Goal: Task Accomplishment & Management: Manage account settings

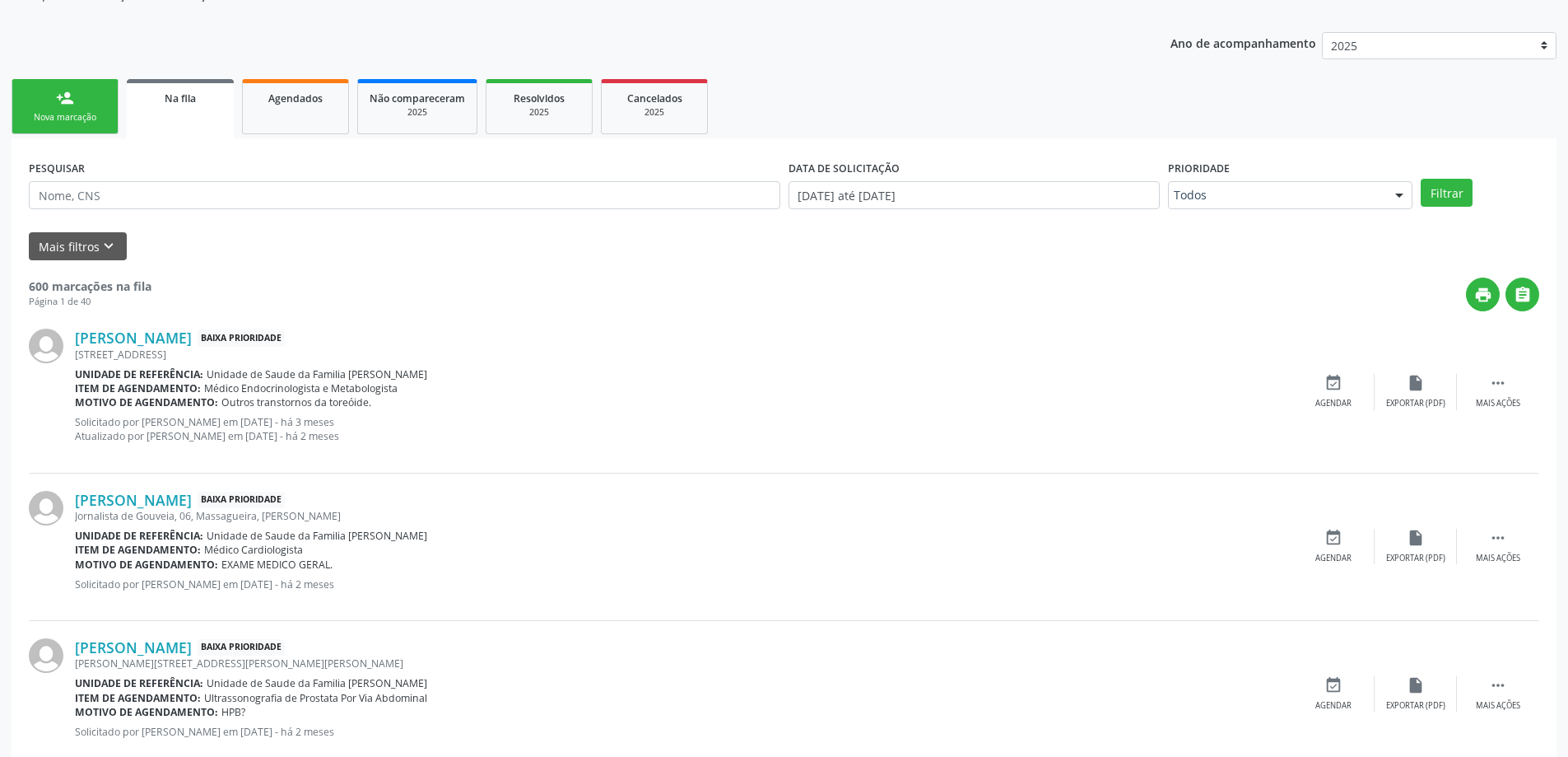
scroll to position [247, 0]
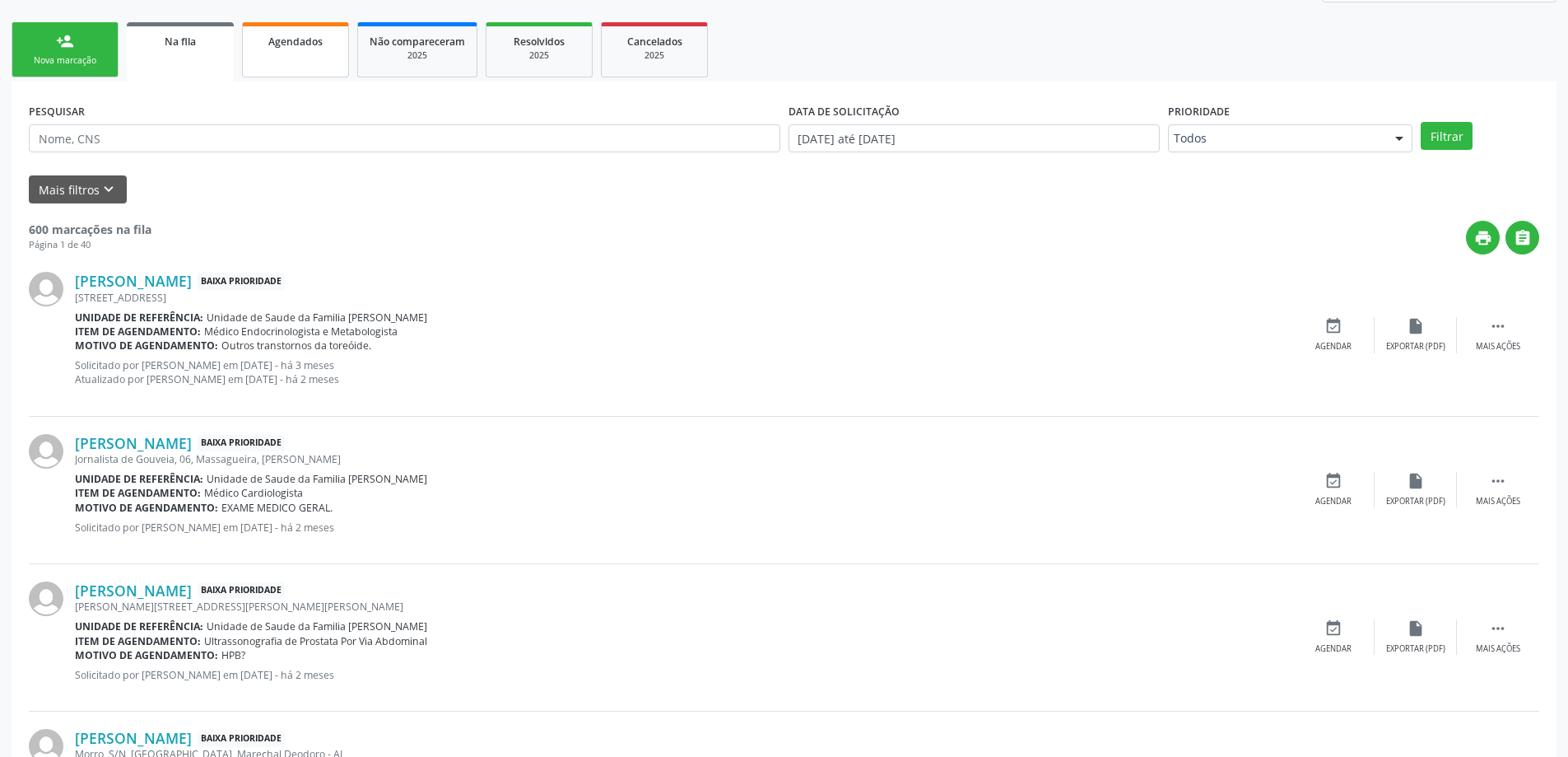
click at [270, 42] on span "Agendados" at bounding box center [296, 41] width 54 height 14
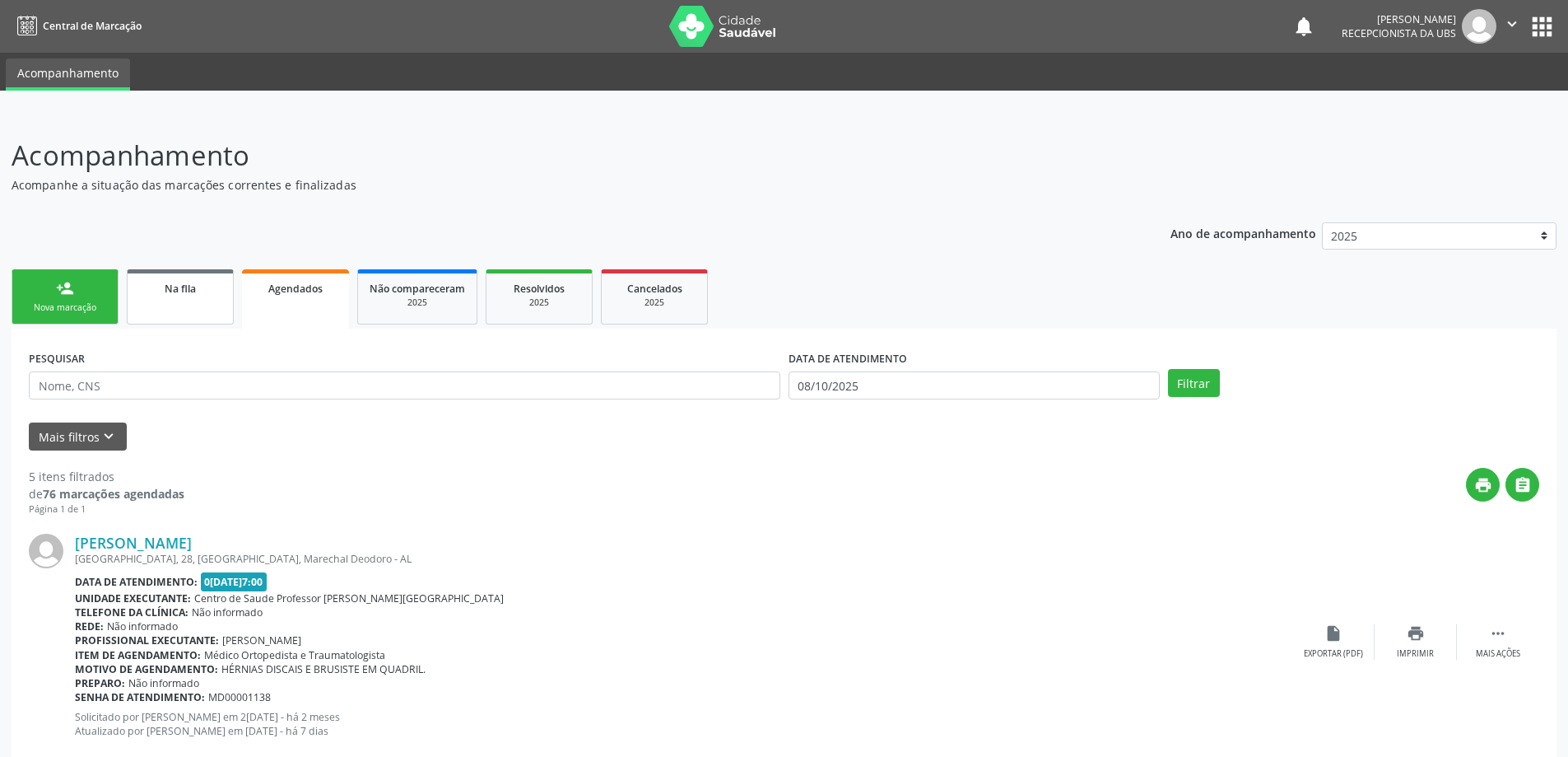
click at [178, 302] on link "Na fila" at bounding box center [181, 297] width 107 height 55
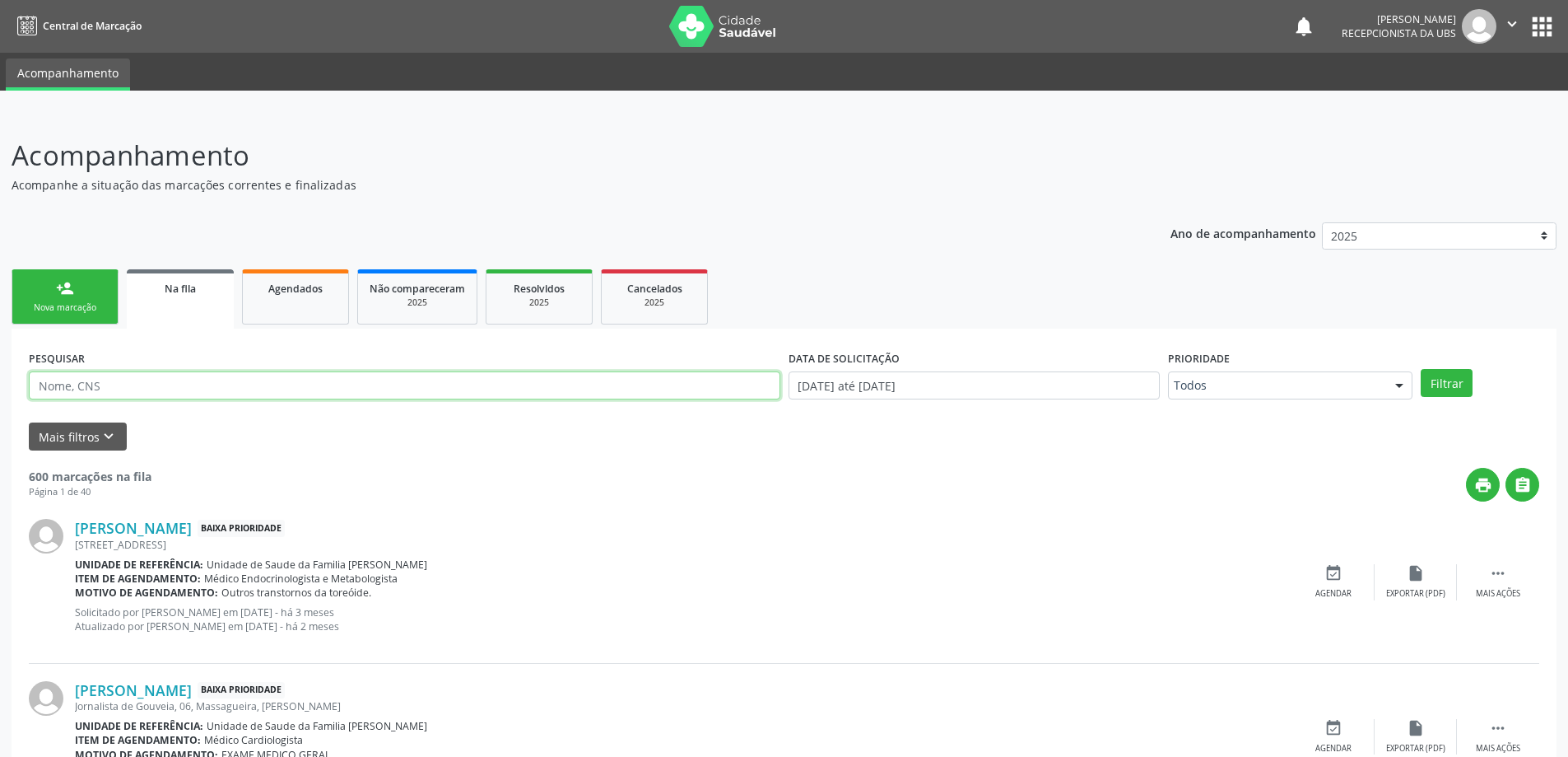
click at [284, 401] on div "PESQUISAR" at bounding box center [404, 378] width 760 height 64
click at [282, 383] on input "text" at bounding box center [405, 385] width 751 height 28
click at [93, 436] on button "Mais filtros keyboard_arrow_down" at bounding box center [78, 437] width 98 height 29
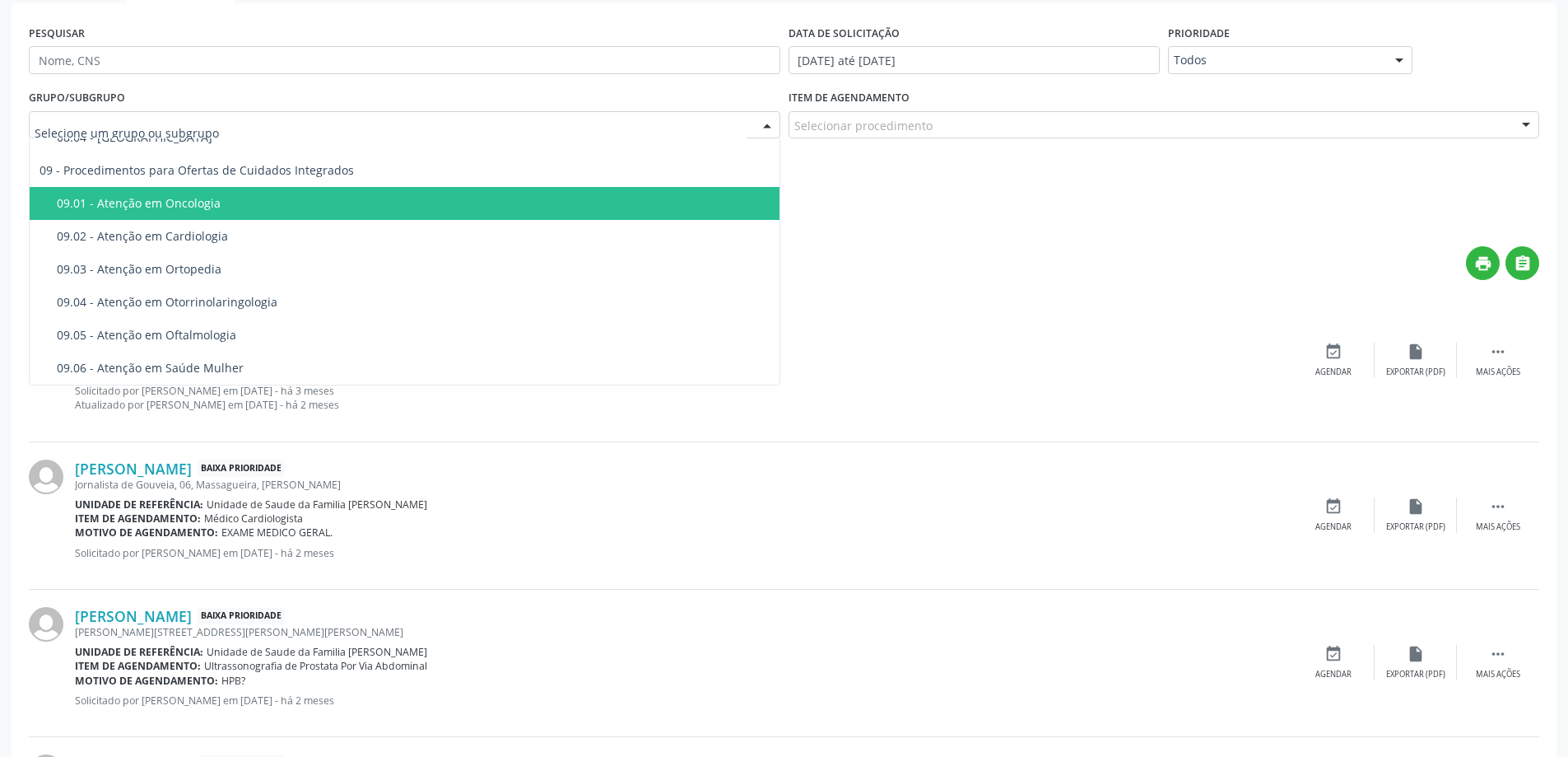
scroll to position [329, 0]
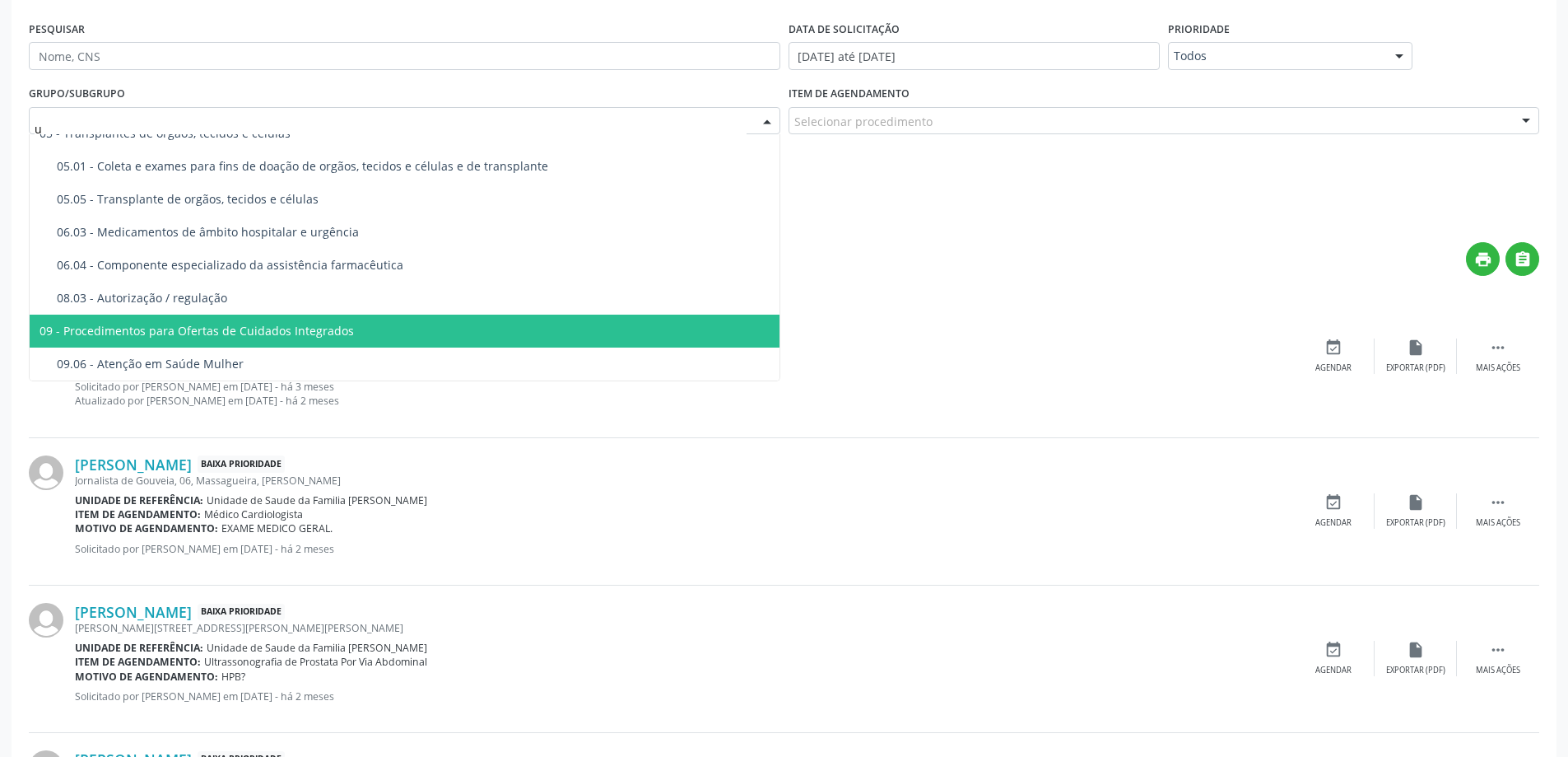
type input "ul"
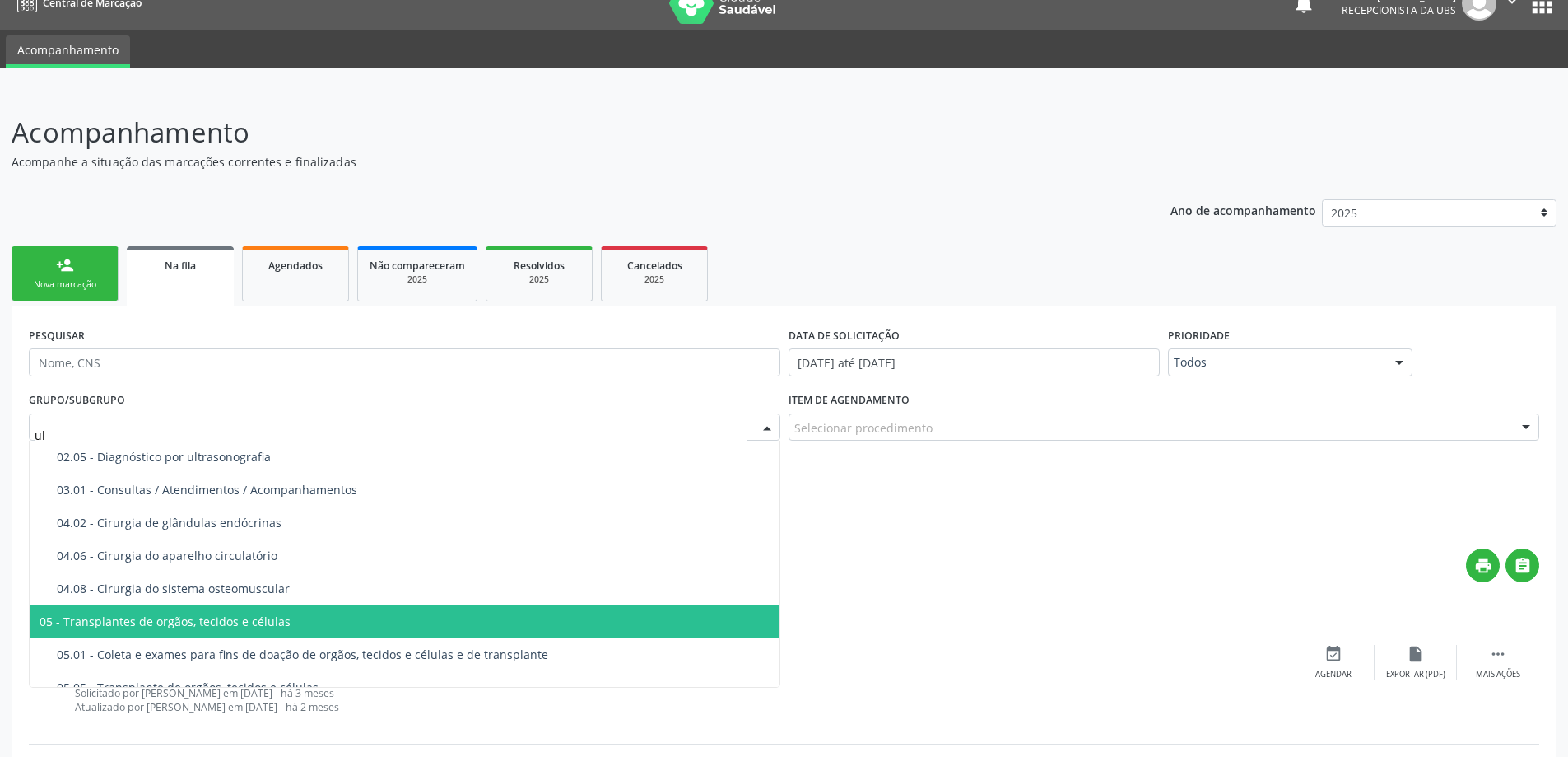
scroll to position [0, 0]
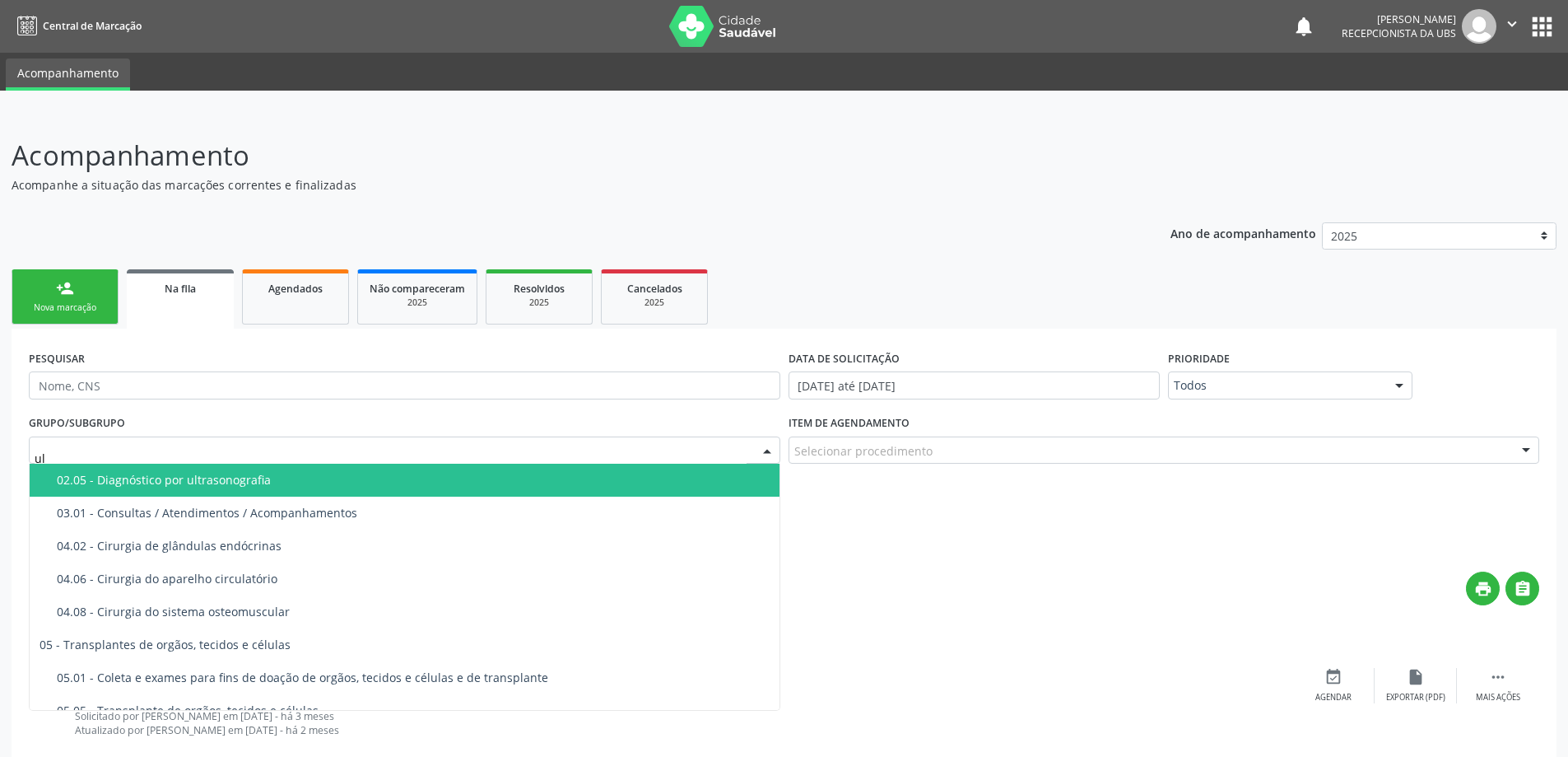
click at [252, 482] on div "02.05 - Diagnóstico por ultrasonografia" at bounding box center [414, 480] width 713 height 14
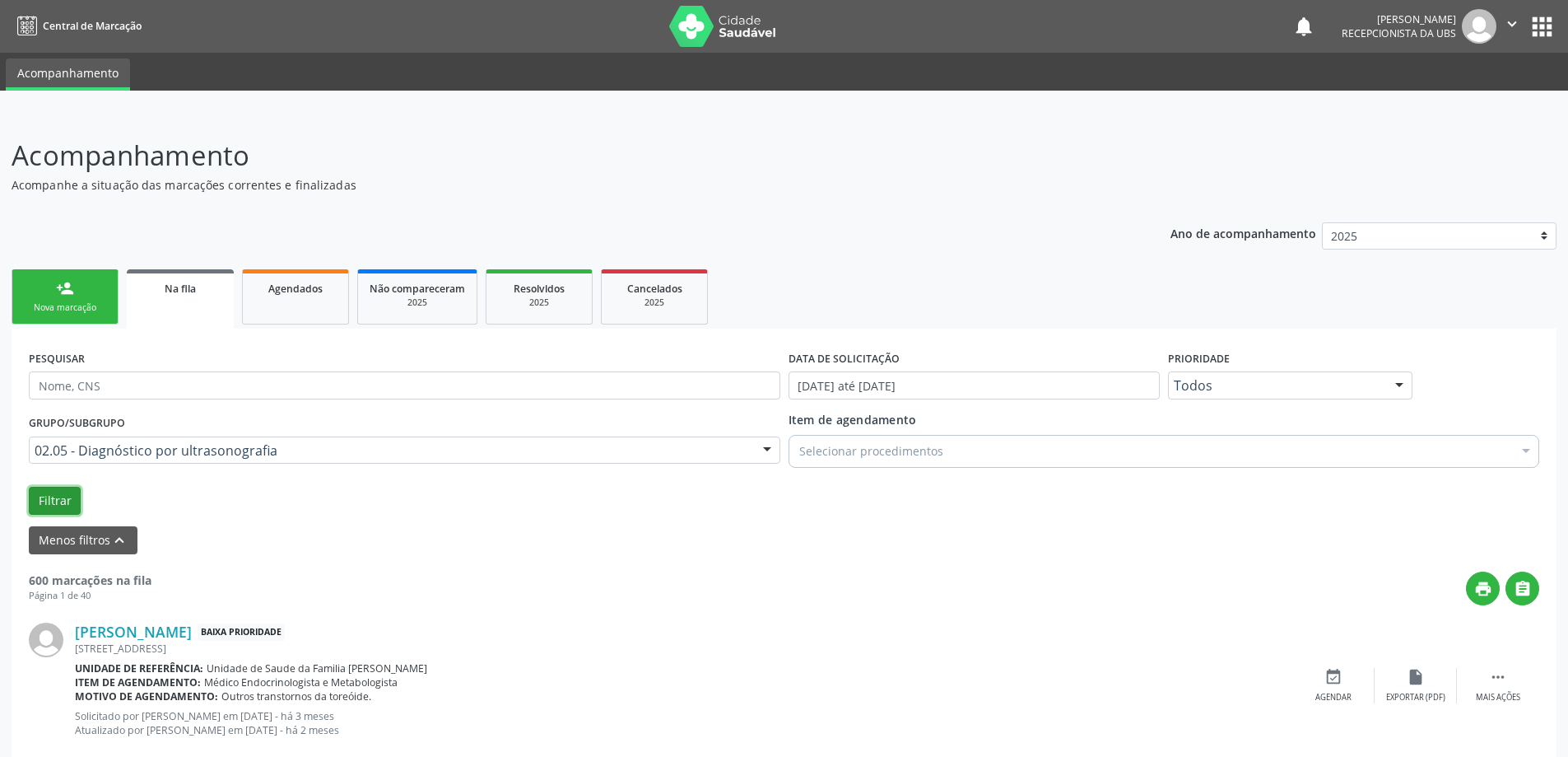
click at [51, 496] on button "Filtrar" at bounding box center [54, 500] width 52 height 28
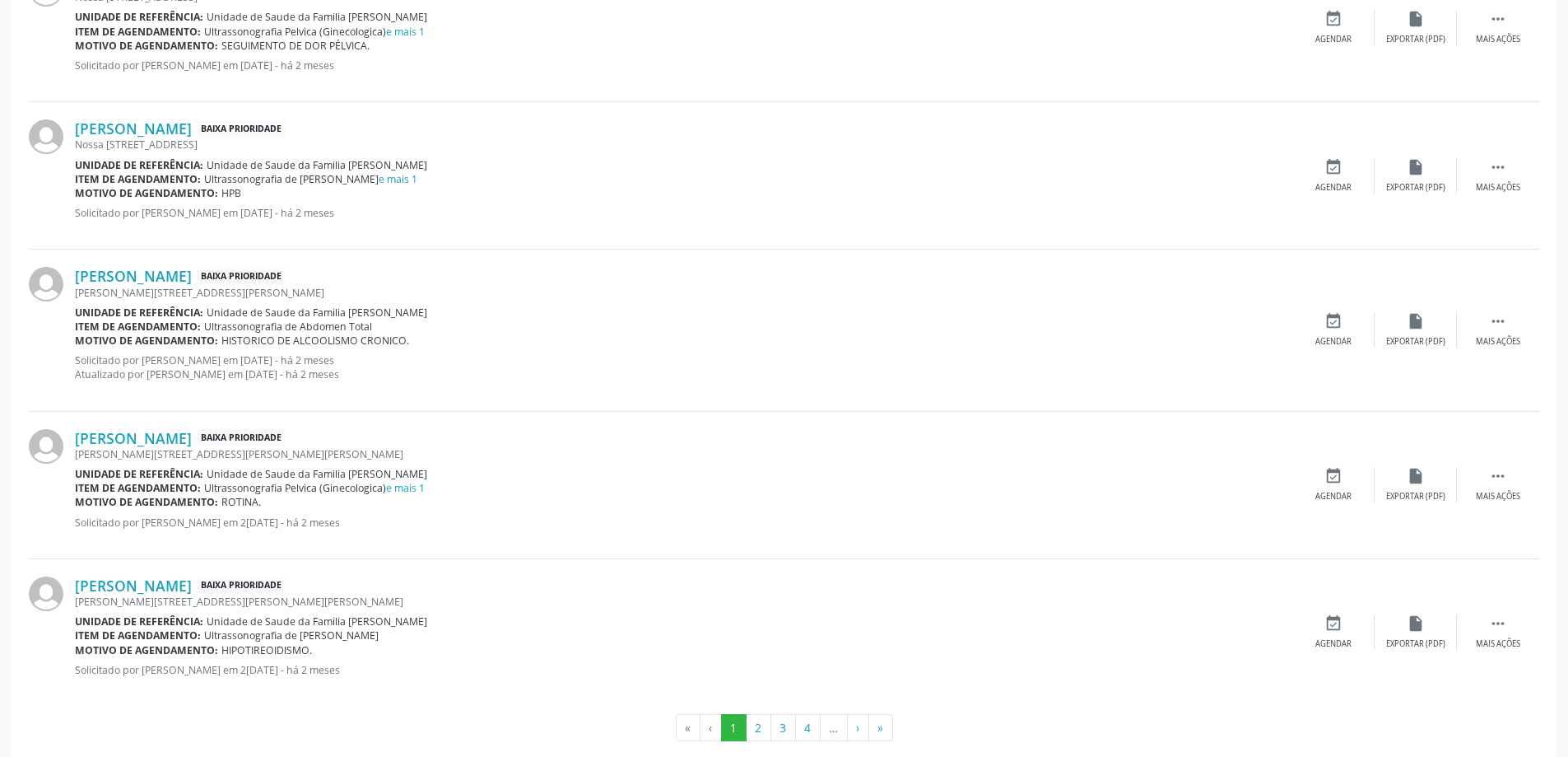
scroll to position [2166, 0]
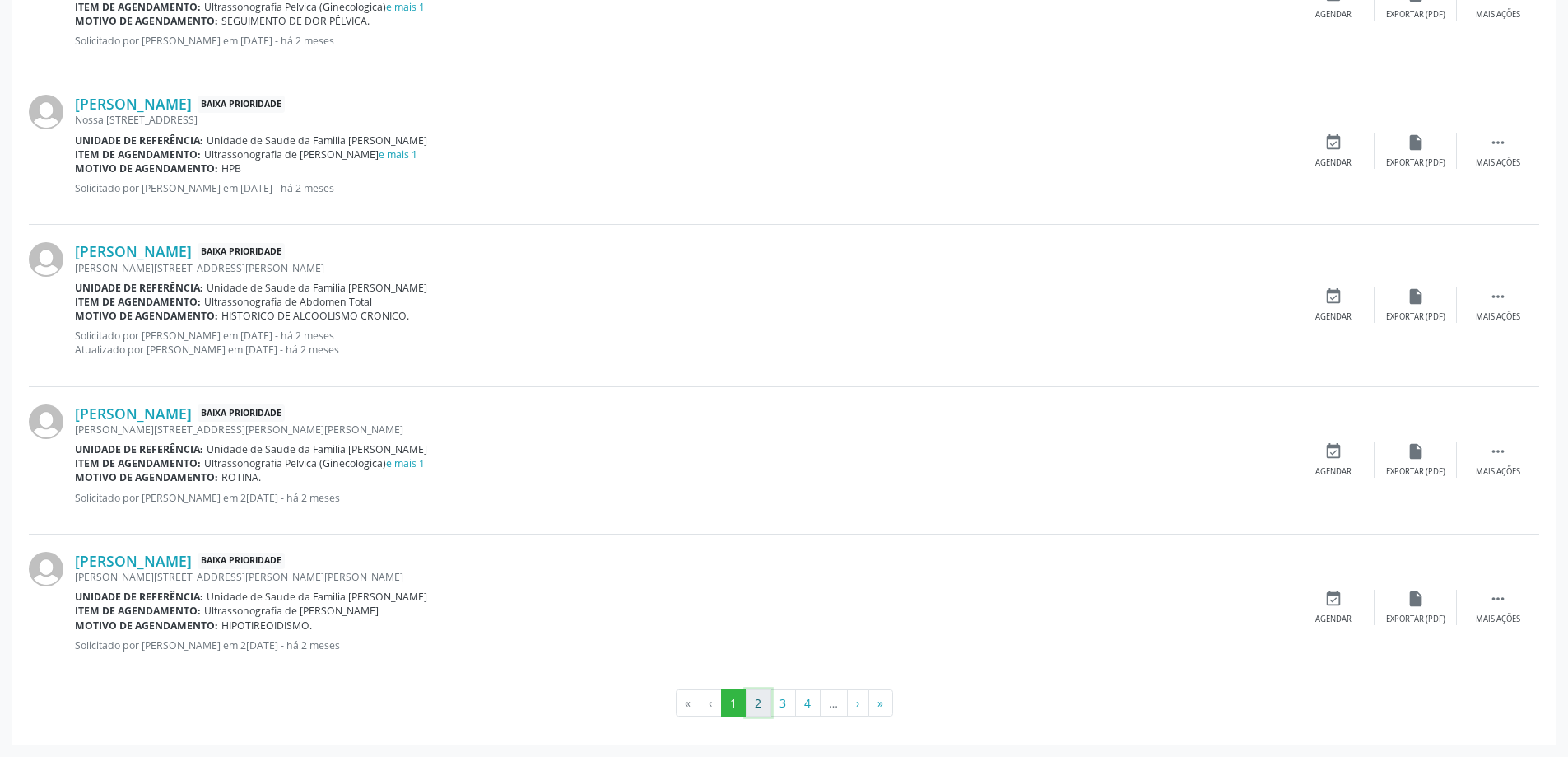
click at [757, 706] on button "2" at bounding box center [759, 703] width 25 height 28
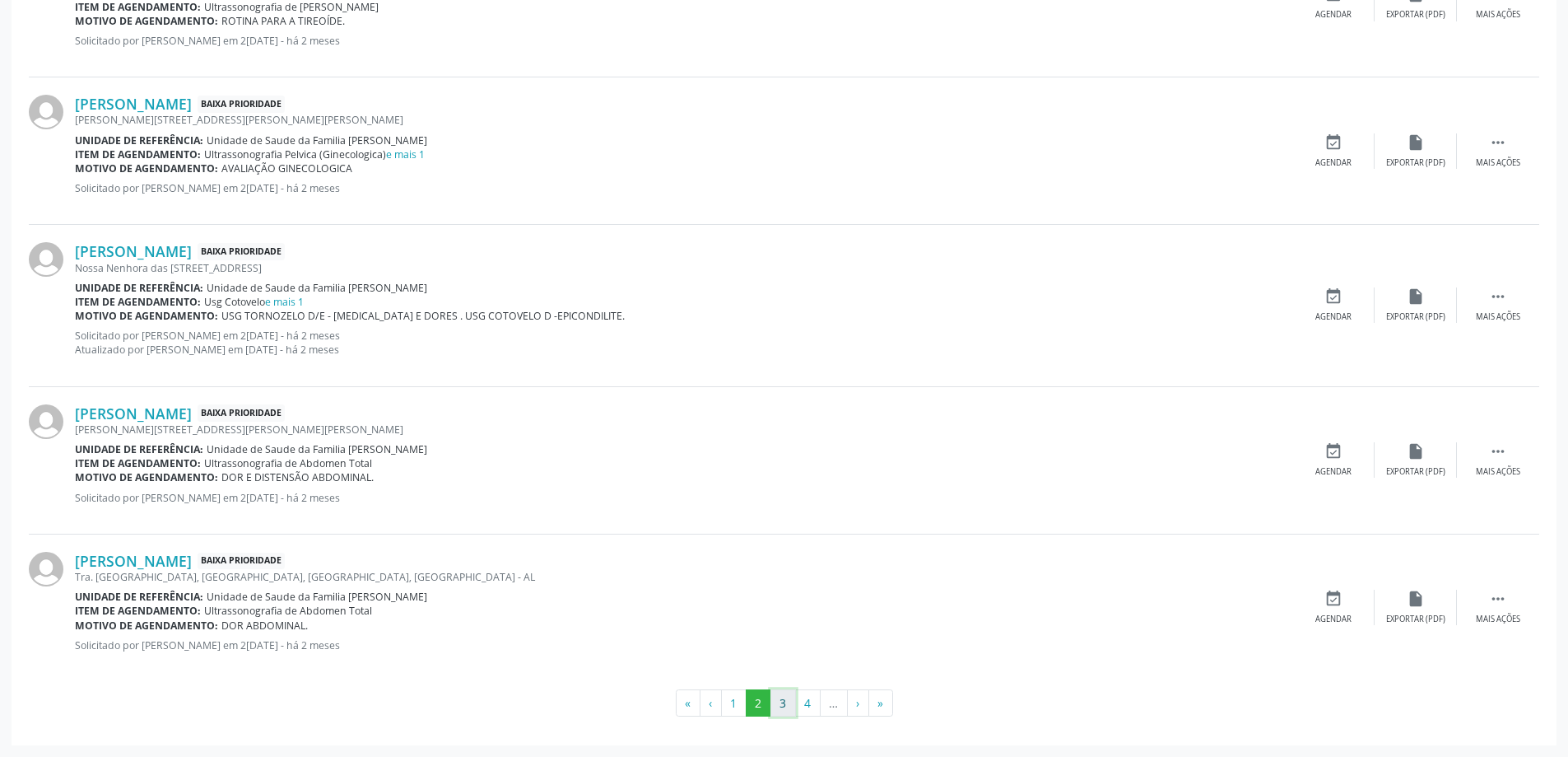
click at [775, 698] on button "3" at bounding box center [783, 703] width 25 height 28
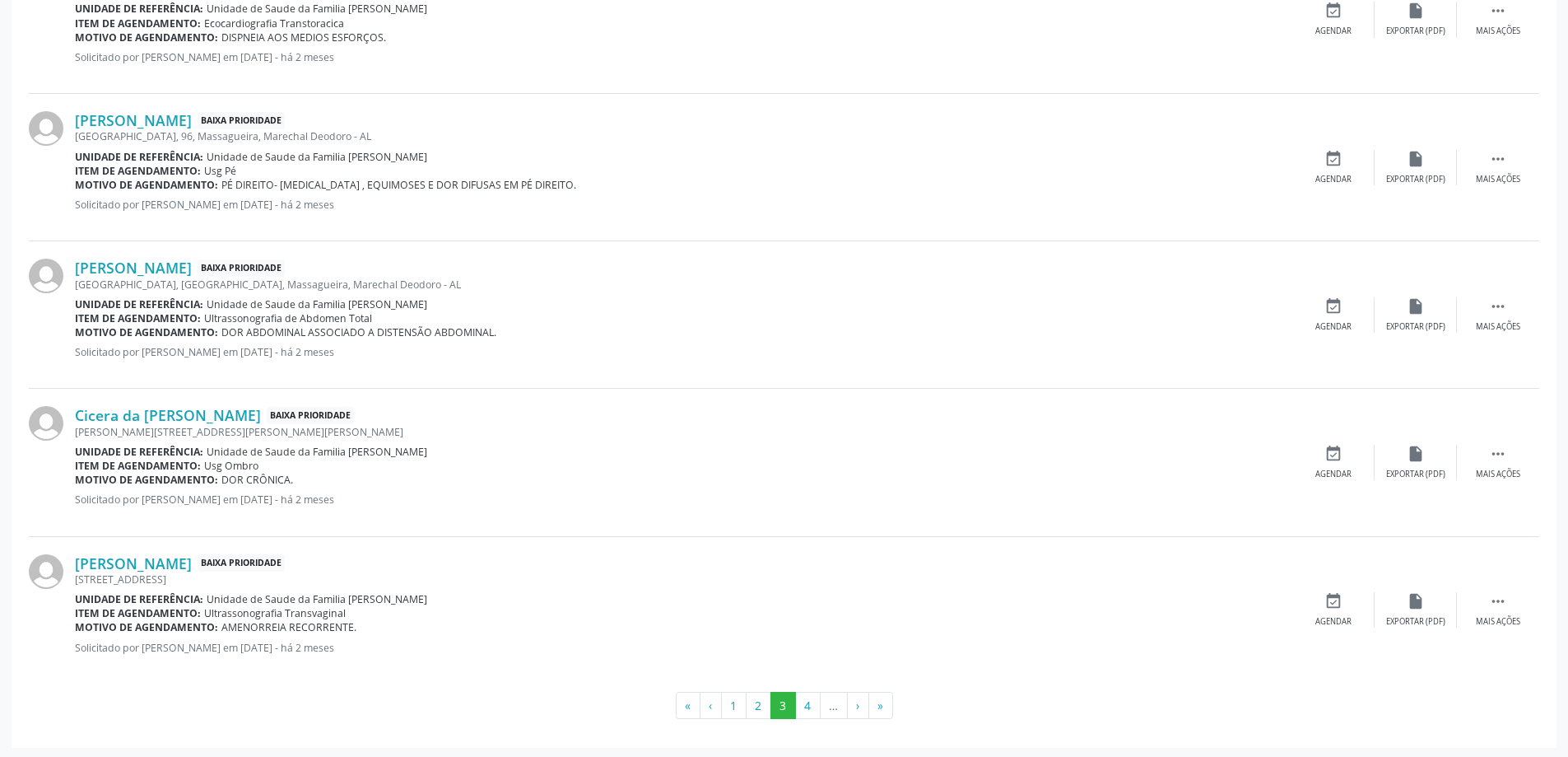
scroll to position [2152, 0]
click at [806, 697] on button "4" at bounding box center [808, 703] width 25 height 28
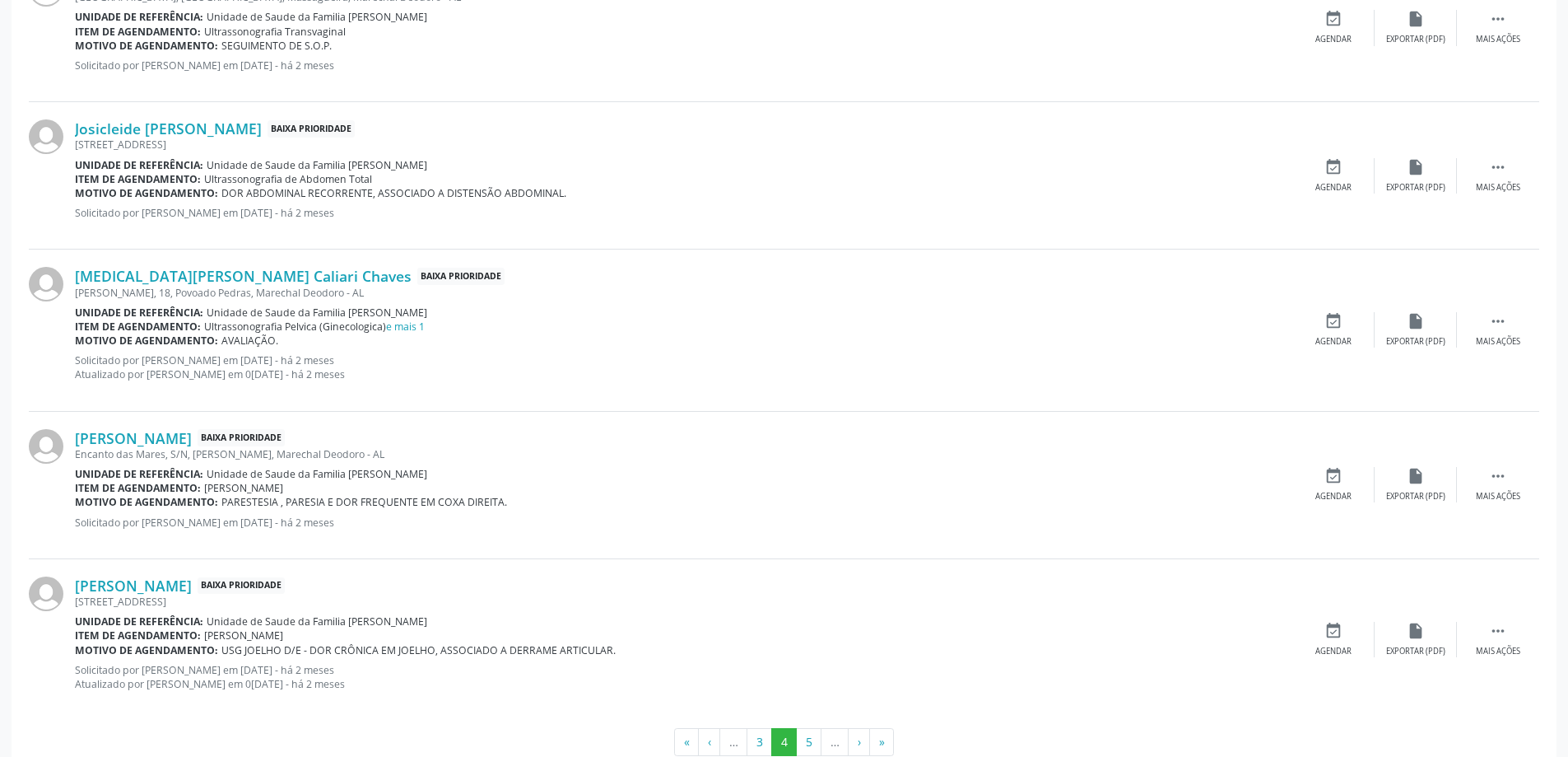
scroll to position [2180, 0]
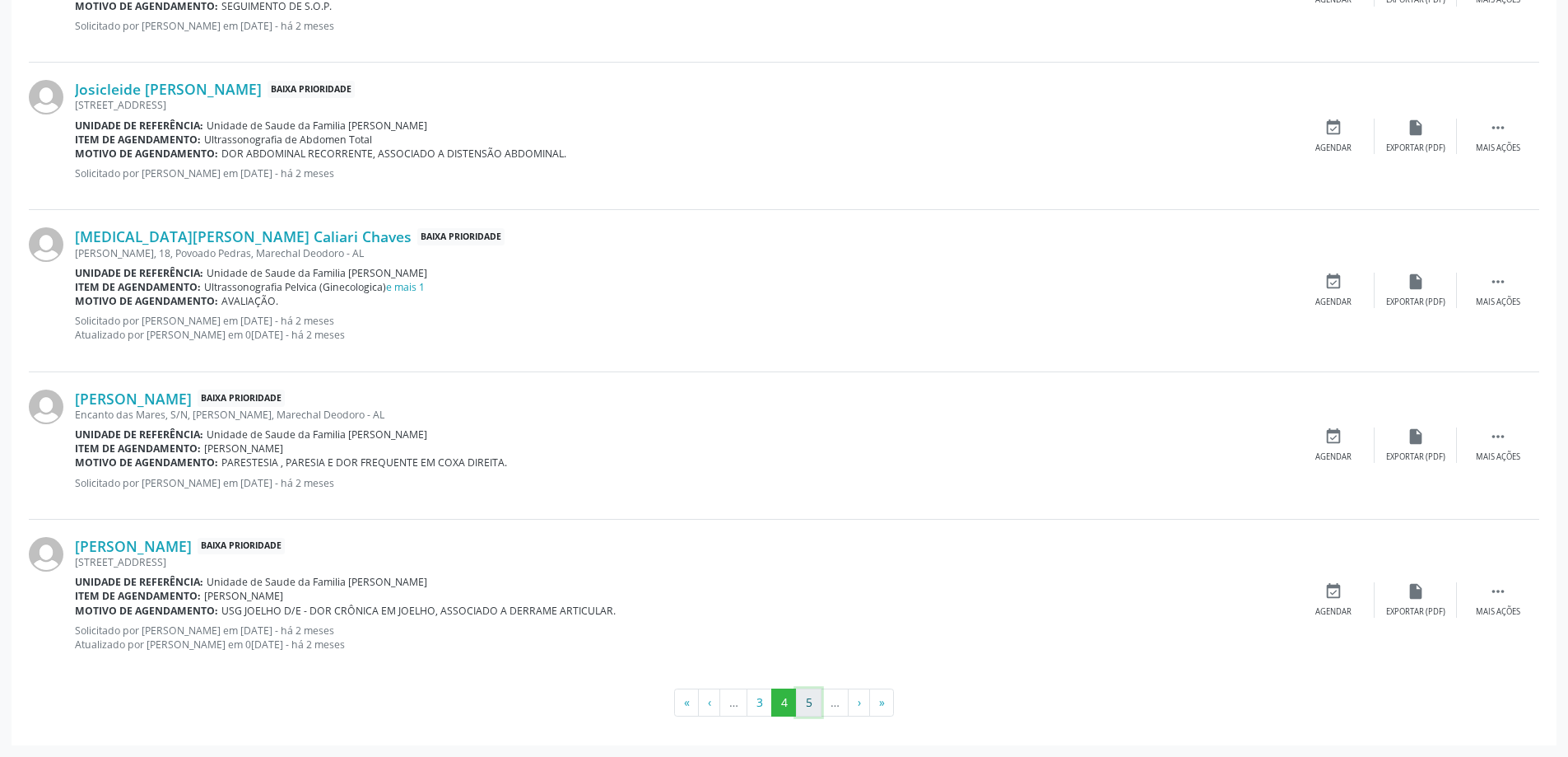
click at [818, 699] on button "5" at bounding box center [808, 702] width 25 height 28
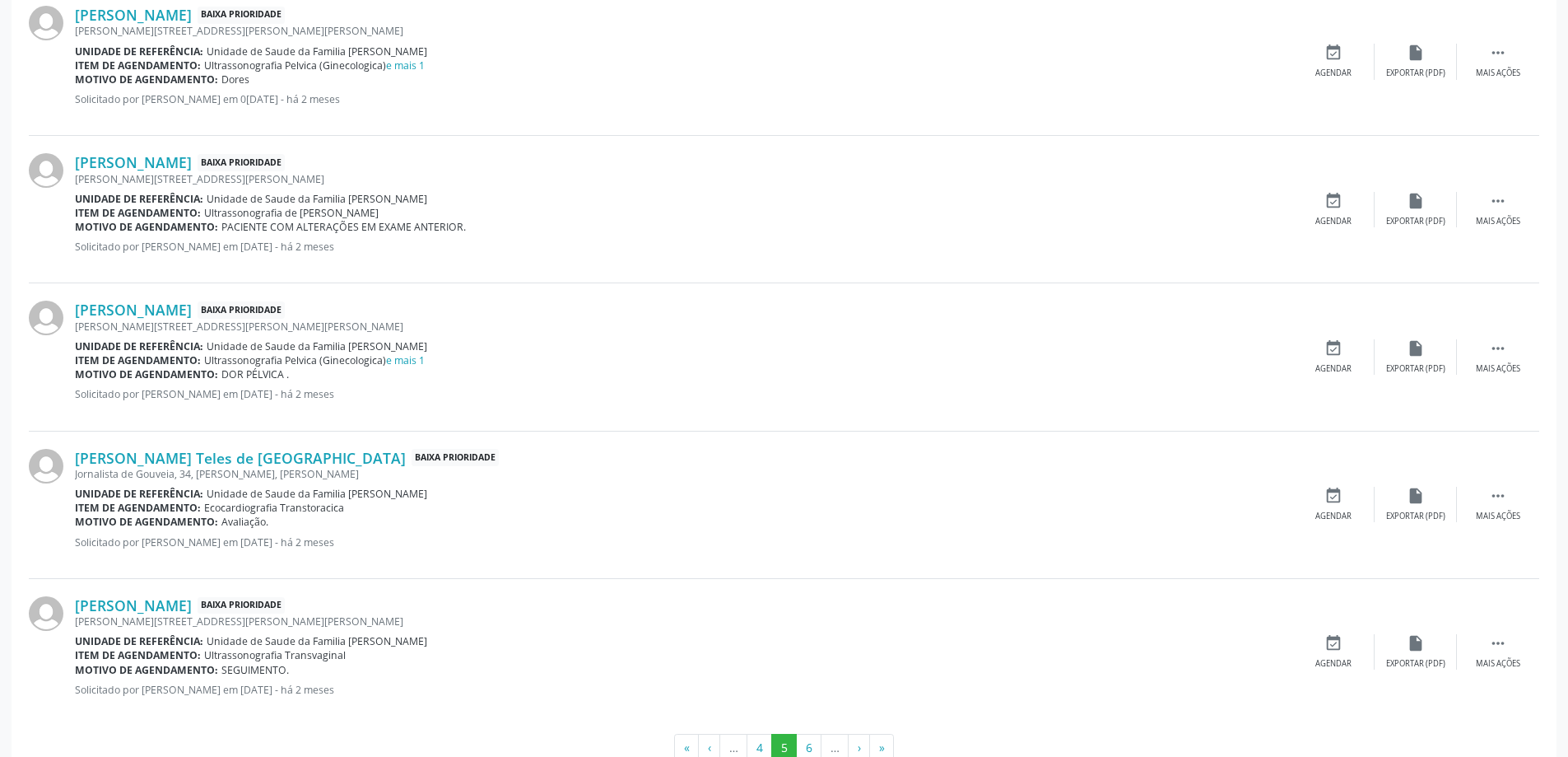
scroll to position [2166, 0]
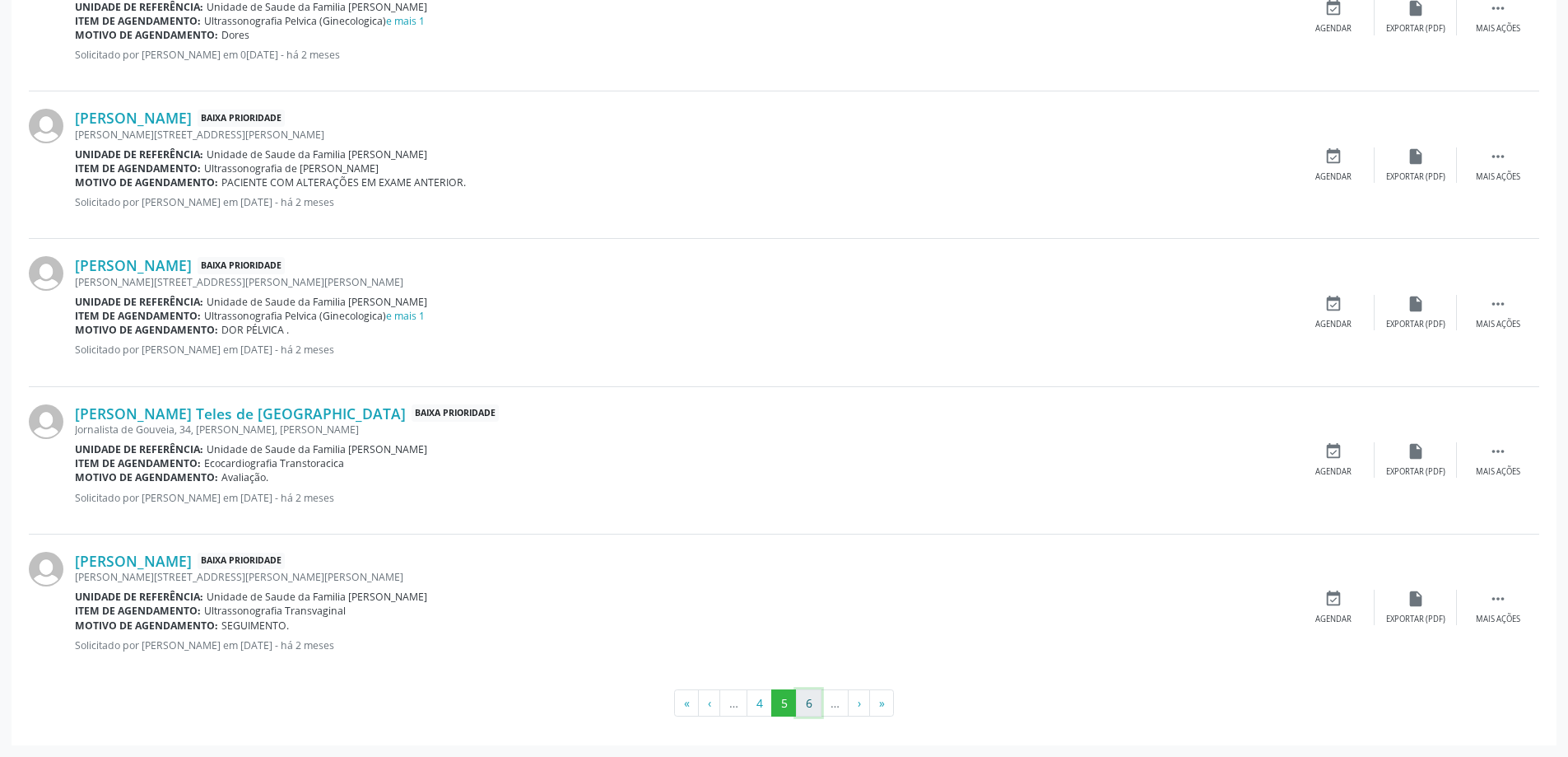
click at [805, 693] on button "6" at bounding box center [808, 703] width 25 height 28
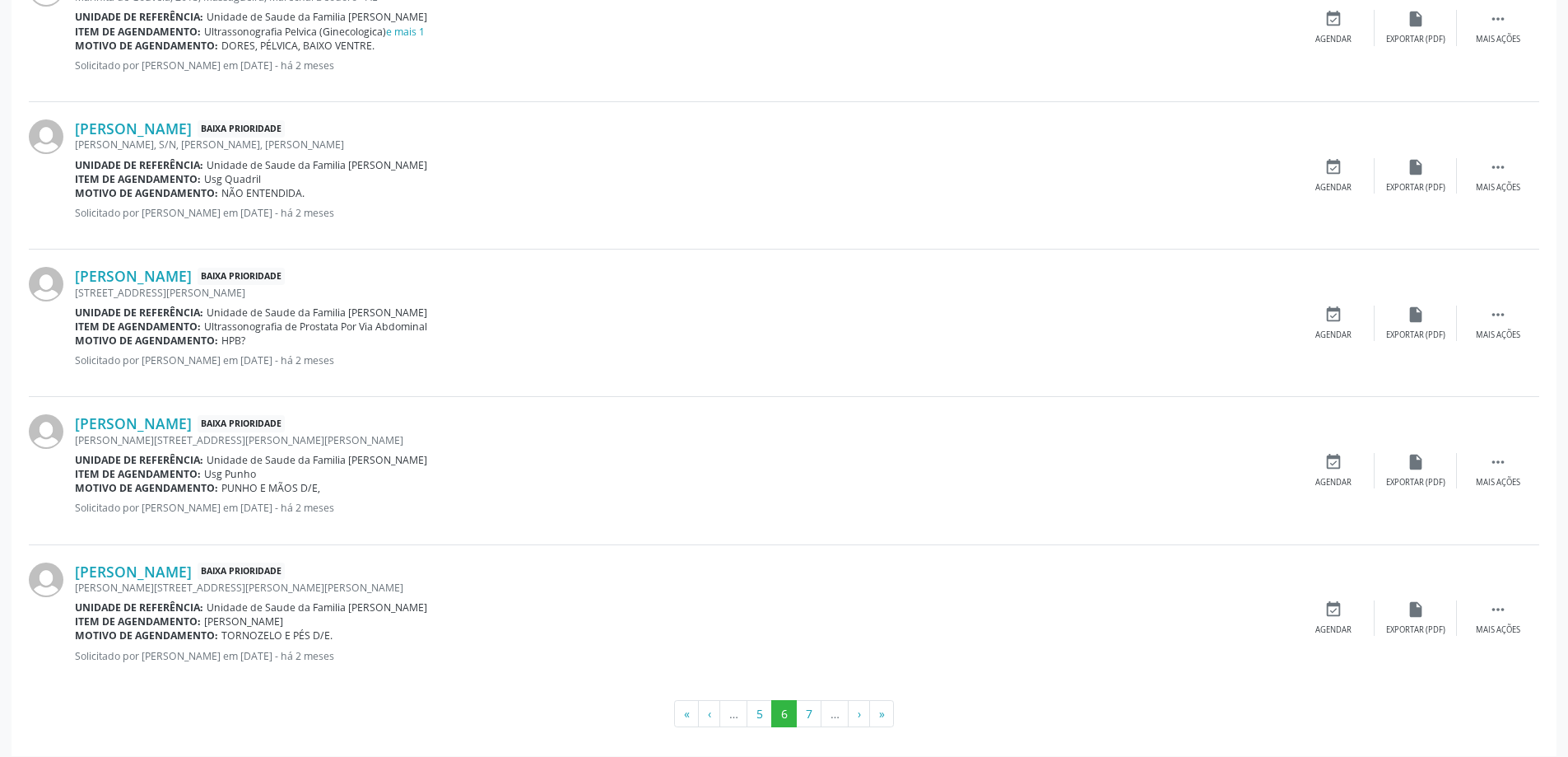
scroll to position [2152, 0]
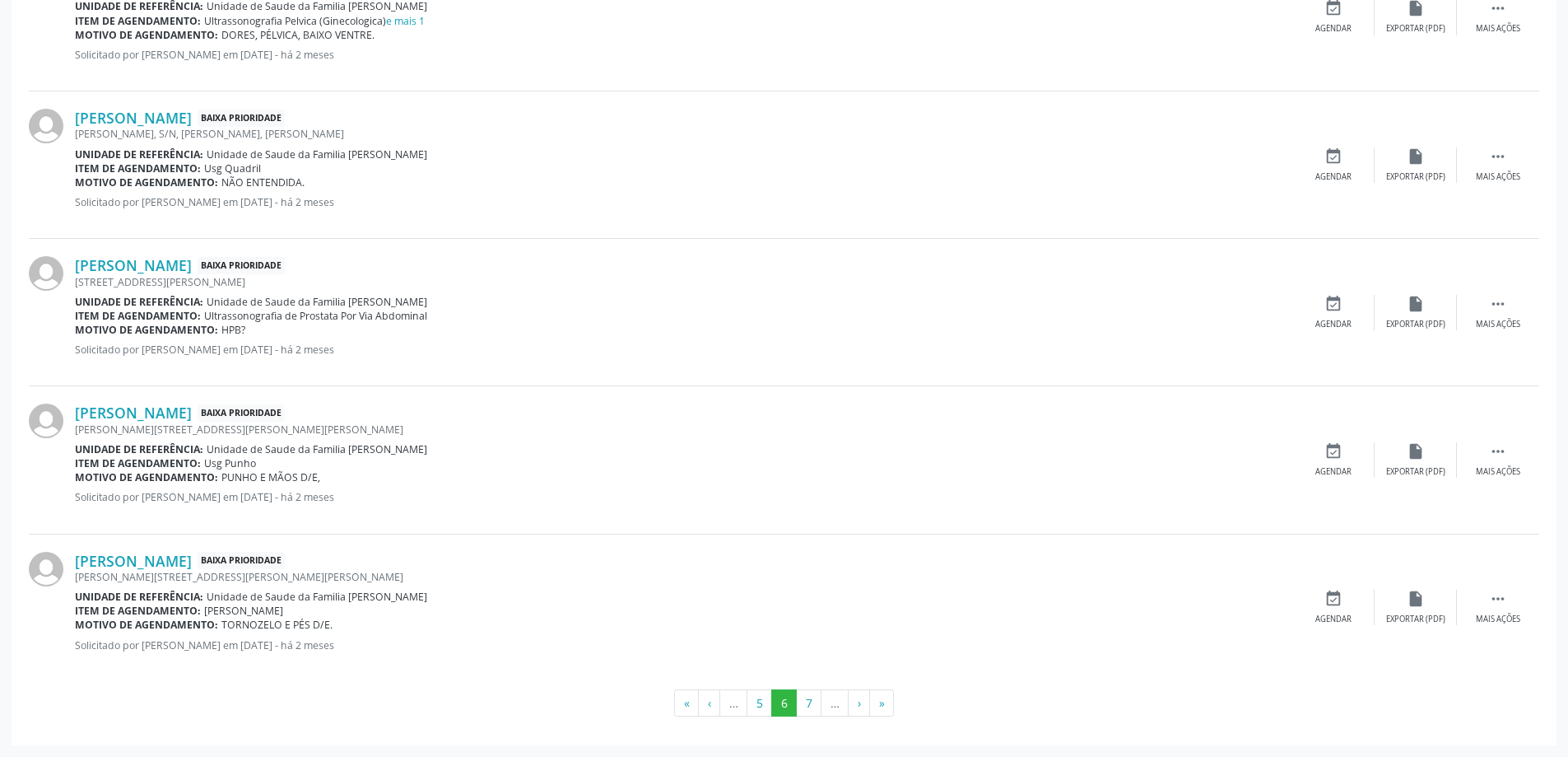
click at [808, 697] on button "7" at bounding box center [808, 703] width 25 height 28
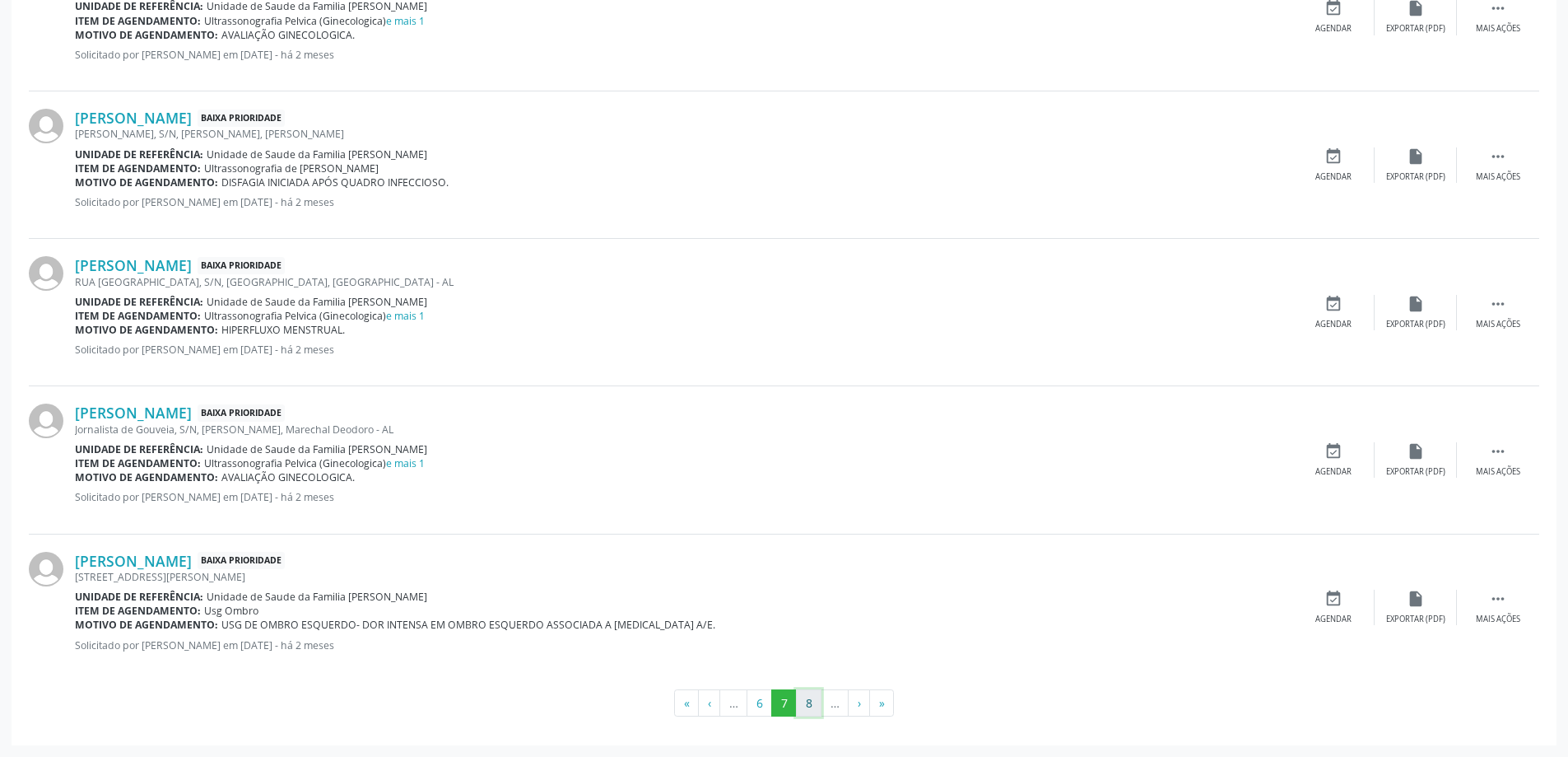
click at [819, 697] on button "8" at bounding box center [808, 703] width 25 height 28
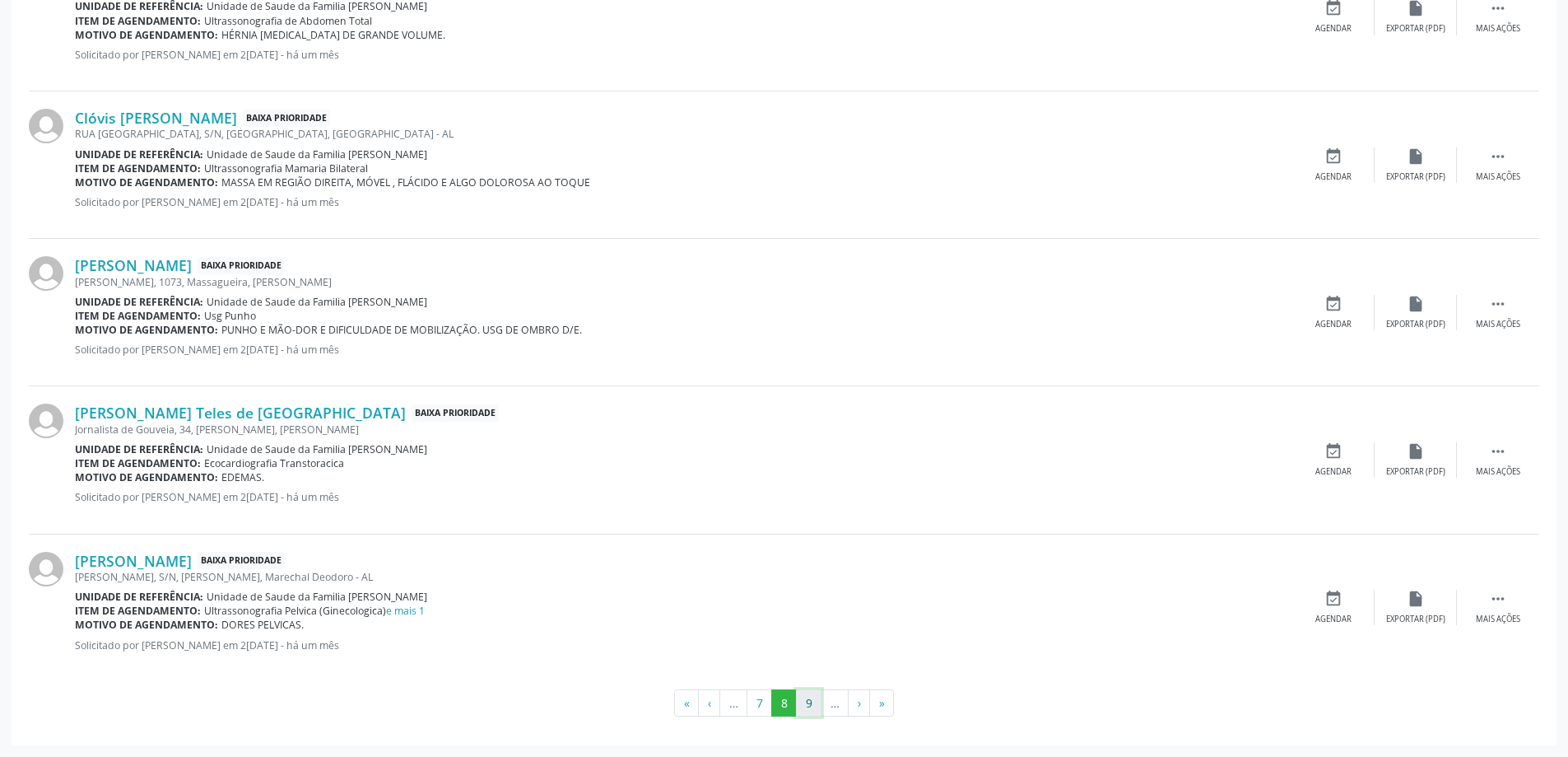
click at [811, 698] on button "9" at bounding box center [808, 703] width 25 height 28
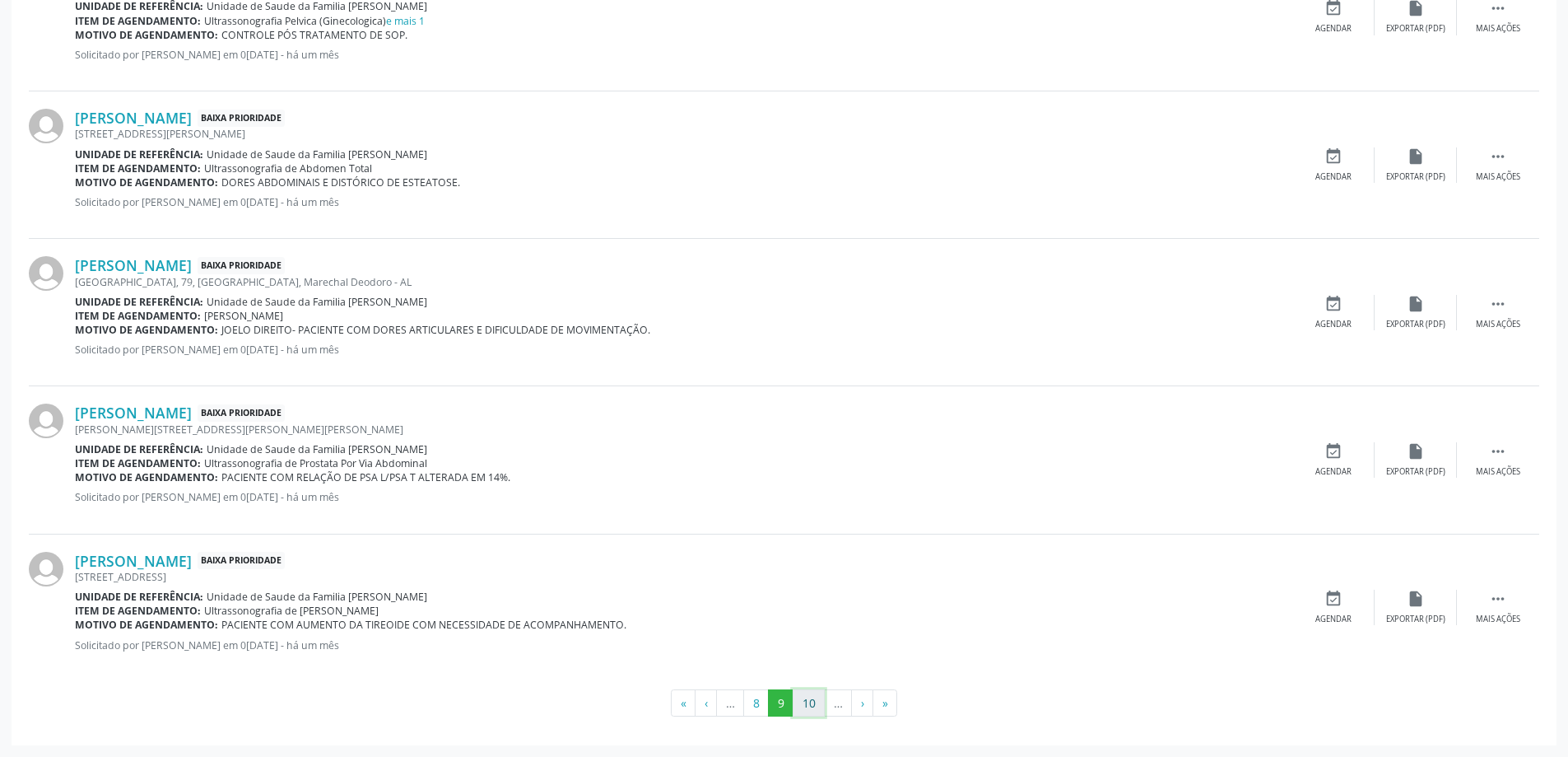
click at [812, 713] on button "10" at bounding box center [808, 703] width 32 height 28
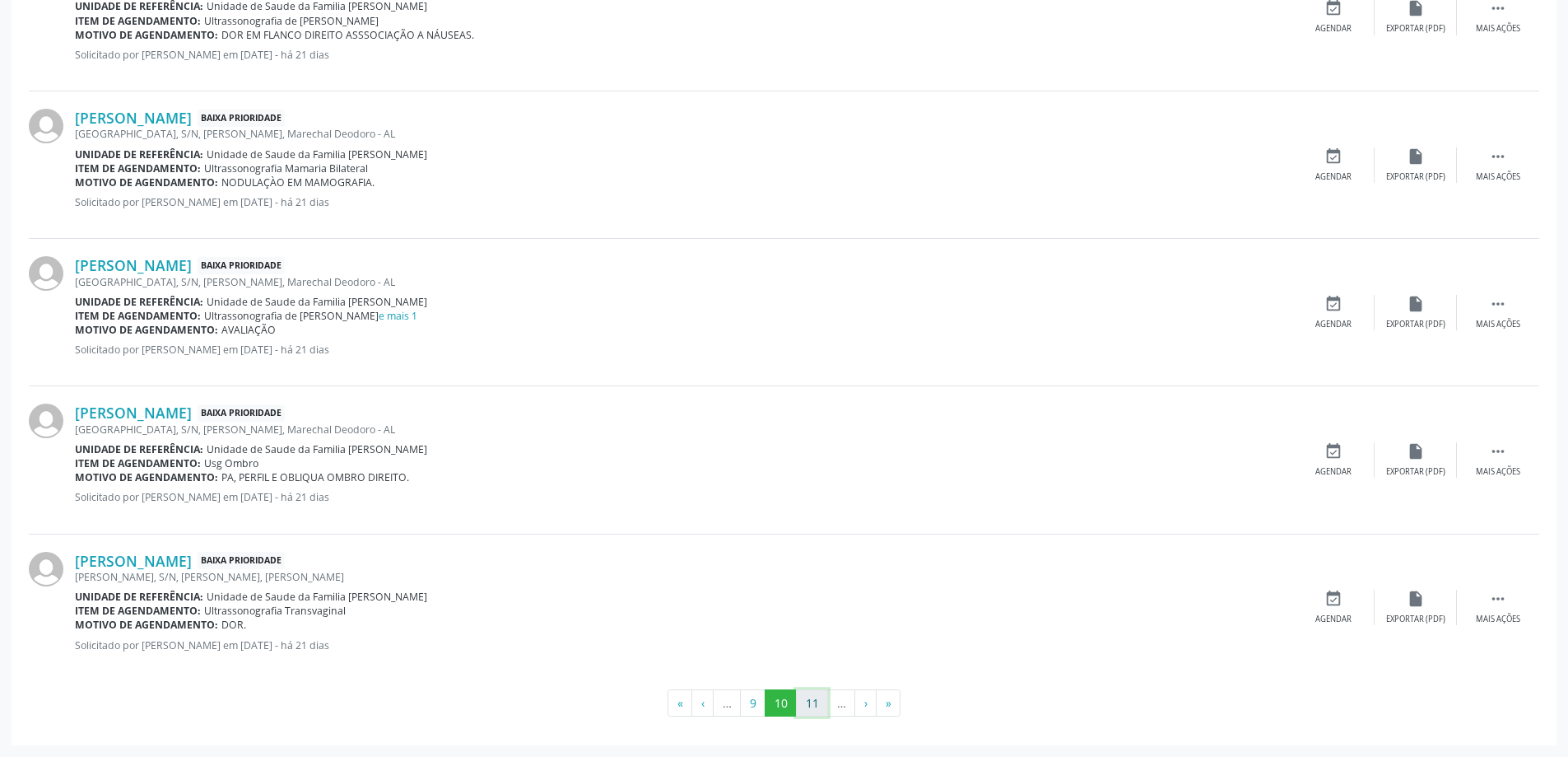
click at [814, 709] on button "11" at bounding box center [811, 703] width 32 height 28
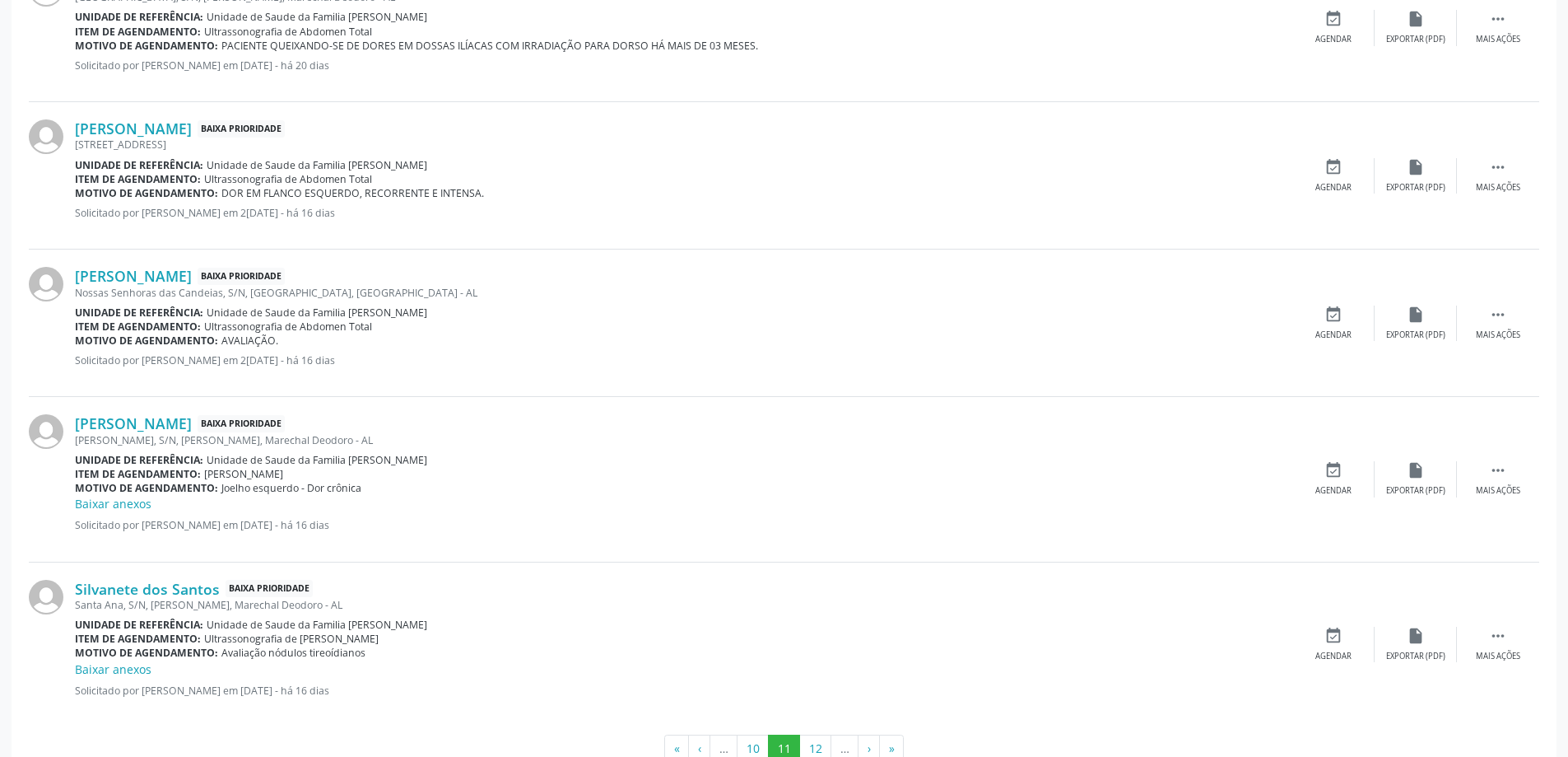
scroll to position [2187, 0]
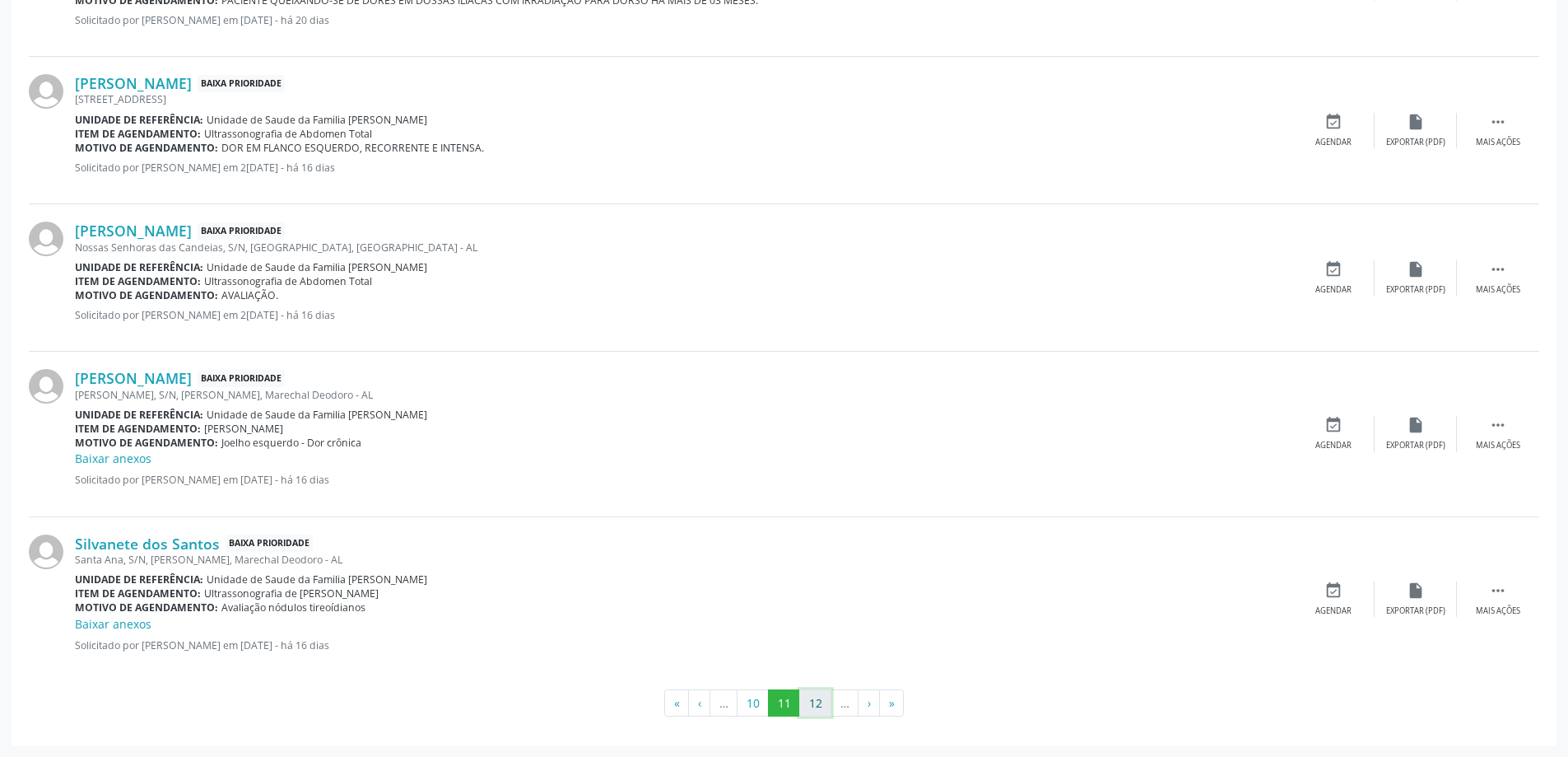
click at [813, 703] on button "12" at bounding box center [815, 703] width 32 height 28
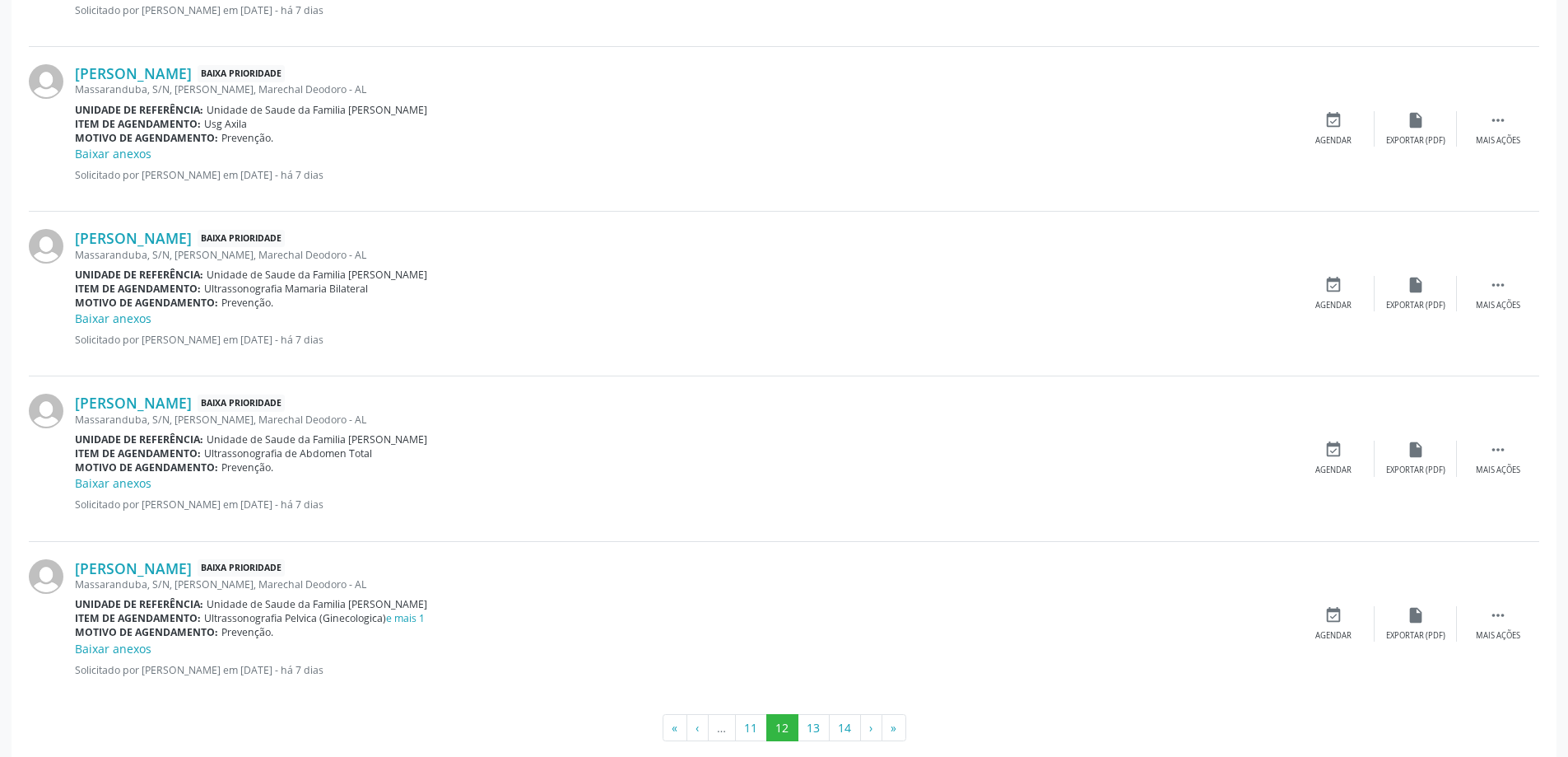
scroll to position [2376, 0]
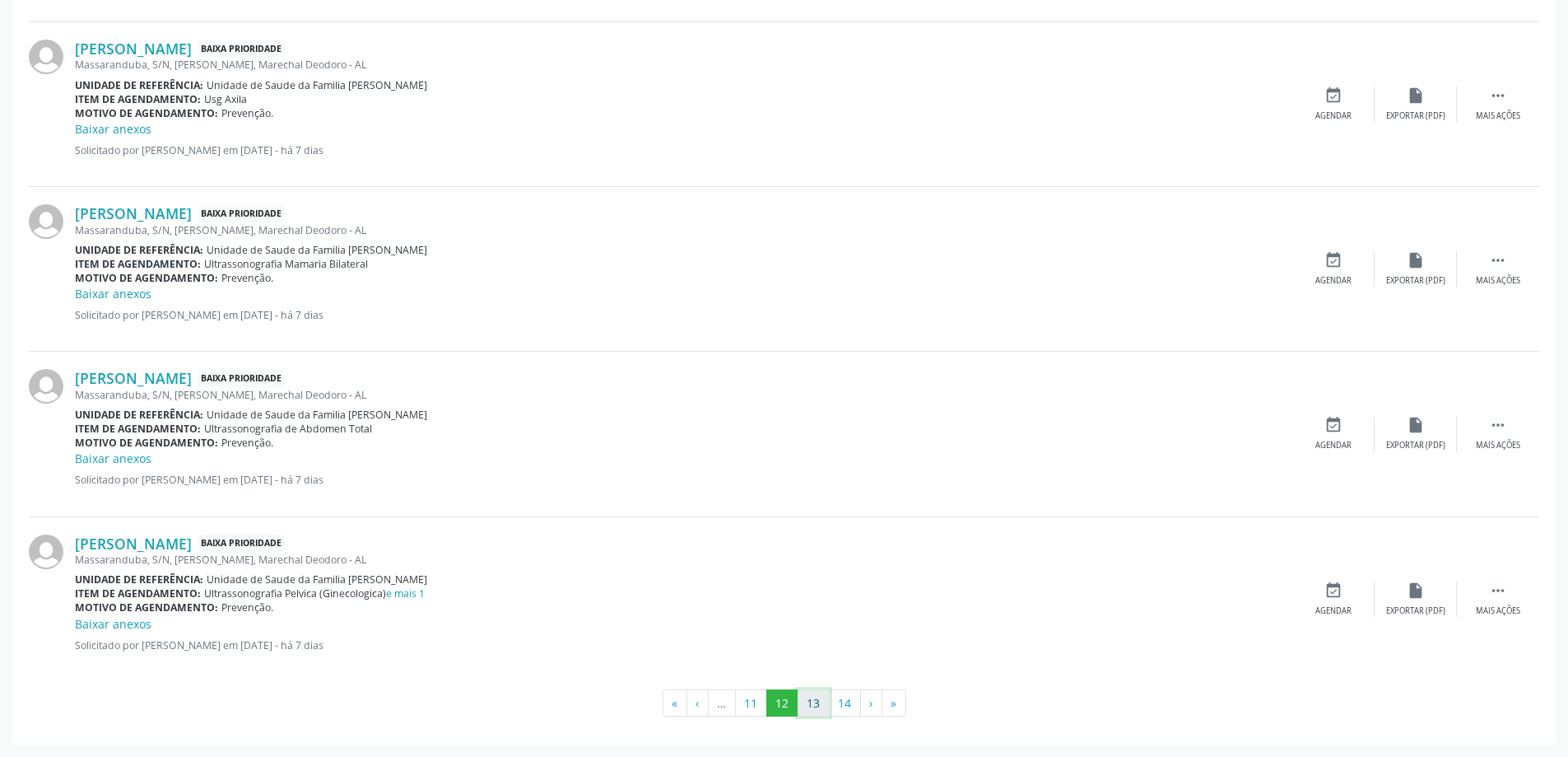
click at [815, 713] on button "13" at bounding box center [813, 703] width 32 height 28
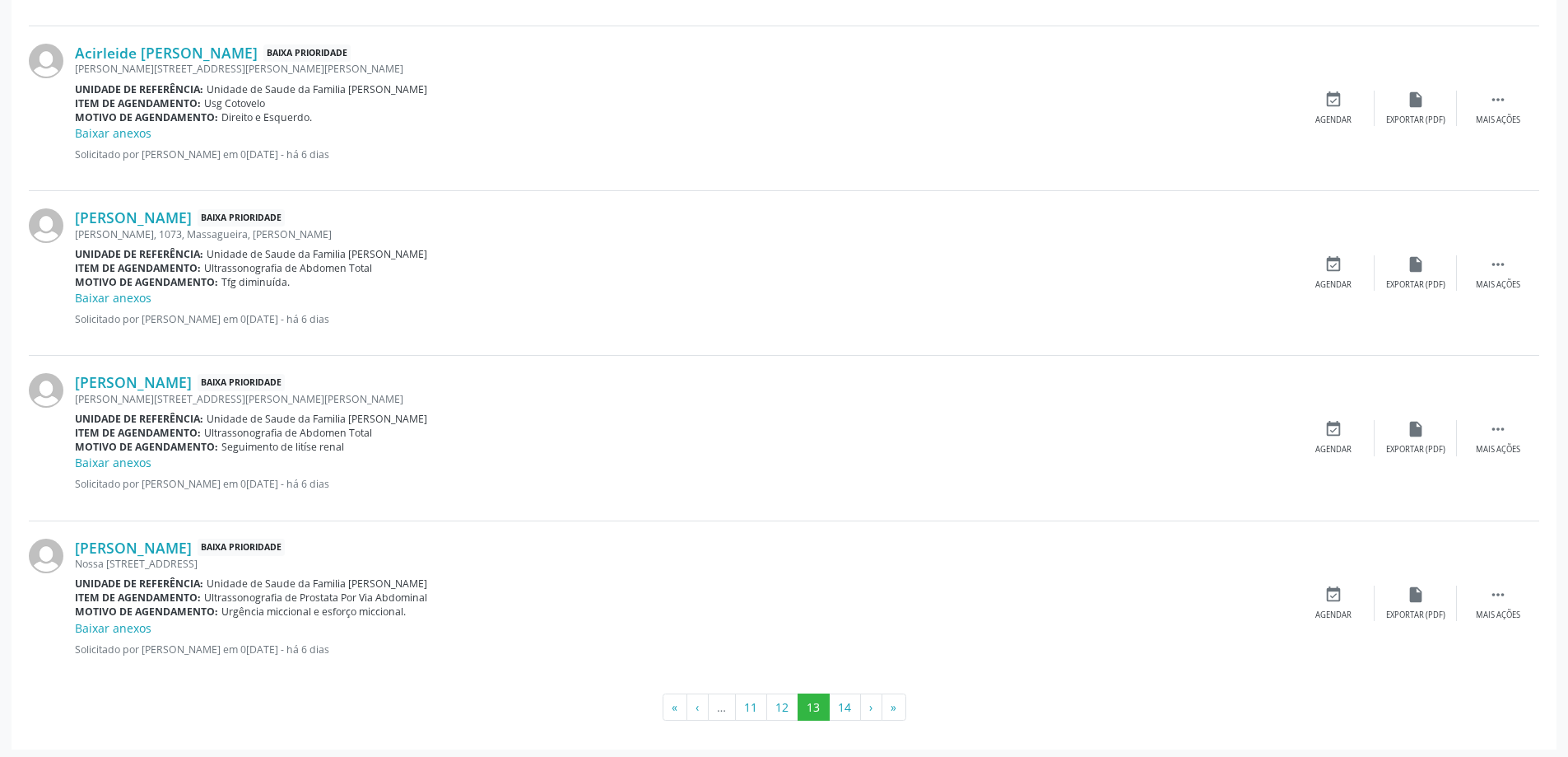
scroll to position [2412, 0]
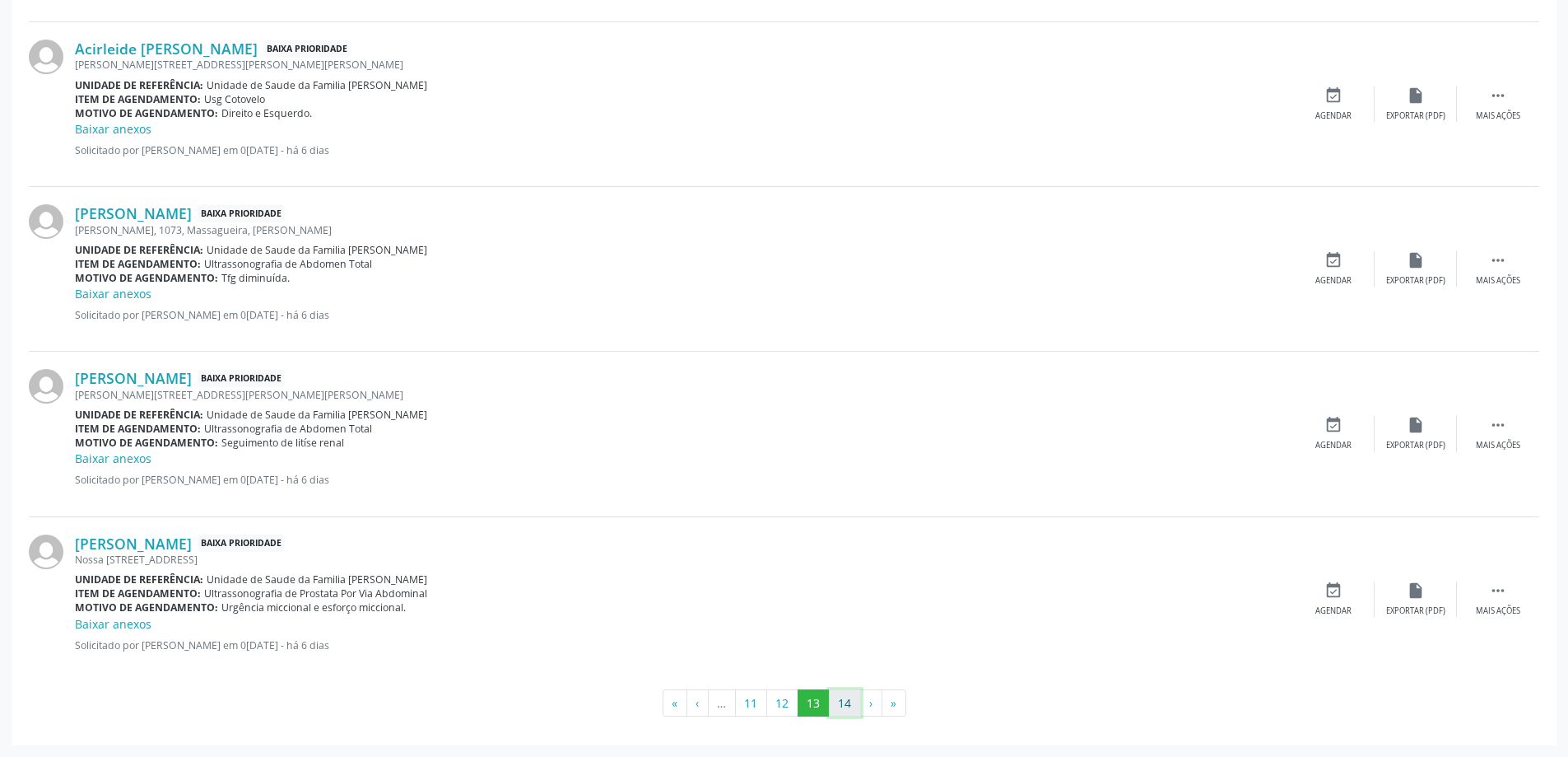
click at [851, 713] on button "14" at bounding box center [845, 703] width 32 height 28
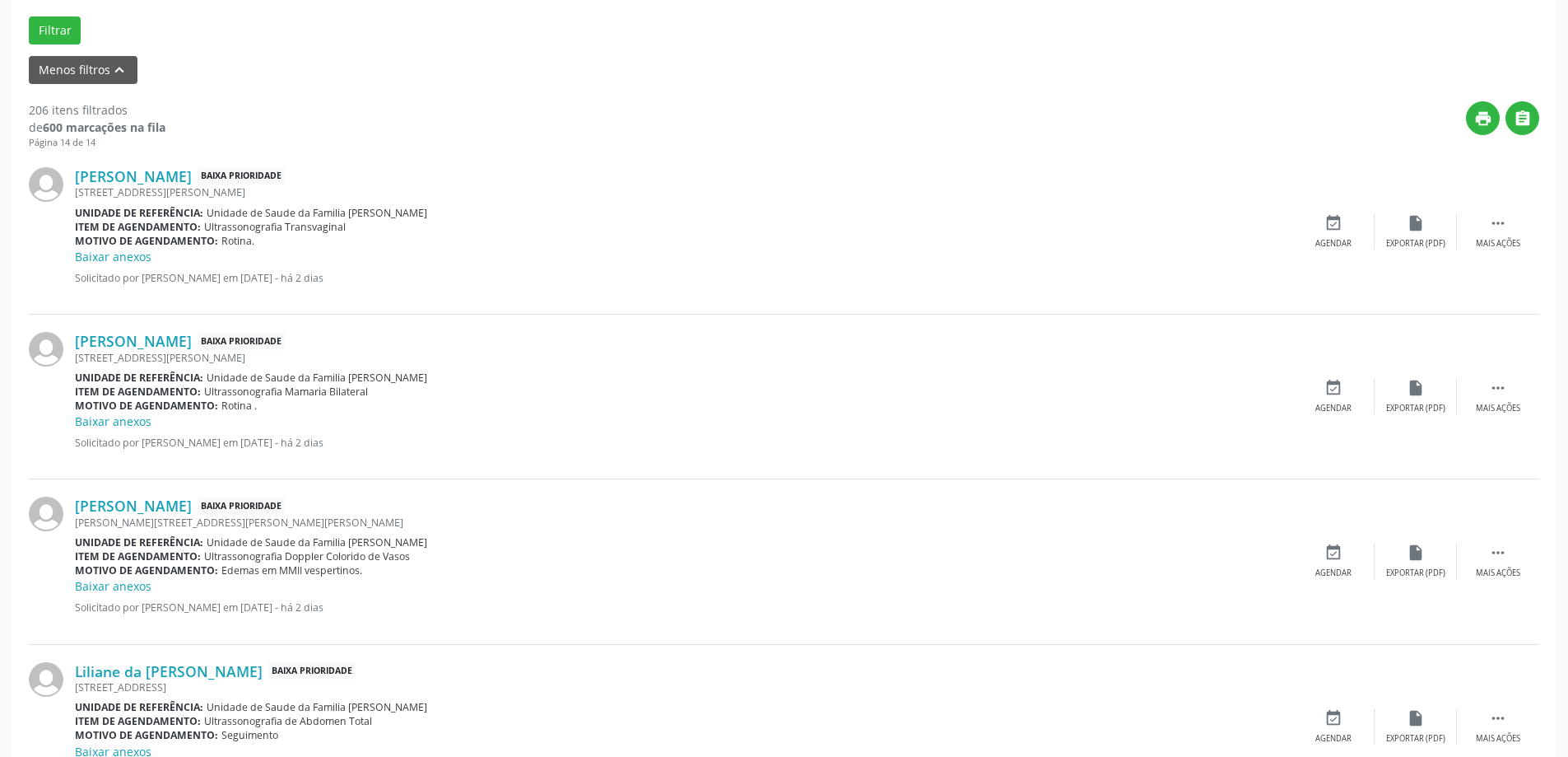
scroll to position [270, 0]
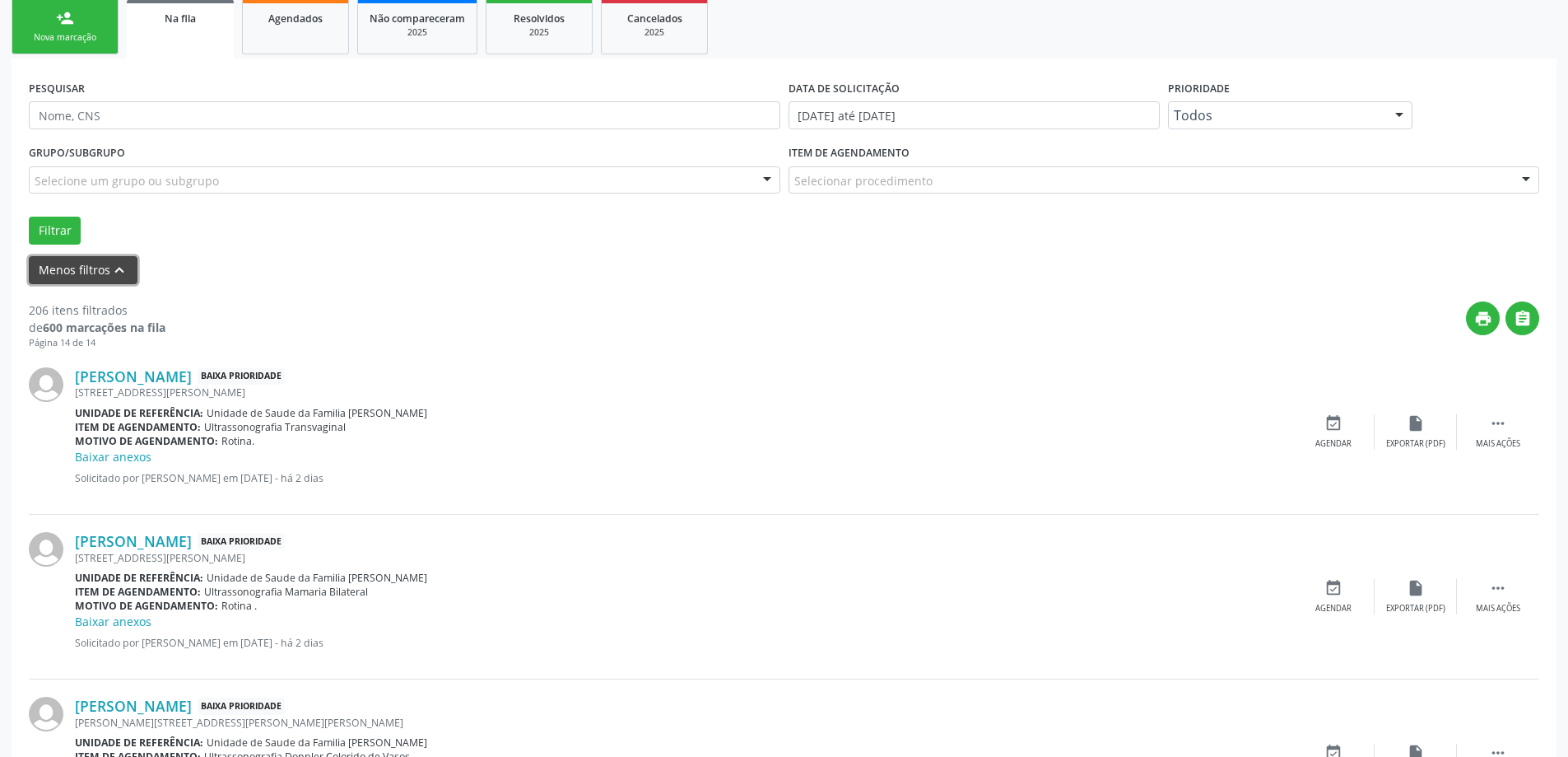
click at [62, 270] on button "Menos filtros keyboard_arrow_up" at bounding box center [83, 270] width 109 height 29
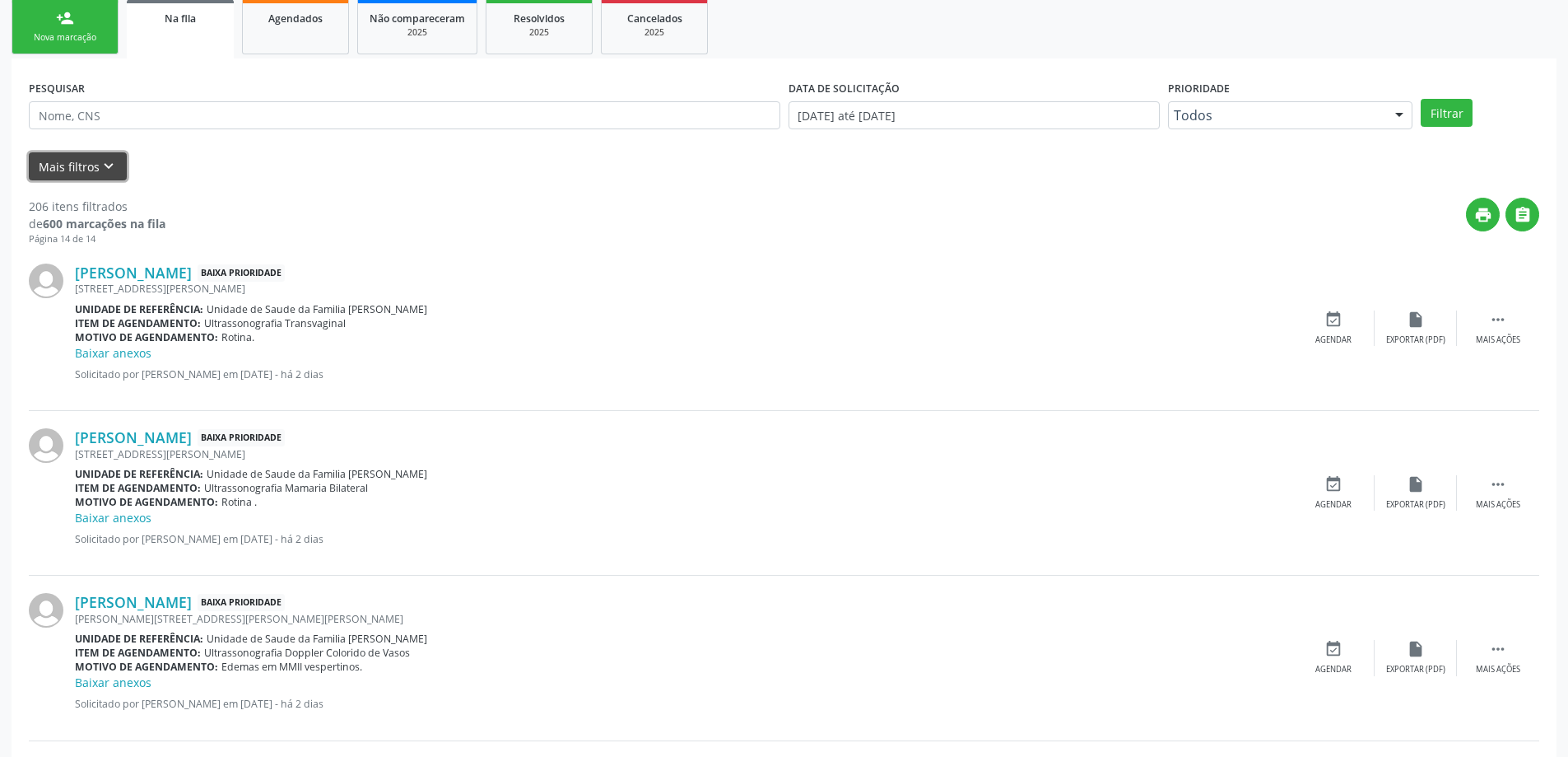
click at [54, 172] on button "Mais filtros keyboard_arrow_down" at bounding box center [78, 167] width 98 height 29
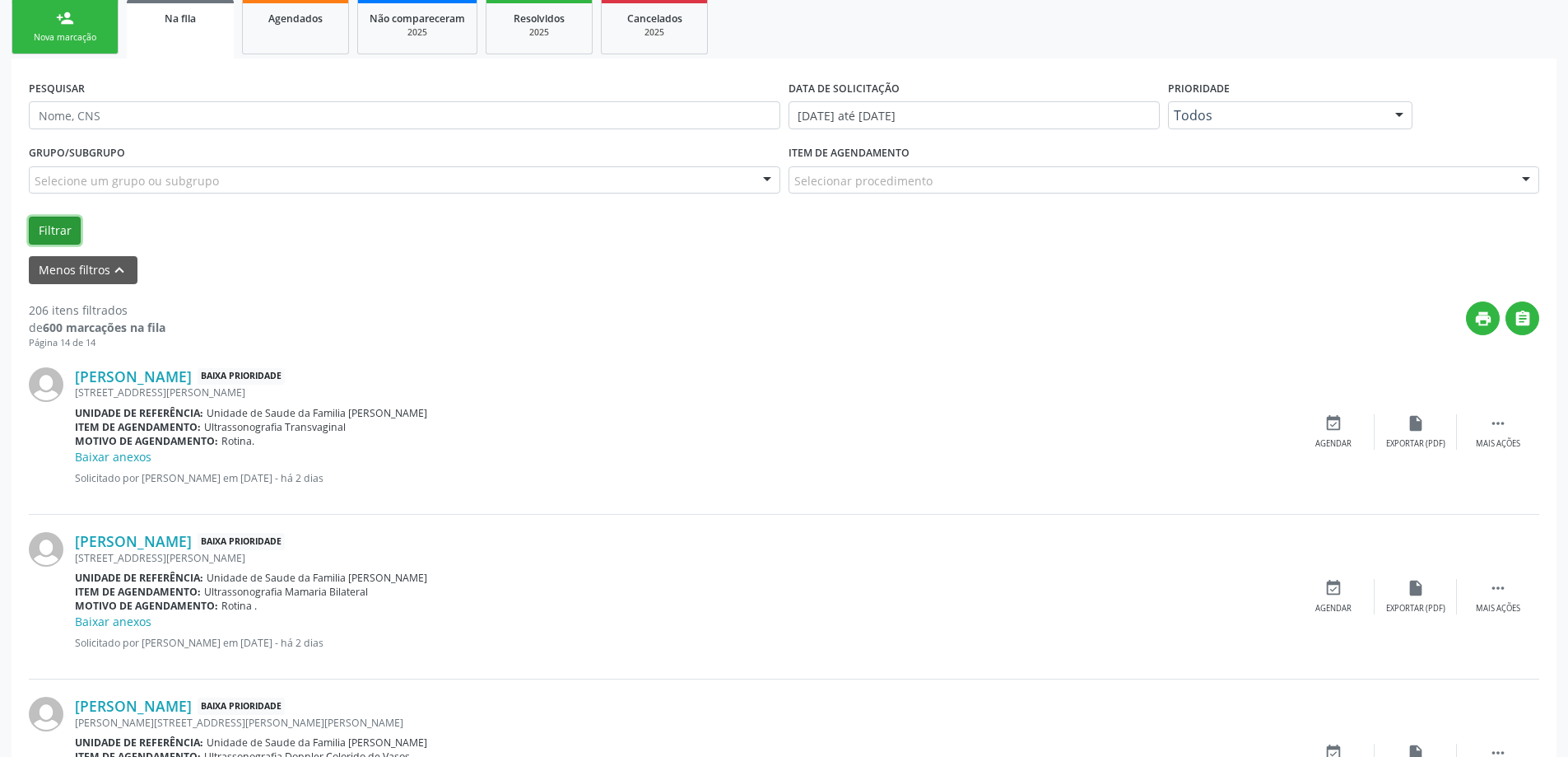
click at [51, 235] on button "Filtrar" at bounding box center [54, 231] width 52 height 28
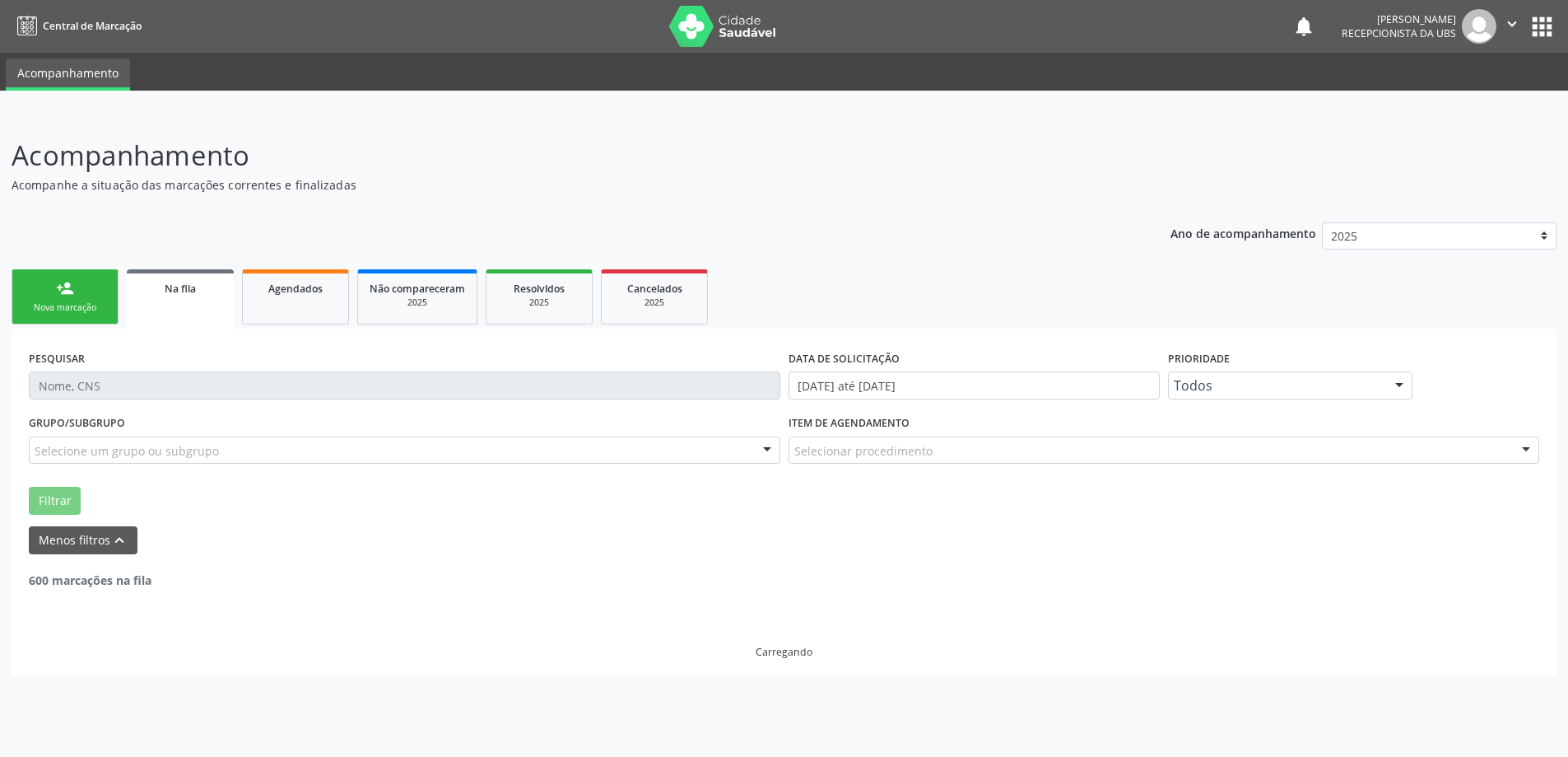
scroll to position [0, 0]
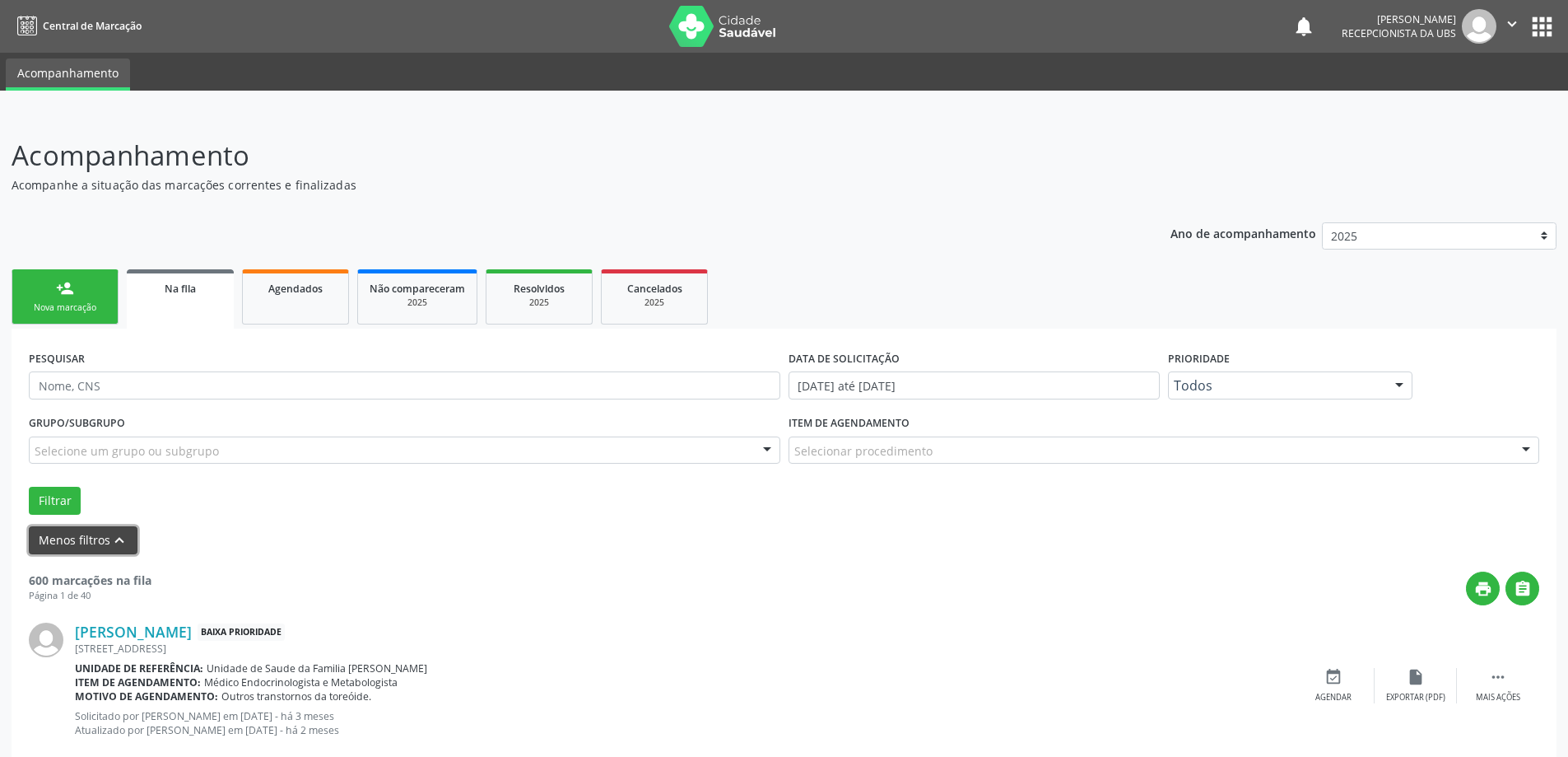
click at [91, 553] on button "Menos filtros keyboard_arrow_up" at bounding box center [83, 541] width 109 height 29
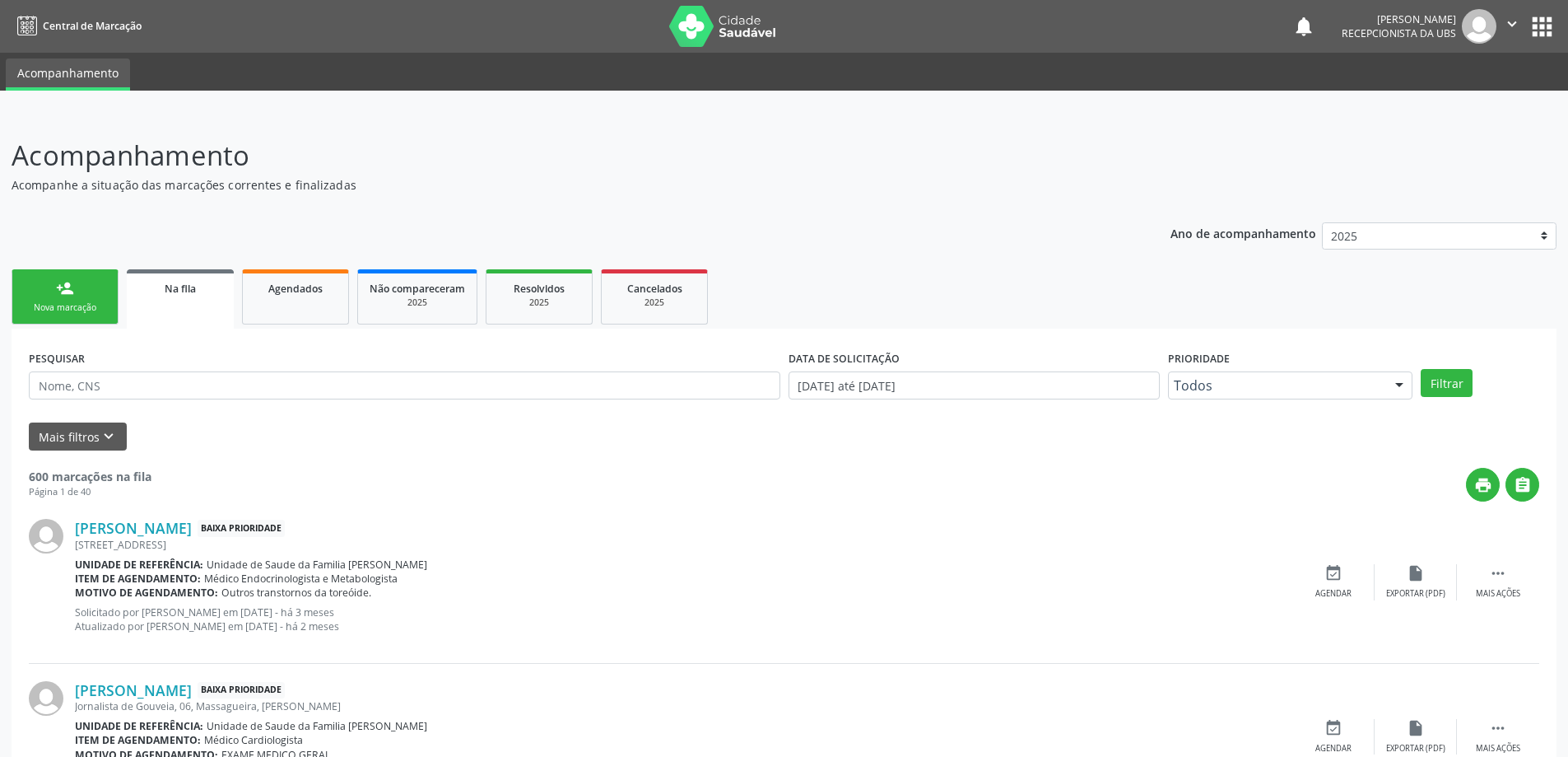
click at [95, 306] on div "Nova marcação" at bounding box center [64, 308] width 83 height 13
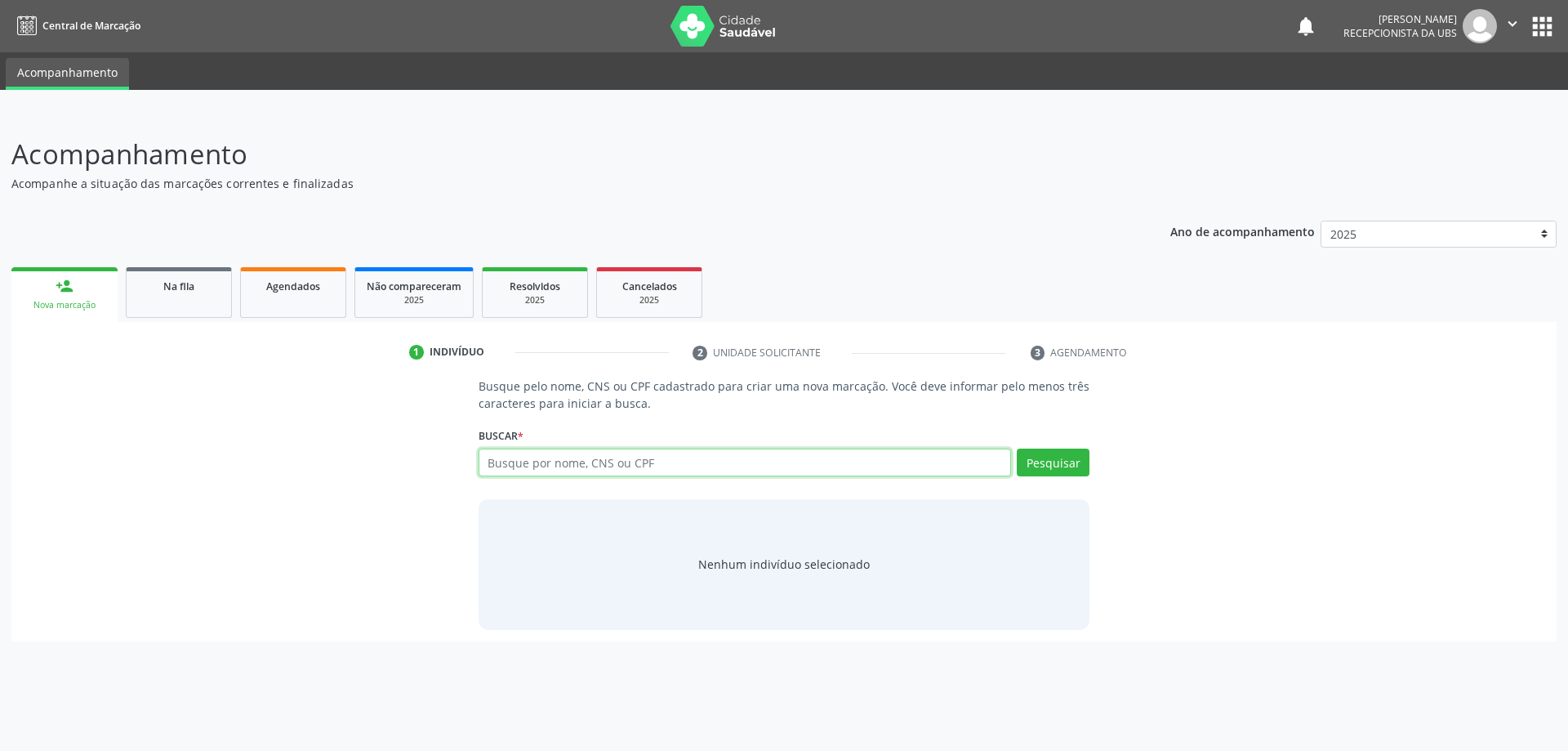
click at [486, 464] on input "text" at bounding box center [745, 462] width 533 height 28
click at [623, 467] on input "text" at bounding box center [745, 462] width 533 height 28
click at [167, 286] on span "Na fila" at bounding box center [178, 285] width 31 height 14
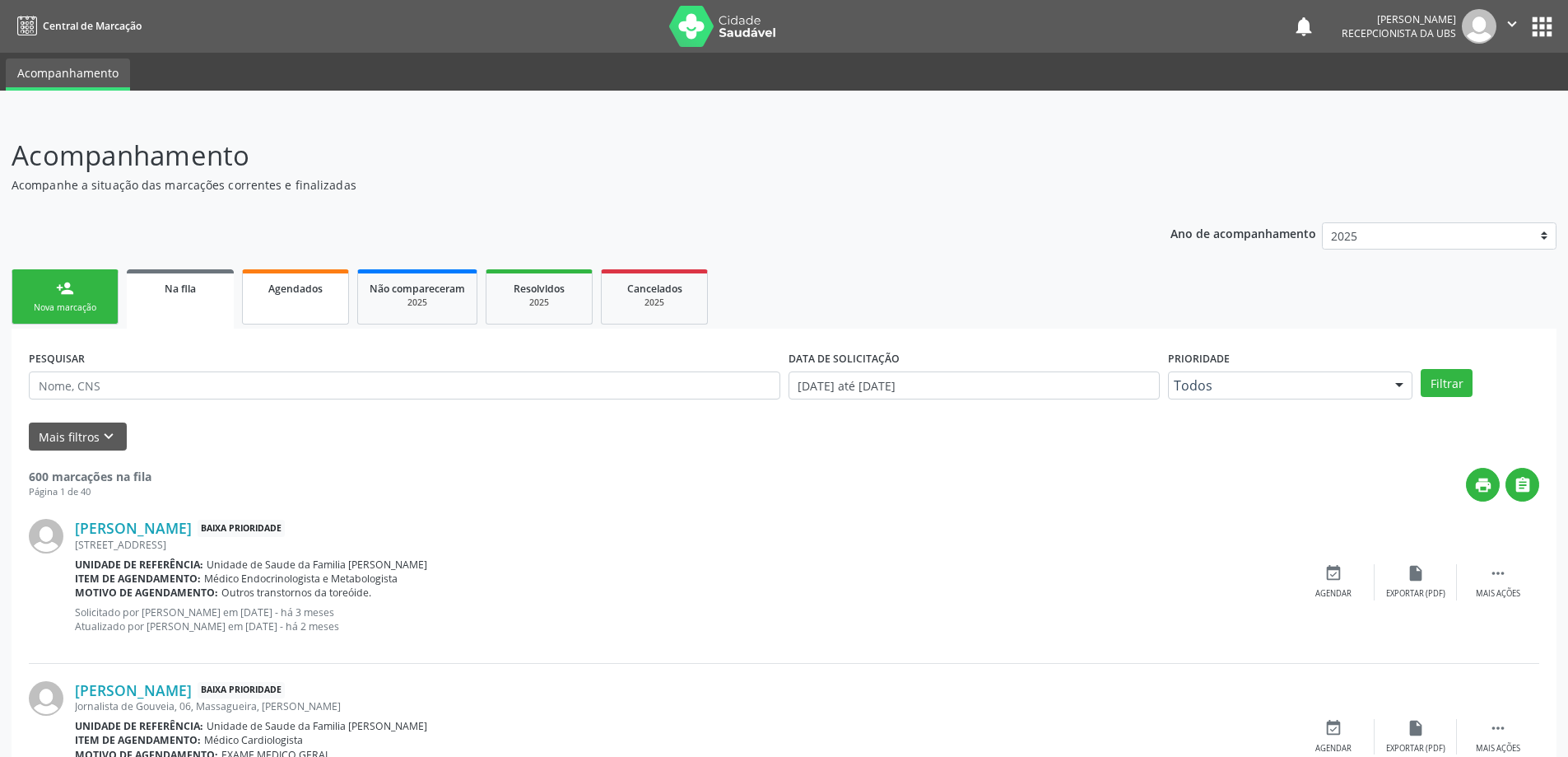
click at [323, 295] on div "Agendados" at bounding box center [295, 288] width 83 height 17
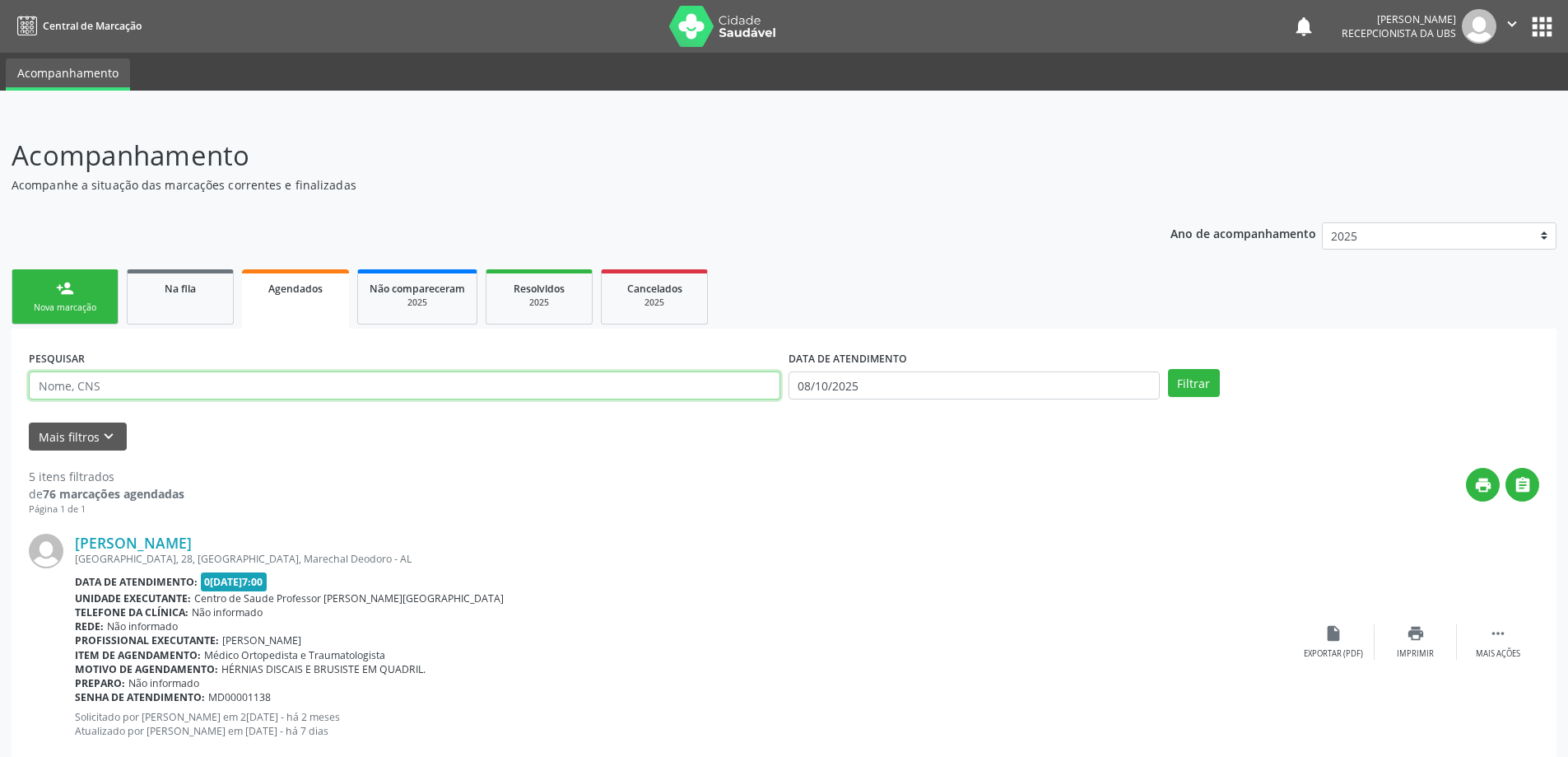
click at [421, 395] on input "text" at bounding box center [405, 385] width 751 height 28
click at [1168, 369] on button "Filtrar" at bounding box center [1193, 382] width 52 height 28
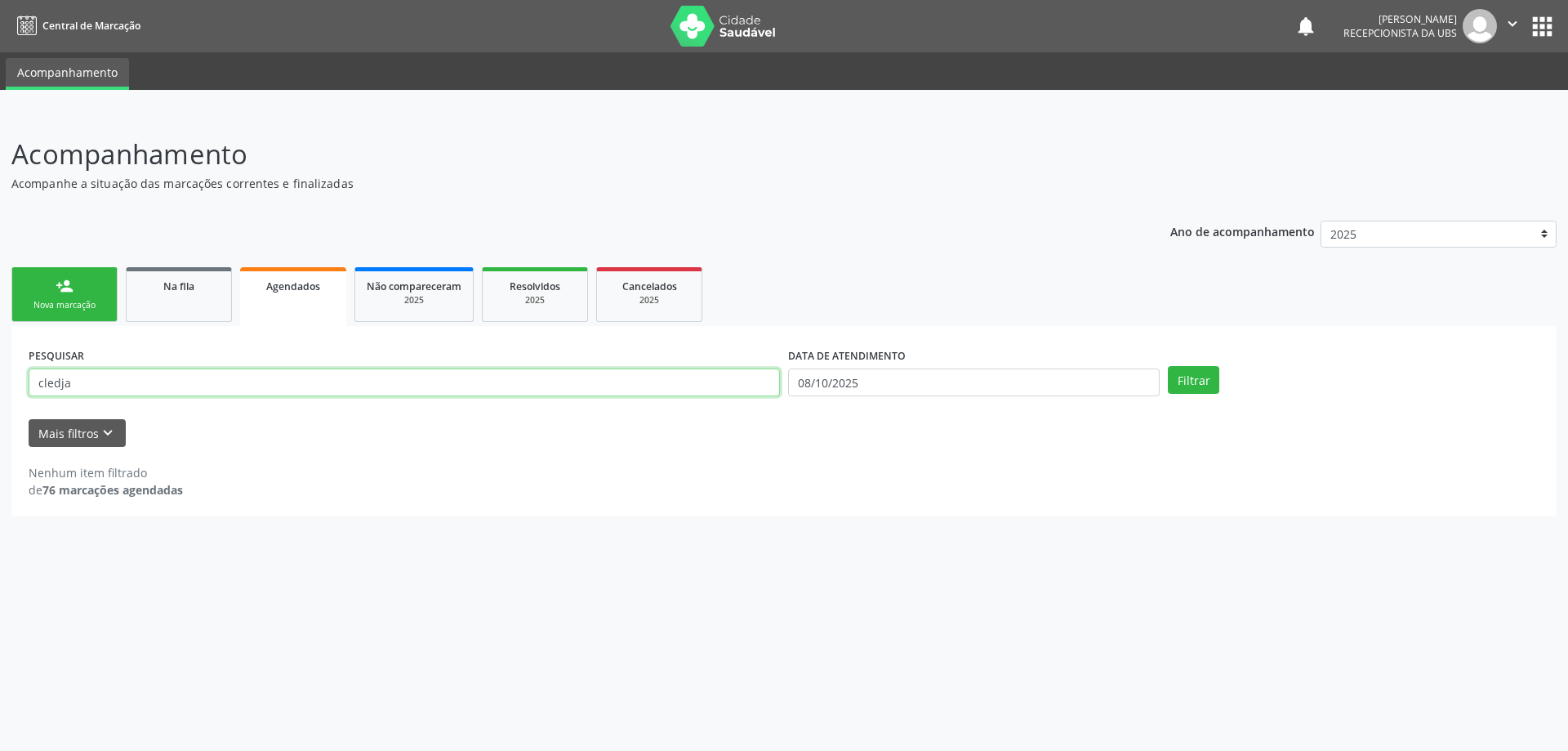
click at [453, 394] on input "cledja" at bounding box center [404, 382] width 752 height 28
type input "c"
click at [172, 273] on link "Na fila" at bounding box center [179, 294] width 106 height 55
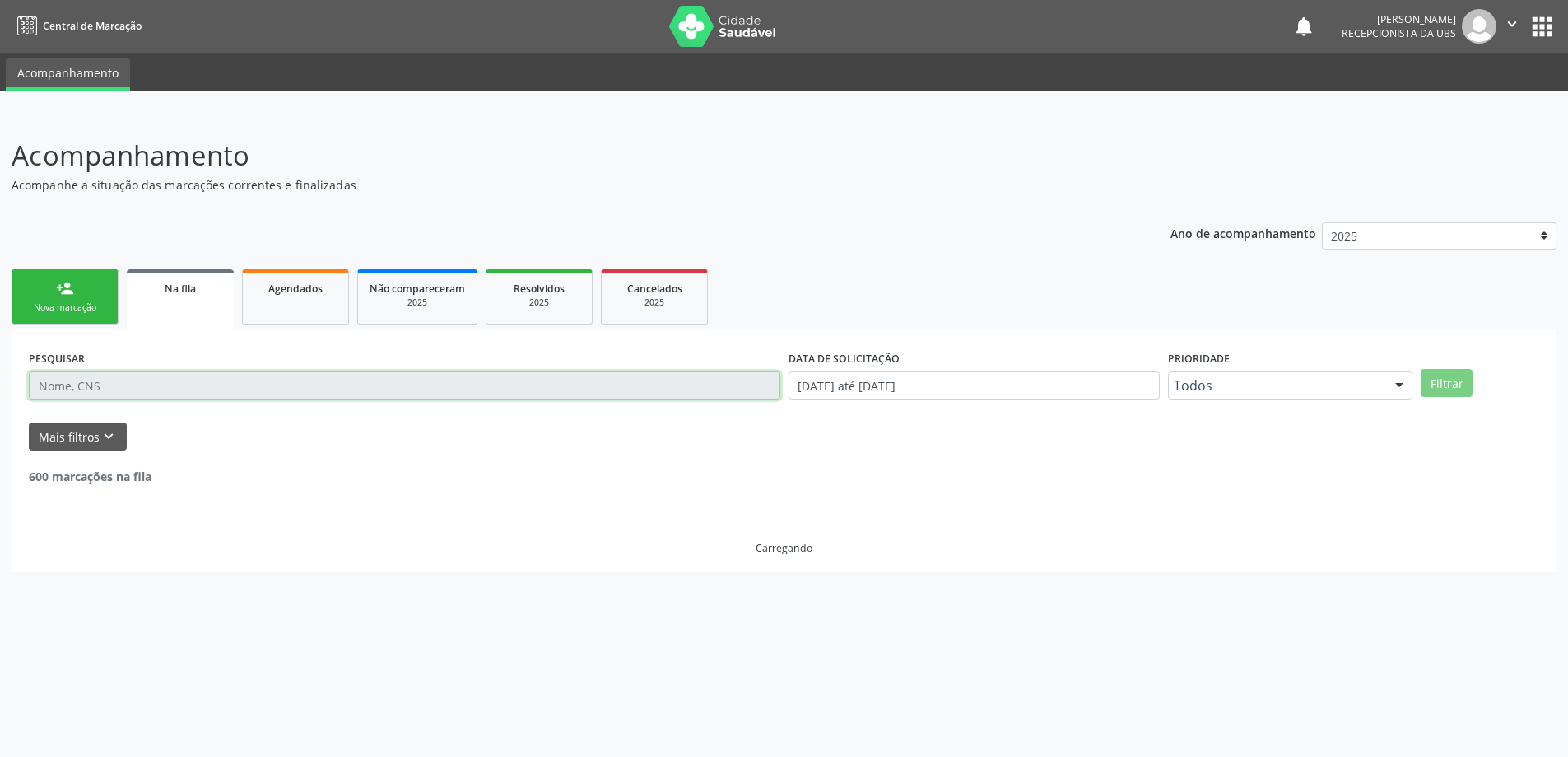
click at [155, 387] on input "text" at bounding box center [405, 385] width 751 height 28
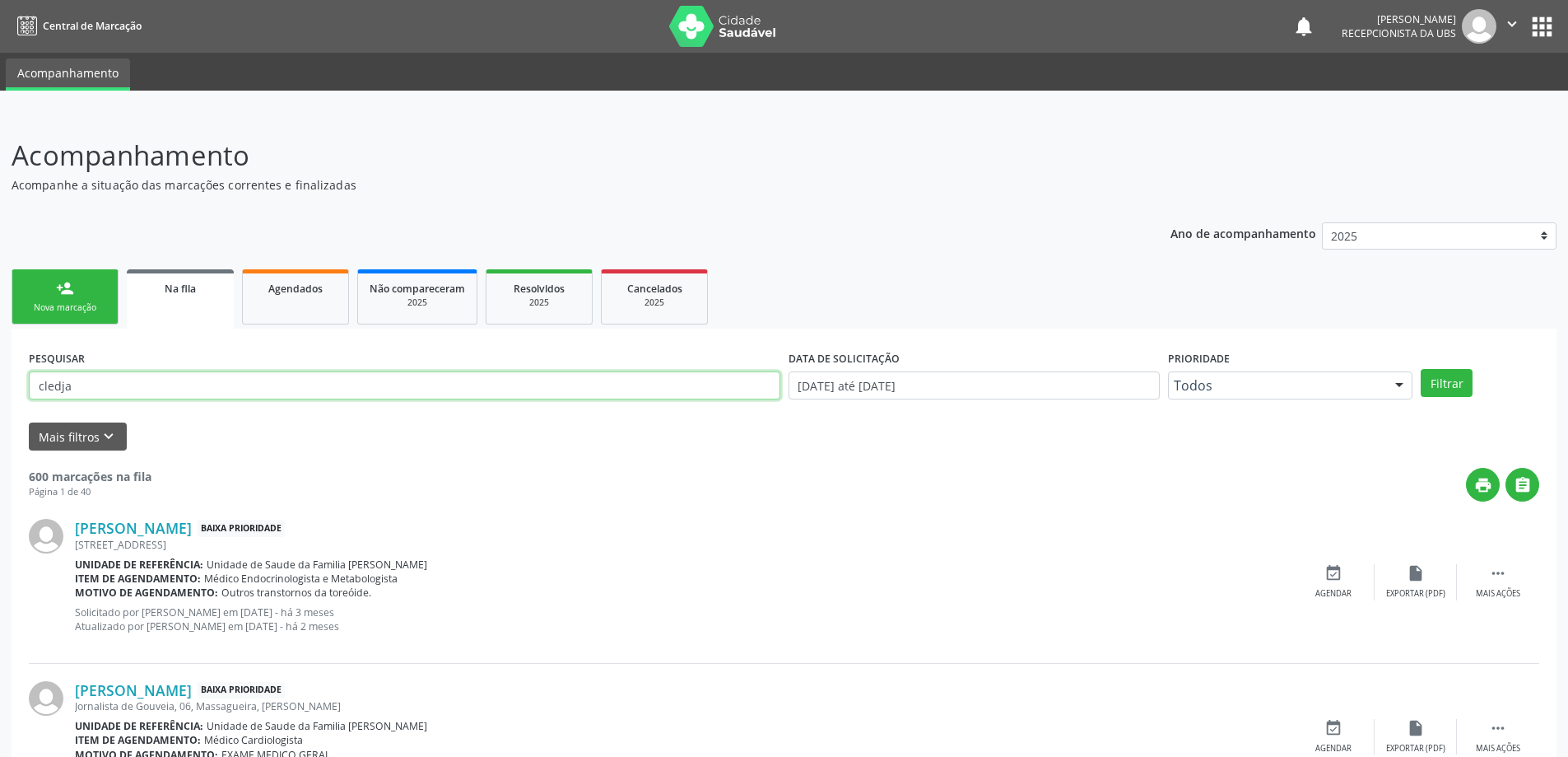
click at [1421, 369] on button "Filtrar" at bounding box center [1446, 382] width 52 height 28
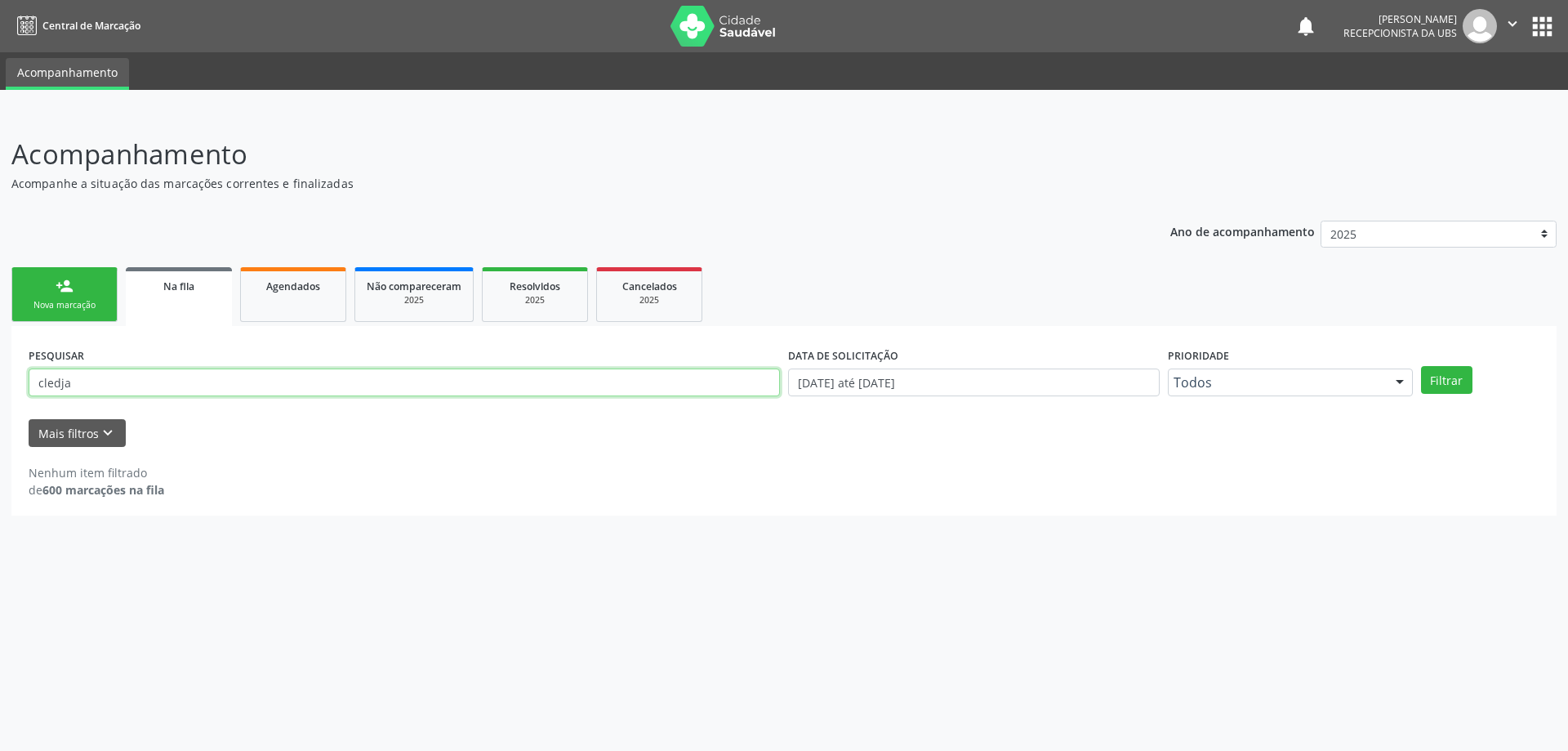
click at [155, 385] on input "cledja" at bounding box center [404, 382] width 752 height 28
type input "c"
click at [160, 334] on div "PESQUISAR DATA DE SOLICITAÇÃO 0[DATE] até 0[DATE] Prioridade Todos Todos Baixa …" at bounding box center [784, 421] width 1545 height 189
click at [249, 291] on link "Agendados" at bounding box center [293, 294] width 106 height 55
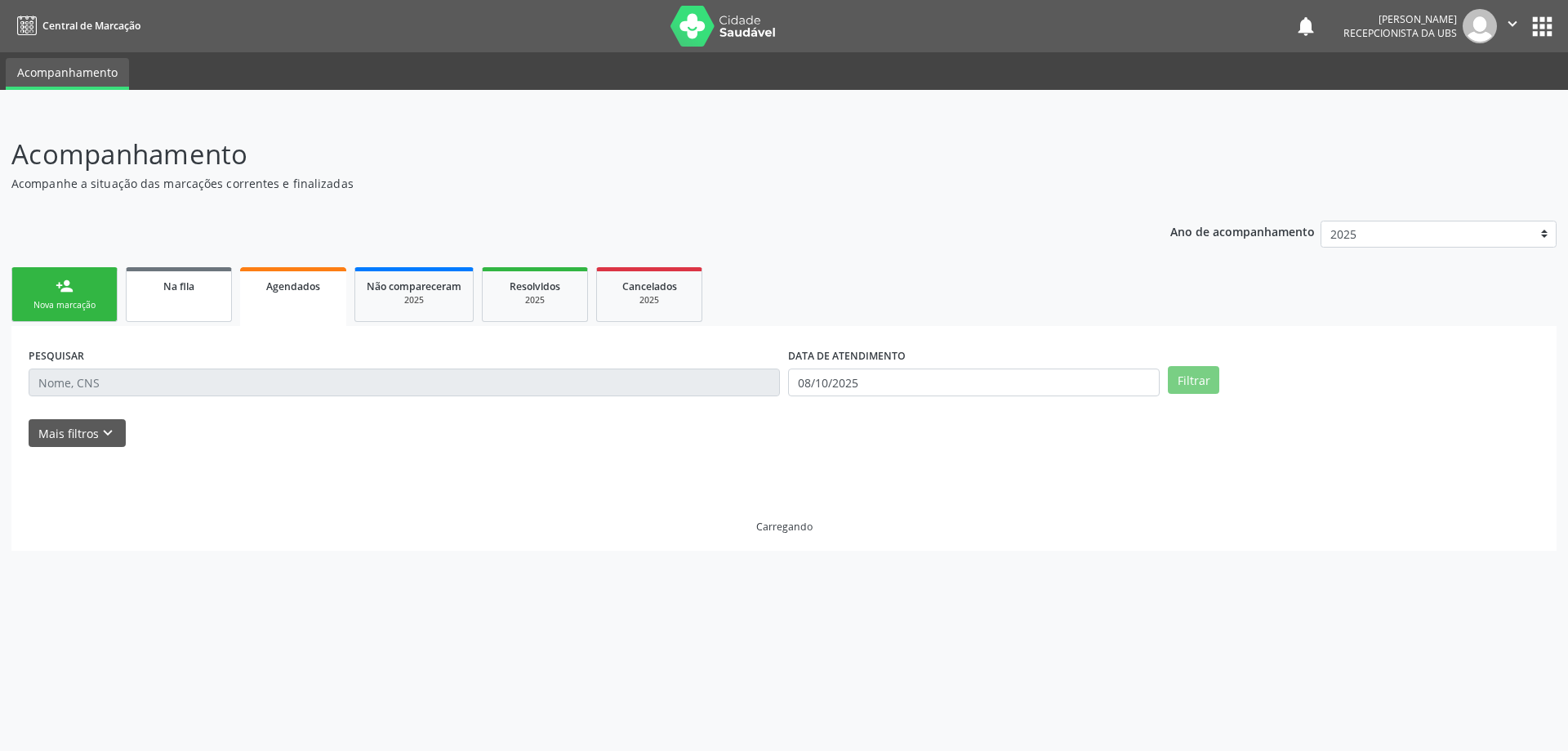
click at [174, 299] on link "Na fila" at bounding box center [179, 294] width 106 height 55
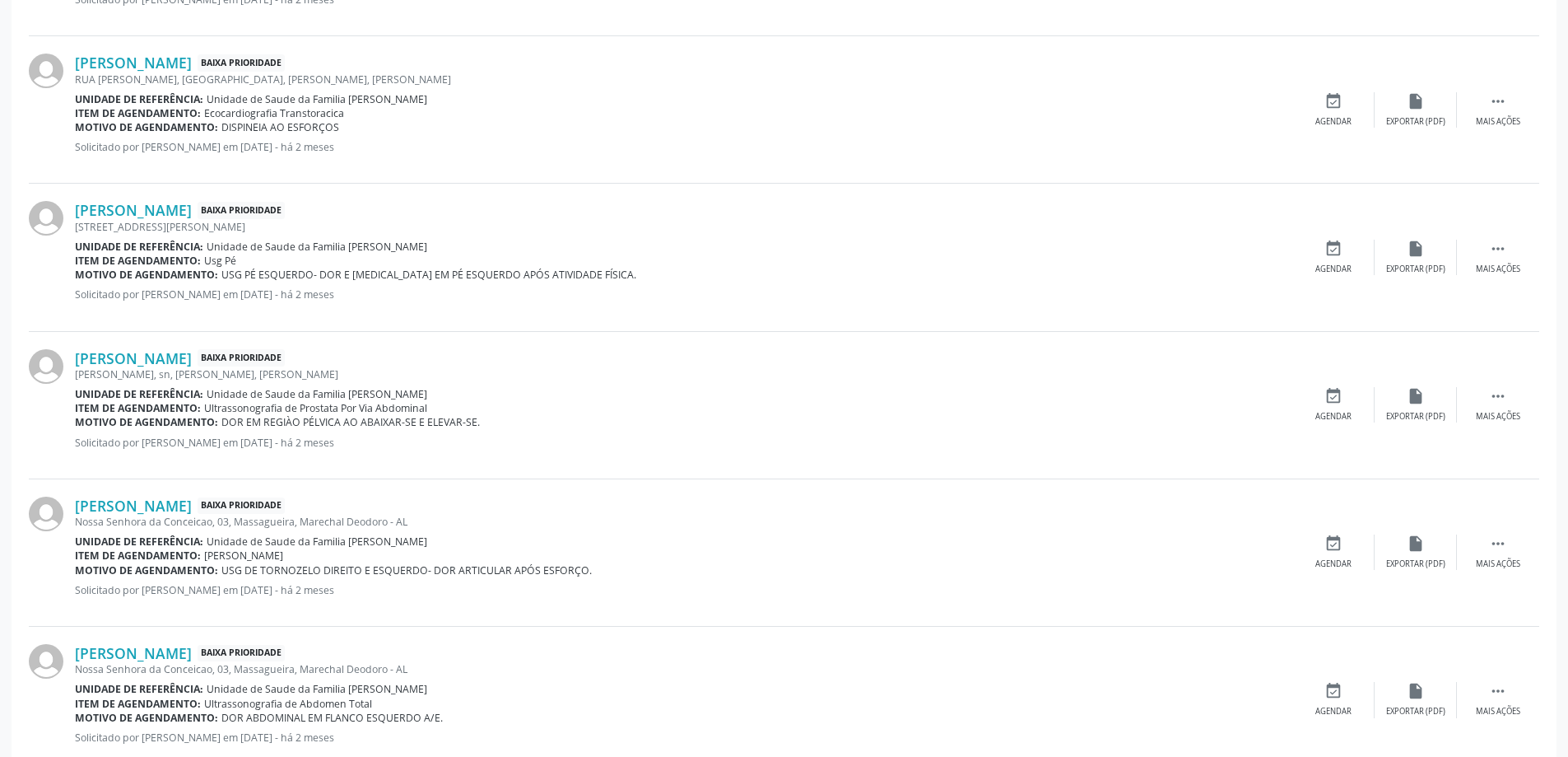
scroll to position [2048, 0]
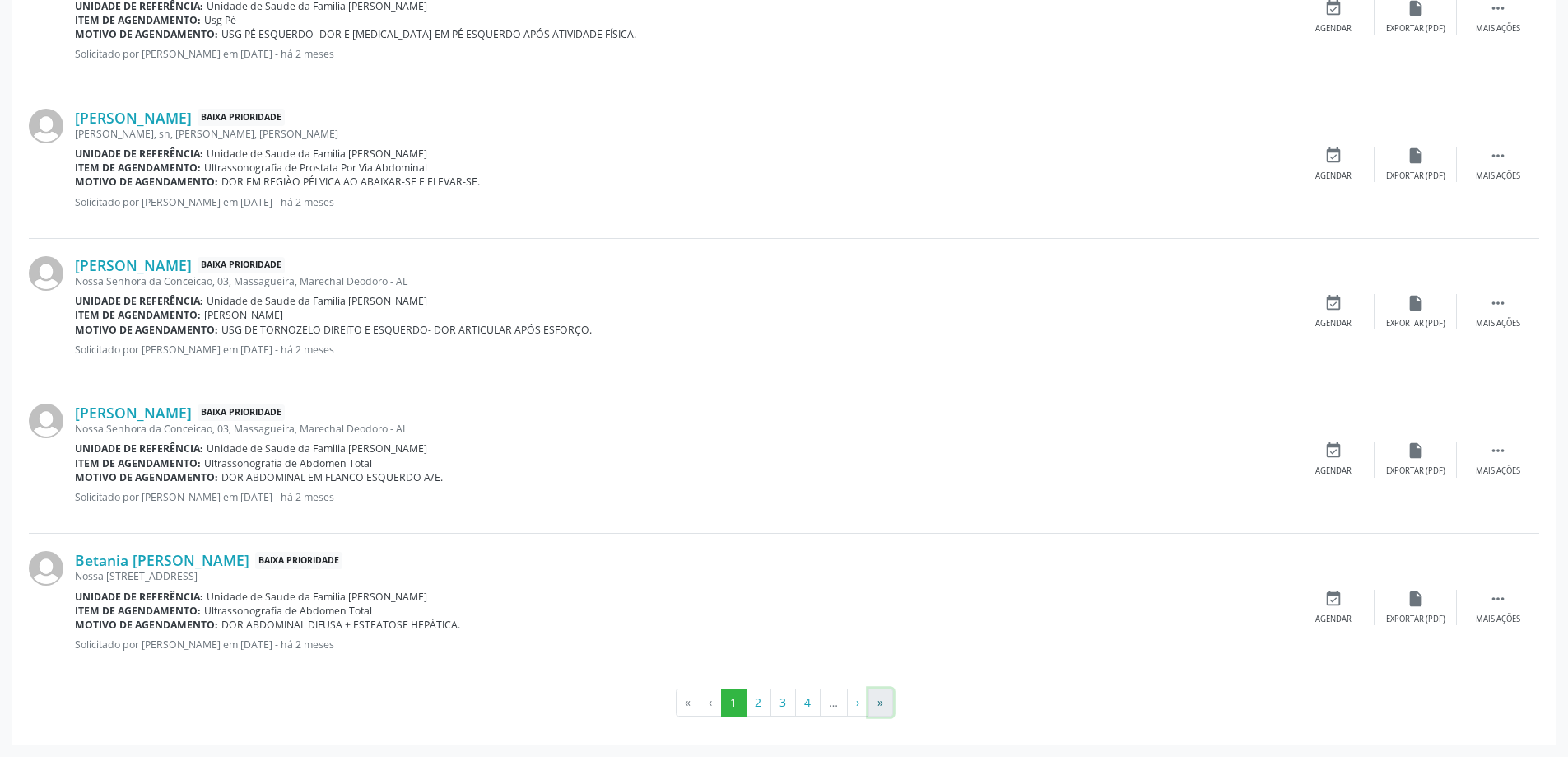
click at [887, 702] on button "»" at bounding box center [880, 702] width 24 height 28
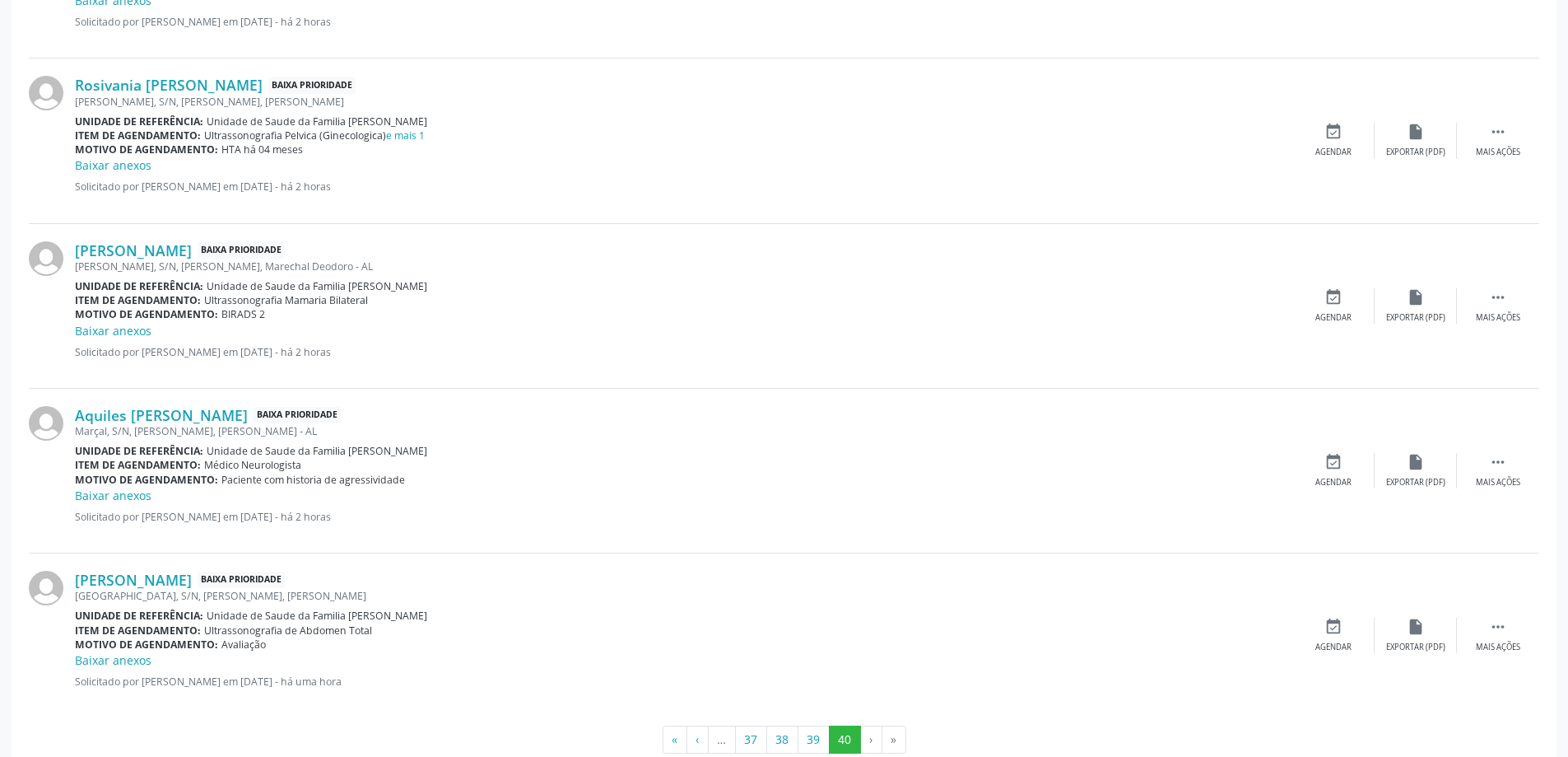
scroll to position [2294, 0]
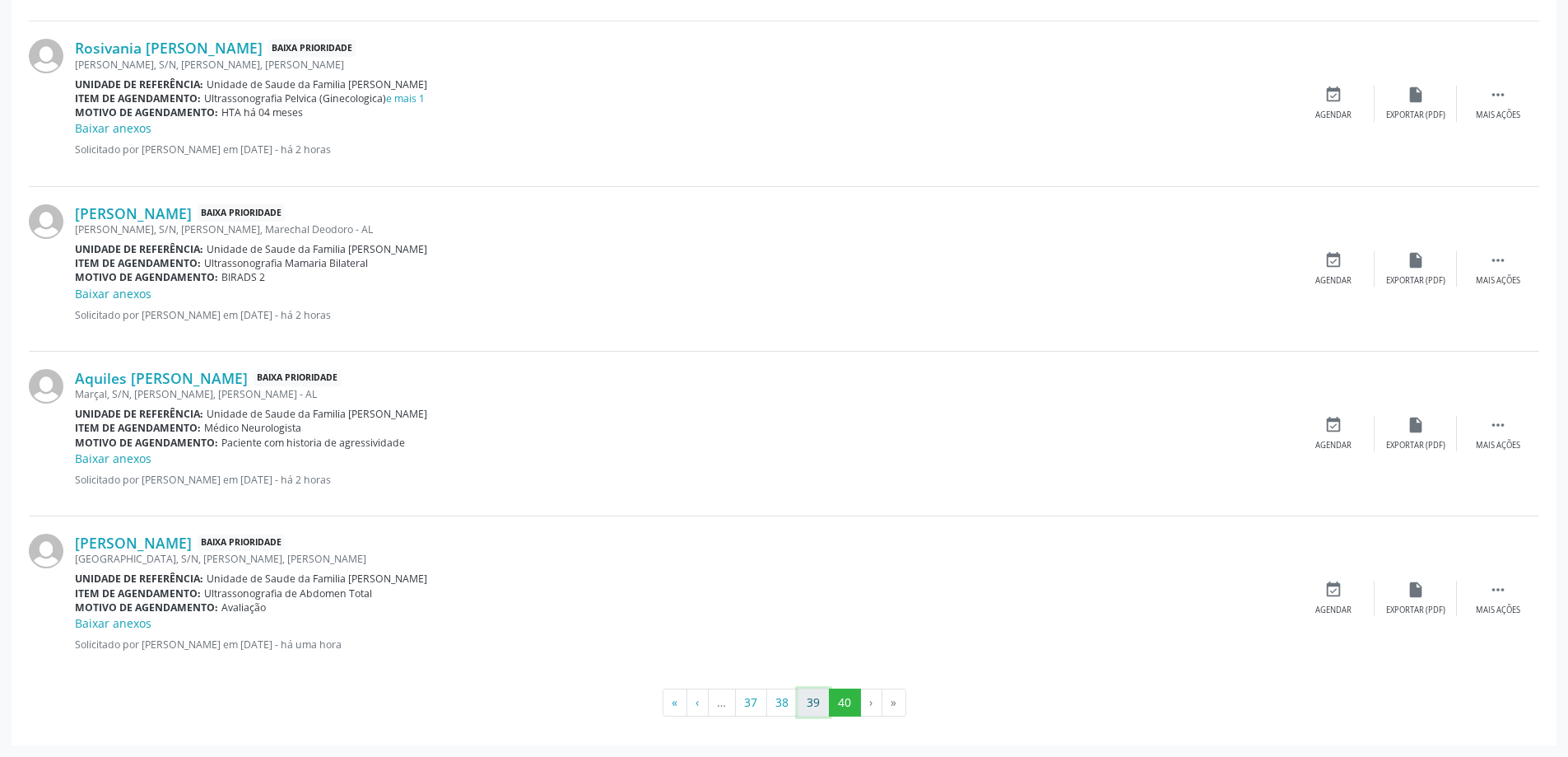
click at [820, 700] on button "39" at bounding box center [813, 702] width 32 height 28
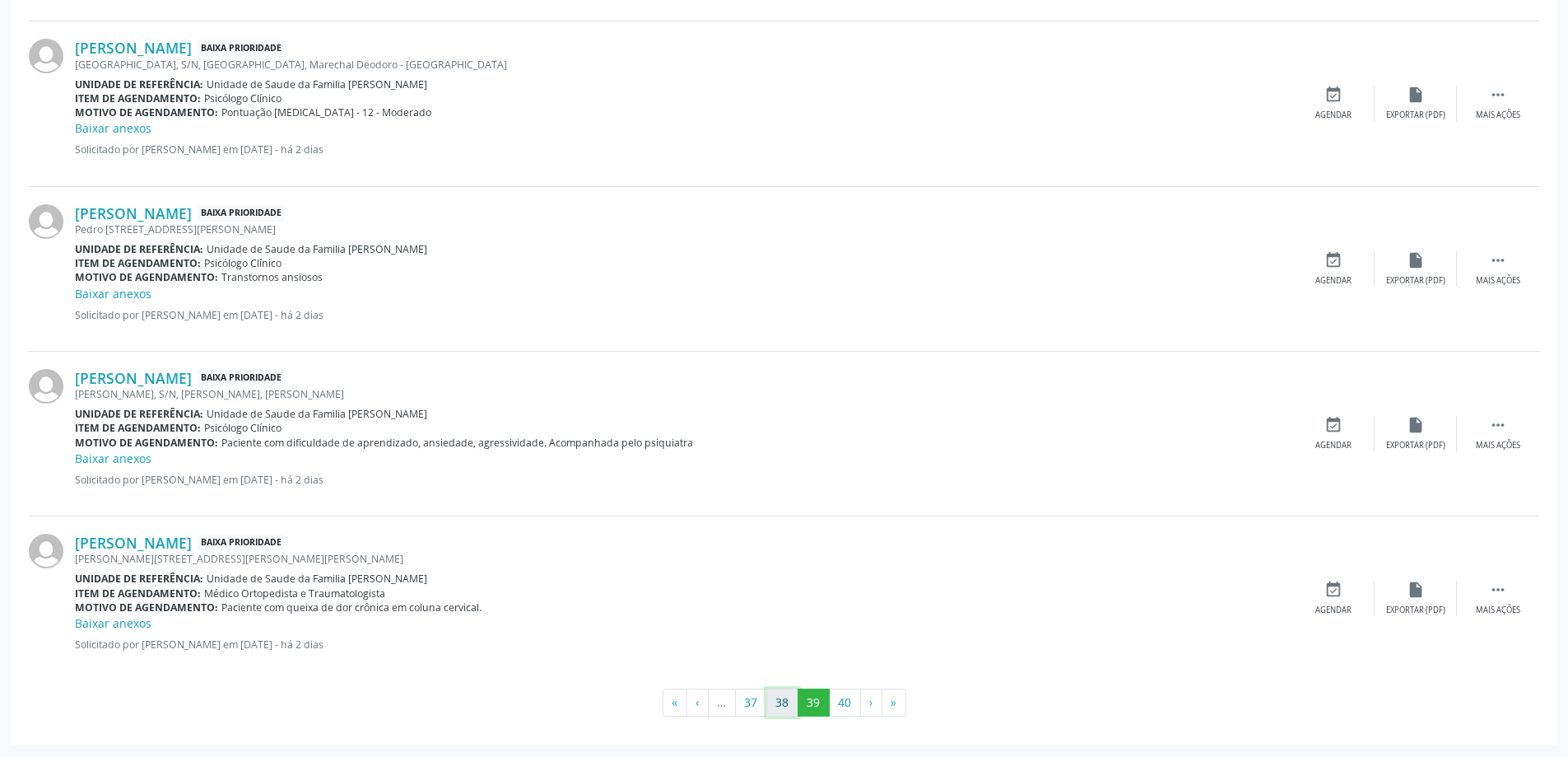
click at [771, 705] on button "38" at bounding box center [782, 702] width 32 height 28
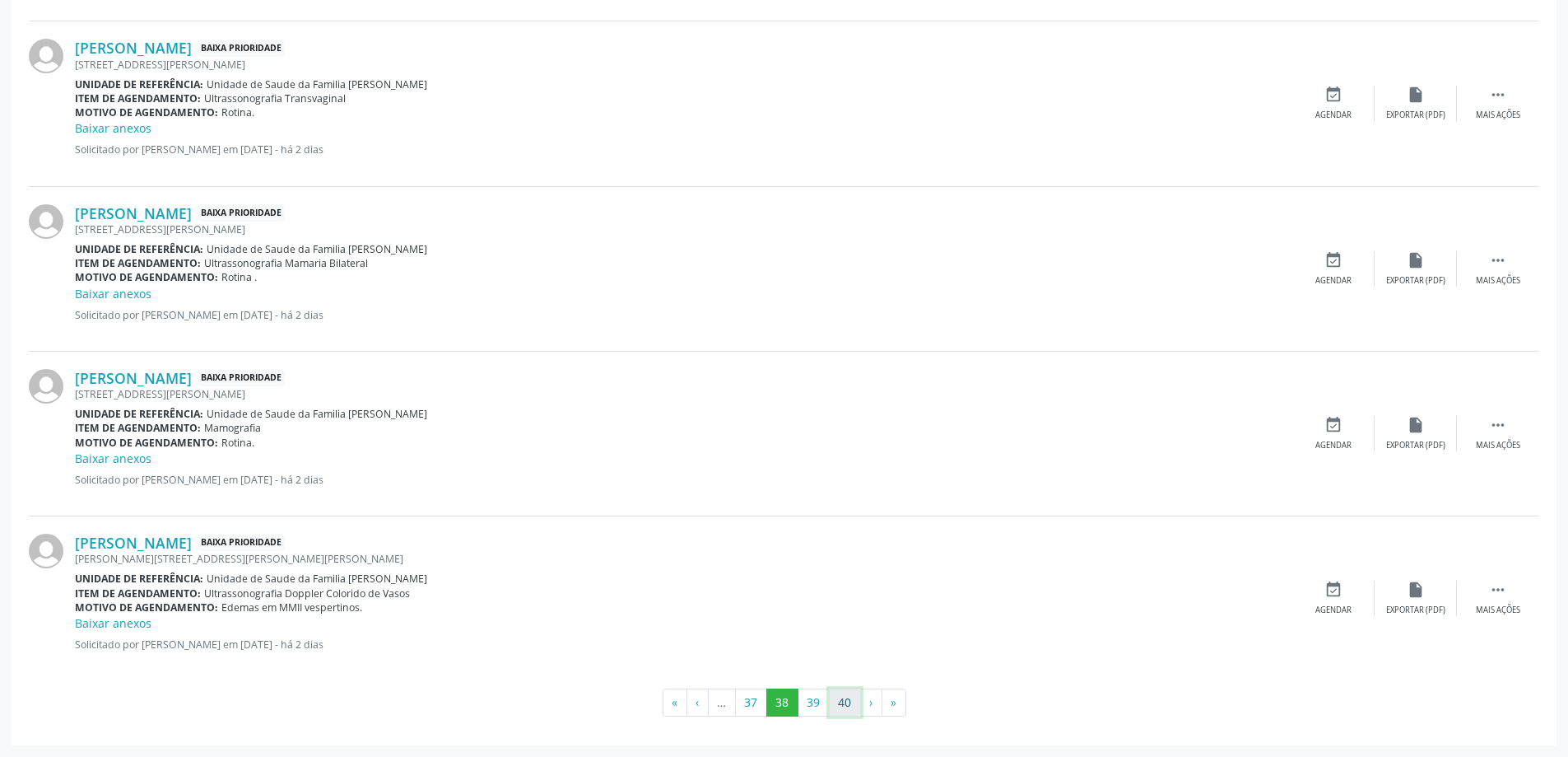
click at [842, 703] on button "40" at bounding box center [845, 702] width 32 height 28
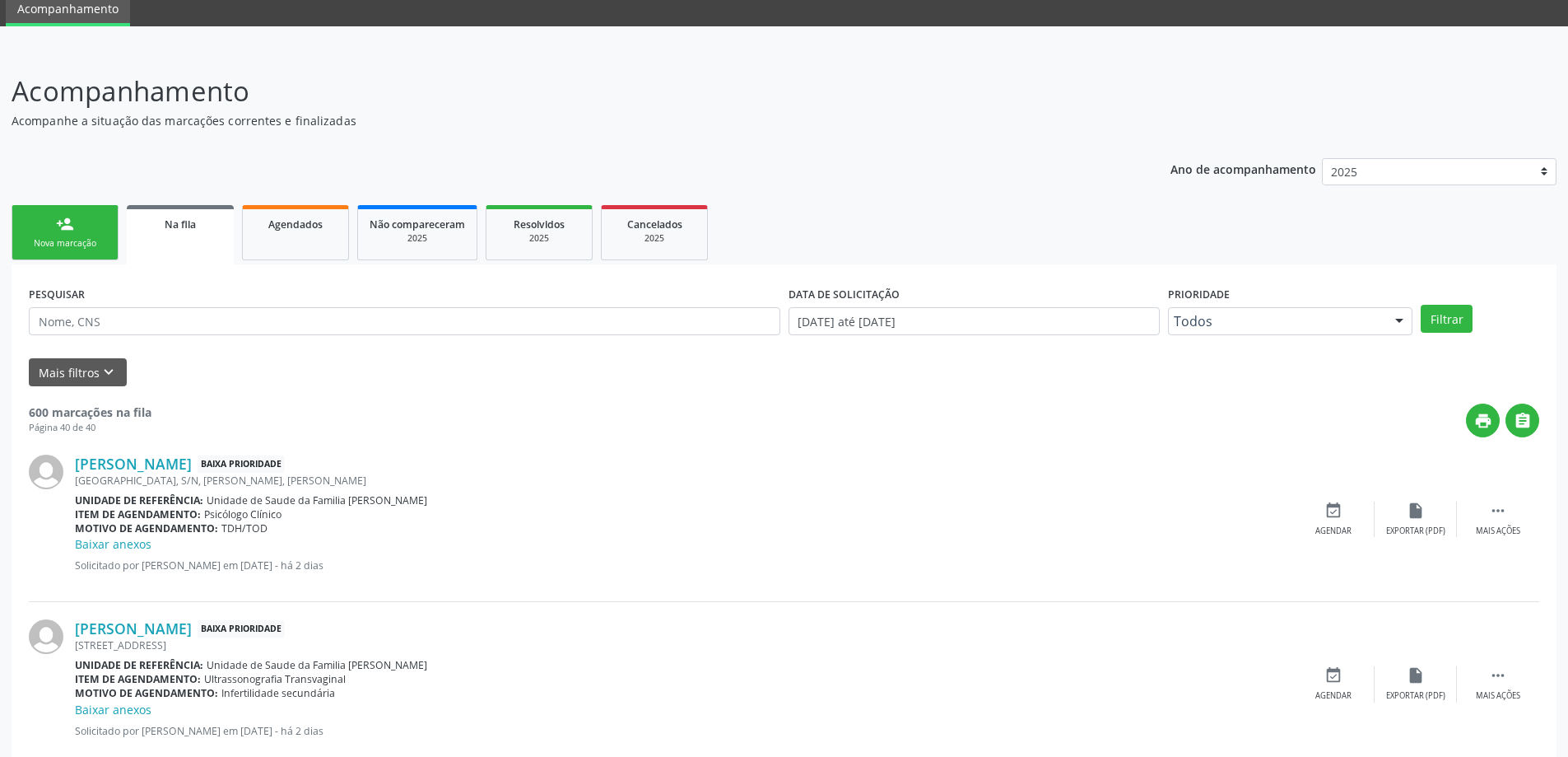
scroll to position [0, 0]
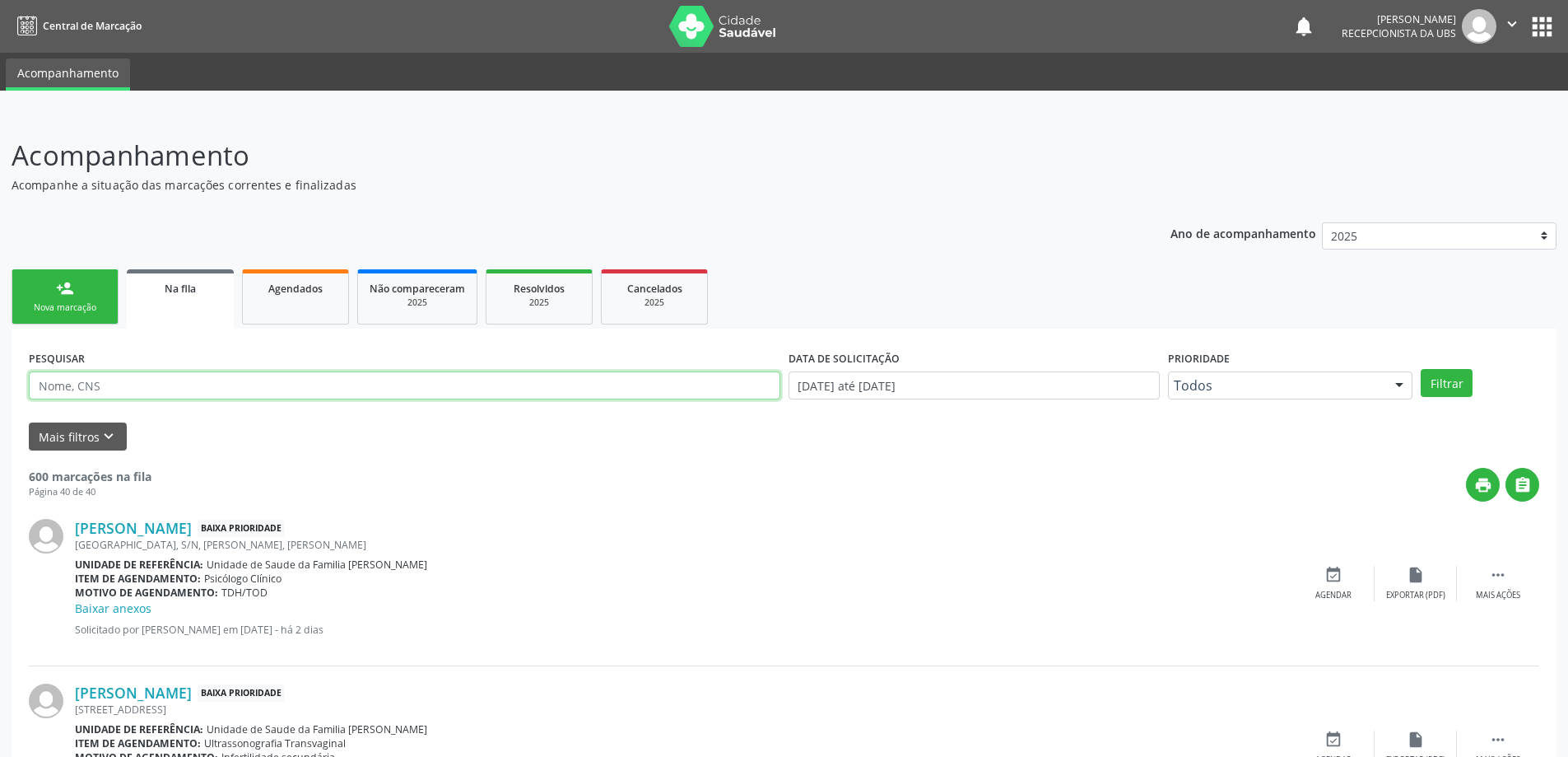
click at [164, 380] on input "text" at bounding box center [405, 385] width 751 height 28
paste input "700803926254189"
type input "700803926254189"
click at [1421, 369] on button "Filtrar" at bounding box center [1446, 382] width 52 height 28
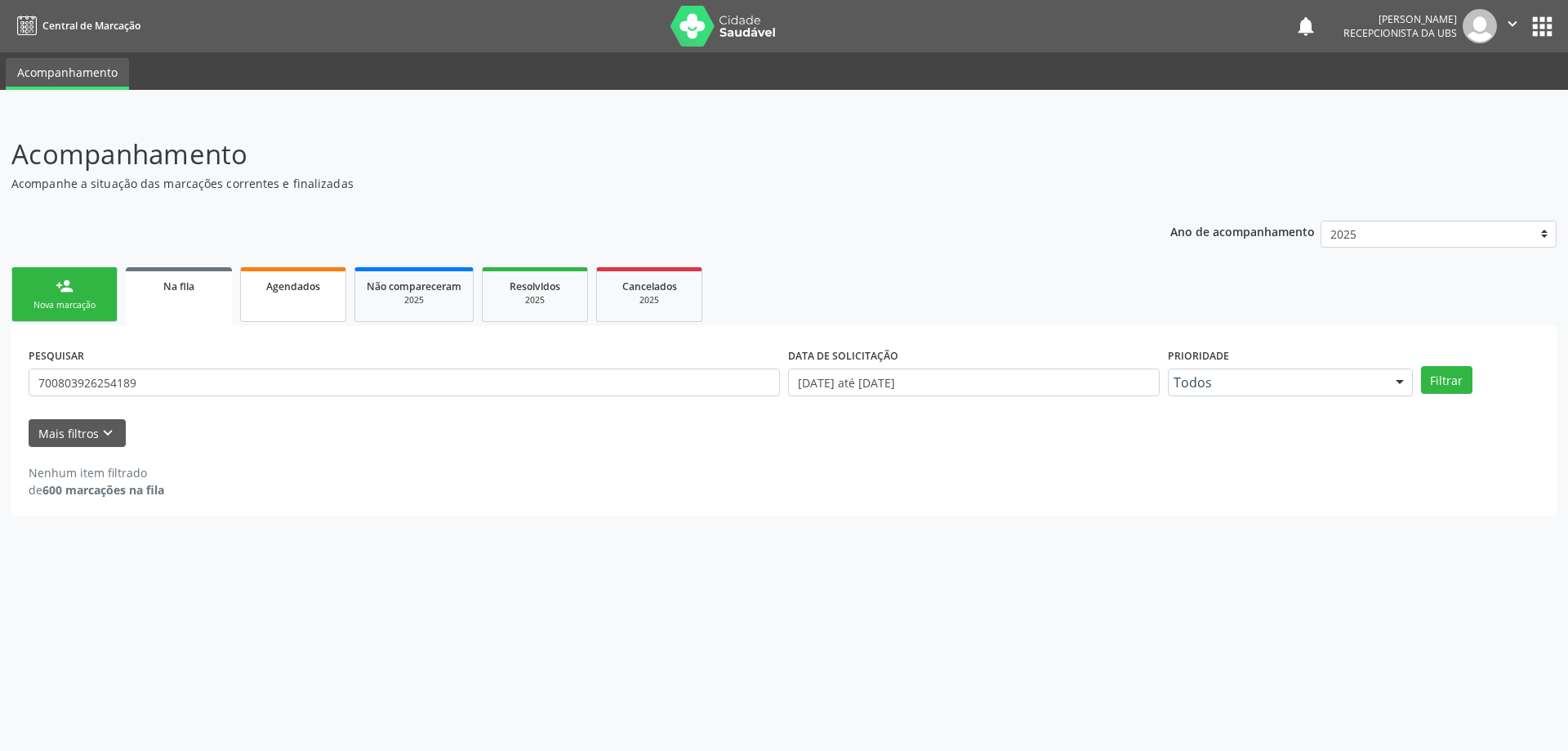
click at [295, 290] on span "Agendados" at bounding box center [293, 285] width 54 height 14
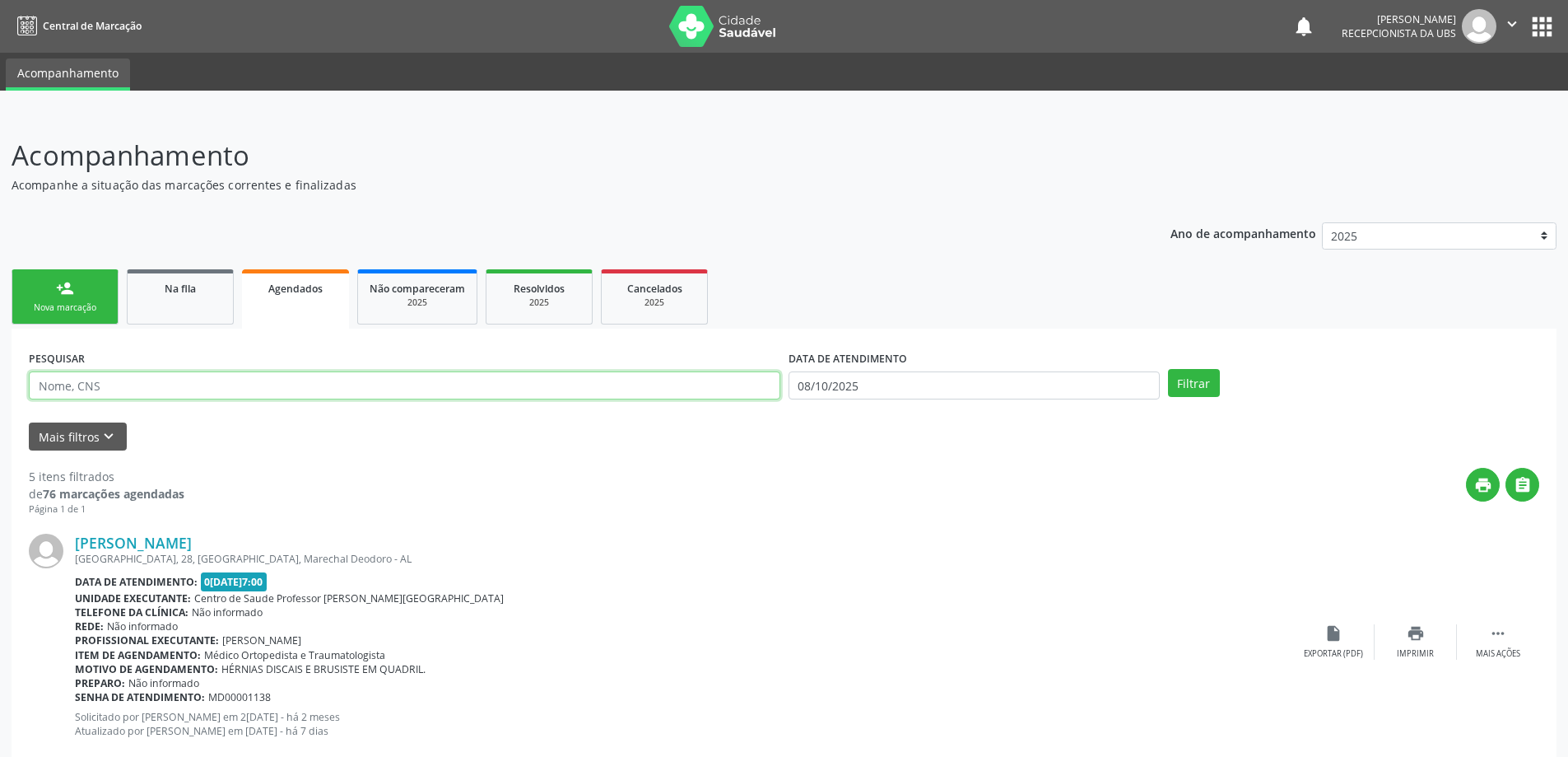
click at [238, 389] on input "text" at bounding box center [405, 385] width 751 height 28
paste input "700803926254189"
click at [1168, 369] on button "Filtrar" at bounding box center [1193, 382] width 52 height 28
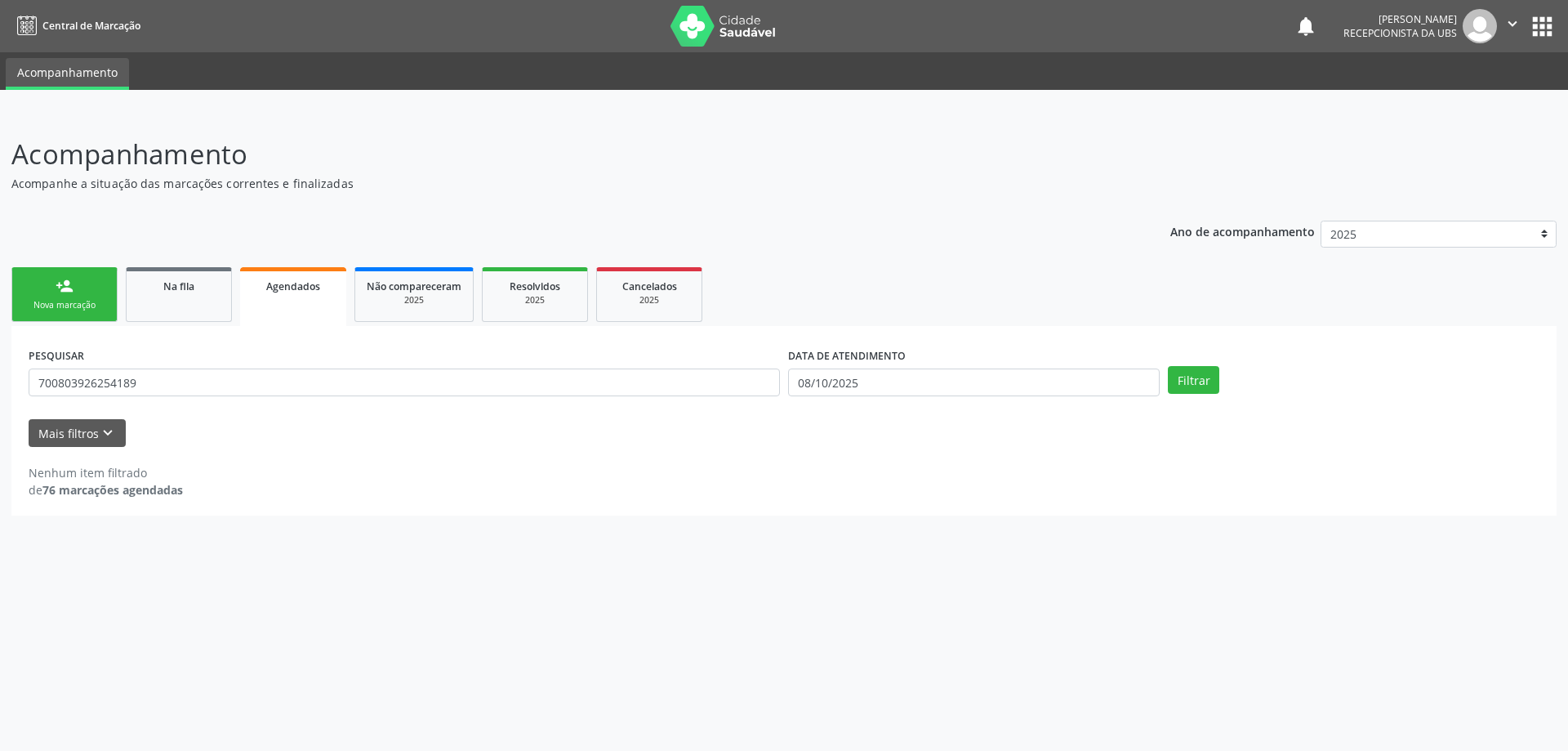
click at [257, 366] on div "PESQUISAR 700803926254189" at bounding box center [404, 375] width 760 height 64
click at [257, 373] on input "700803926254189" at bounding box center [404, 382] width 752 height 28
type input "7"
click at [158, 300] on link "Na fila" at bounding box center [179, 294] width 106 height 55
click at [112, 307] on link "person_add Nova marcação" at bounding box center [65, 294] width 106 height 55
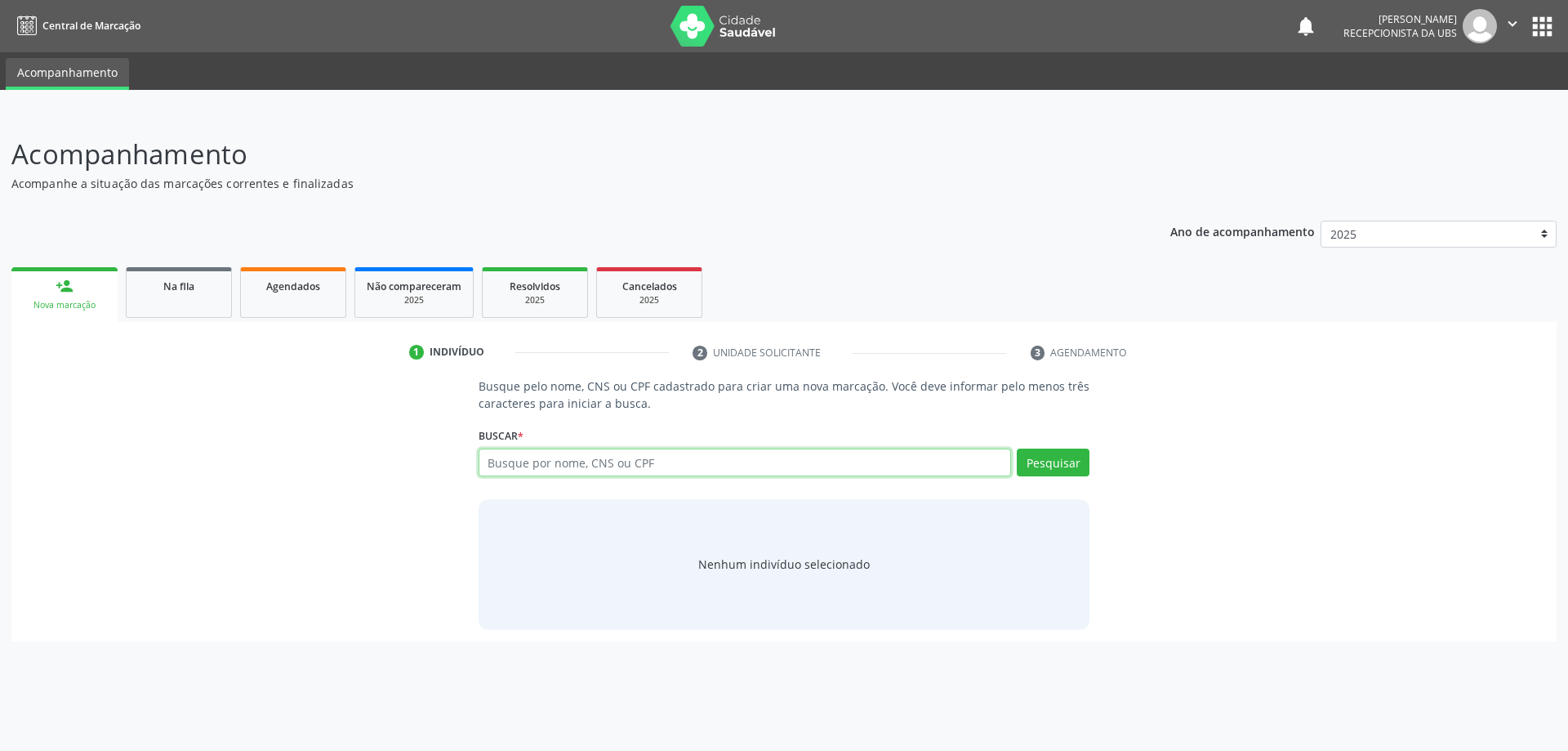
paste input "700803926254189"
type input "700803926254189"
click at [1043, 463] on button "Pesquisar" at bounding box center [1053, 462] width 73 height 28
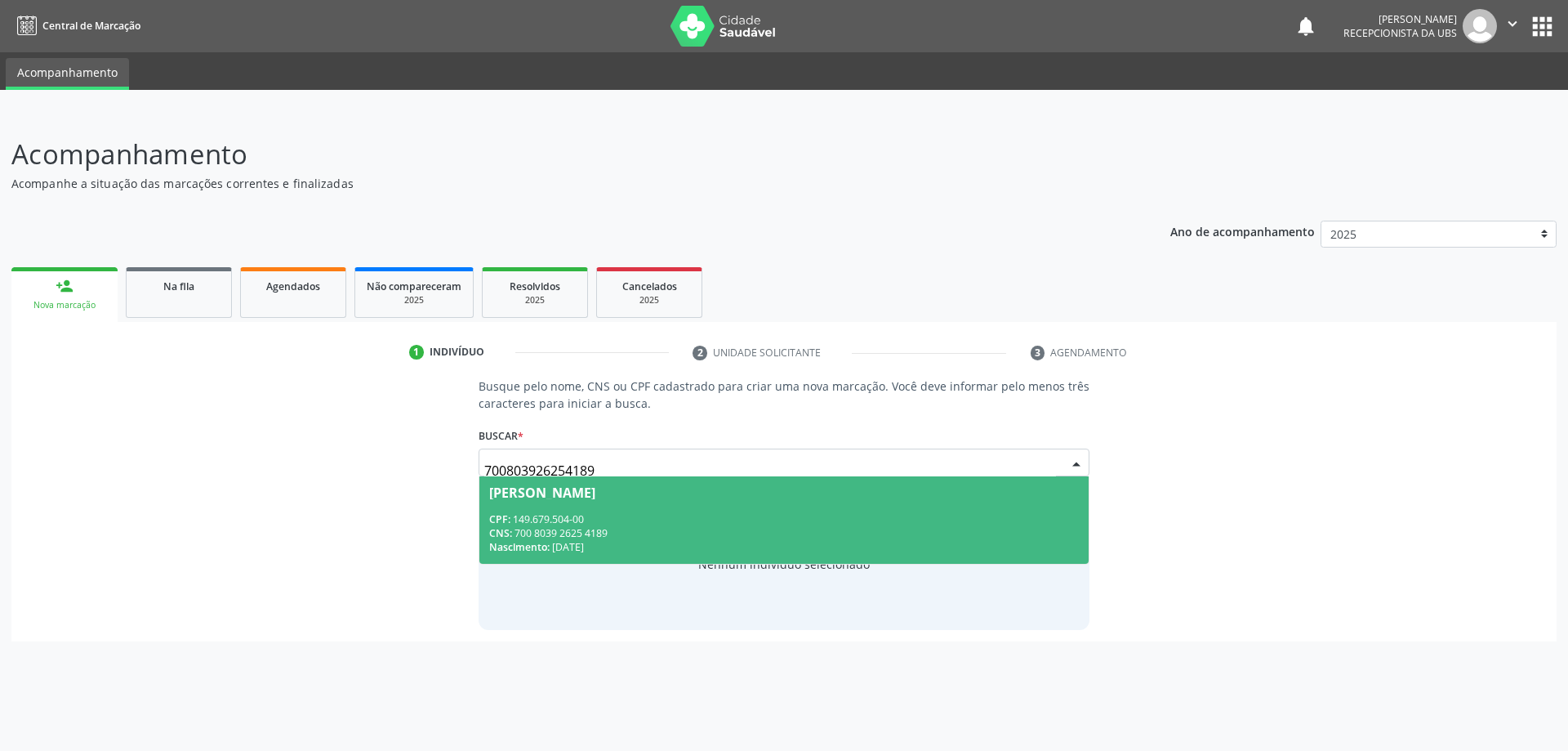
click at [762, 533] on div "CNS: 700 8039 2625 4189" at bounding box center [784, 532] width 590 height 14
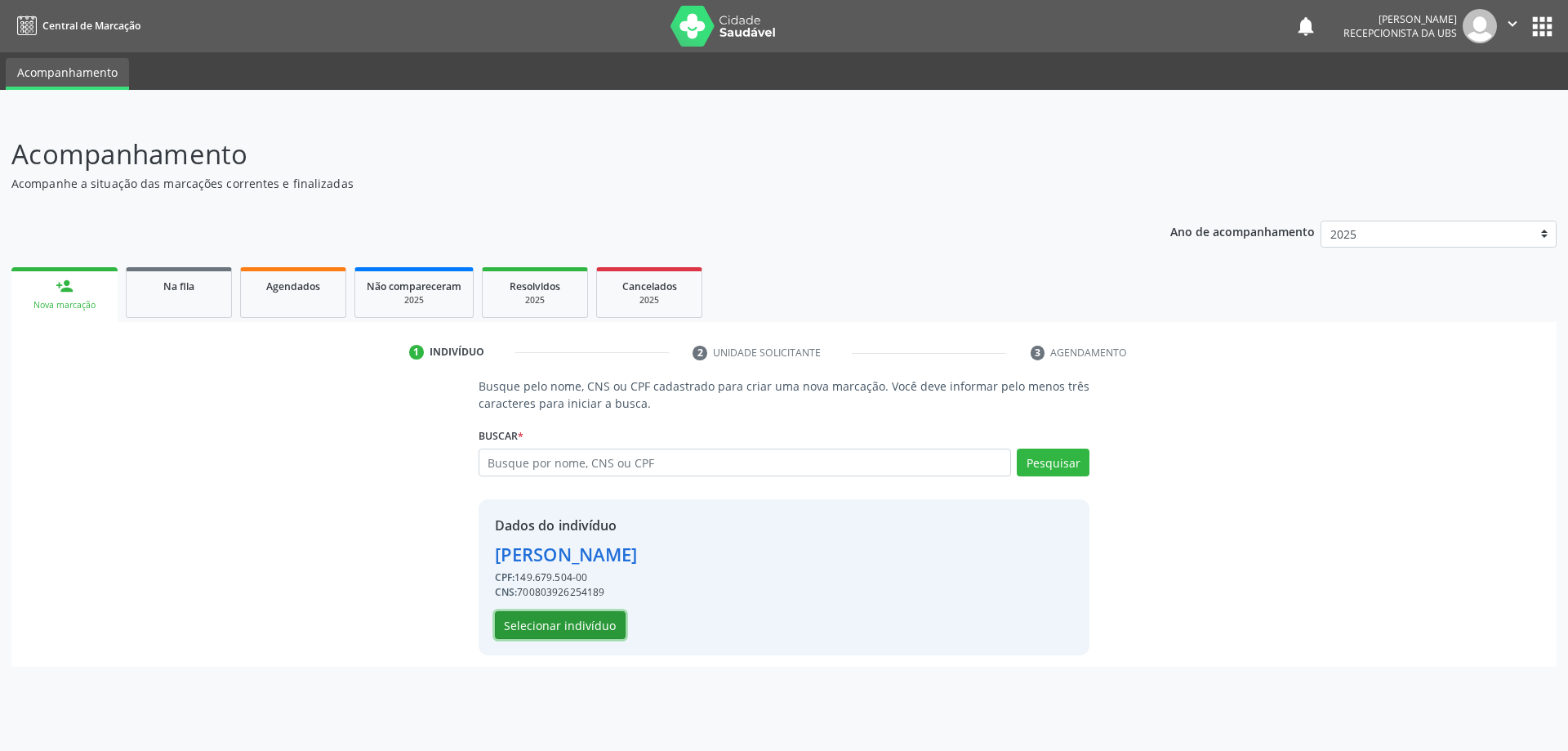
click at [590, 622] on button "Selecionar indivíduo" at bounding box center [560, 625] width 131 height 28
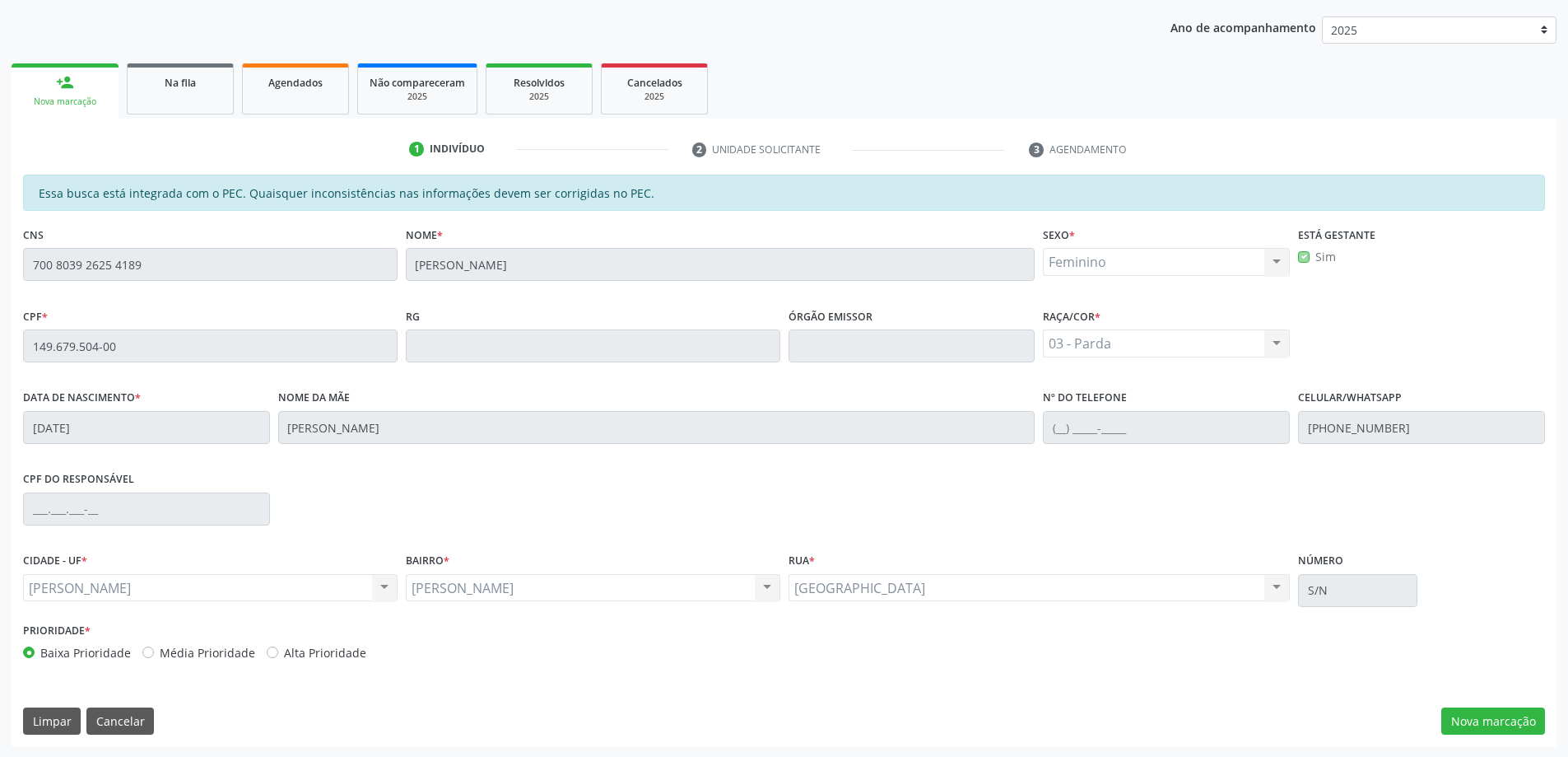
scroll to position [207, 0]
click at [1514, 705] on div "Essa busca está integrada com o PEC. Quaisquer inconsistências nas informações …" at bounding box center [784, 459] width 1545 height 572
click at [1515, 723] on button "Nova marcação" at bounding box center [1494, 720] width 103 height 28
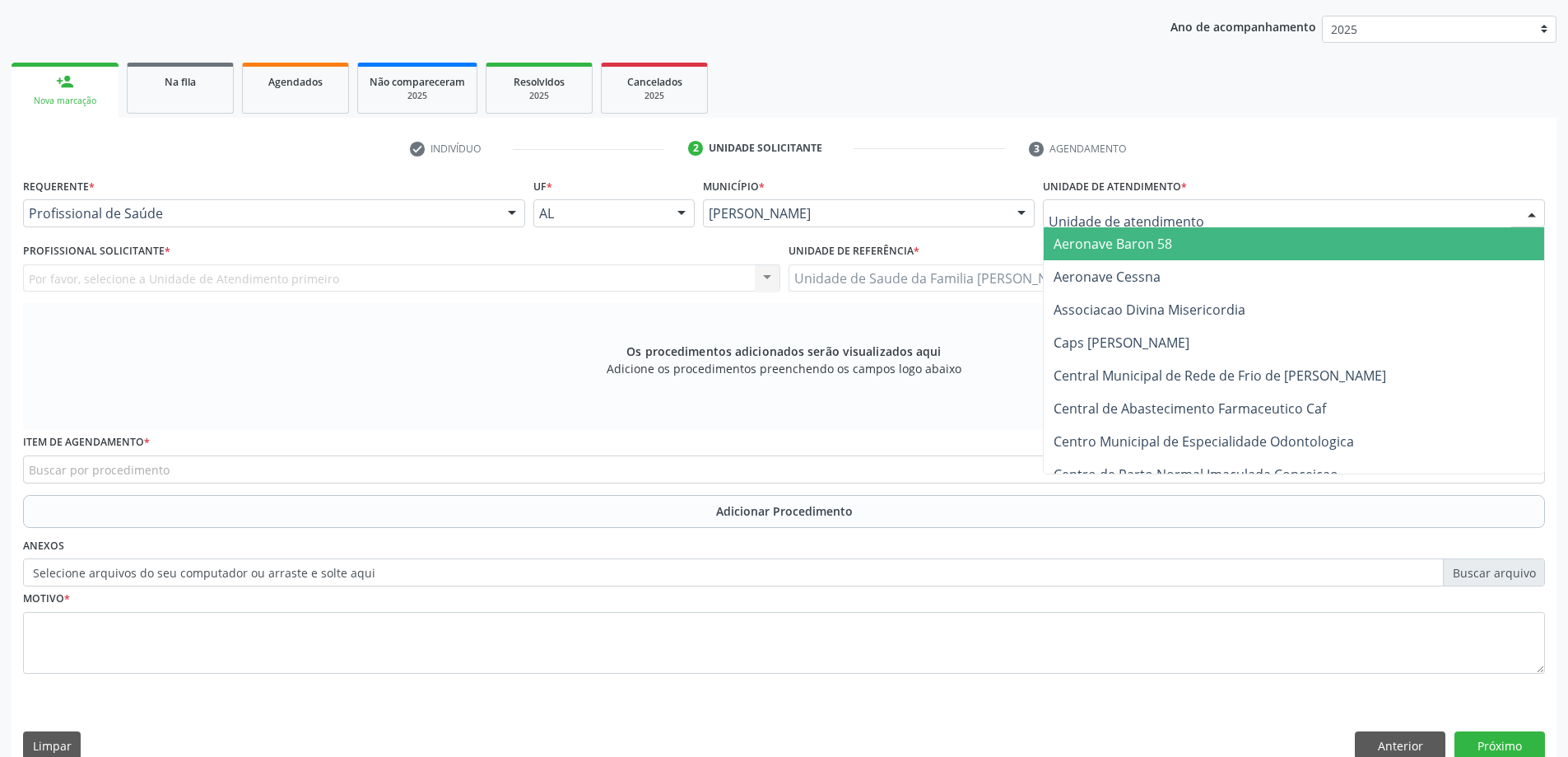
click at [1150, 225] on div at bounding box center [1294, 213] width 502 height 28
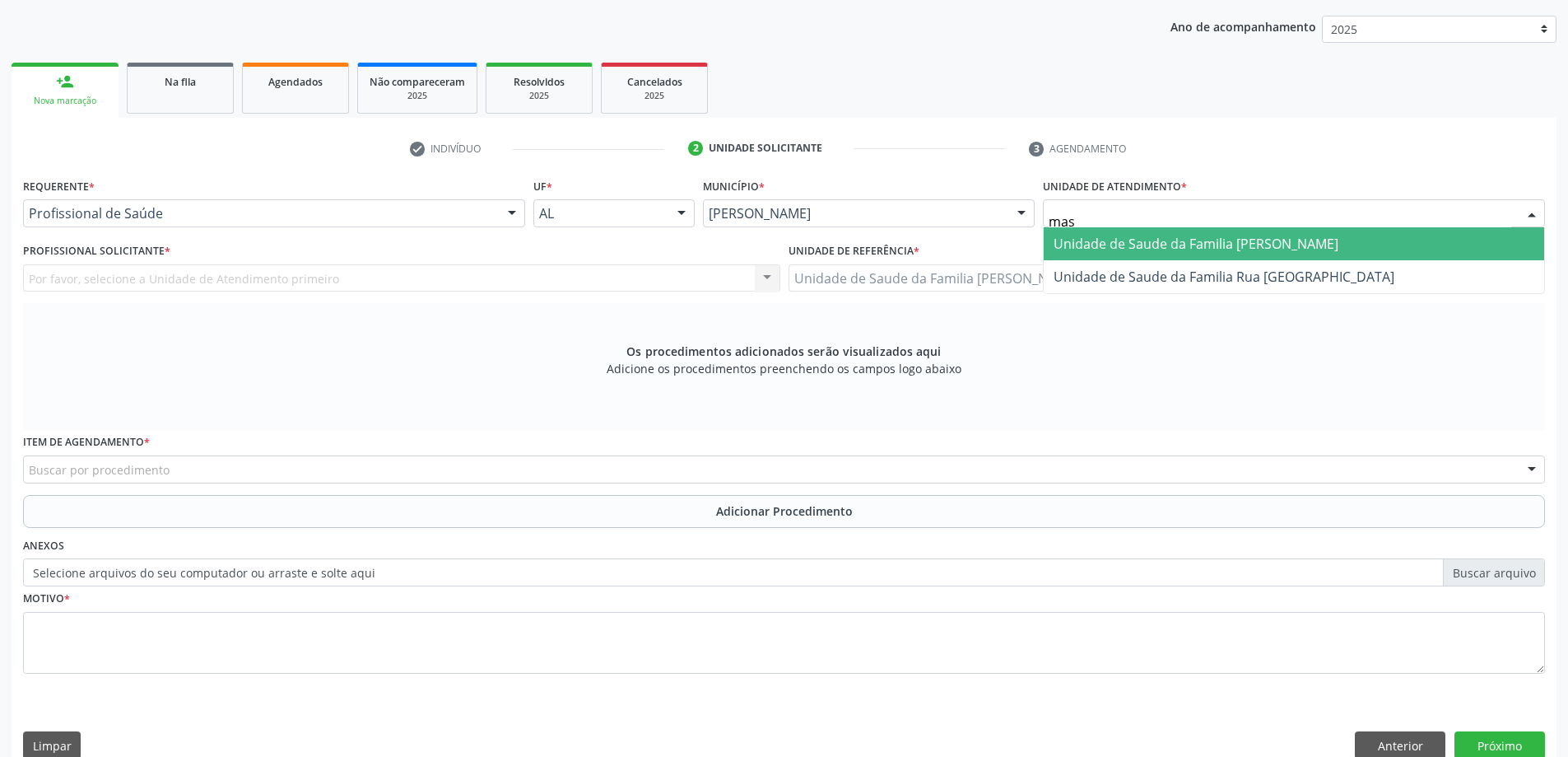
type input "mass"
click at [1150, 247] on span "Unidade de Saude da Familia [PERSON_NAME]" at bounding box center [1196, 244] width 285 height 18
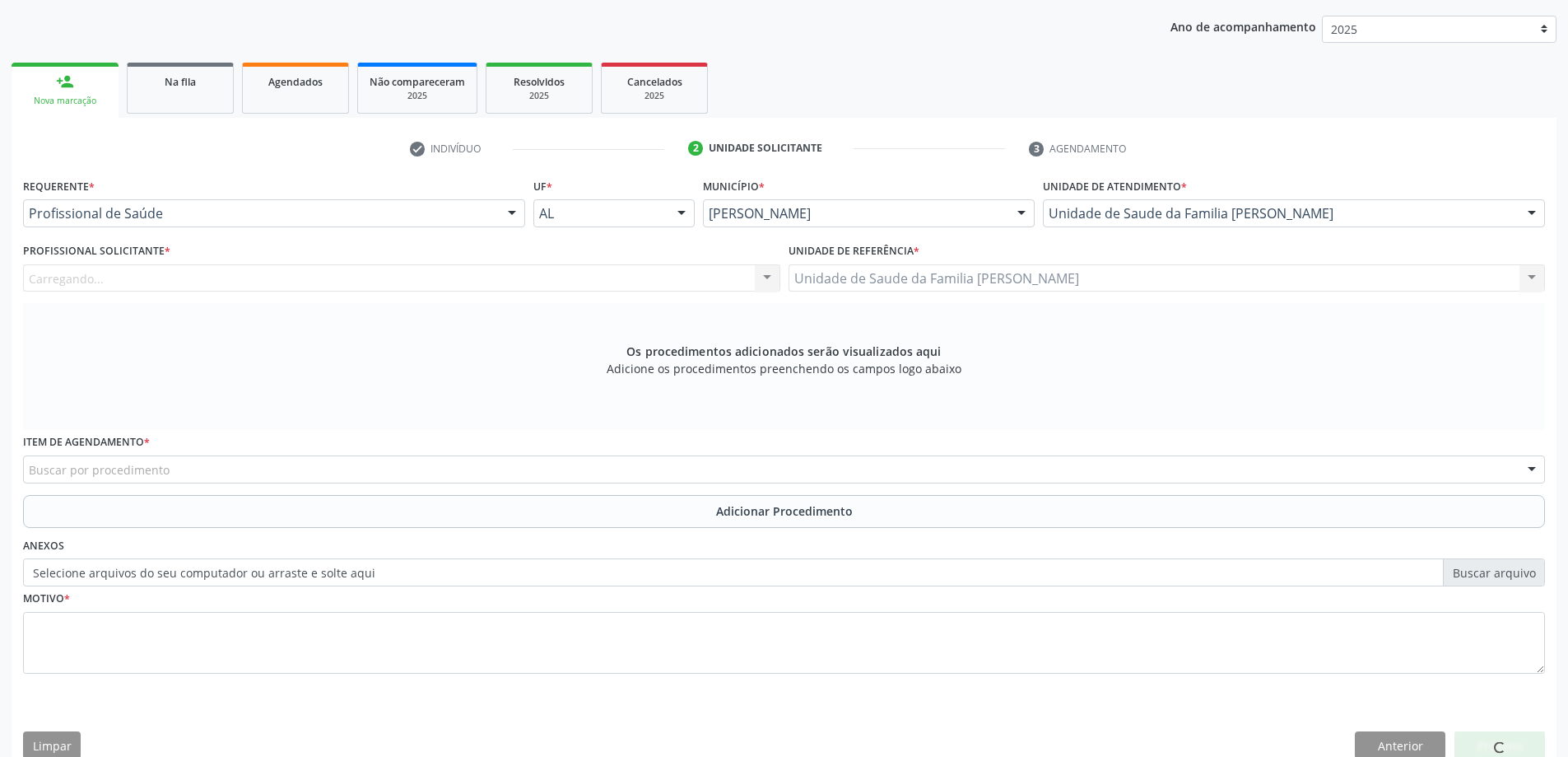
click at [507, 279] on div "Carregando... Nenhum resultado encontrado para: " " Não há nenhuma opção para s…" at bounding box center [401, 278] width 758 height 28
click at [507, 279] on div "Profissional solicitante" at bounding box center [401, 278] width 758 height 28
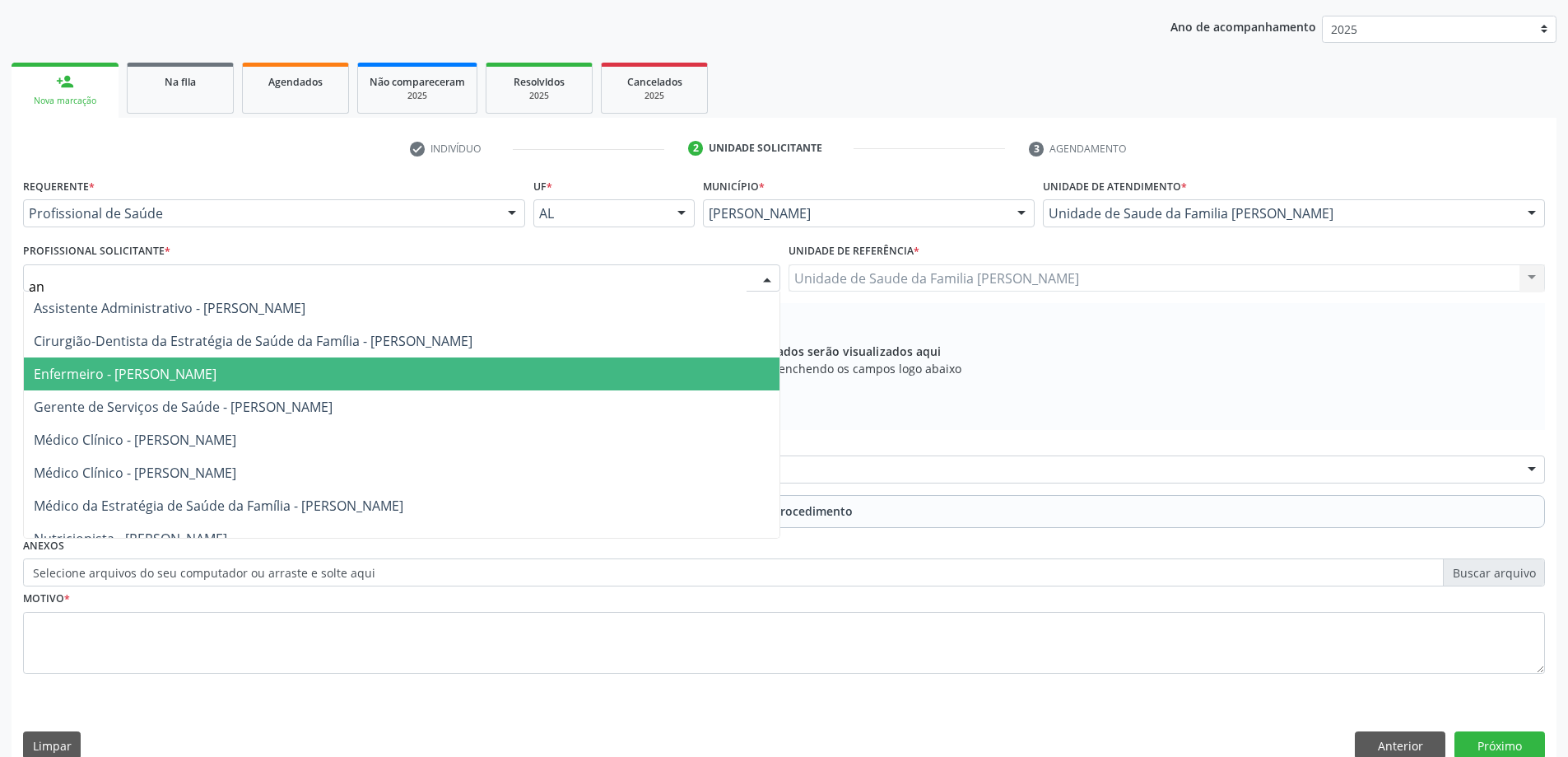
type input "ana"
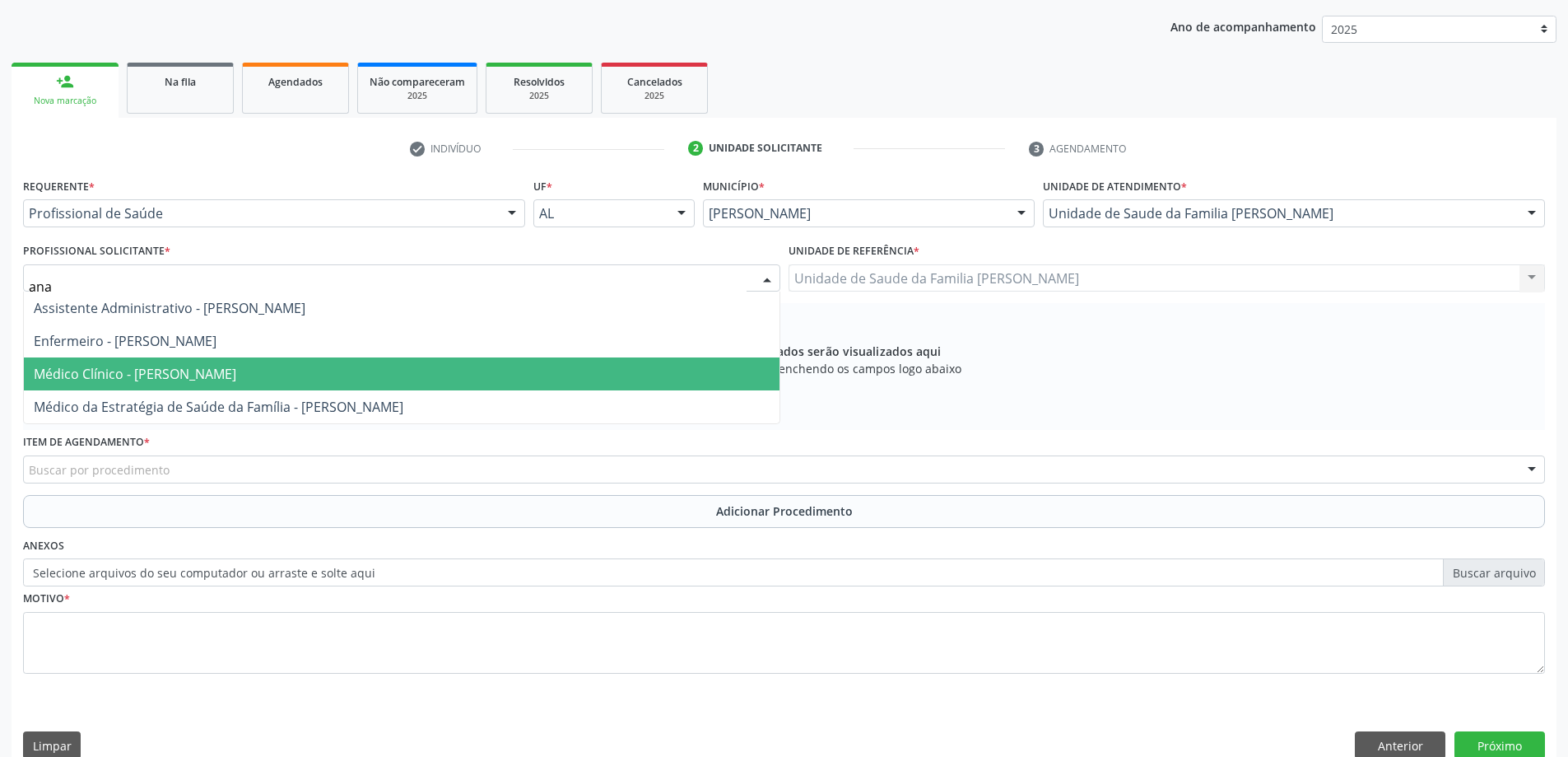
click at [456, 373] on span "Médico Clínico - [PERSON_NAME]" at bounding box center [401, 374] width 756 height 33
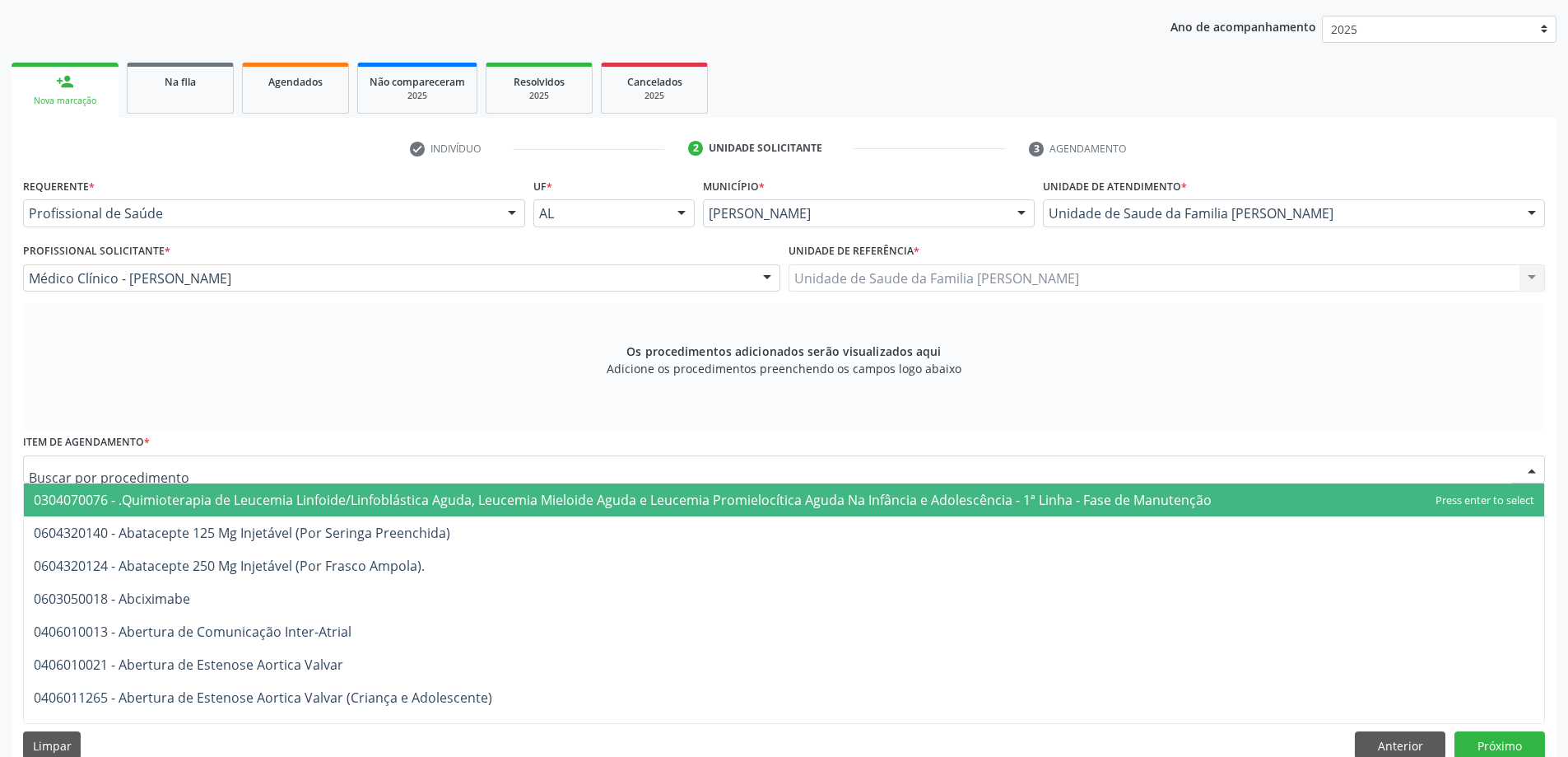
click at [364, 475] on div at bounding box center [784, 469] width 1523 height 28
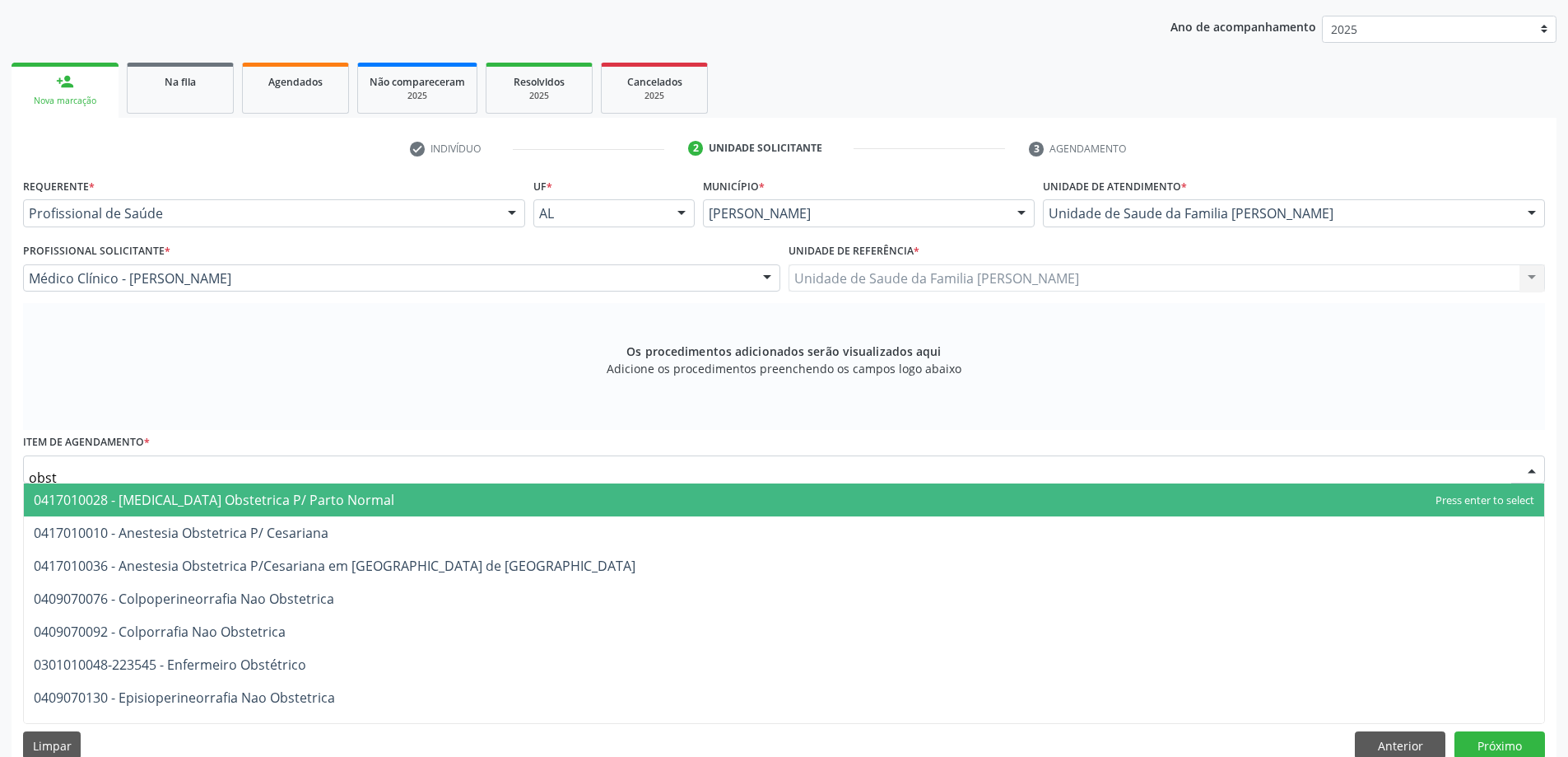
type input "obs"
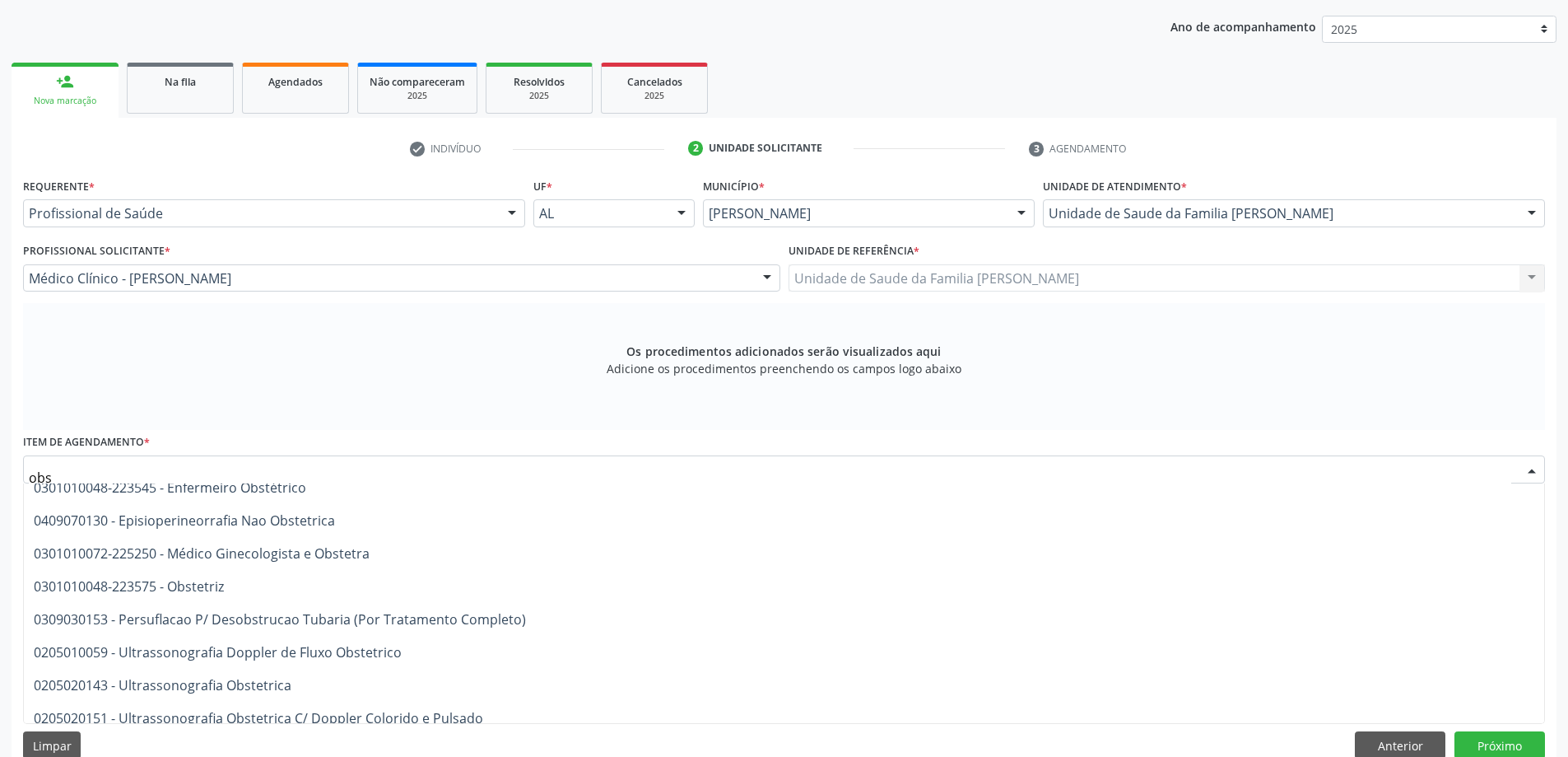
scroll to position [253, 0]
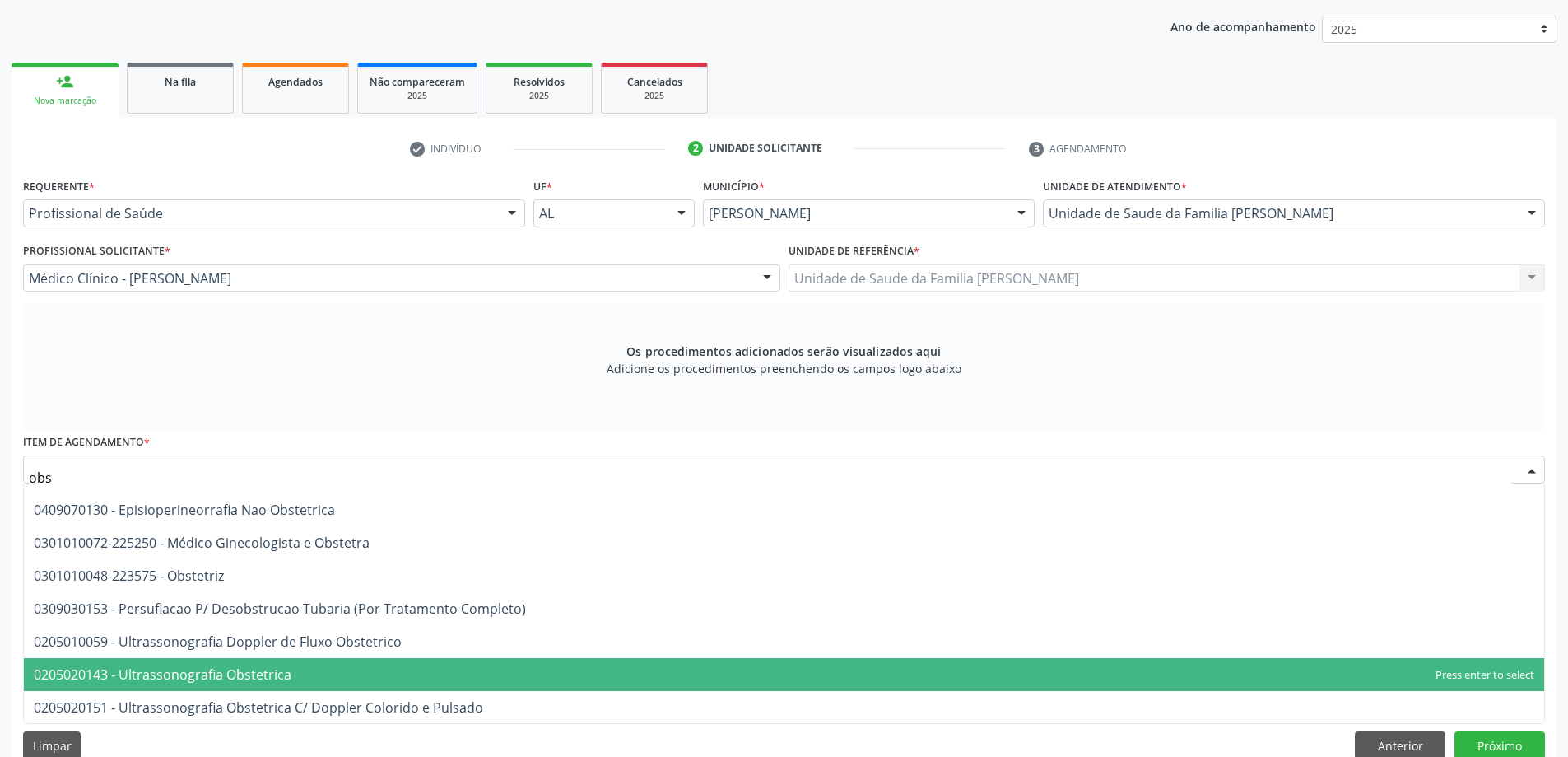
click at [329, 659] on span "0205020143 - Ultrassonografia Obstetrica" at bounding box center [784, 674] width 1521 height 33
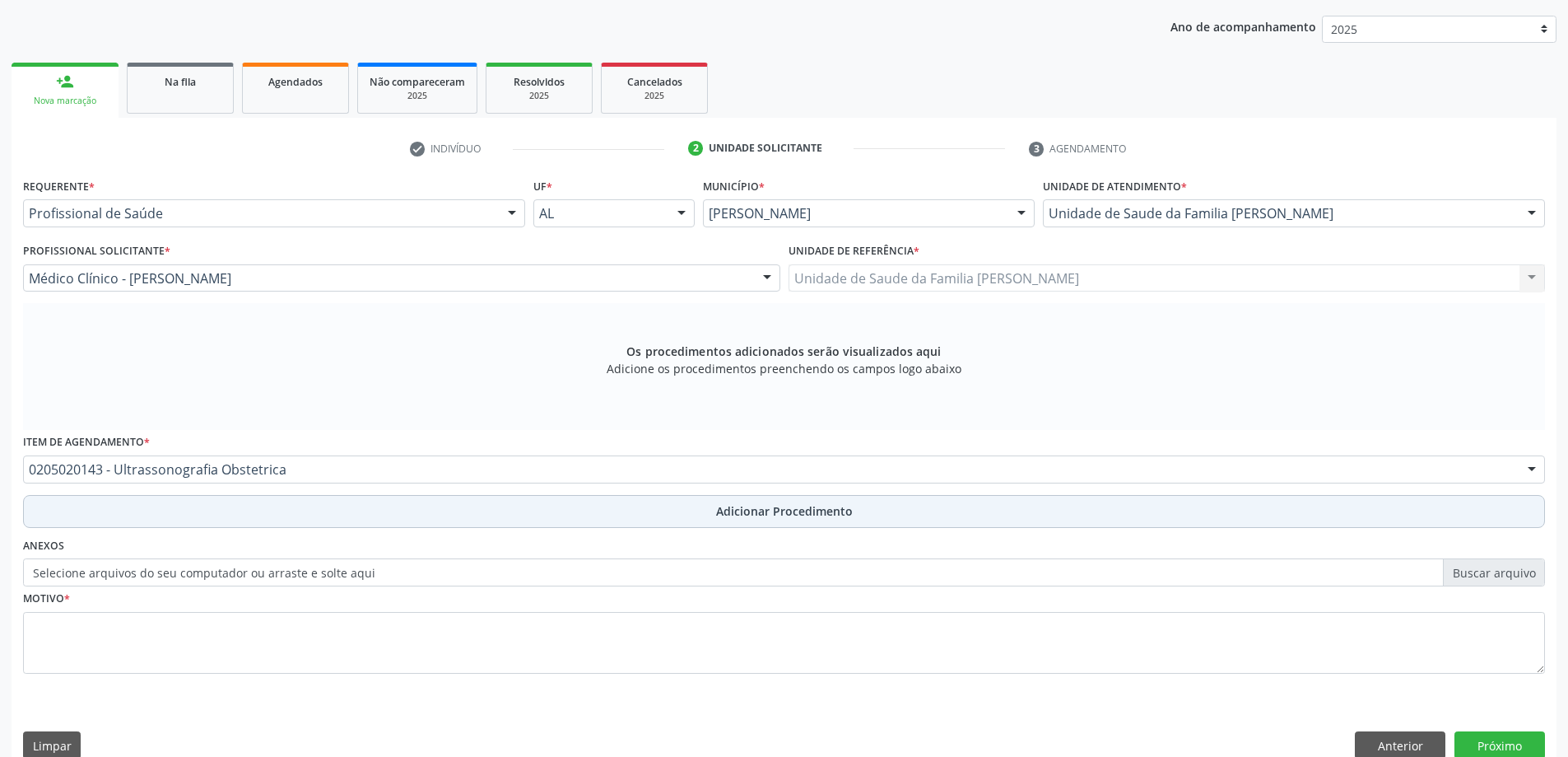
click at [298, 514] on button "Adicionar Procedimento" at bounding box center [784, 511] width 1523 height 33
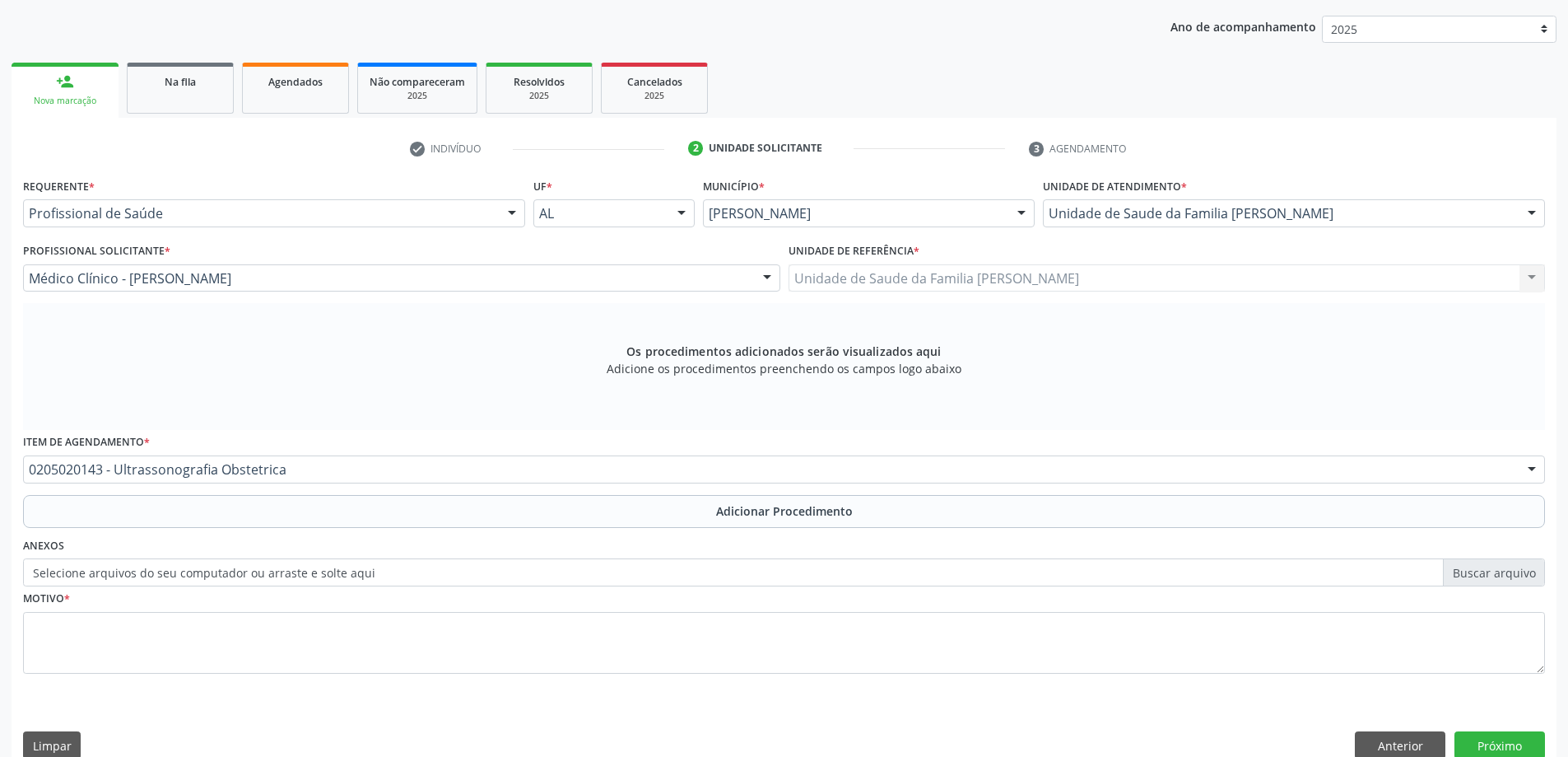
scroll to position [170, 0]
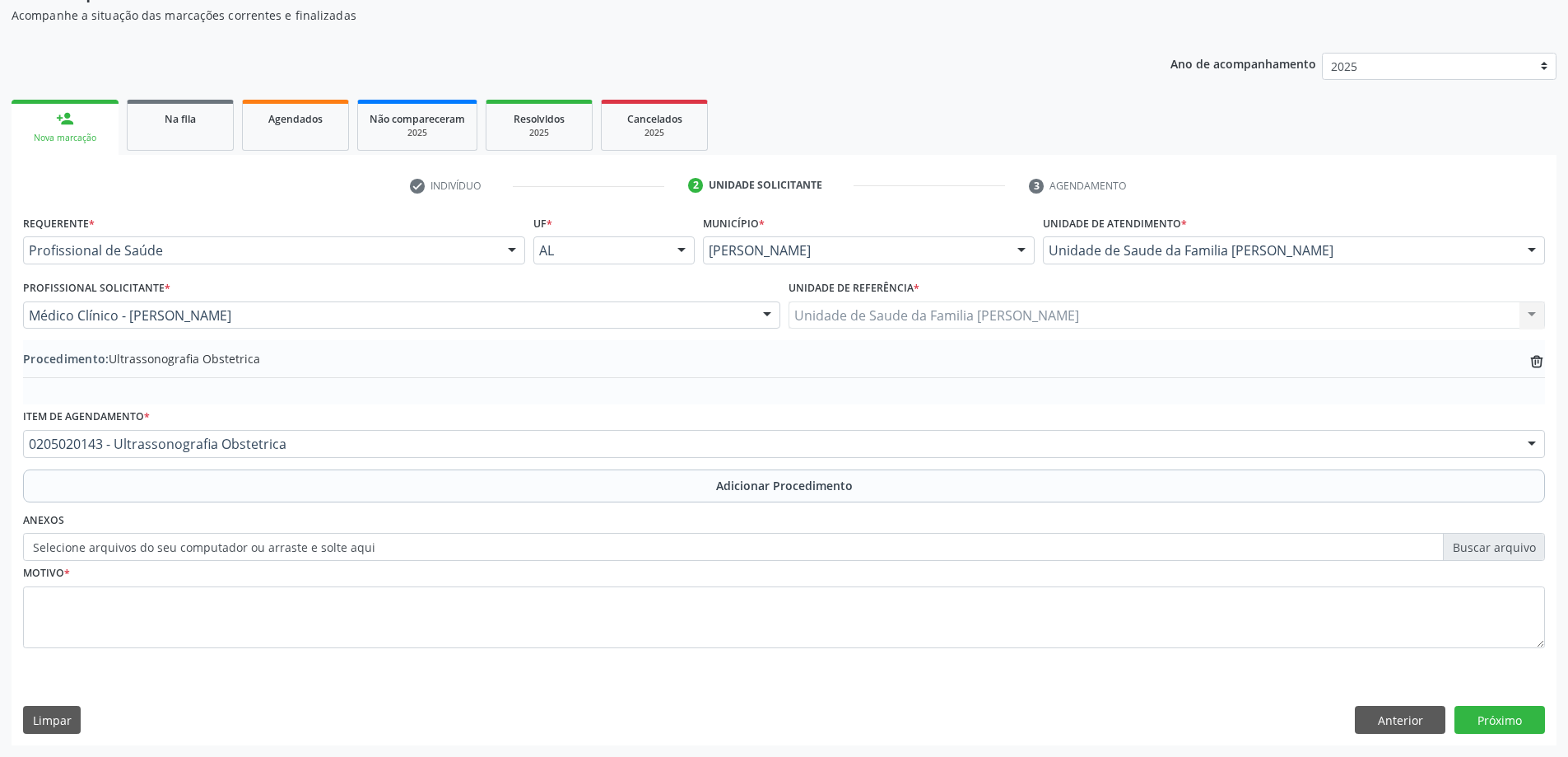
click at [298, 546] on label "Selecione arquivos do seu computador ou arraste e solte aqui" at bounding box center [784, 546] width 1523 height 28
click at [298, 546] on input "Selecione arquivos do seu computador ou arraste e solte aqui" at bounding box center [784, 546] width 1523 height 28
click at [243, 539] on label "Selecione arquivos do seu computador ou arraste e solte aqui" at bounding box center [784, 546] width 1523 height 28
click at [243, 539] on input "Selecione arquivos do seu computador ou arraste e solte aqui" at bounding box center [784, 546] width 1523 height 28
type input "C:\fakepath\WhatsApp Image [DATE] 13.22.25.jpeg"
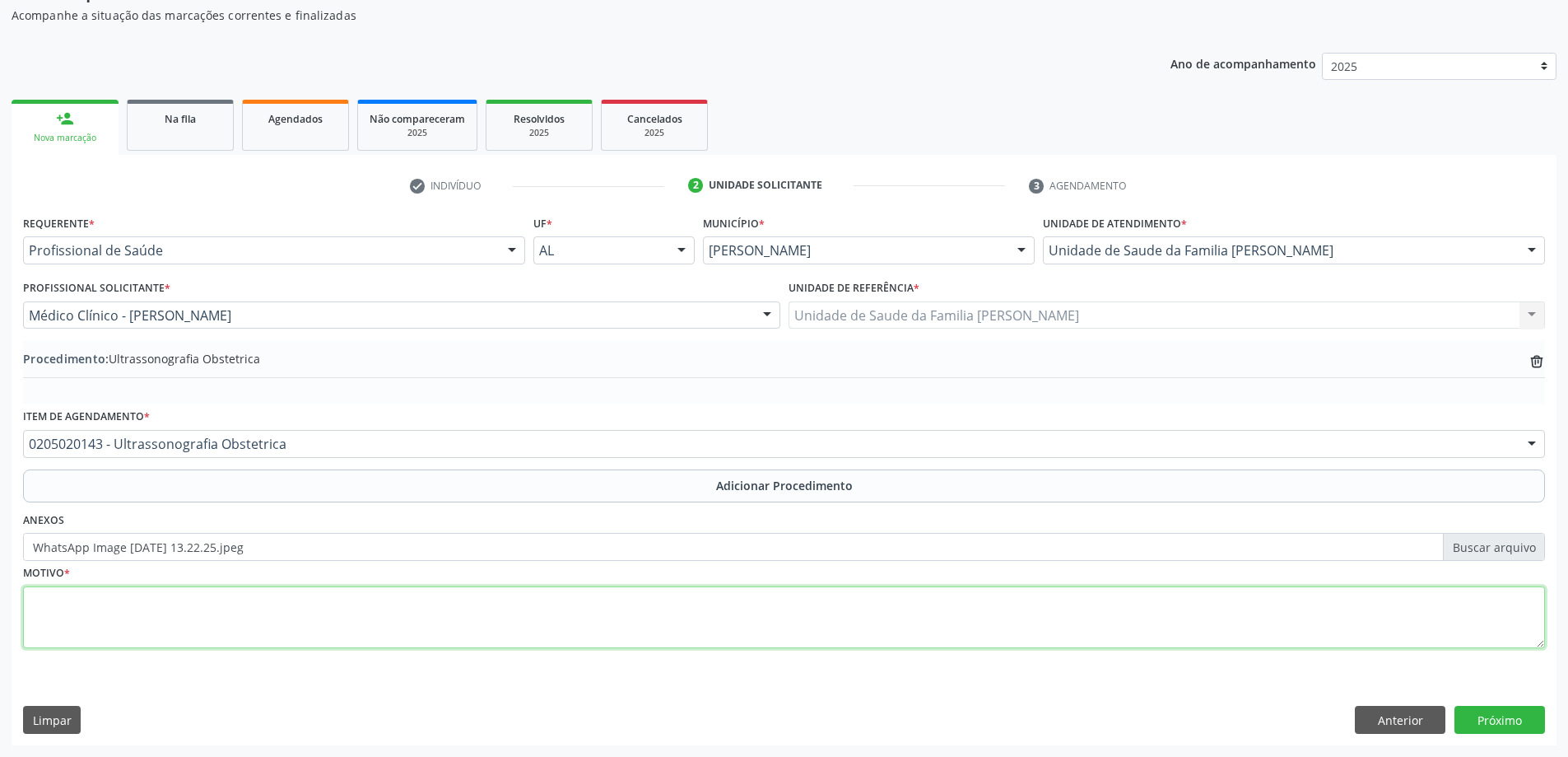
click at [492, 635] on textarea at bounding box center [784, 617] width 1523 height 63
type textarea "Pré - [GEOGRAPHIC_DATA]"
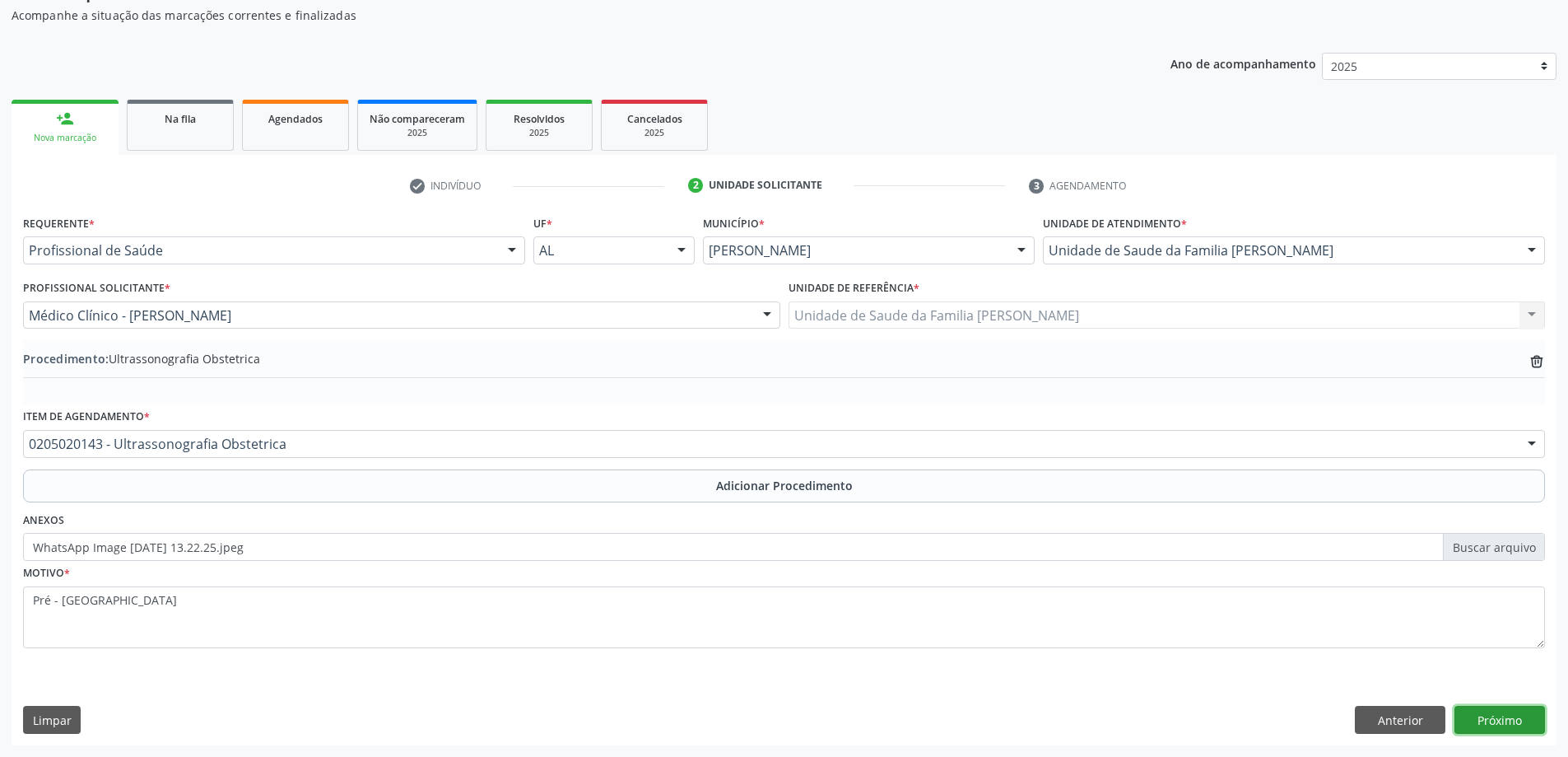
click at [1531, 707] on button "Próximo" at bounding box center [1500, 720] width 91 height 28
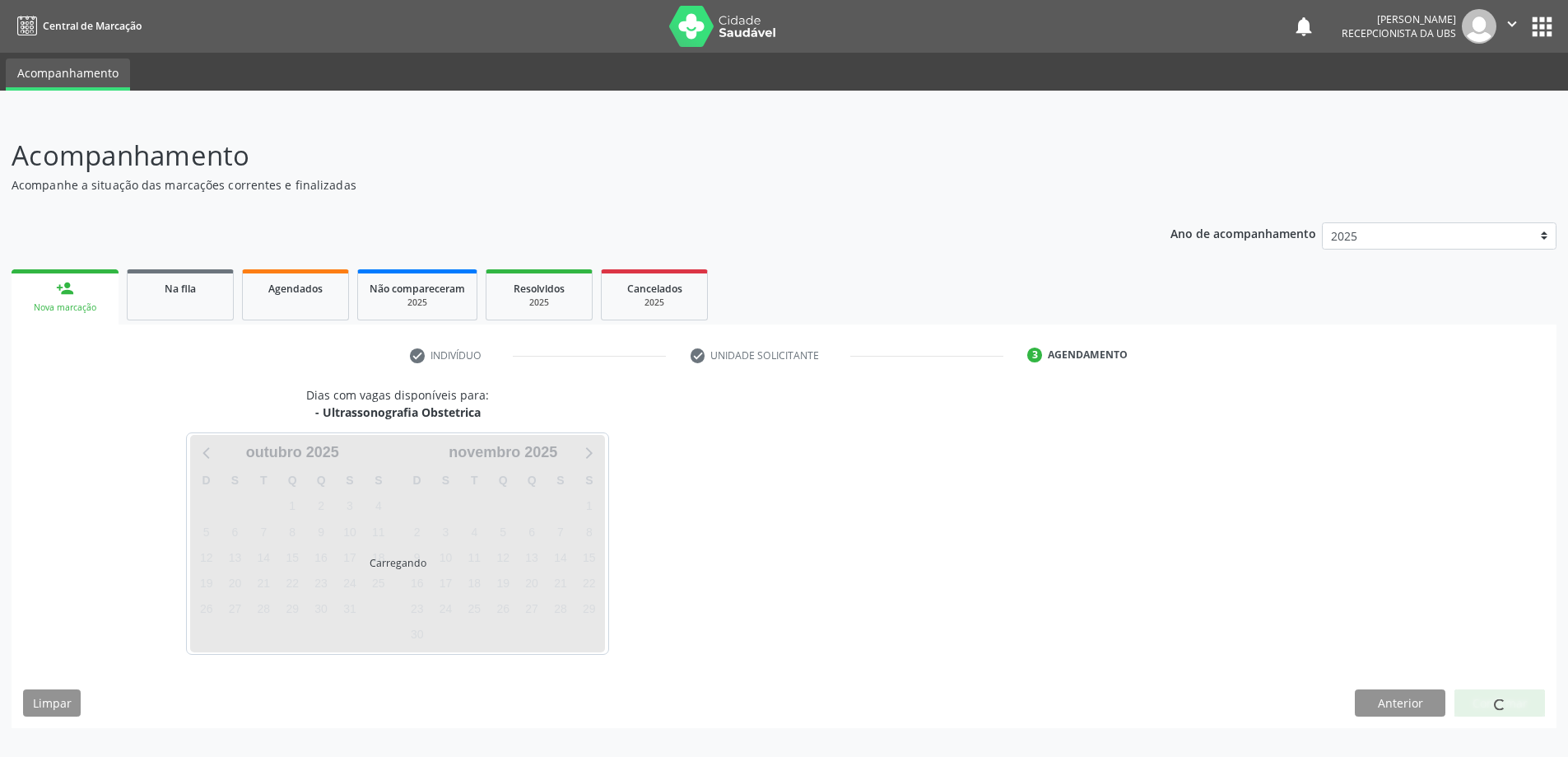
scroll to position [0, 0]
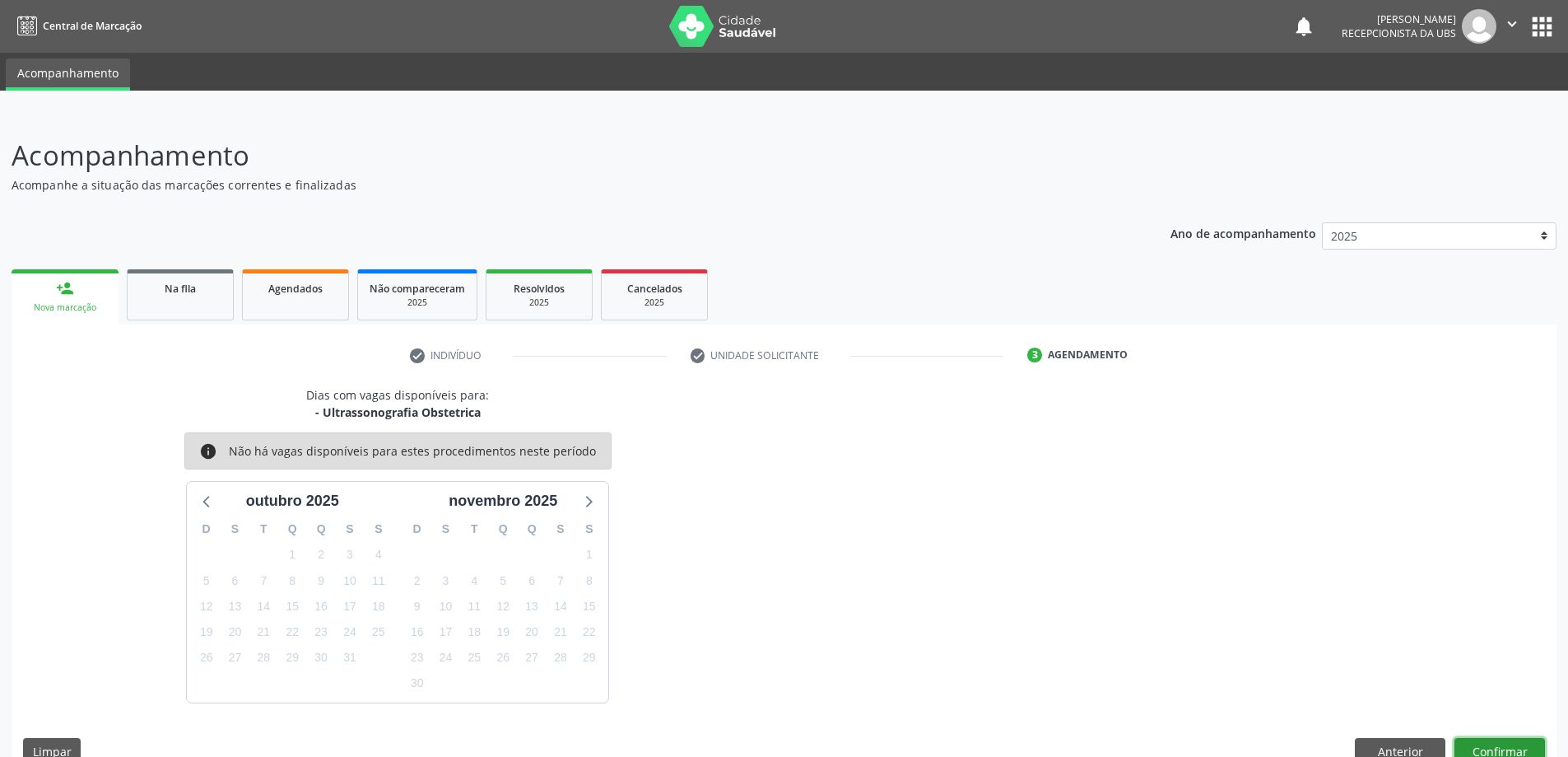
click at [1476, 746] on button "Confirmar" at bounding box center [1500, 752] width 91 height 28
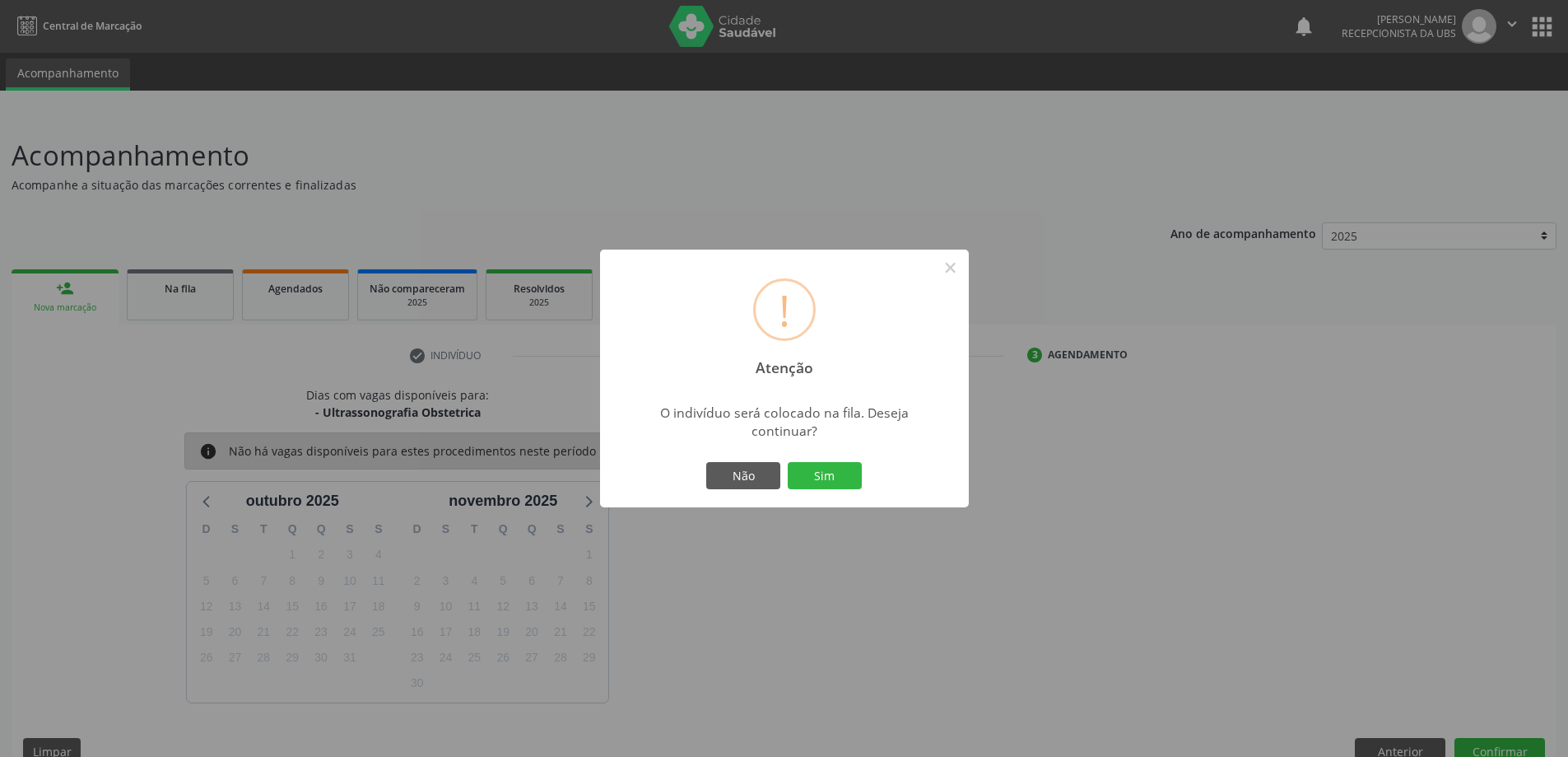
click at [803, 457] on div "! Atenção × O indivíduo será colocado na fila. Deseja continuar? Não Sim" at bounding box center [784, 378] width 368 height 259
click at [808, 462] on button "Sim" at bounding box center [825, 476] width 74 height 28
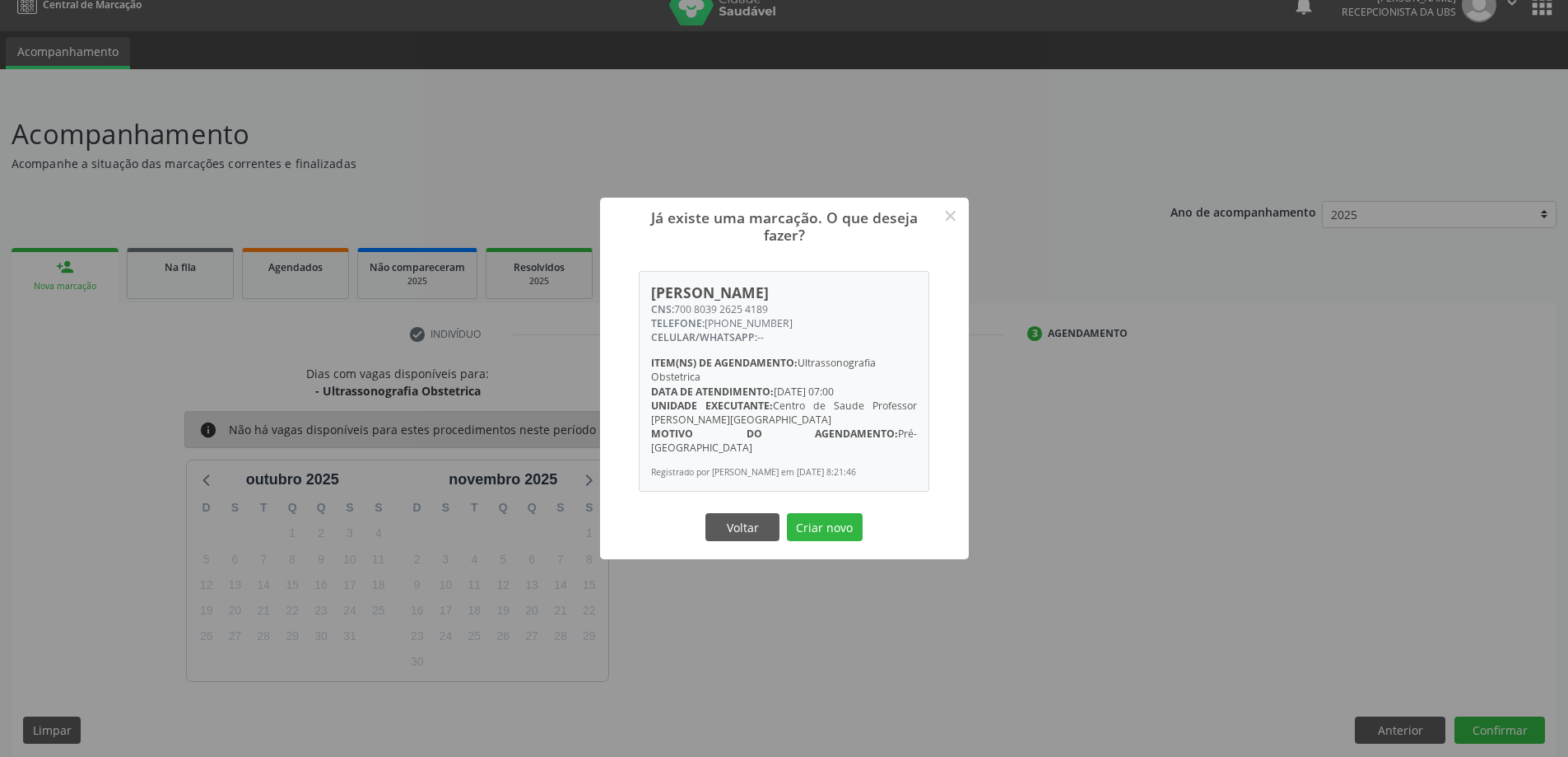
scroll to position [31, 0]
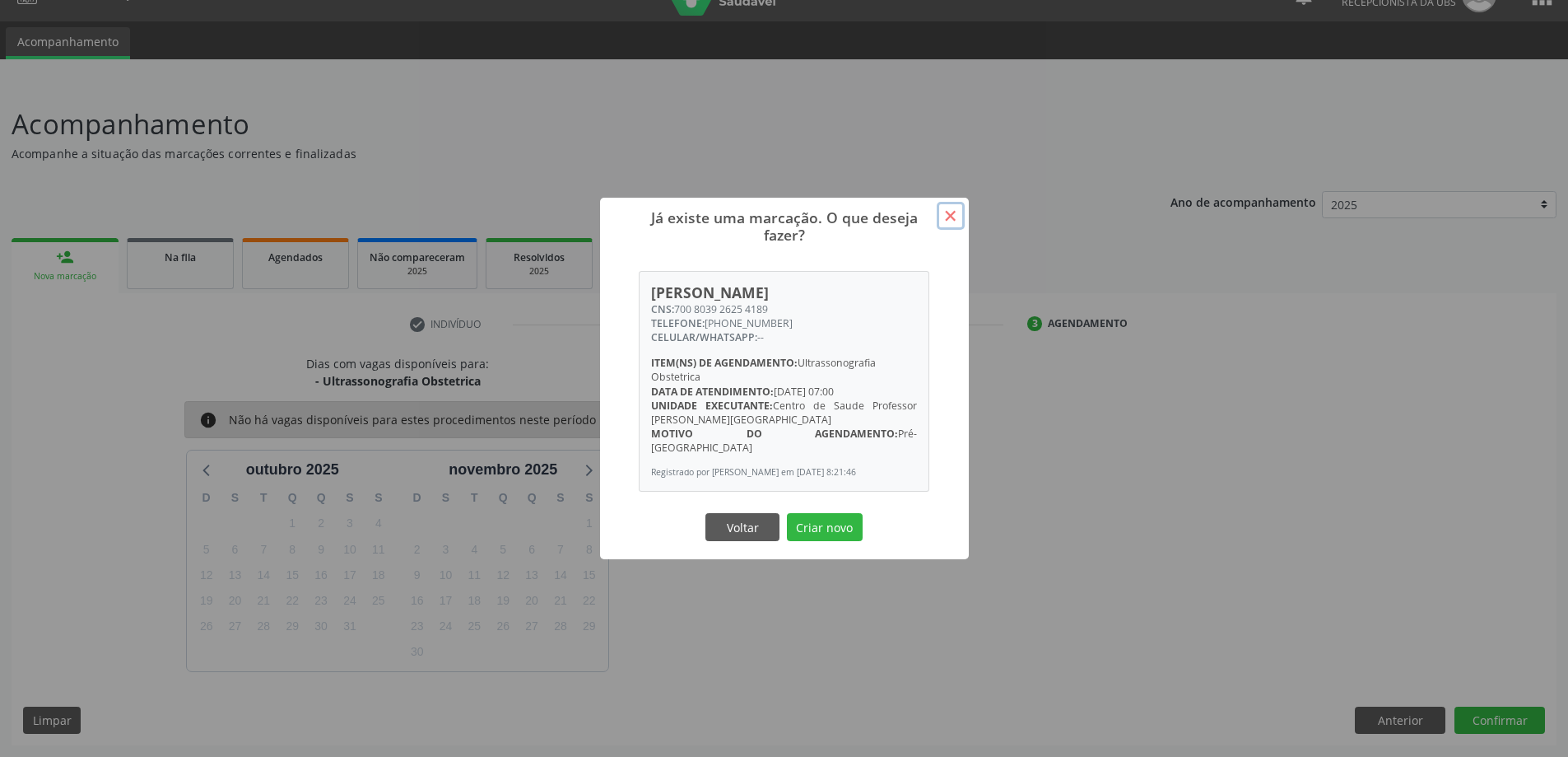
click at [959, 209] on button "×" at bounding box center [950, 215] width 28 height 28
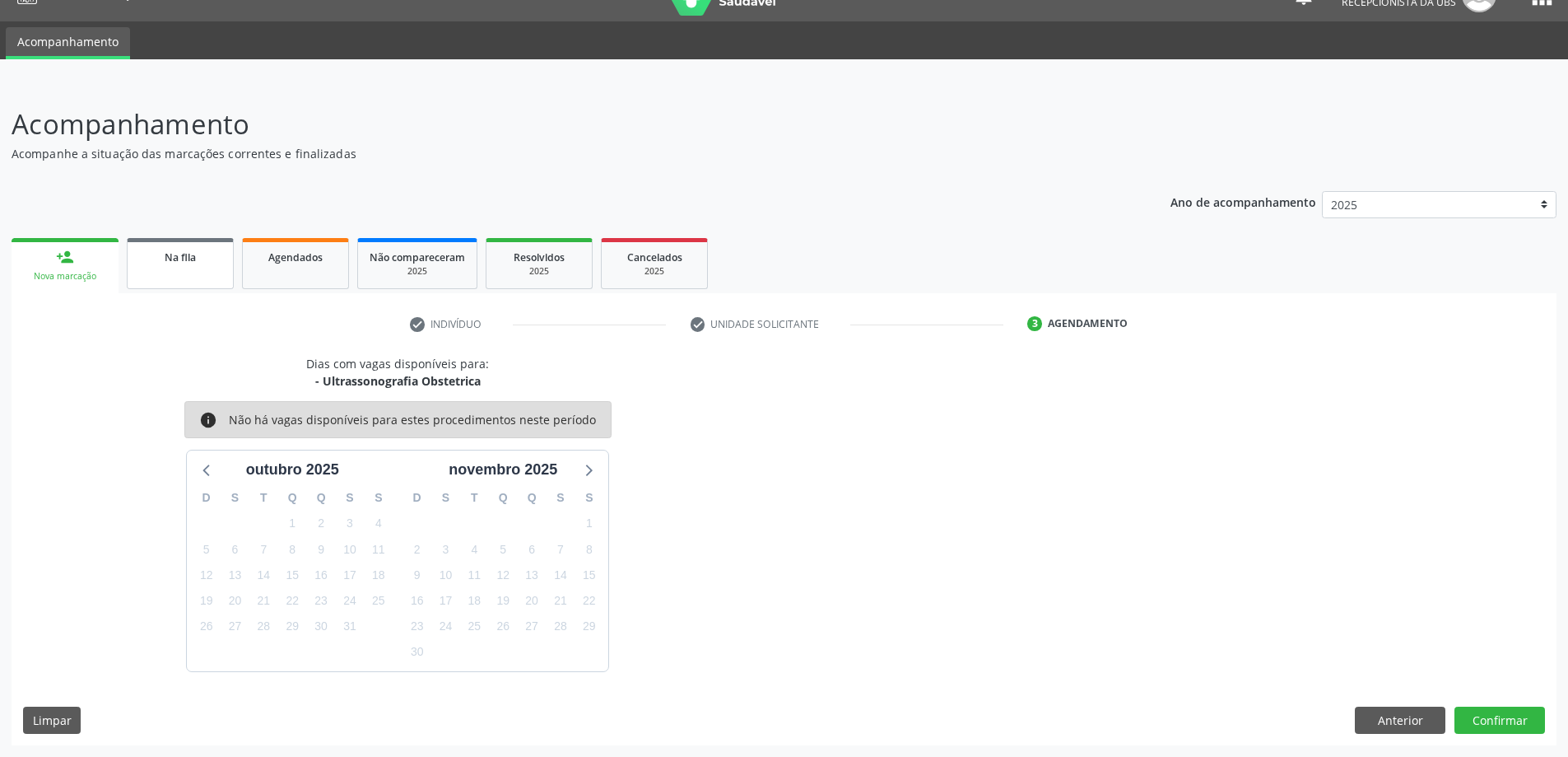
click at [222, 280] on link "Na fila" at bounding box center [181, 263] width 107 height 51
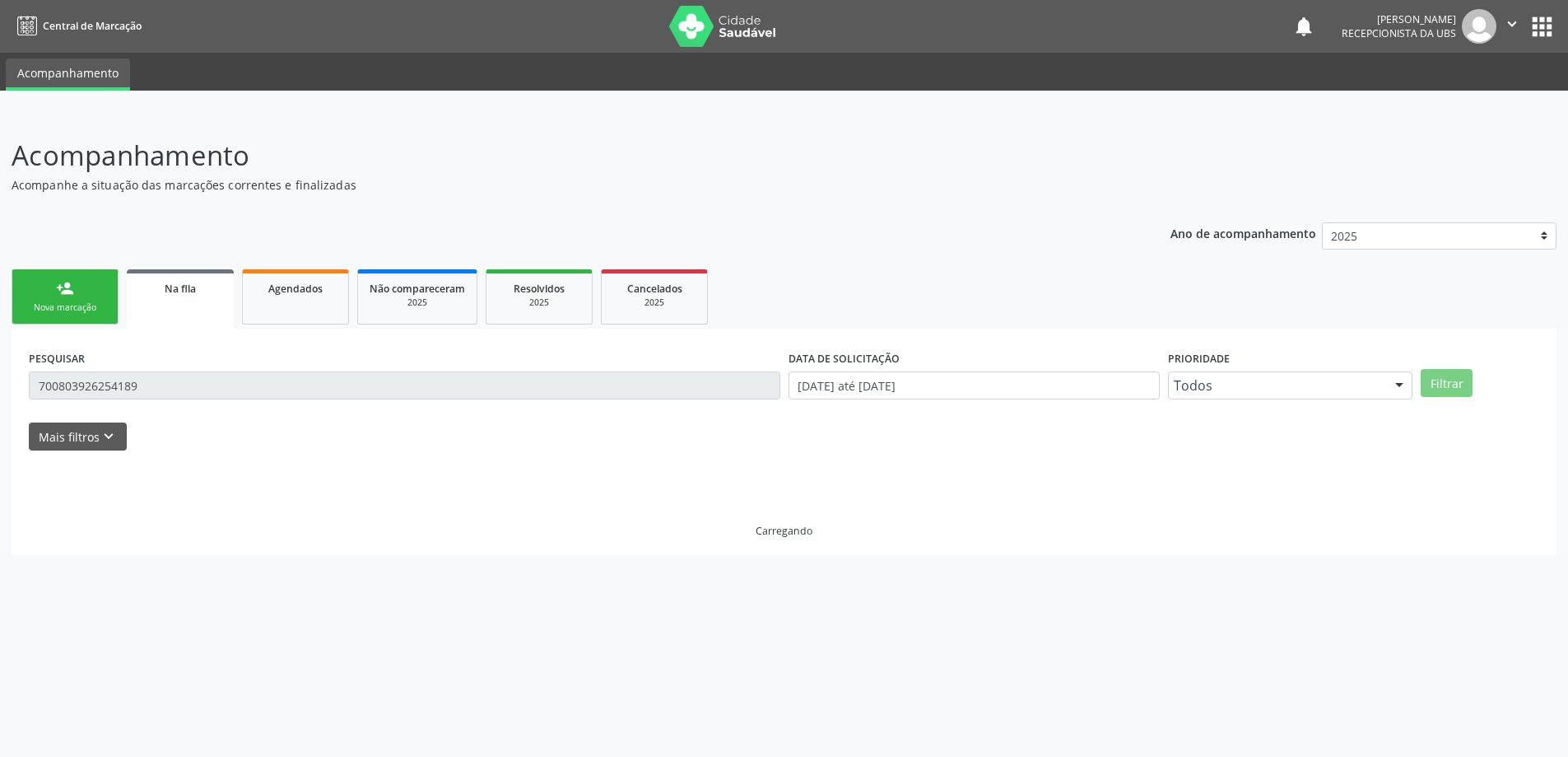
scroll to position [0, 0]
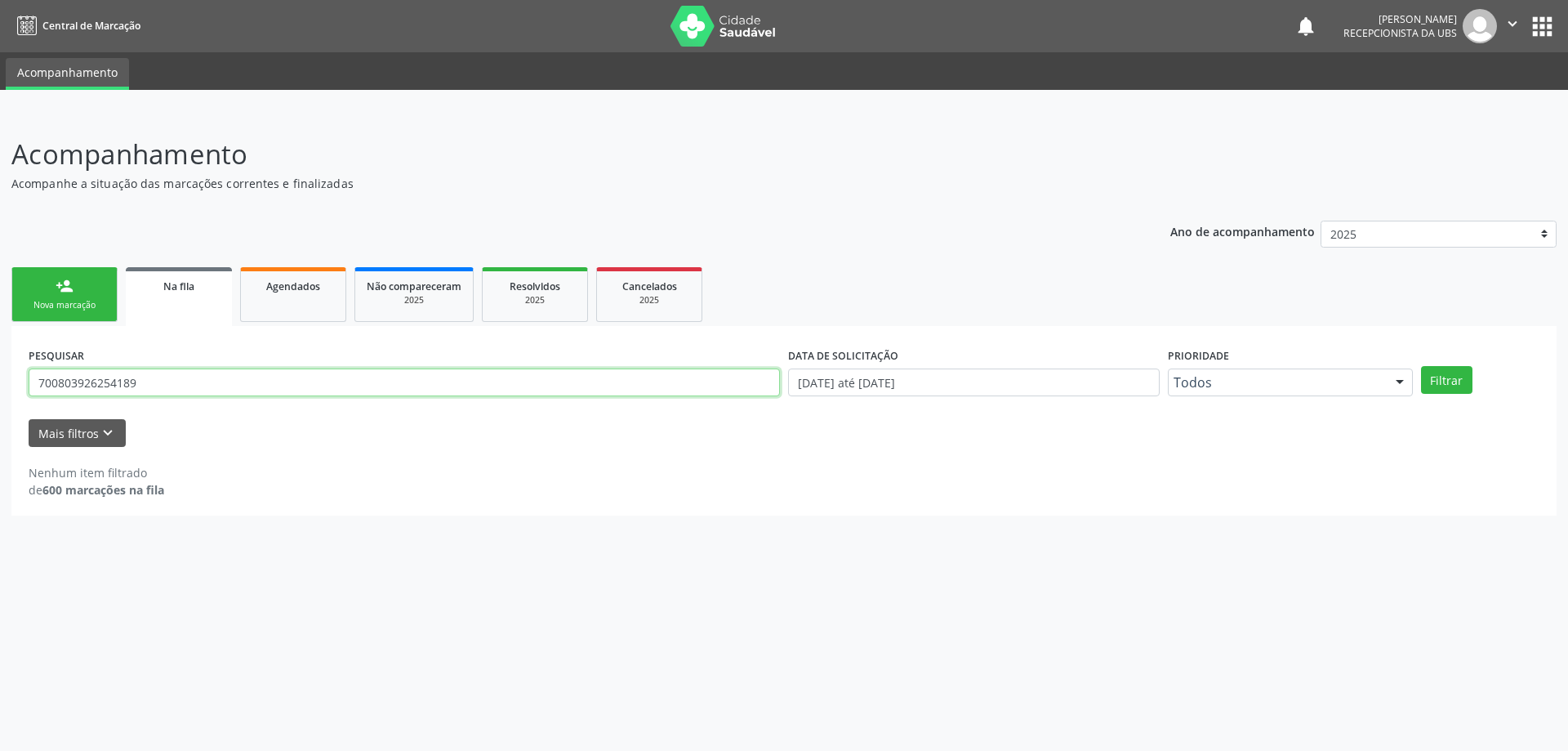
click at [216, 375] on input "700803926254189" at bounding box center [404, 382] width 752 height 28
type input "7"
type input "c"
type input "[PERSON_NAME]"
click at [1421, 366] on button "Filtrar" at bounding box center [1446, 379] width 51 height 28
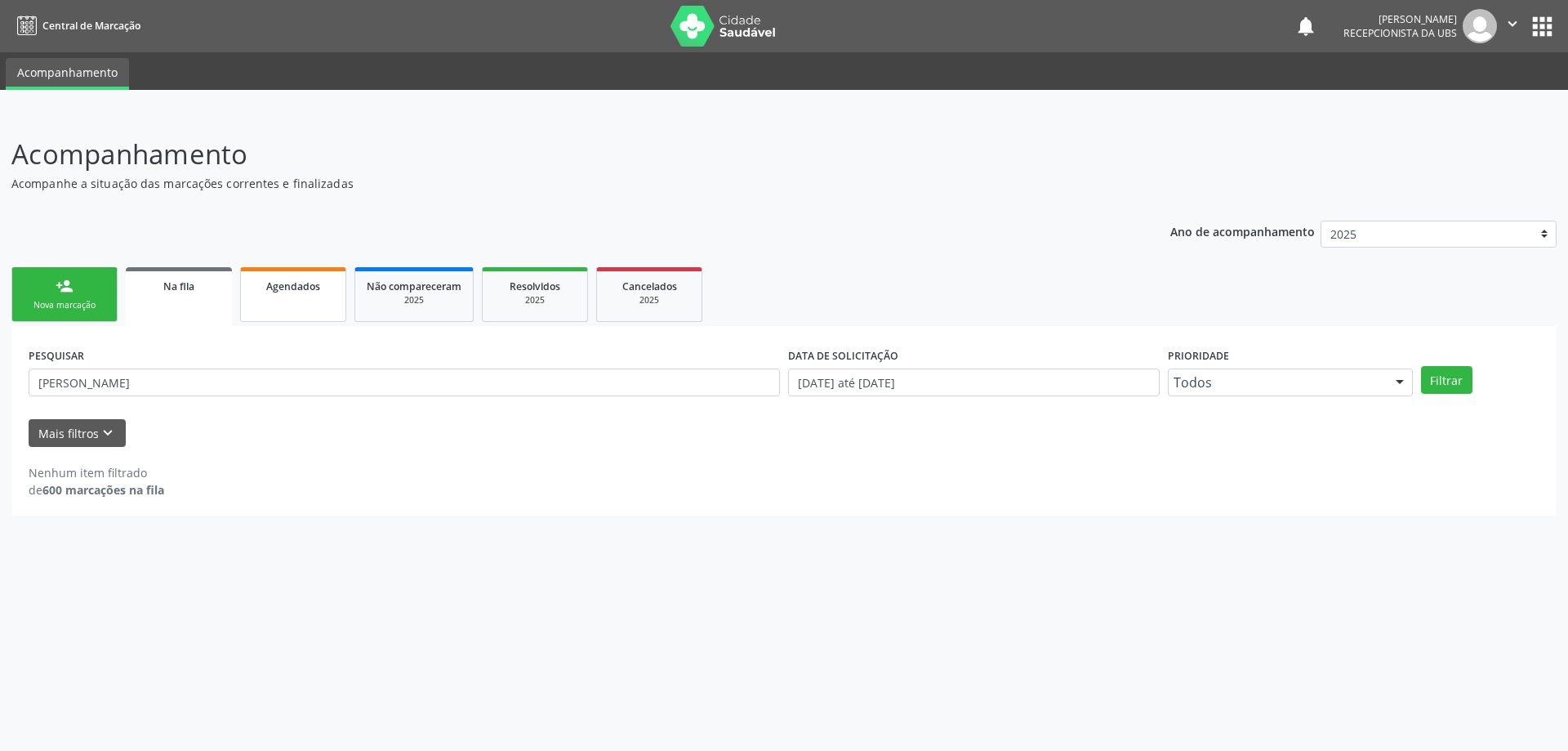
click at [262, 296] on link "Agendados" at bounding box center [293, 294] width 106 height 55
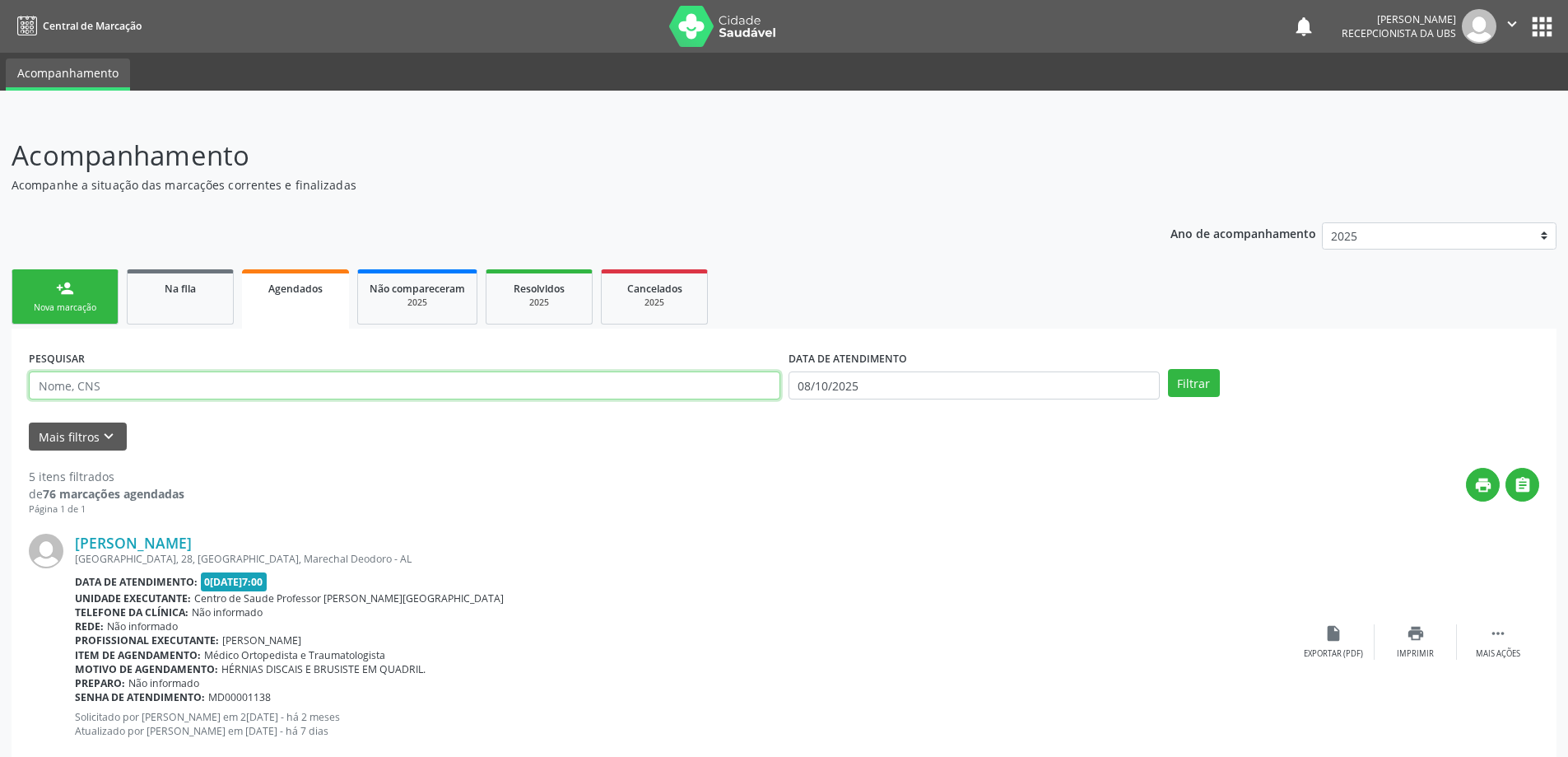
click at [317, 388] on input "text" at bounding box center [405, 385] width 751 height 28
type input "Cledija"
click at [1168, 369] on button "Filtrar" at bounding box center [1193, 382] width 52 height 28
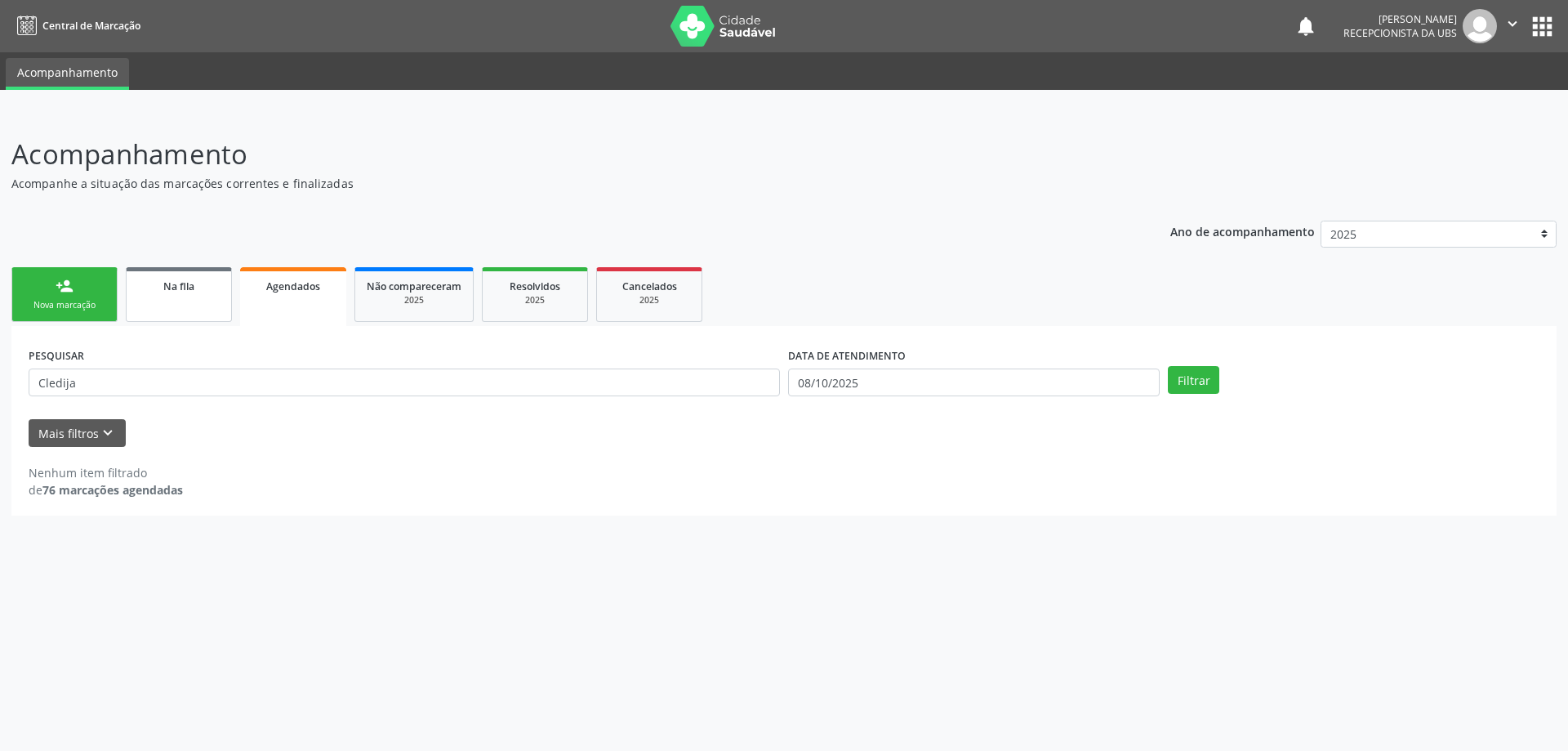
click at [188, 270] on link "Na fila" at bounding box center [179, 294] width 106 height 55
click at [216, 373] on input "[PERSON_NAME]" at bounding box center [404, 382] width 752 height 28
click at [260, 286] on div "Agendados" at bounding box center [293, 285] width 82 height 17
click at [147, 392] on input "Cledija" at bounding box center [404, 382] width 752 height 28
type input "[PERSON_NAME]"
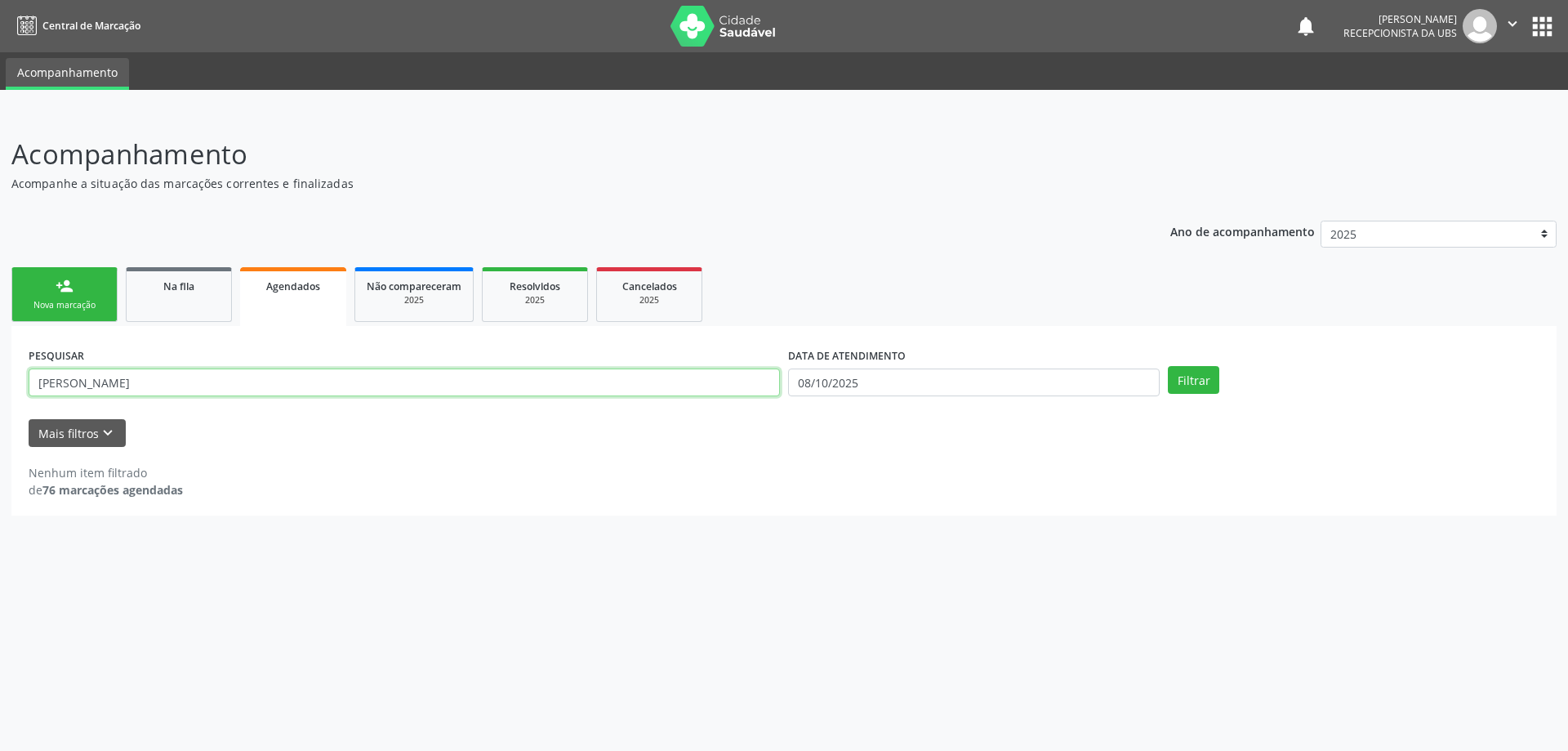
click at [1167, 366] on button "Filtrar" at bounding box center [1193, 379] width 51 height 28
click at [180, 300] on link "Na fila" at bounding box center [179, 294] width 106 height 55
click at [177, 388] on input "[PERSON_NAME]" at bounding box center [404, 382] width 752 height 28
type input "C"
click at [300, 282] on span "Agendados" at bounding box center [293, 285] width 54 height 14
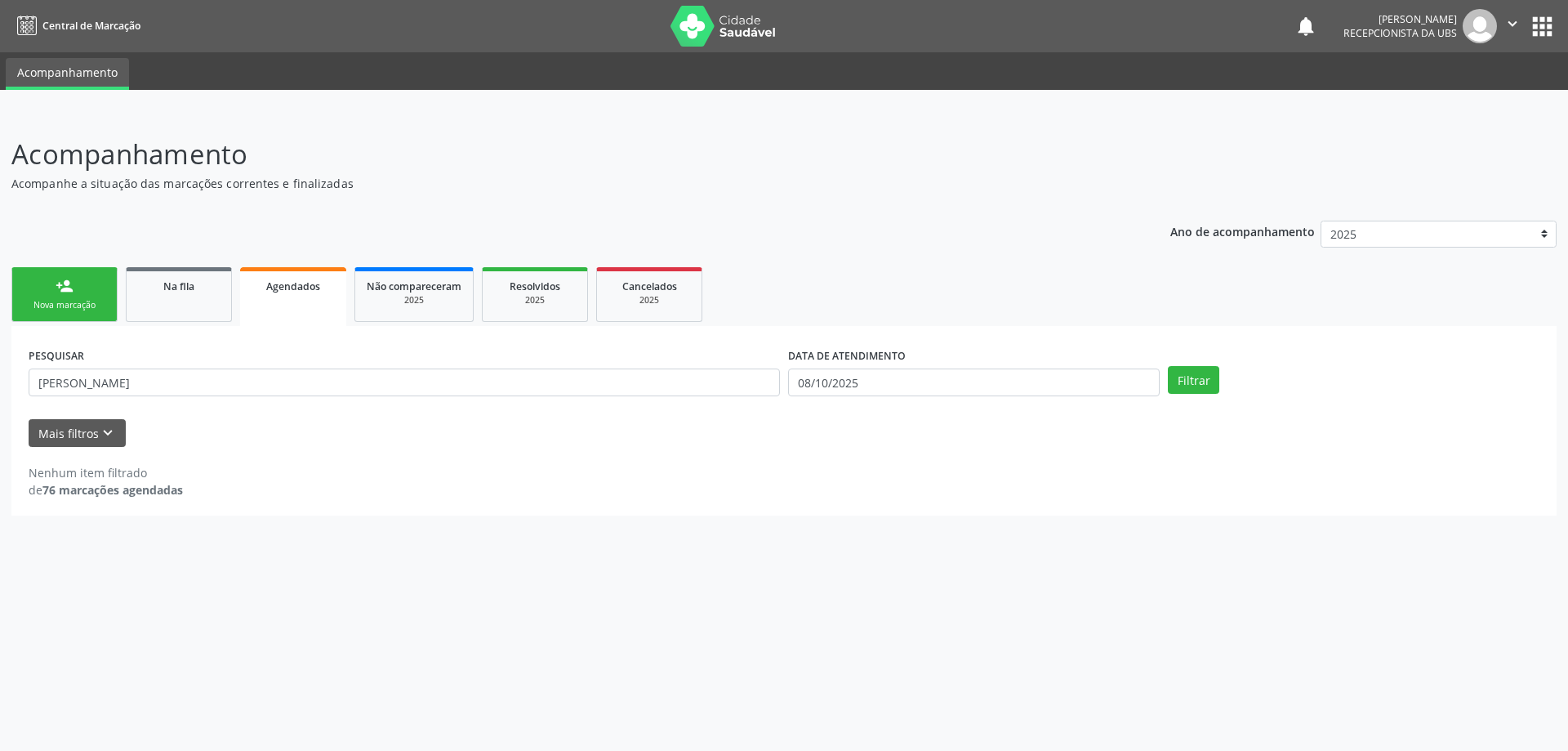
click at [275, 366] on div "PESQUISAR [PERSON_NAME]" at bounding box center [404, 375] width 760 height 64
click at [275, 377] on input "[PERSON_NAME]" at bounding box center [404, 382] width 752 height 28
type input "C"
click at [297, 457] on div "Nenhum item filtrado de 76 marcações agendadas" at bounding box center [784, 472] width 1510 height 51
click at [217, 302] on link "Na fila" at bounding box center [179, 294] width 106 height 55
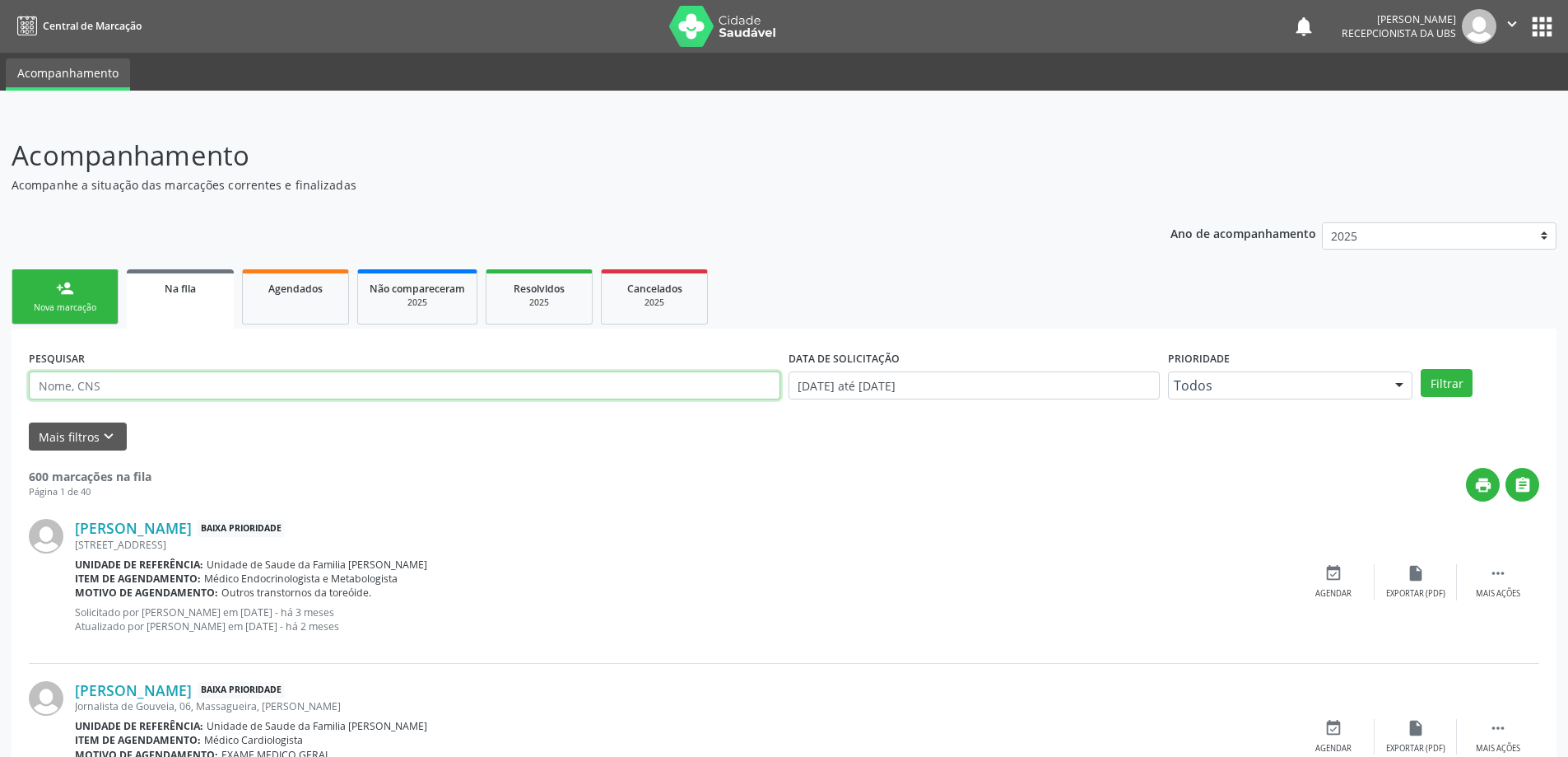
click at [201, 383] on input "text" at bounding box center [405, 385] width 751 height 28
click at [182, 382] on input "[PERSON_NAME]" at bounding box center [405, 385] width 751 height 28
type input "[PERSON_NAME]"
click at [1421, 369] on button "Filtrar" at bounding box center [1446, 382] width 52 height 28
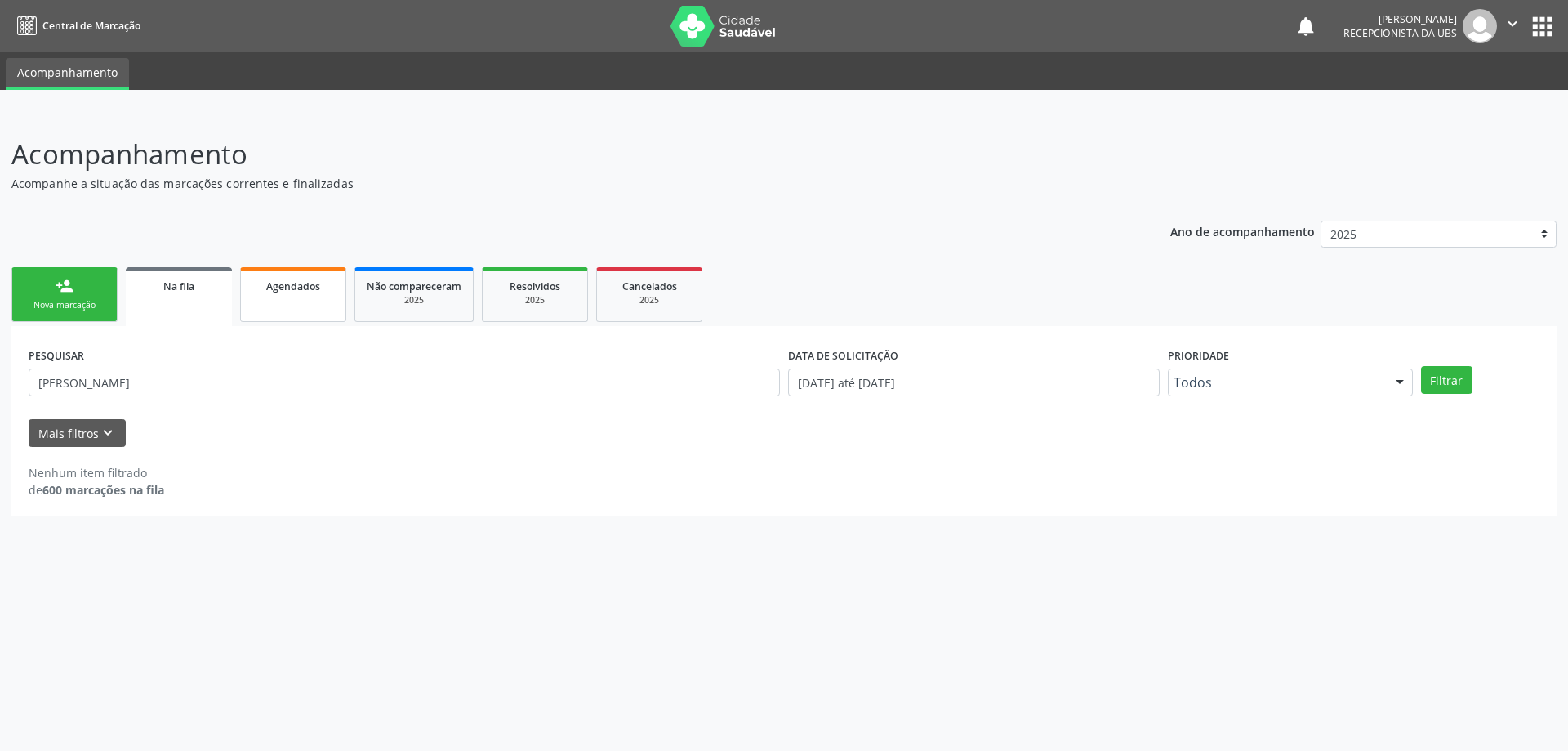
click at [286, 311] on link "Agendados" at bounding box center [293, 294] width 106 height 55
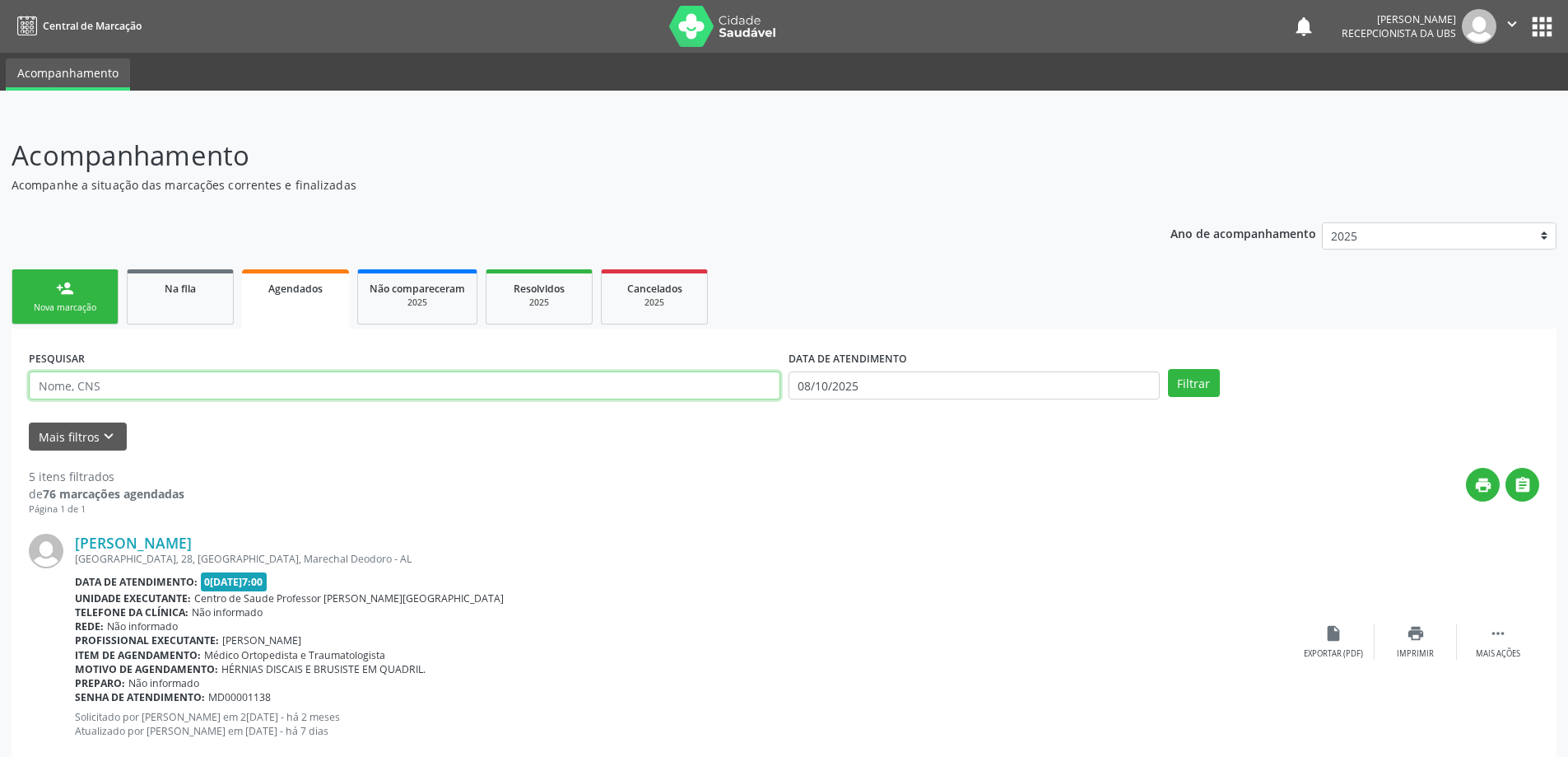
click at [226, 379] on input "text" at bounding box center [405, 385] width 751 height 28
click at [177, 387] on input "[PERSON_NAME]" at bounding box center [405, 385] width 751 height 28
click at [1168, 369] on button "Filtrar" at bounding box center [1193, 382] width 52 height 28
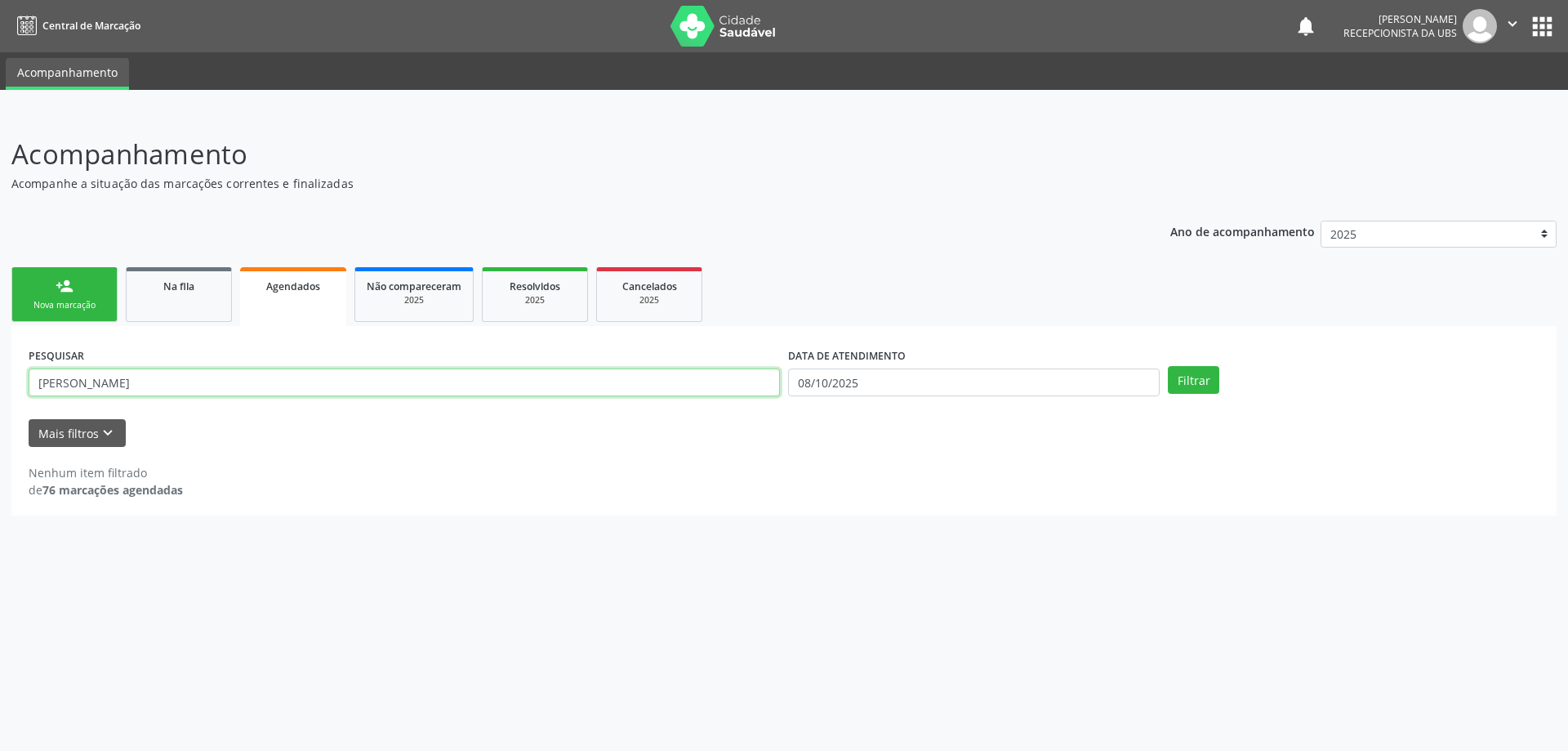
click at [220, 384] on input "[PERSON_NAME]" at bounding box center [404, 382] width 752 height 28
type input "C"
click at [777, 554] on div "Acompanhamento Acompanhe a situação das marcações correntes e finalizadas Relat…" at bounding box center [784, 431] width 1568 height 638
click at [388, 279] on span "Não compareceram" at bounding box center [413, 285] width 95 height 14
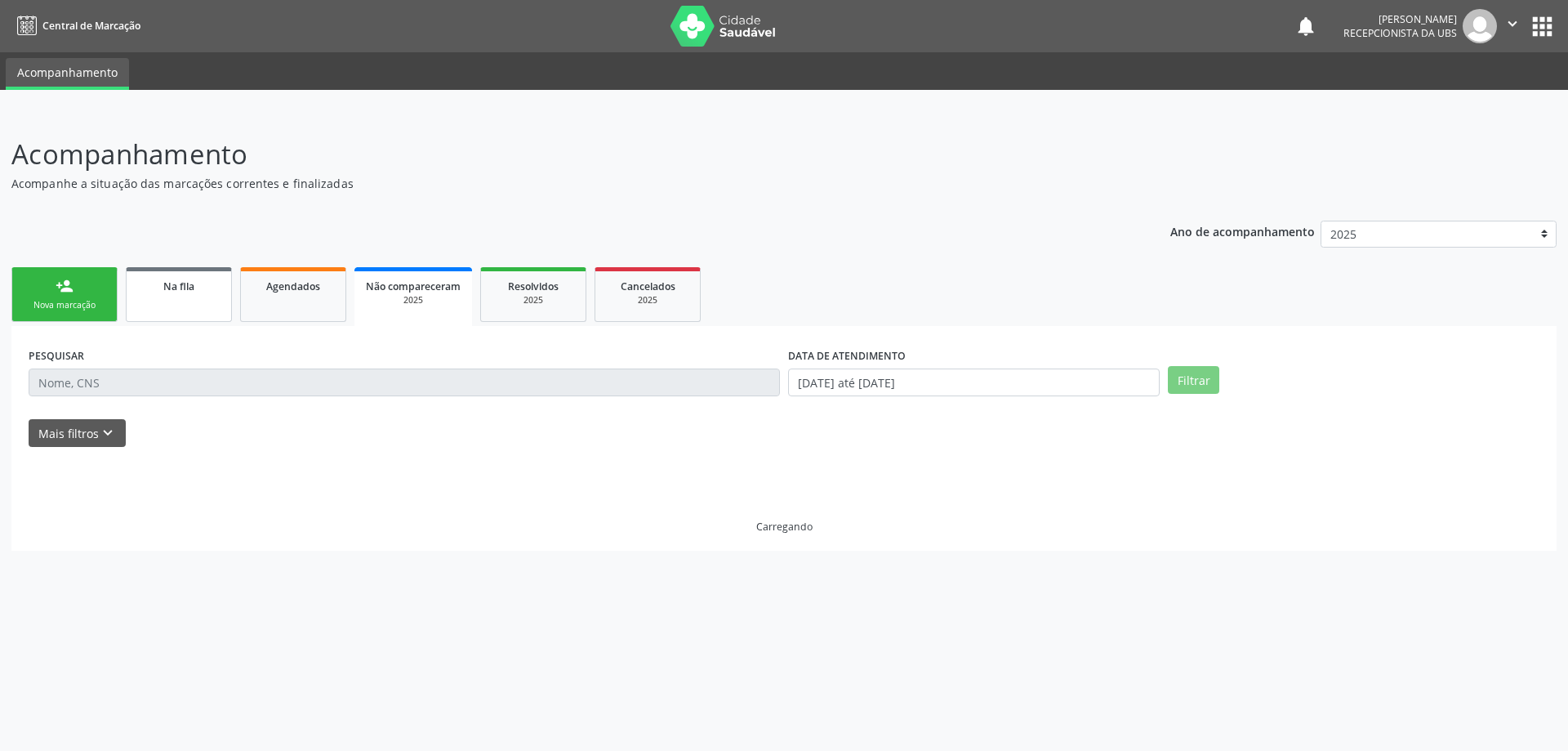
click at [220, 295] on link "Na fila" at bounding box center [179, 294] width 106 height 55
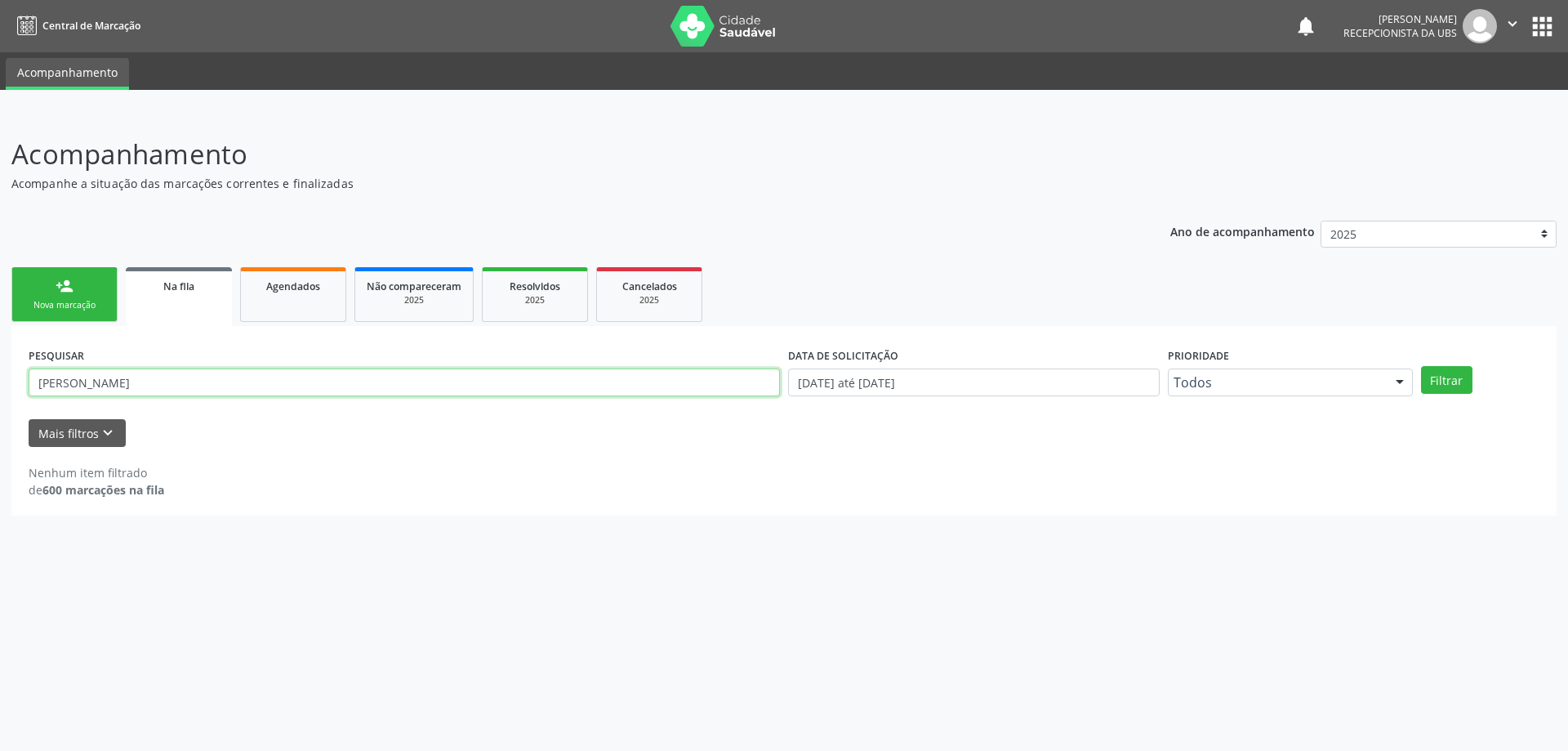
click at [179, 394] on input "[PERSON_NAME]" at bounding box center [404, 382] width 752 height 28
click at [55, 299] on div "Nova marcação" at bounding box center [64, 305] width 82 height 13
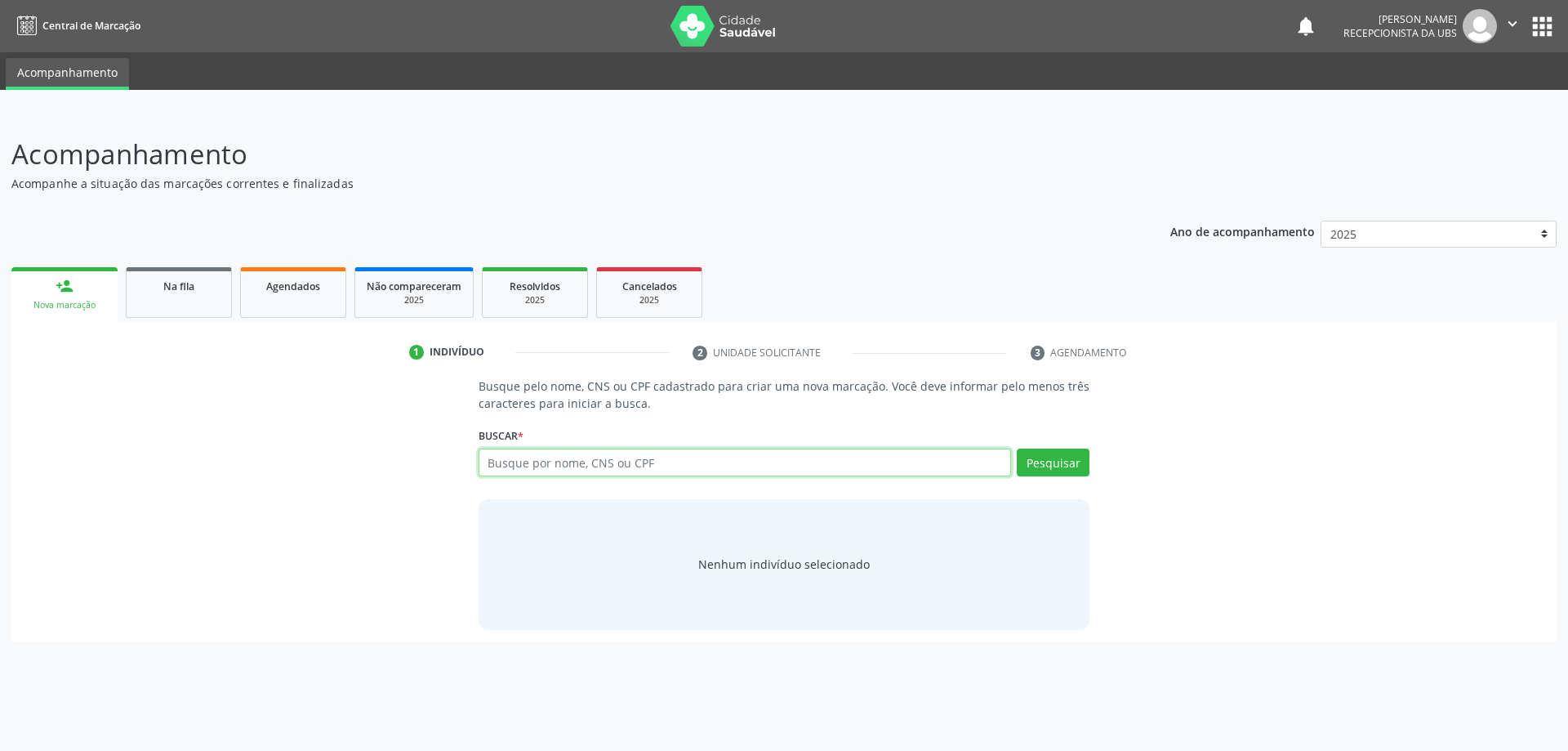
click at [507, 463] on input "text" at bounding box center [745, 462] width 533 height 28
paste input "700803926254189"
type input "700803926254189"
click at [1044, 461] on button "Pesquisar" at bounding box center [1053, 462] width 73 height 28
type input "700803926254189"
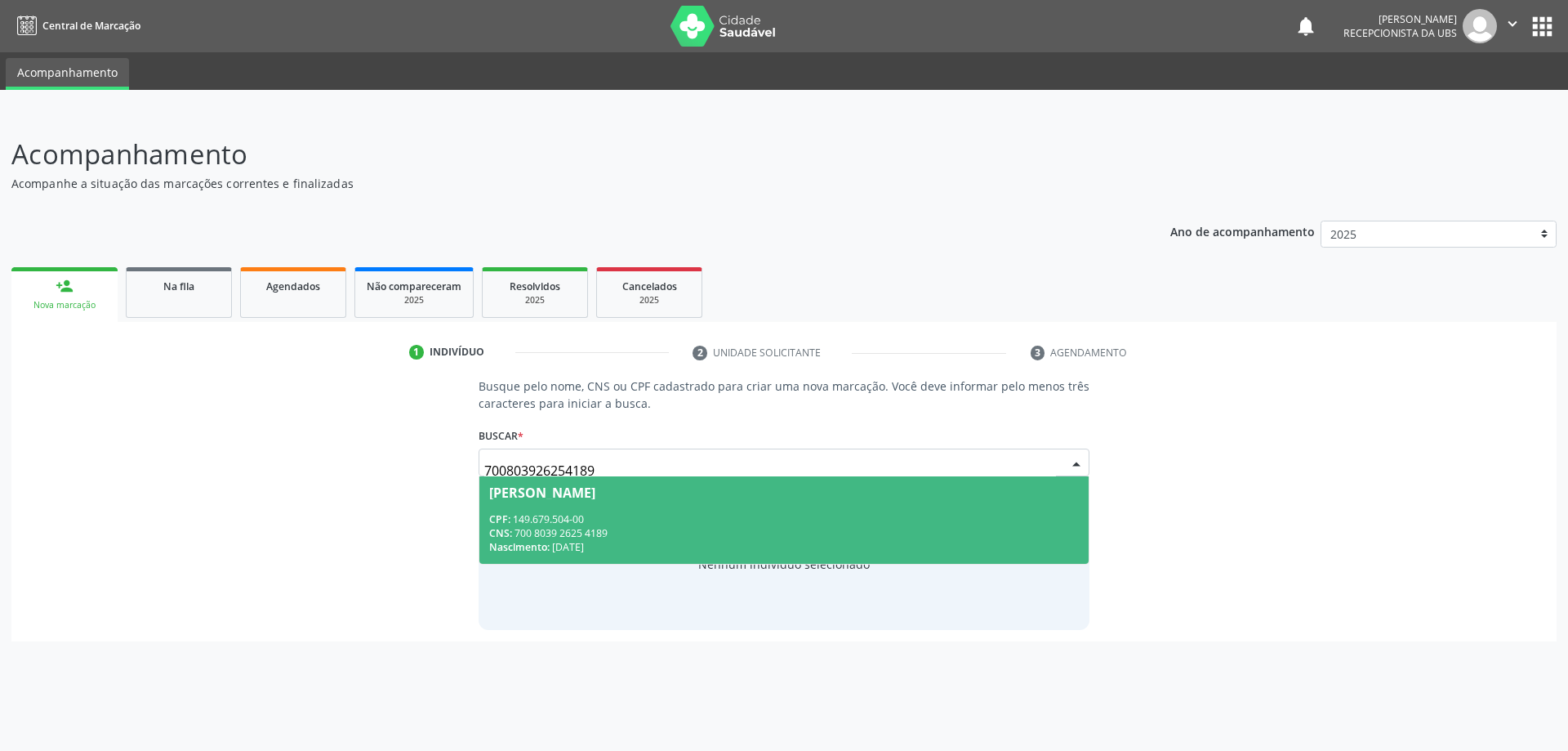
click at [1032, 505] on span "[PERSON_NAME] CPF: 149.679.504-00 CNS: 700 8039 2625 4189 Nascimento: 2[DATE]" at bounding box center [785, 520] width 610 height 87
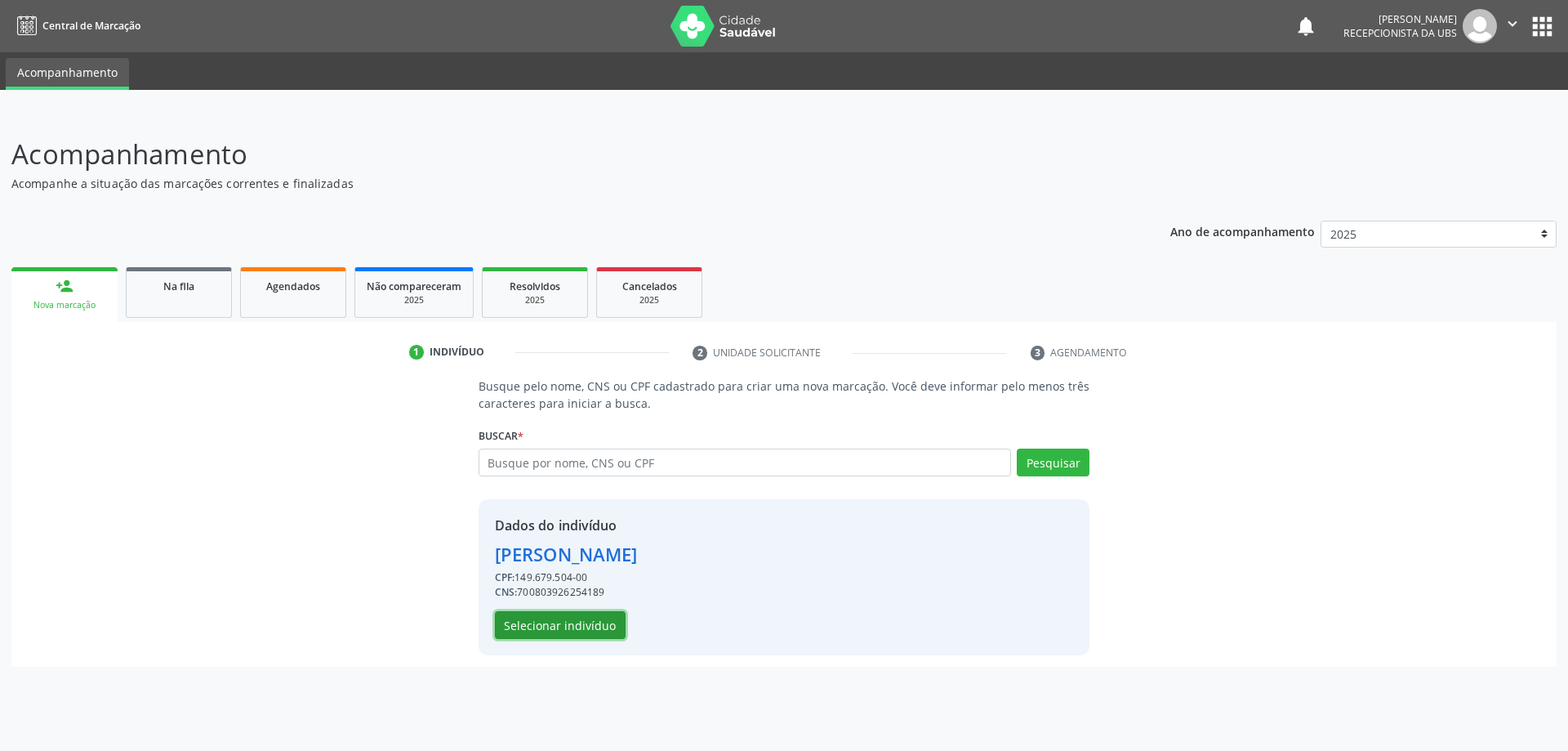
click at [597, 613] on button "Selecionar indivíduo" at bounding box center [560, 625] width 131 height 28
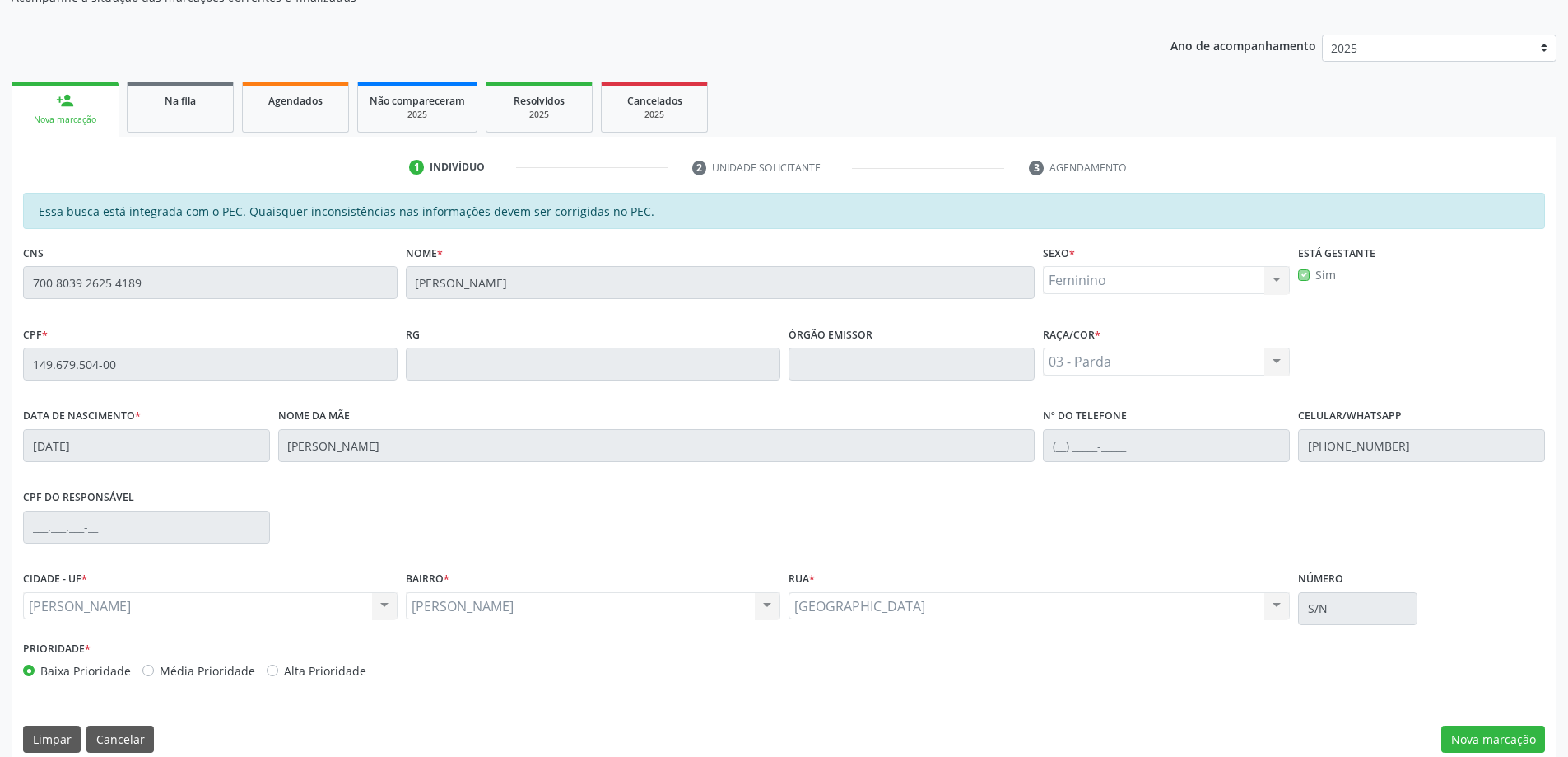
scroll to position [207, 0]
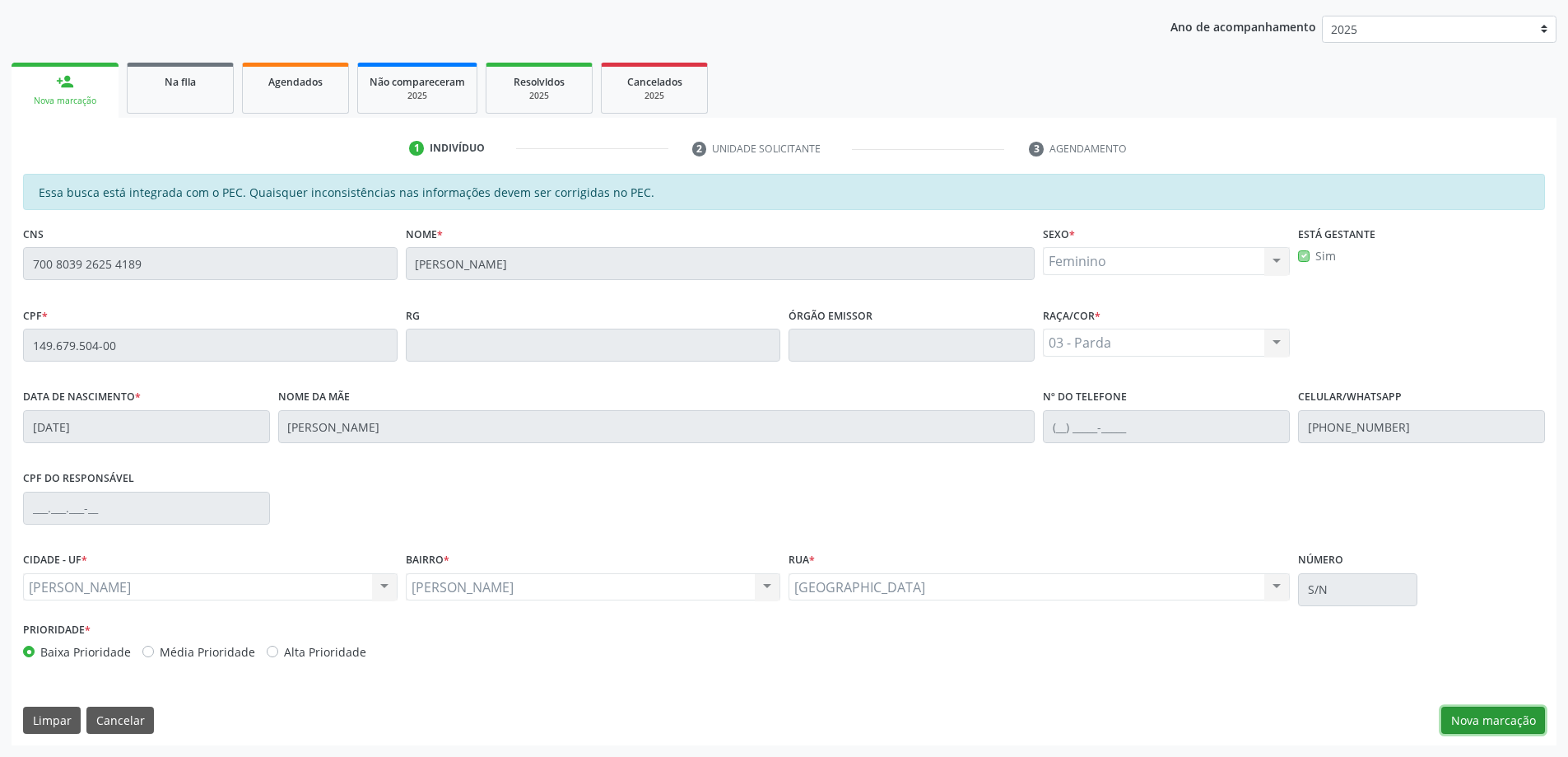
click at [1464, 724] on button "Nova marcação" at bounding box center [1494, 720] width 103 height 28
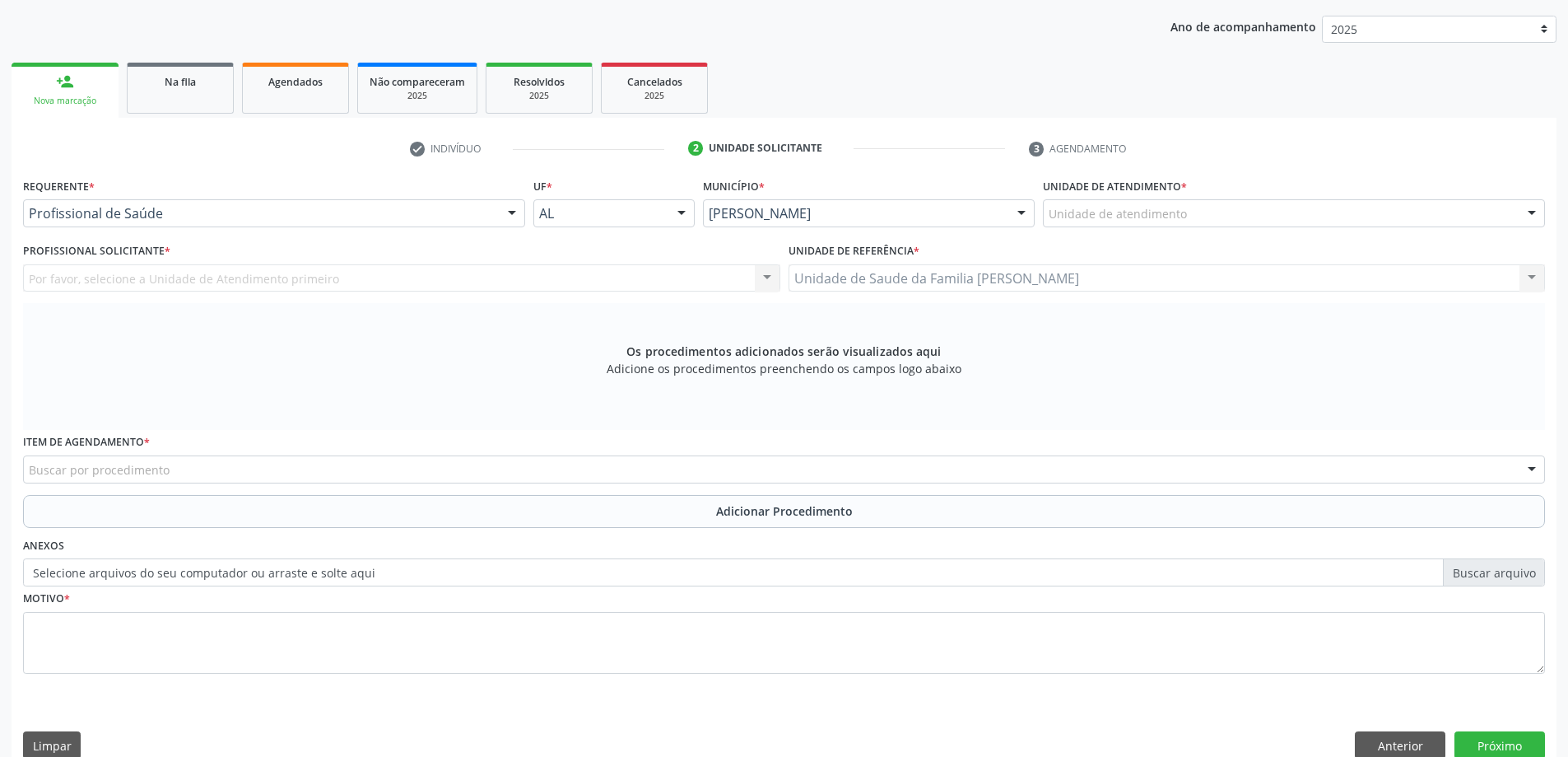
click at [280, 472] on div "Buscar por procedimento" at bounding box center [784, 469] width 1523 height 28
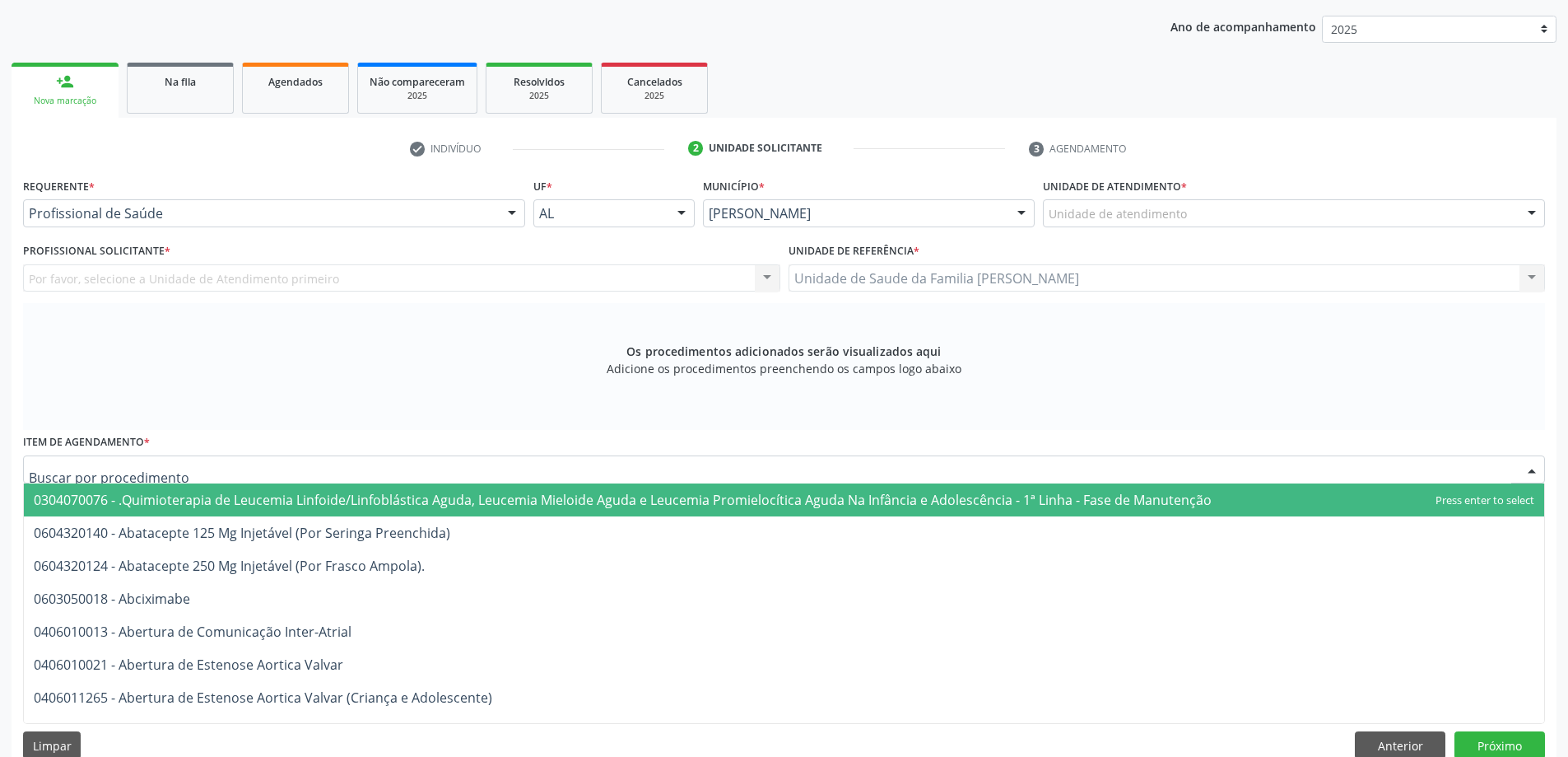
type input "g"
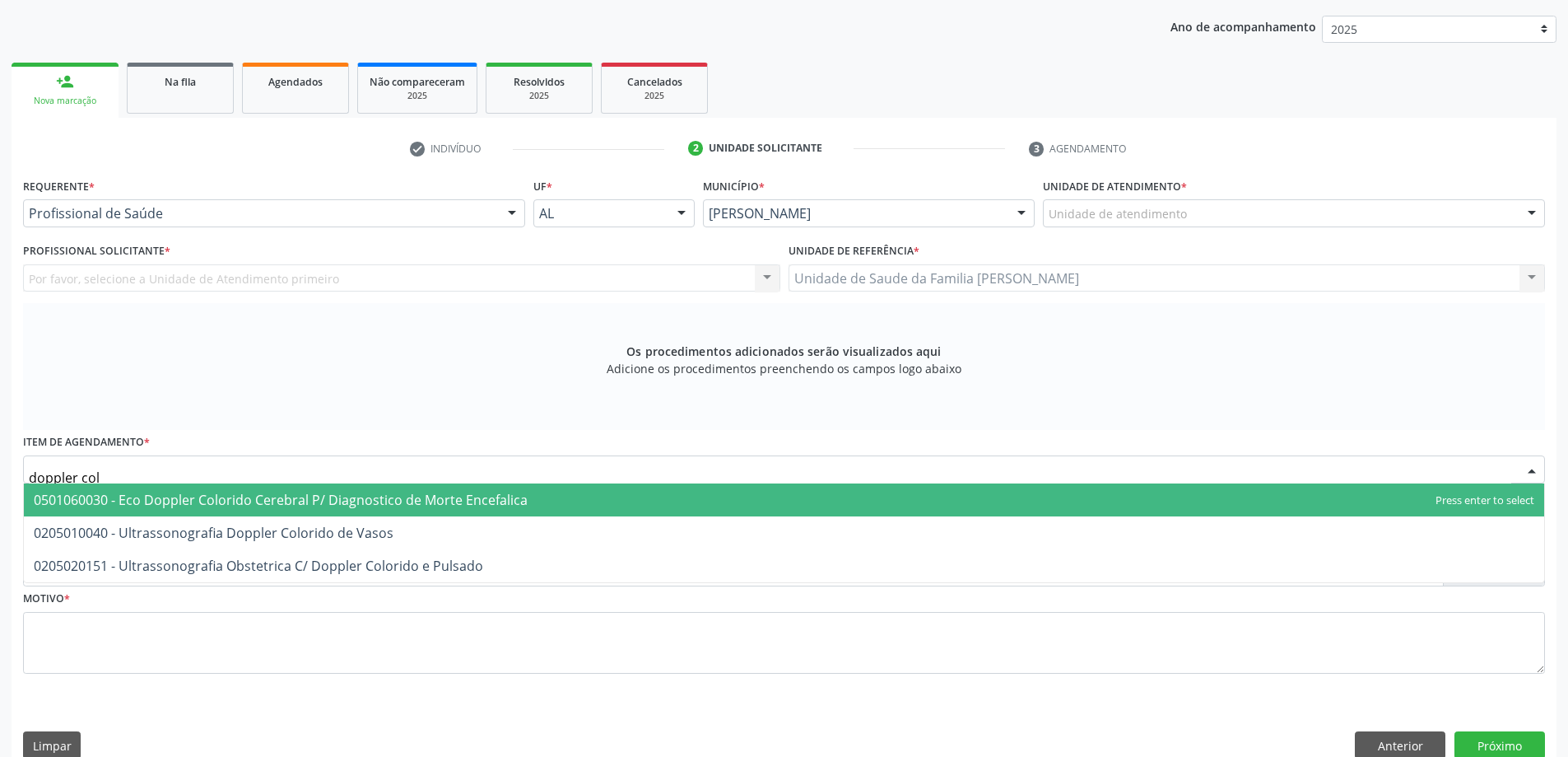
type input "doppler colo"
click at [154, 84] on div "Na fila" at bounding box center [180, 81] width 83 height 17
select select "9"
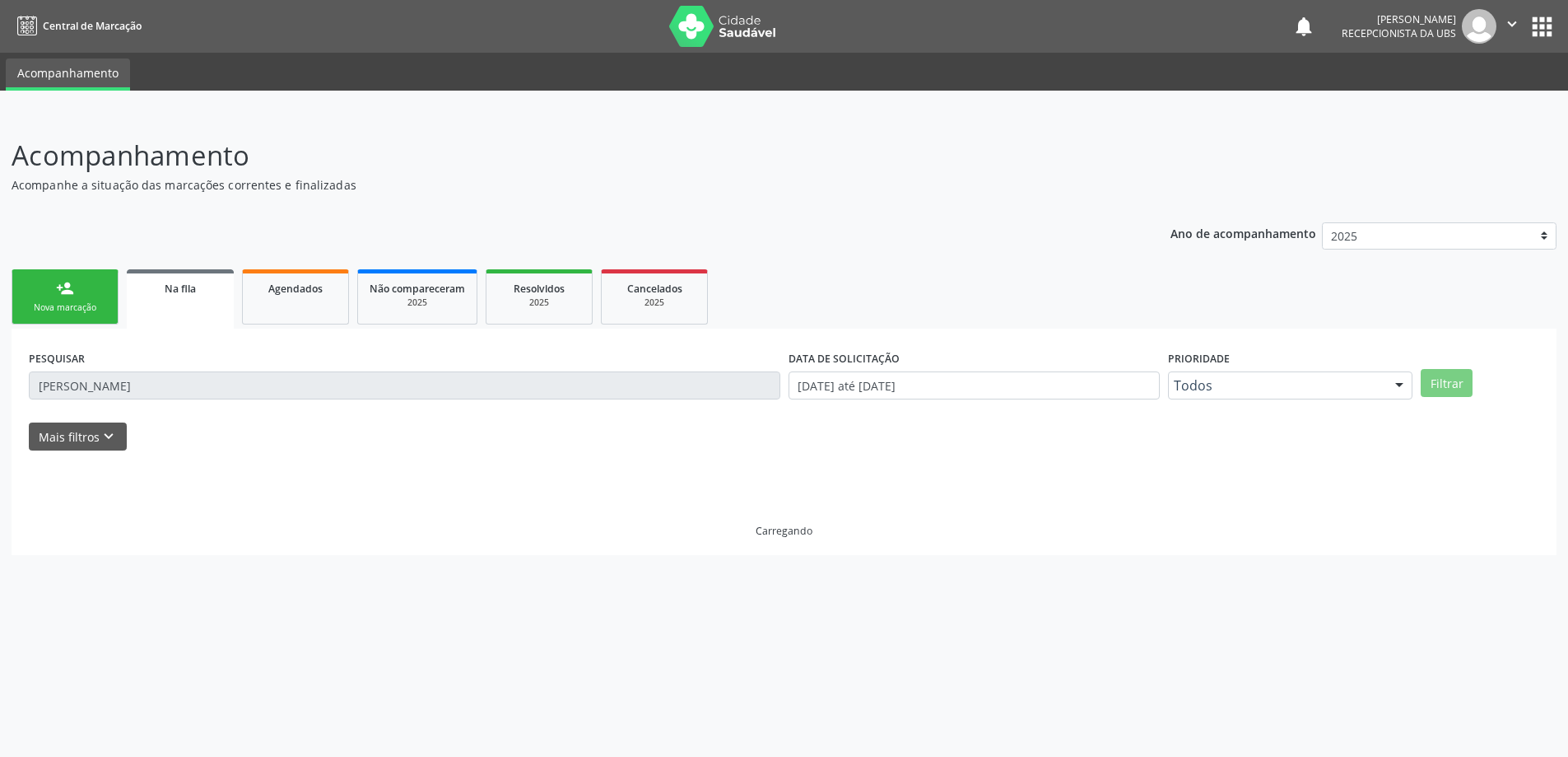
scroll to position [0, 0]
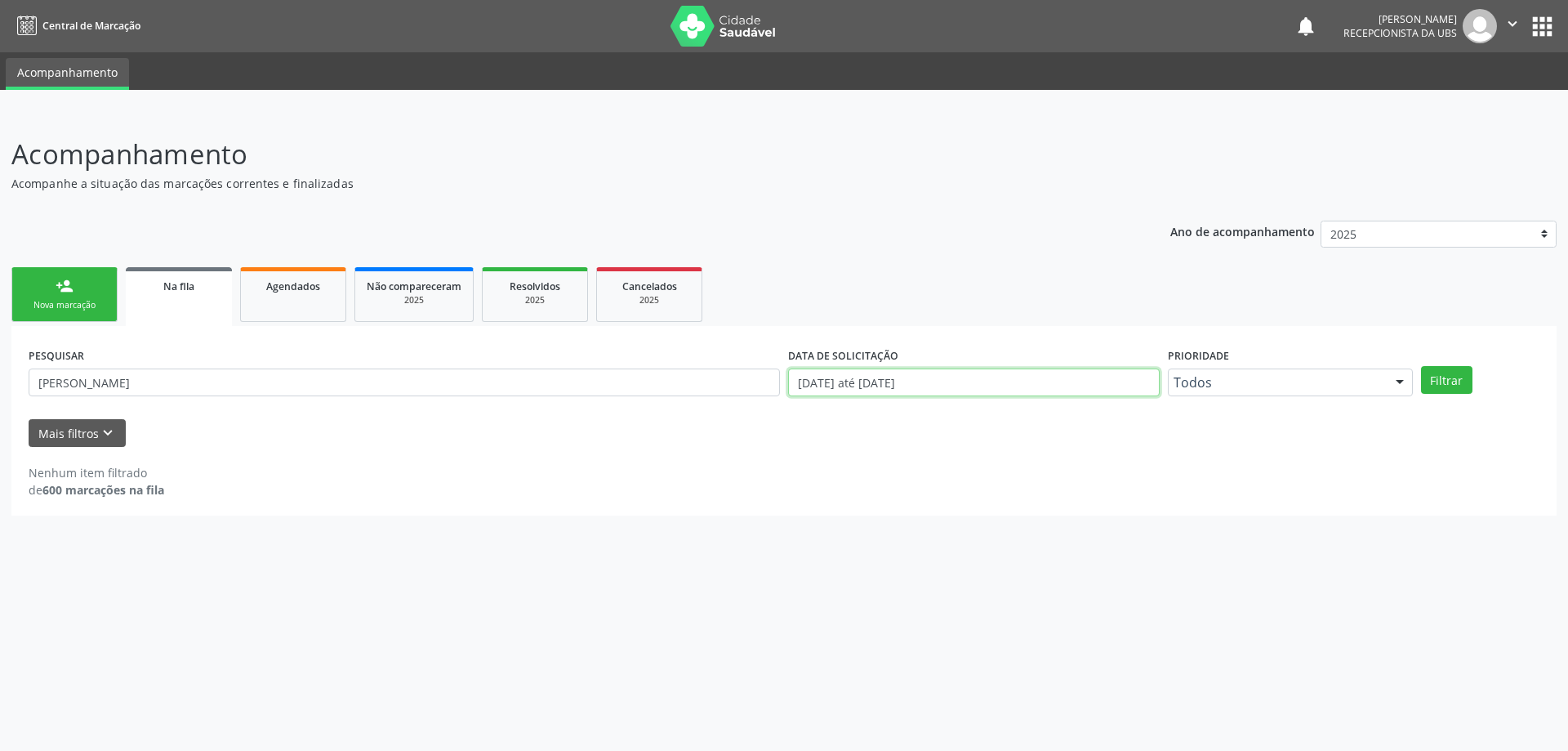
click at [798, 388] on input "[DATE] até [DATE]" at bounding box center [974, 382] width 372 height 28
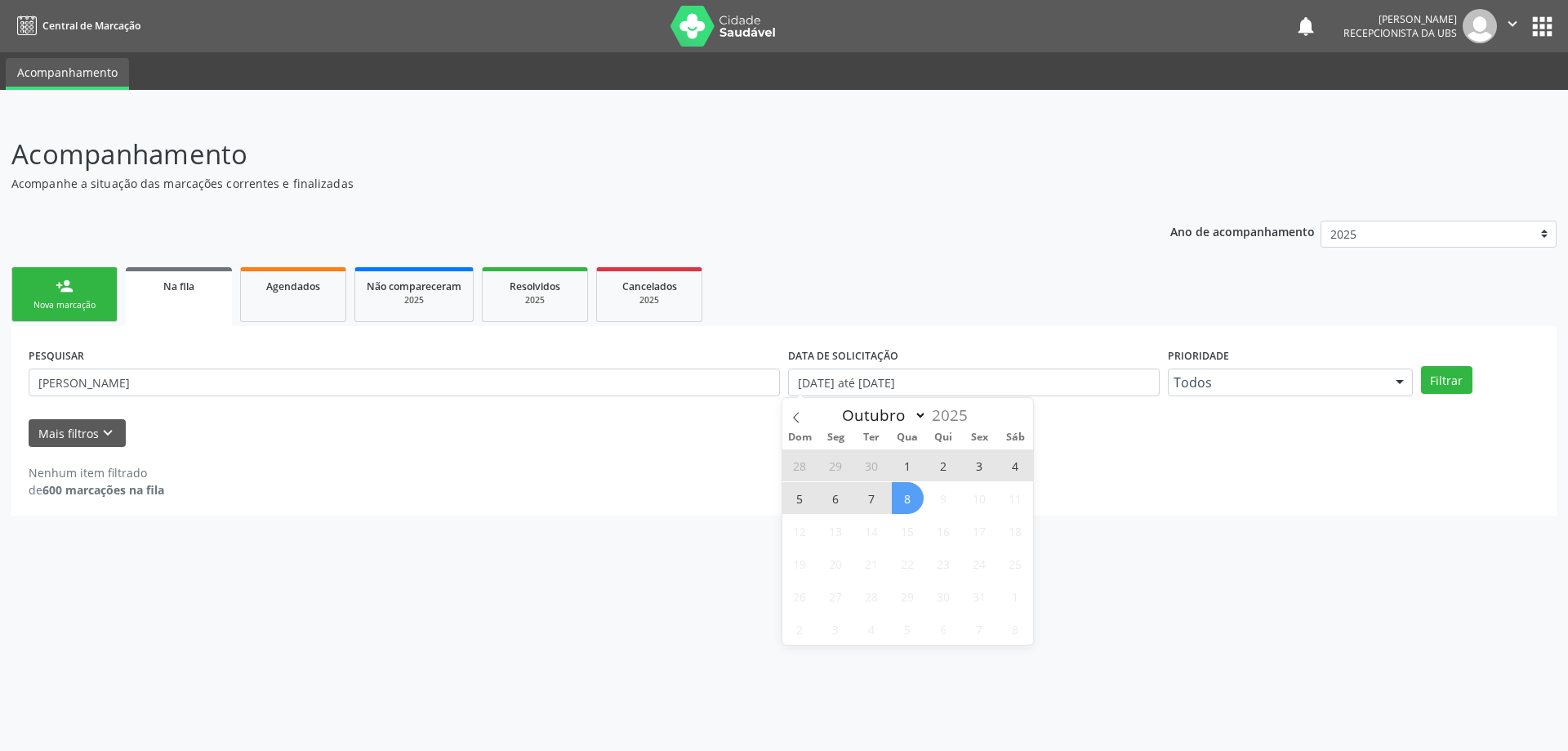
click at [1119, 520] on div "Acompanhamento Acompanhe a situação das marcações correntes e finalizadas Relat…" at bounding box center [784, 431] width 1568 height 638
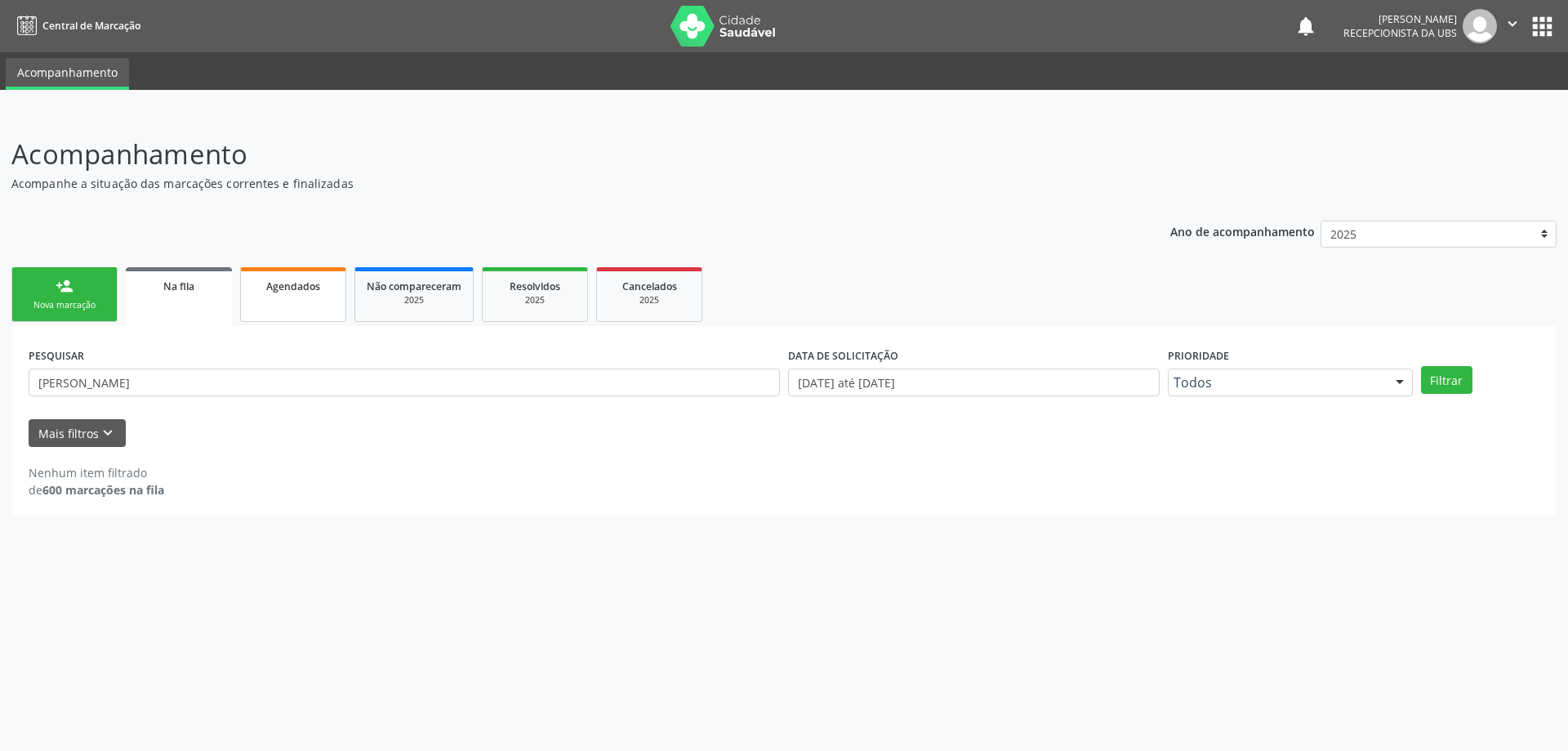
click at [286, 312] on link "Agendados" at bounding box center [293, 294] width 106 height 55
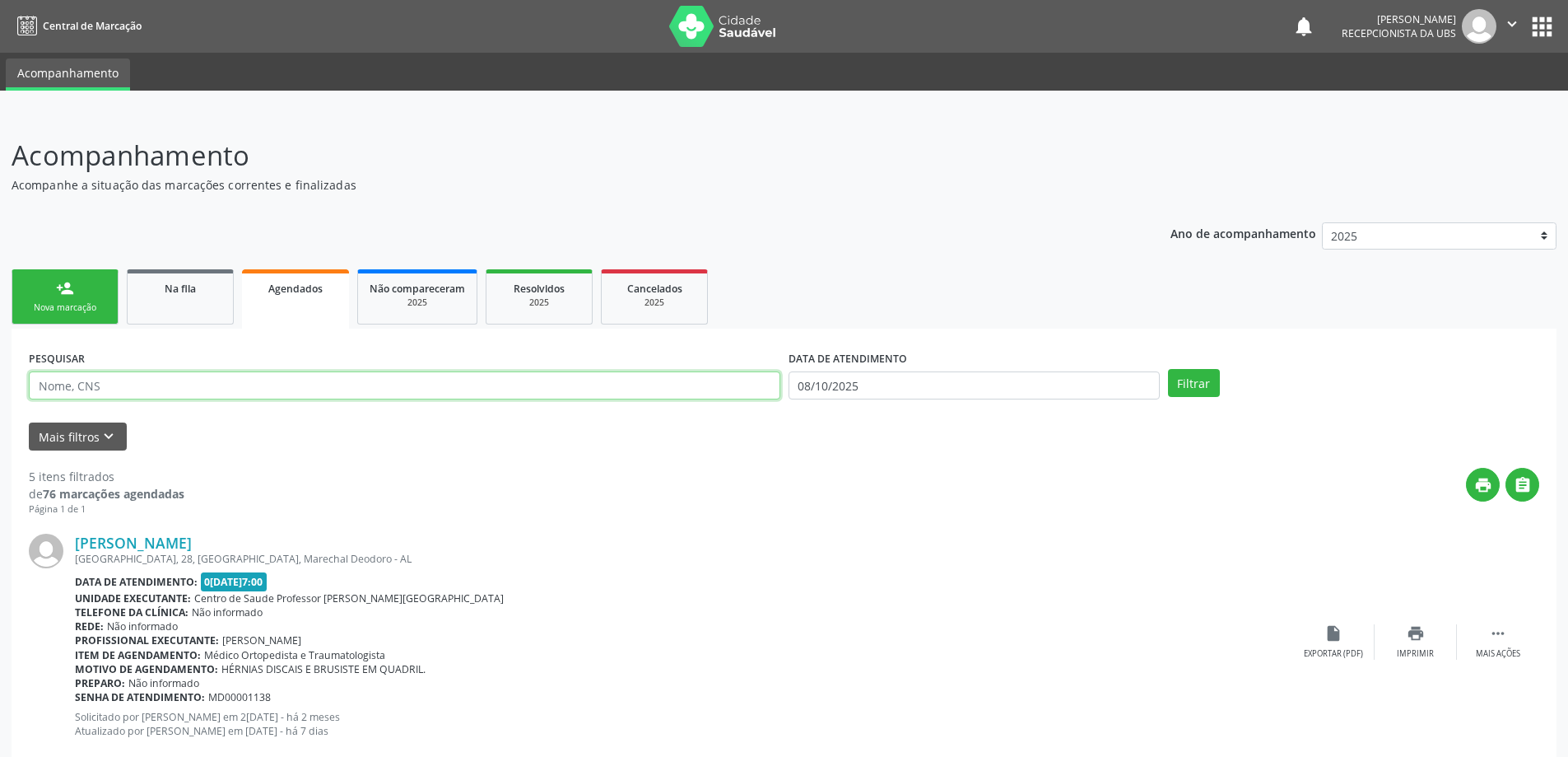
click at [280, 384] on input "text" at bounding box center [405, 385] width 751 height 28
type input "[PERSON_NAME]"
click at [860, 396] on input "08/10/2025" at bounding box center [974, 385] width 371 height 28
click at [917, 471] on span "1" at bounding box center [915, 468] width 32 height 32
type input "01/10/2025"
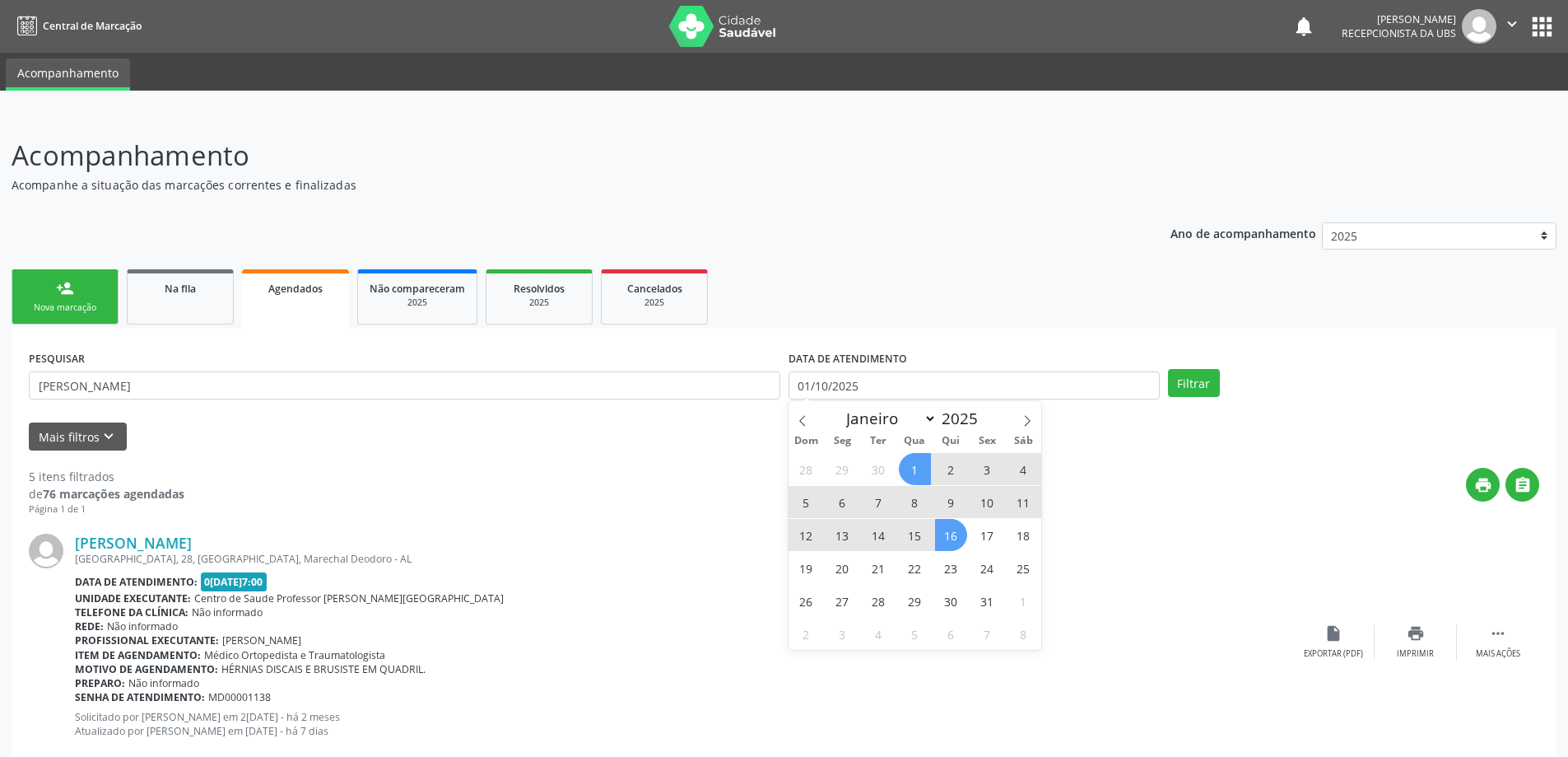
click at [974, 551] on div "28 29 30 1 2 3 4 5 6 7 8 9 10 11 12 13 14 15 16 17 18 19 20 21 22 23 24 25 26 2…" at bounding box center [915, 551] width 253 height 198
click at [936, 531] on span "16" at bounding box center [951, 535] width 32 height 32
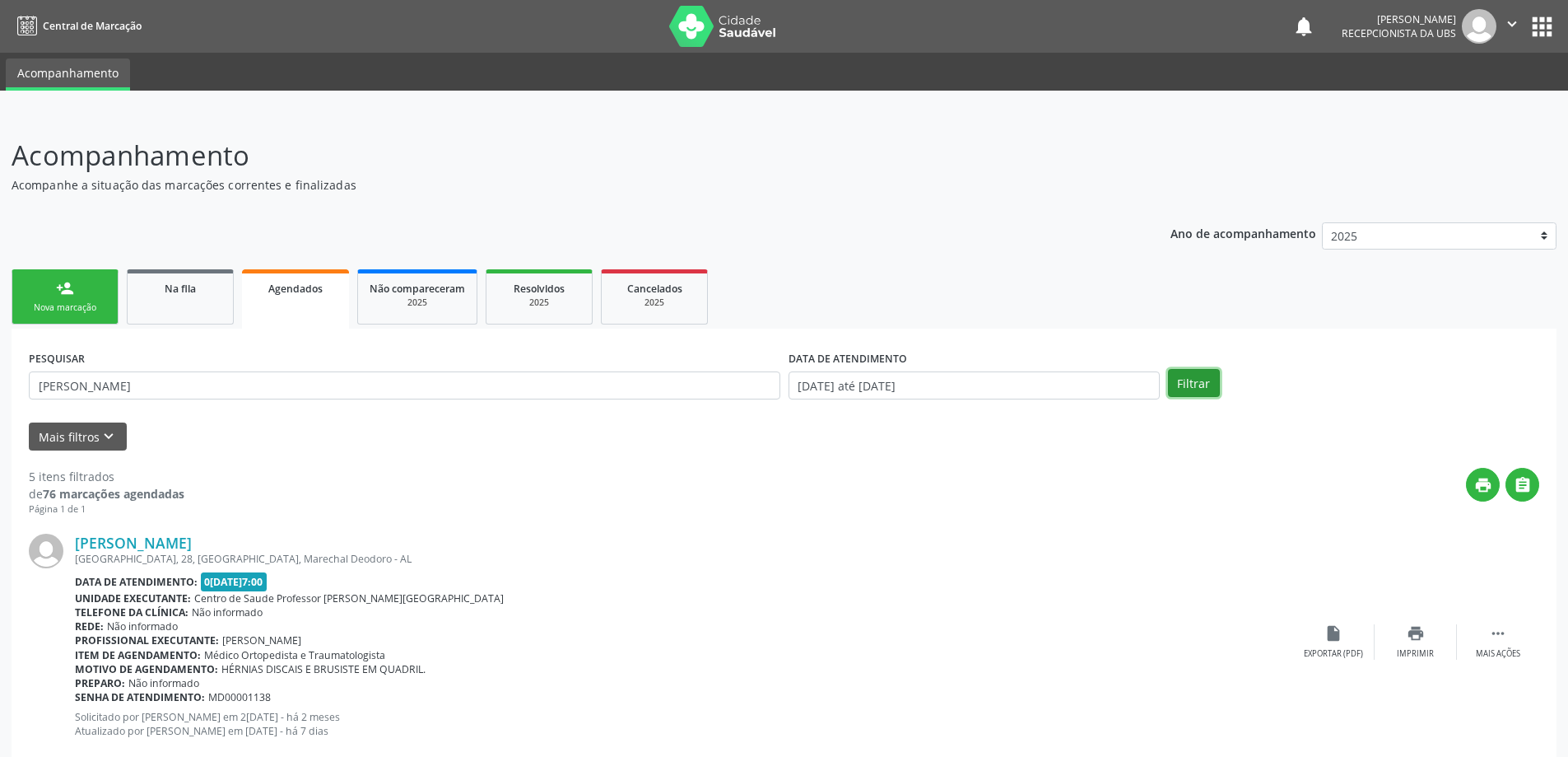
click at [1201, 375] on button "Filtrar" at bounding box center [1193, 382] width 52 height 28
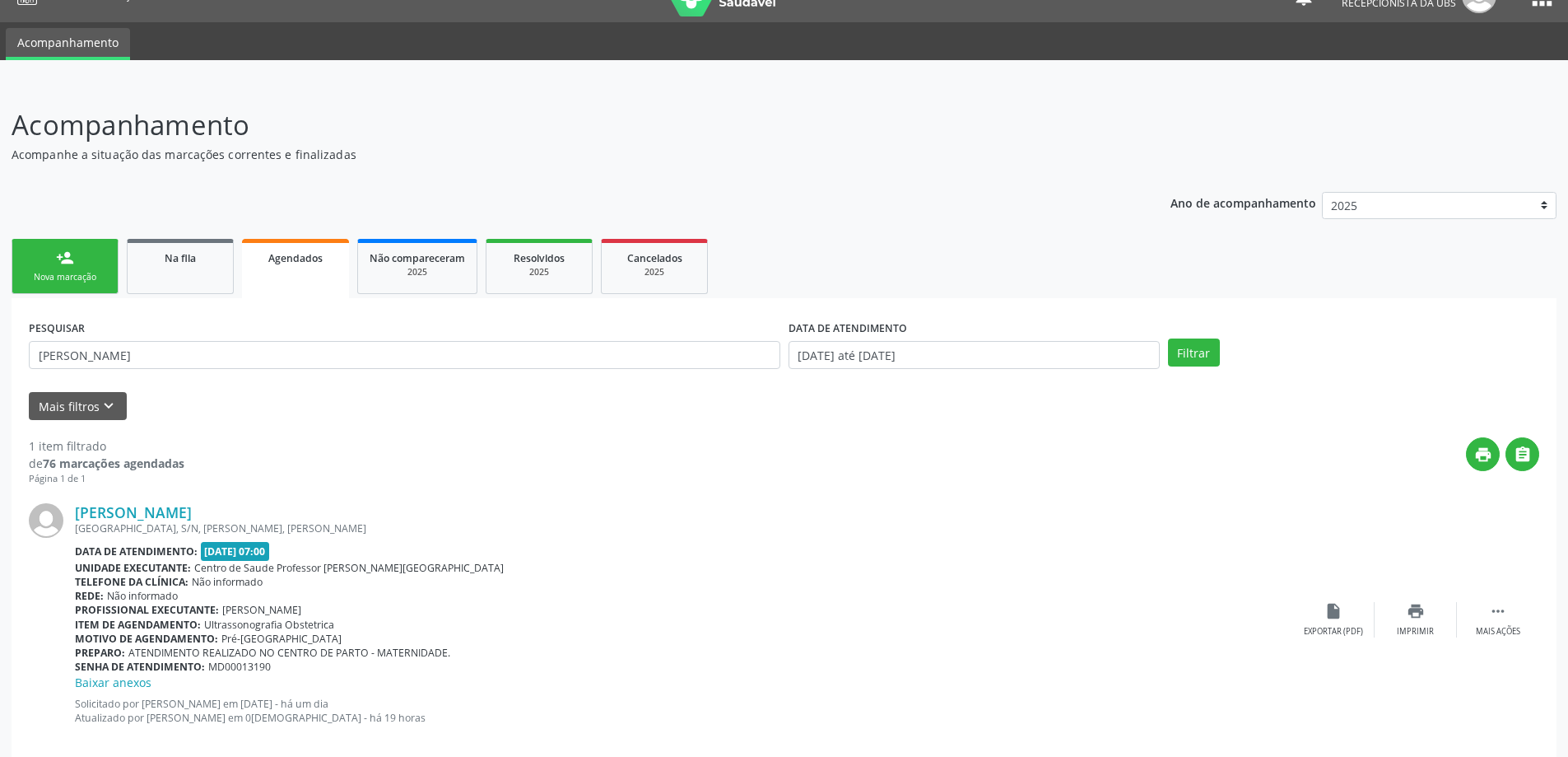
scroll to position [56, 0]
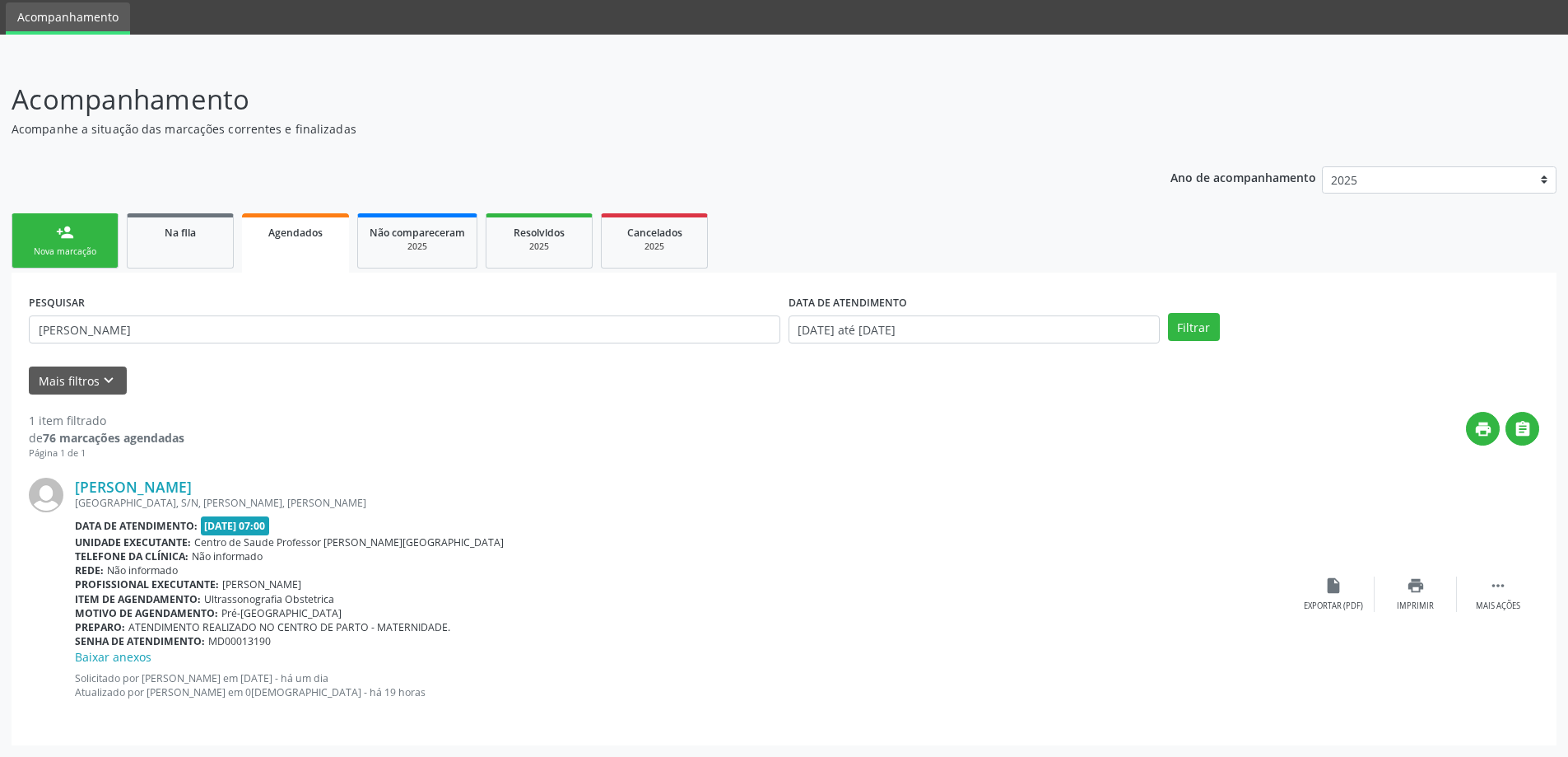
click at [495, 343] on div "PESQUISAR [PERSON_NAME]" at bounding box center [404, 321] width 760 height 64
click at [488, 335] on input "[PERSON_NAME]" at bounding box center [405, 329] width 751 height 28
click at [169, 255] on link "Na fila" at bounding box center [181, 241] width 107 height 55
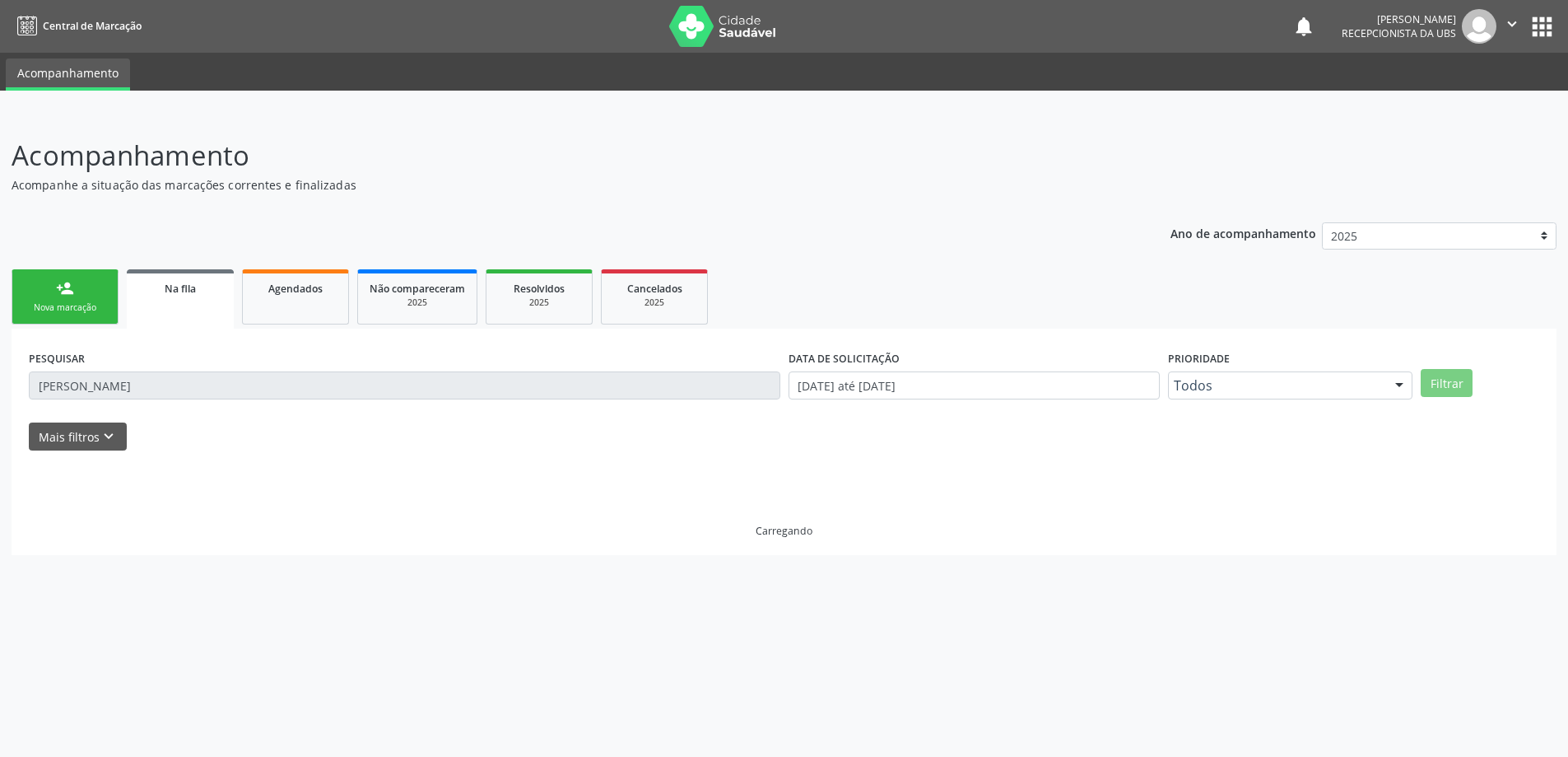
scroll to position [0, 0]
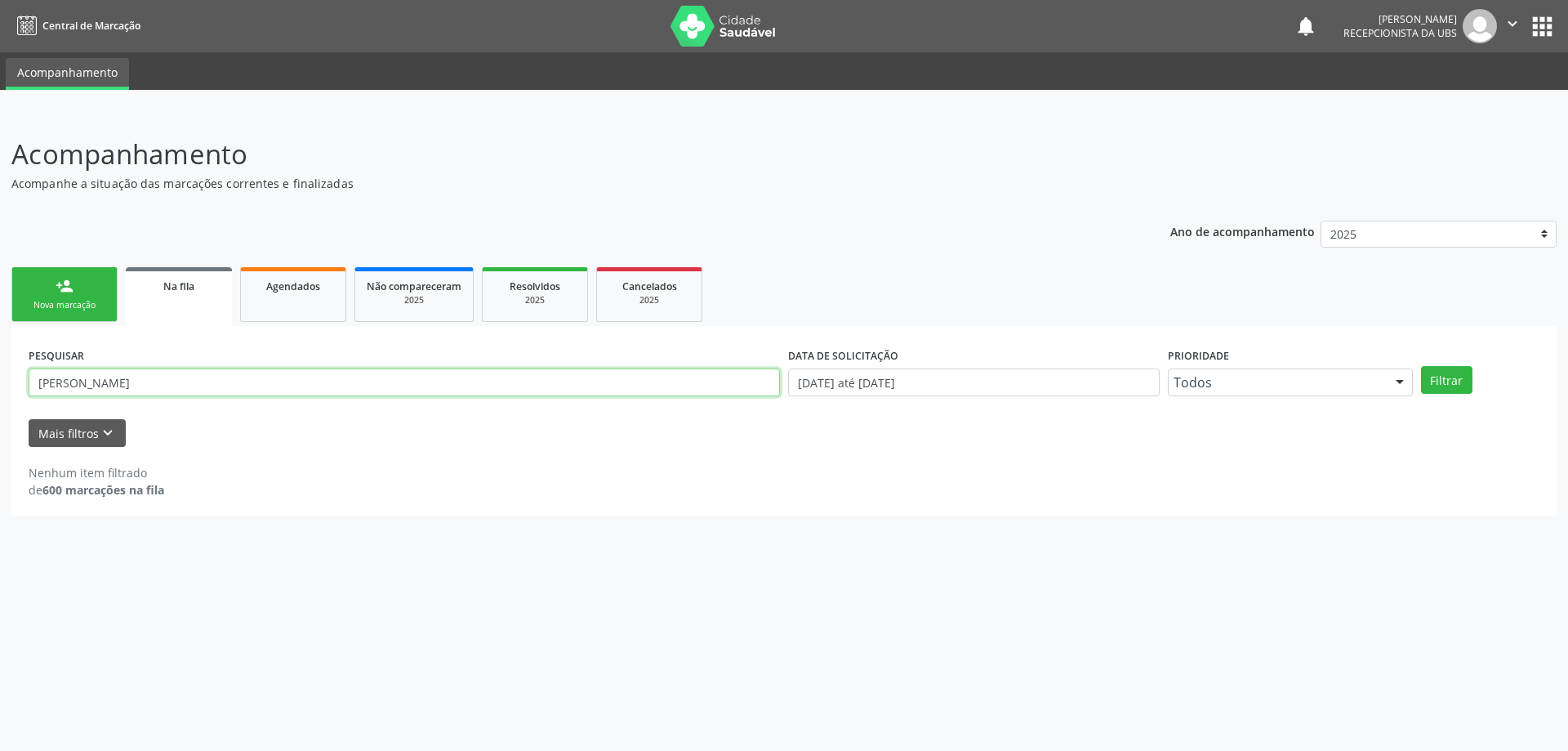
click at [257, 376] on input "[PERSON_NAME]" at bounding box center [404, 382] width 752 height 28
type input "C"
click at [324, 366] on div "PESQUISAR" at bounding box center [404, 375] width 760 height 64
click at [322, 372] on input "text" at bounding box center [404, 382] width 752 height 28
click at [272, 421] on div "Mais filtros keyboard_arrow_down" at bounding box center [784, 433] width 1519 height 29
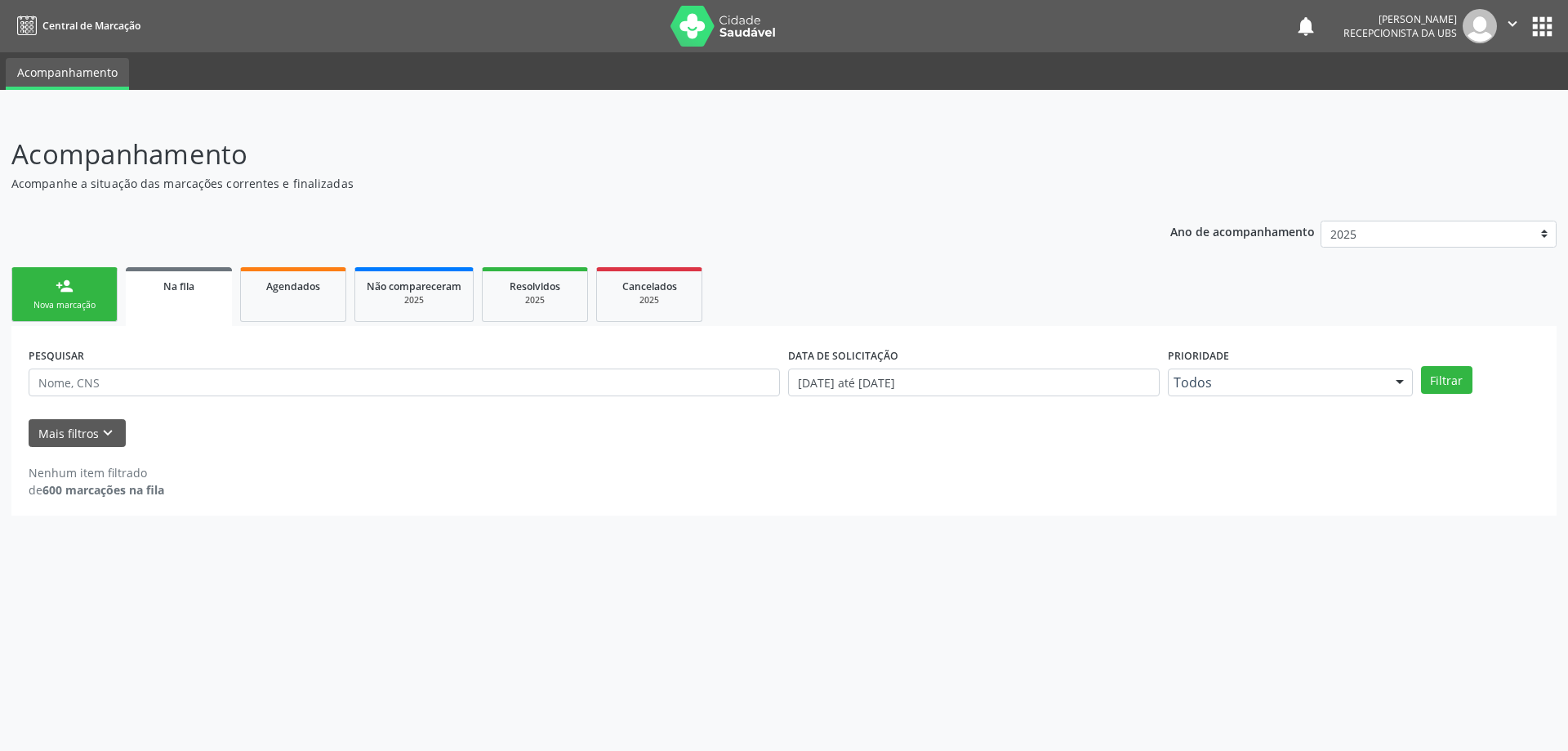
click at [268, 357] on div "PESQUISAR" at bounding box center [404, 375] width 760 height 64
click at [271, 376] on input "text" at bounding box center [404, 382] width 752 height 28
click at [220, 428] on div "Mais filtros keyboard_arrow_down" at bounding box center [784, 433] width 1519 height 29
click at [228, 385] on input "text" at bounding box center [404, 382] width 752 height 28
click at [233, 331] on div "PESQUISAR DATA DE SOLICITAÇÃO 0[DATE] até 0[DATE] Prioridade Todos Todos Baixa …" at bounding box center [784, 421] width 1545 height 189
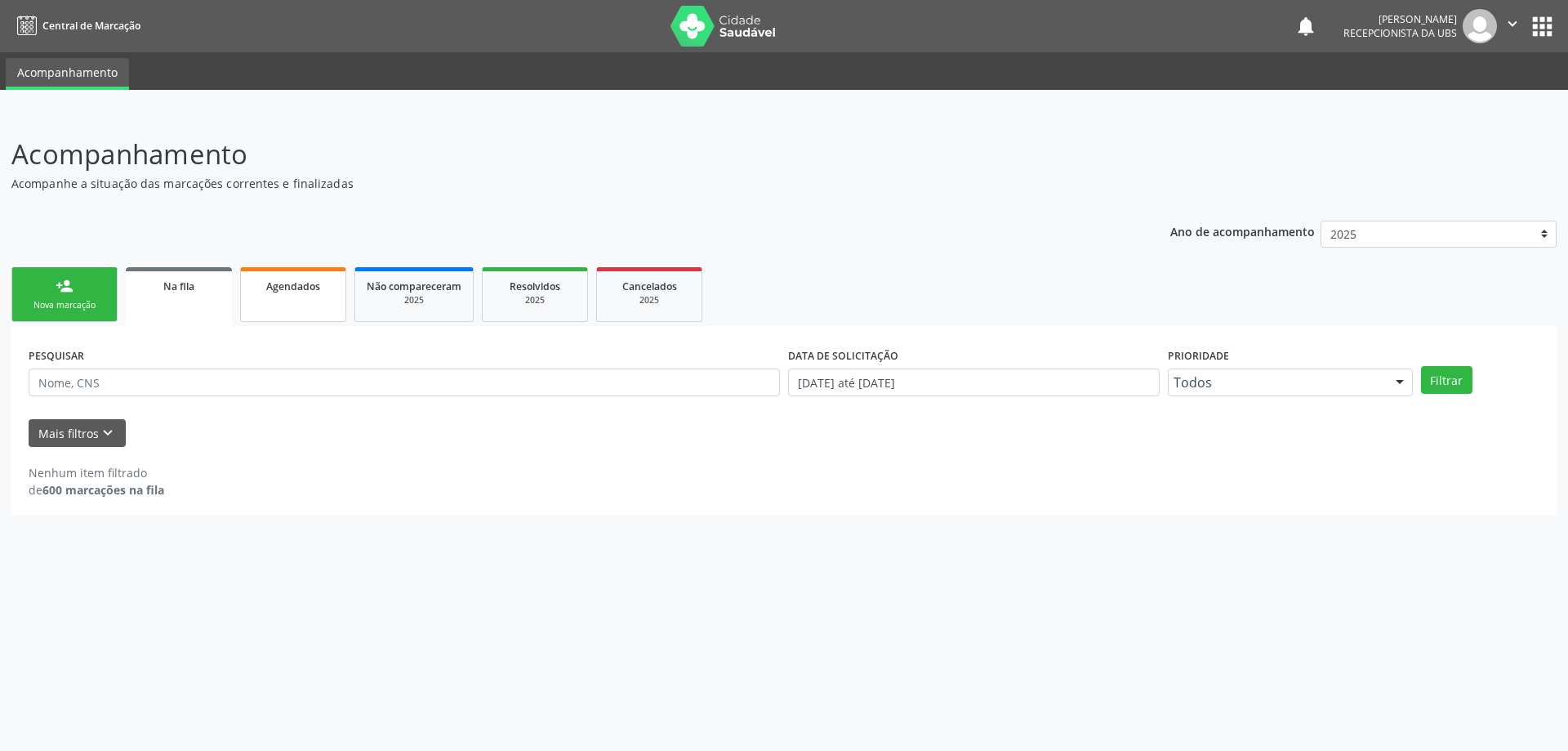
click at [266, 303] on link "Agendados" at bounding box center [293, 294] width 106 height 55
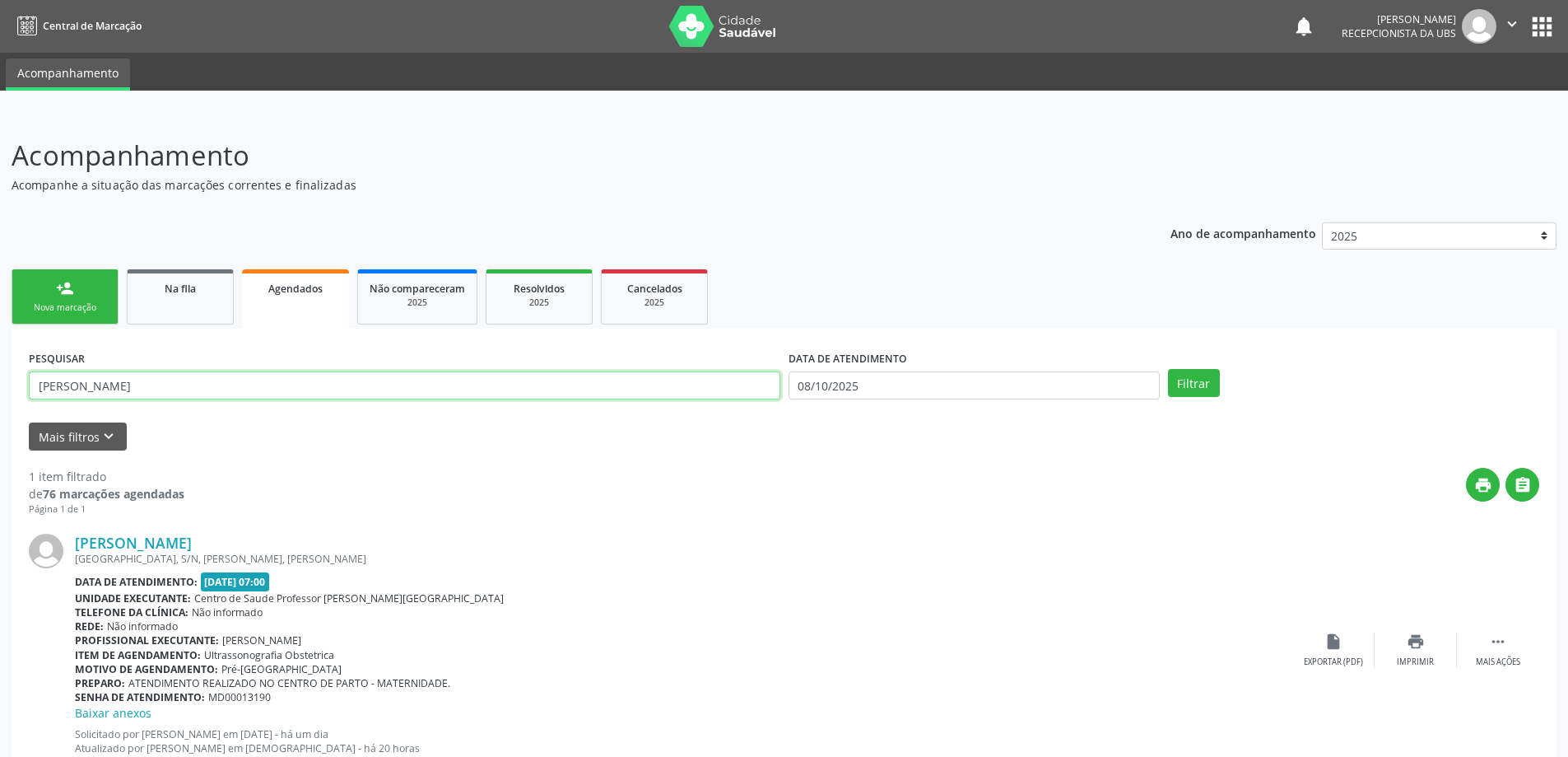
click at [270, 381] on input "[PERSON_NAME]" at bounding box center [405, 385] width 751 height 28
type input "C"
click at [271, 478] on div "print " at bounding box center [861, 492] width 1355 height 49
click at [246, 378] on input "text" at bounding box center [405, 385] width 751 height 28
click at [215, 319] on link "Na fila" at bounding box center [181, 297] width 107 height 55
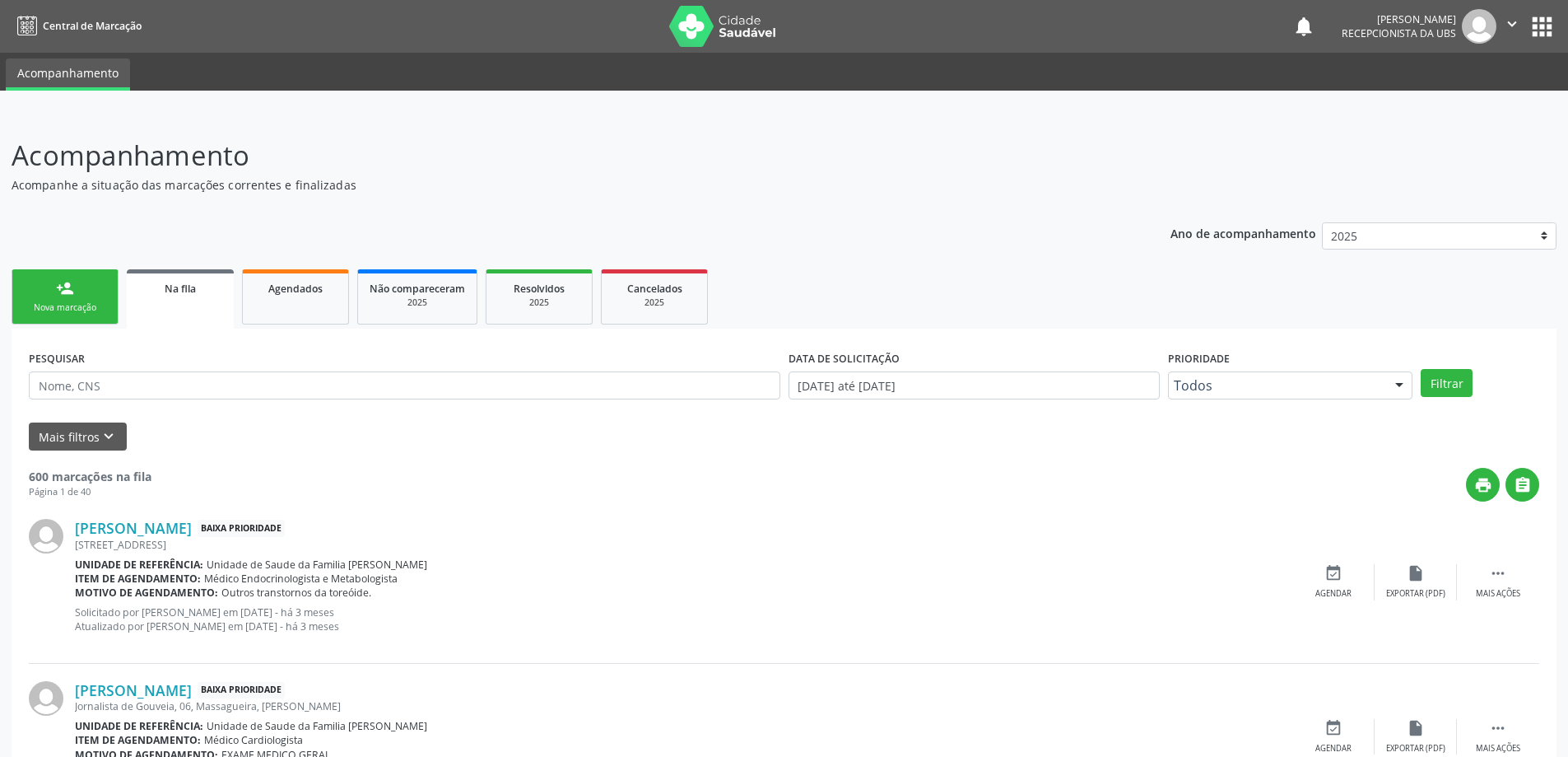
click at [105, 289] on link "person_add Nova marcação" at bounding box center [65, 297] width 107 height 55
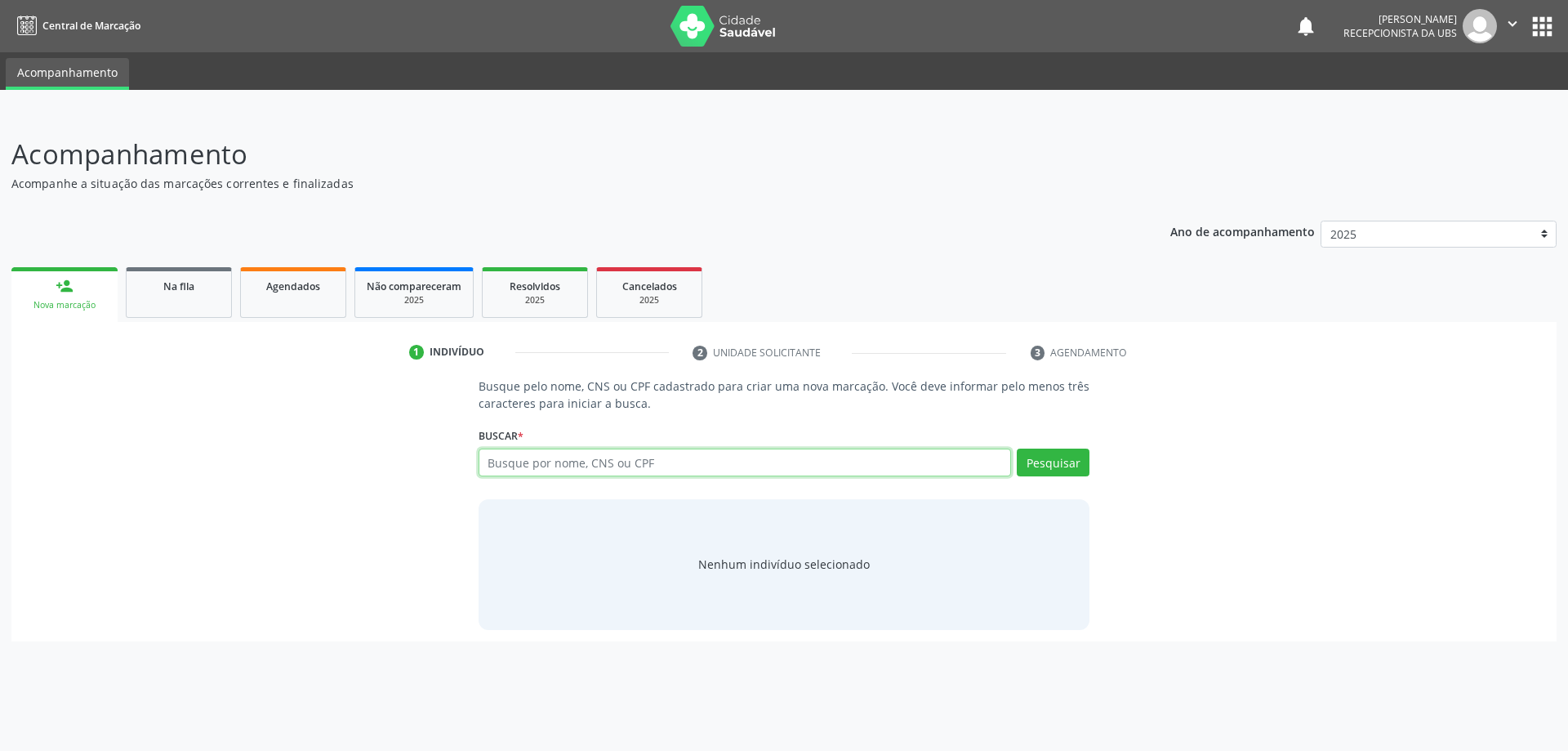
paste input "145.222.364-50"
type input "145.222.364-50"
click at [1067, 470] on button "Pesquisar" at bounding box center [1053, 462] width 73 height 28
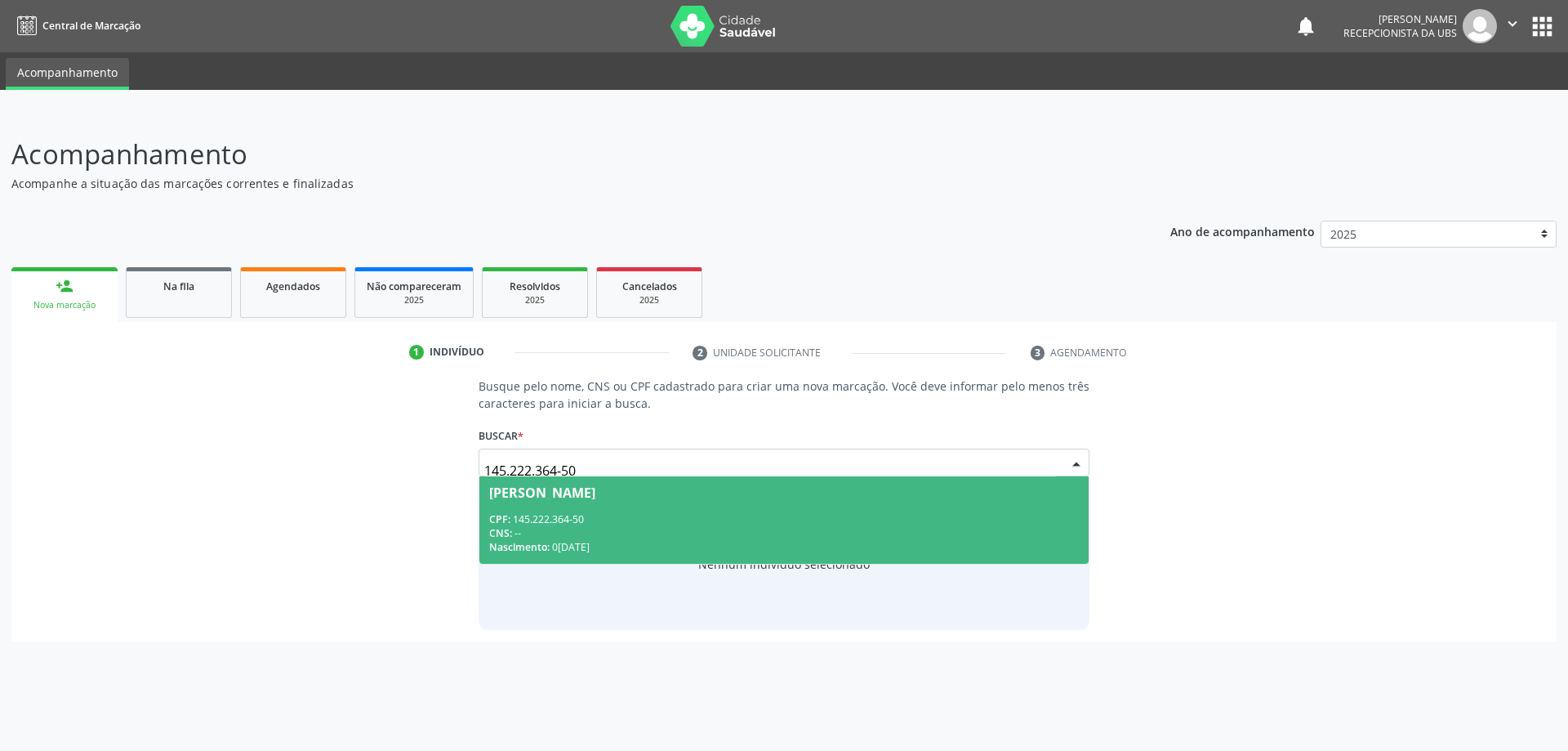
click at [756, 526] on div "CNS: --" at bounding box center [784, 532] width 590 height 14
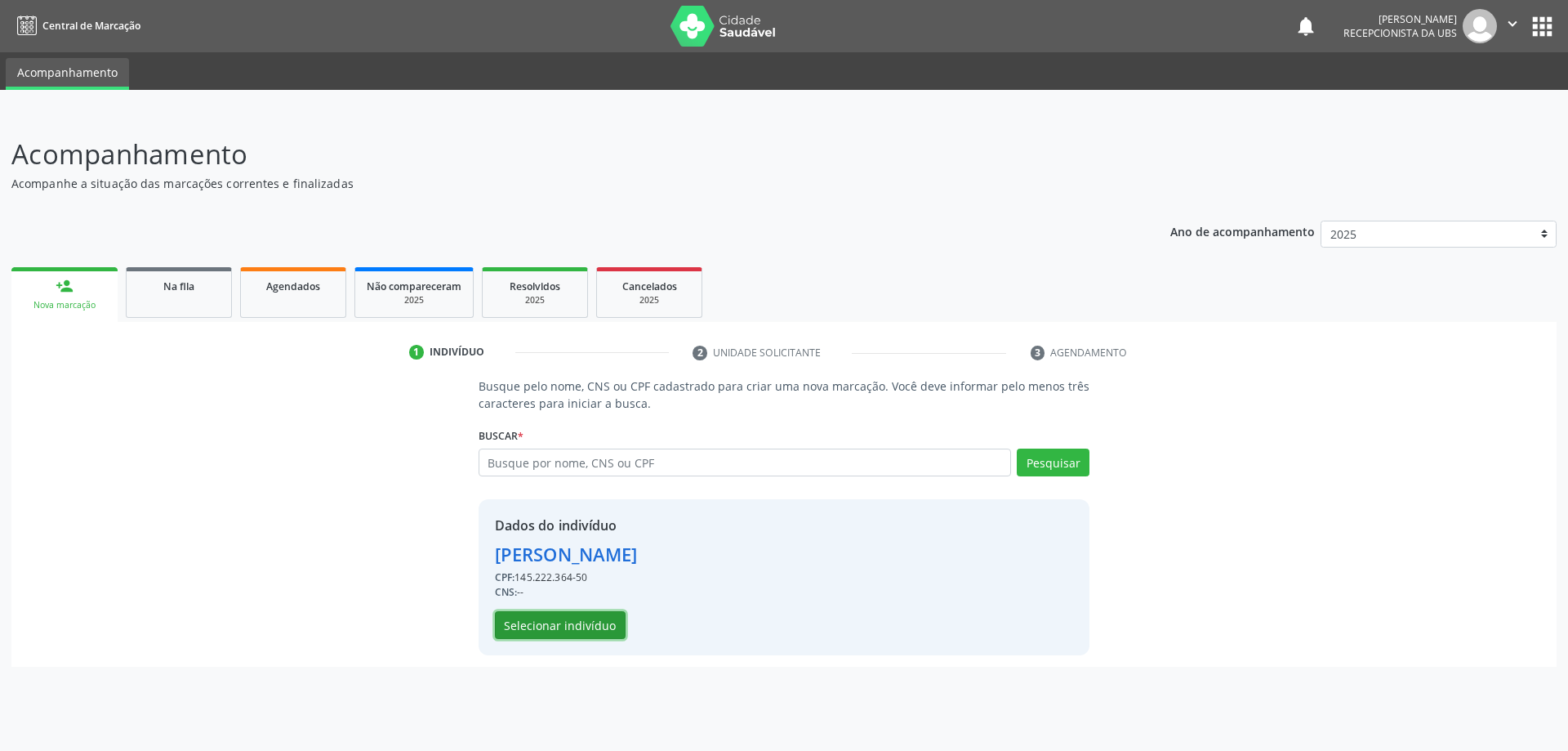
click at [608, 630] on button "Selecionar indivíduo" at bounding box center [560, 625] width 131 height 28
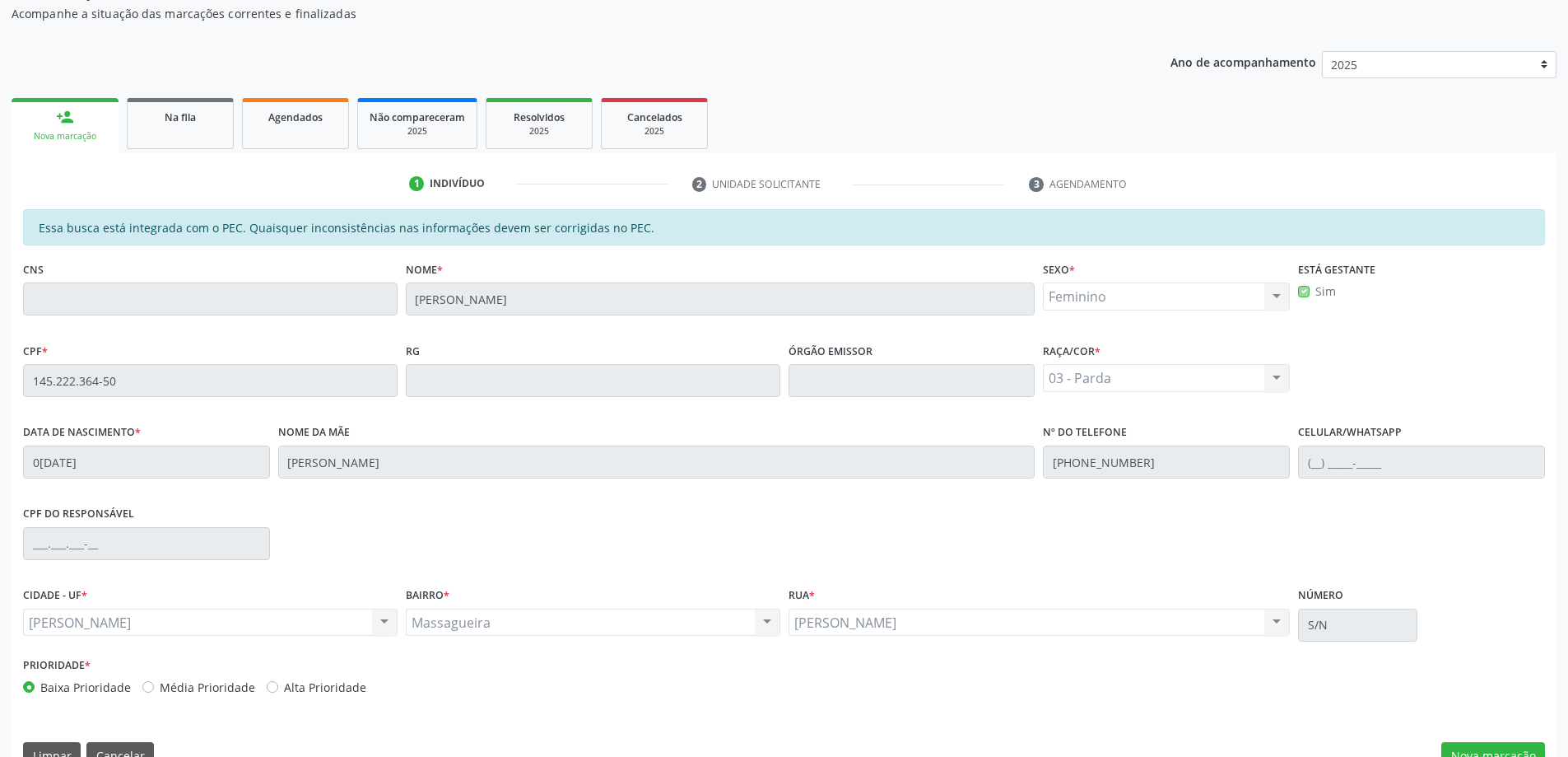
scroll to position [207, 0]
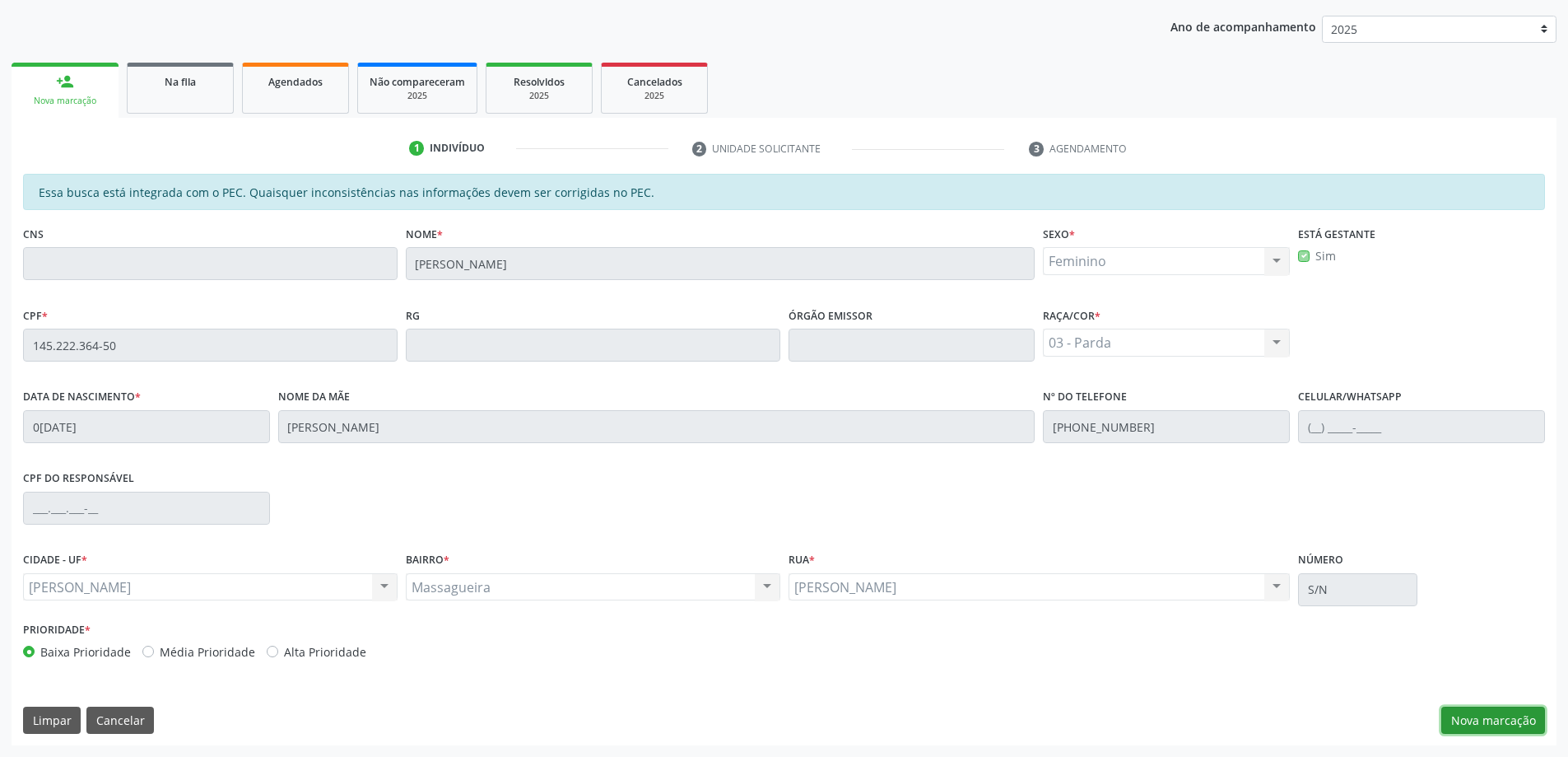
click at [1469, 731] on button "Nova marcação" at bounding box center [1494, 720] width 103 height 28
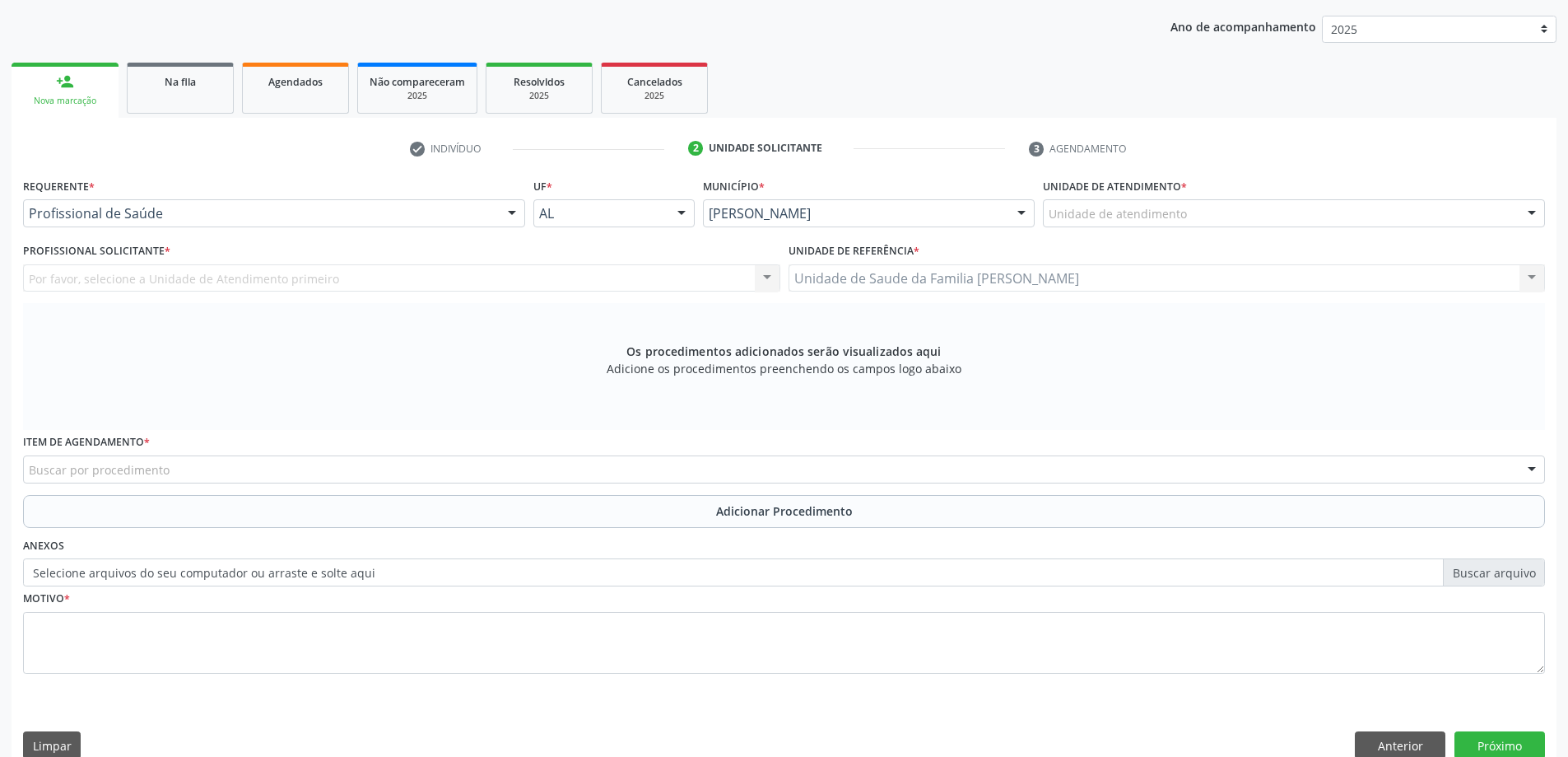
click at [1186, 224] on div "Unidade de atendimento" at bounding box center [1294, 213] width 502 height 28
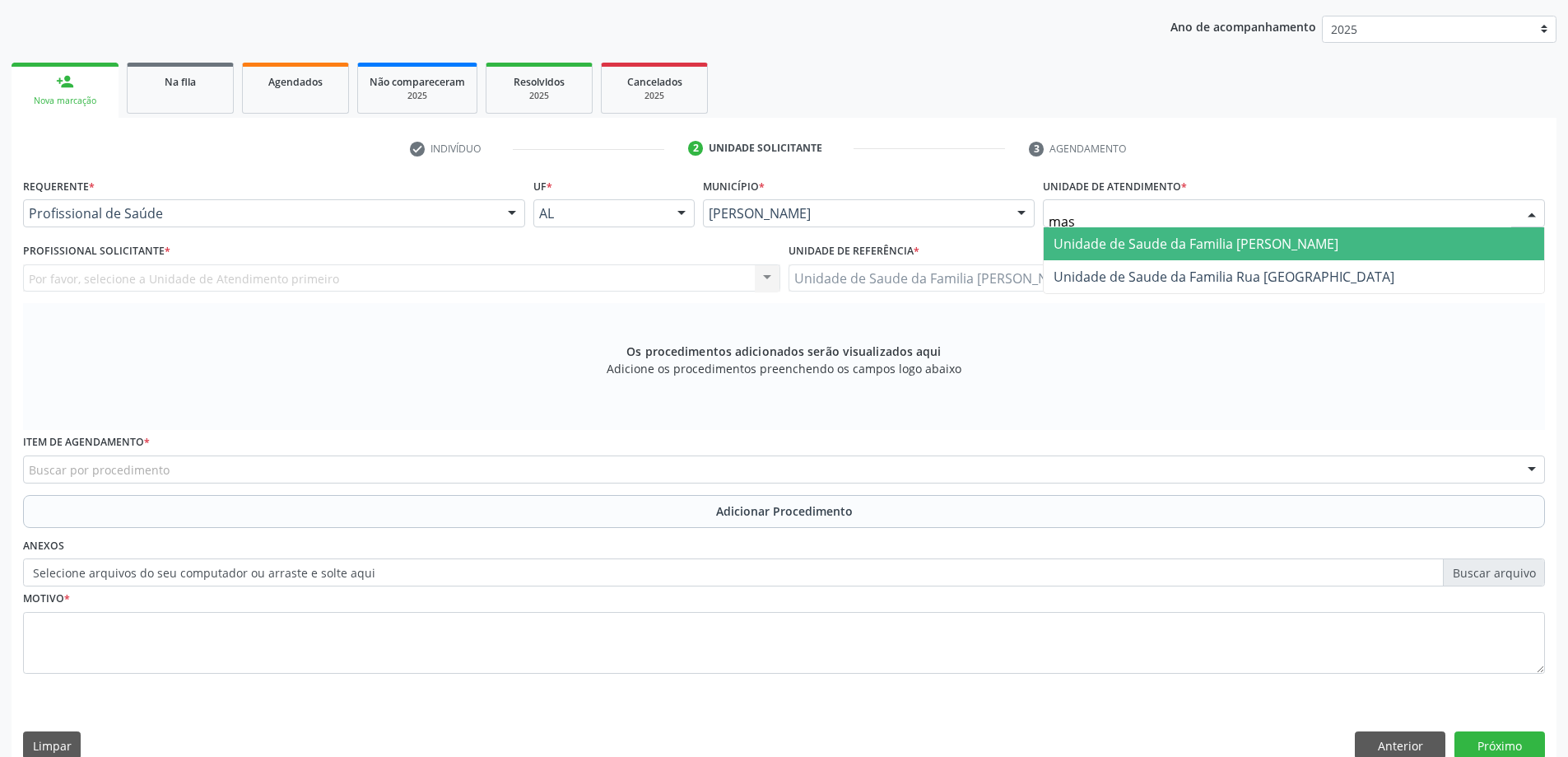
type input "mass"
click at [1147, 245] on span "Unidade de Saude da Familia [PERSON_NAME]" at bounding box center [1196, 244] width 285 height 18
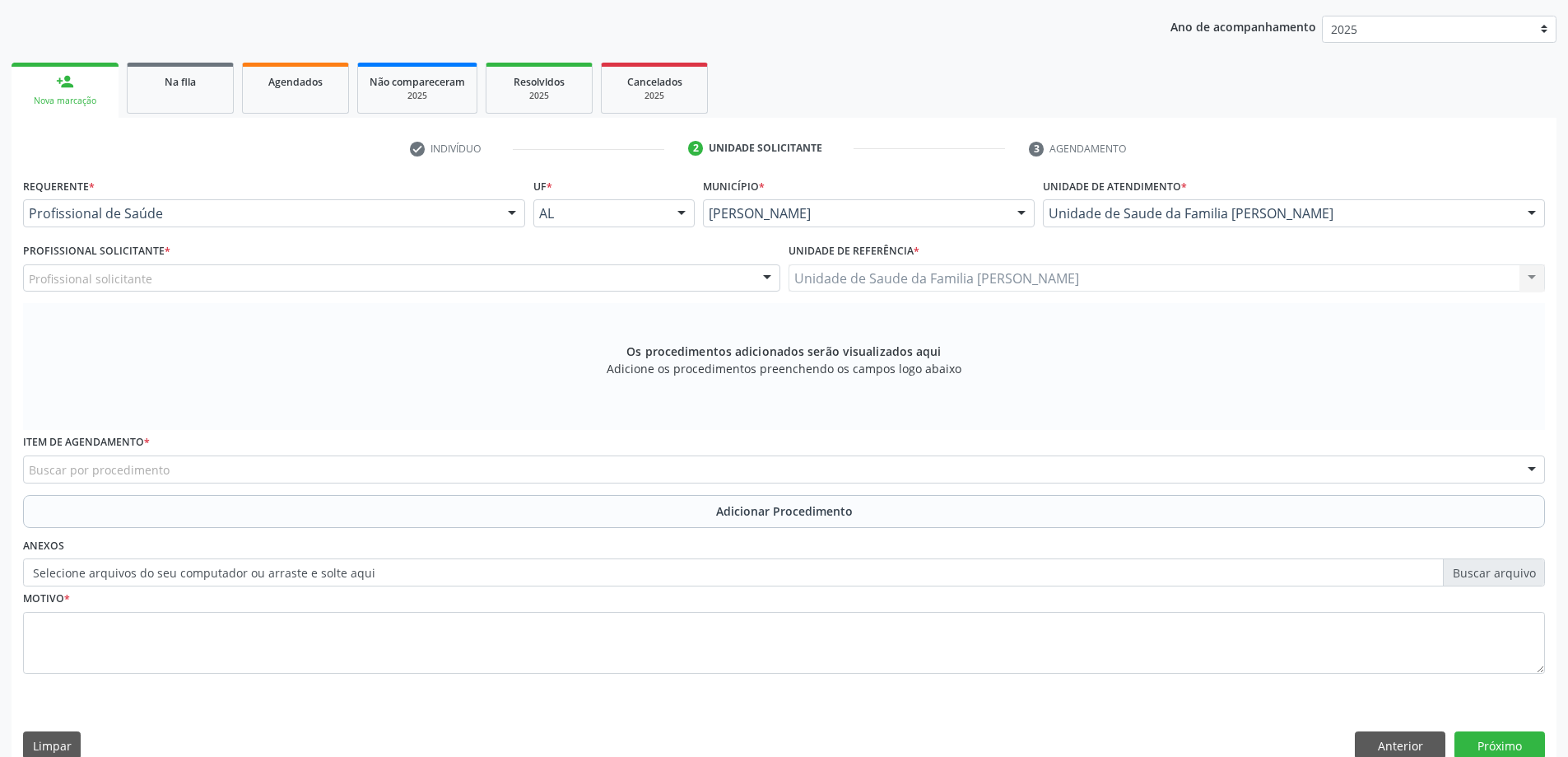
click at [498, 286] on div "Profissional solicitante" at bounding box center [401, 278] width 758 height 28
type input "0"
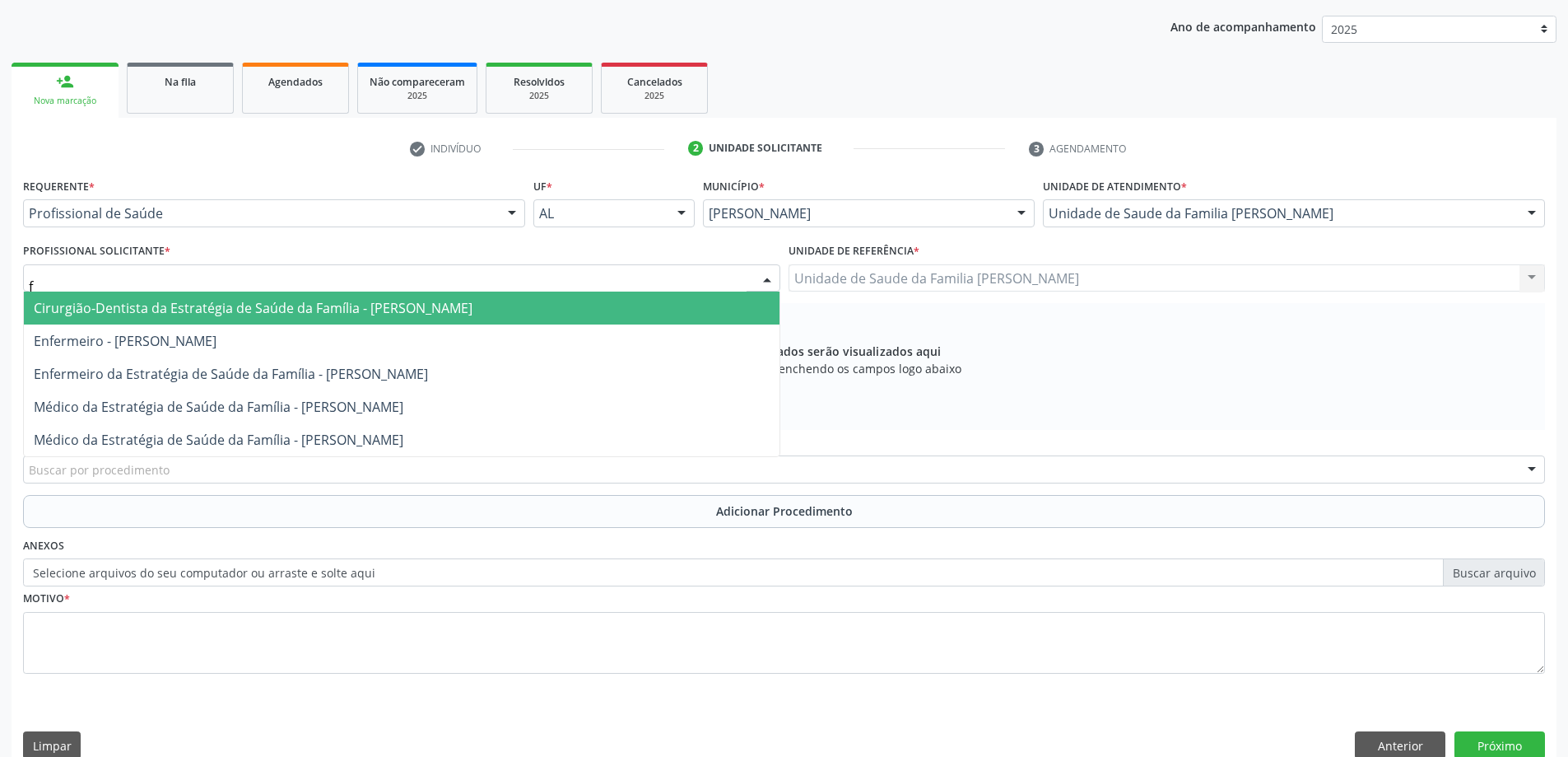
type input "fa"
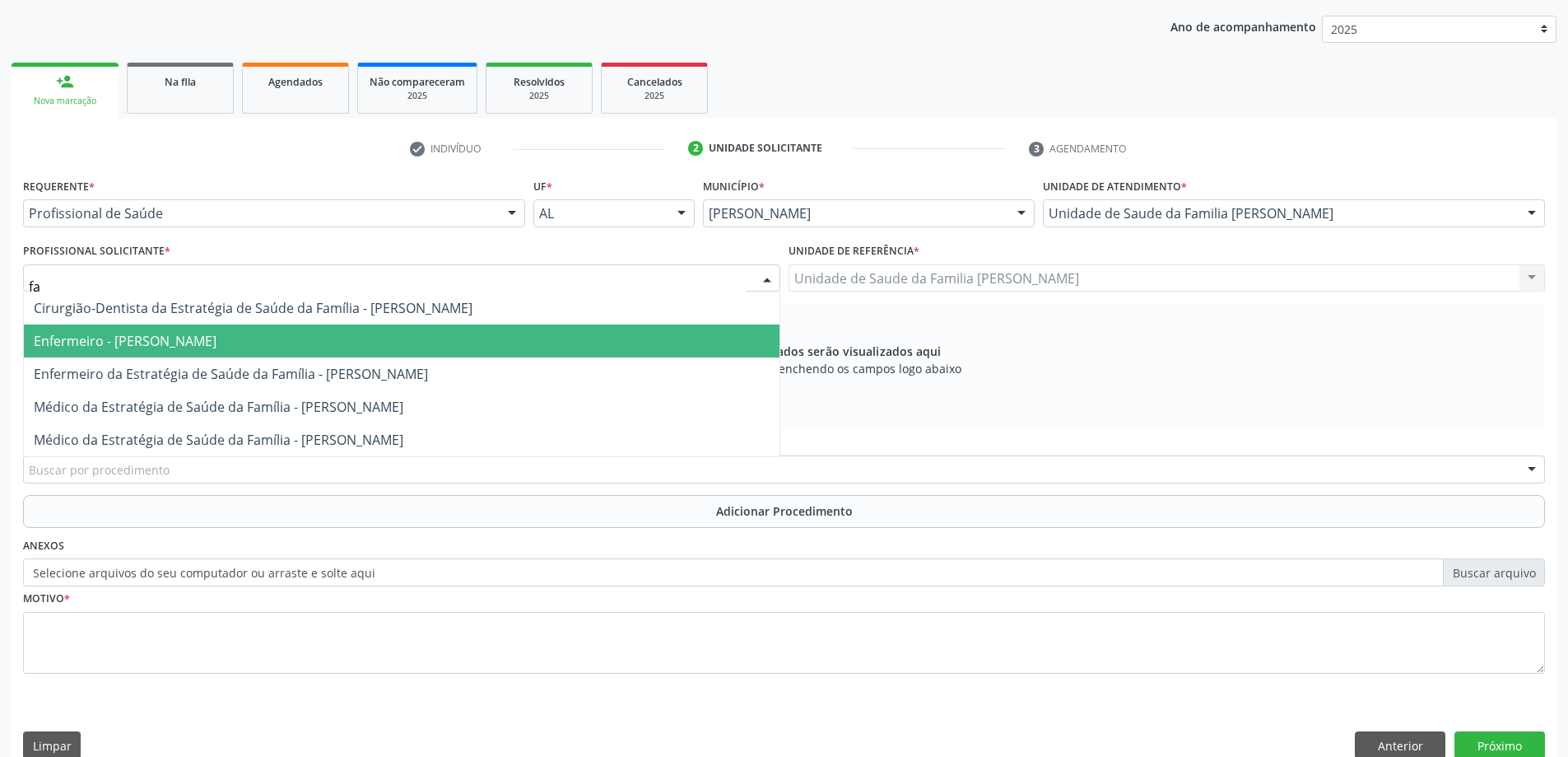
click at [469, 329] on span "Enfermeiro - [PERSON_NAME]" at bounding box center [401, 340] width 756 height 33
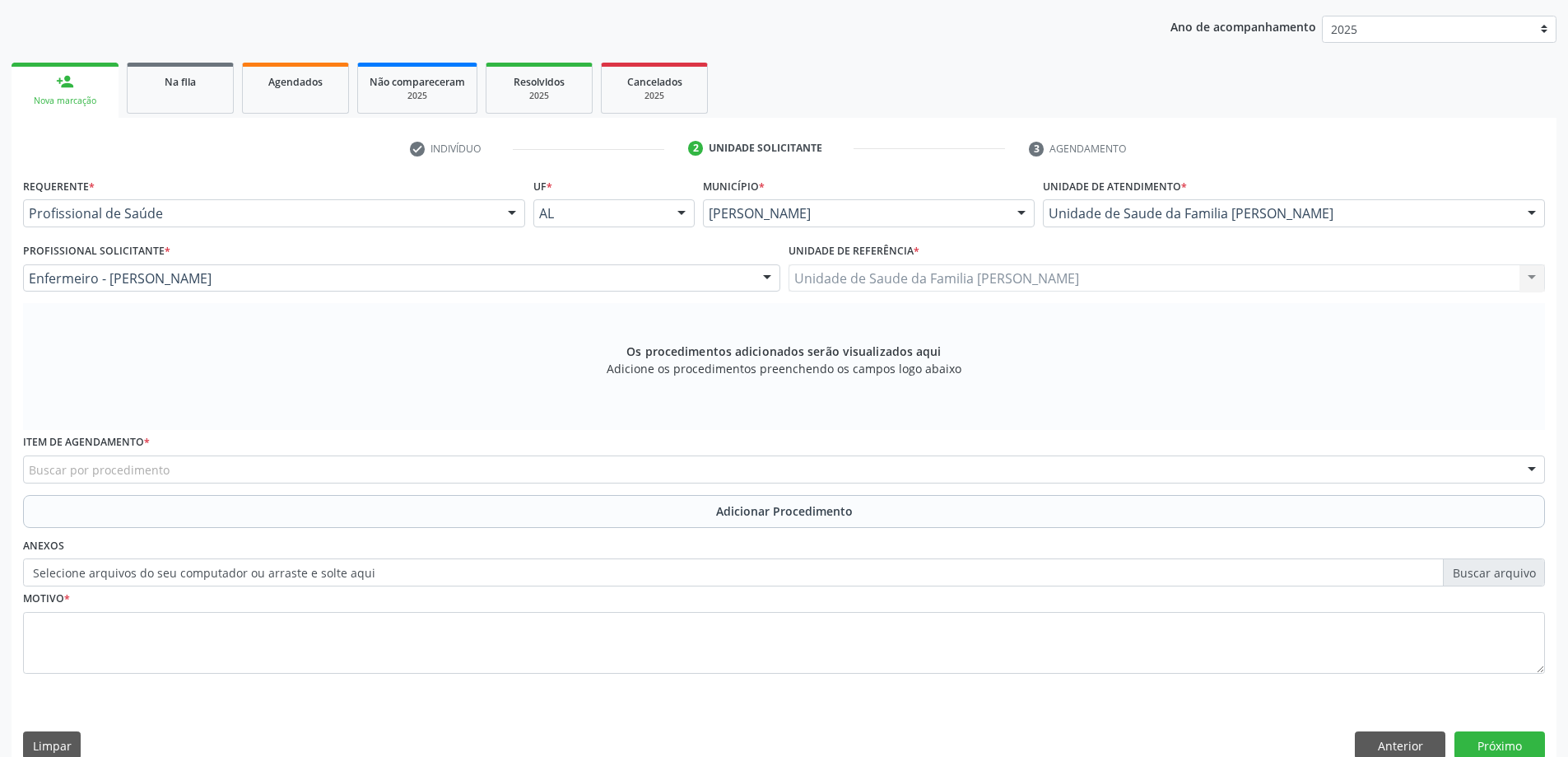
click at [413, 484] on div "Item de agendamento * Buscar por procedimento 0304070076 - .Quimioterapia de Le…" at bounding box center [784, 462] width 1531 height 64
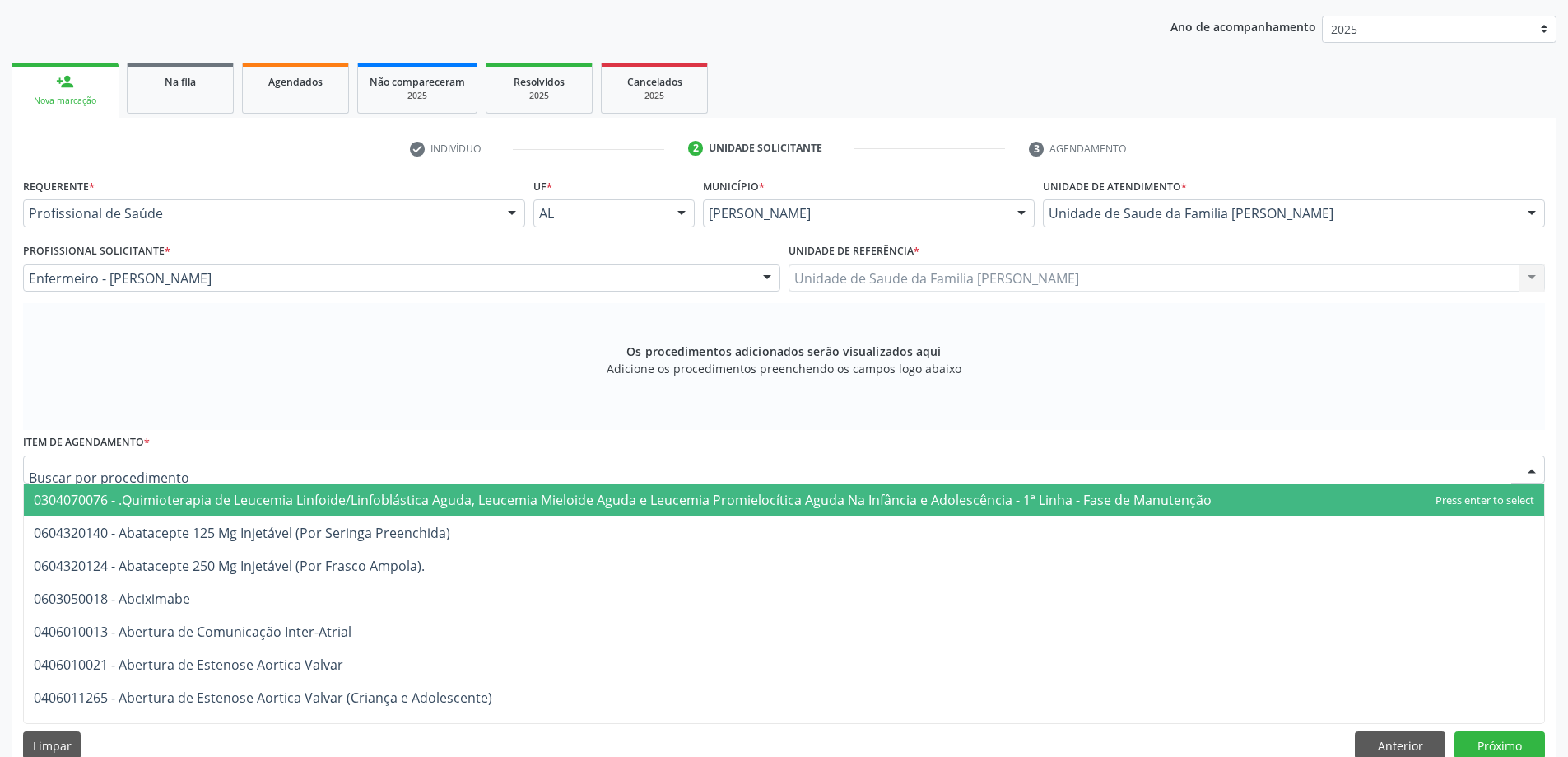
click at [414, 479] on div at bounding box center [784, 469] width 1523 height 28
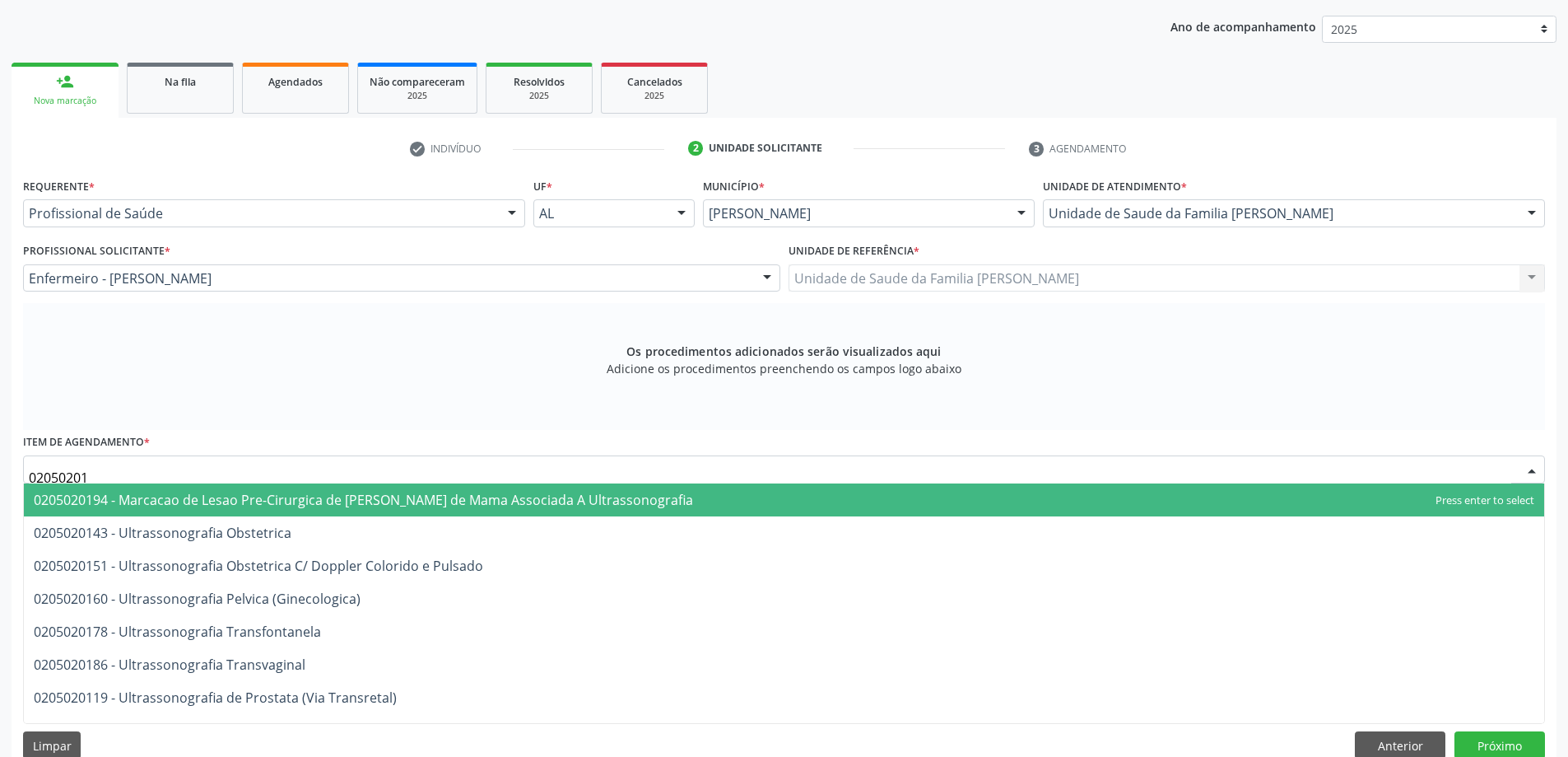
type input "020502014"
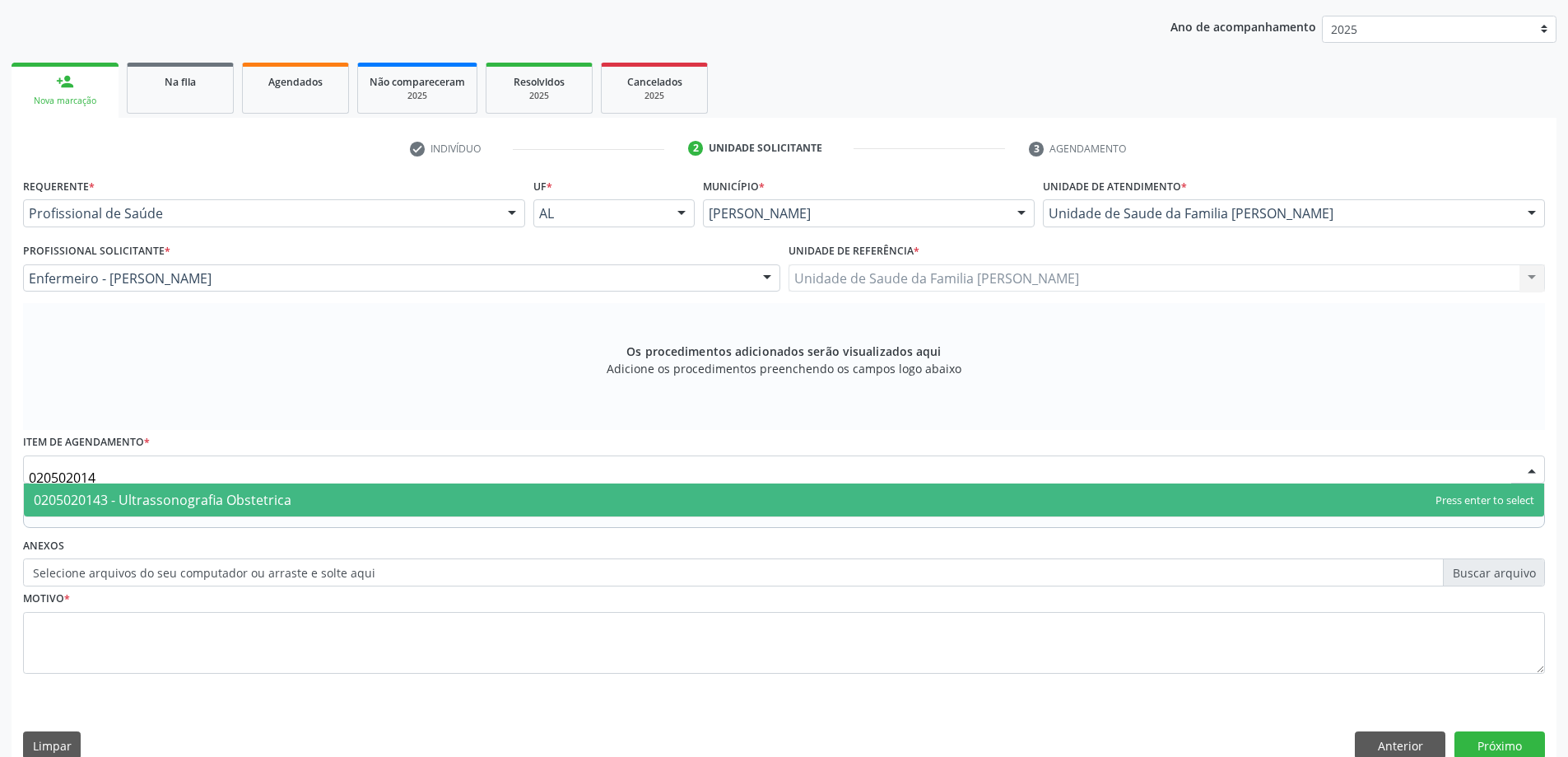
click at [408, 502] on span "0205020143 - Ultrassonografia Obstetrica" at bounding box center [784, 500] width 1521 height 33
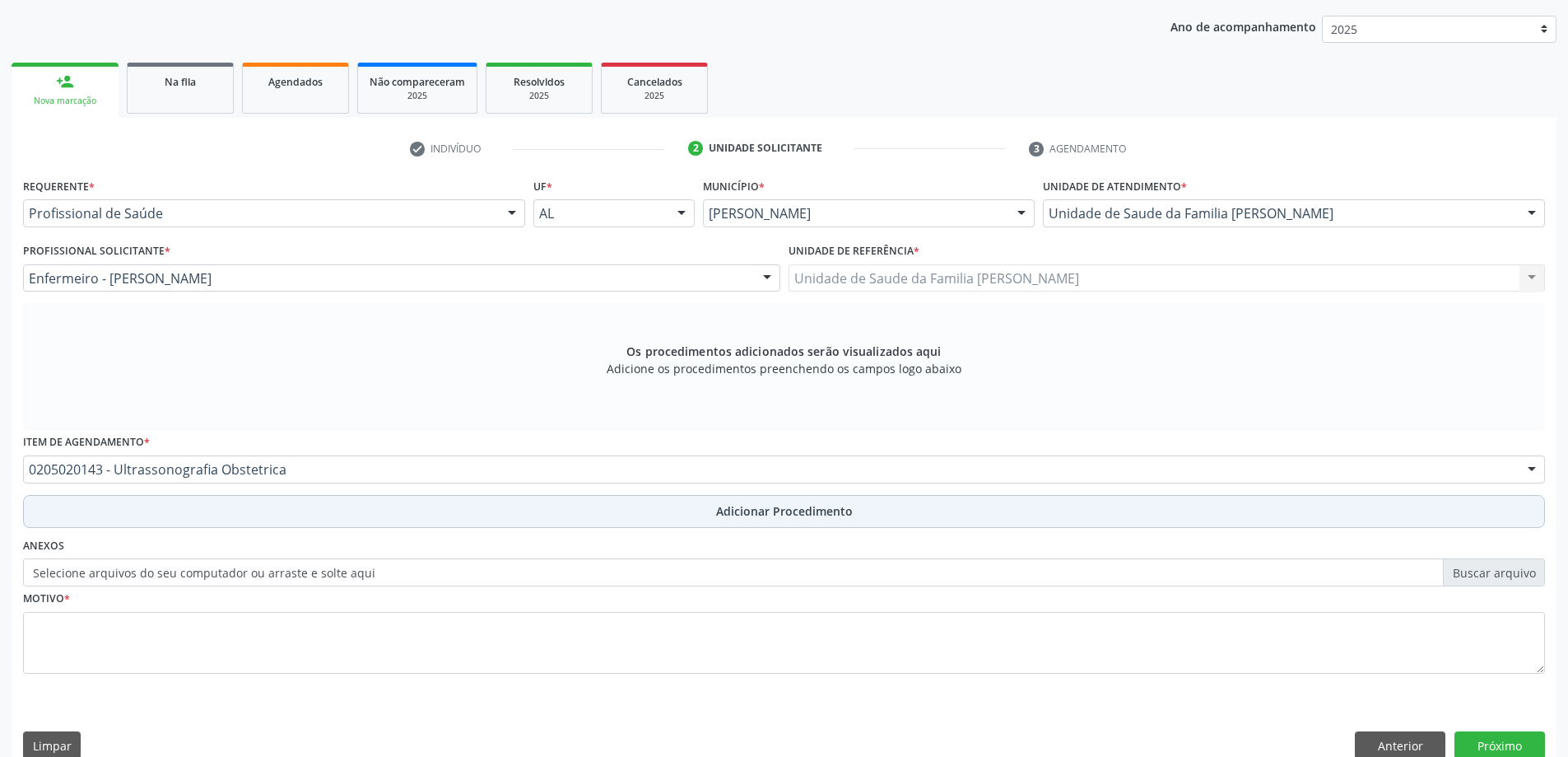
click at [354, 516] on button "Adicionar Procedimento" at bounding box center [784, 511] width 1523 height 33
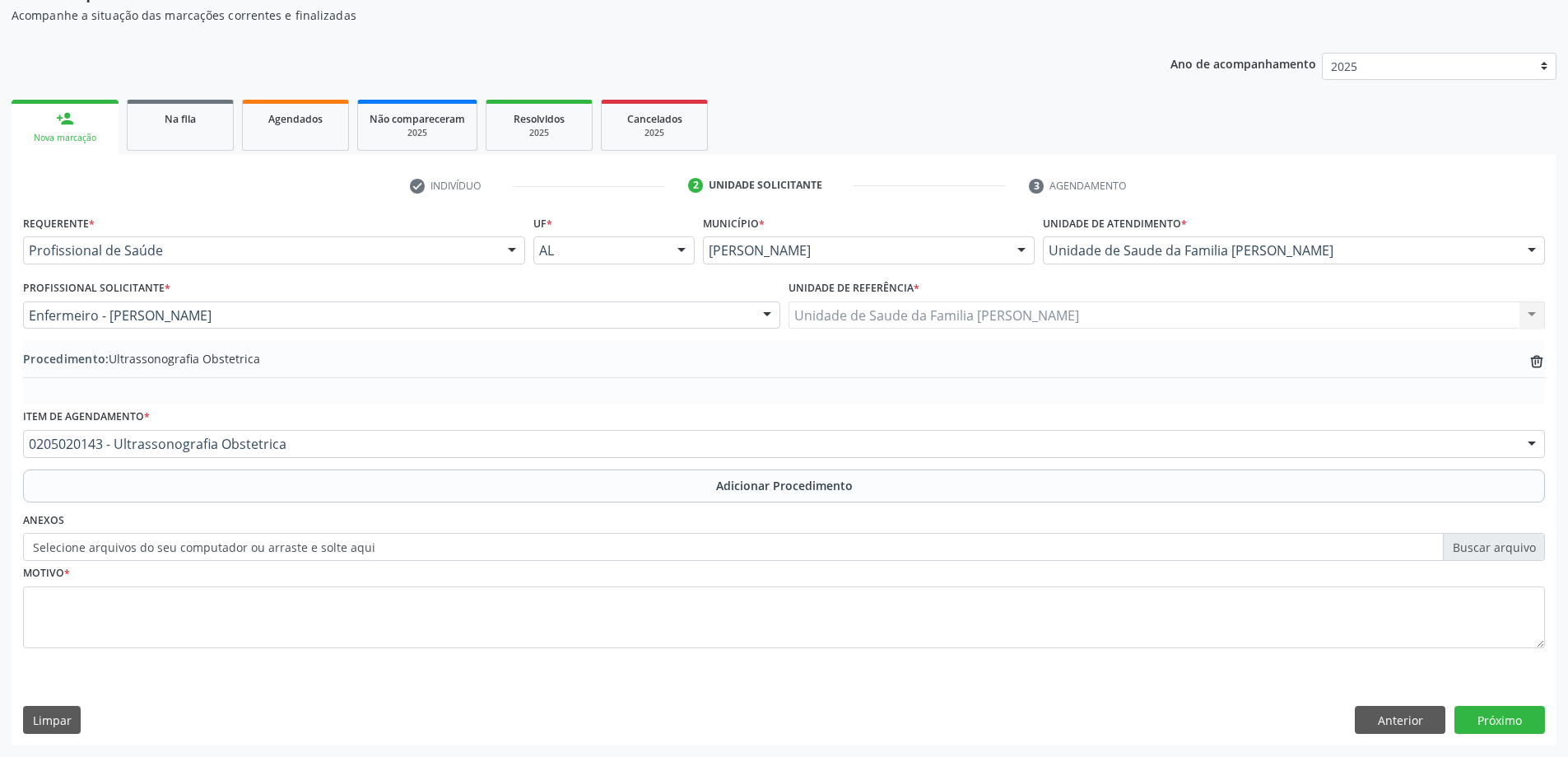
click at [238, 545] on label "Selecione arquivos do seu computador ou arraste e solte aqui" at bounding box center [784, 546] width 1523 height 28
click at [238, 545] on input "Selecione arquivos do seu computador ou arraste e solte aqui" at bounding box center [784, 546] width 1523 height 28
type input "C:\fakepath\WhatsApp Image [DATE] 13.40.49.jpeg"
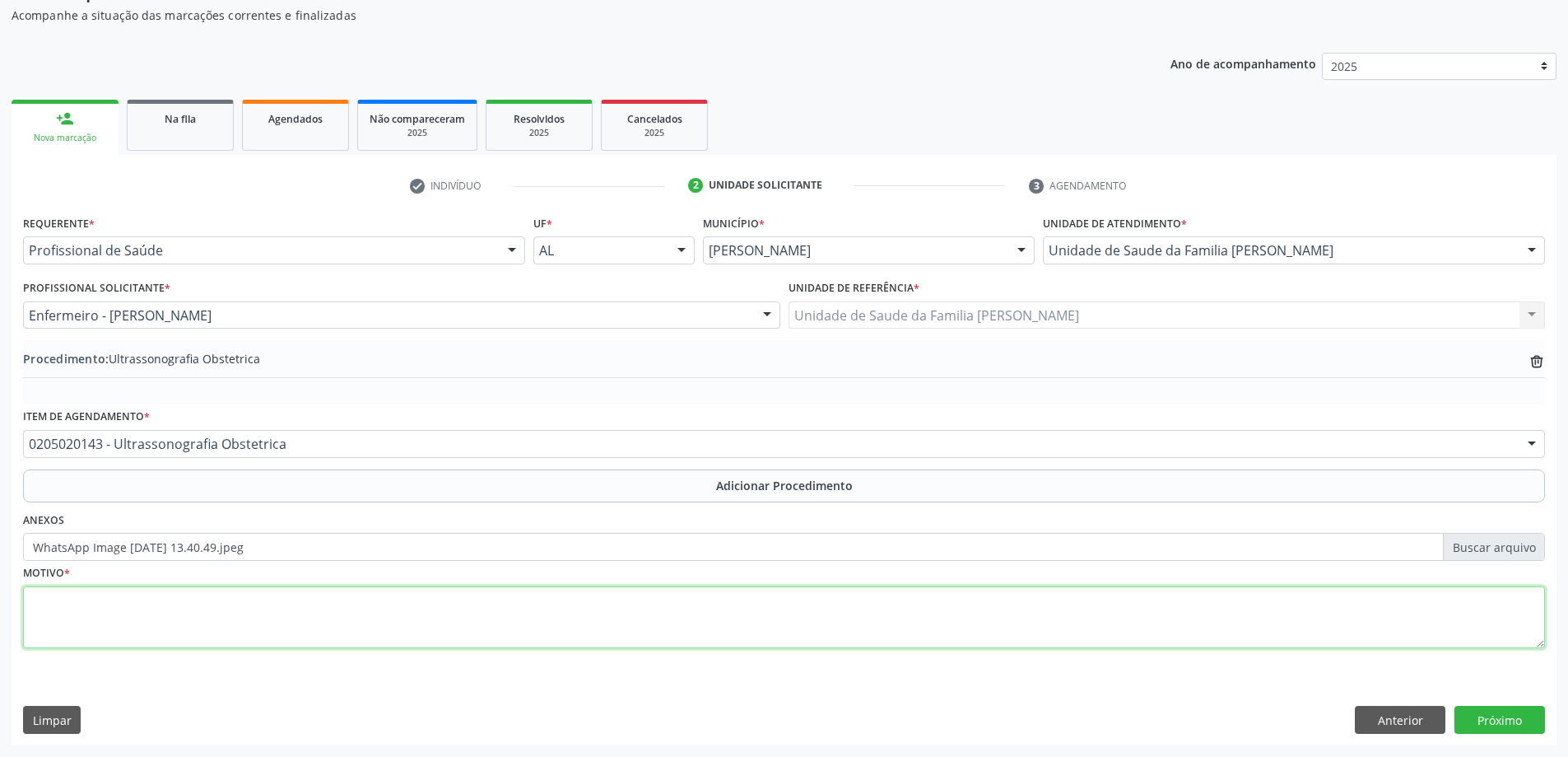
click at [480, 614] on textarea at bounding box center [784, 617] width 1523 height 63
type textarea "Avaliação"
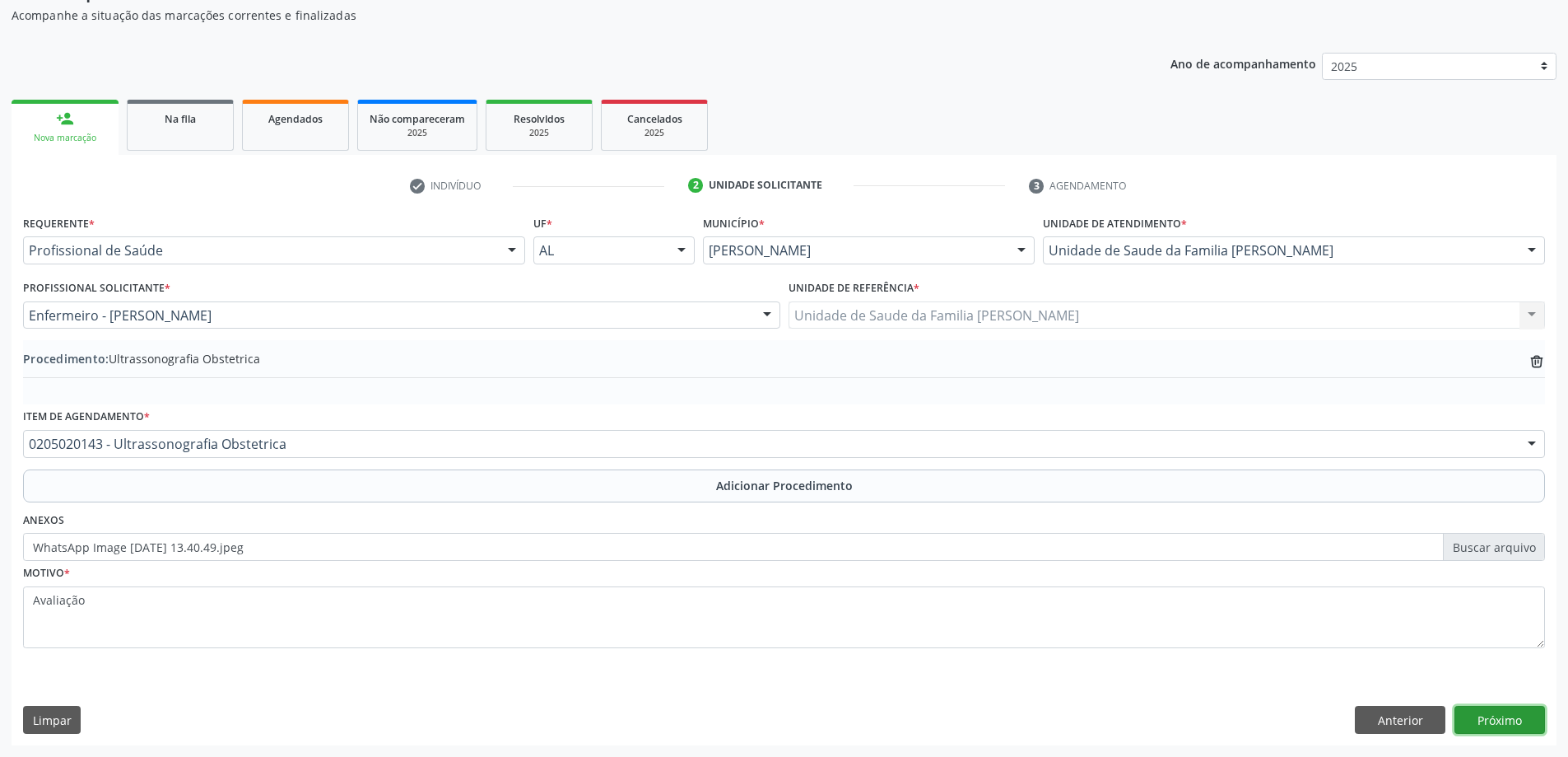
click at [1473, 723] on button "Próximo" at bounding box center [1500, 720] width 91 height 28
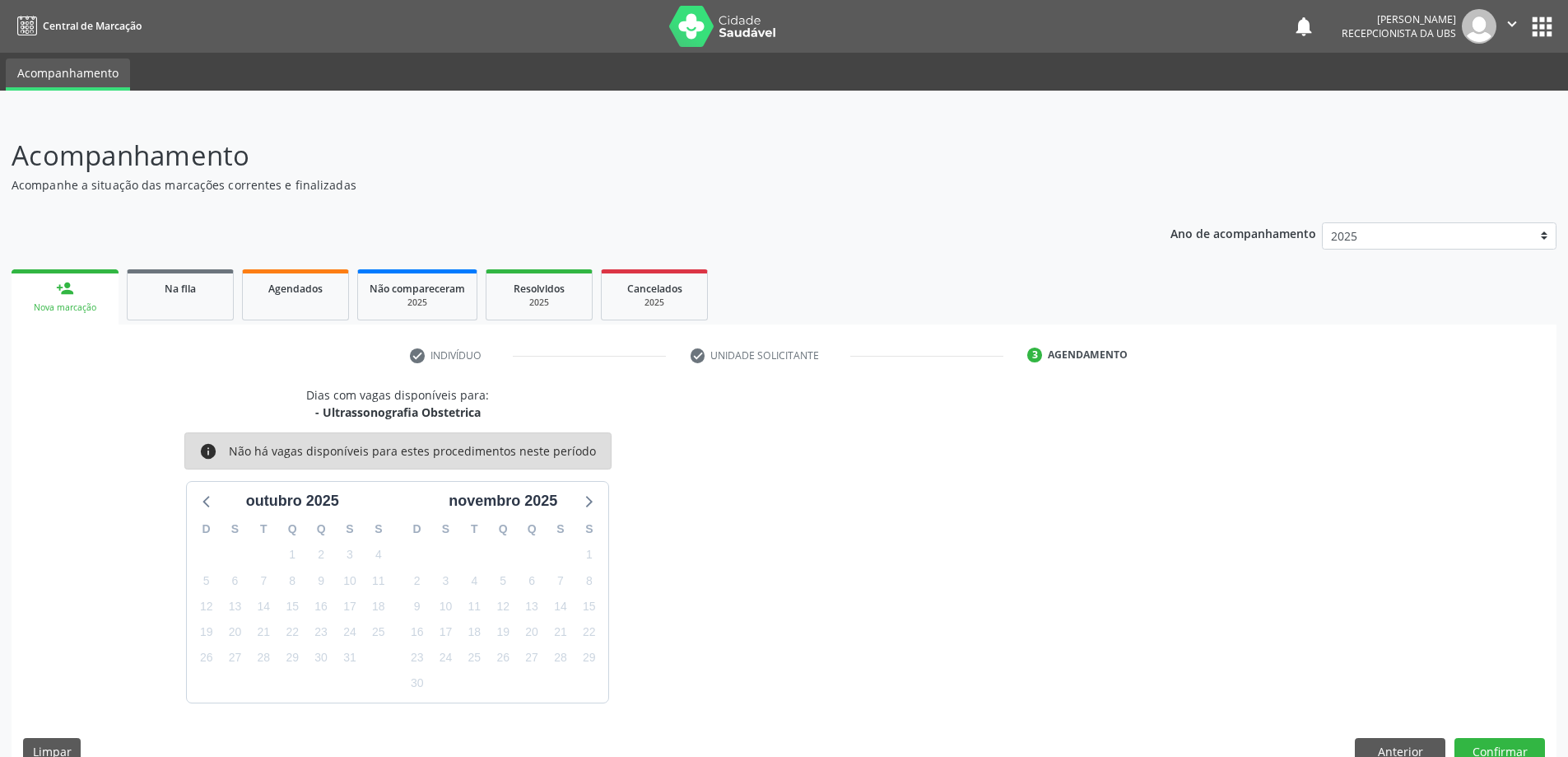
click at [1514, 736] on div "Dias com vagas disponíveis para: - Ultrassonografia Obstetrica info Não há vaga…" at bounding box center [784, 582] width 1545 height 390
click at [1516, 748] on button "Confirmar" at bounding box center [1500, 752] width 91 height 28
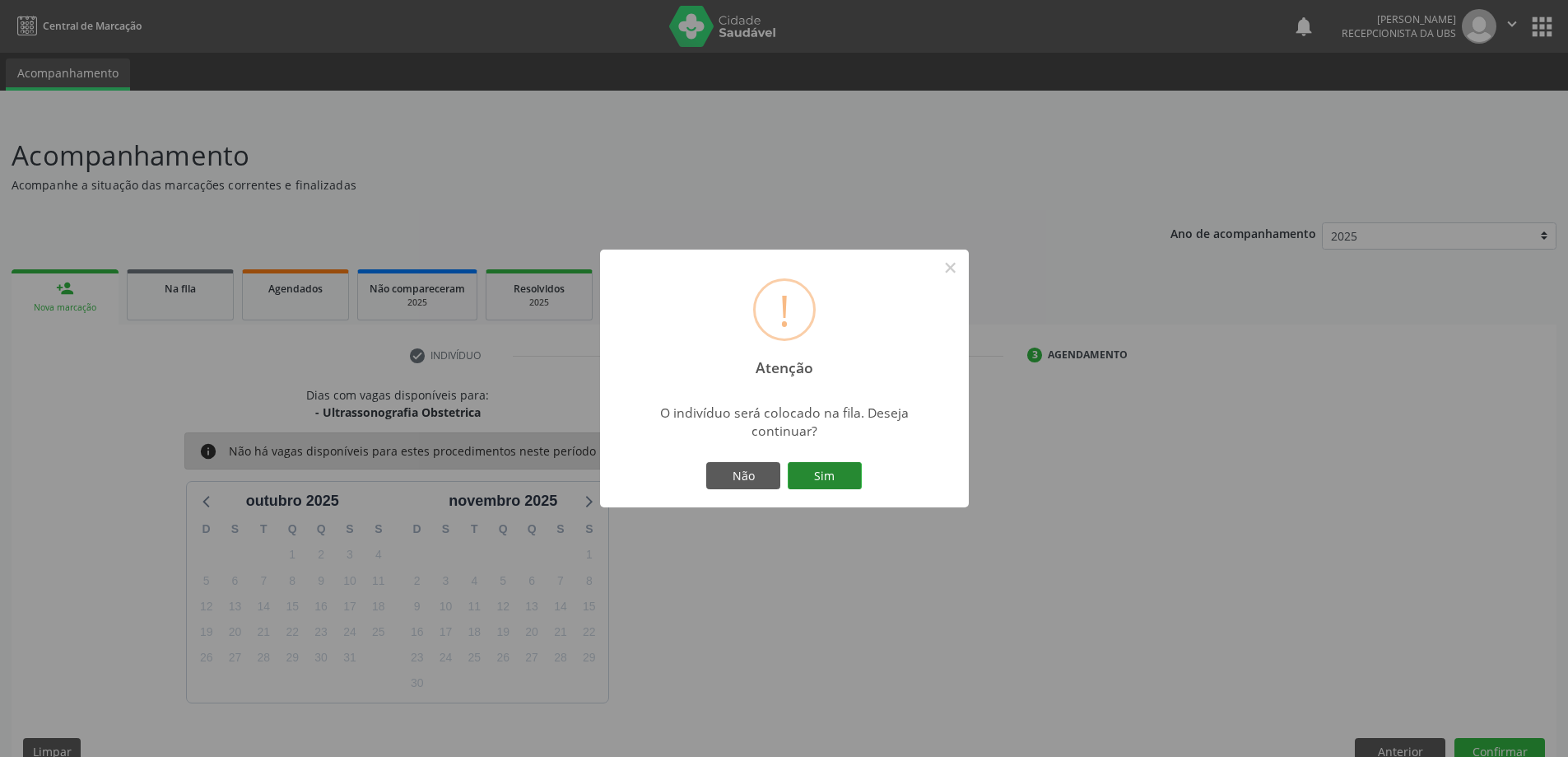
click at [845, 485] on button "Sim" at bounding box center [825, 476] width 74 height 28
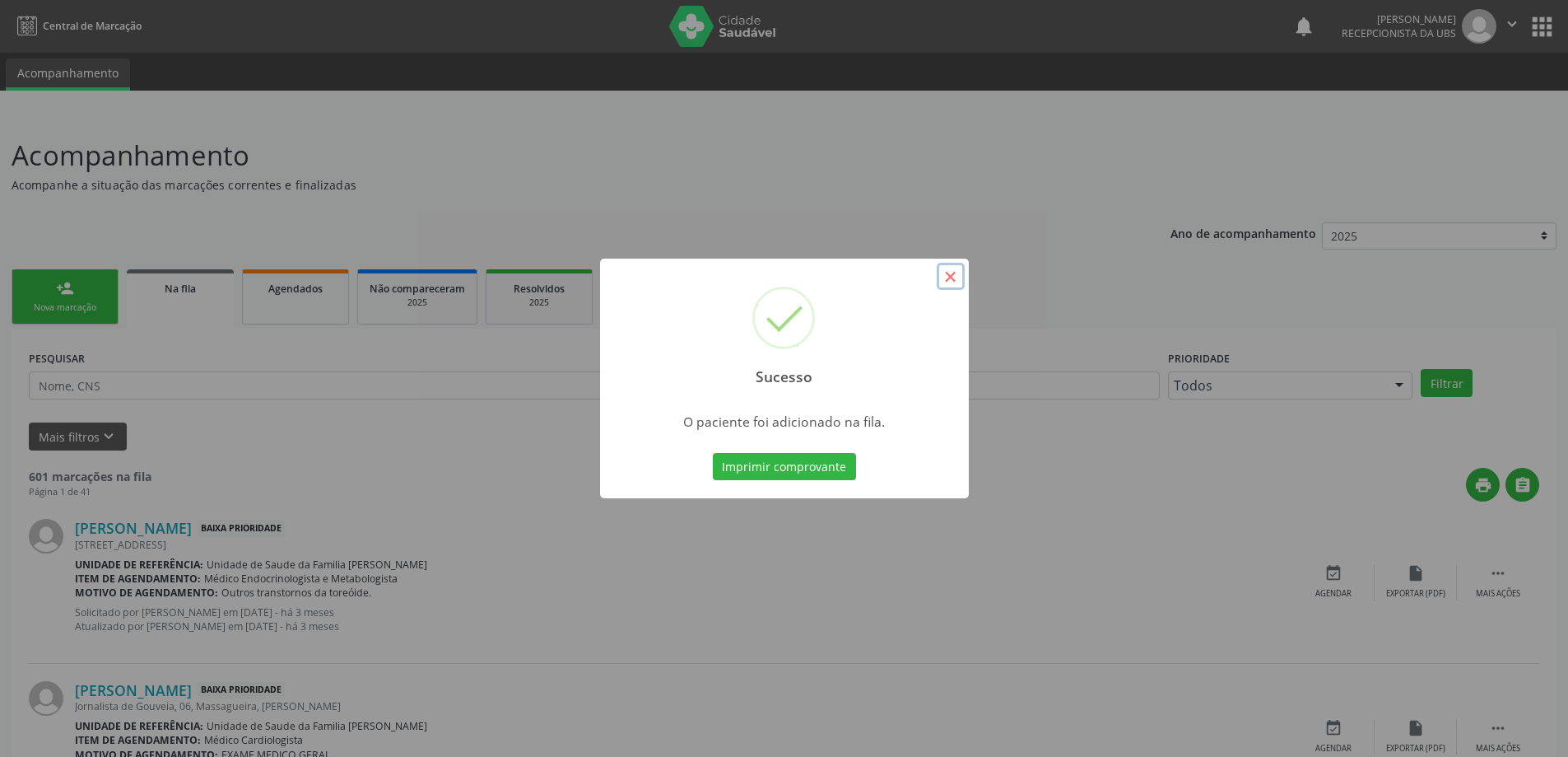
click at [958, 280] on button "×" at bounding box center [950, 276] width 28 height 28
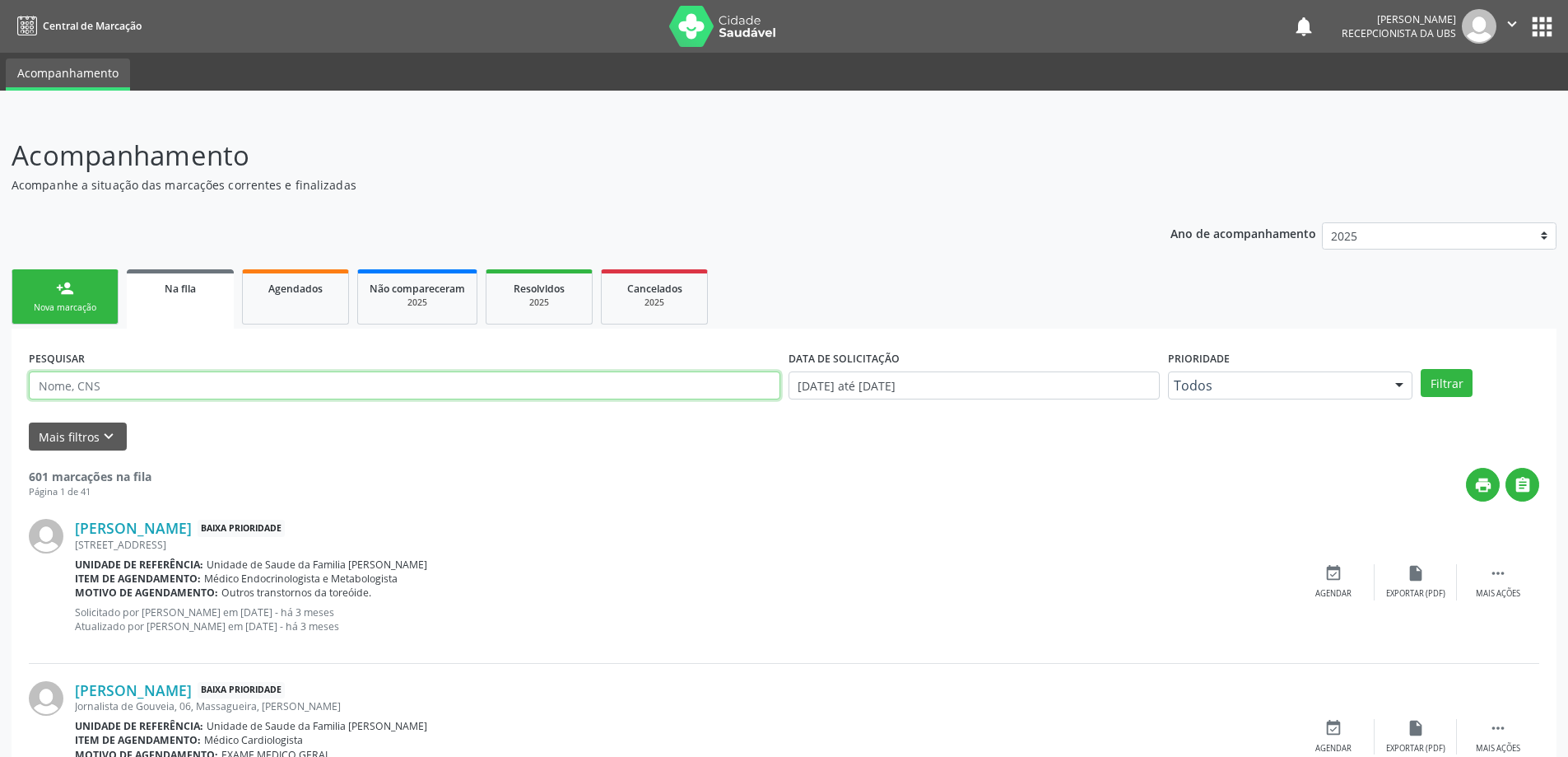
click at [409, 388] on input "text" at bounding box center [405, 385] width 751 height 28
click at [293, 310] on link "Agendados" at bounding box center [296, 297] width 107 height 55
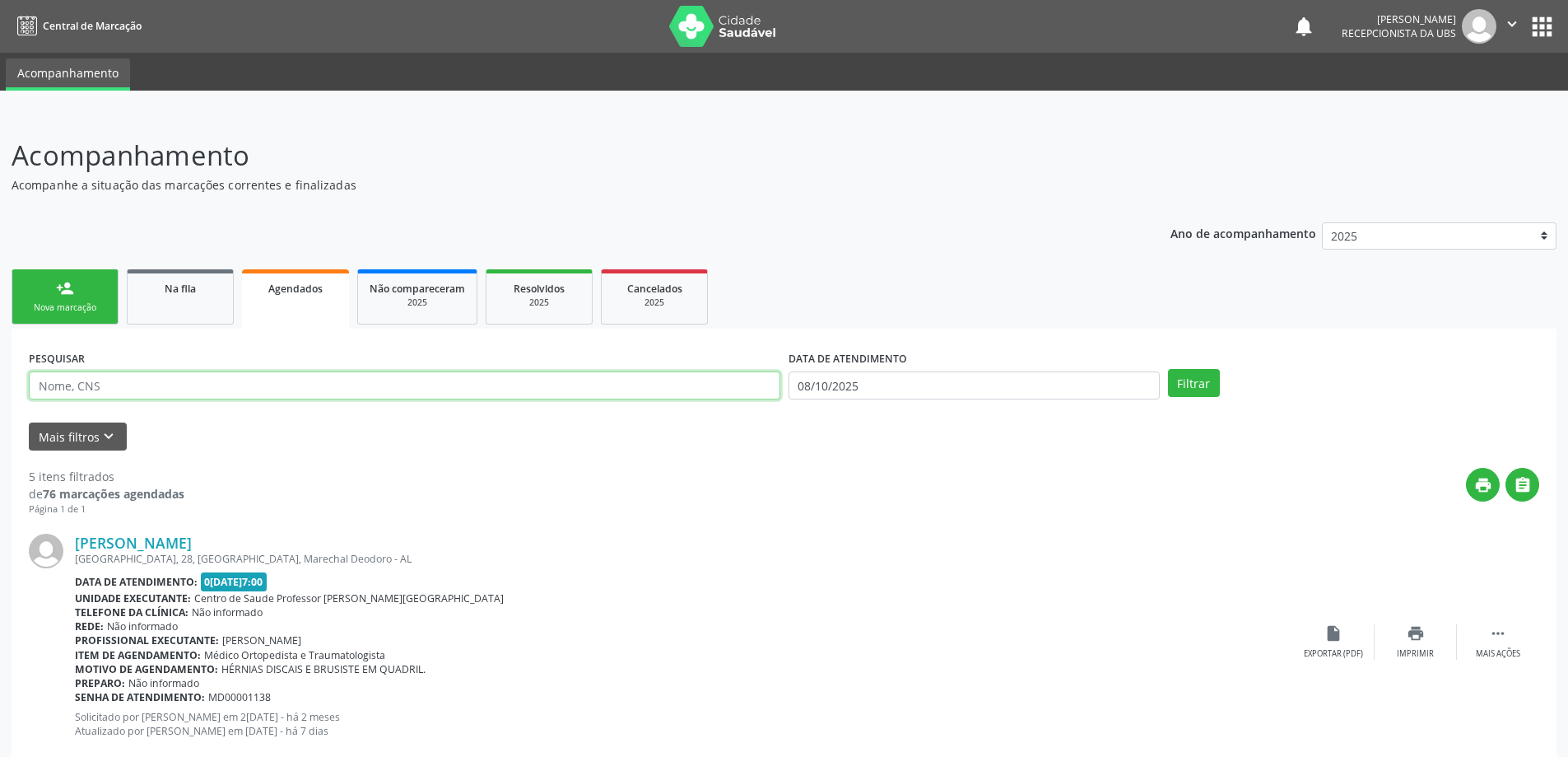
click at [311, 389] on input "text" at bounding box center [405, 385] width 751 height 28
click at [218, 299] on link "Na fila" at bounding box center [181, 297] width 107 height 55
select select "9"
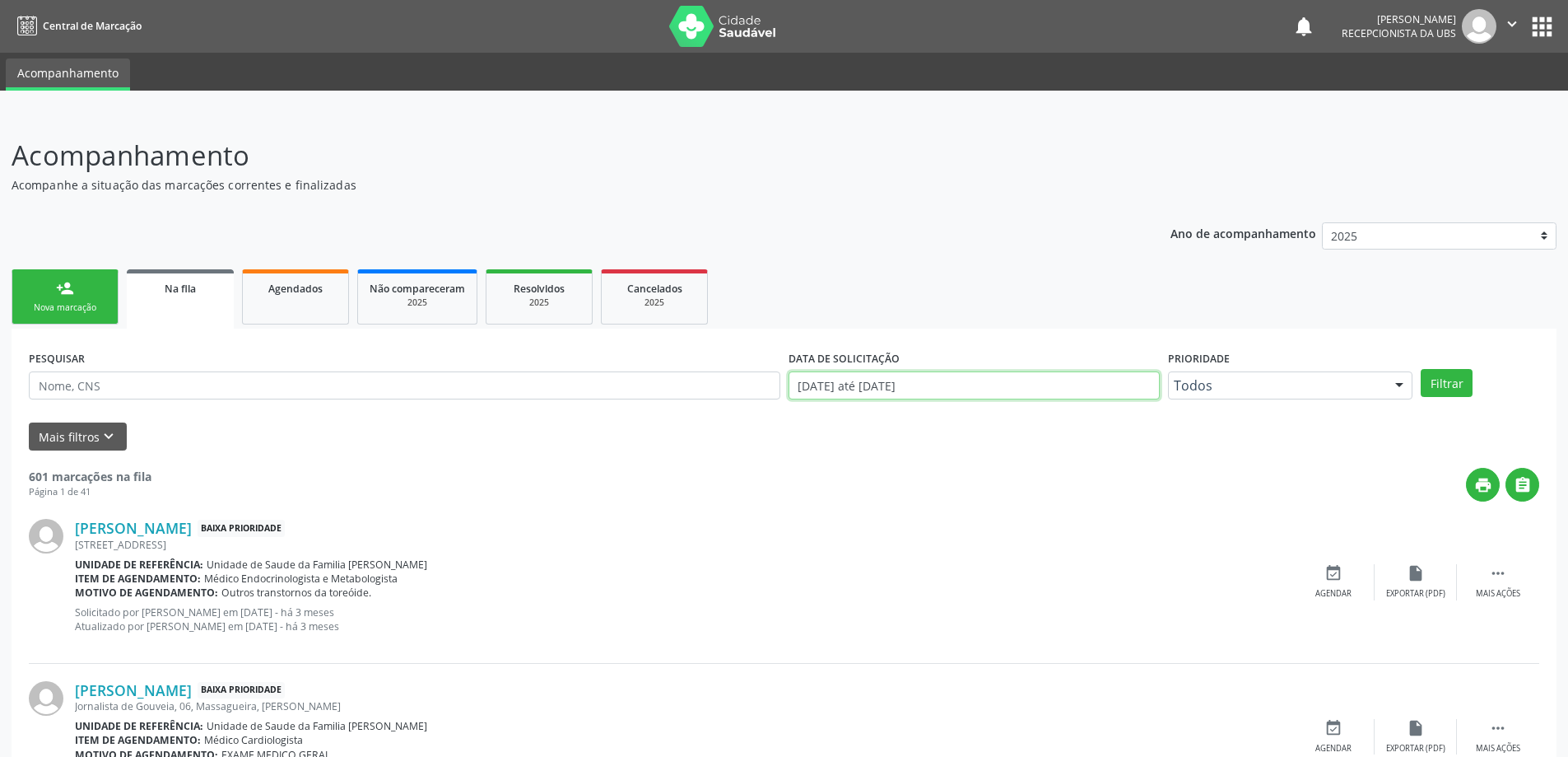
click at [938, 388] on input "[DATE] até [DATE]" at bounding box center [974, 385] width 371 height 28
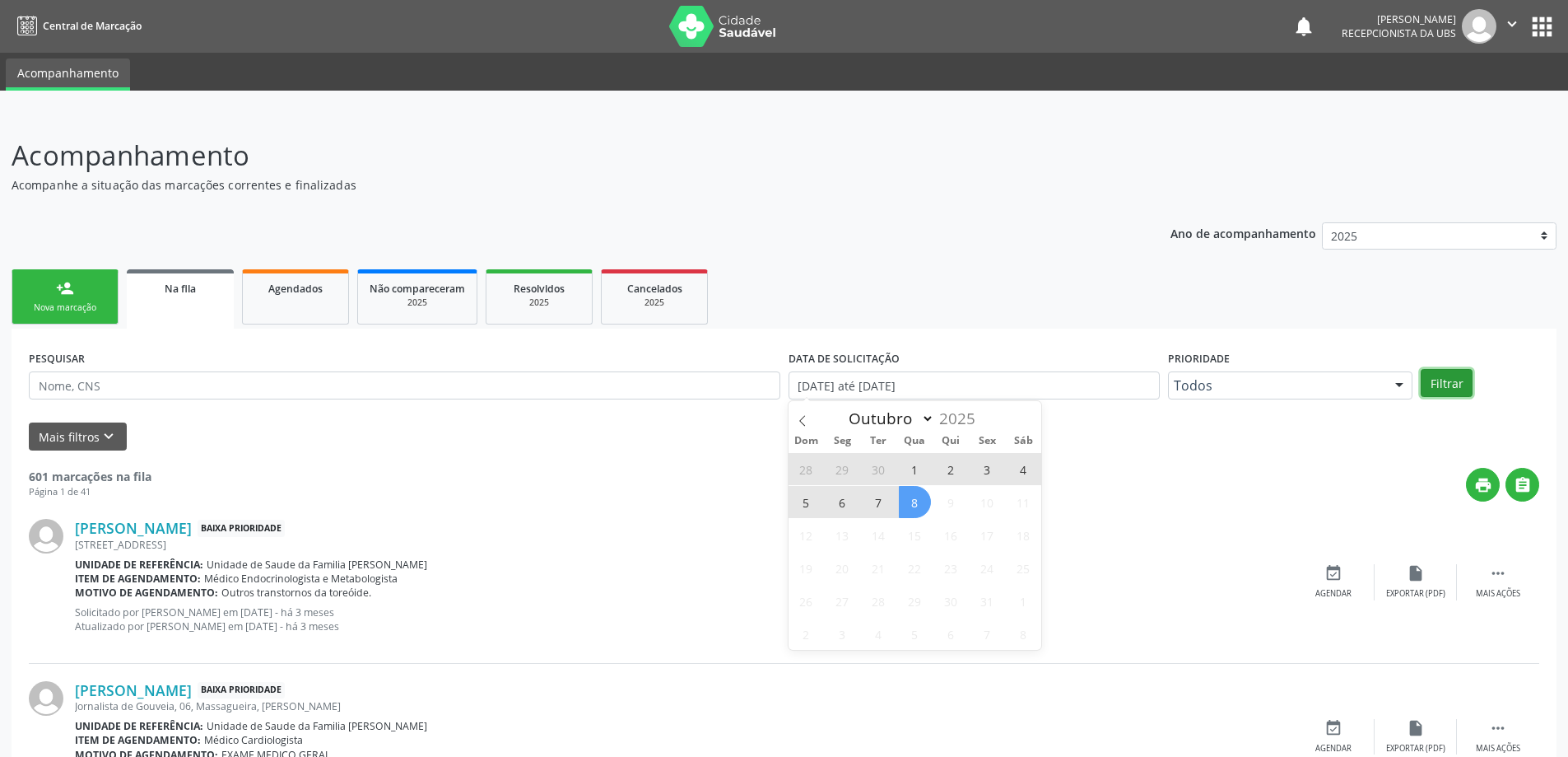
click at [1448, 384] on button "Filtrar" at bounding box center [1446, 382] width 52 height 28
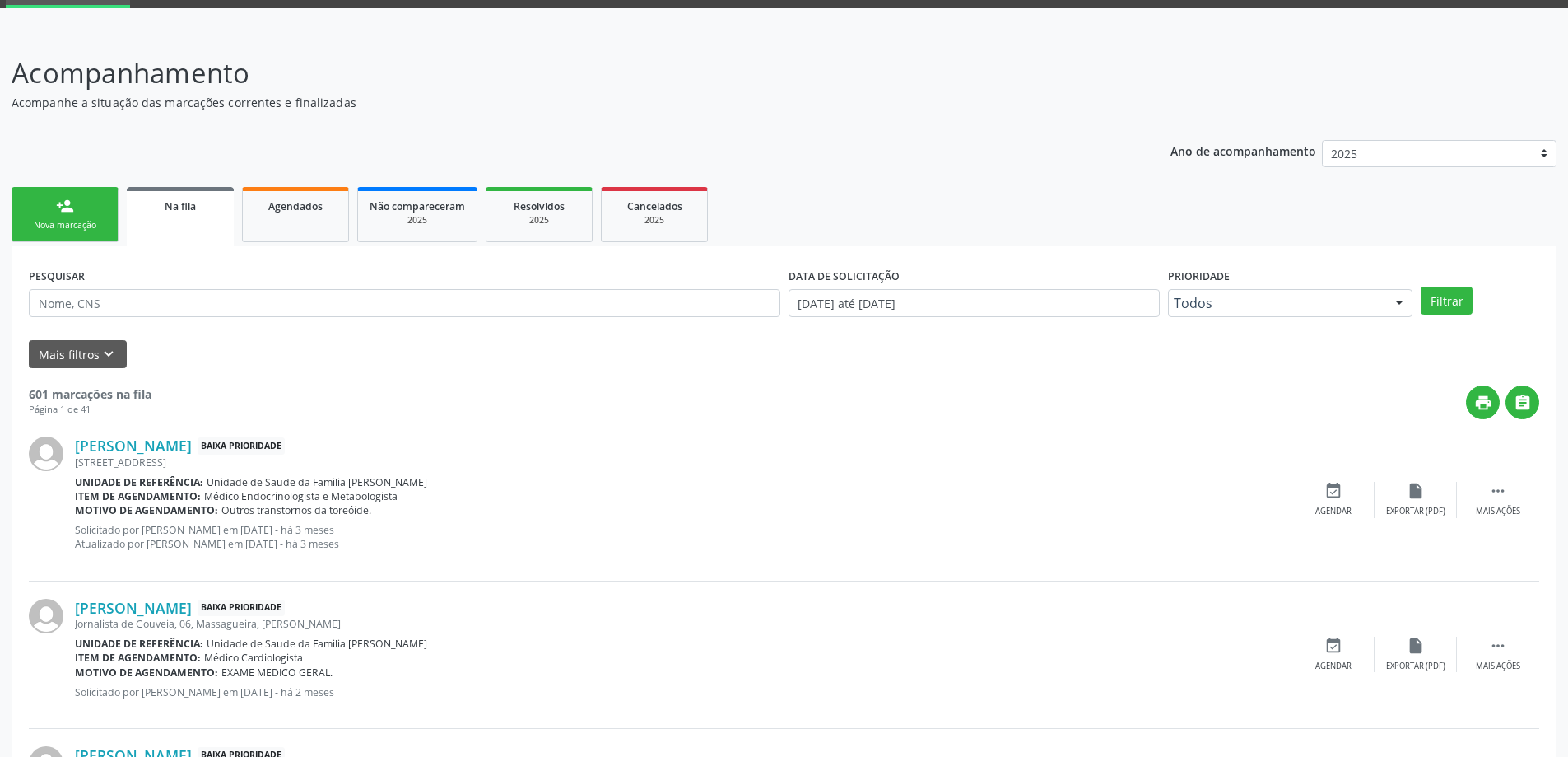
scroll to position [164, 0]
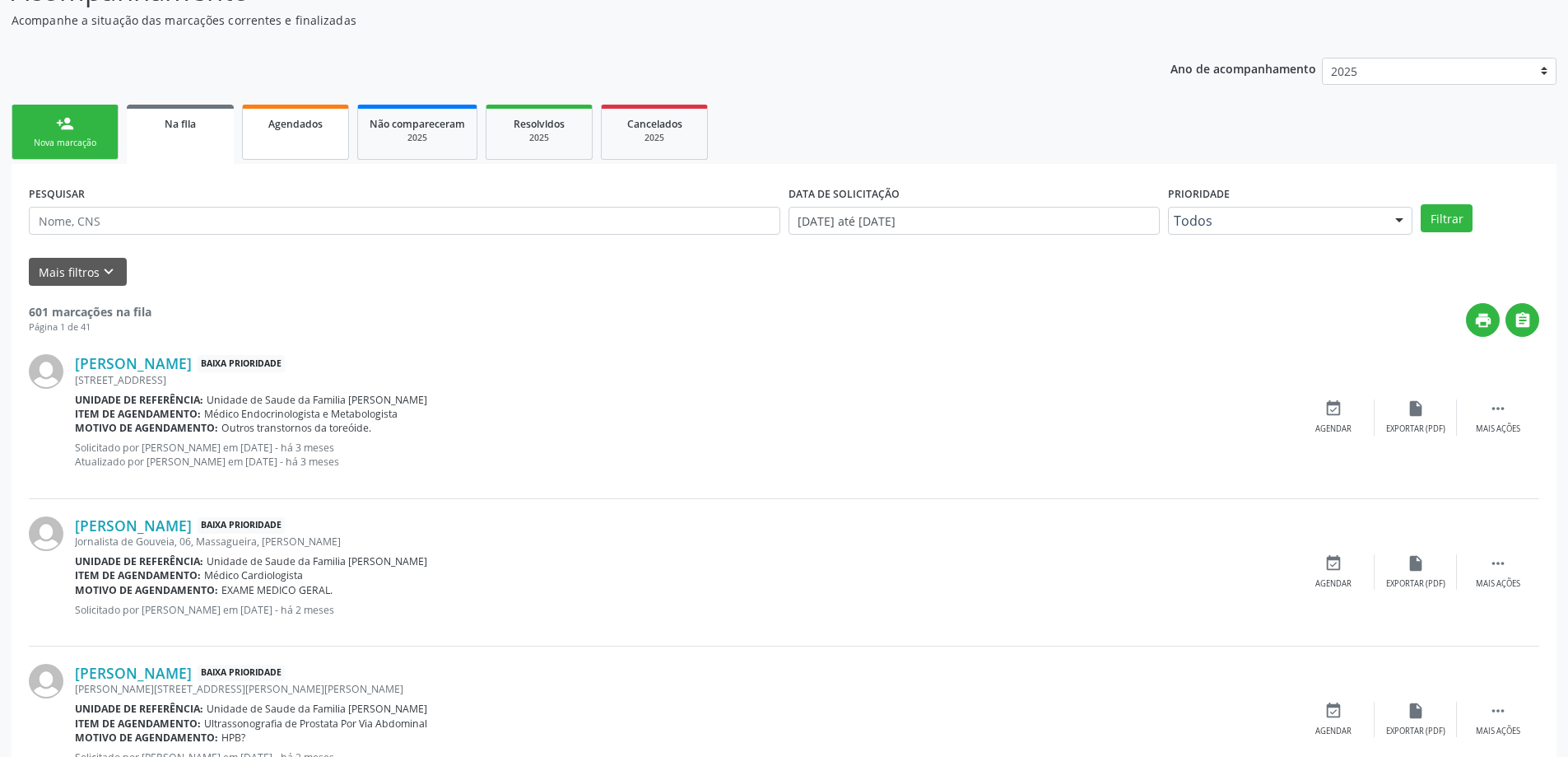
click at [310, 146] on link "Agendados" at bounding box center [296, 132] width 107 height 55
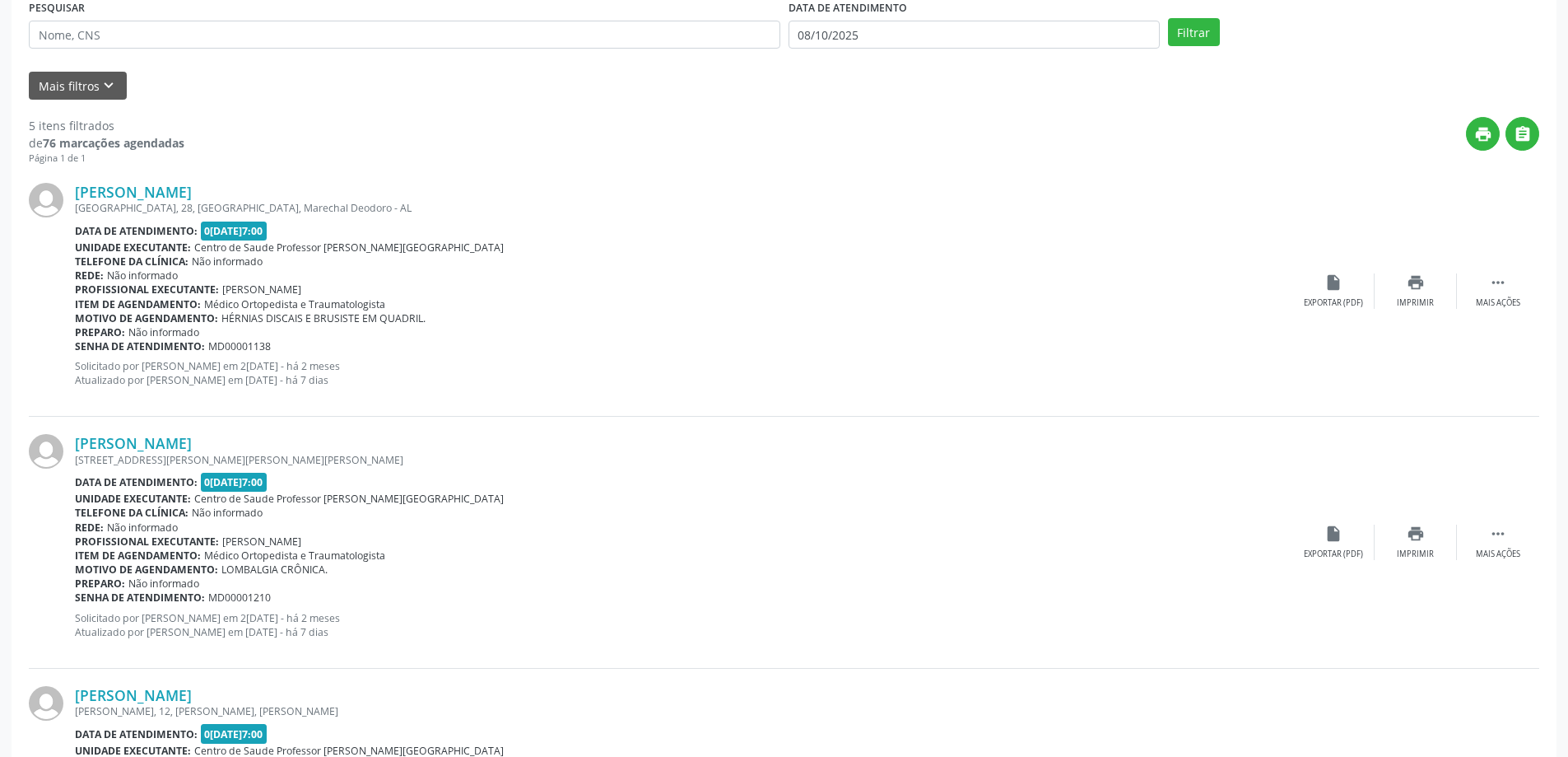
scroll to position [57, 0]
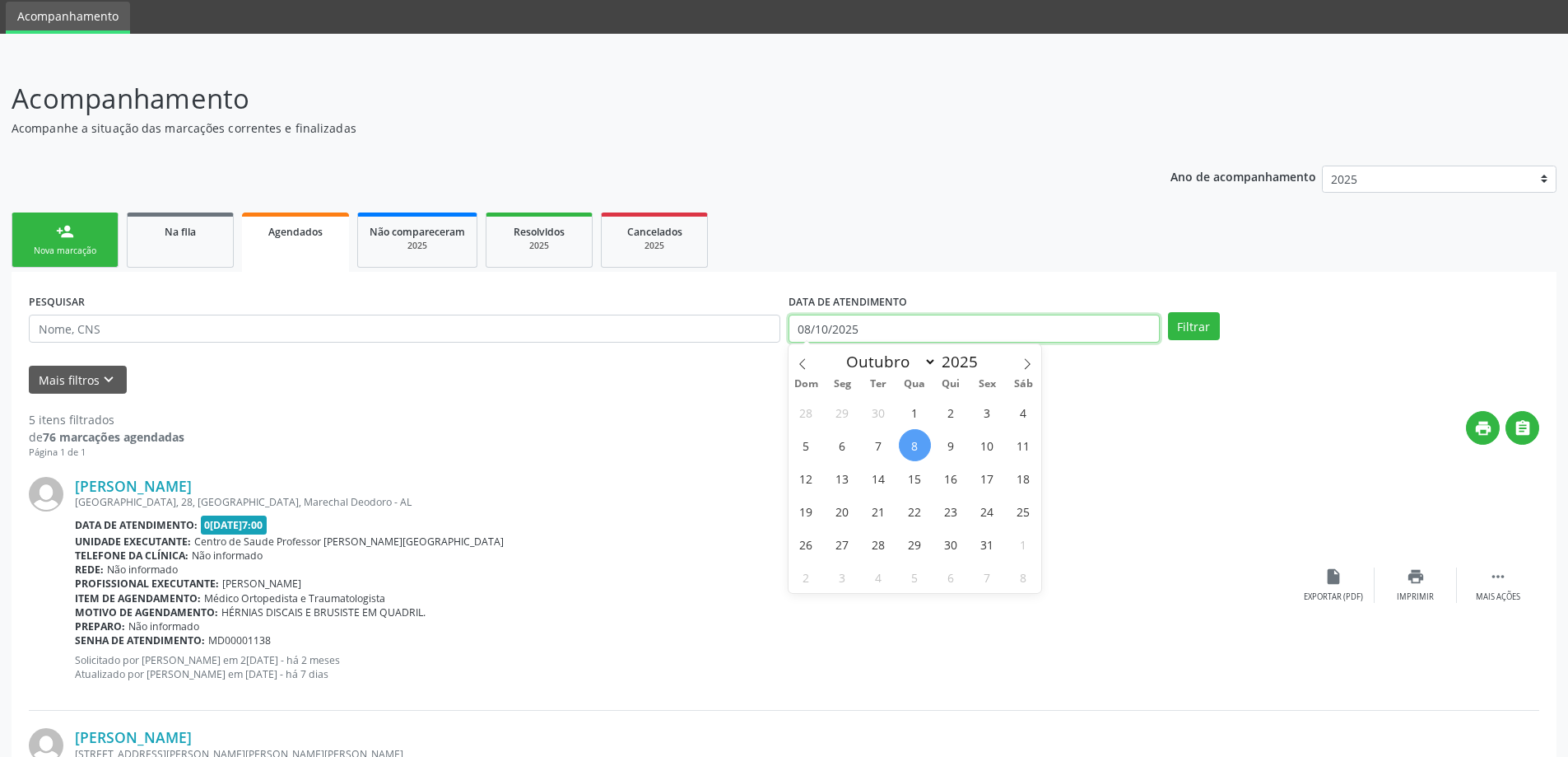
click at [804, 329] on input "08/10/2025" at bounding box center [974, 329] width 371 height 28
click at [922, 409] on span "1" at bounding box center [915, 411] width 32 height 32
type input "01/10/2025"
click at [964, 445] on span "9" at bounding box center [951, 445] width 32 height 32
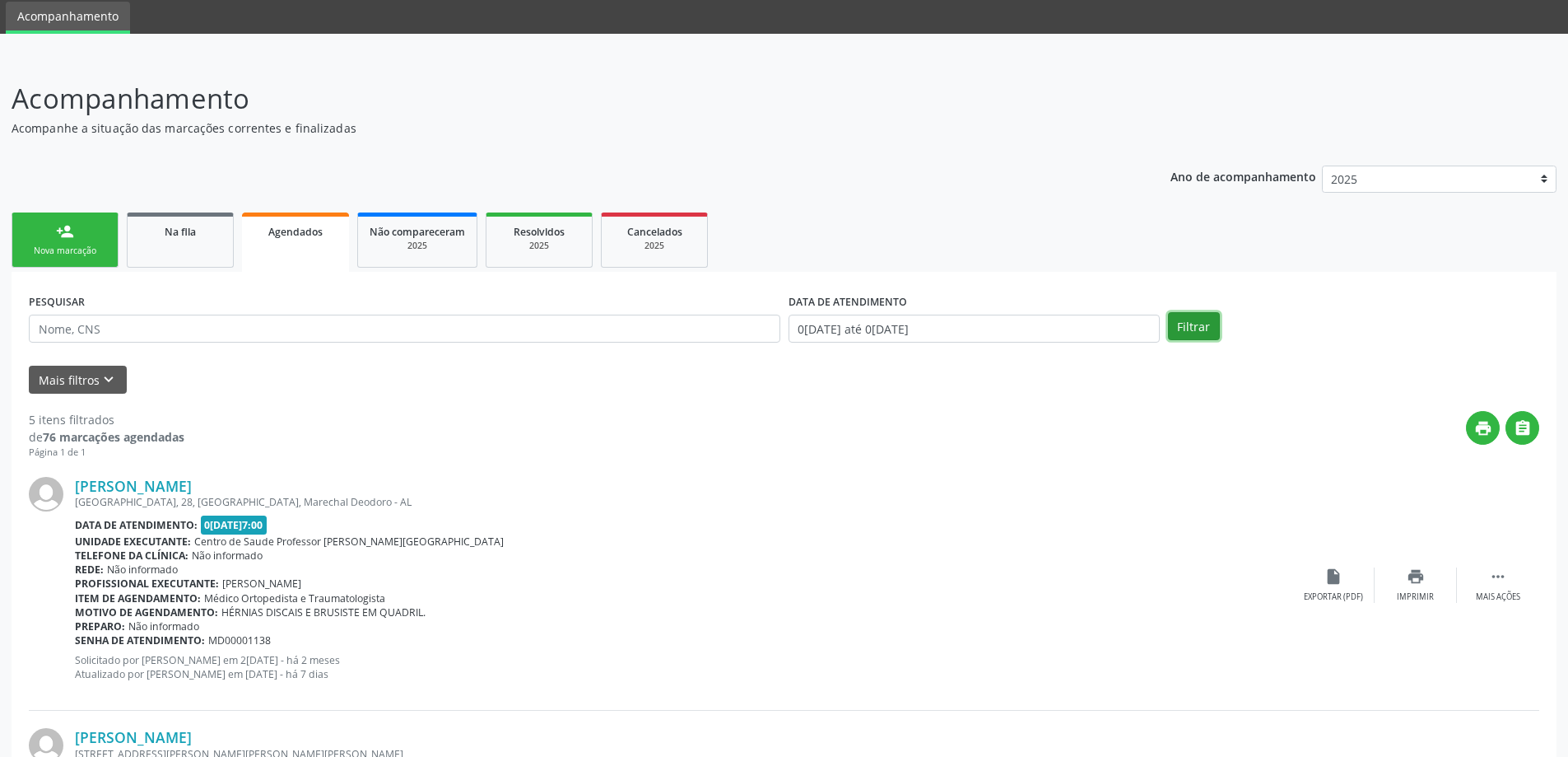
click at [1212, 333] on button "Filtrar" at bounding box center [1193, 326] width 52 height 28
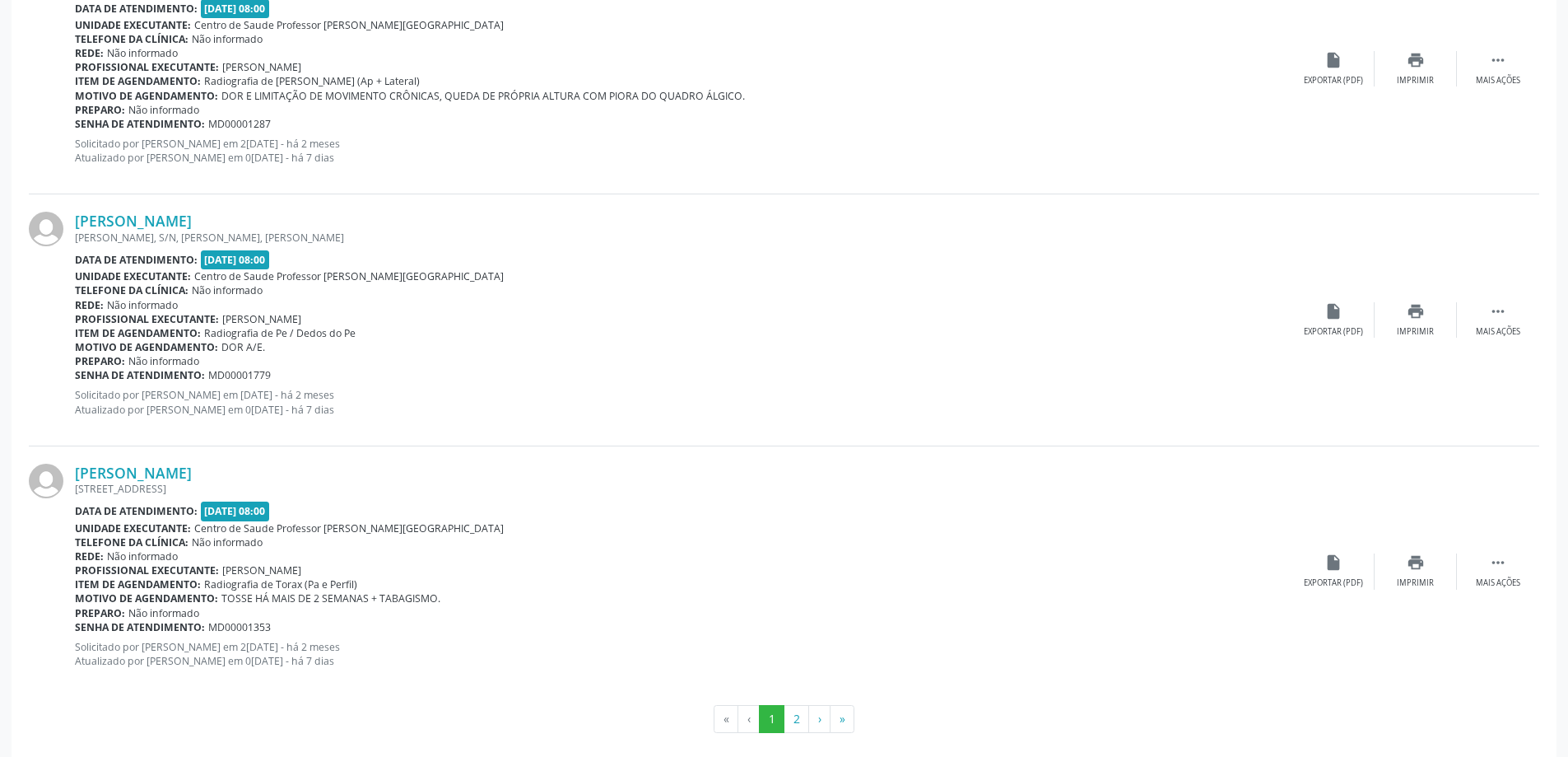
scroll to position [3608, 0]
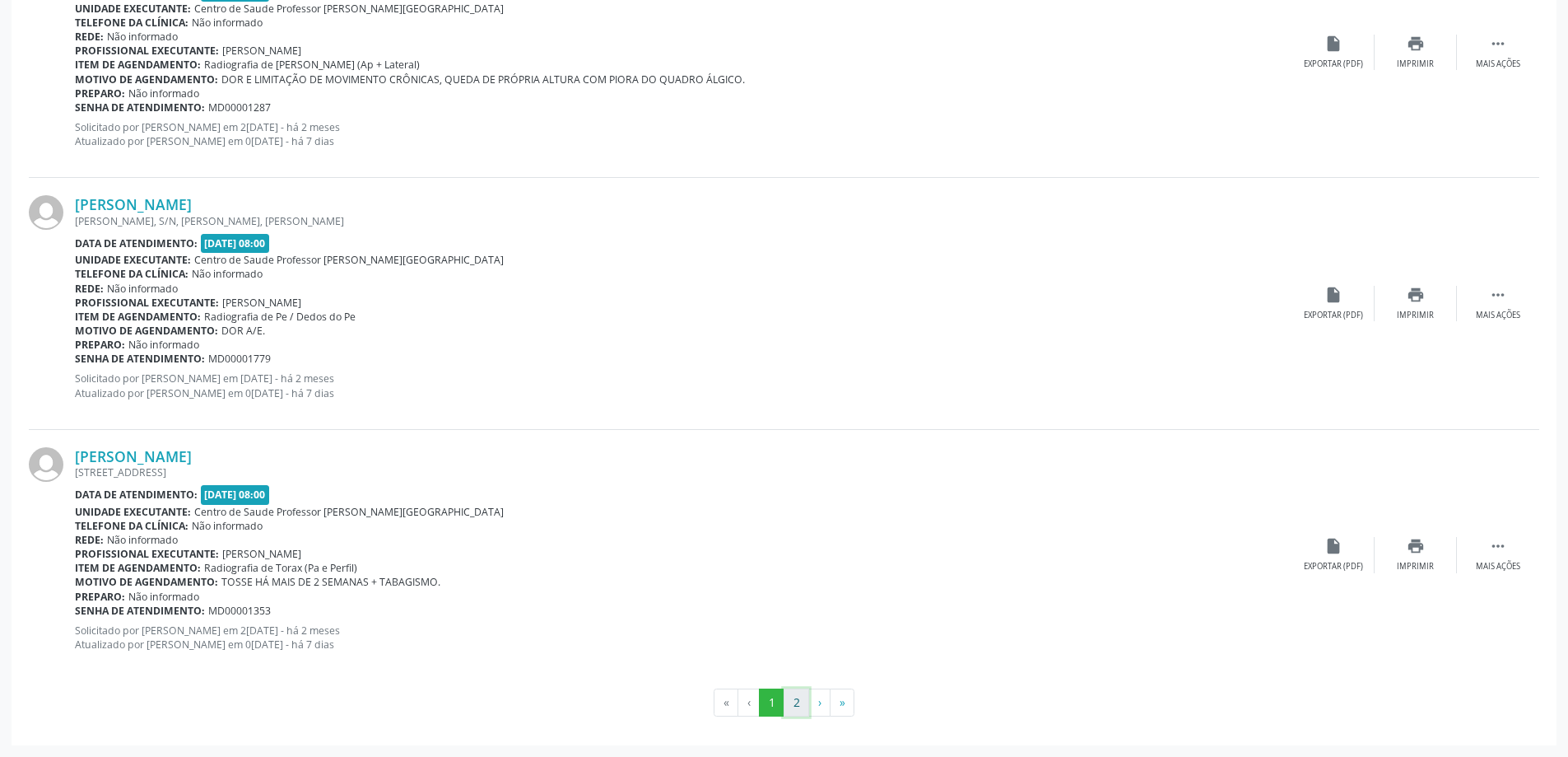
click at [806, 698] on button "2" at bounding box center [797, 702] width 25 height 28
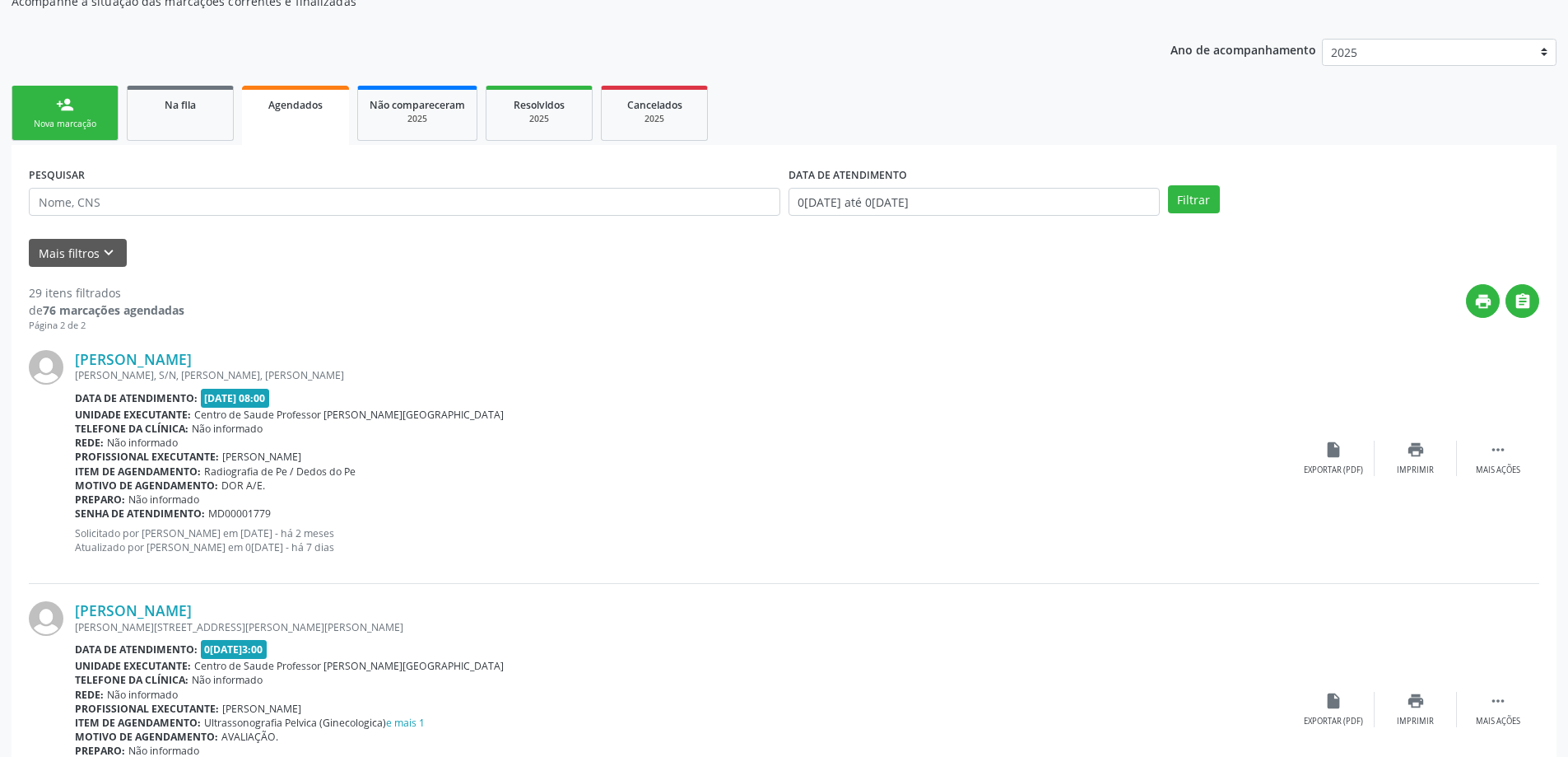
scroll to position [144, 0]
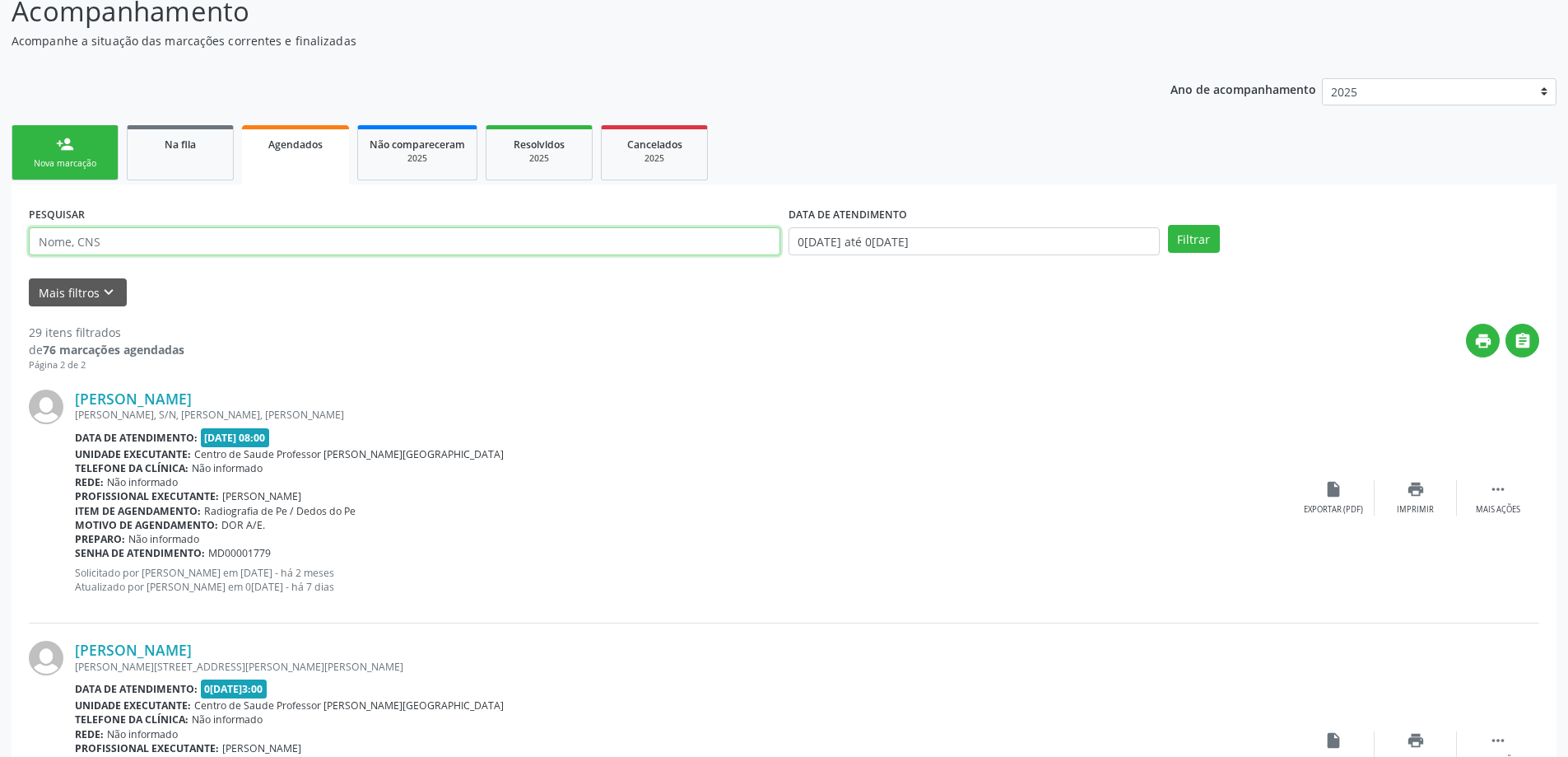
click at [686, 251] on input "text" at bounding box center [405, 241] width 751 height 28
click at [1168, 225] on button "Filtrar" at bounding box center [1193, 239] width 52 height 28
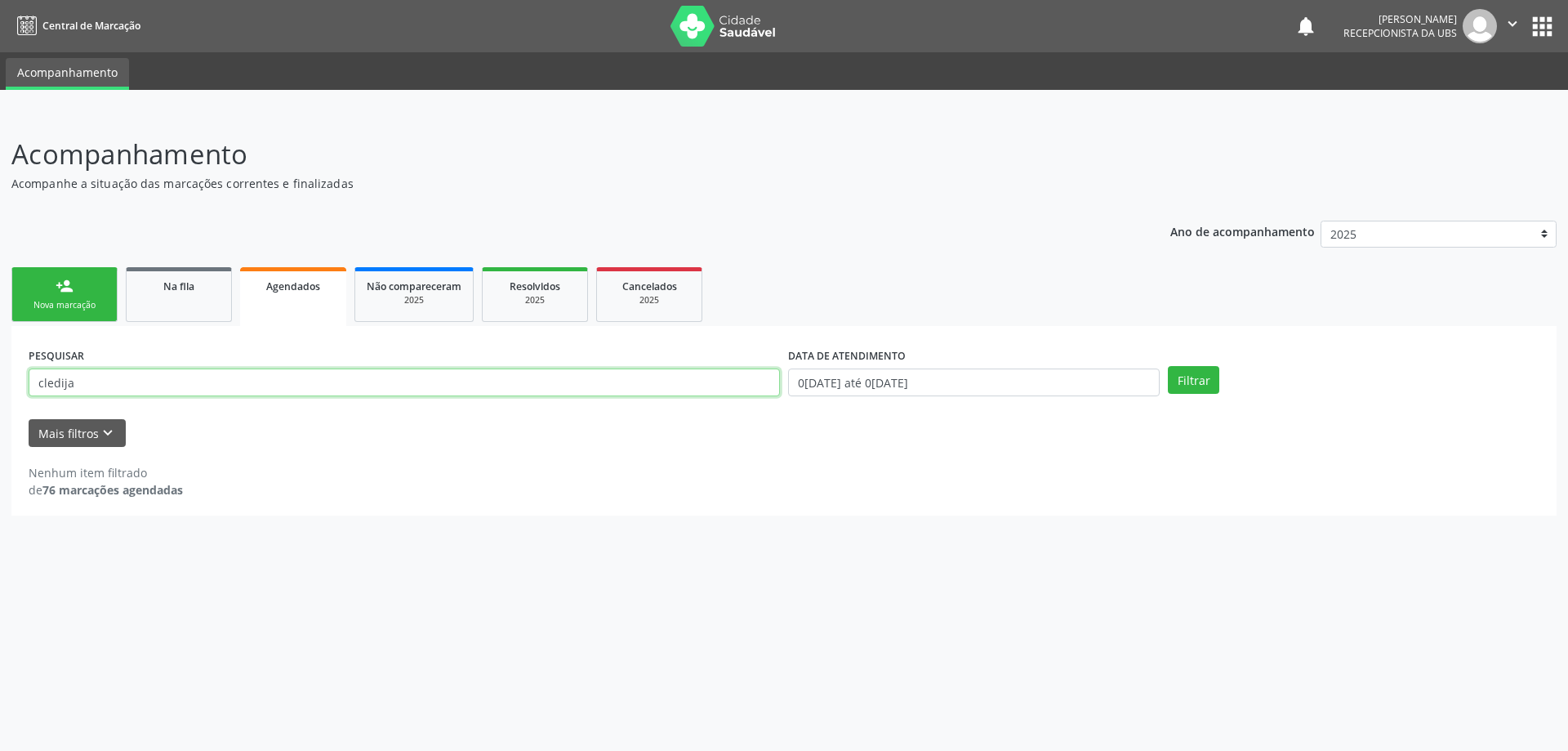
click at [644, 376] on input "cledija" at bounding box center [404, 382] width 752 height 28
type input "c"
click at [375, 385] on input "Cledija" at bounding box center [404, 382] width 752 height 28
type input "[PERSON_NAME]"
click at [1167, 366] on button "Filtrar" at bounding box center [1193, 379] width 51 height 28
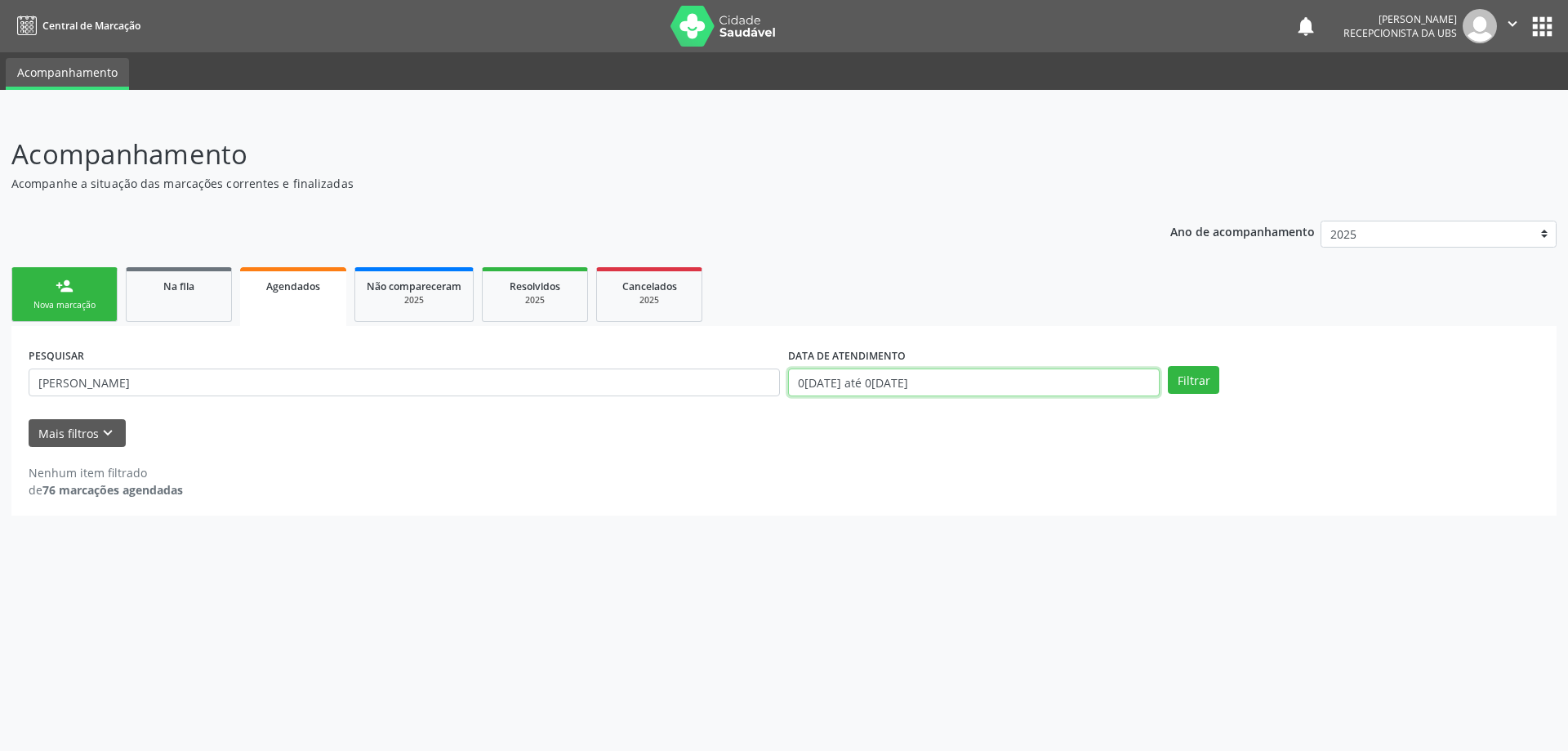
click at [926, 368] on input "0[DATE] até 0[DATE]" at bounding box center [974, 382] width 372 height 28
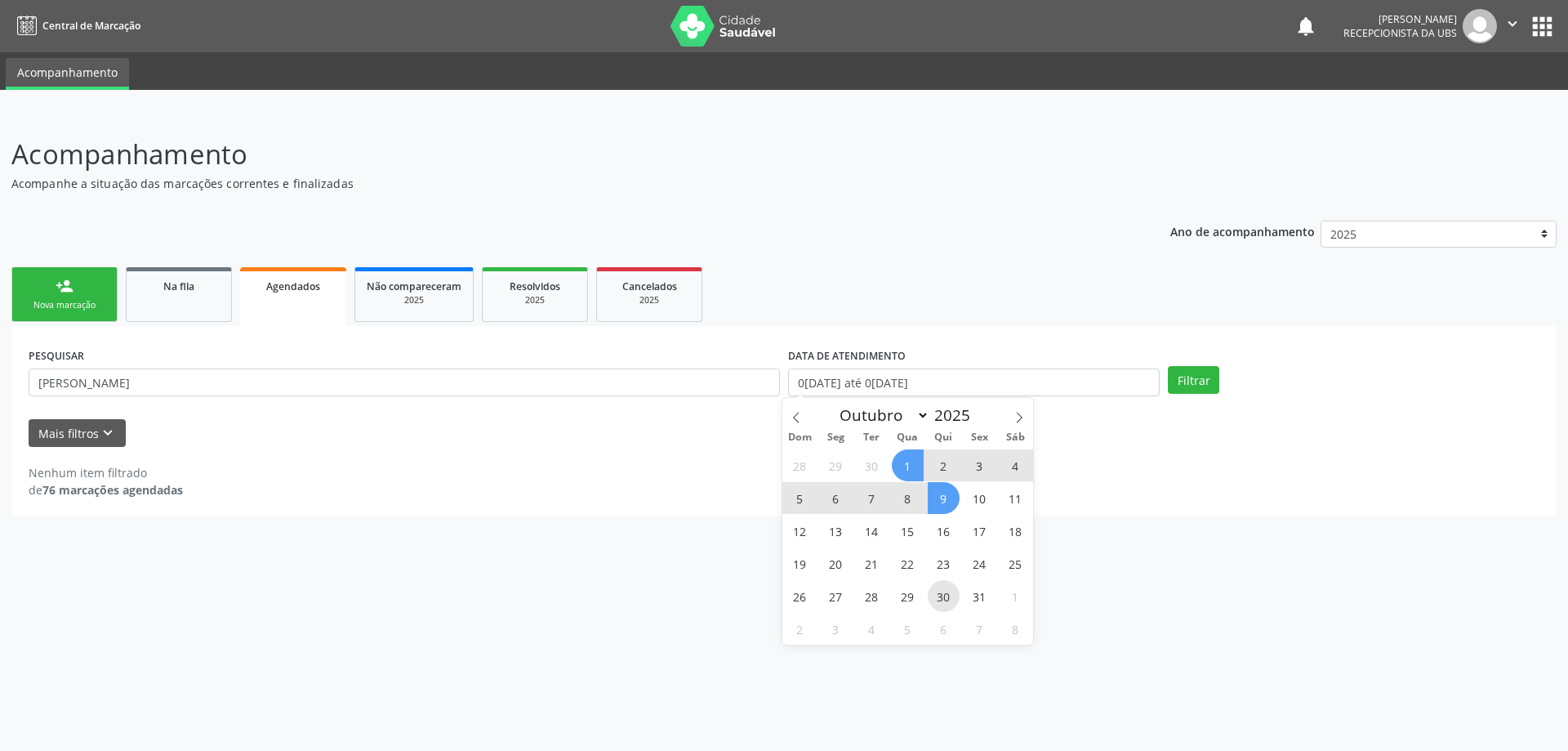
click at [949, 603] on span "30" at bounding box center [943, 595] width 32 height 32
type input "30/10/2025"
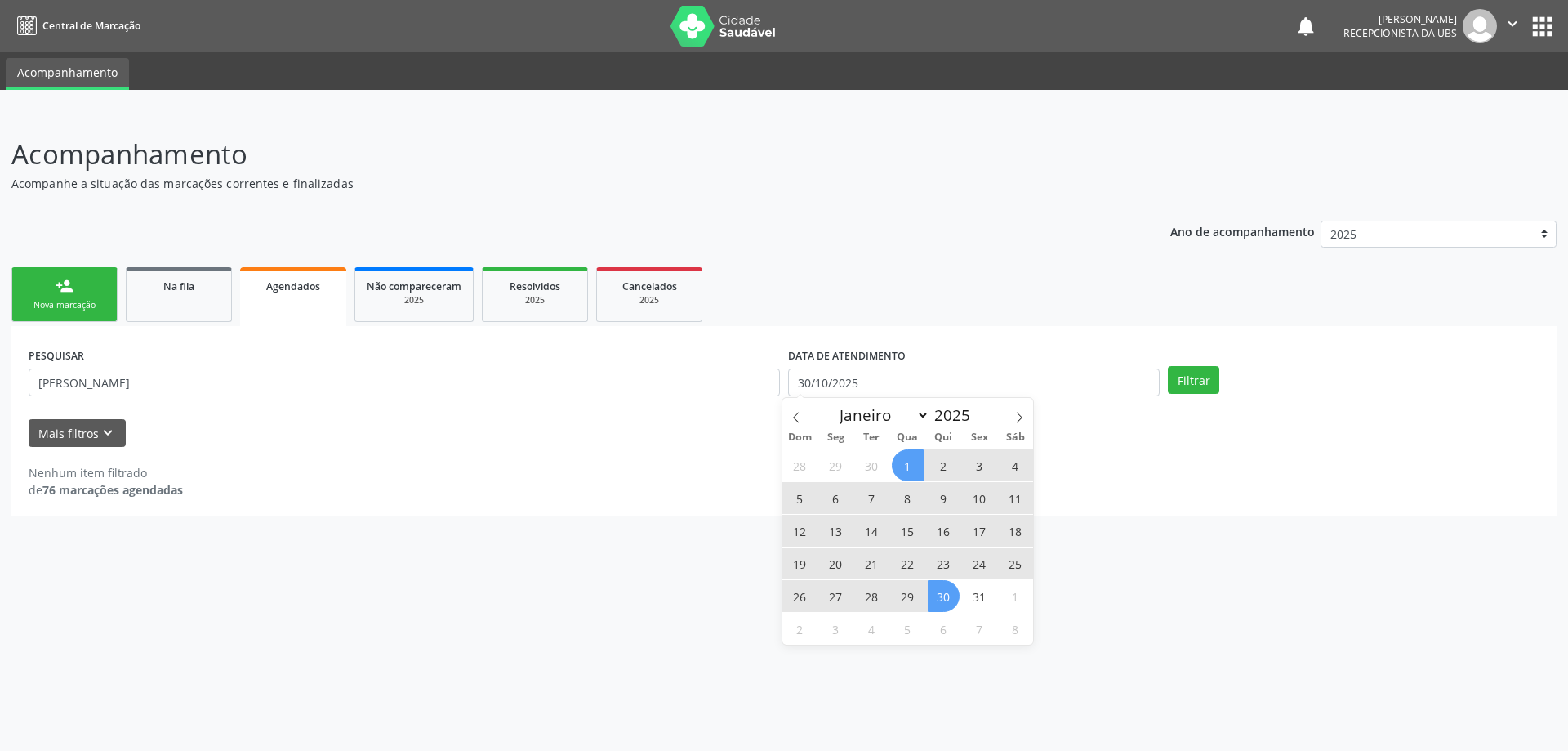
click at [897, 466] on span "1" at bounding box center [907, 465] width 32 height 32
click at [893, 381] on input "[DATE] até [DATE]" at bounding box center [974, 382] width 372 height 28
click at [1177, 376] on button "Filtrar" at bounding box center [1193, 379] width 51 height 28
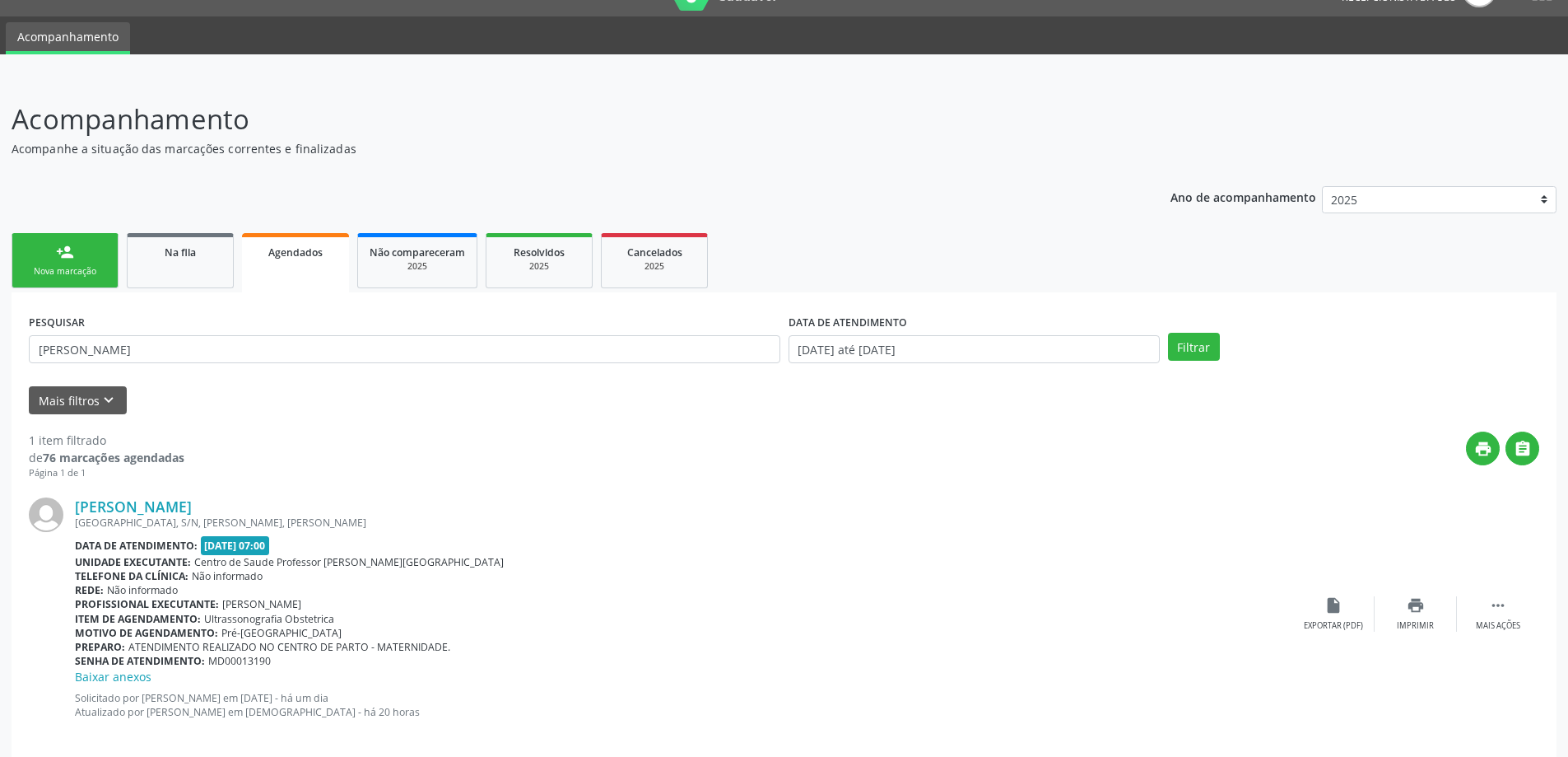
scroll to position [56, 0]
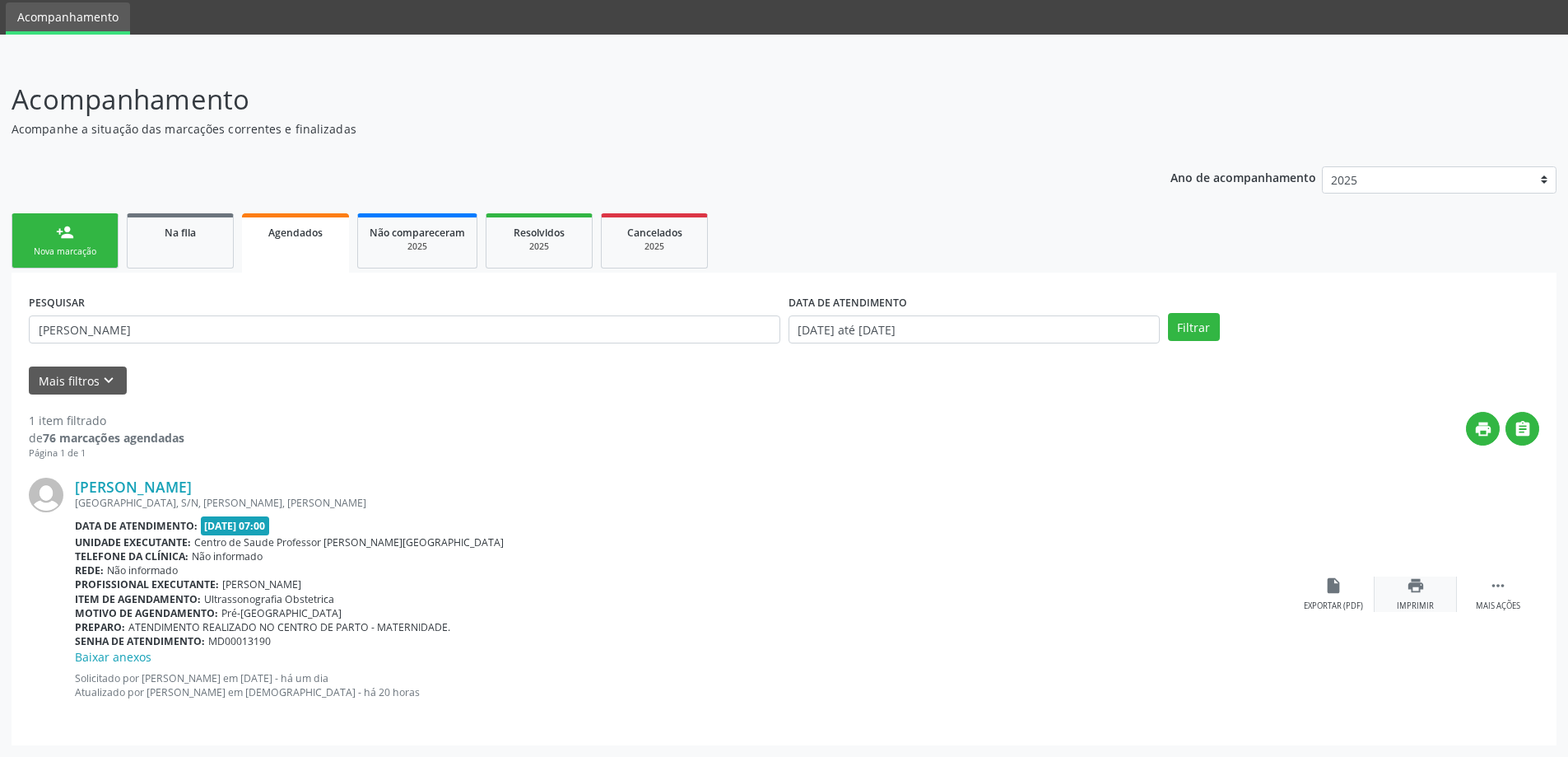
click at [1439, 605] on div "print Imprimir" at bounding box center [1416, 594] width 83 height 35
click at [127, 231] on link "Na fila" at bounding box center [181, 241] width 107 height 55
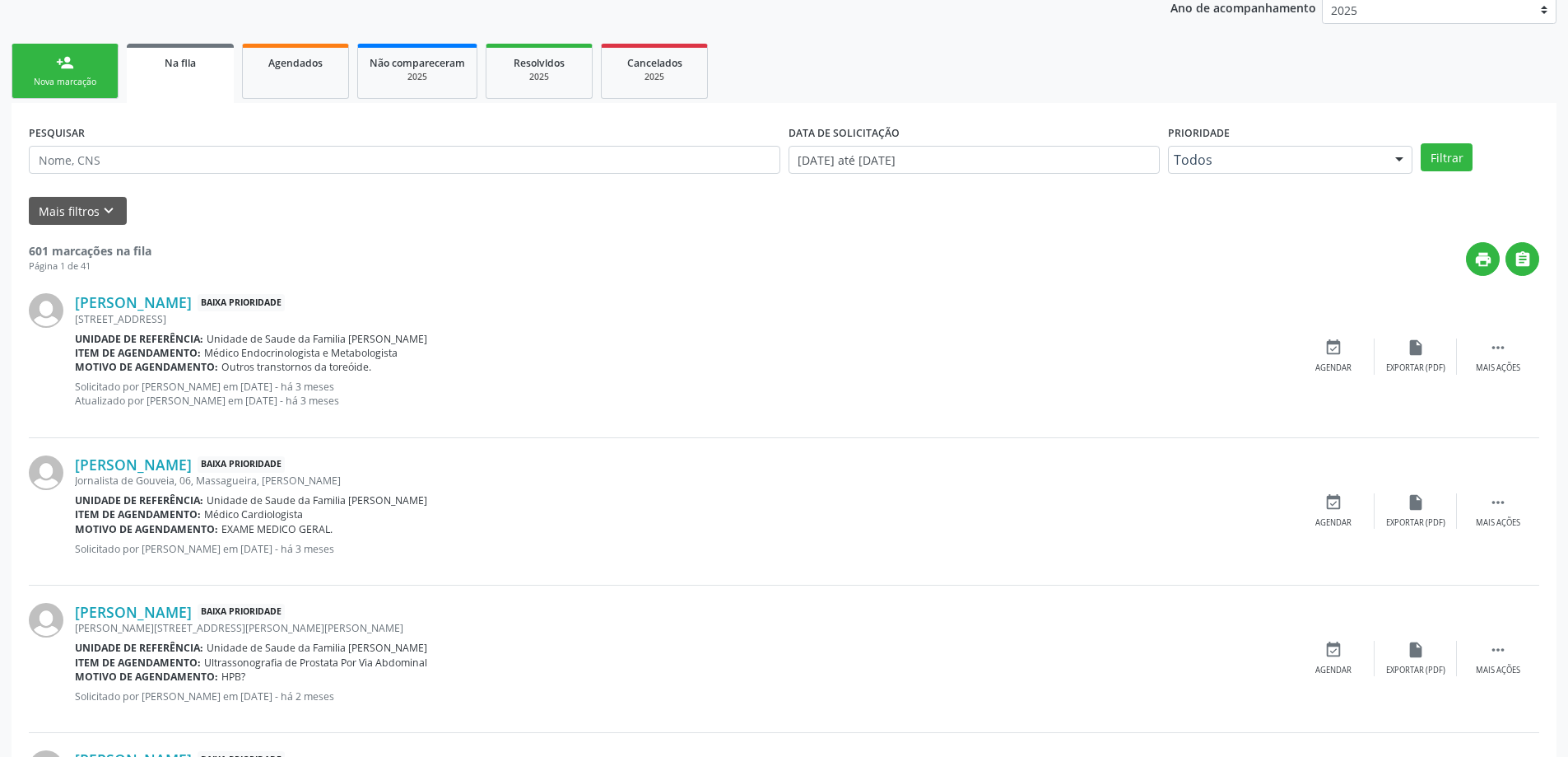
scroll to position [0, 0]
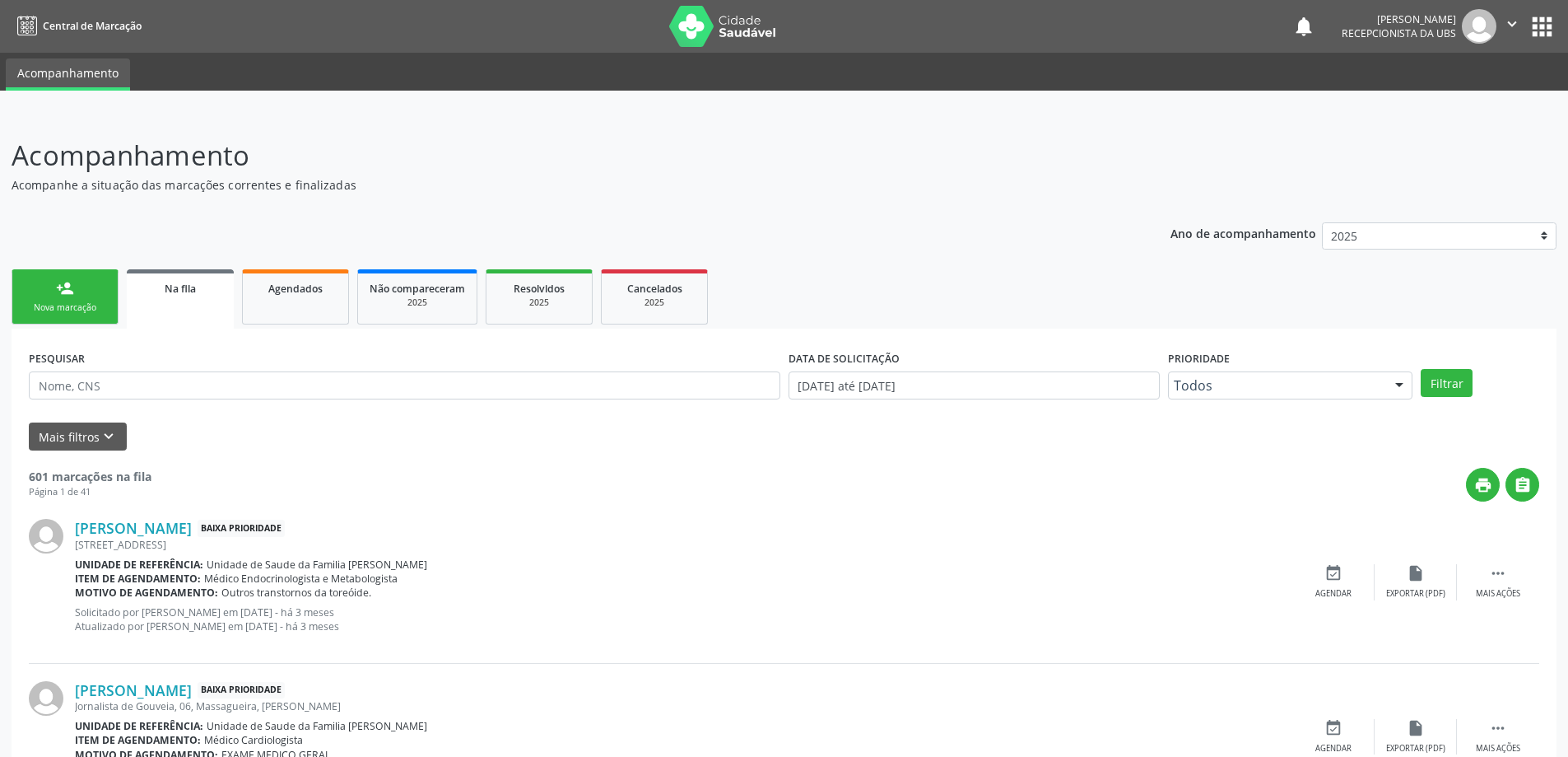
click at [52, 307] on div "Nova marcação" at bounding box center [64, 308] width 83 height 13
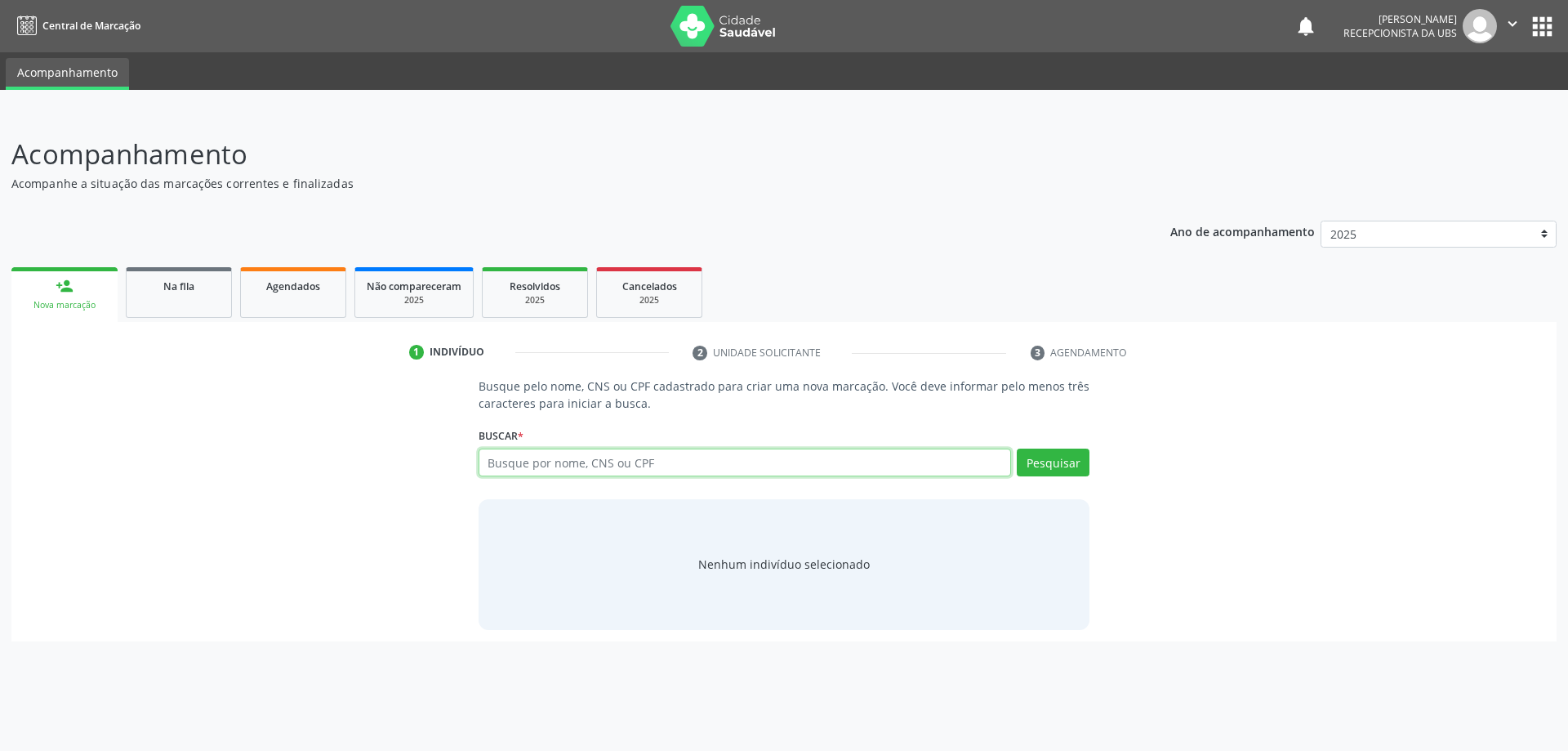
click at [524, 460] on input "text" at bounding box center [745, 462] width 533 height 28
click at [629, 475] on input "text" at bounding box center [745, 462] width 533 height 28
paste input "709009832153318"
type input "709009832153318"
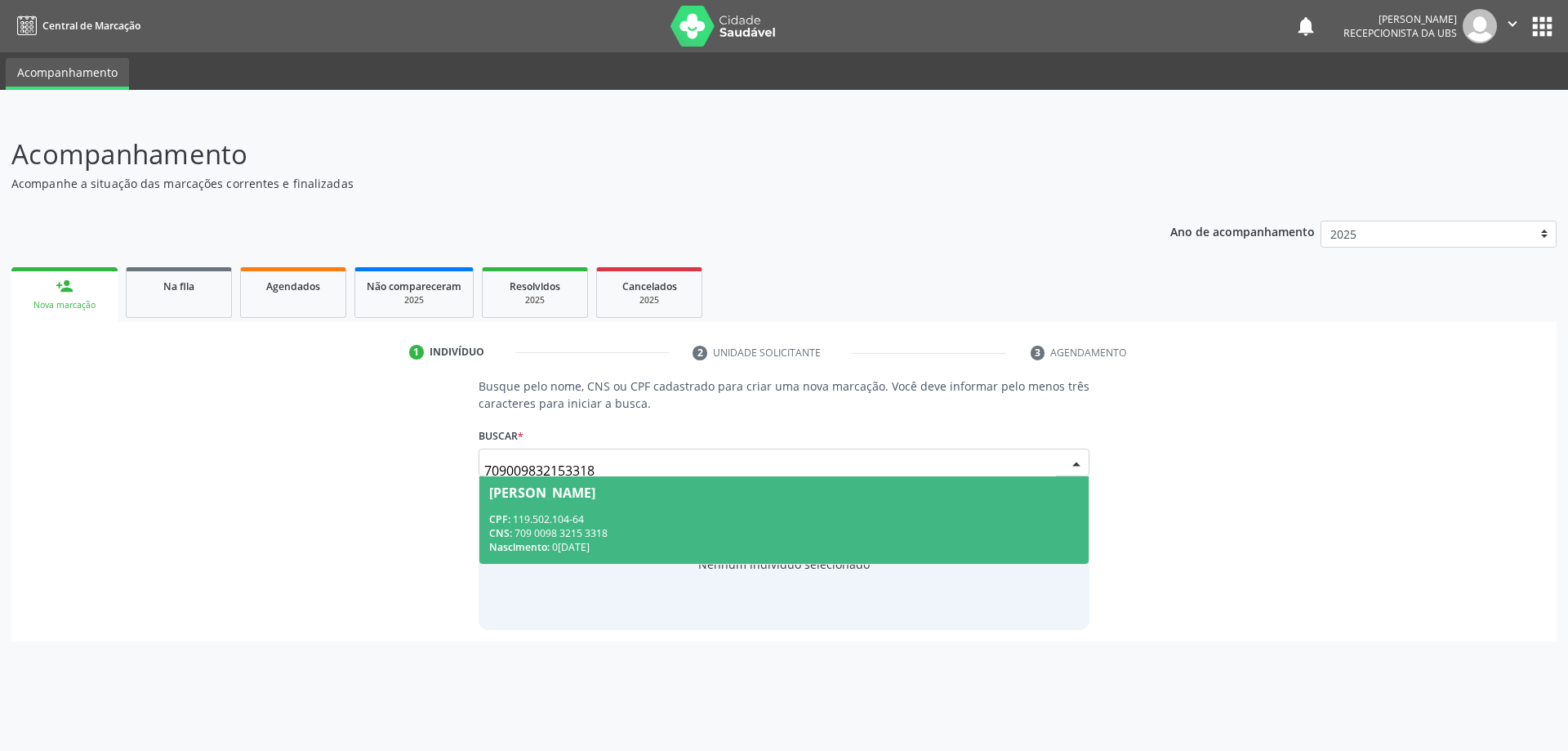
click at [701, 518] on div "CPF: 119.502.104-64" at bounding box center [784, 519] width 590 height 14
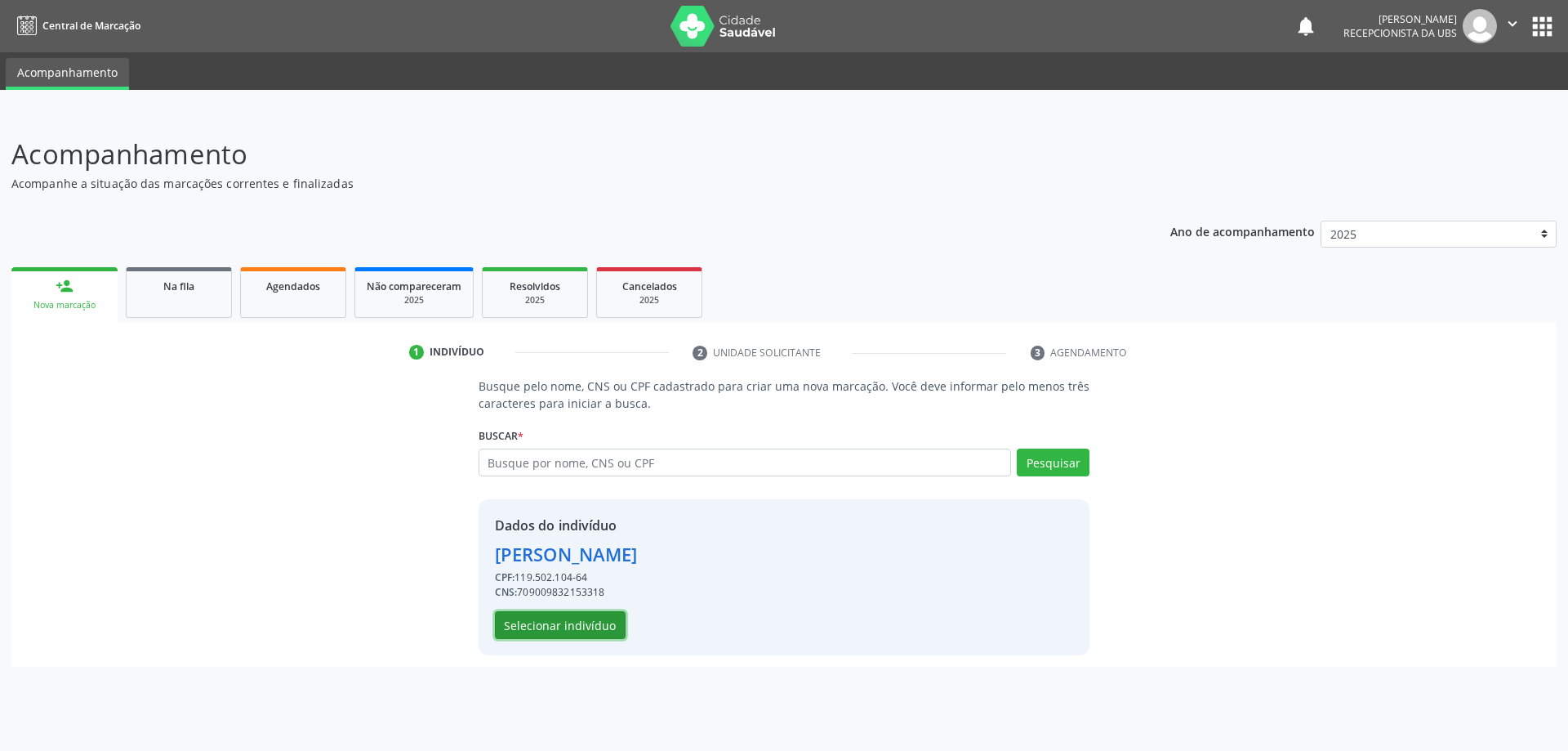
click at [544, 637] on button "Selecionar indivíduo" at bounding box center [560, 625] width 131 height 28
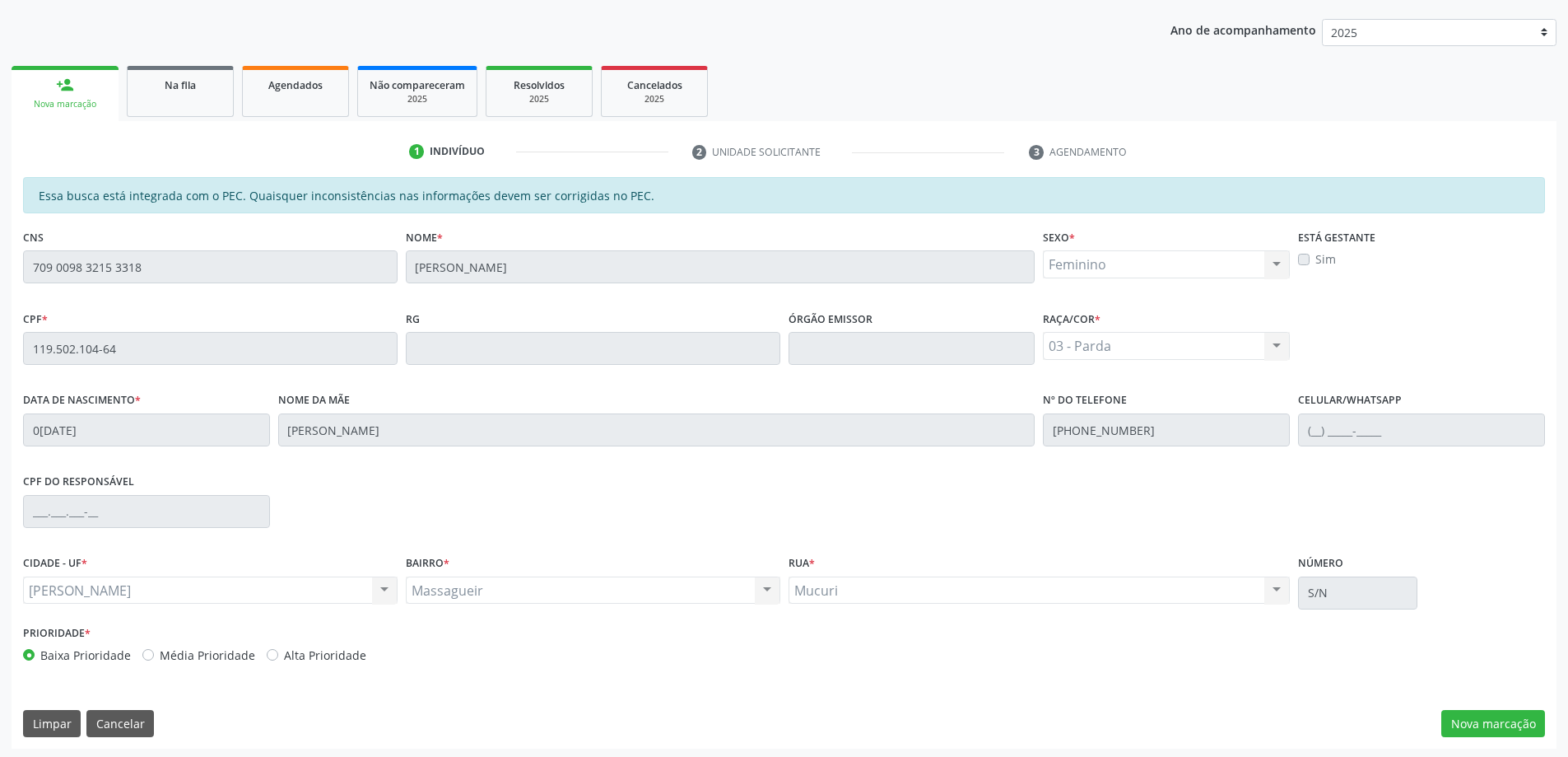
scroll to position [207, 0]
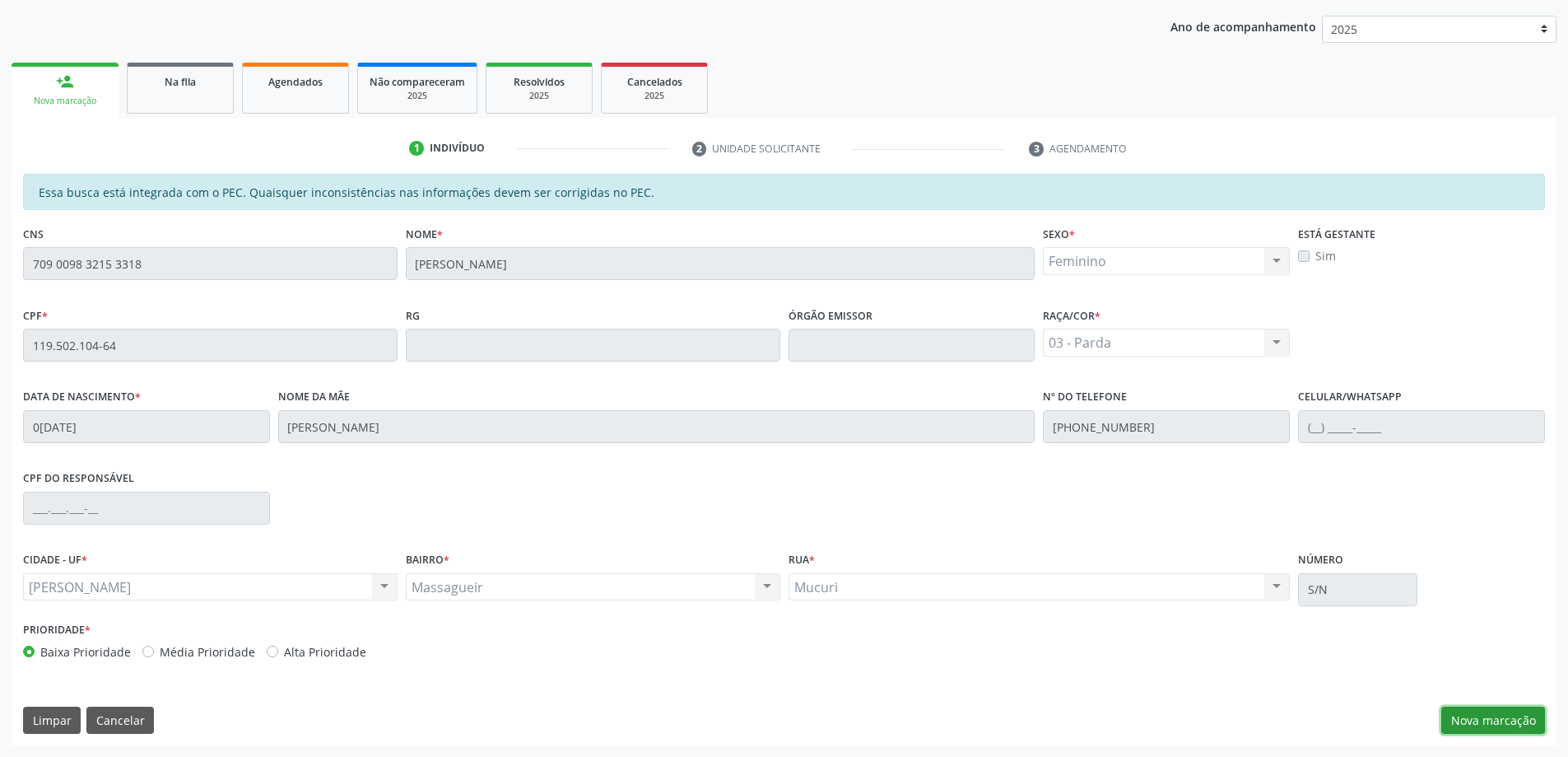
click at [1487, 719] on button "Nova marcação" at bounding box center [1494, 720] width 103 height 28
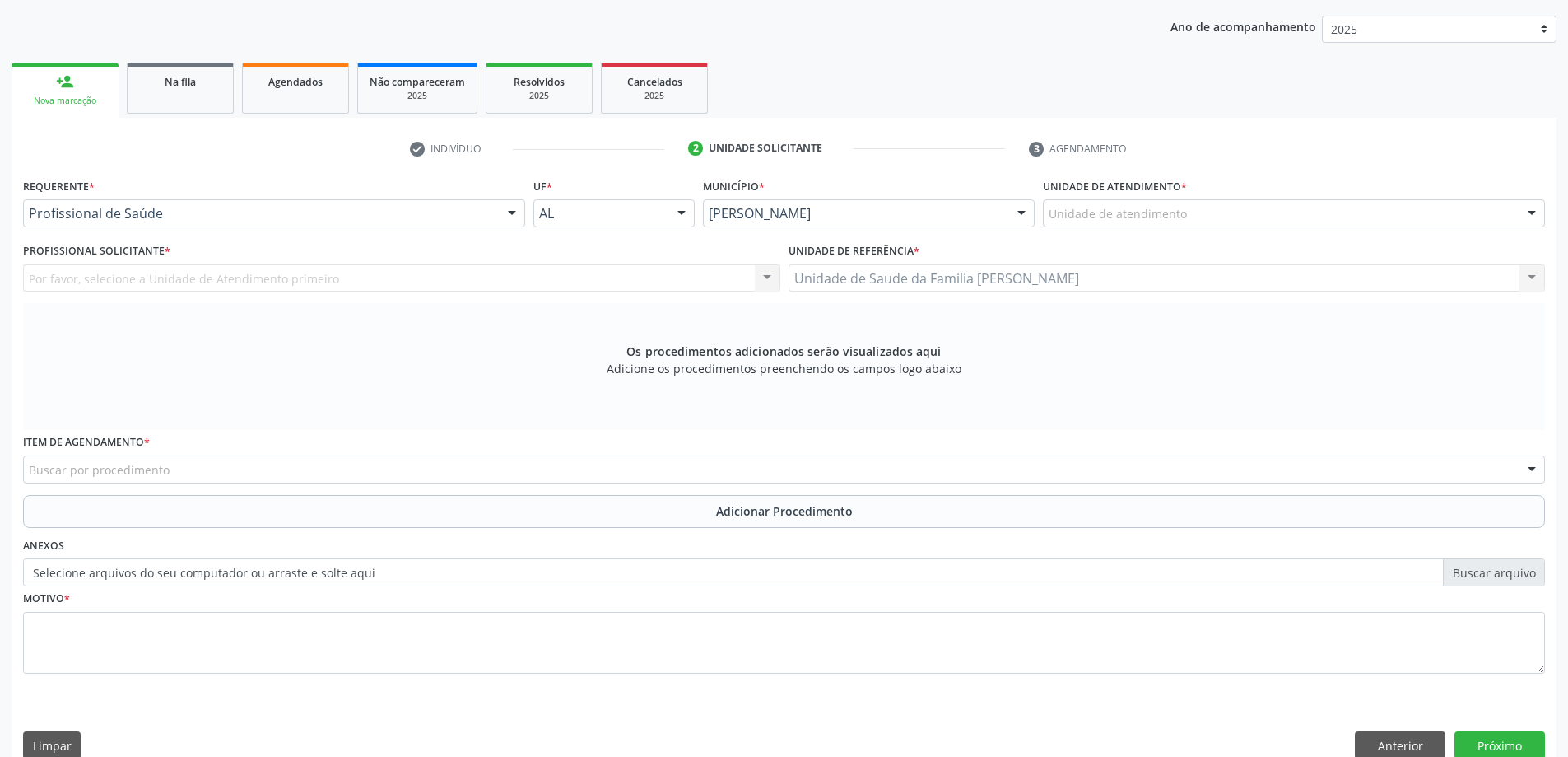
click at [181, 480] on div "Buscar por procedimento" at bounding box center [784, 469] width 1523 height 28
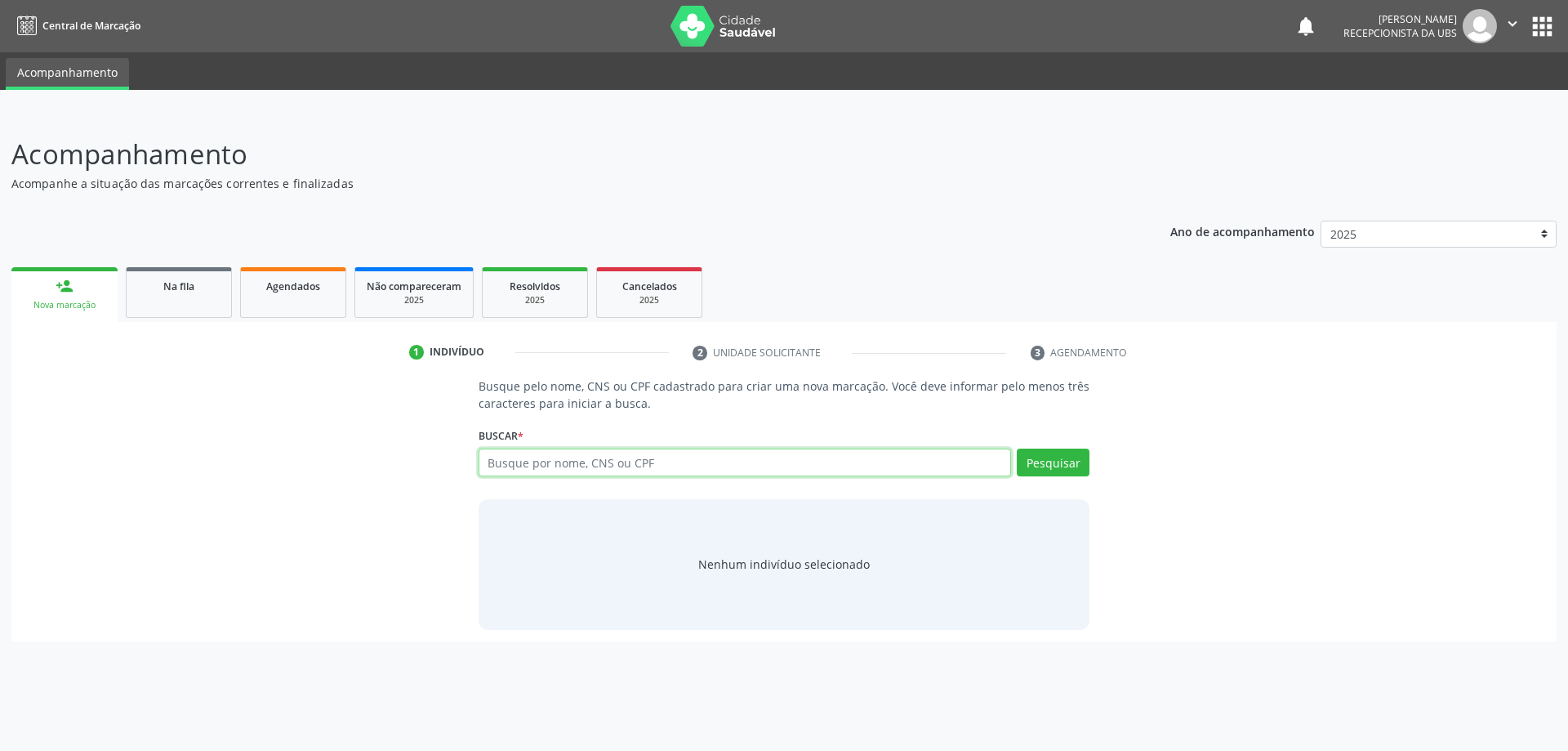
paste input "709009832153318"
type input "709009832153318"
click at [1078, 471] on button "Pesquisar" at bounding box center [1053, 462] width 73 height 28
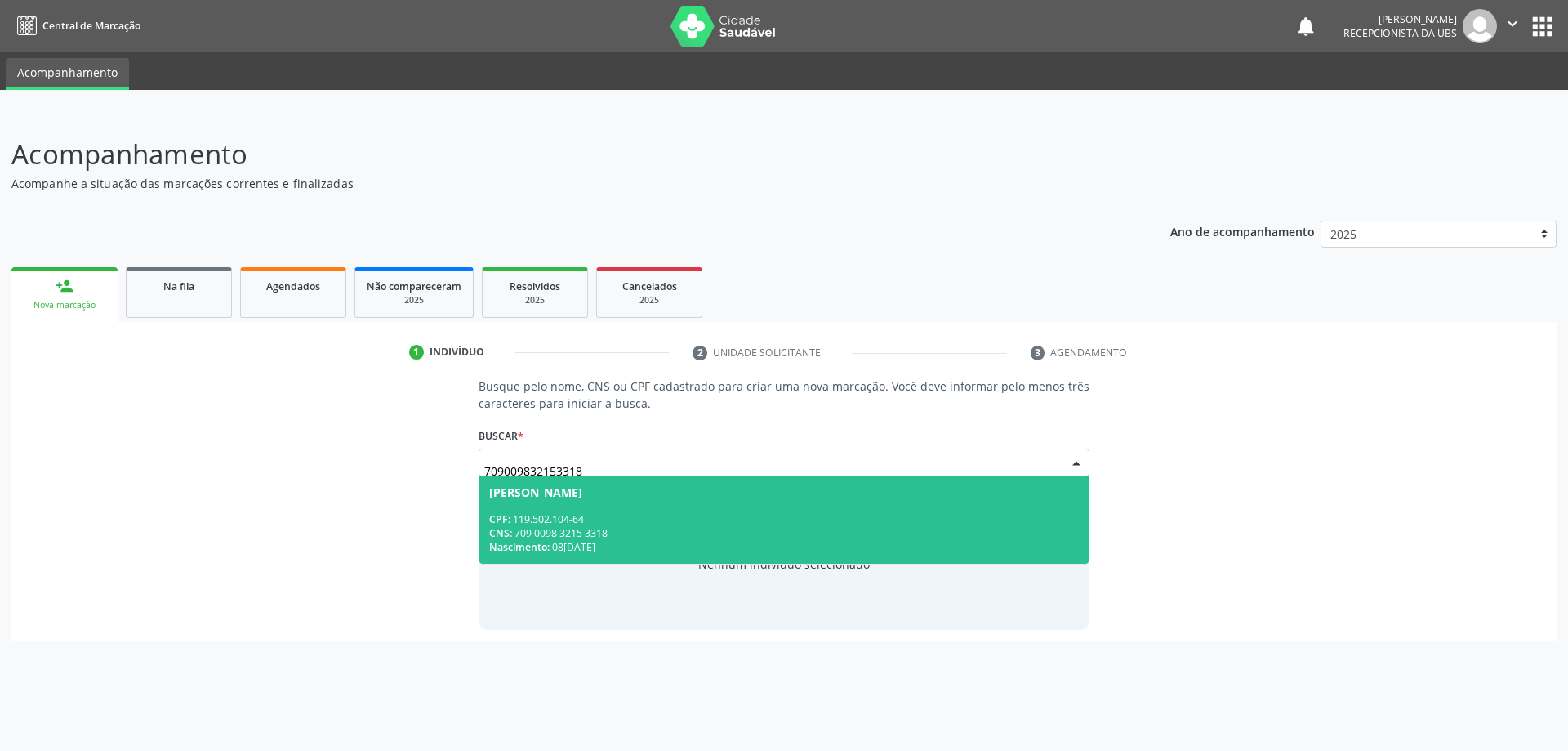
click at [585, 531] on div "CNS: 709 0098 3215 3318" at bounding box center [784, 532] width 590 height 14
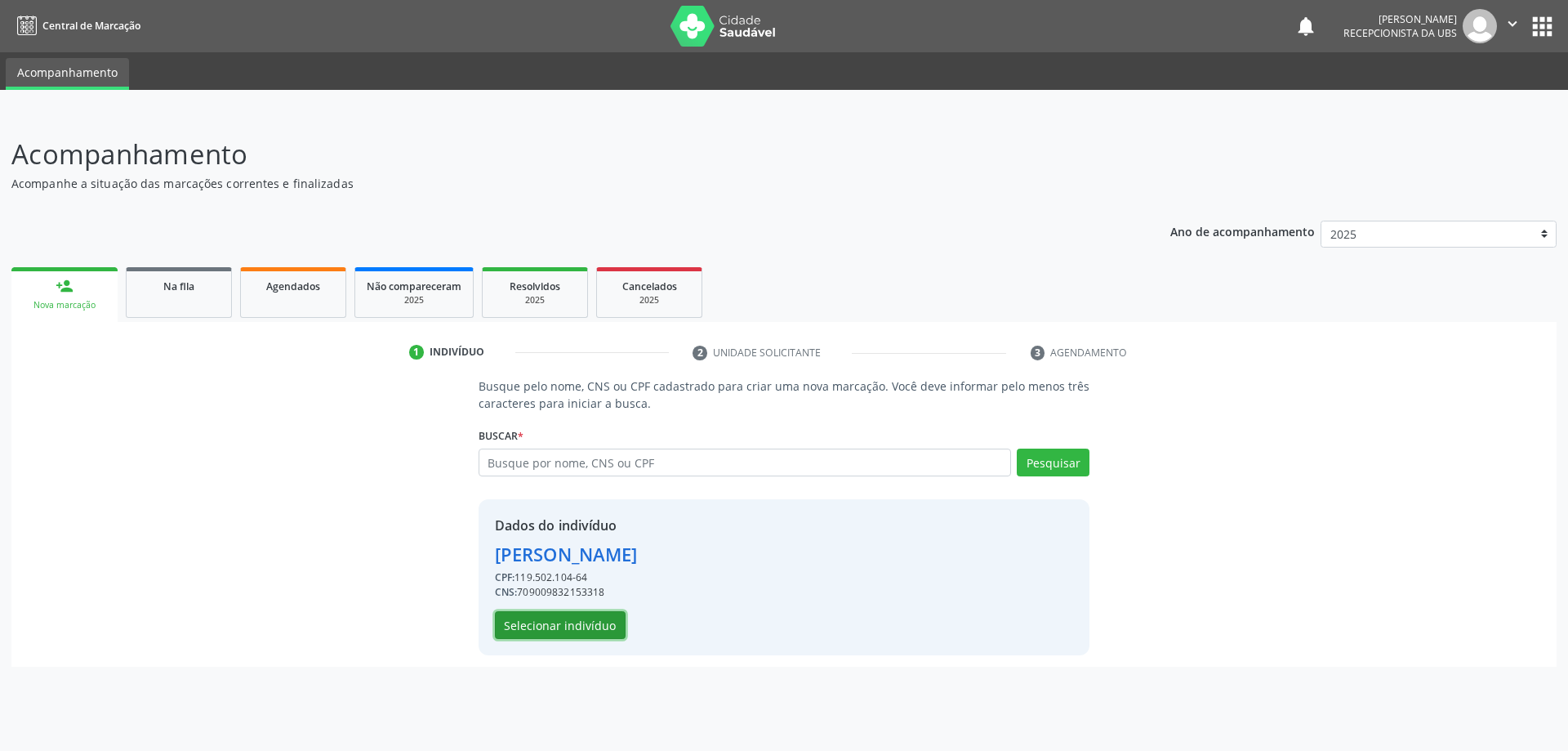
click at [577, 627] on button "Selecionar indivíduo" at bounding box center [560, 625] width 131 height 28
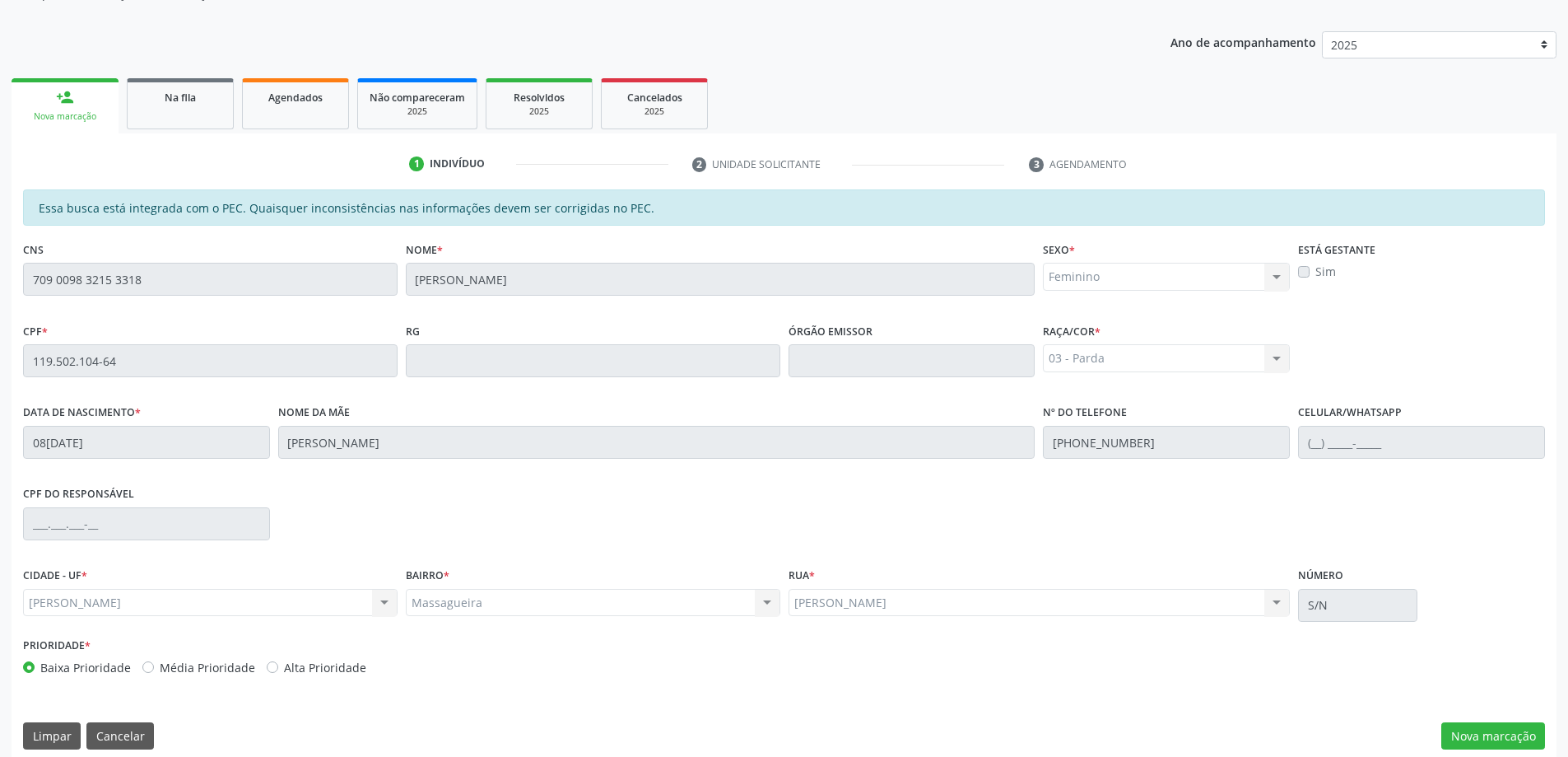
scroll to position [207, 0]
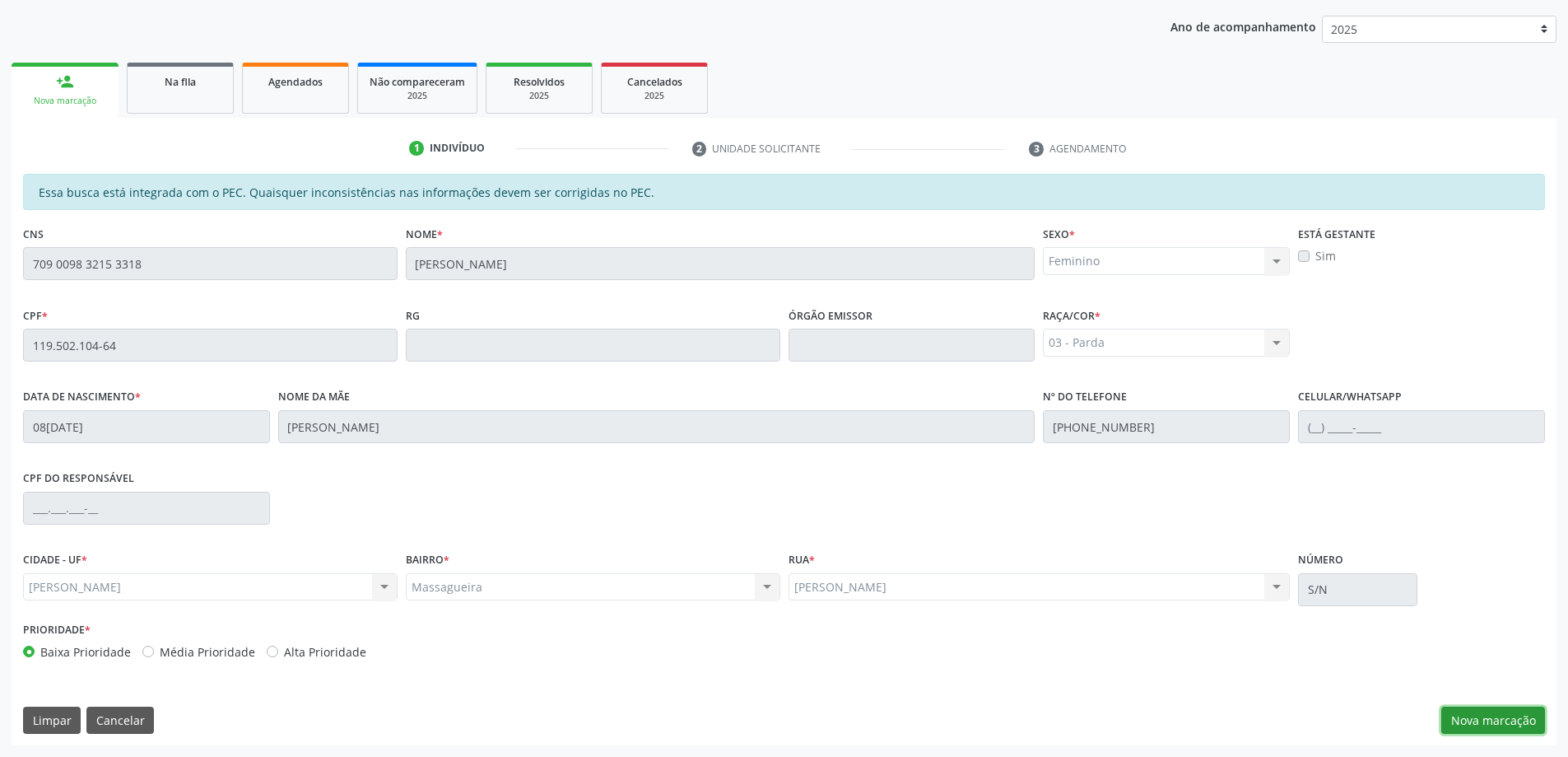
click at [1460, 713] on button "Nova marcação" at bounding box center [1494, 720] width 103 height 28
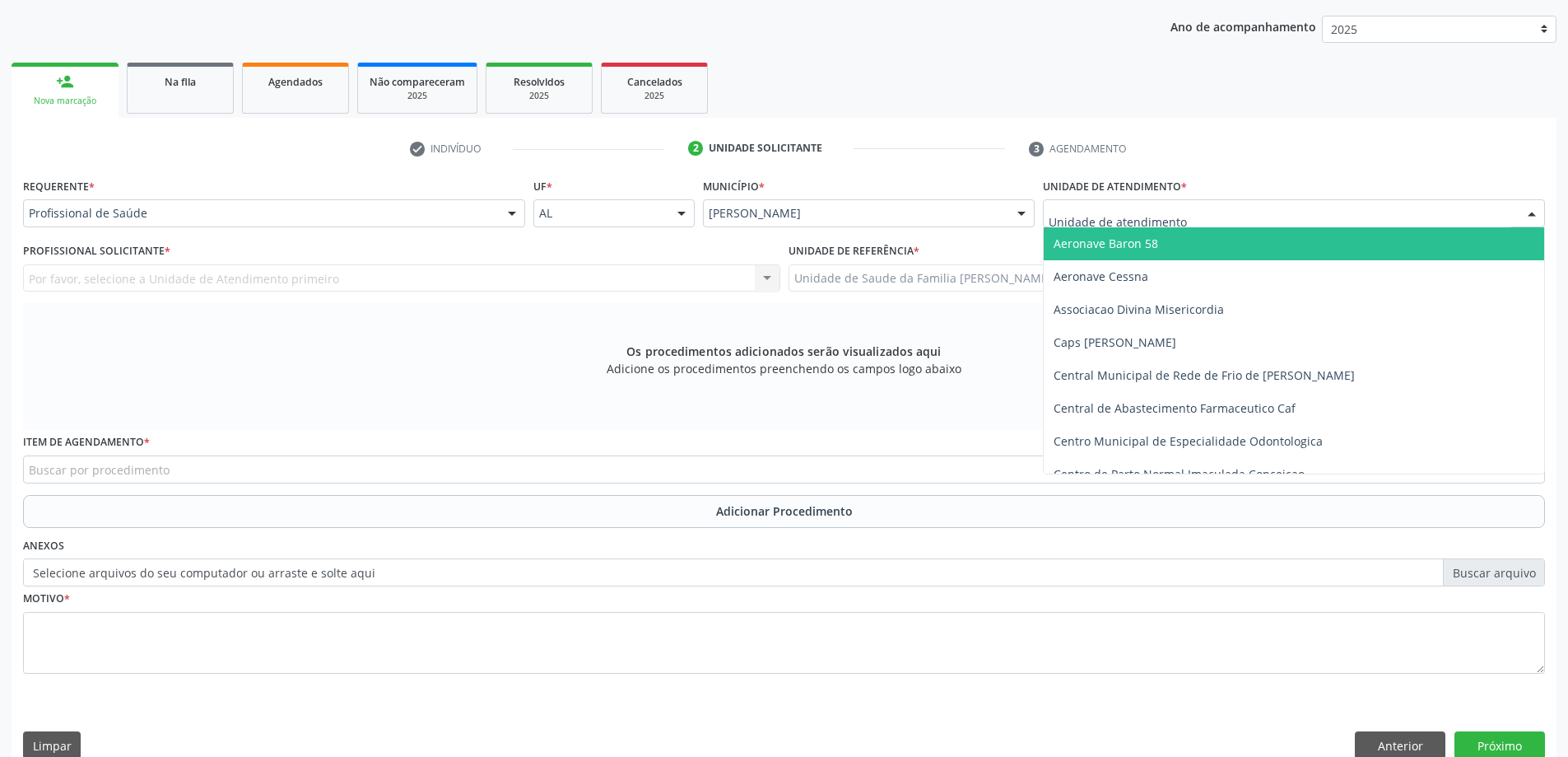
click at [1272, 218] on div at bounding box center [1294, 213] width 502 height 28
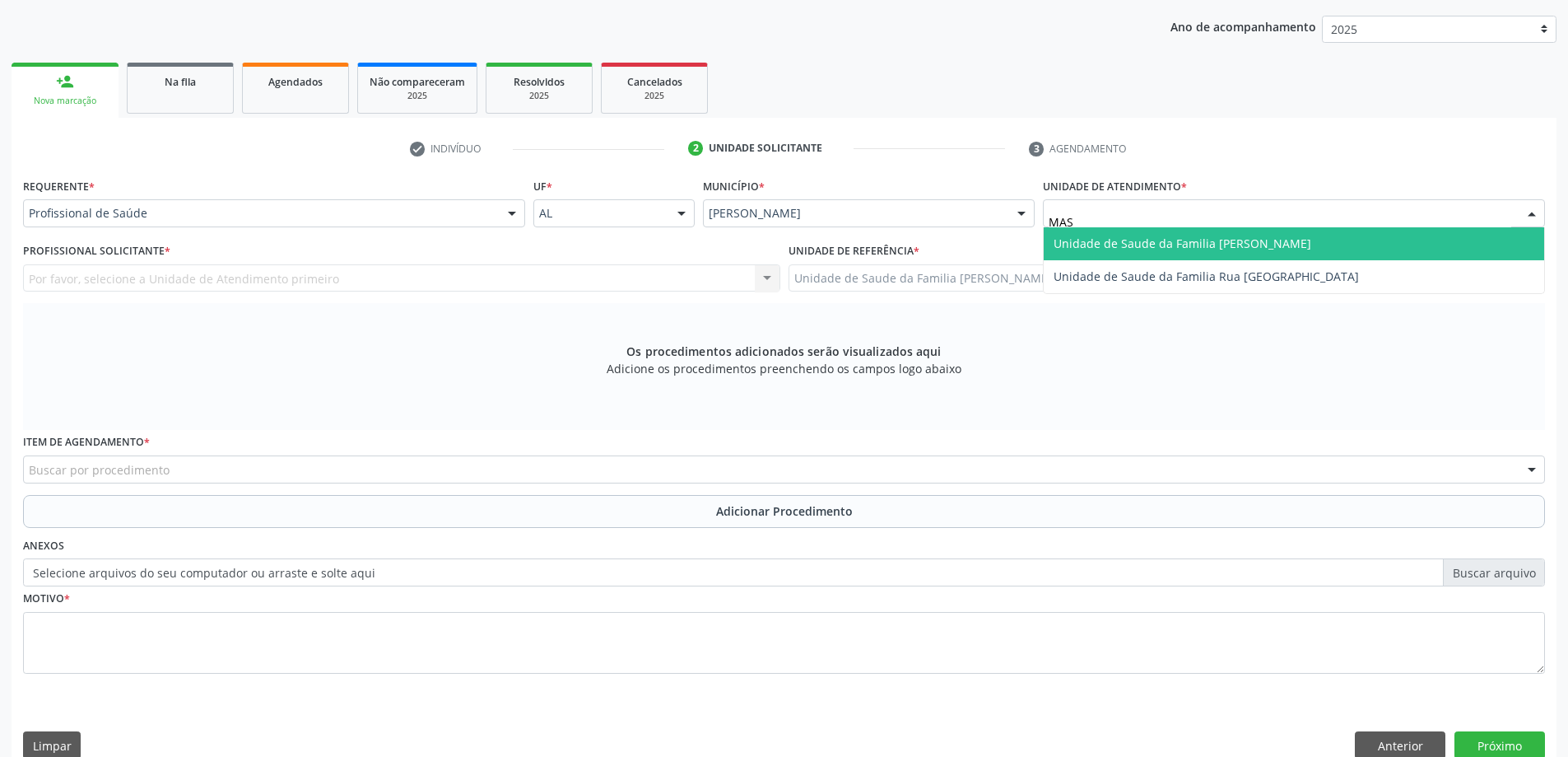
type input "MASS"
click at [1298, 250] on span "Unidade de Saude da Familia [PERSON_NAME]" at bounding box center [1294, 243] width 501 height 33
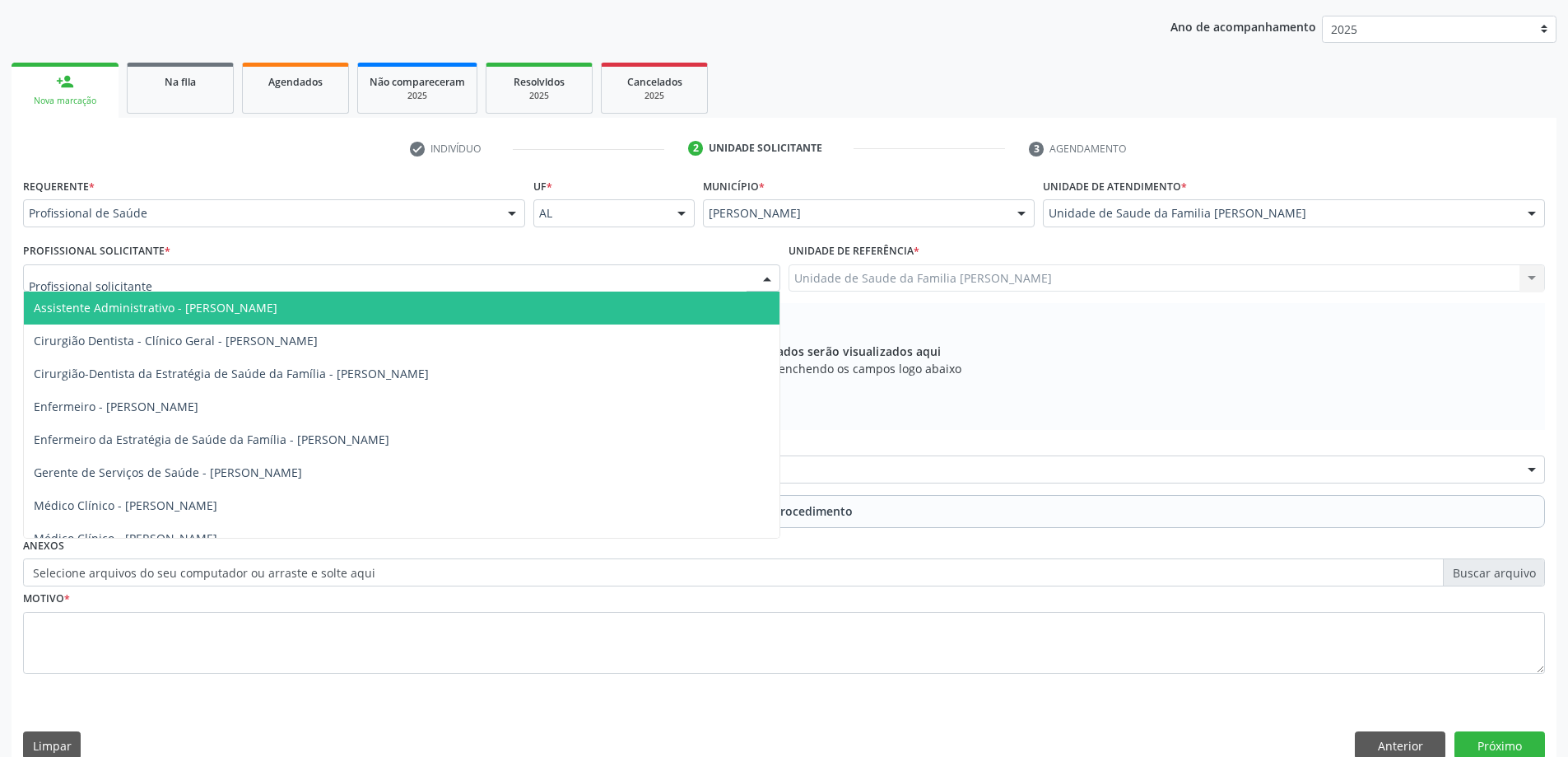
click at [249, 276] on div at bounding box center [401, 278] width 758 height 28
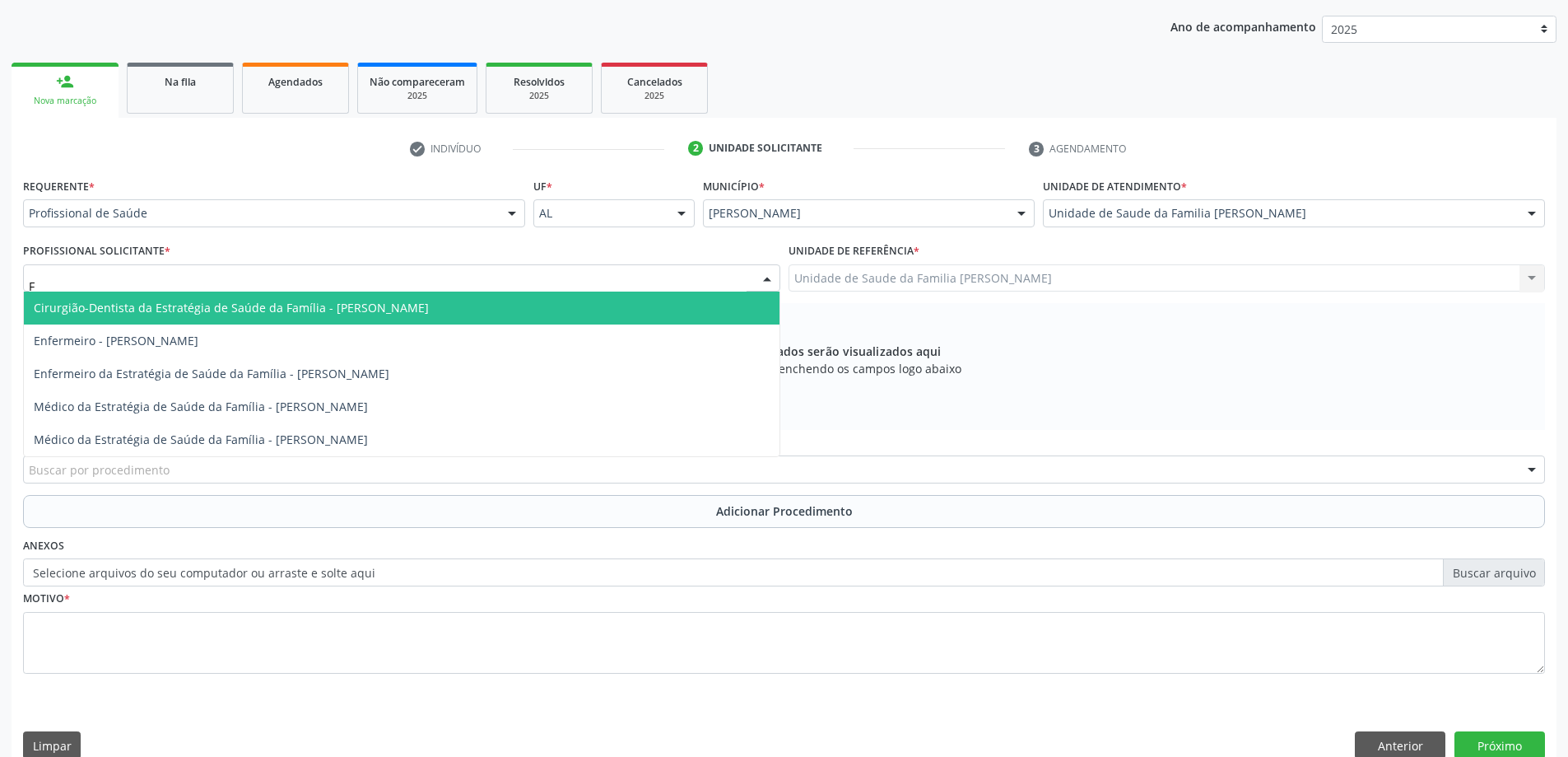
type input "FA"
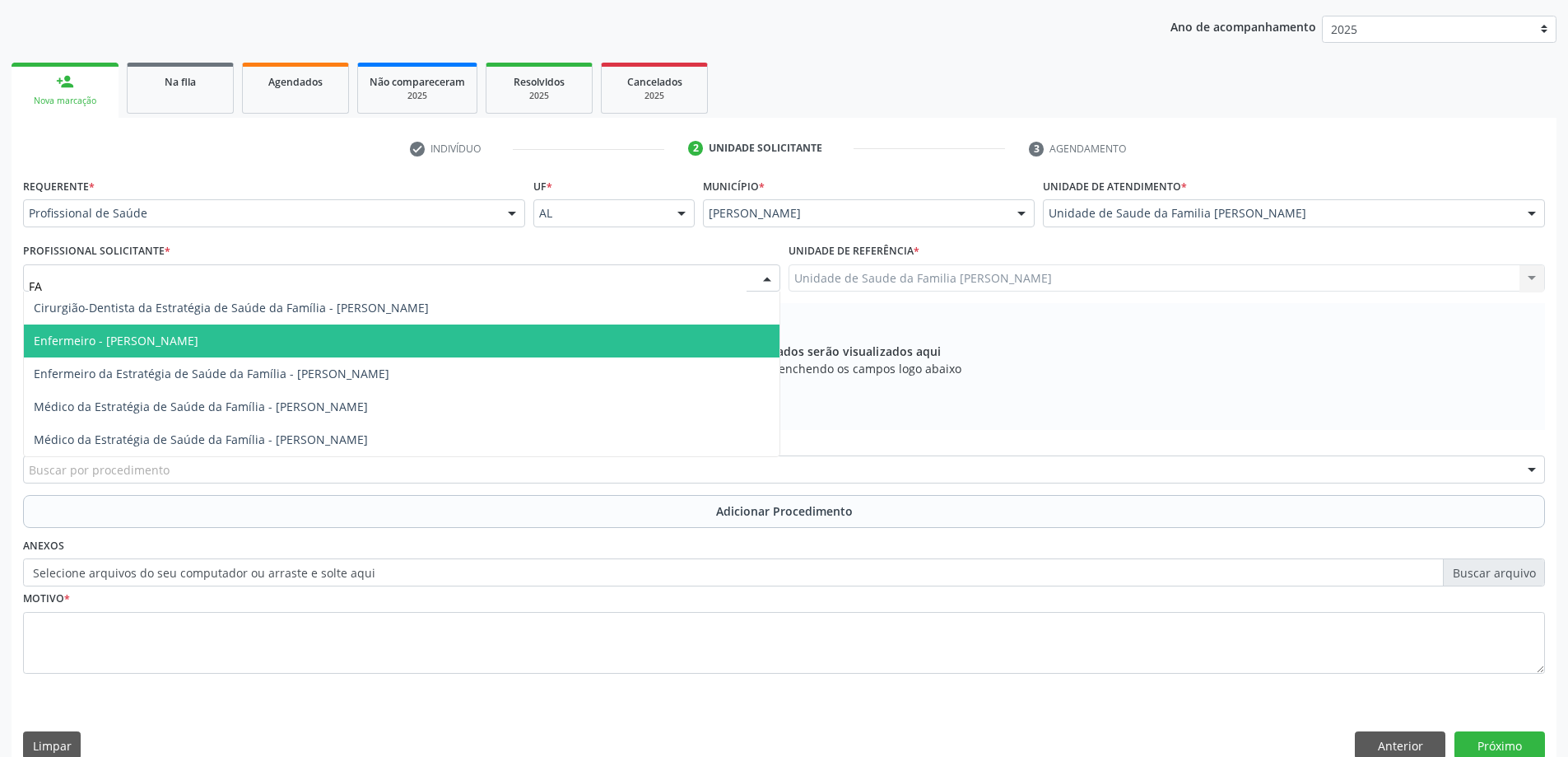
click at [177, 331] on span "Enfermeiro - [PERSON_NAME]" at bounding box center [401, 340] width 756 height 33
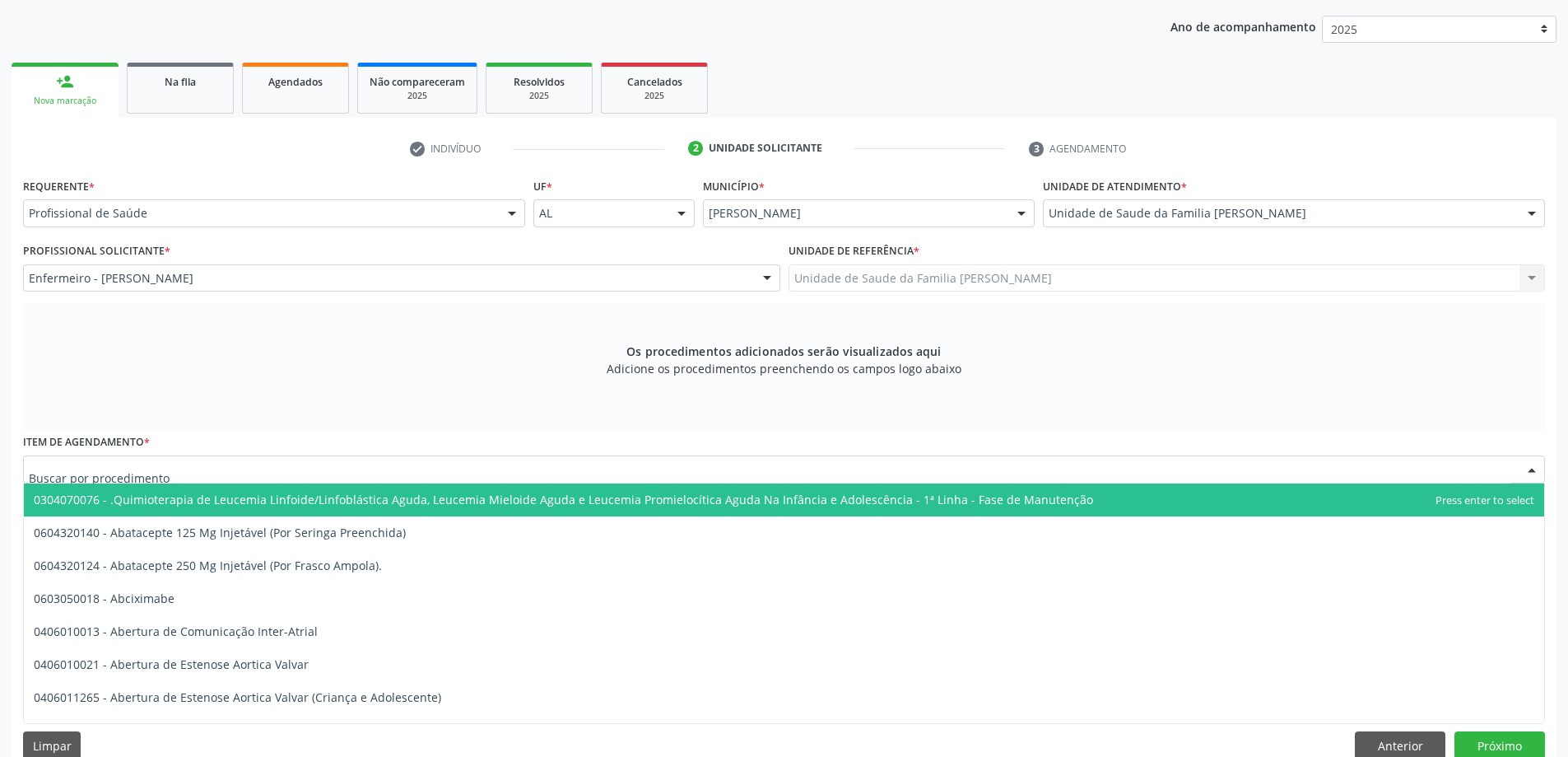
click at [353, 480] on div at bounding box center [784, 469] width 1523 height 28
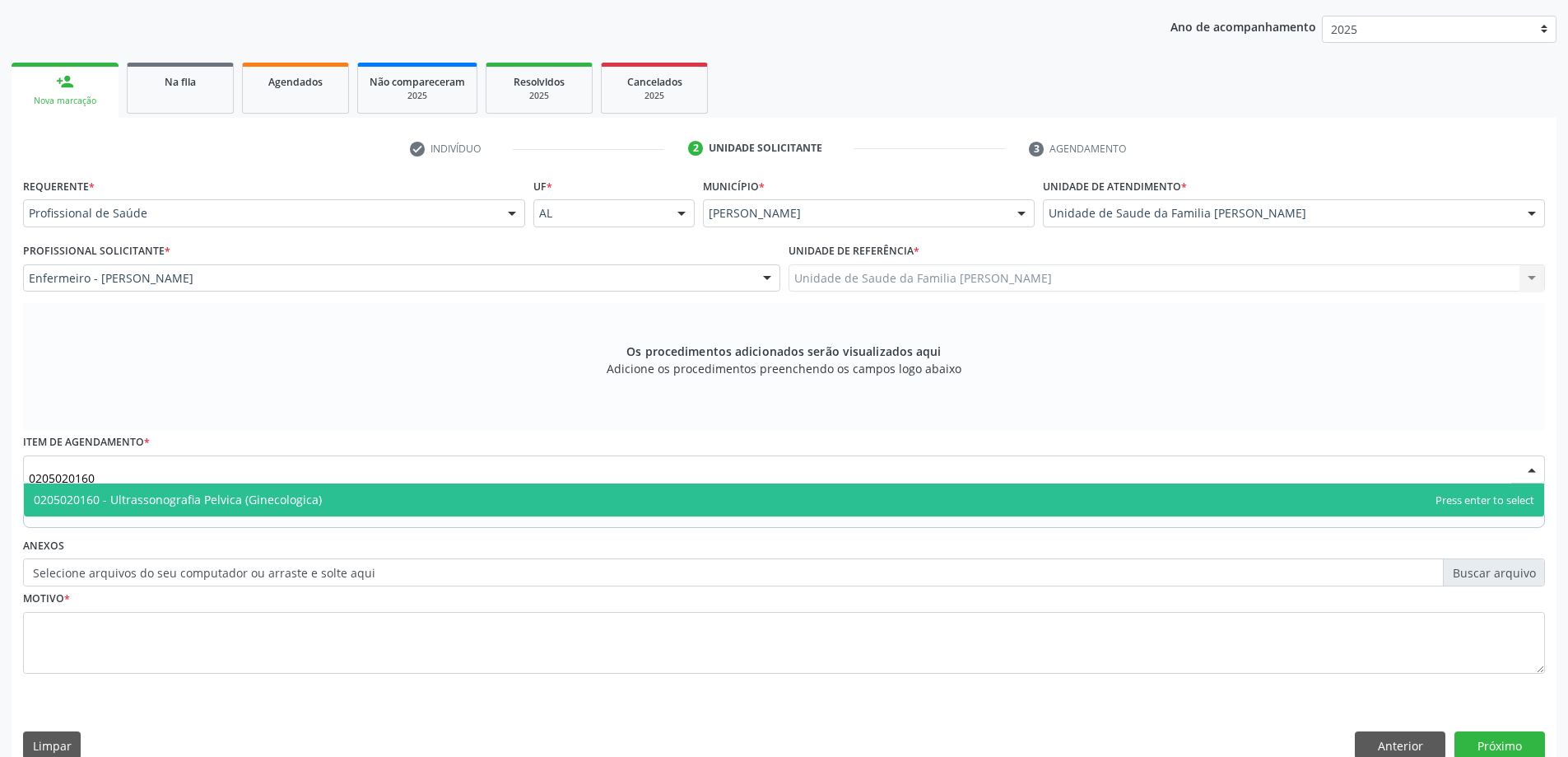
click at [343, 499] on span "0205020160 - Ultrassonografia Pelvica (Ginecologica)" at bounding box center [784, 500] width 1521 height 33
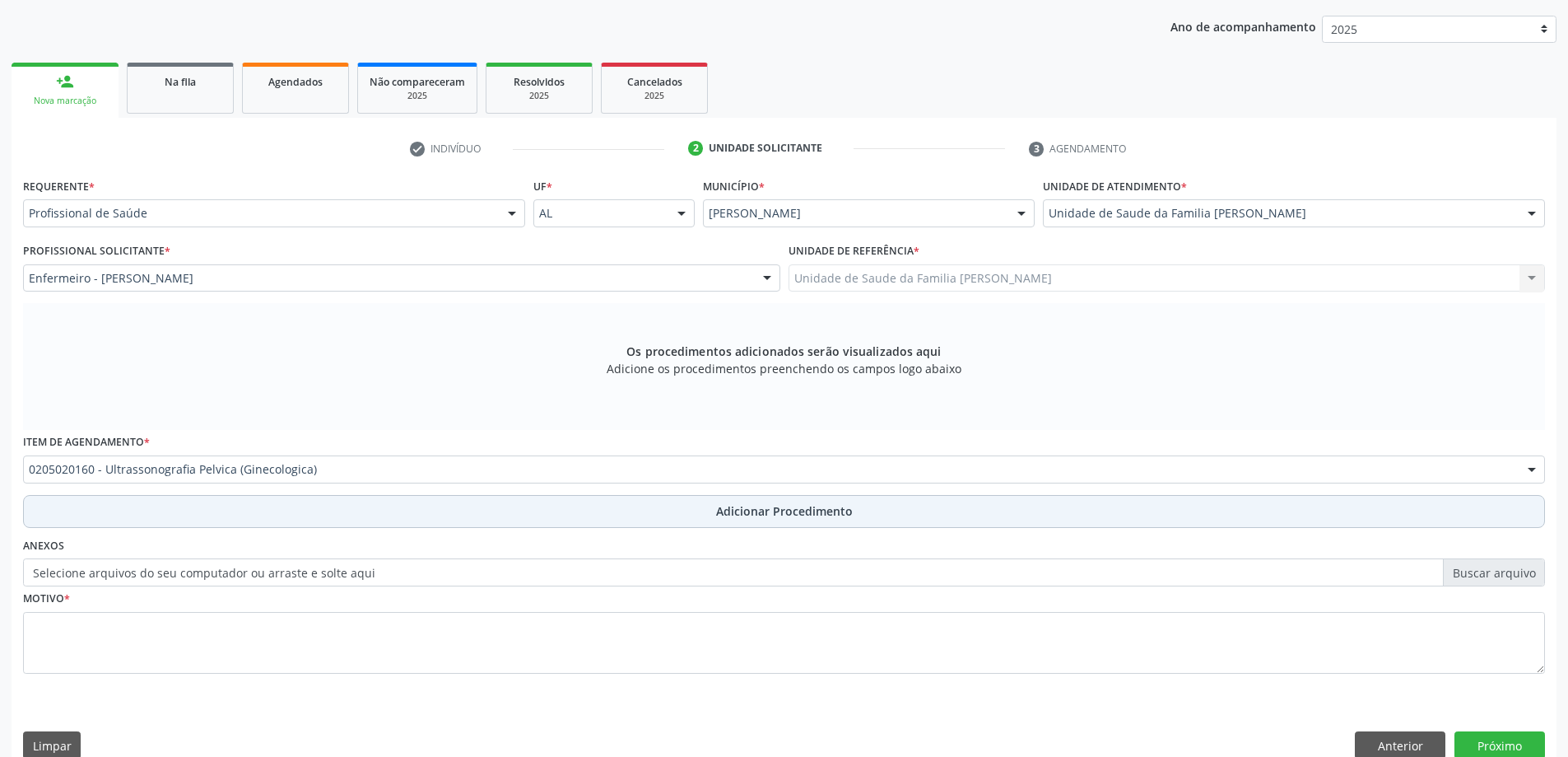
click at [299, 514] on button "Adicionar Procedimento" at bounding box center [784, 511] width 1523 height 33
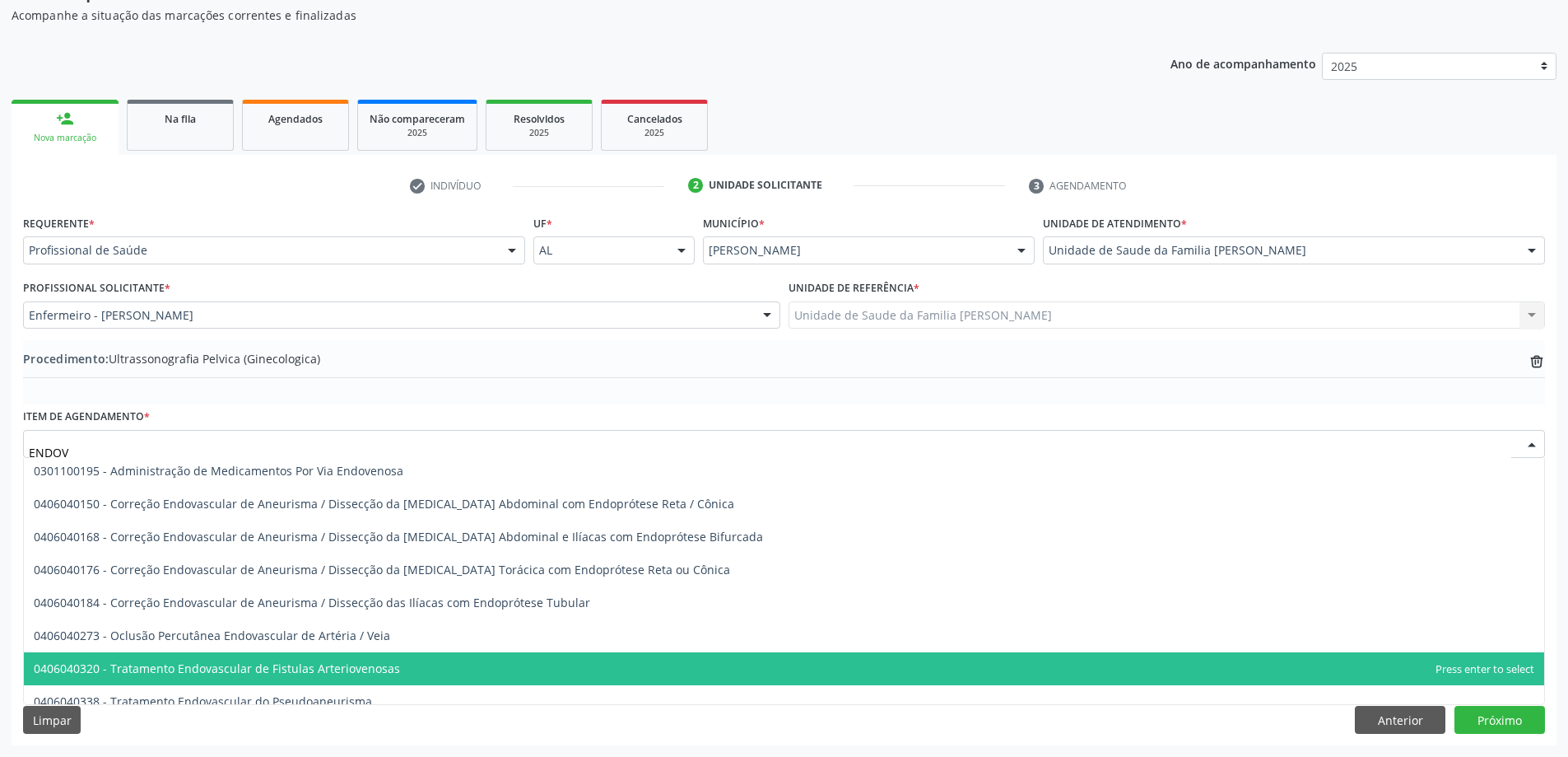
scroll to position [0, 0]
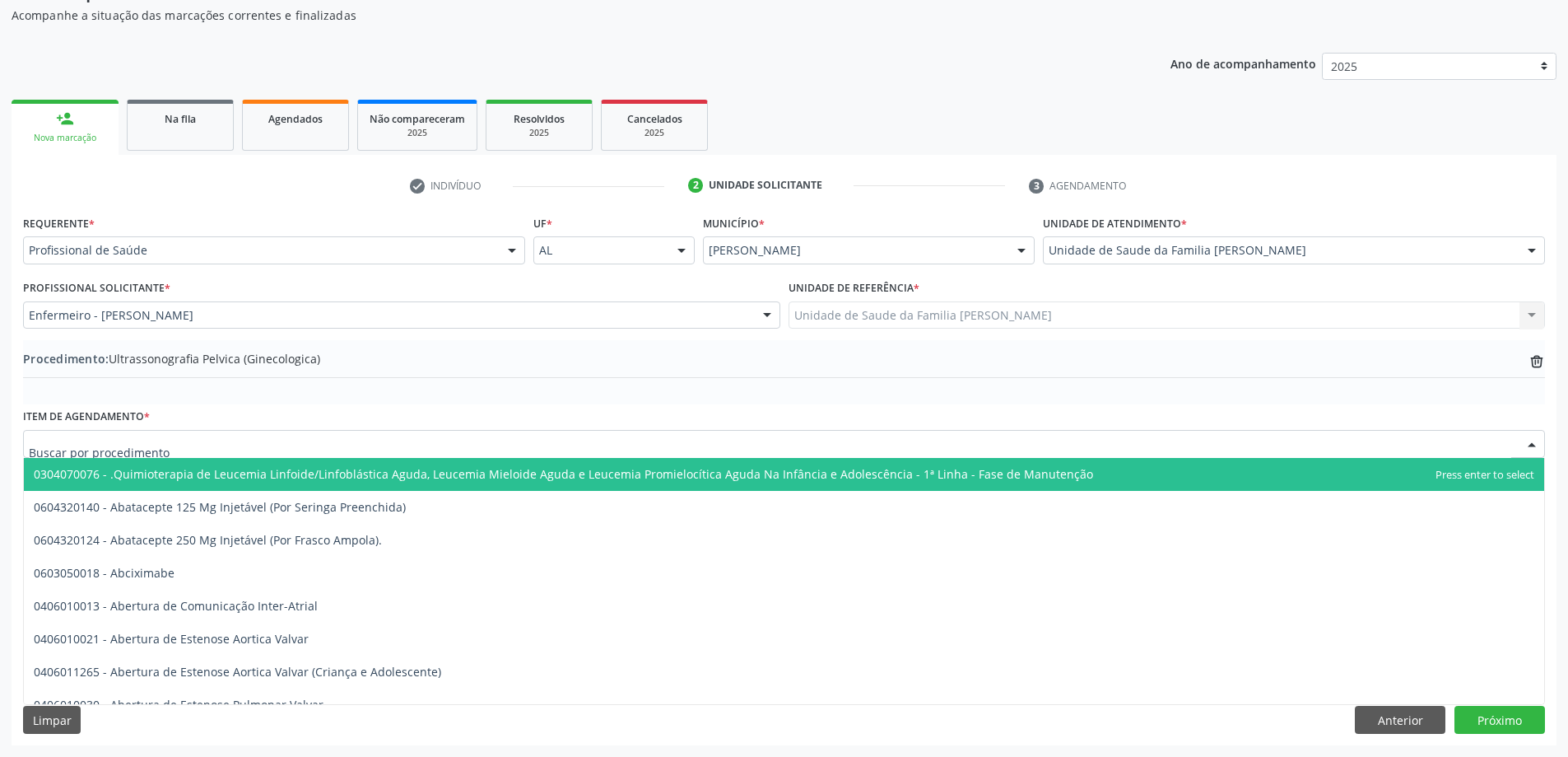
click at [366, 431] on div at bounding box center [784, 444] width 1523 height 28
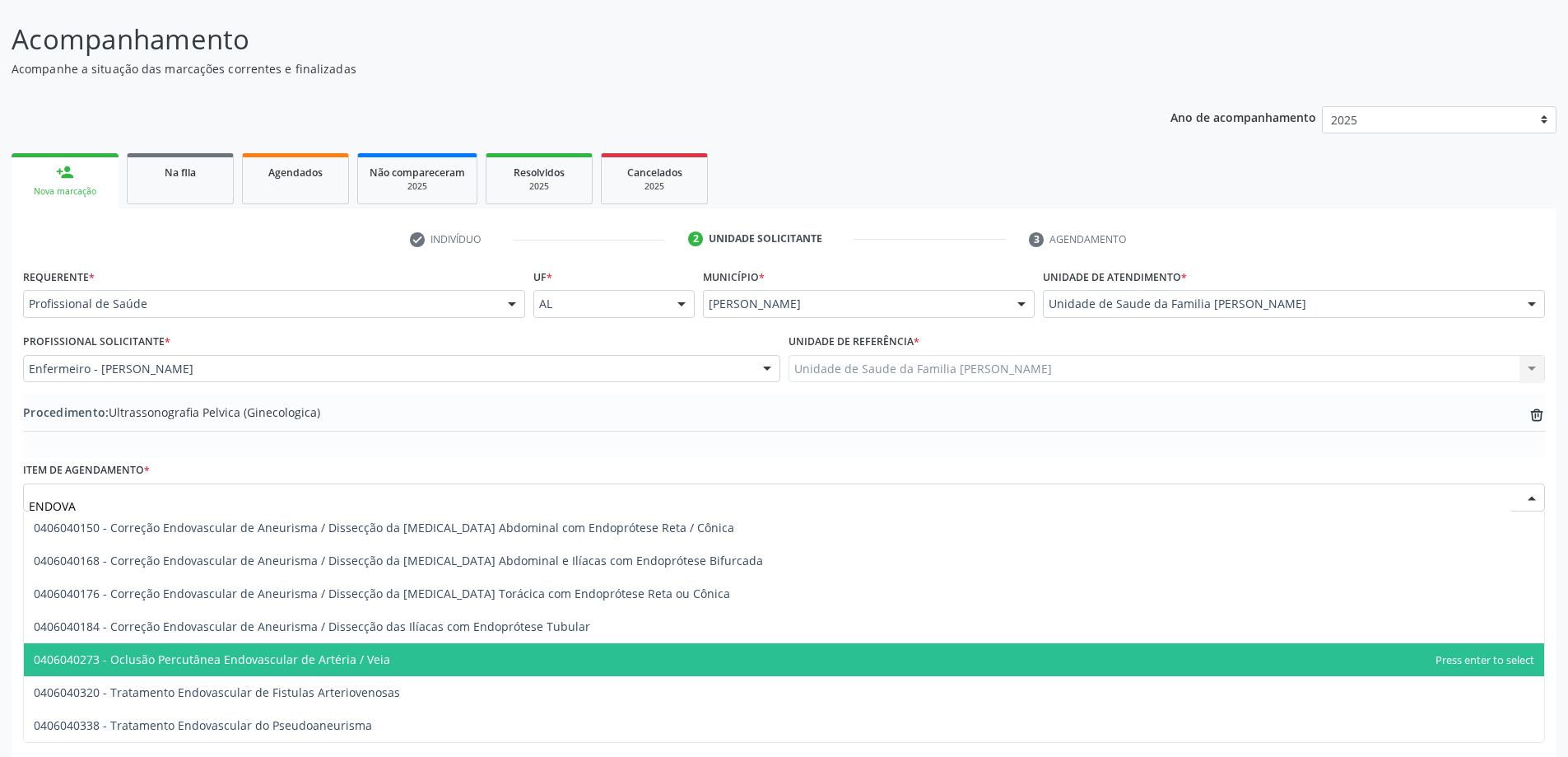
scroll to position [87, 0]
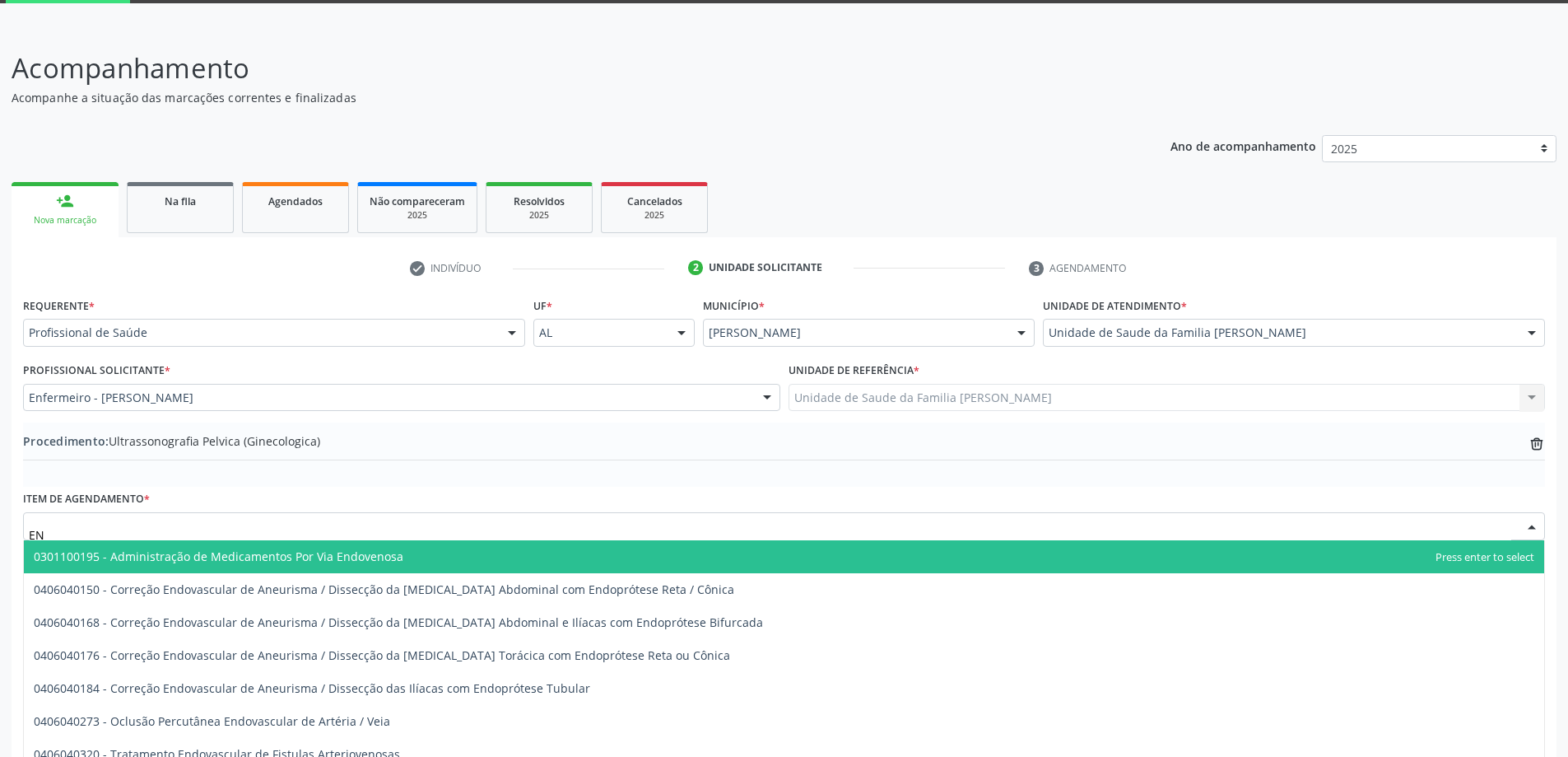
type input "E"
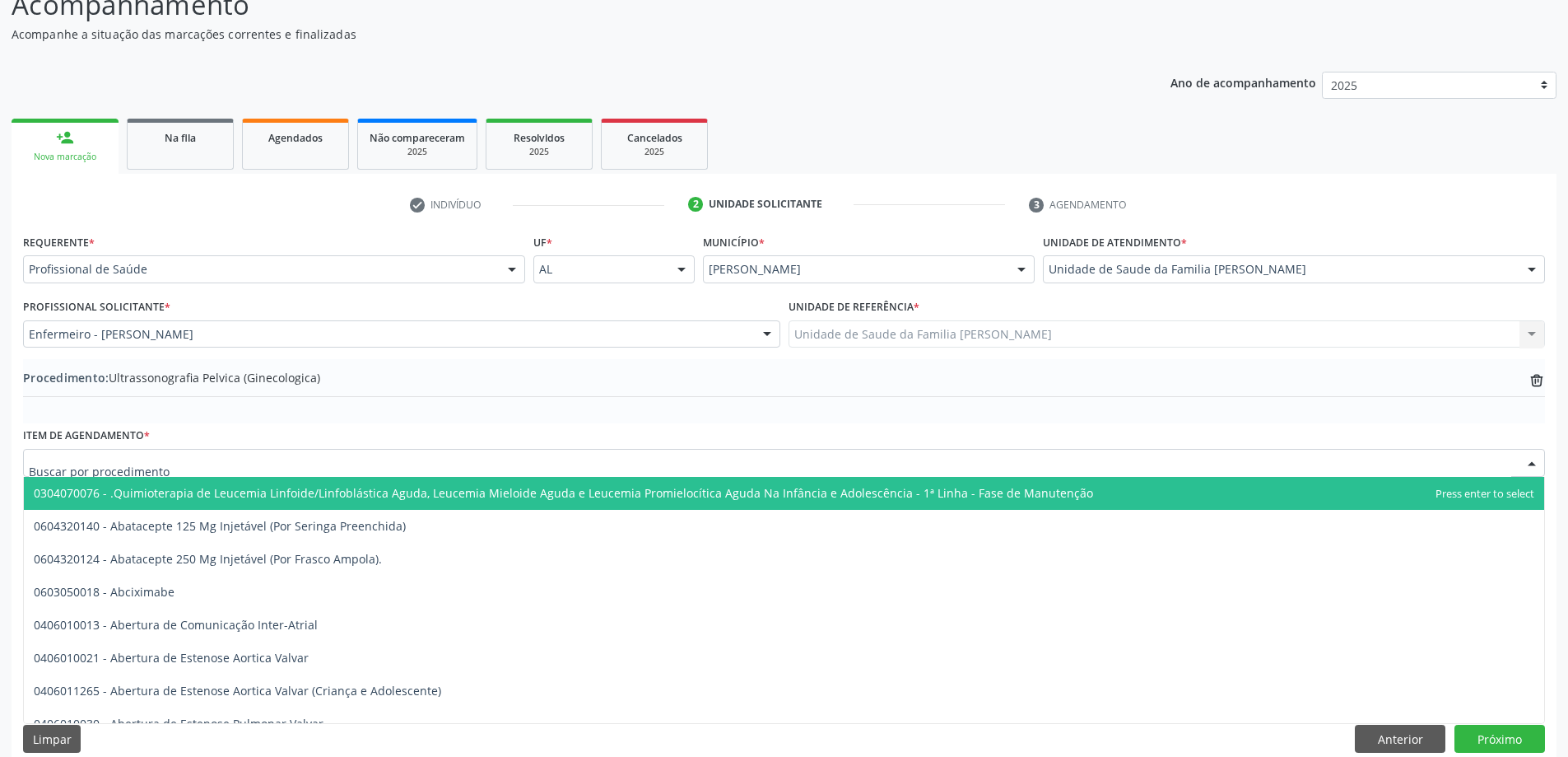
scroll to position [170, 0]
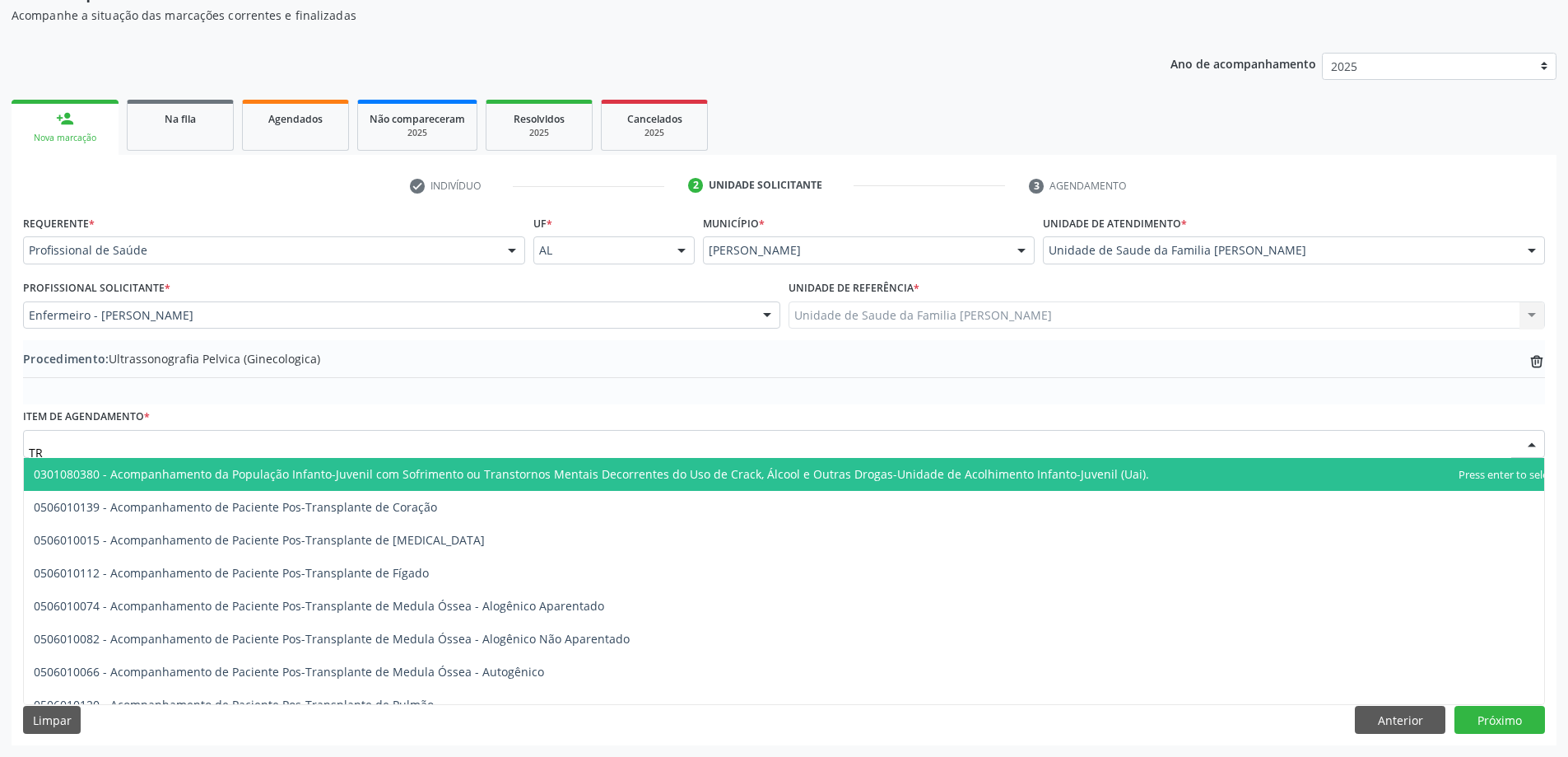
type input "T"
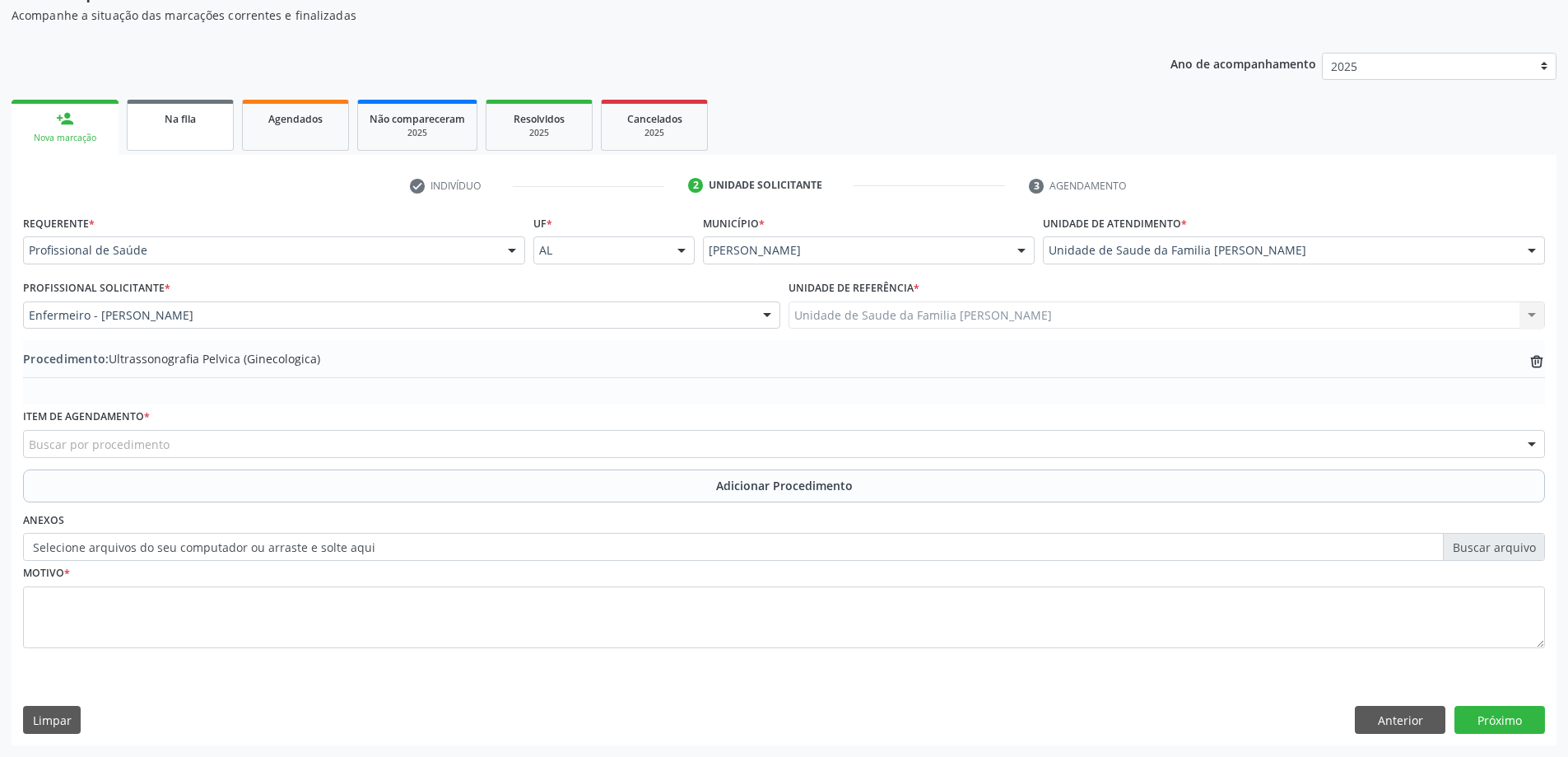
click at [130, 133] on link "Na fila" at bounding box center [181, 125] width 107 height 51
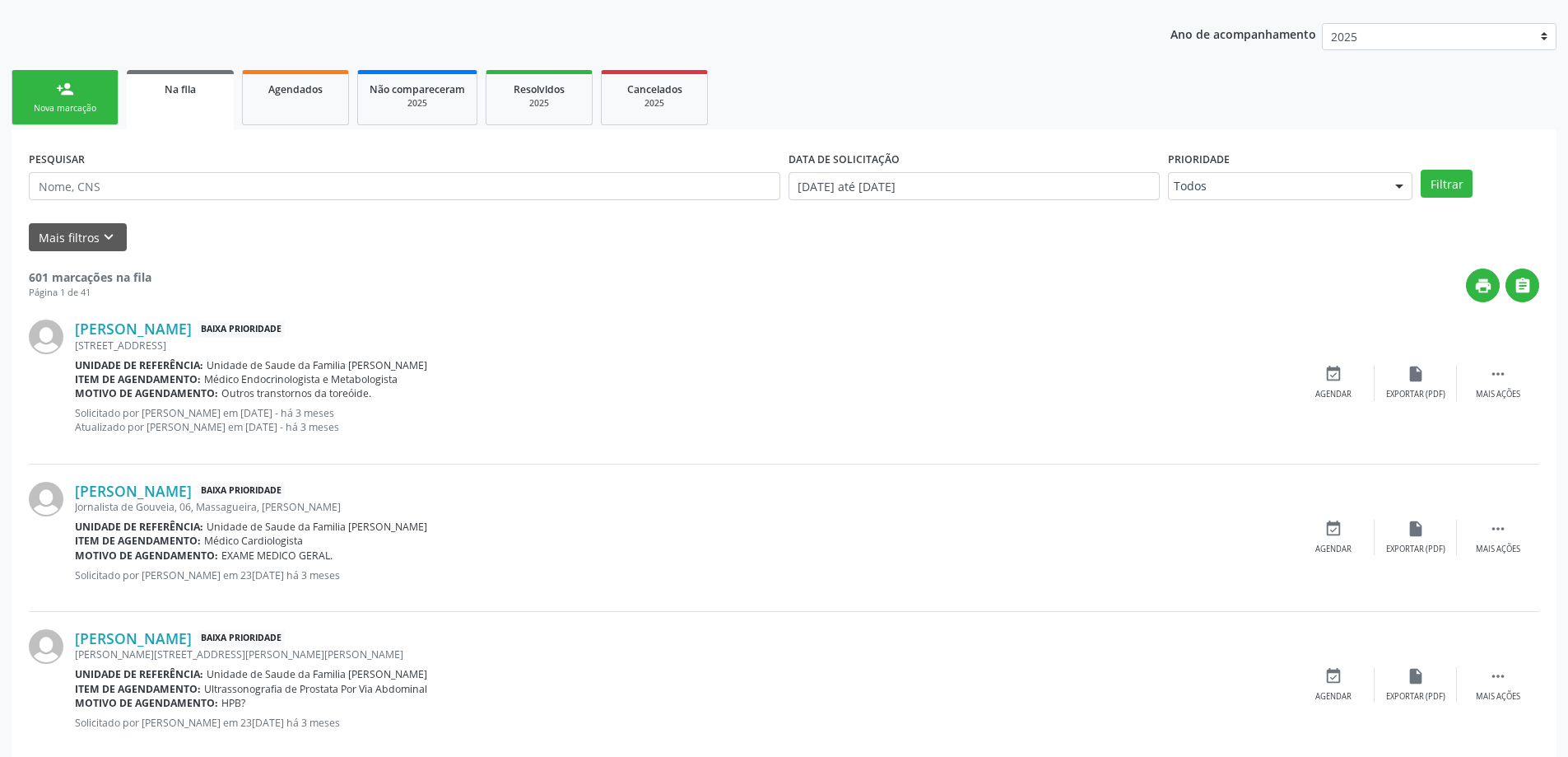
scroll to position [247, 0]
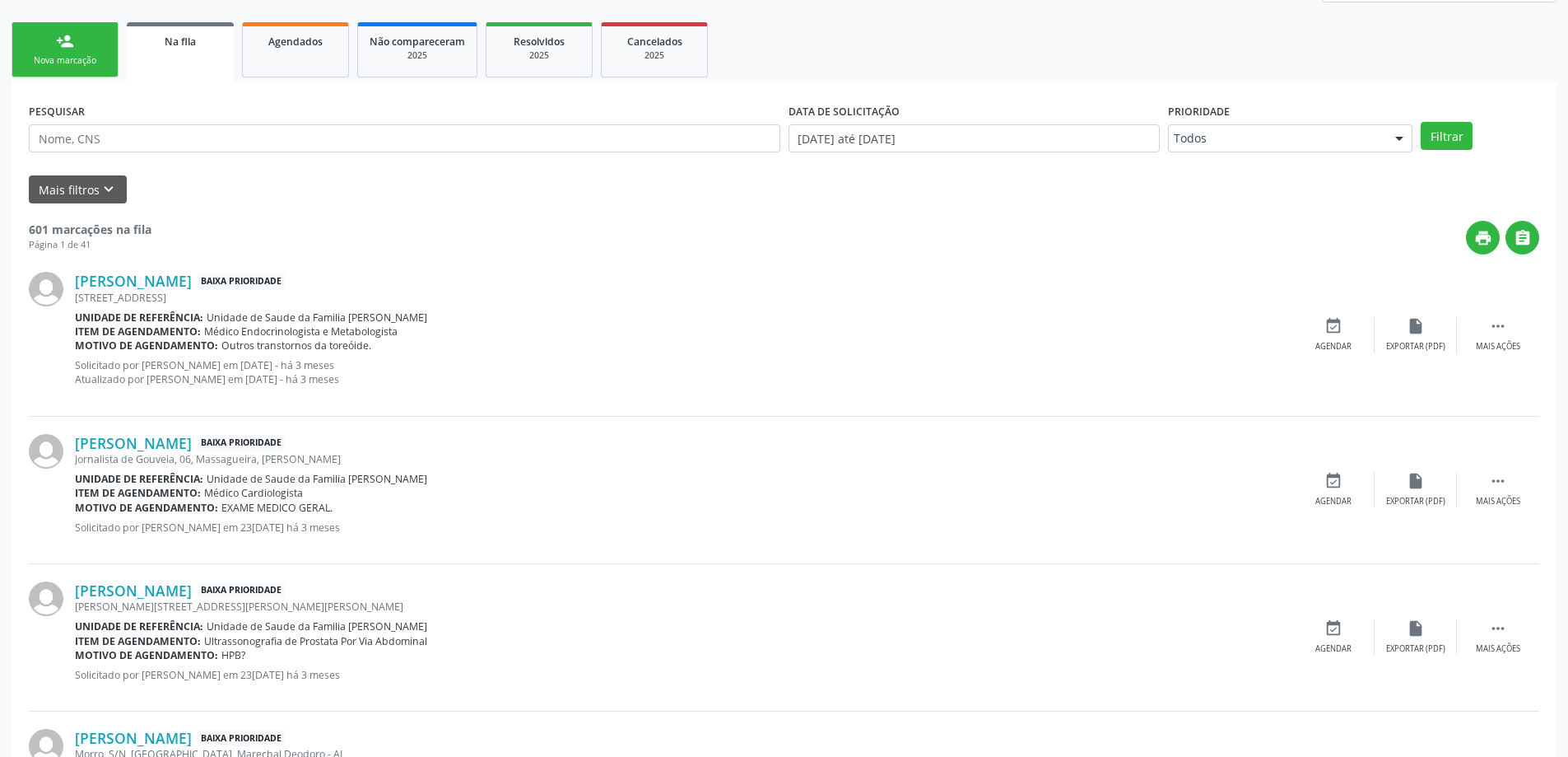
click at [174, 123] on div "PESQUISAR" at bounding box center [404, 131] width 760 height 64
click at [174, 132] on input "text" at bounding box center [405, 138] width 751 height 28
click at [99, 200] on button "Mais filtros keyboard_arrow_down" at bounding box center [78, 190] width 98 height 29
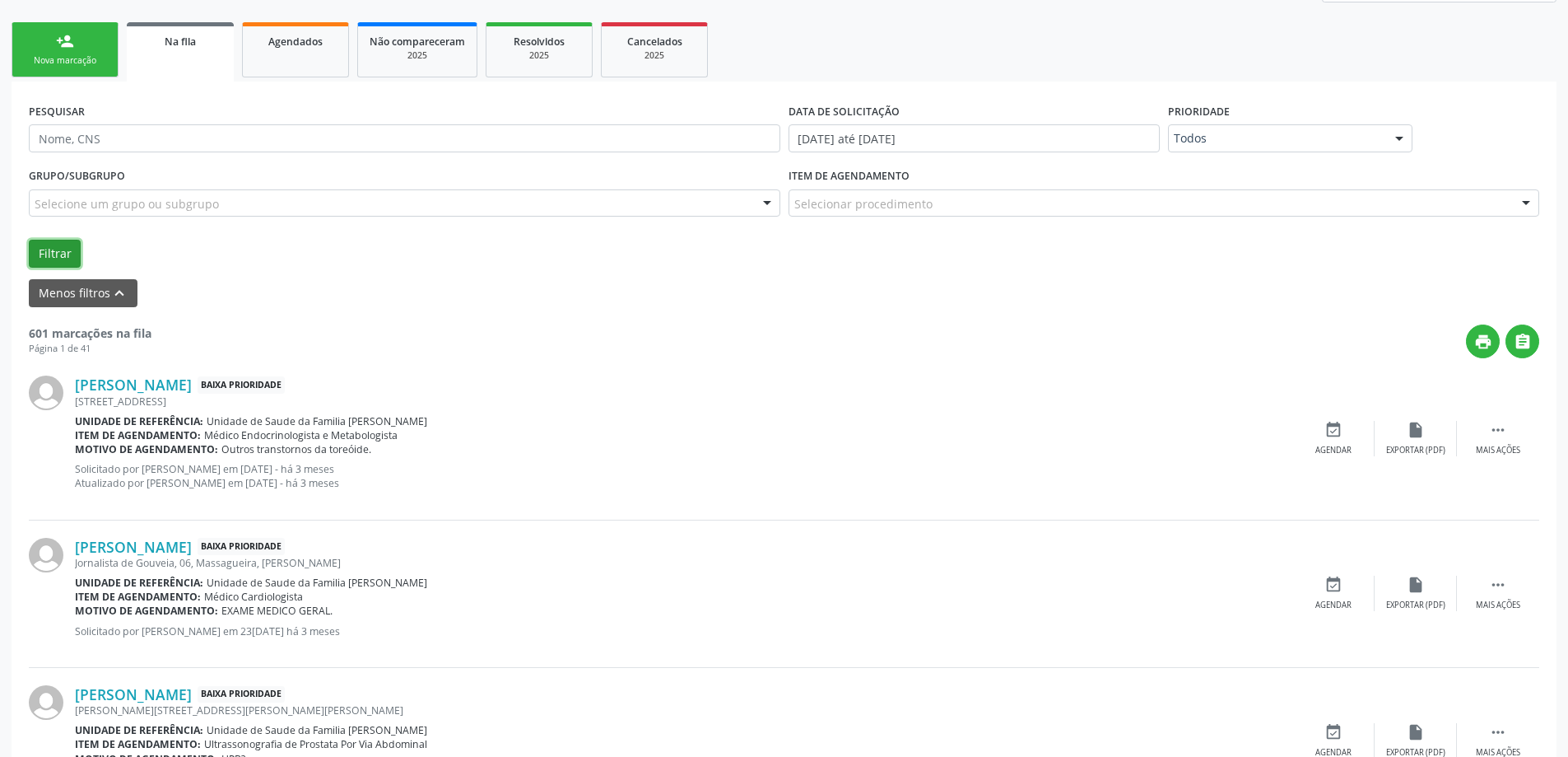
click at [66, 258] on button "Filtrar" at bounding box center [54, 253] width 52 height 28
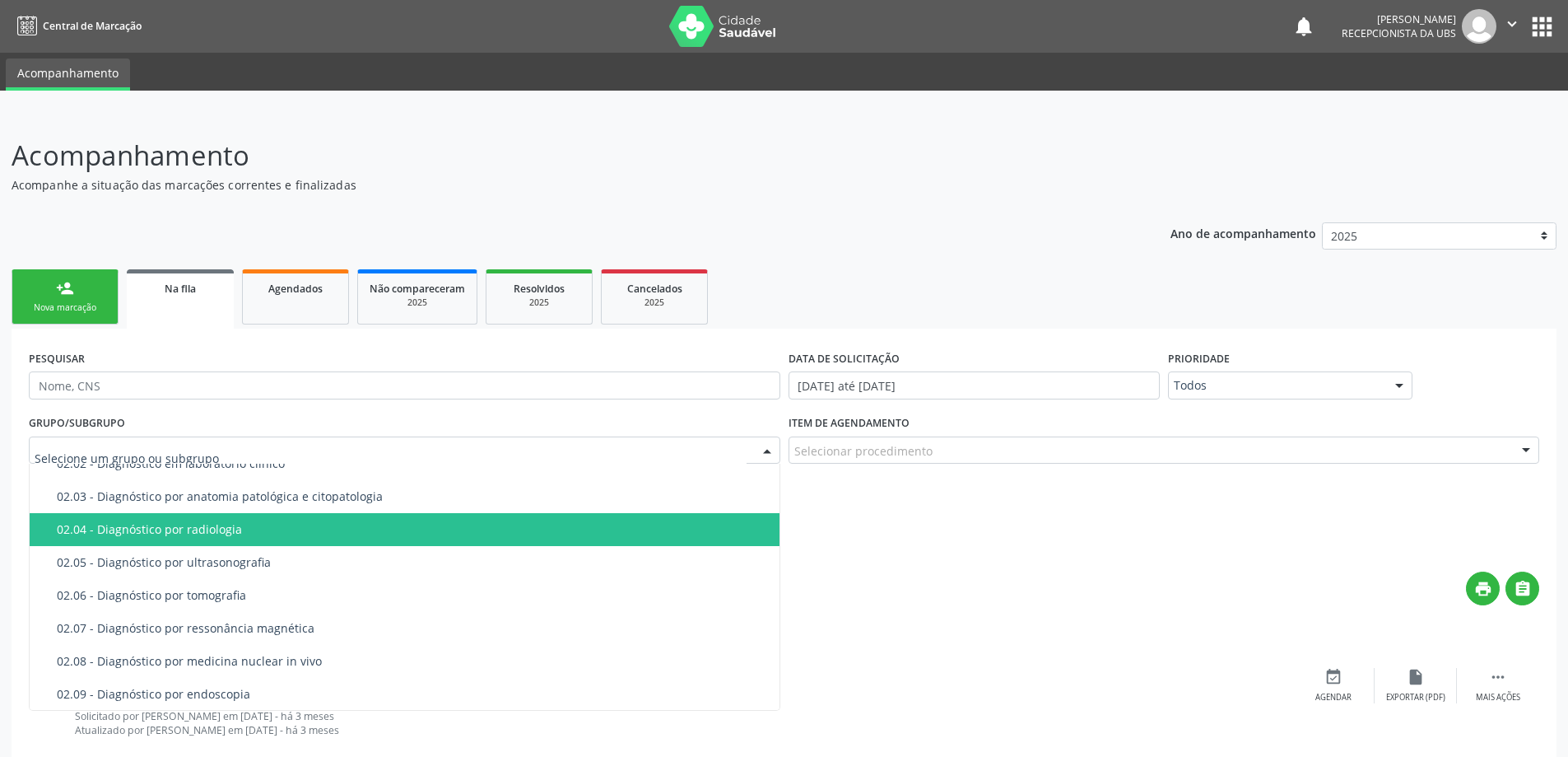
scroll to position [329, 0]
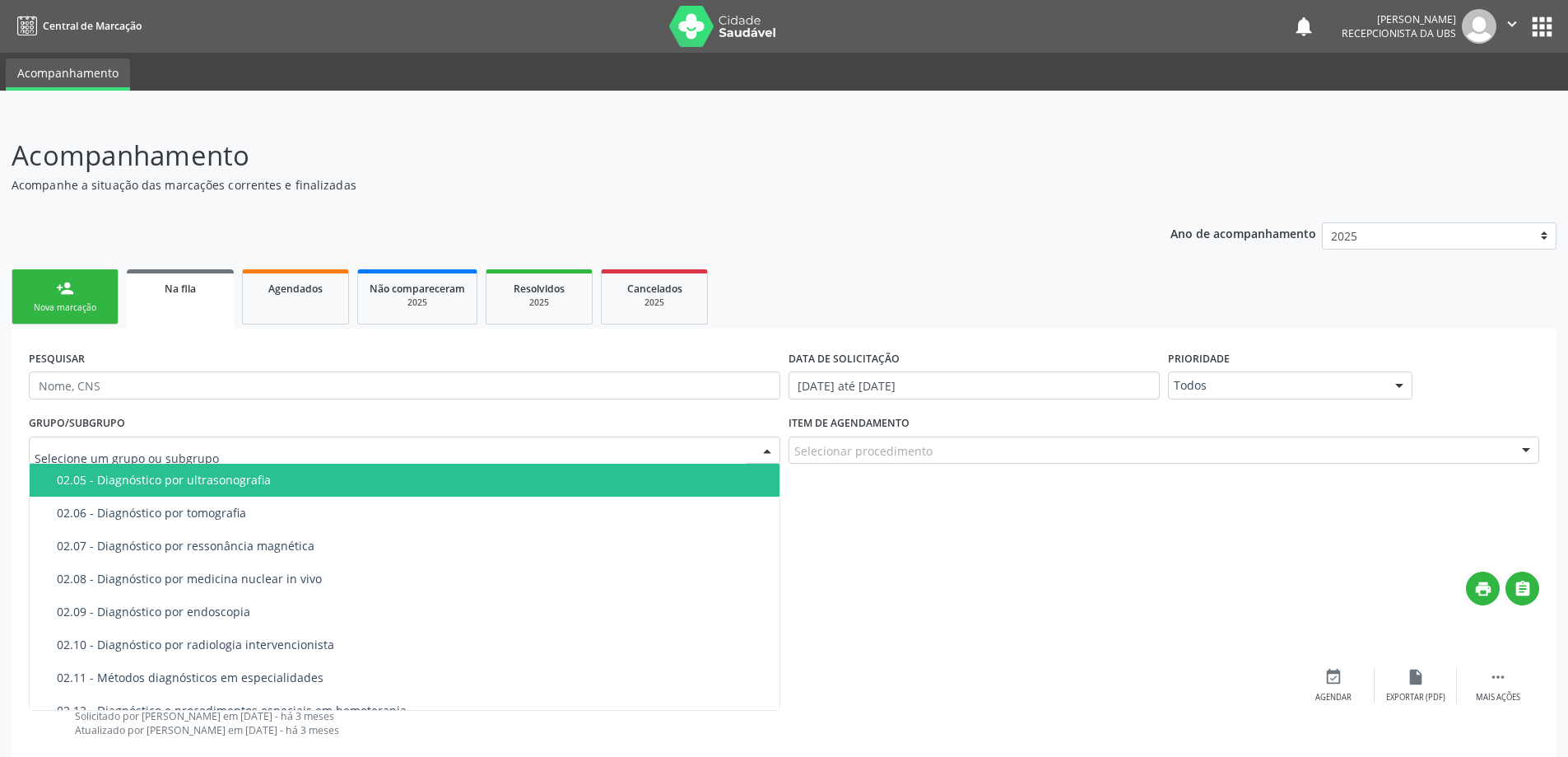
click at [175, 478] on div "02.05 - Diagnóstico por ultrasonografia" at bounding box center [414, 480] width 713 height 14
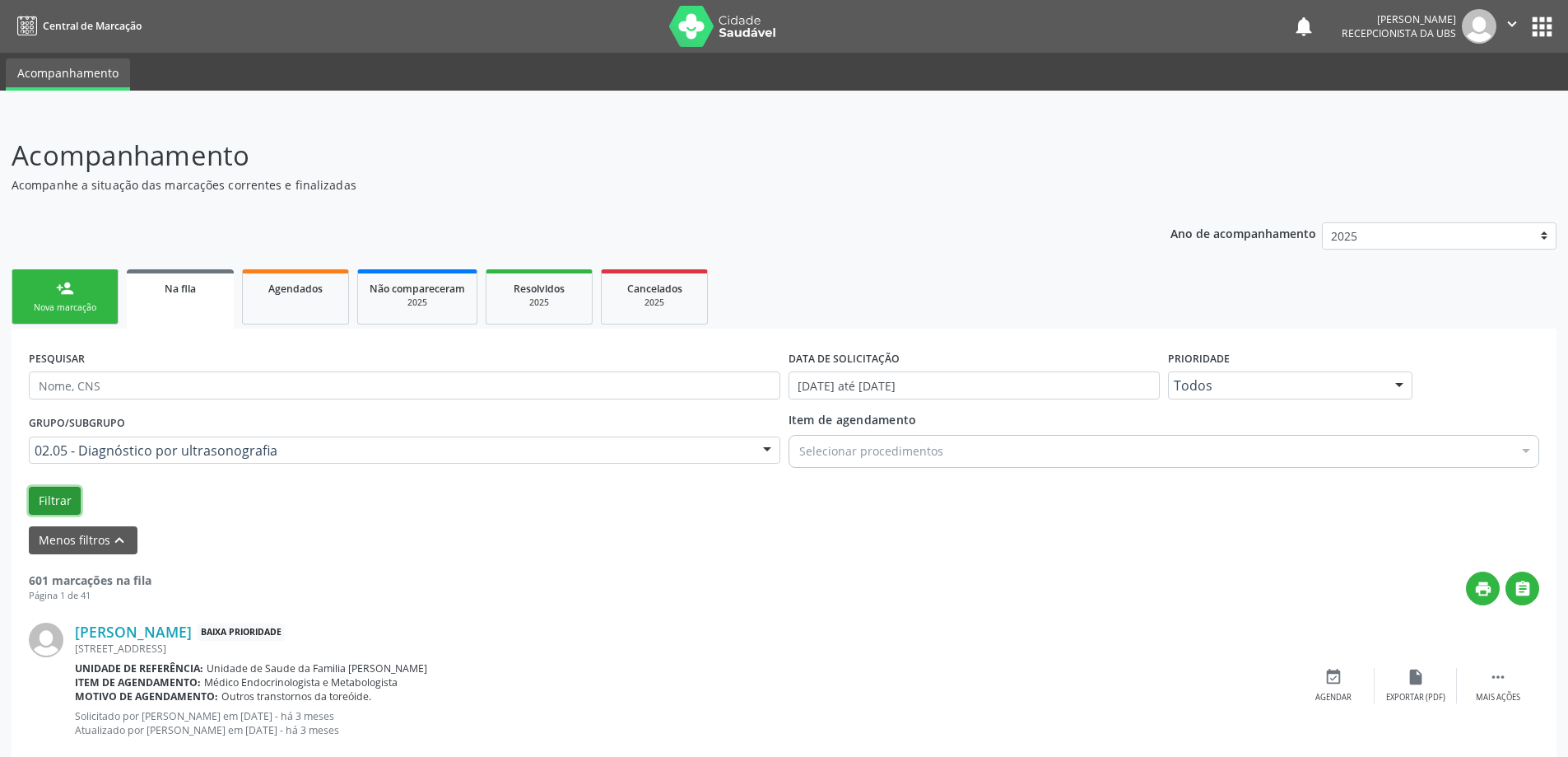
click at [64, 499] on button "Filtrar" at bounding box center [54, 500] width 52 height 28
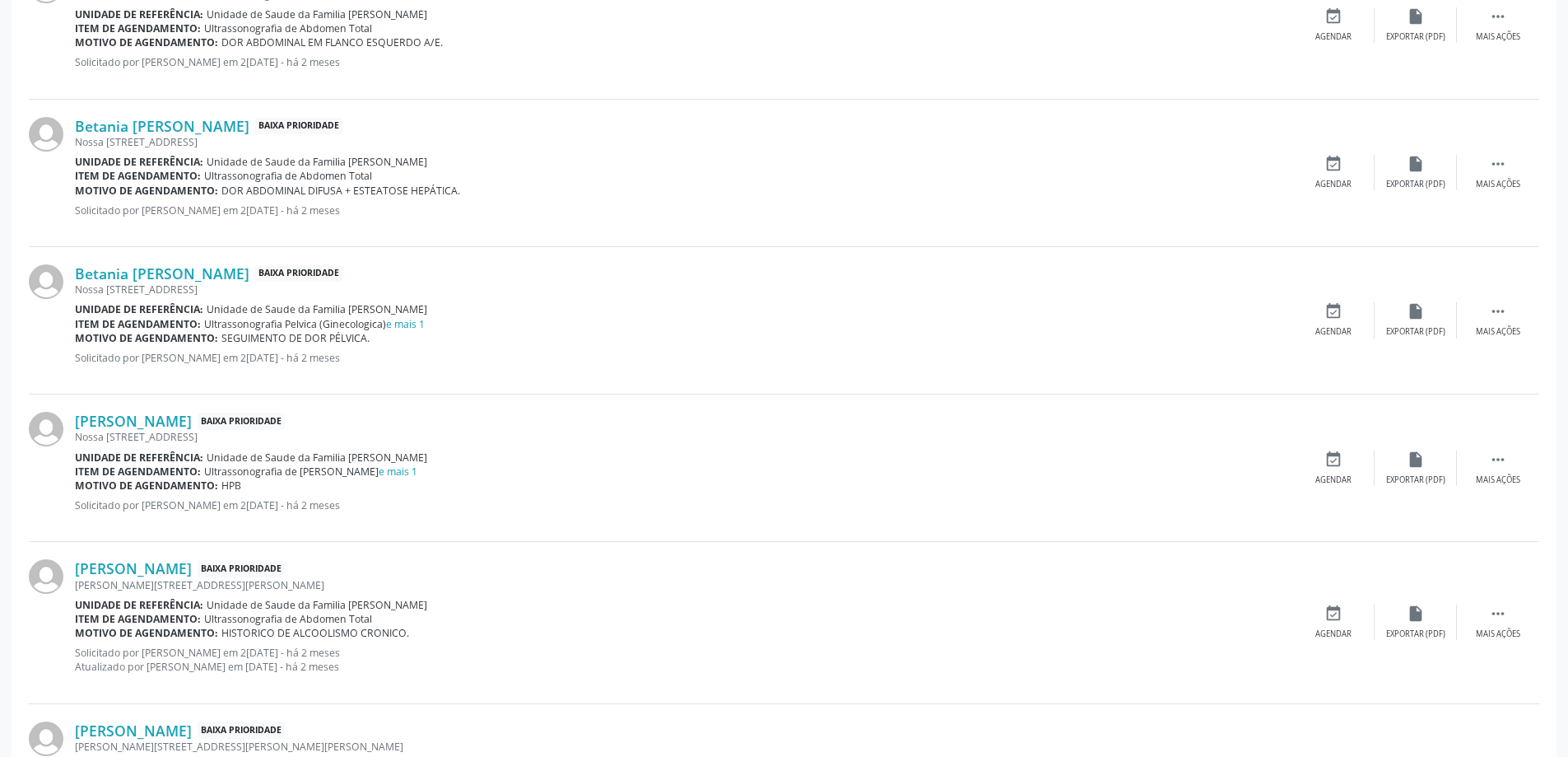
scroll to position [1976, 0]
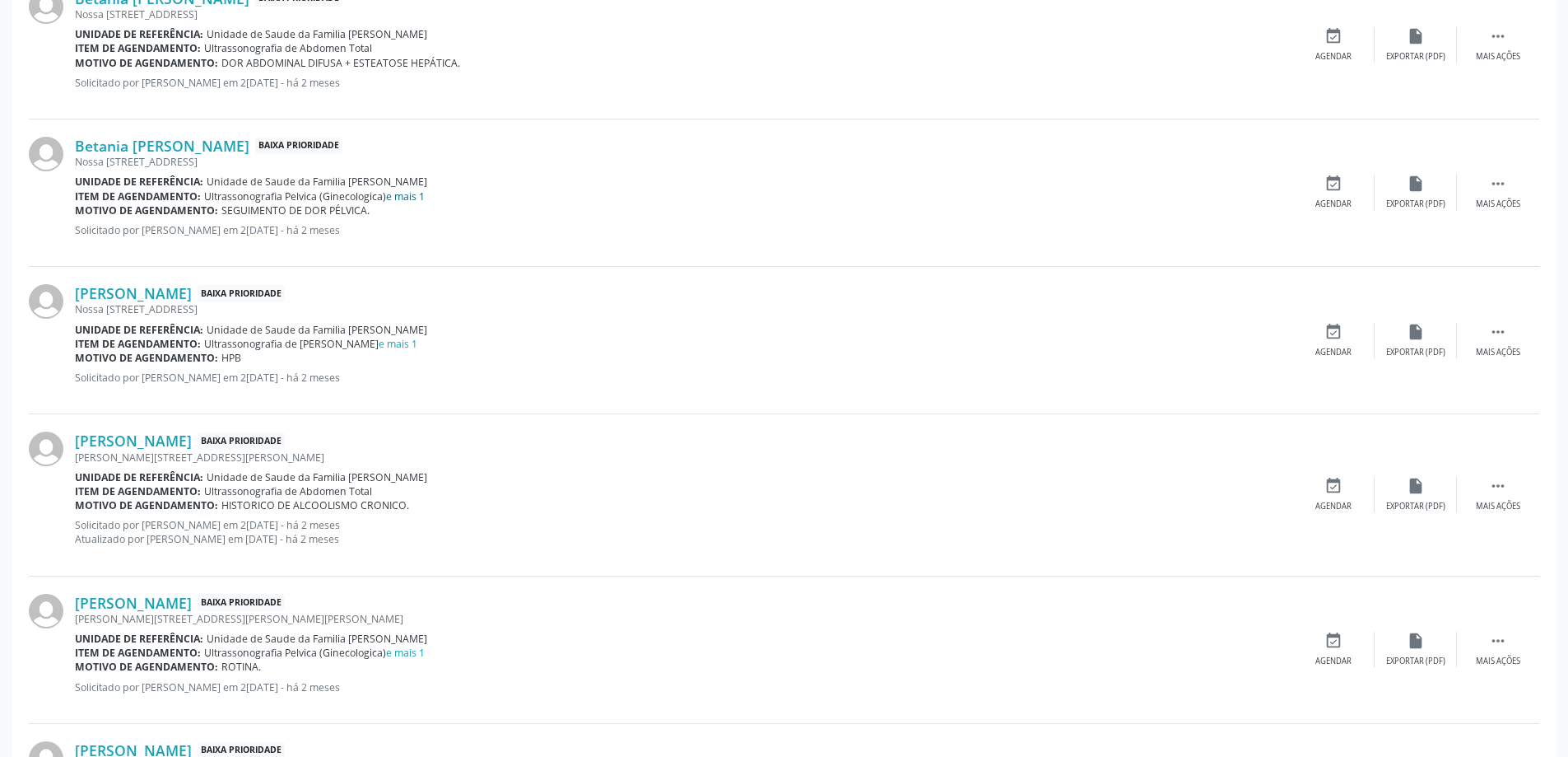
click at [422, 190] on link "e mais 1" at bounding box center [406, 196] width 39 height 14
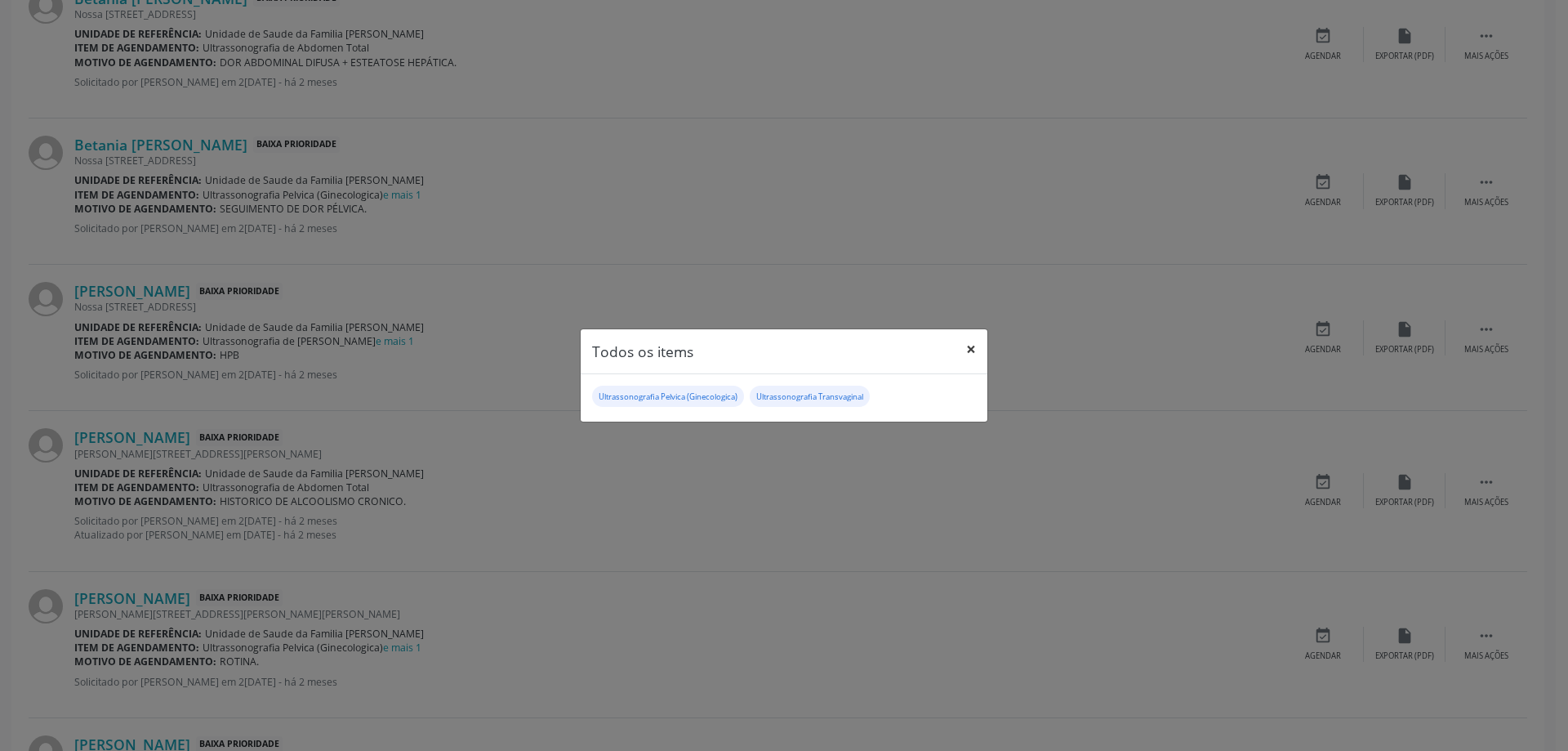
click at [957, 343] on button "×" at bounding box center [971, 349] width 32 height 40
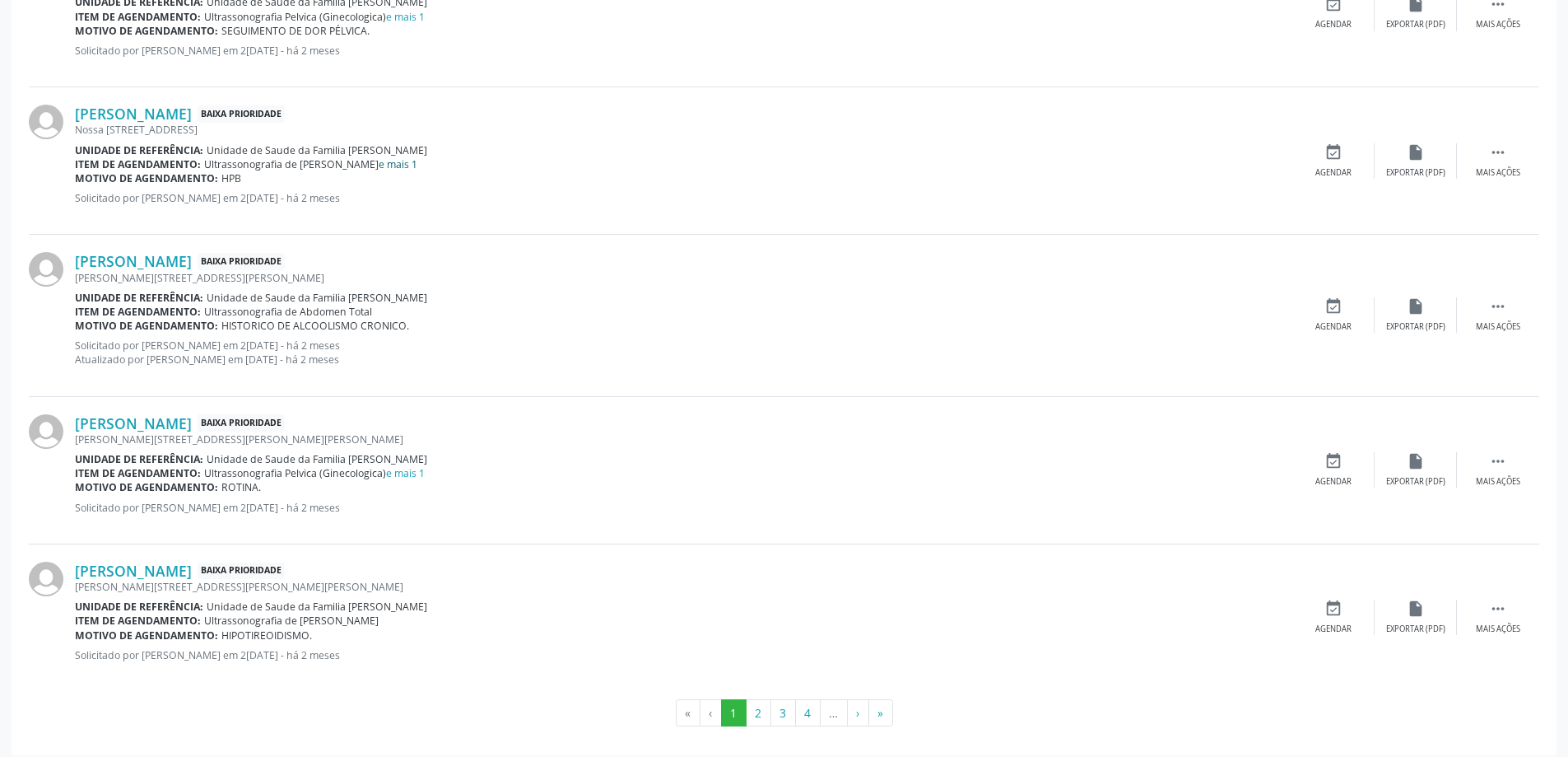
scroll to position [2166, 0]
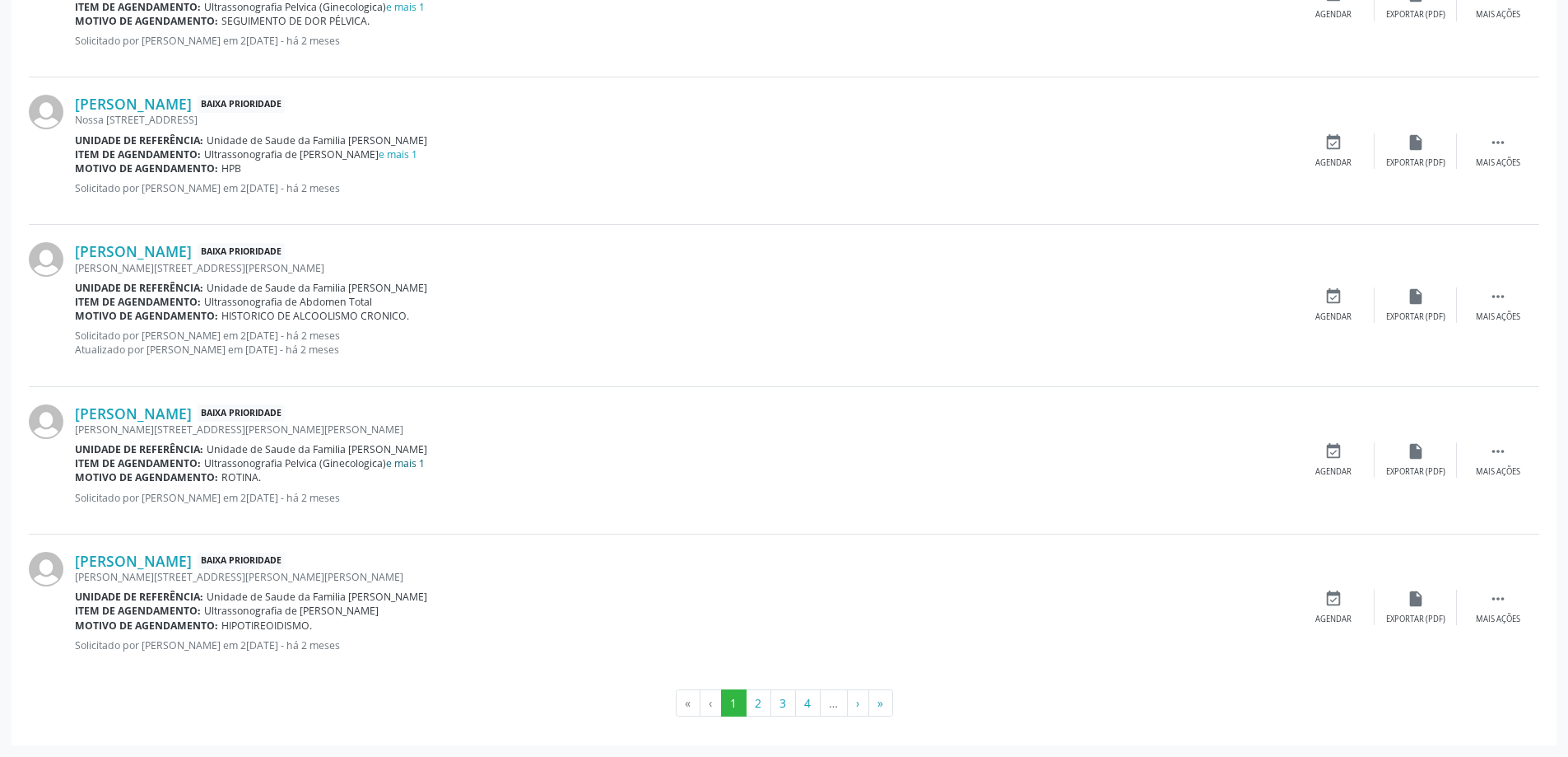
click at [412, 458] on link "e mais 1" at bounding box center [406, 463] width 39 height 14
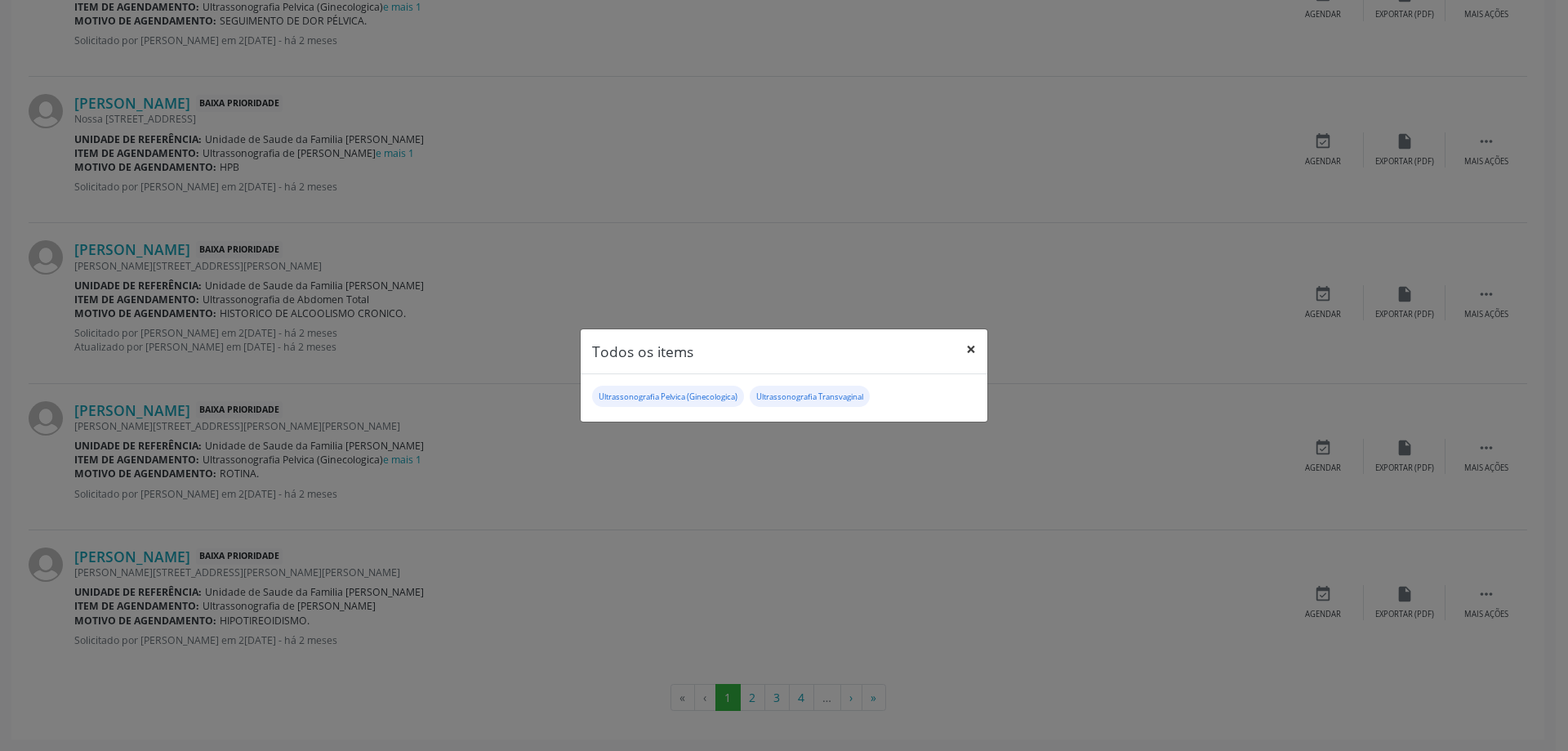
click at [974, 360] on button "×" at bounding box center [971, 349] width 32 height 40
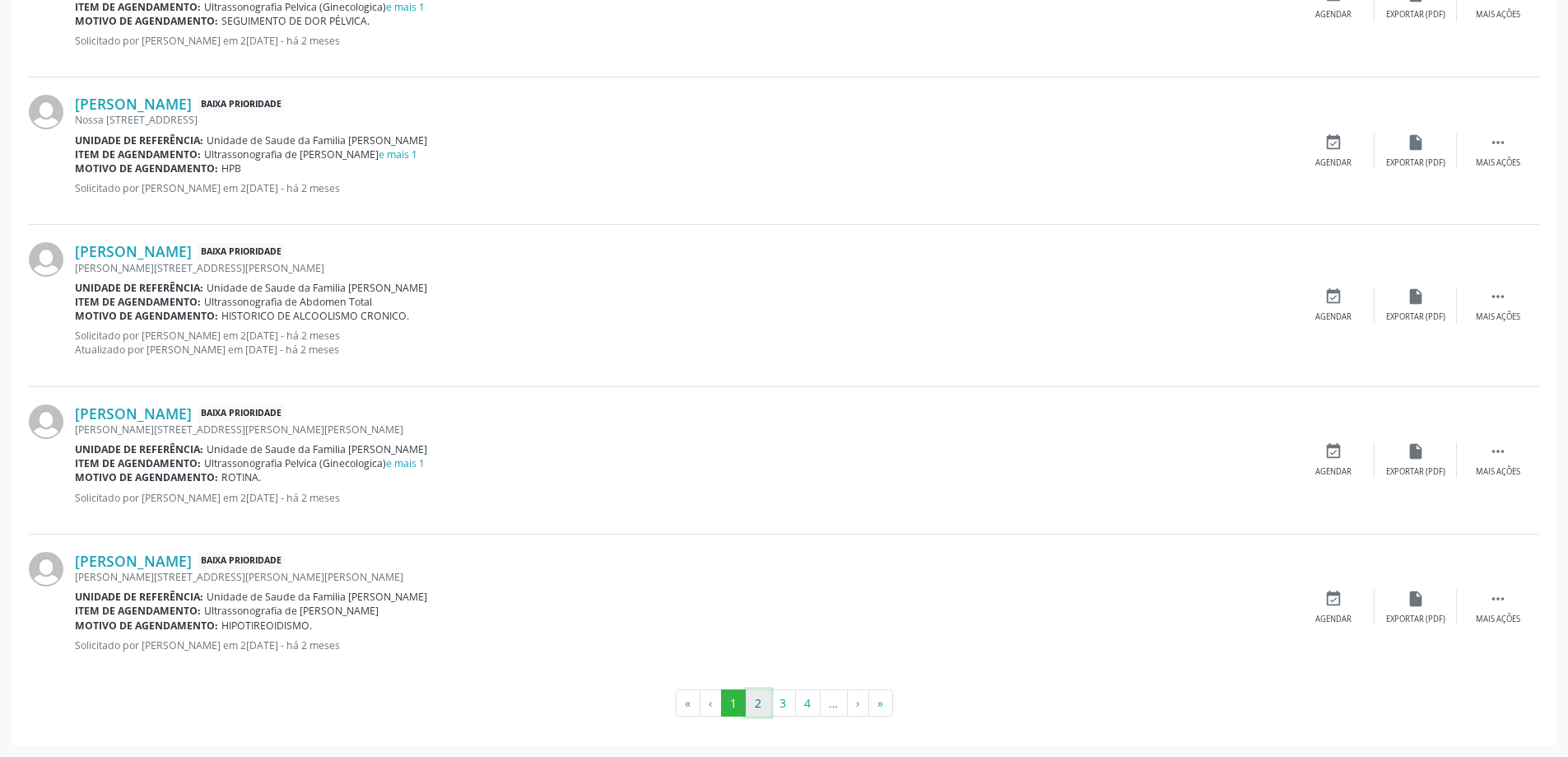
click at [767, 701] on button "2" at bounding box center [759, 703] width 25 height 28
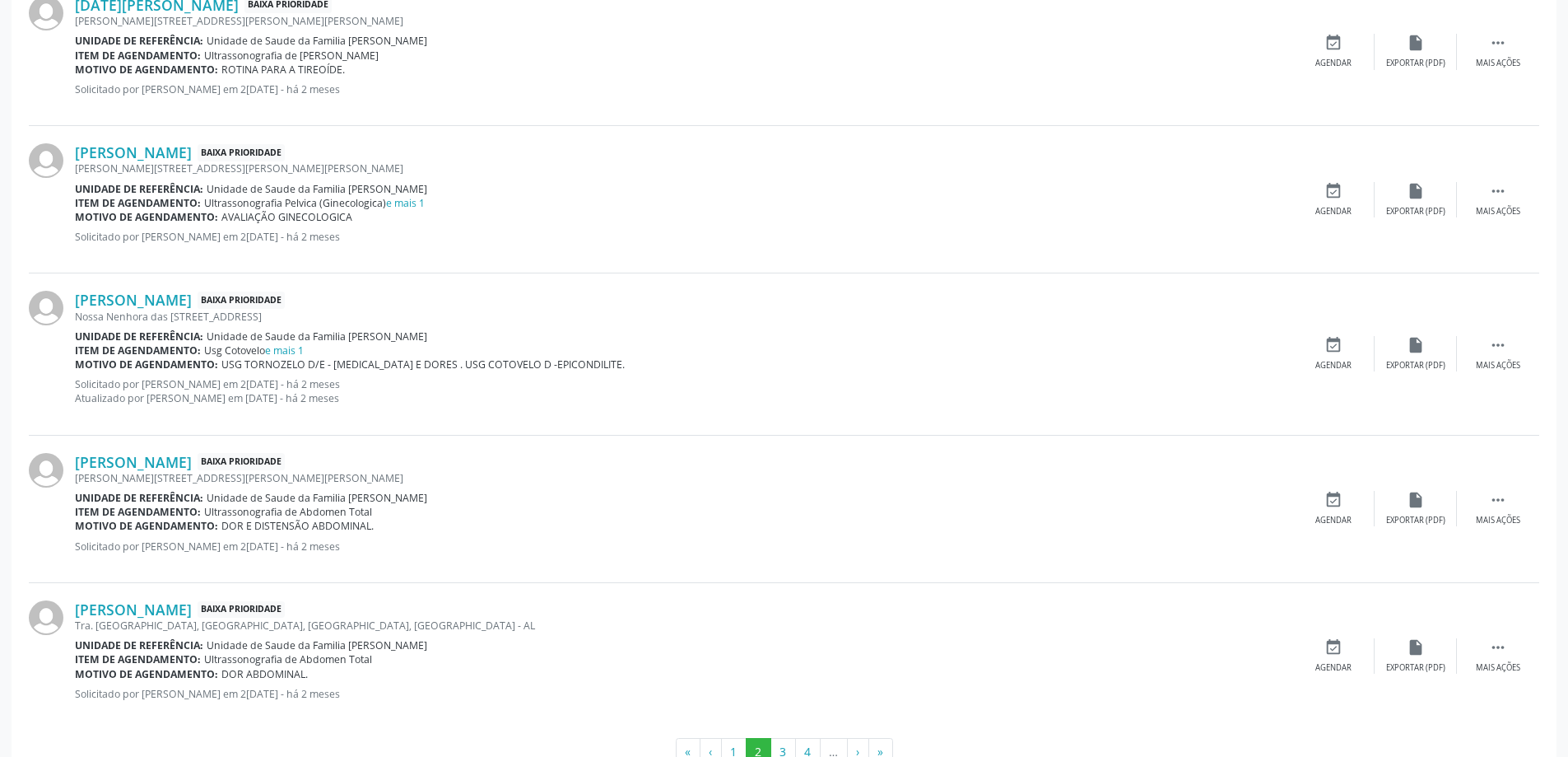
scroll to position [2141, 0]
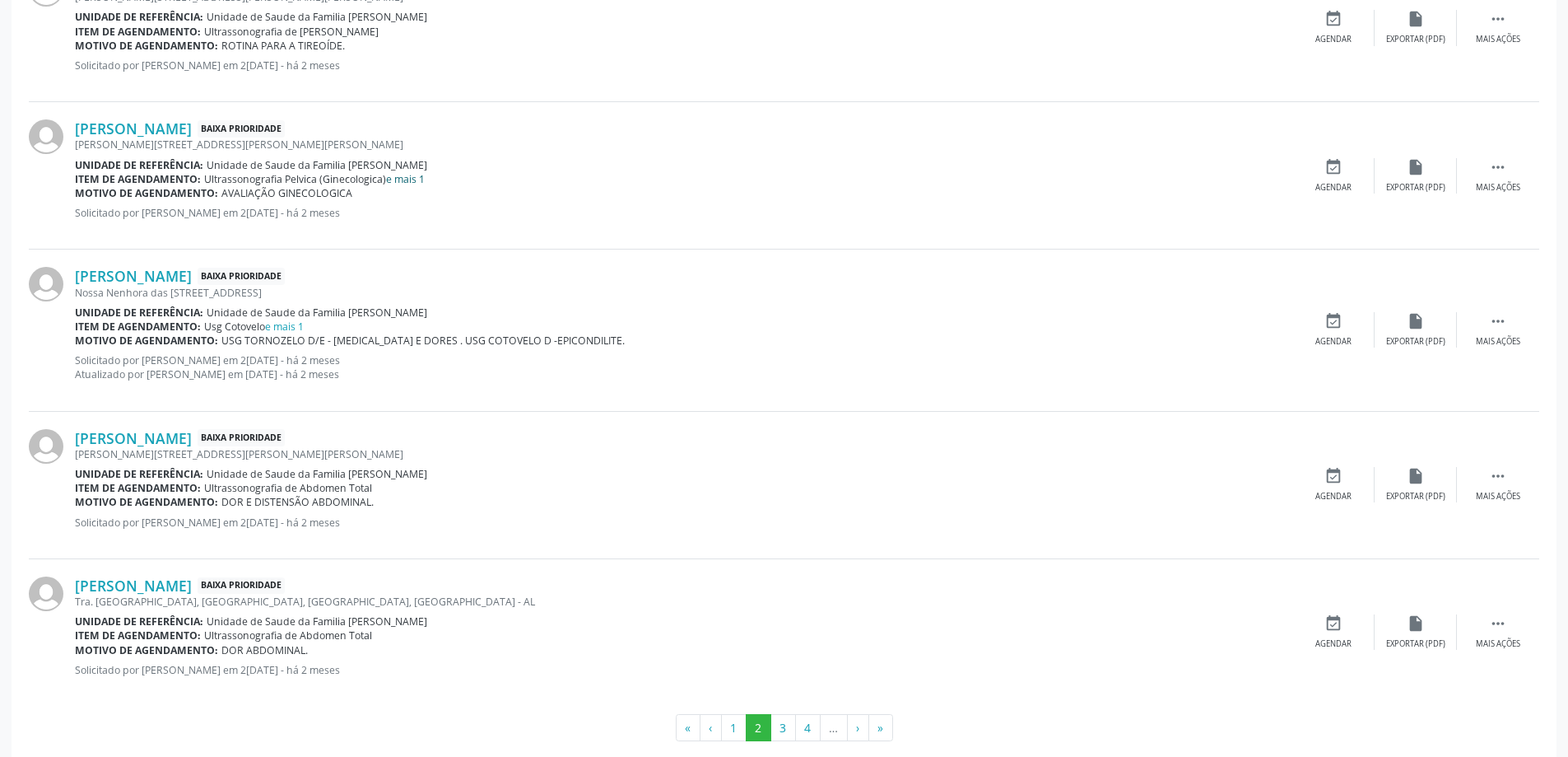
click at [390, 184] on link "e mais 1" at bounding box center [406, 179] width 39 height 14
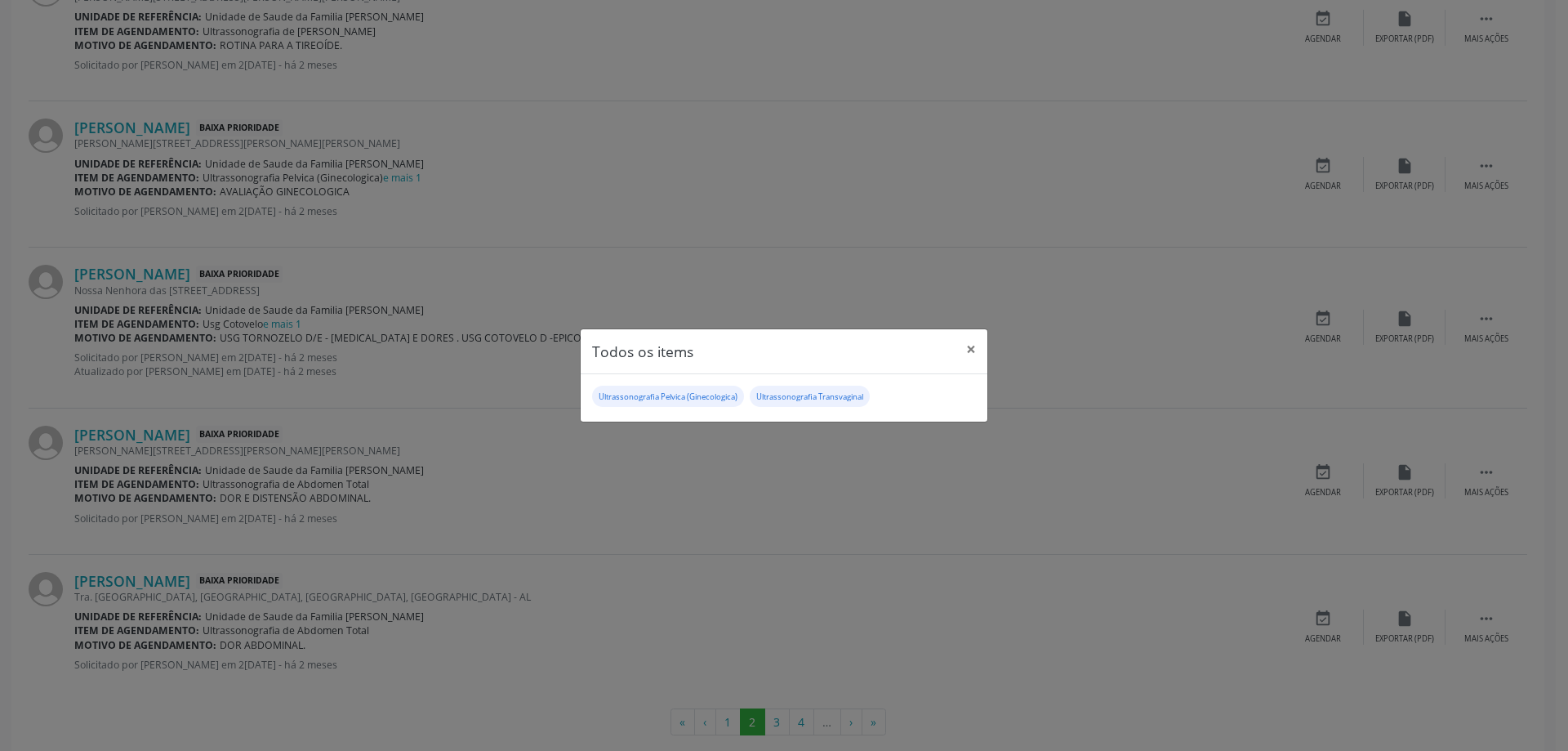
click at [473, 163] on div "Todos os items × Ultrassonografia Pelvica (Ginecologica) Ultrassonografia Trans…" at bounding box center [784, 376] width 1568 height 751
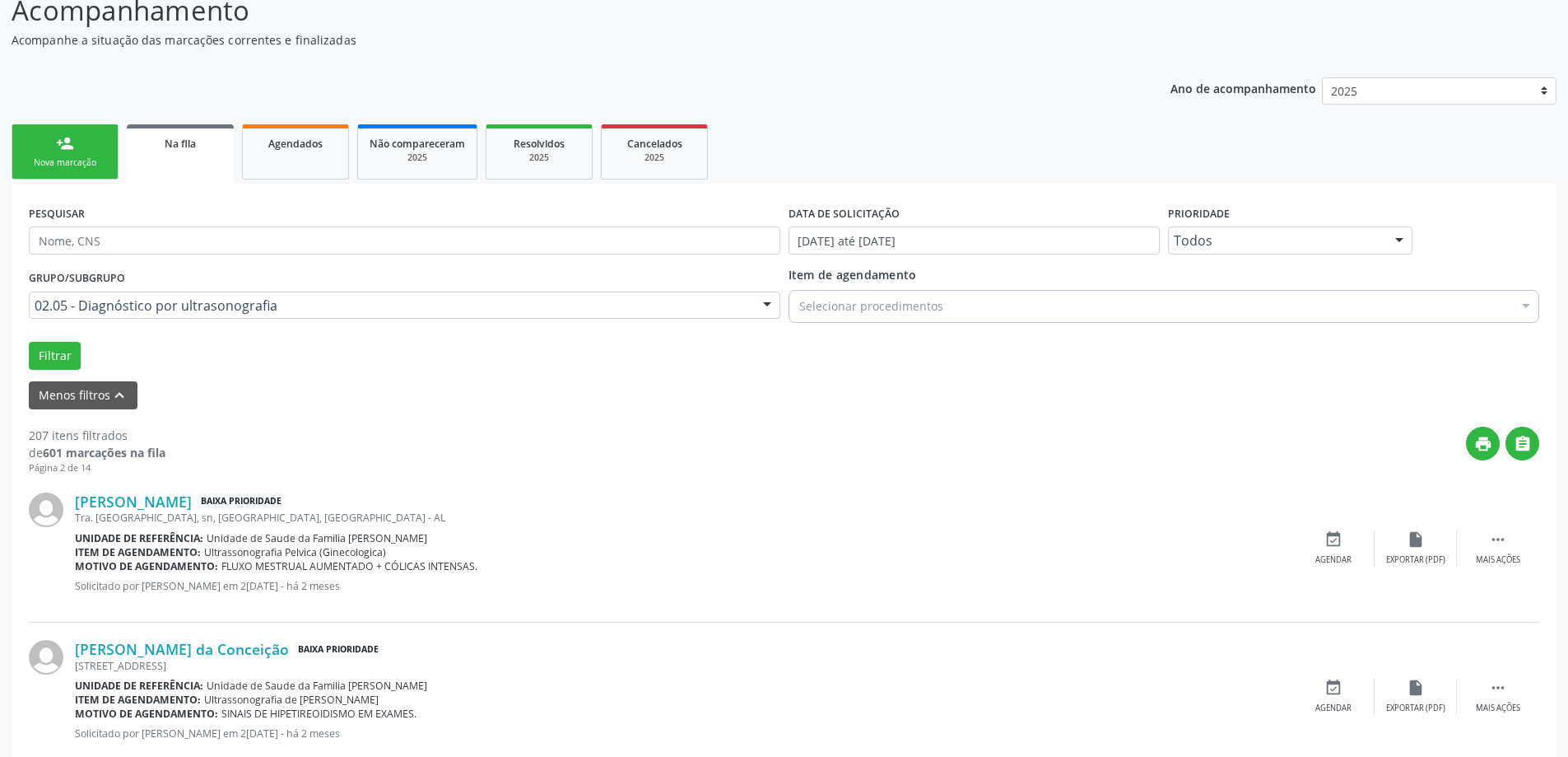
scroll to position [0, 0]
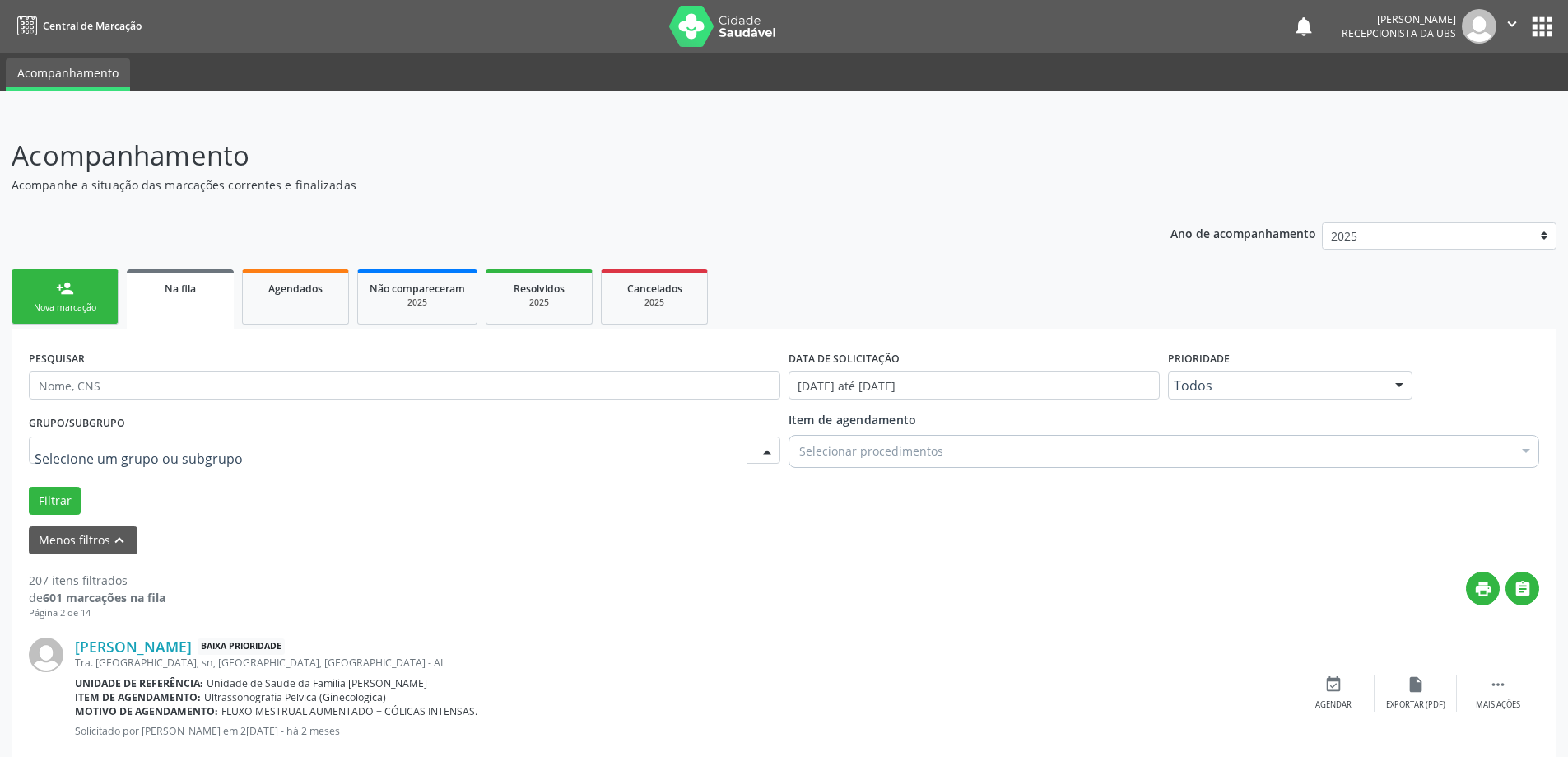
click at [750, 452] on div at bounding box center [405, 450] width 751 height 28
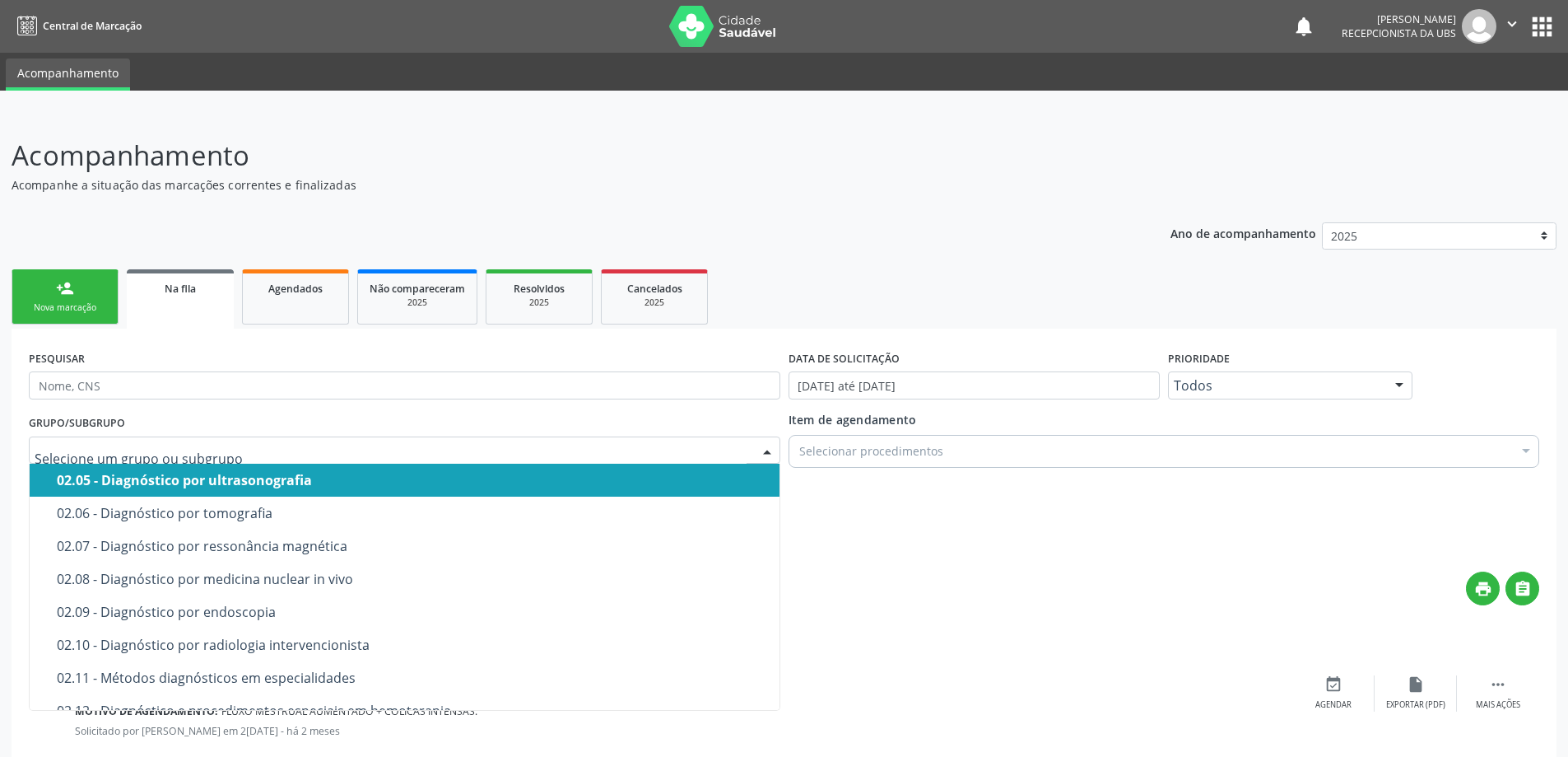
click at [718, 428] on div "Grupo/Subgrupo Todos os grupos e subgrupos 01 - Ações de promoção e prevenção e…" at bounding box center [405, 437] width 751 height 53
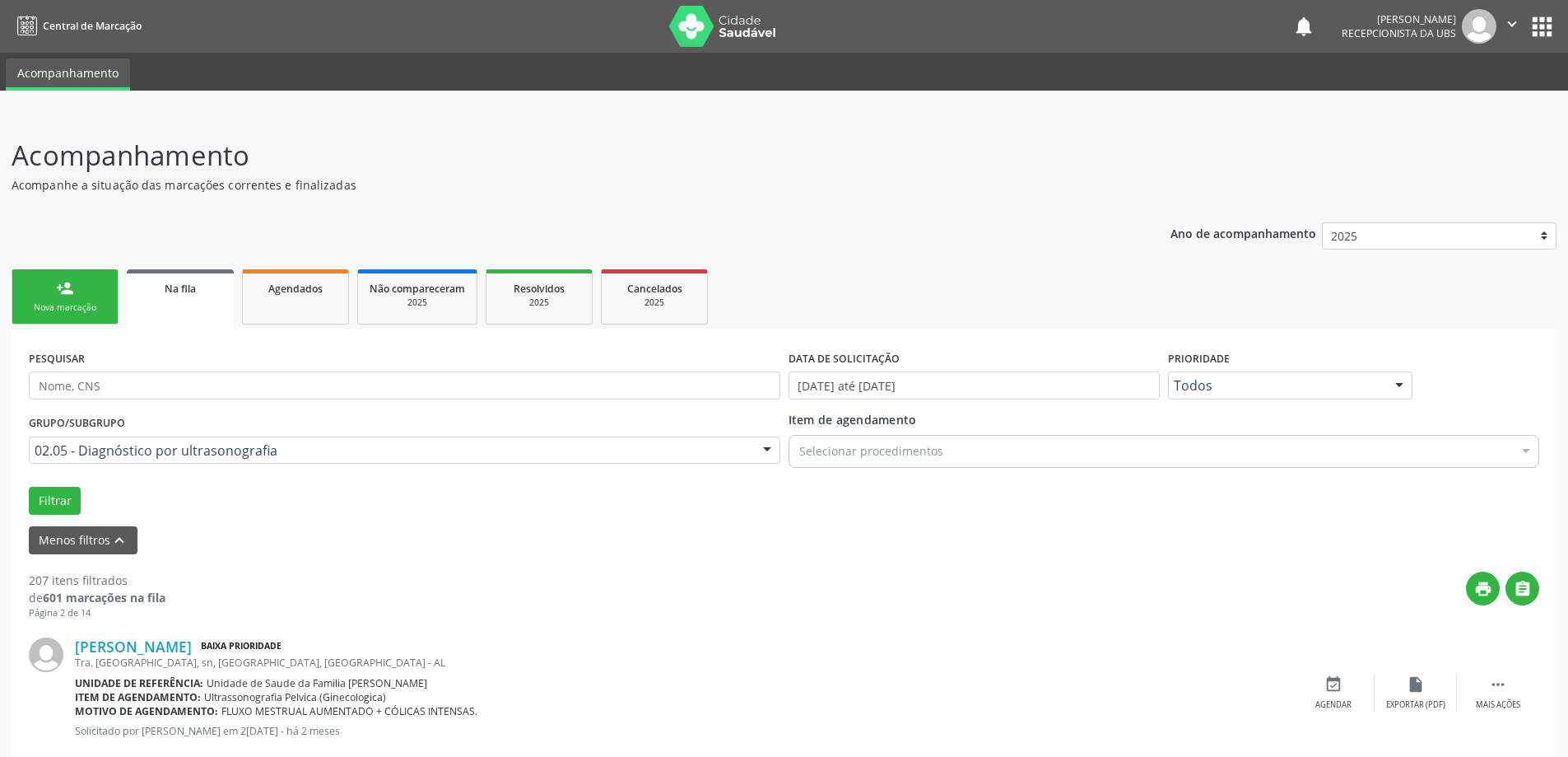
click at [715, 428] on div "Grupo/Subgrupo 02.05 - Diagnóstico por ultrasonografia Todos os grupos e subgru…" at bounding box center [405, 437] width 751 height 53
click at [45, 537] on button "Menos filtros keyboard_arrow_up" at bounding box center [83, 541] width 109 height 29
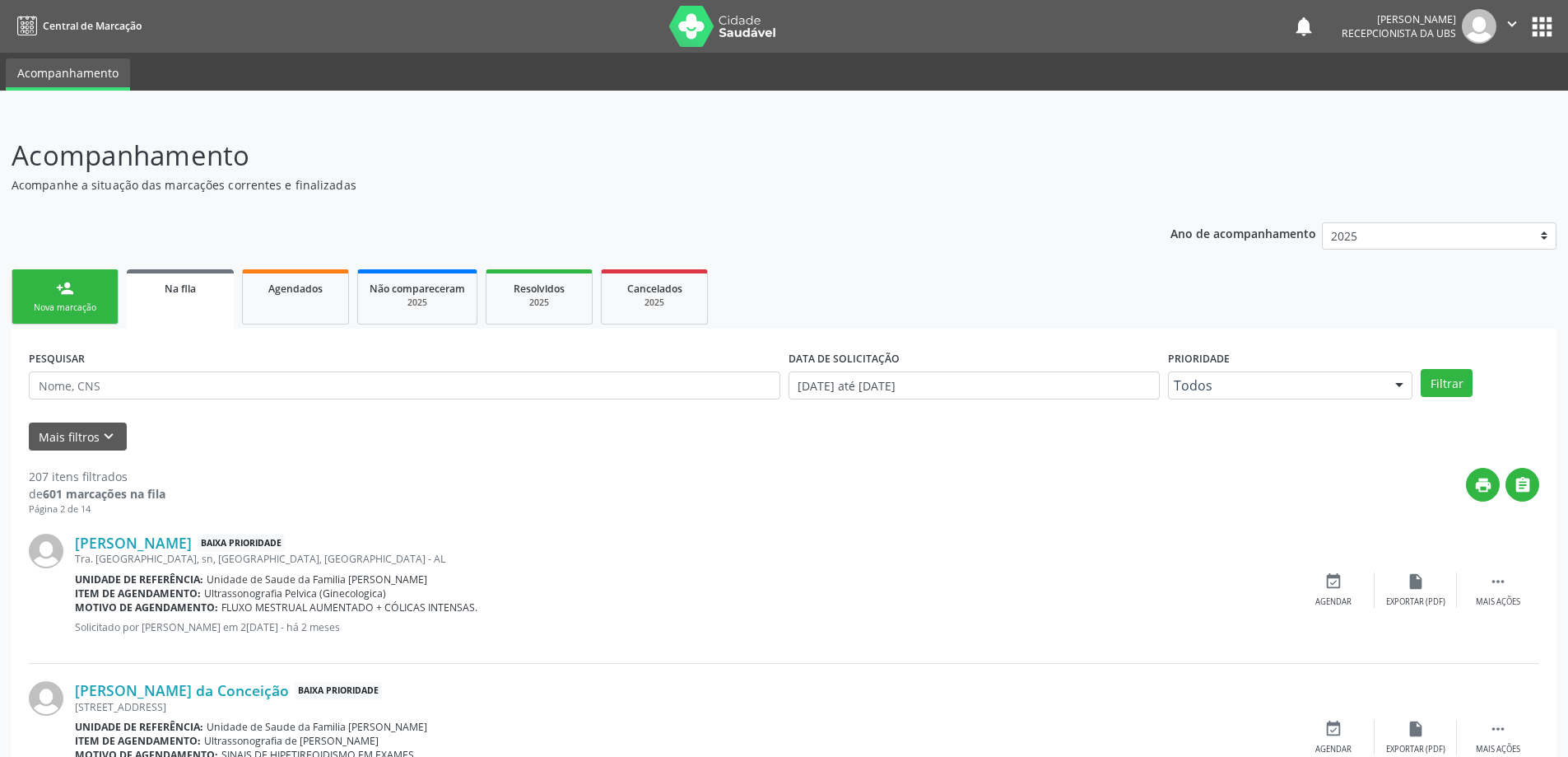
click at [100, 442] on icon "keyboard_arrow_down" at bounding box center [109, 437] width 18 height 18
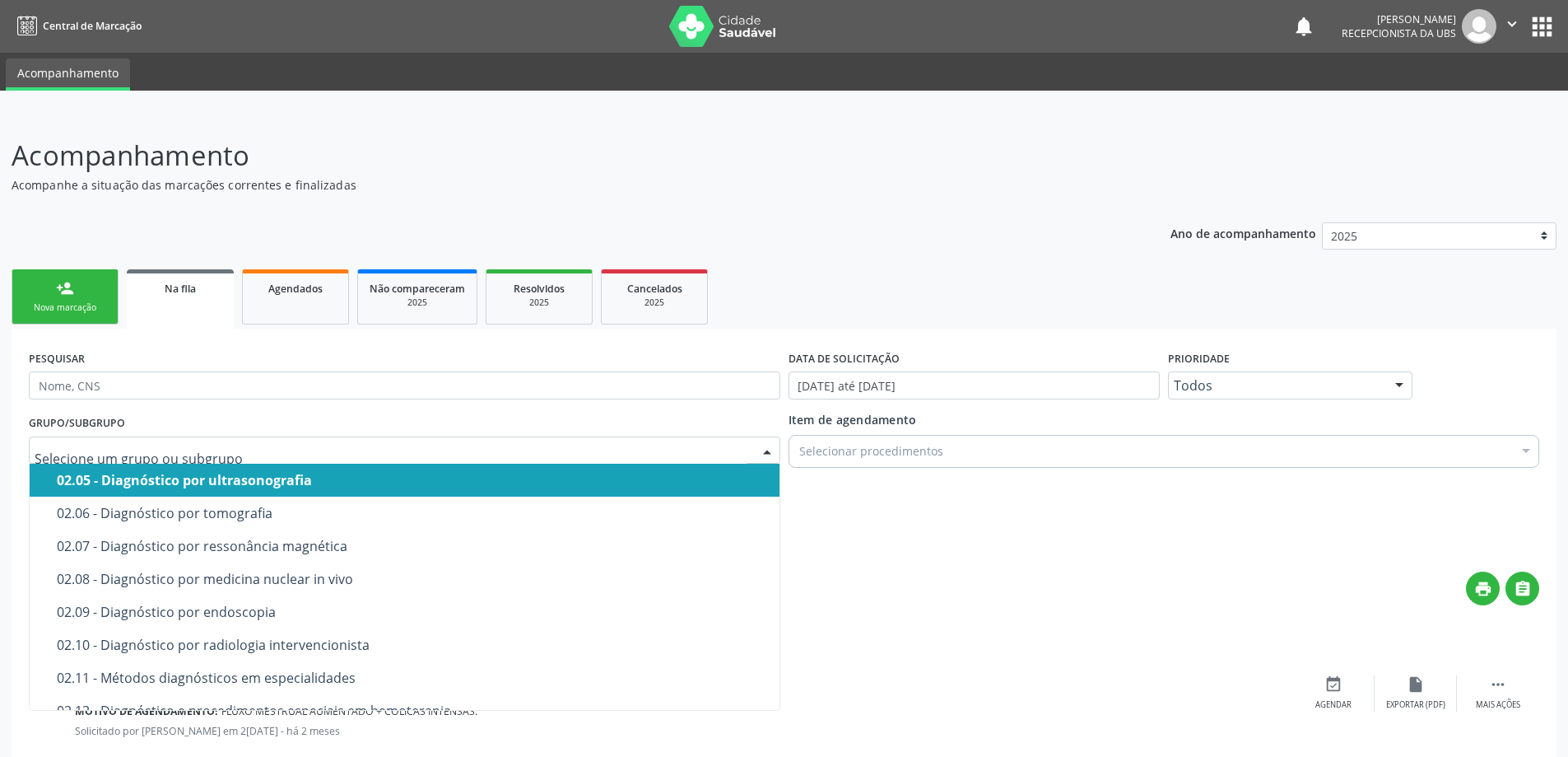
click at [98, 442] on input "text" at bounding box center [390, 458] width 712 height 33
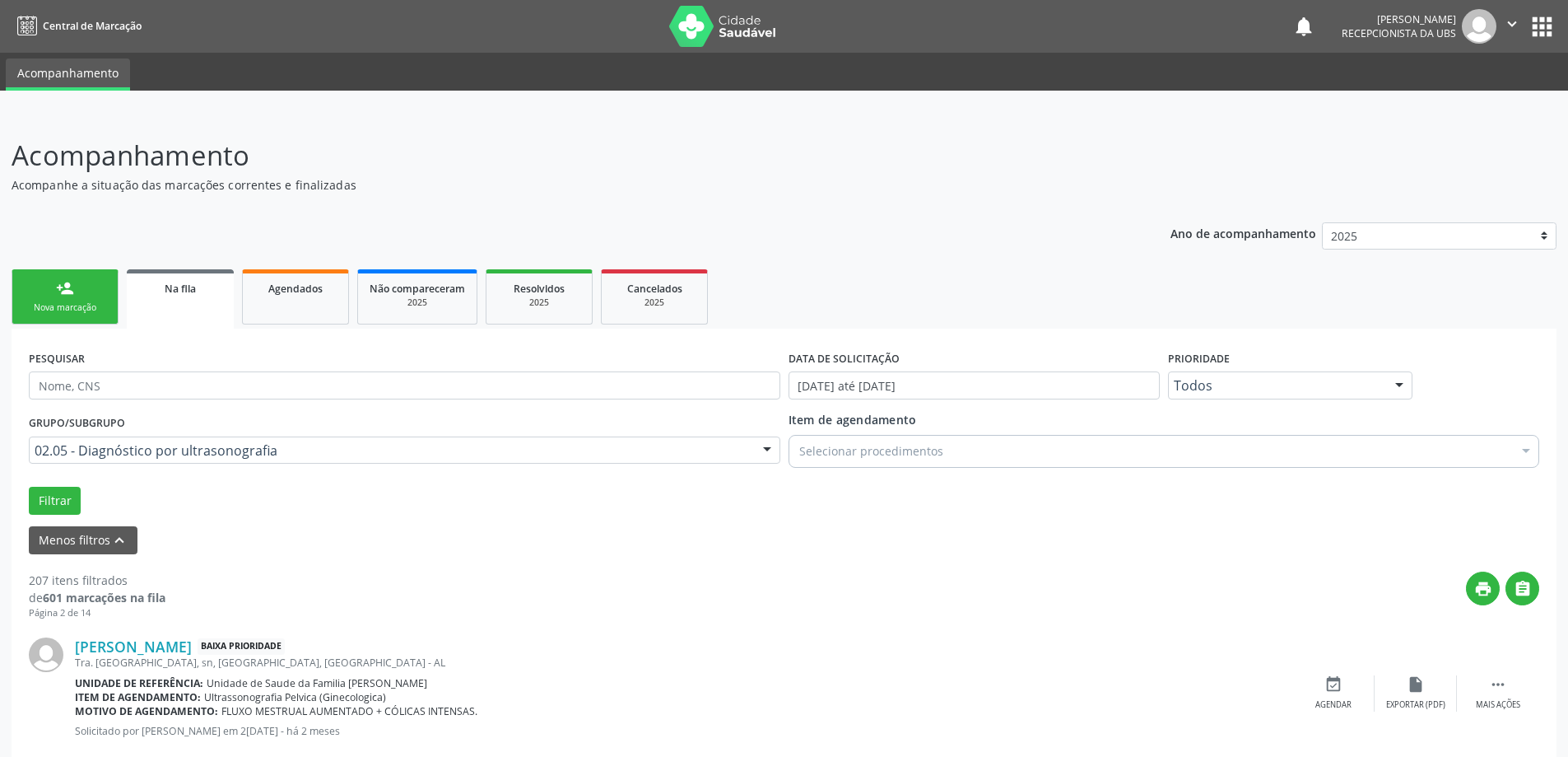
click at [55, 302] on div "Nova marcação" at bounding box center [64, 308] width 83 height 13
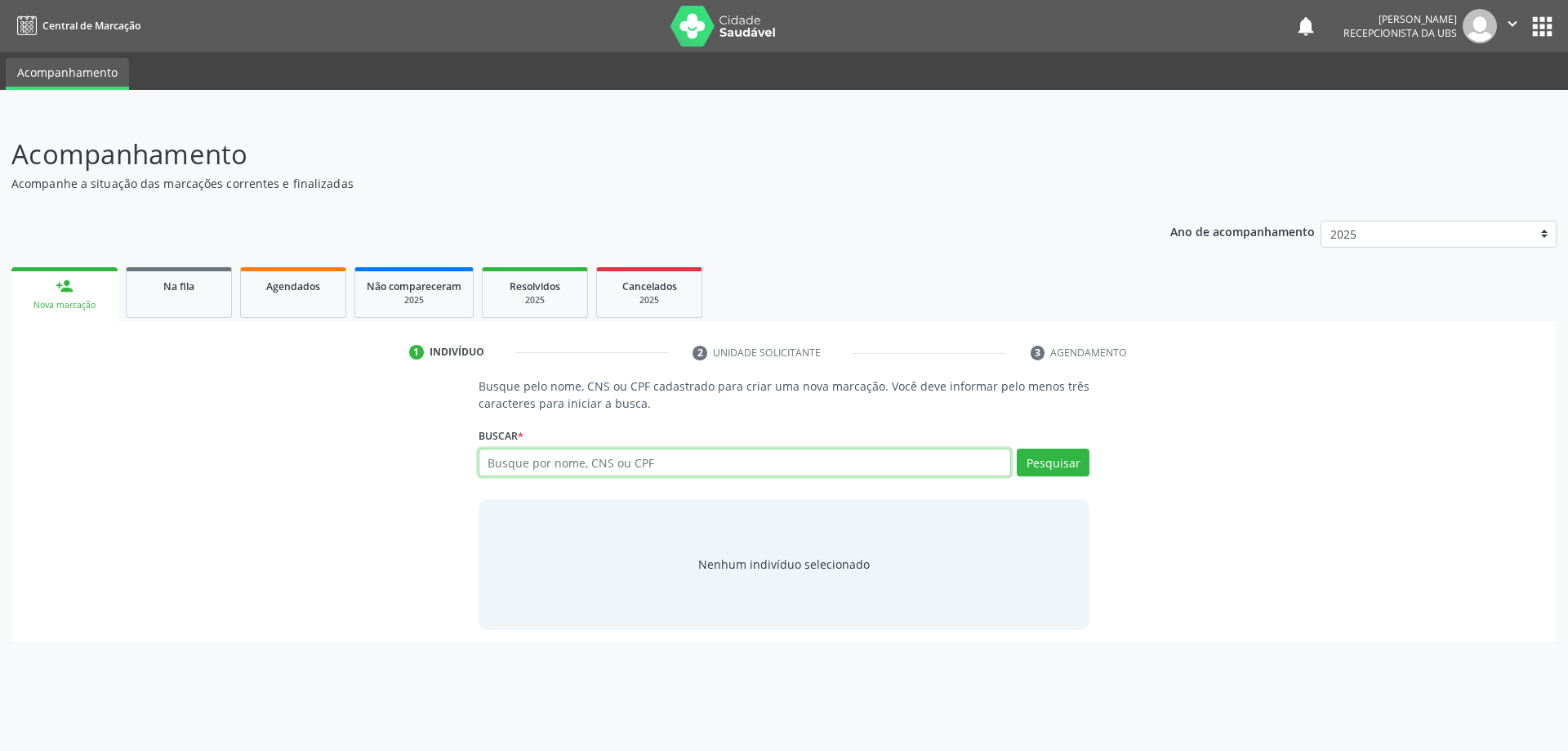
click at [778, 467] on input "text" at bounding box center [745, 462] width 533 height 28
type input "06664631407"
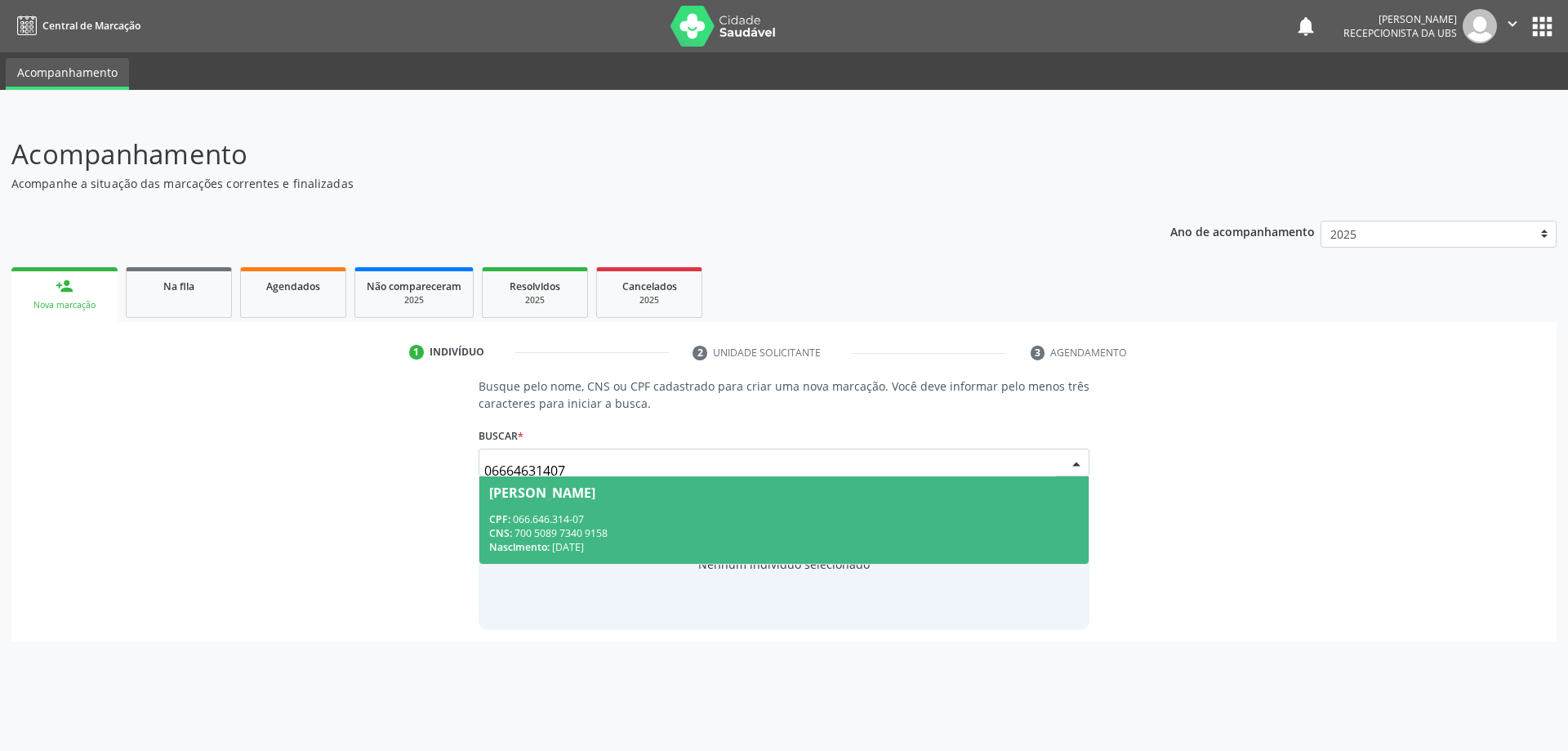
click at [765, 515] on div "CPF: 066.646.314-07" at bounding box center [784, 519] width 590 height 14
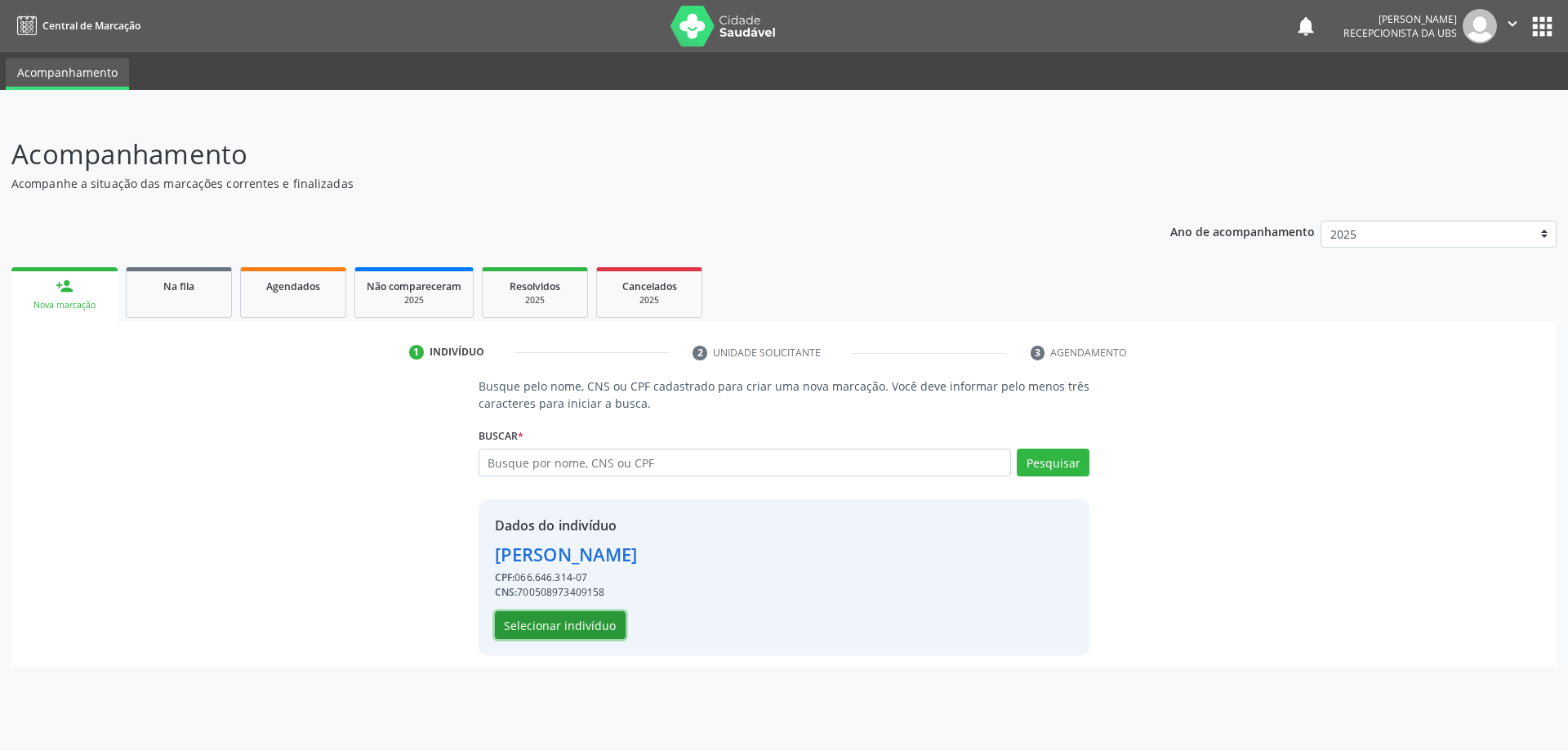
click at [518, 629] on button "Selecionar indivíduo" at bounding box center [560, 625] width 131 height 28
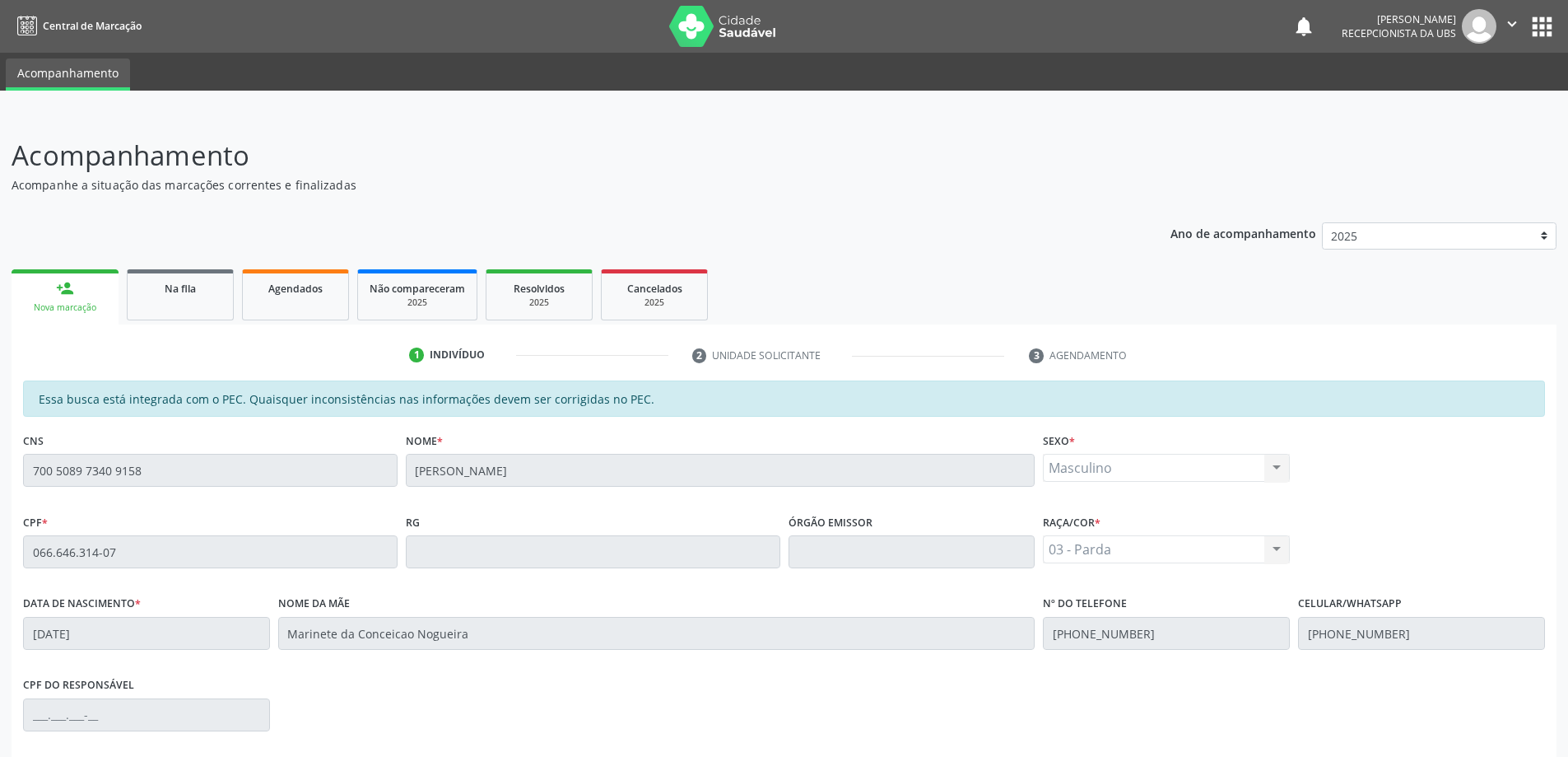
scroll to position [207, 0]
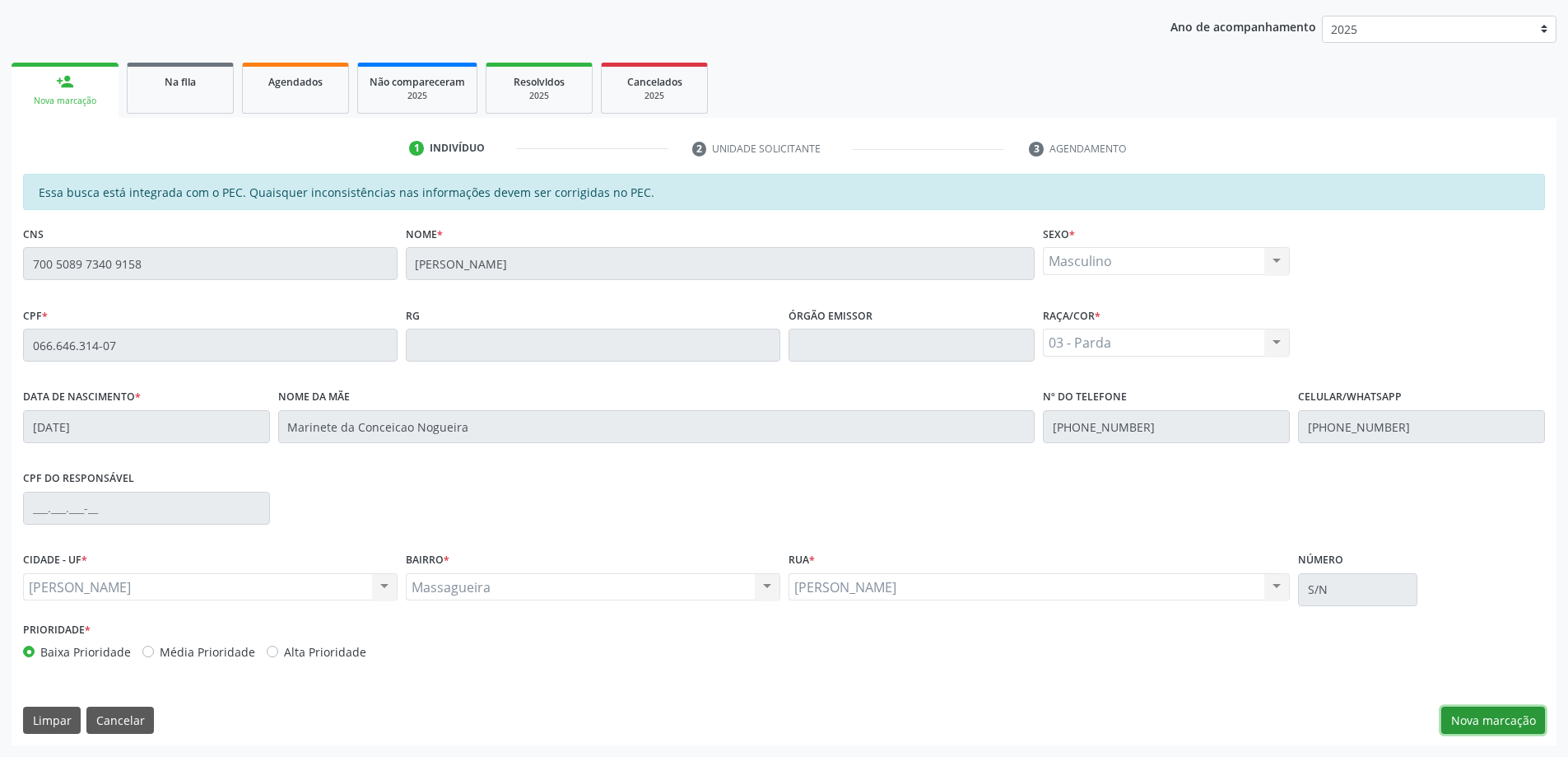
click at [1463, 713] on button "Nova marcação" at bounding box center [1494, 720] width 103 height 28
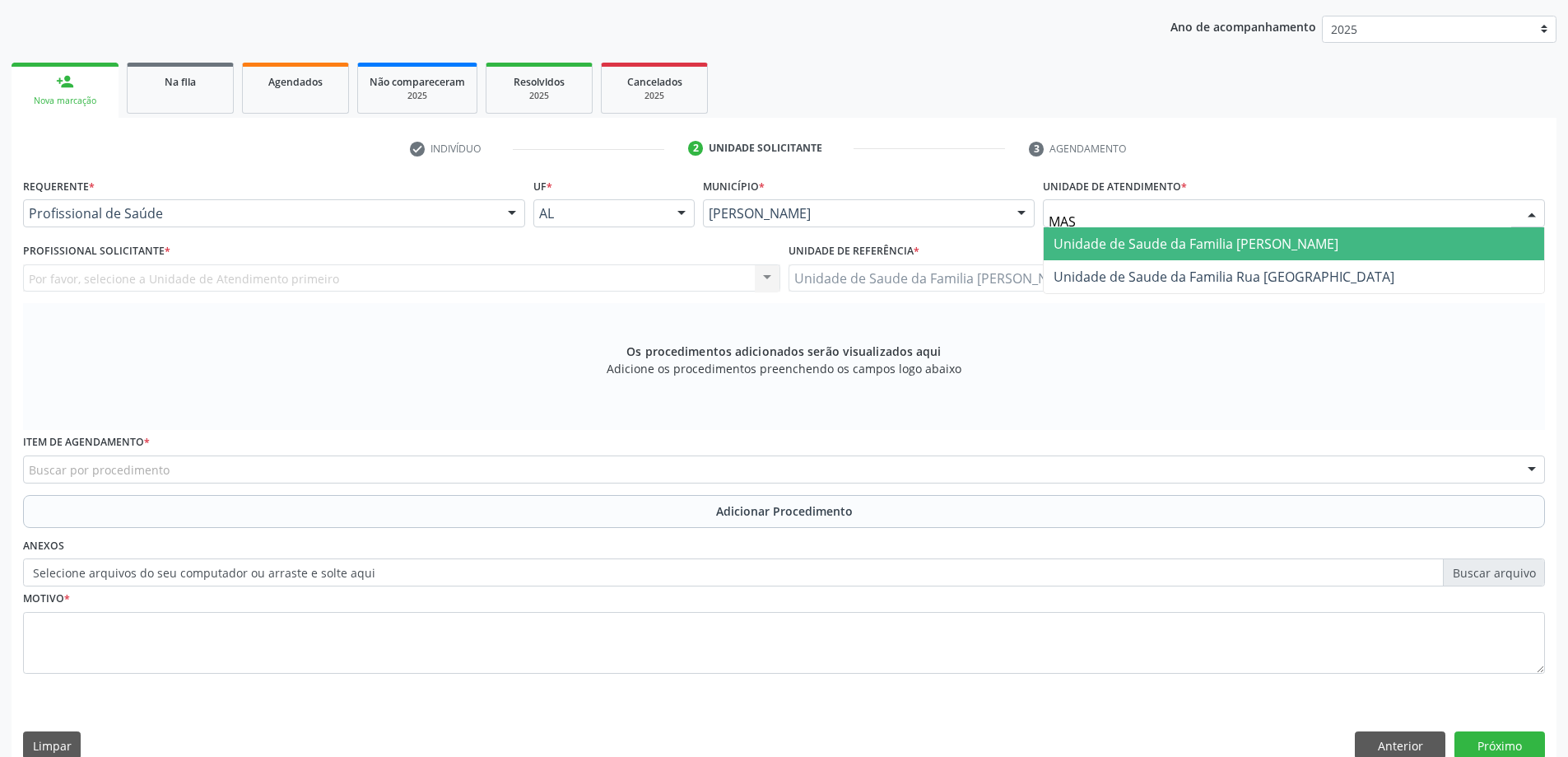
type input "MASS"
click at [1093, 241] on span "Unidade de Saude da Familia [PERSON_NAME]" at bounding box center [1196, 244] width 285 height 18
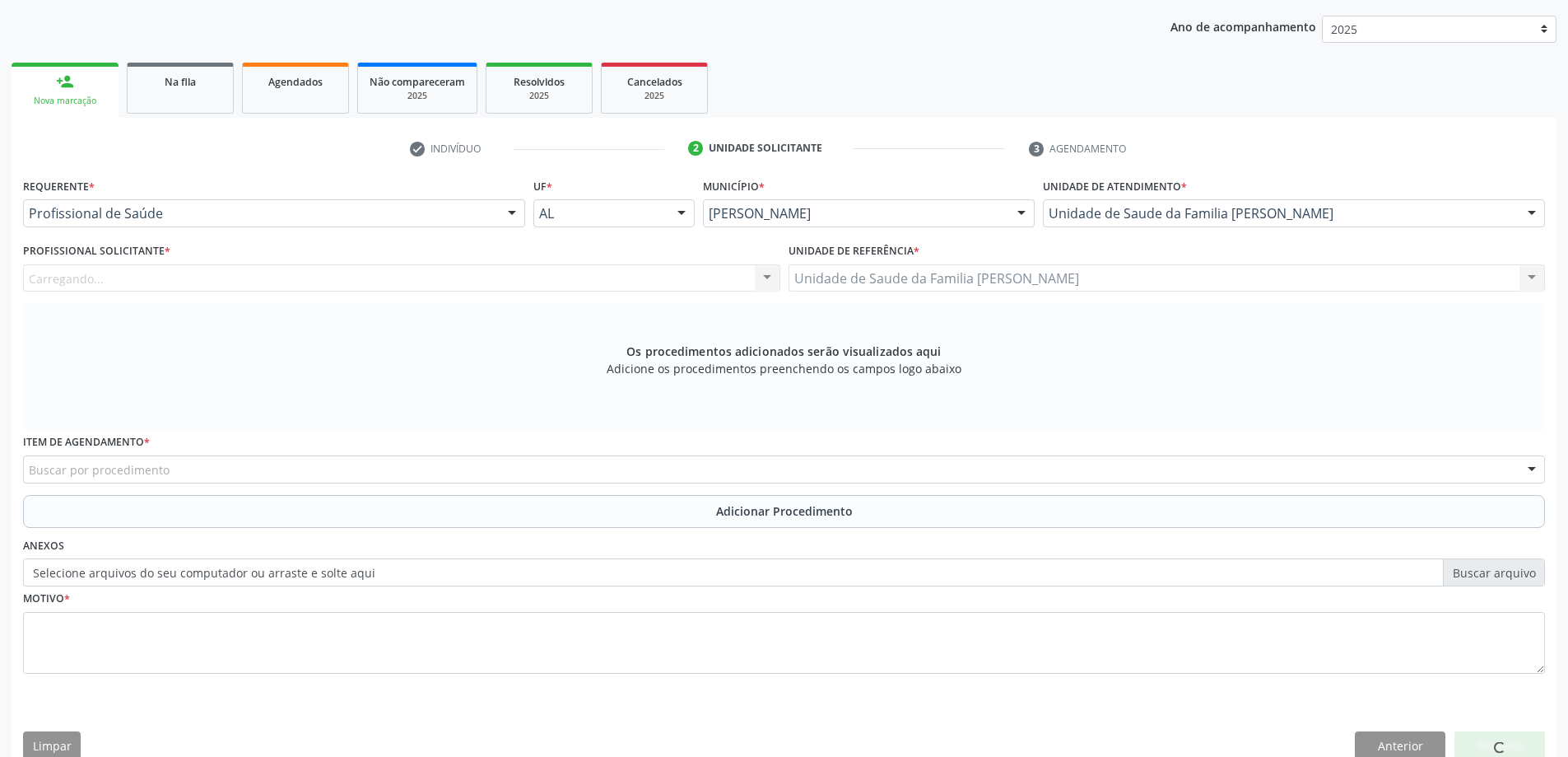
click at [618, 272] on div "Carregando... Nenhum resultado encontrado para: " " Não há nenhuma opção para s…" at bounding box center [401, 278] width 758 height 28
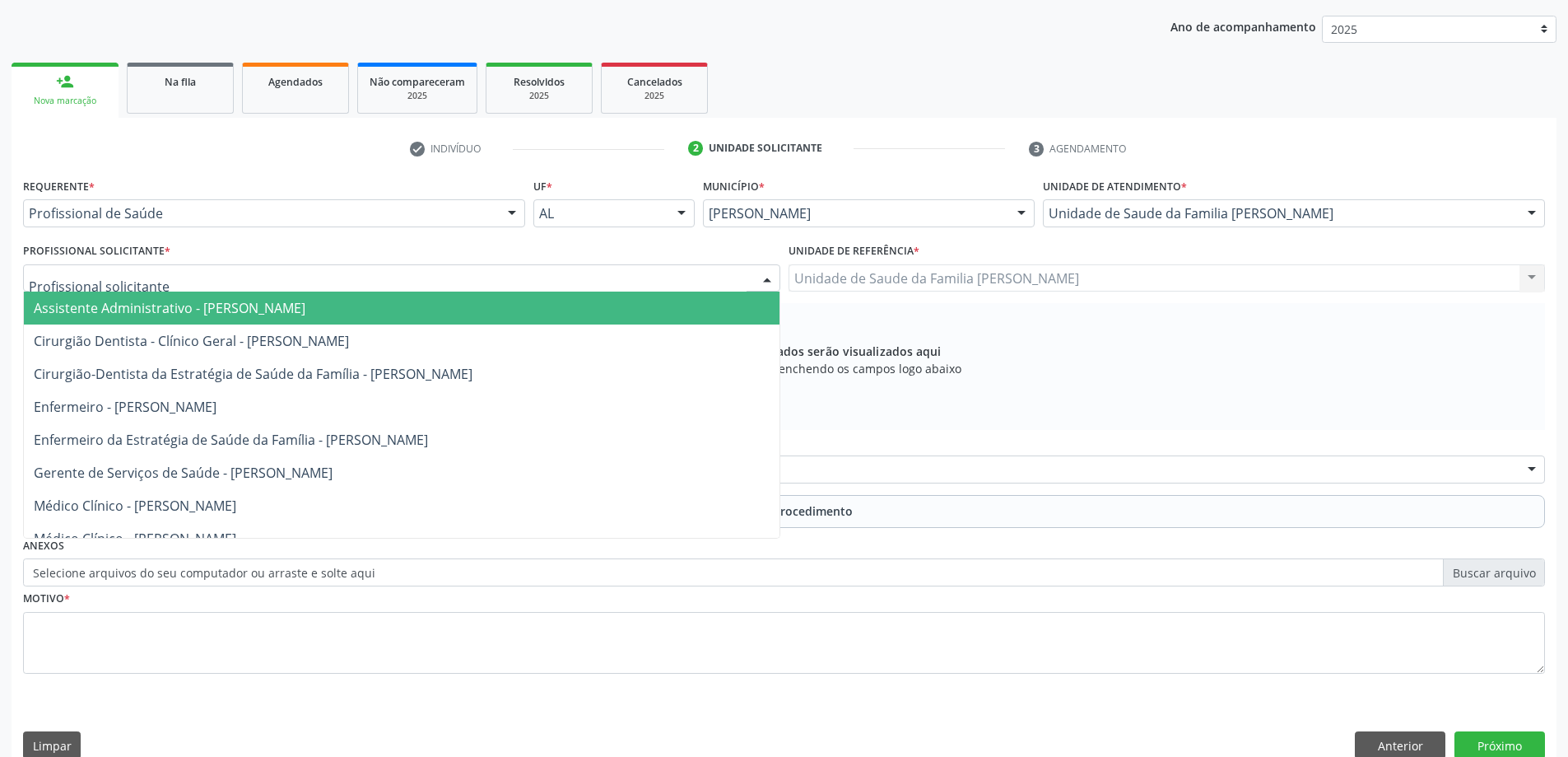
click at [618, 281] on div at bounding box center [401, 278] width 758 height 28
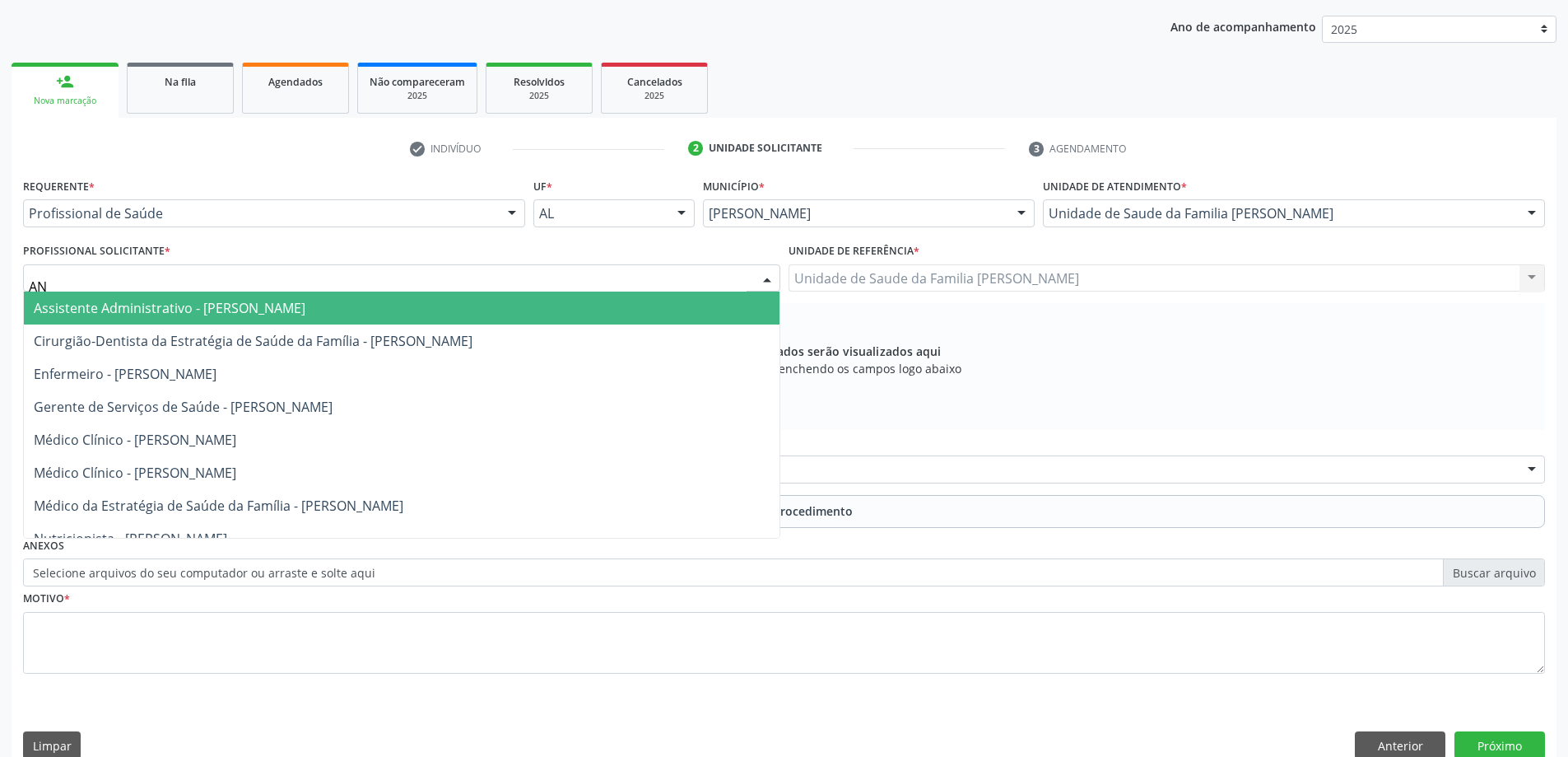
type input "ANA"
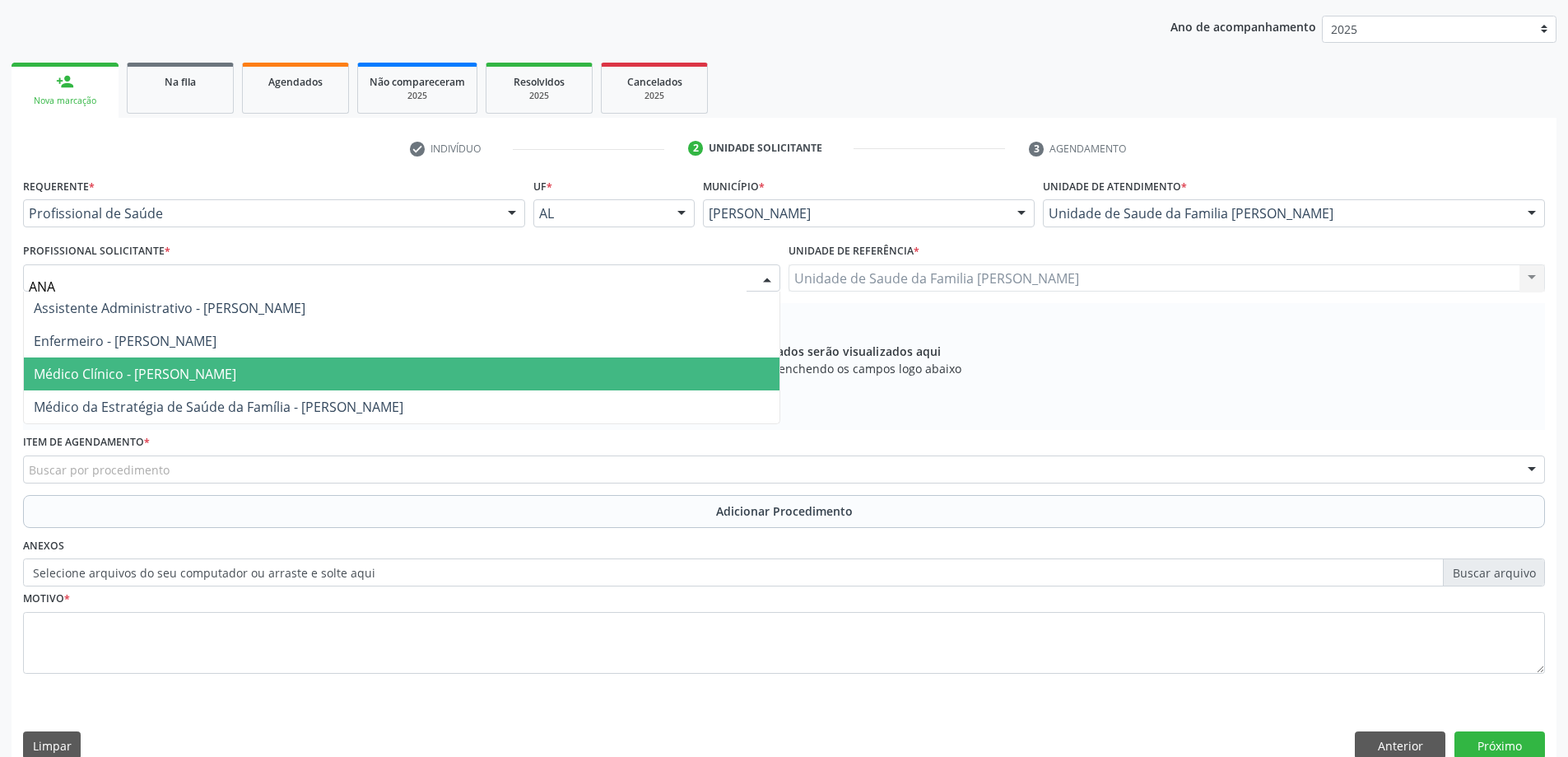
click at [328, 369] on span "Médico Clínico - [PERSON_NAME]" at bounding box center [401, 374] width 756 height 33
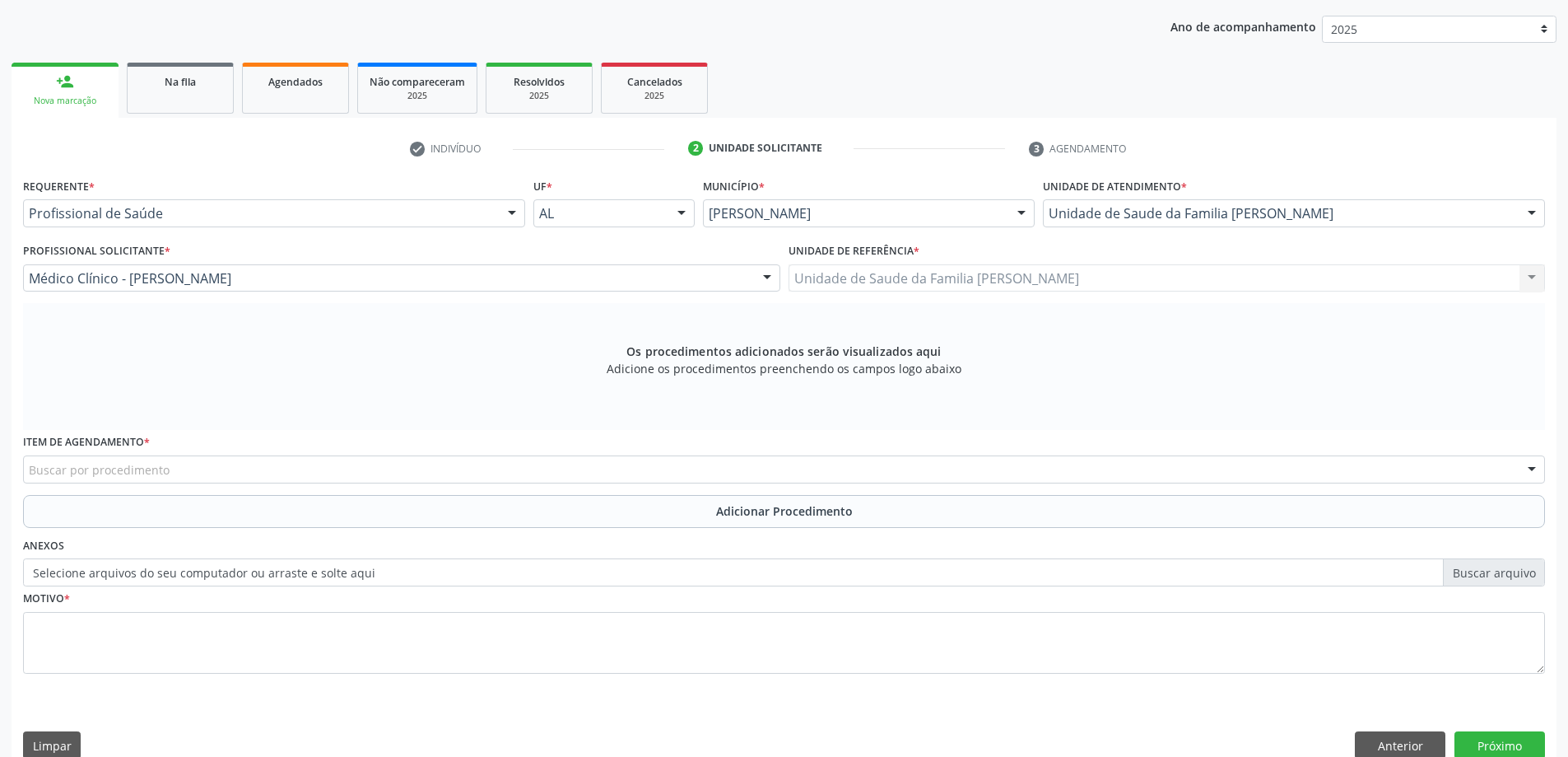
click at [824, 284] on div "Unidade de Saude da Familia Massagueira Unidade de Saude da Familia Massagueira…" at bounding box center [1167, 278] width 758 height 28
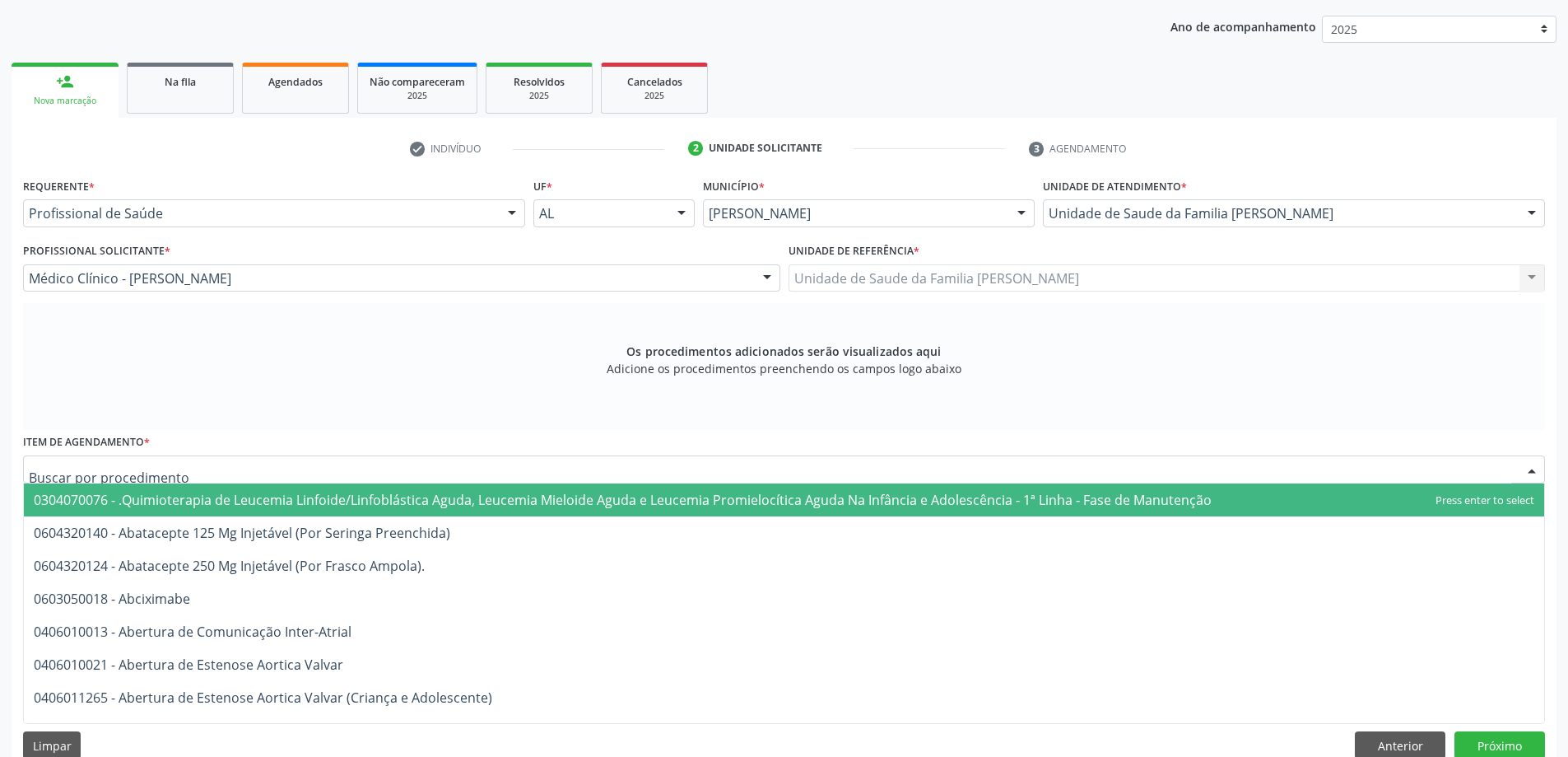
click at [594, 459] on div at bounding box center [784, 469] width 1523 height 28
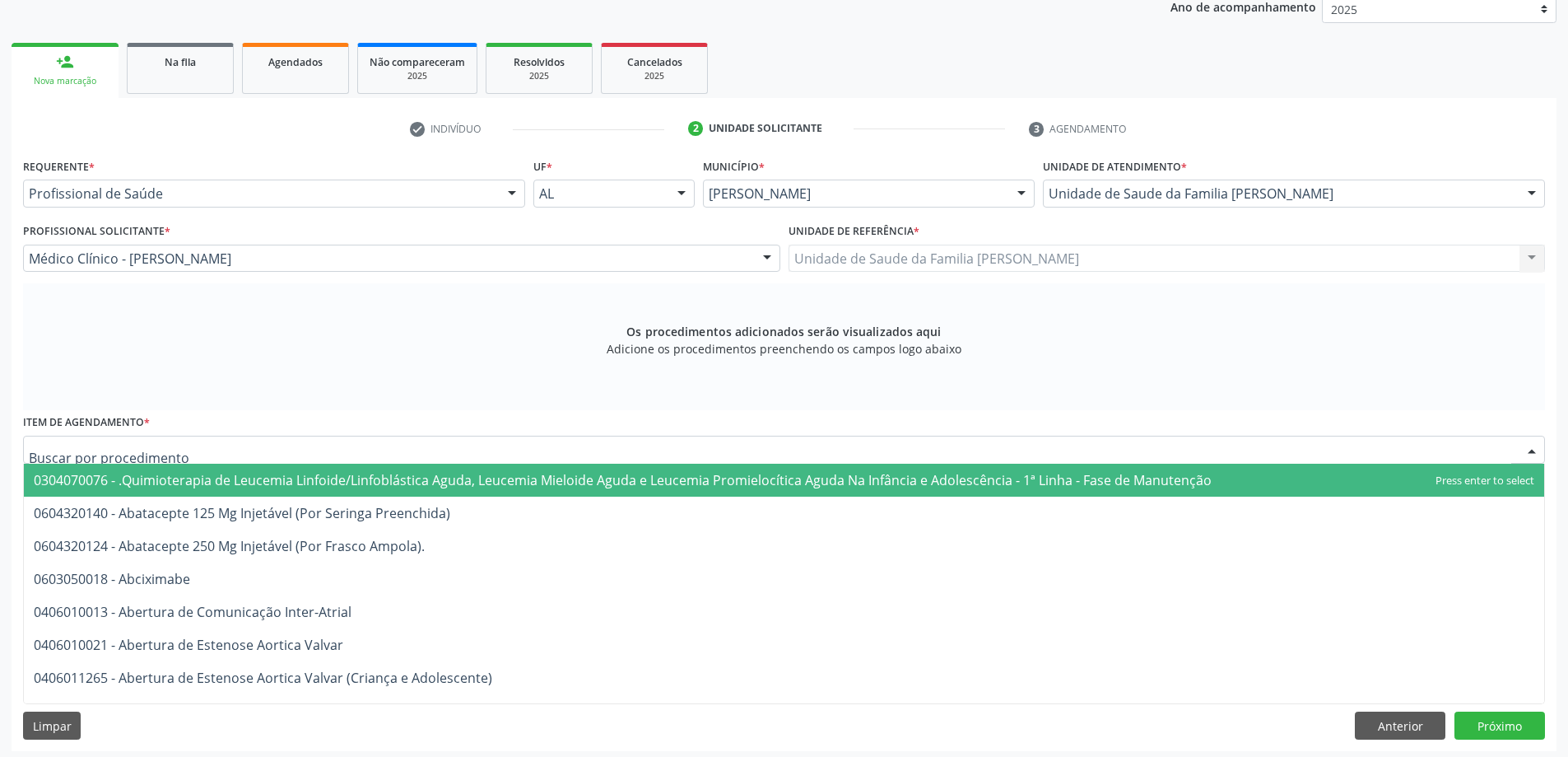
scroll to position [232, 0]
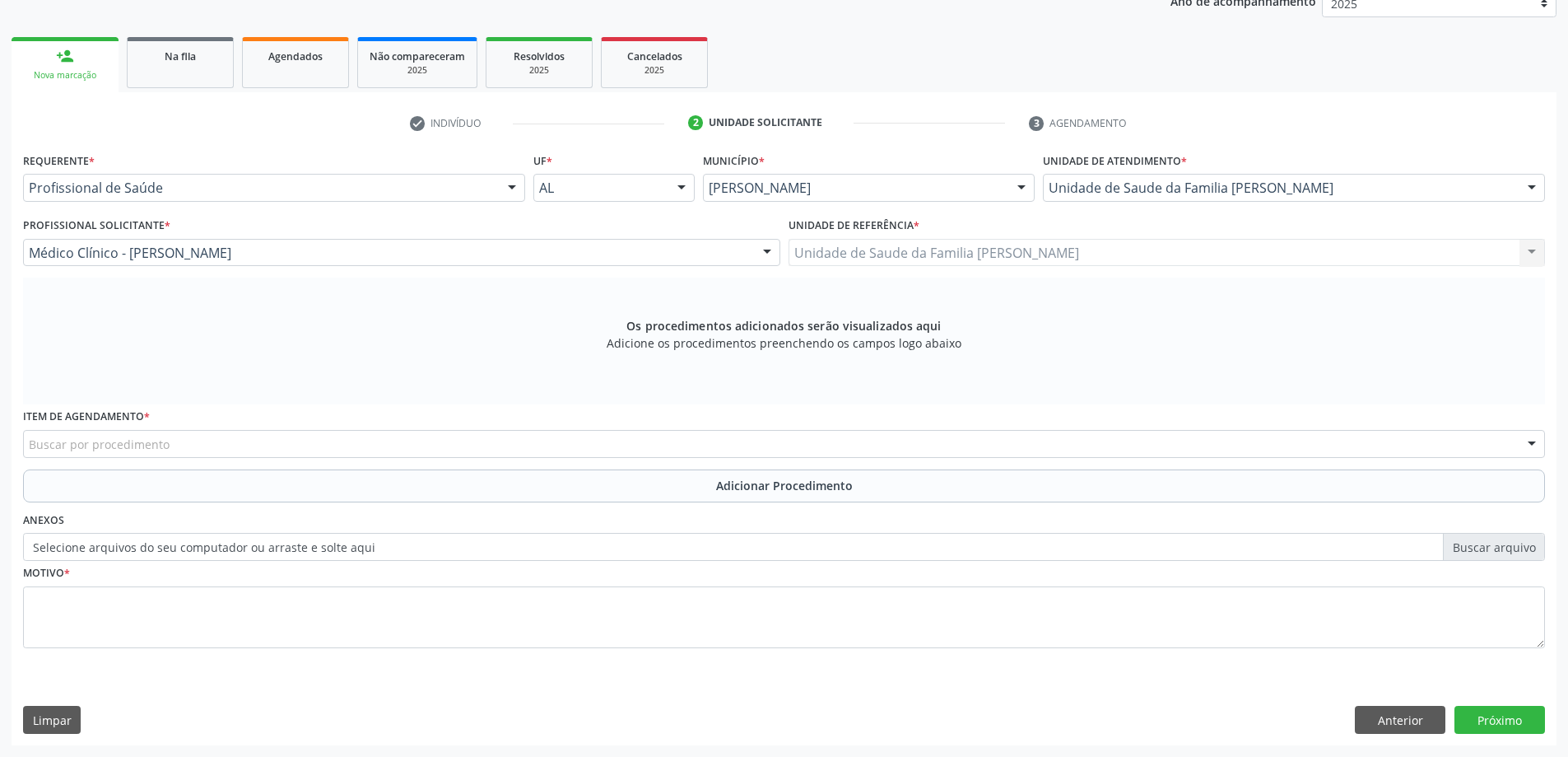
click at [279, 448] on div "Buscar por procedimento" at bounding box center [784, 444] width 1523 height 28
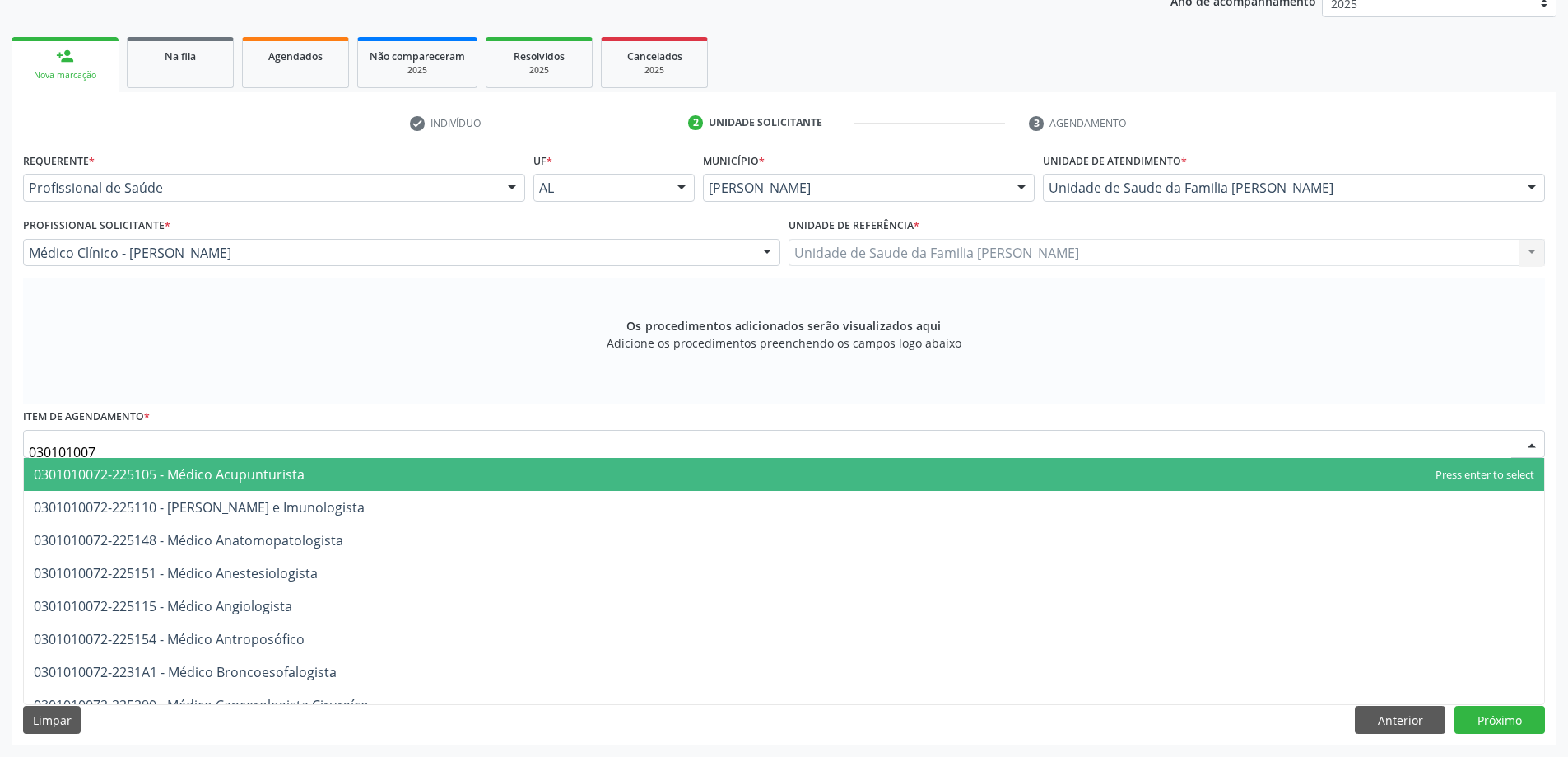
type input "0301010072"
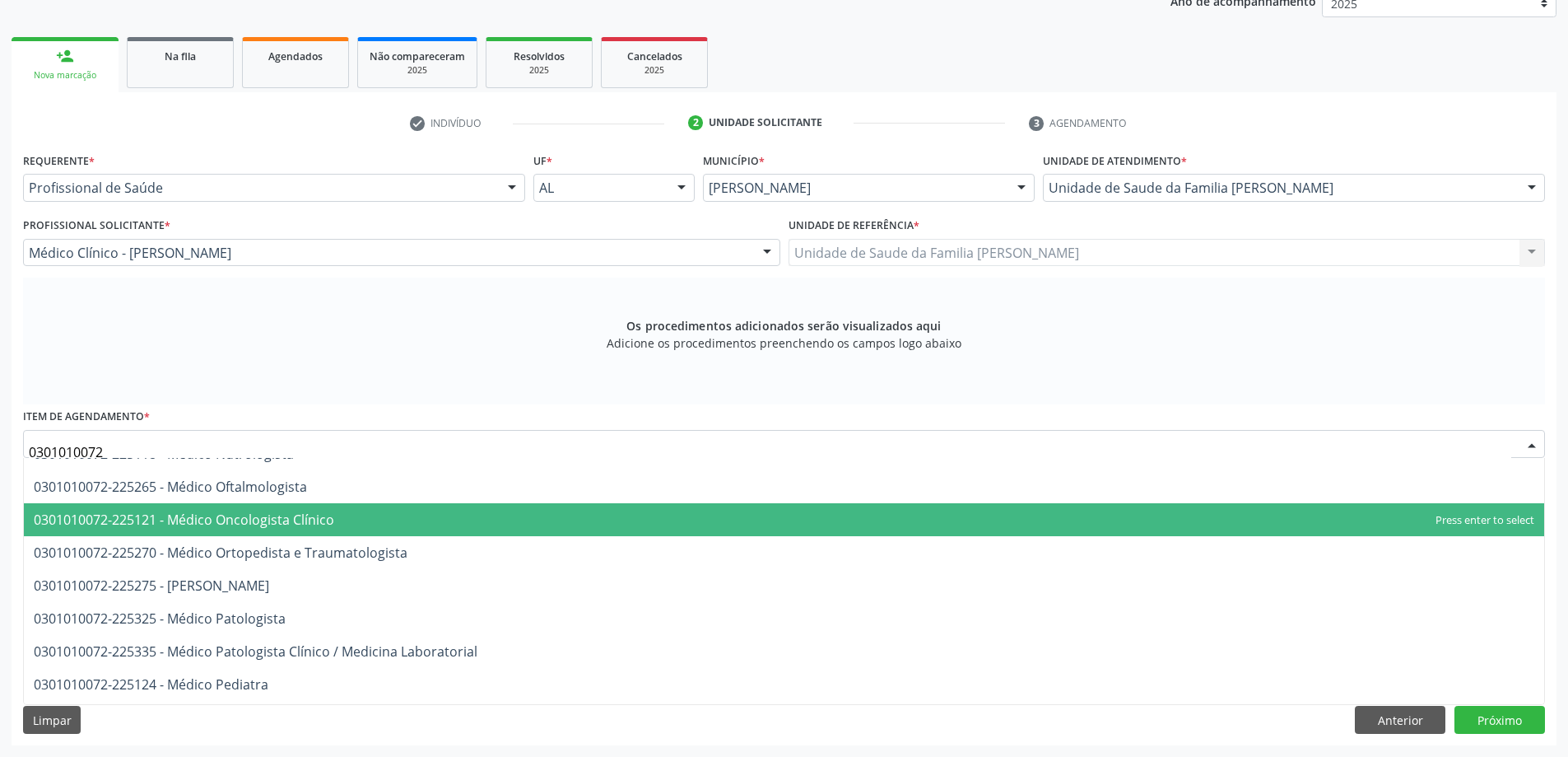
scroll to position [1400, 0]
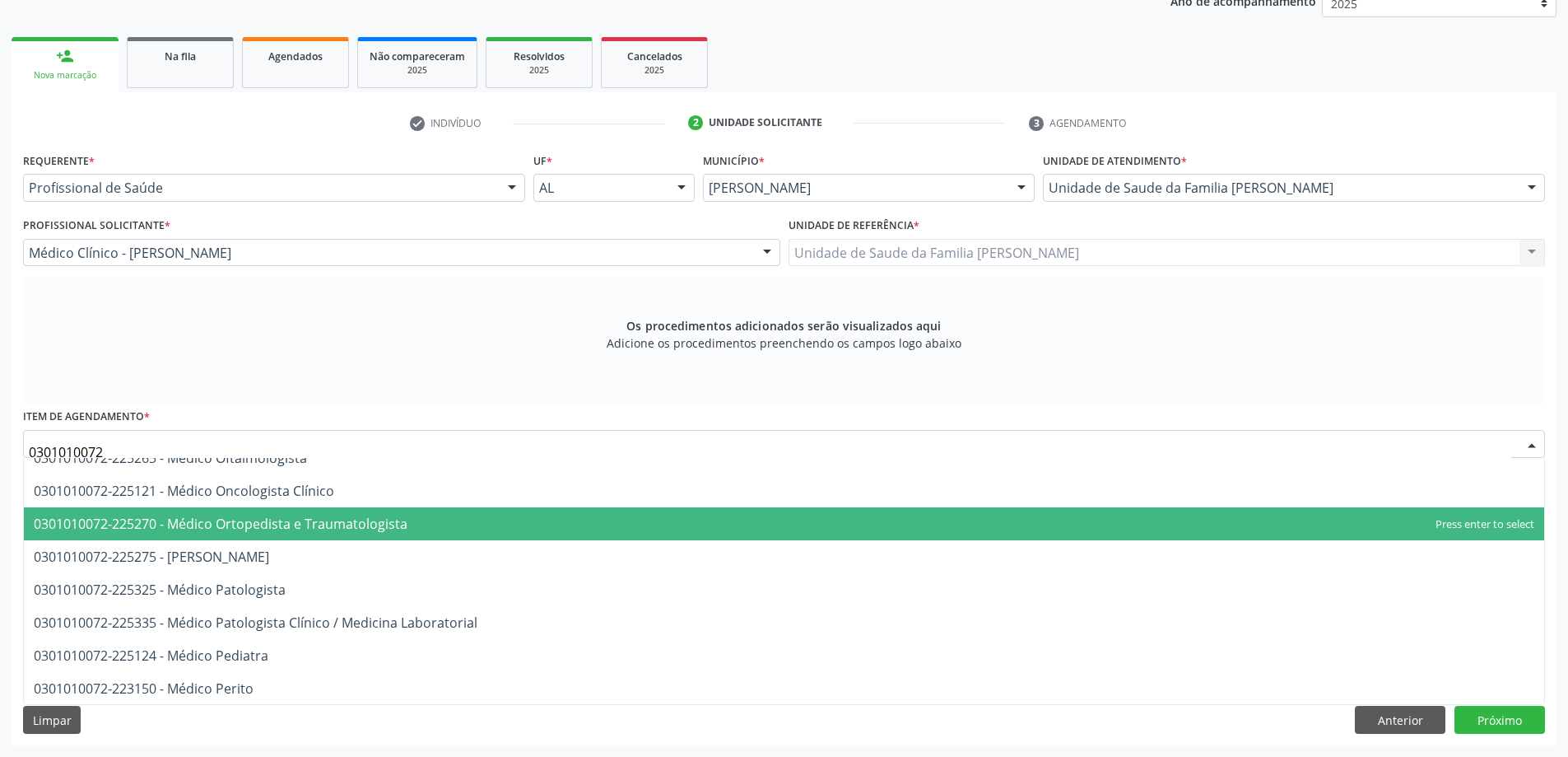
click at [407, 529] on span "0301010072-225270 - Médico Ortopedista e Traumatologista" at bounding box center [784, 524] width 1521 height 33
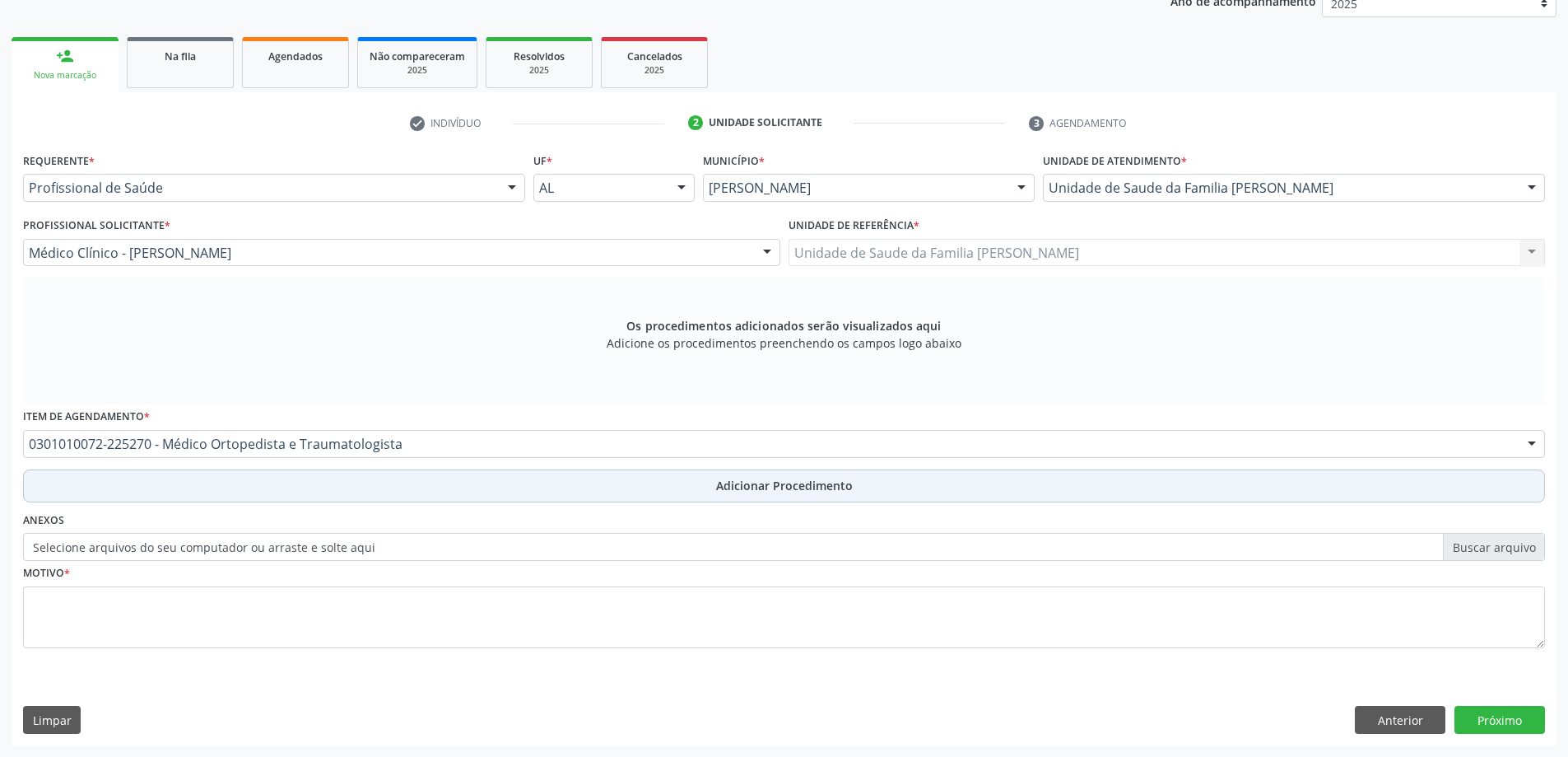
click at [397, 481] on button "Adicionar Procedimento" at bounding box center [784, 486] width 1523 height 33
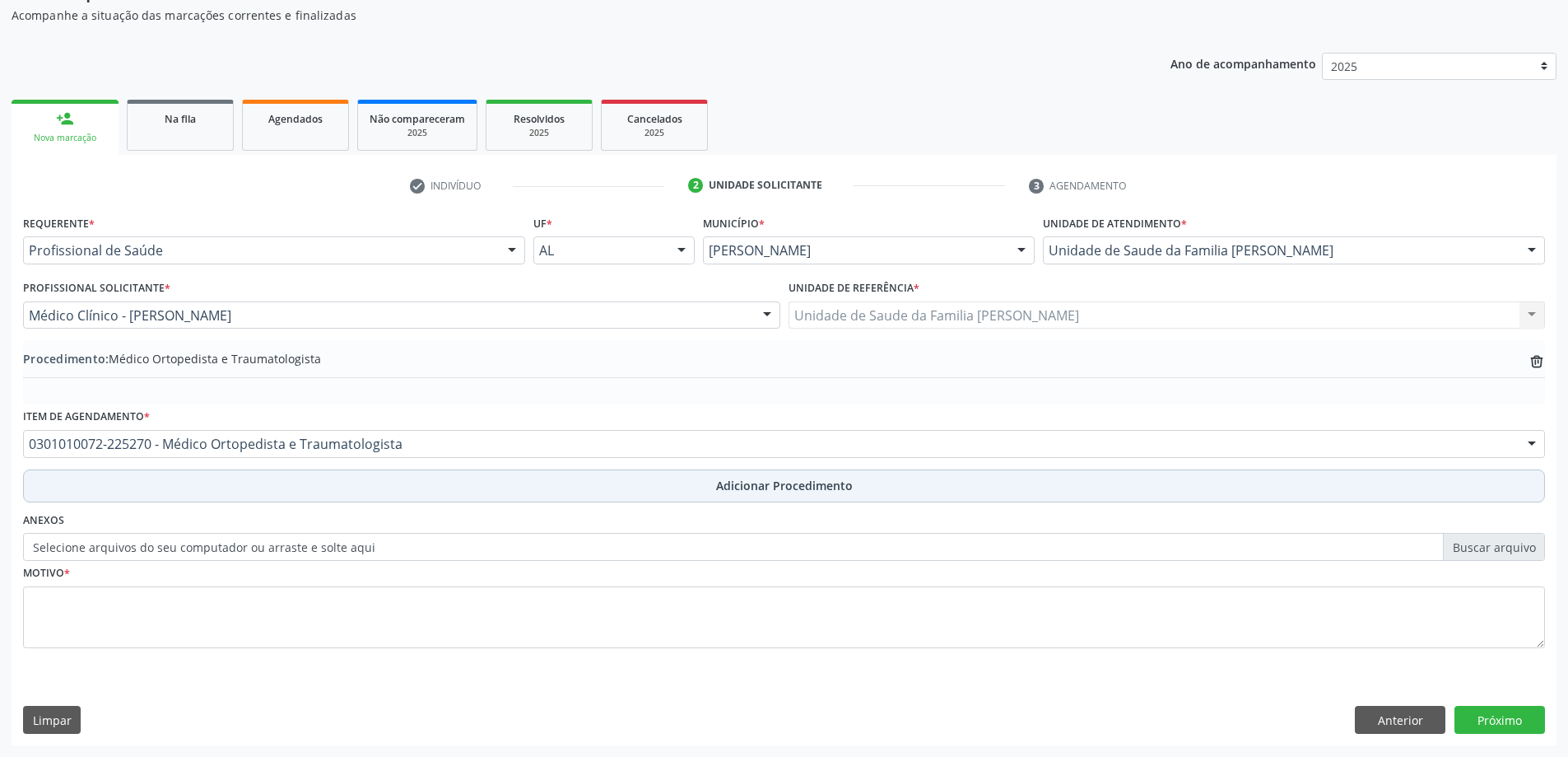
scroll to position [170, 0]
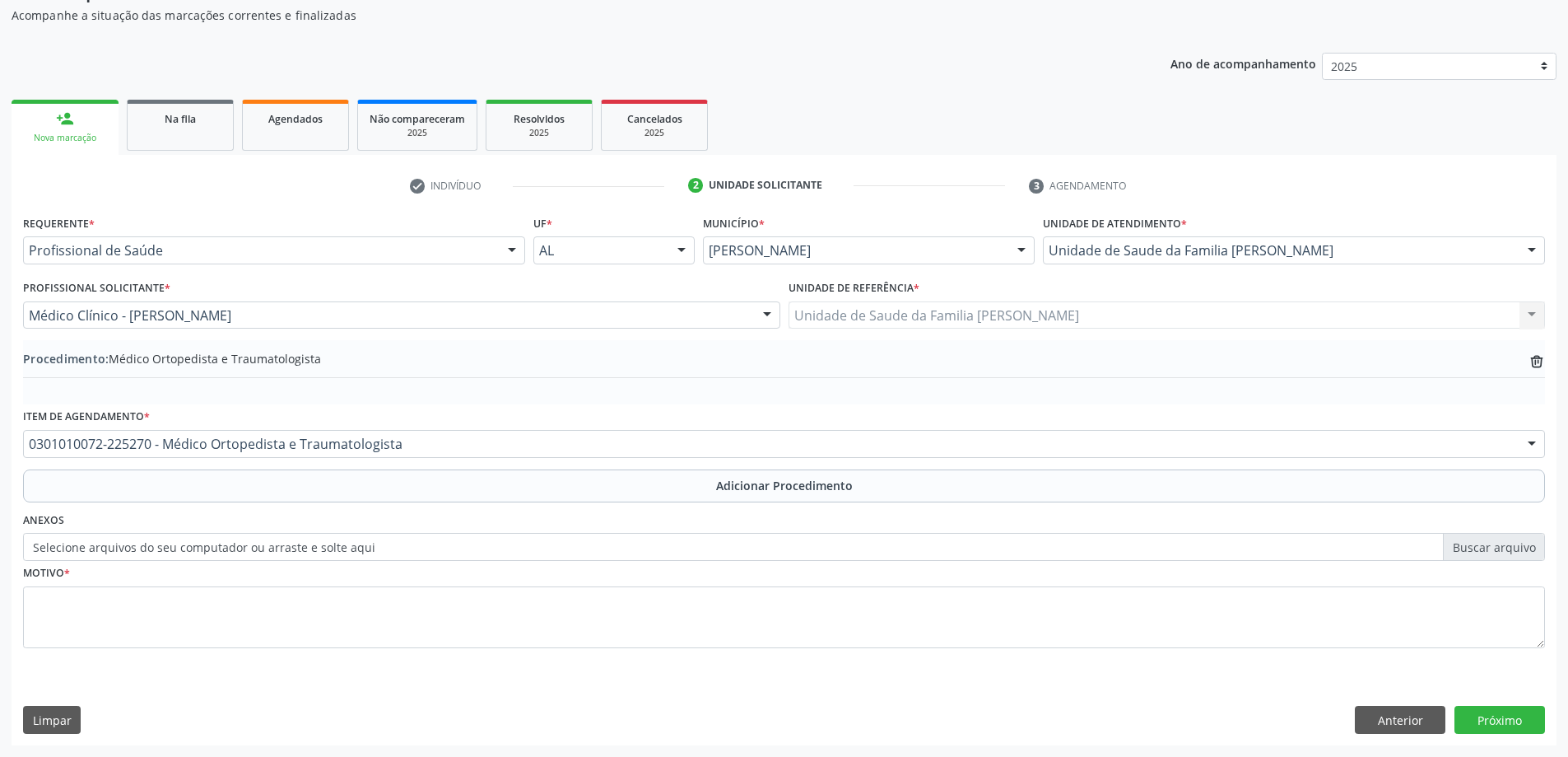
click at [211, 544] on label "Selecione arquivos do seu computador ou arraste e solte aqui" at bounding box center [784, 546] width 1523 height 28
click at [211, 544] on input "Selecione arquivos do seu computador ou arraste e solte aqui" at bounding box center [784, 546] width 1523 height 28
type input "C:\fakepath\WhatsApp Image 2025-10-08 at 14.27.00.jpeg"
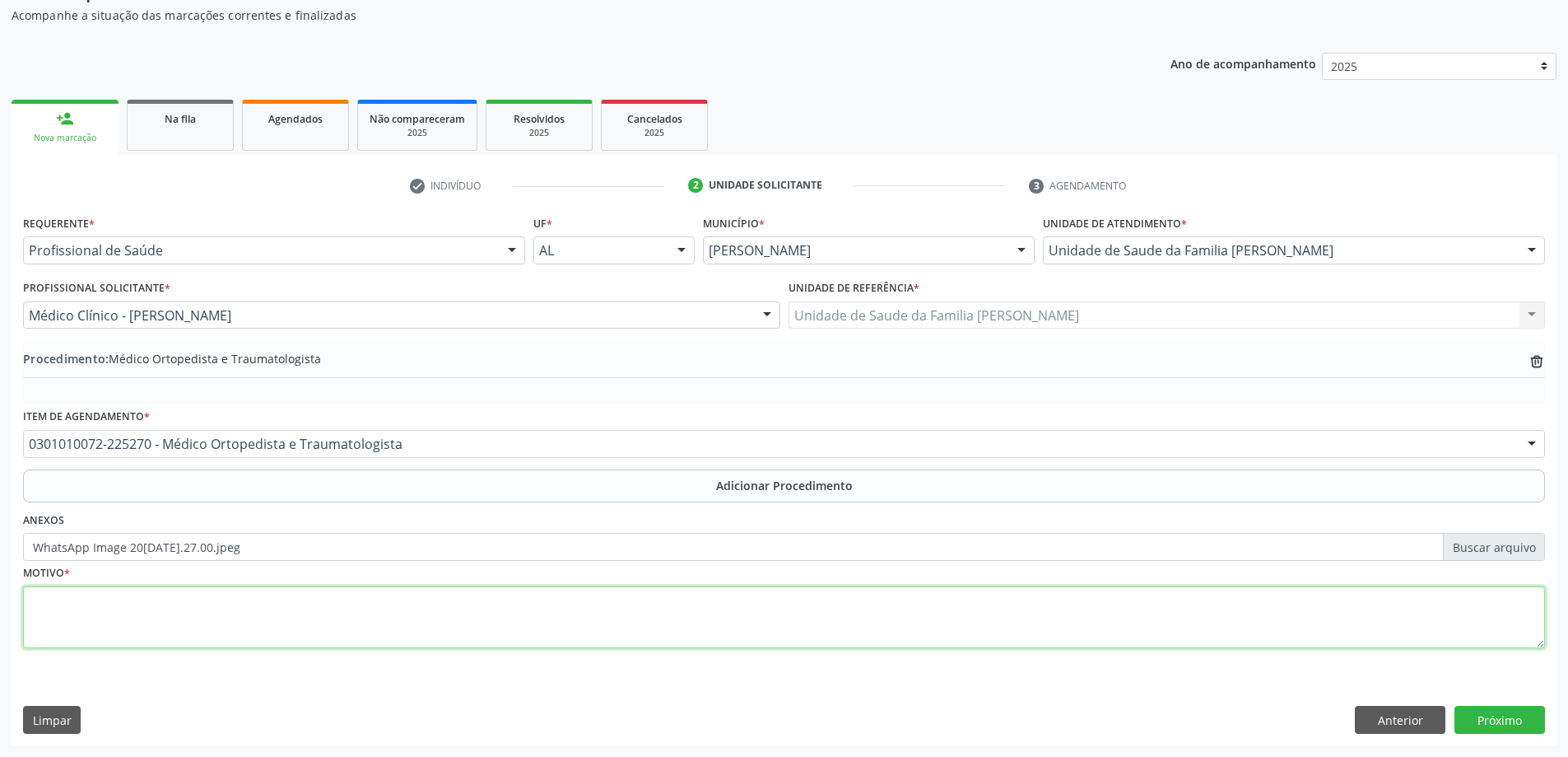
click at [239, 622] on textarea at bounding box center [784, 617] width 1523 height 63
type textarea "c"
type textarea "p"
type textarea "P"
type textarea "a"
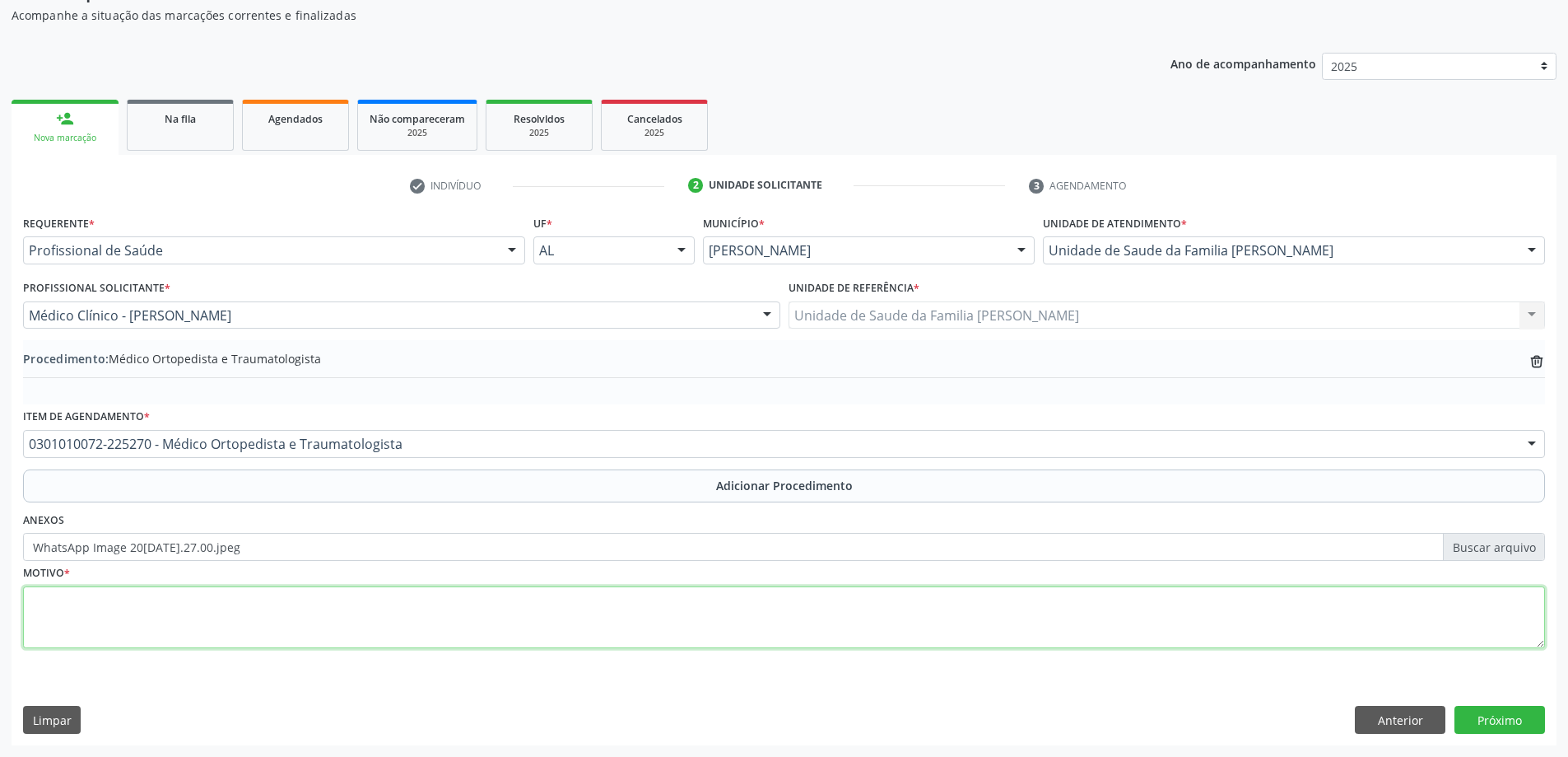
type textarea "P"
type textarea "Paciente com historia pregressa de acidente automobilistico com fx de pelve"
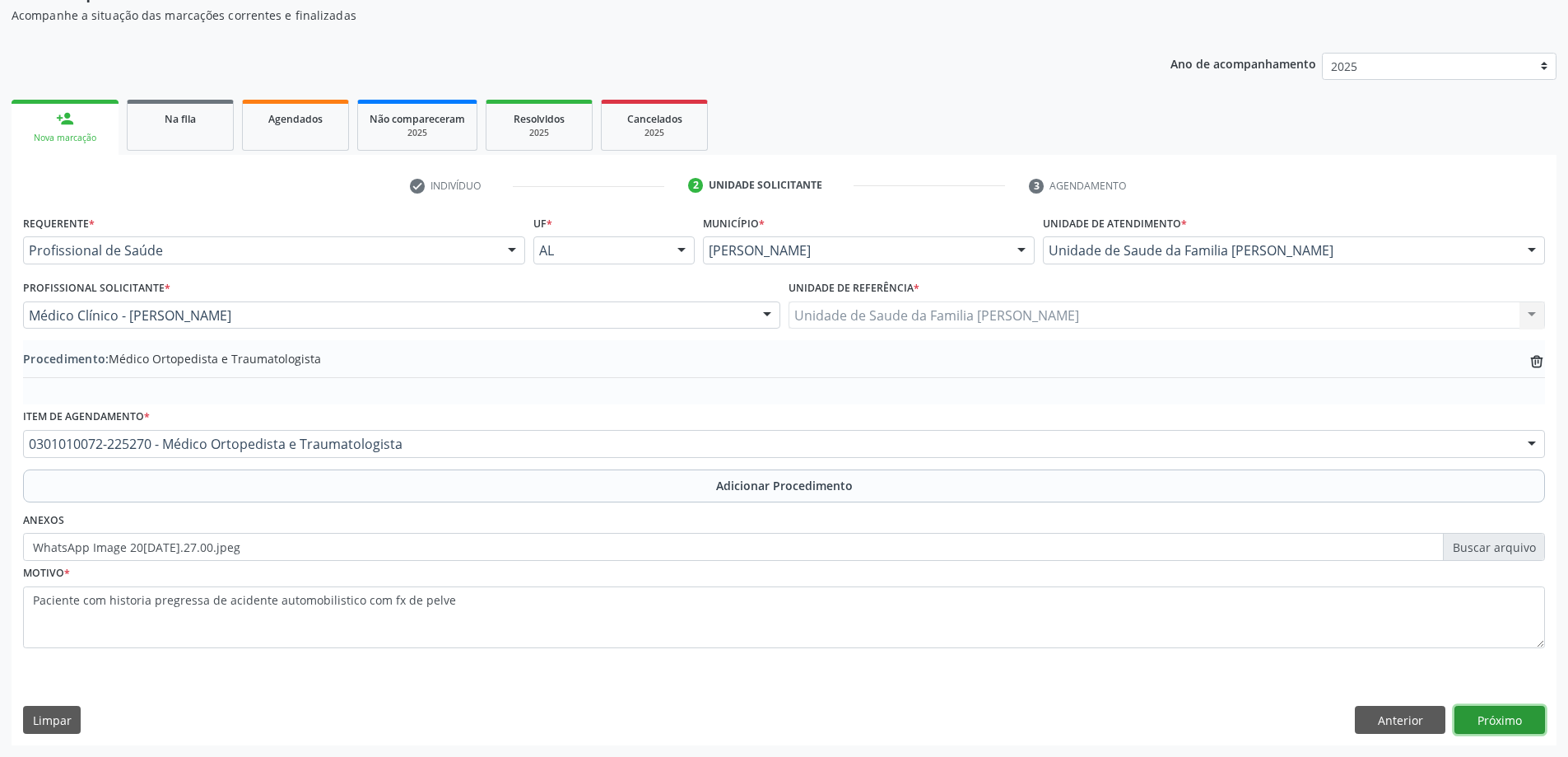
click at [1484, 712] on button "Próximo" at bounding box center [1500, 720] width 91 height 28
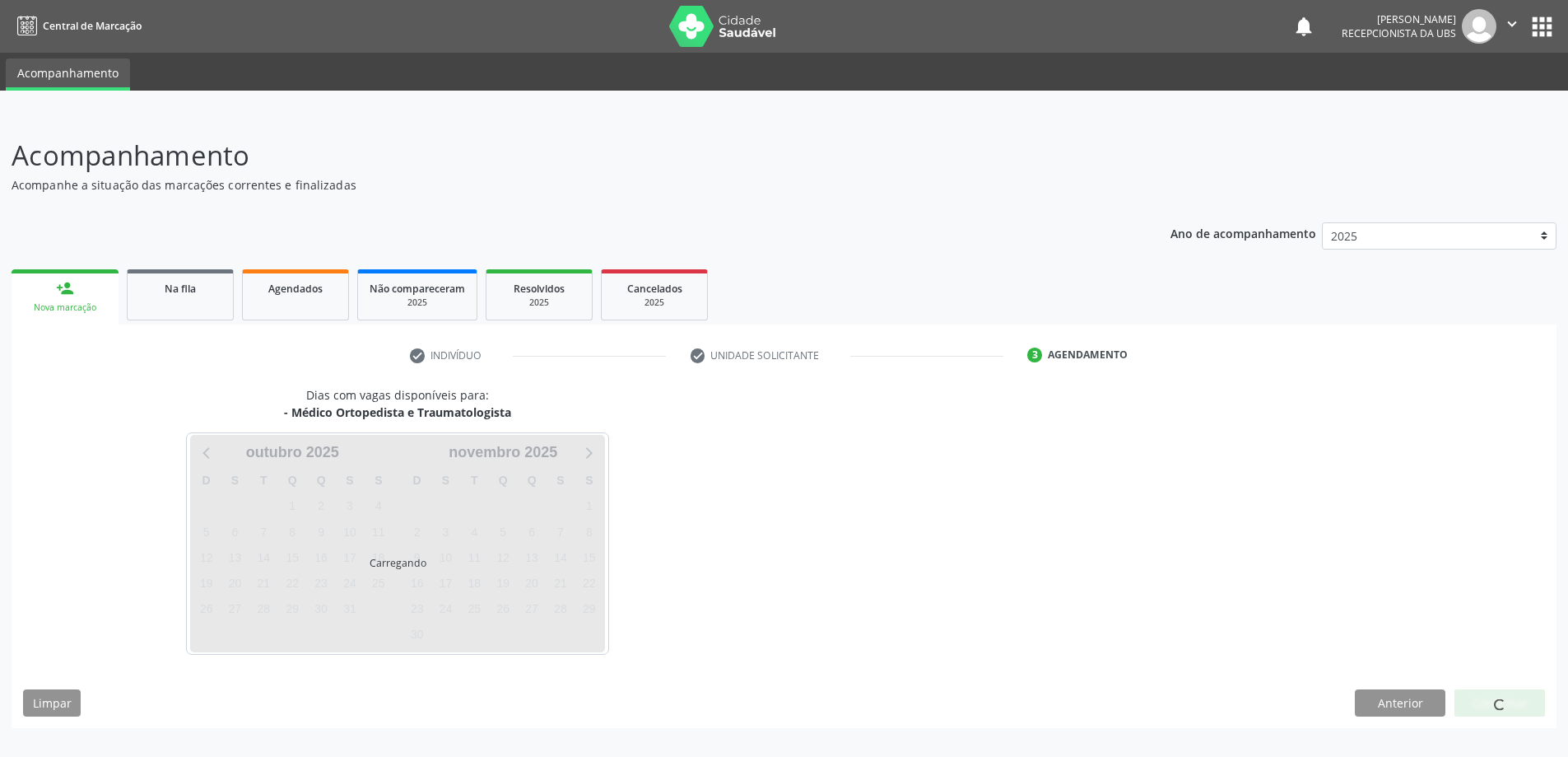
scroll to position [0, 0]
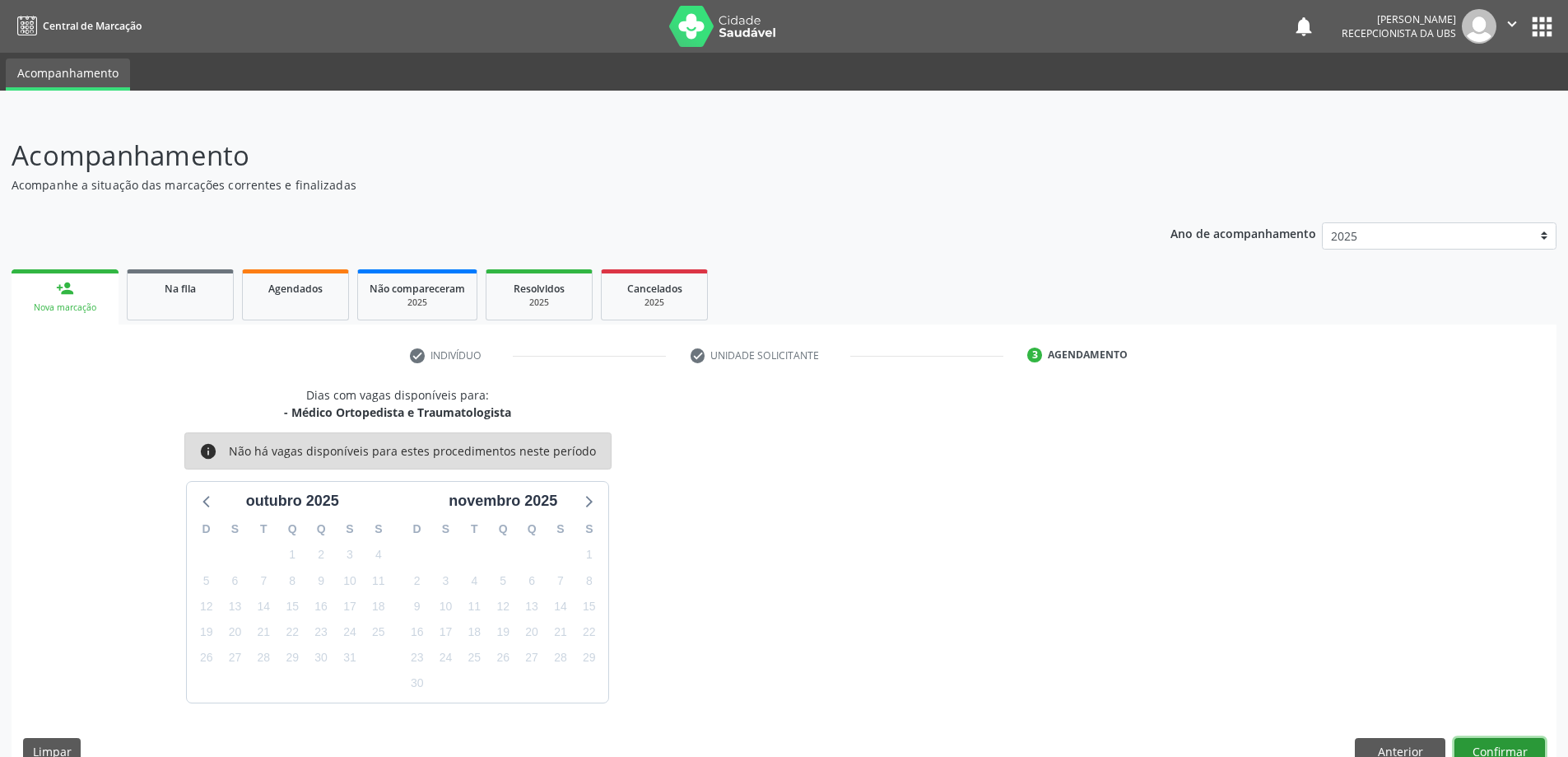
click at [1513, 744] on button "Confirmar" at bounding box center [1500, 752] width 91 height 28
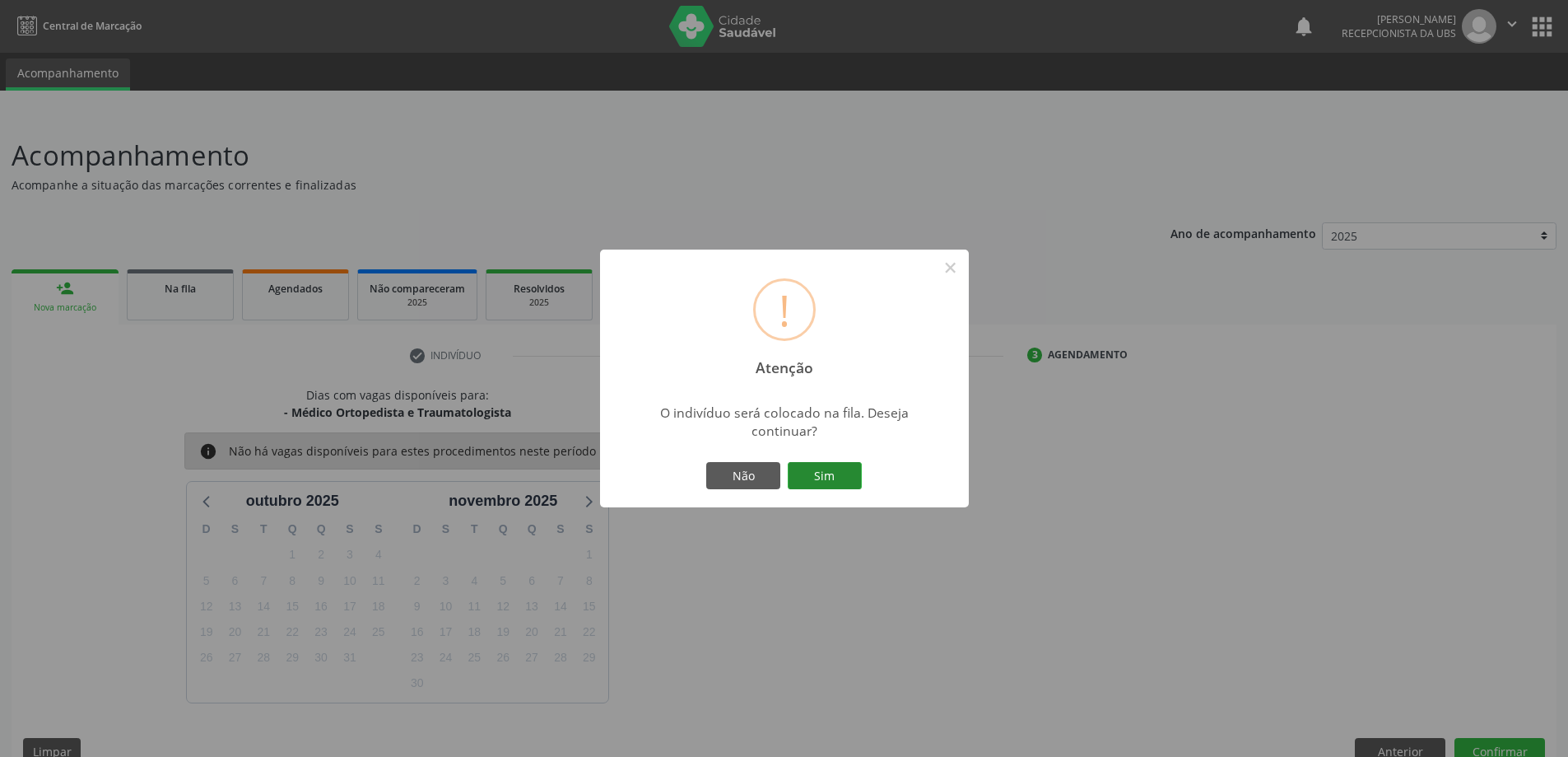
click at [836, 462] on button "Sim" at bounding box center [825, 476] width 74 height 28
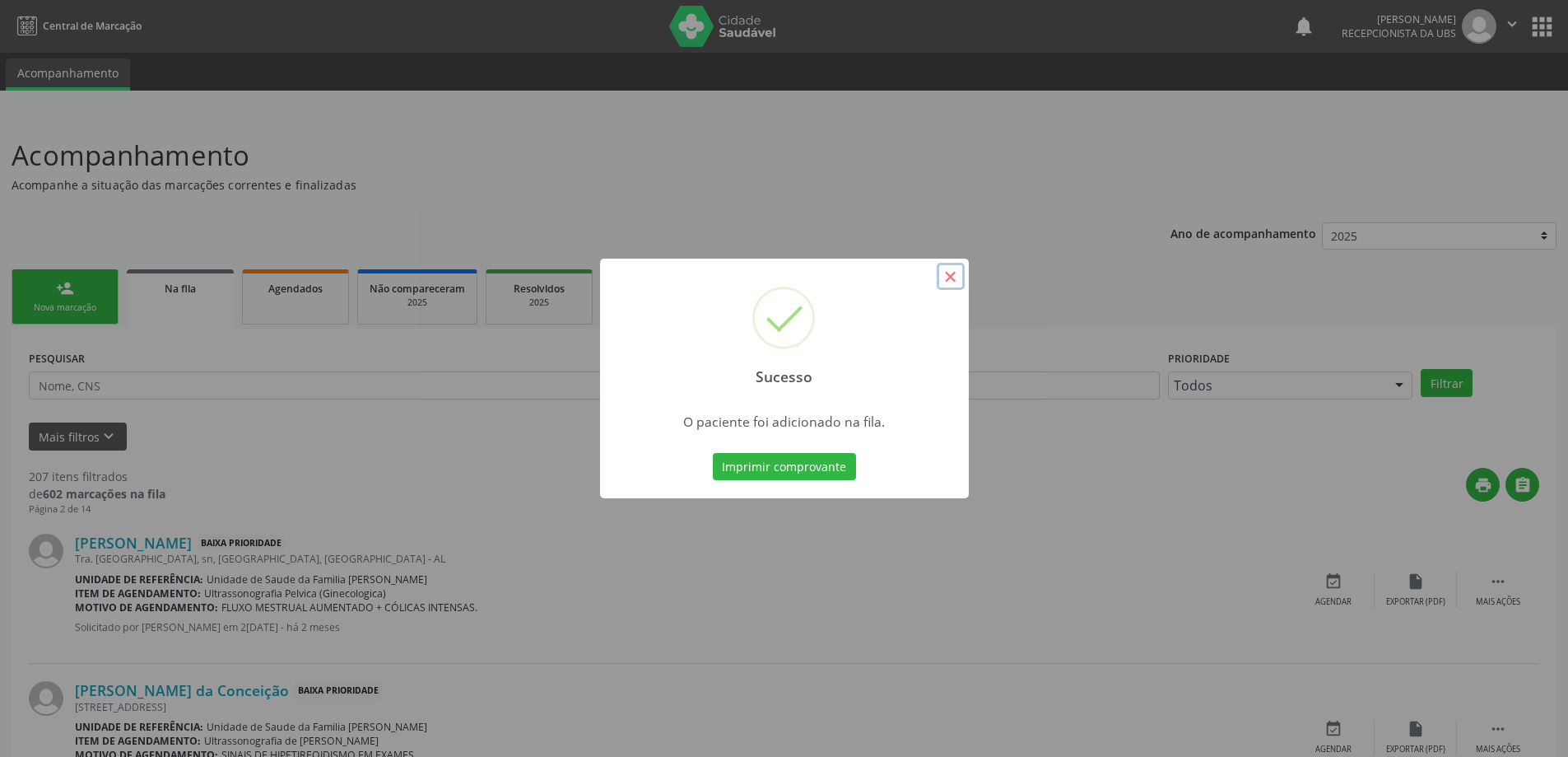
click at [963, 282] on button "×" at bounding box center [950, 276] width 28 height 28
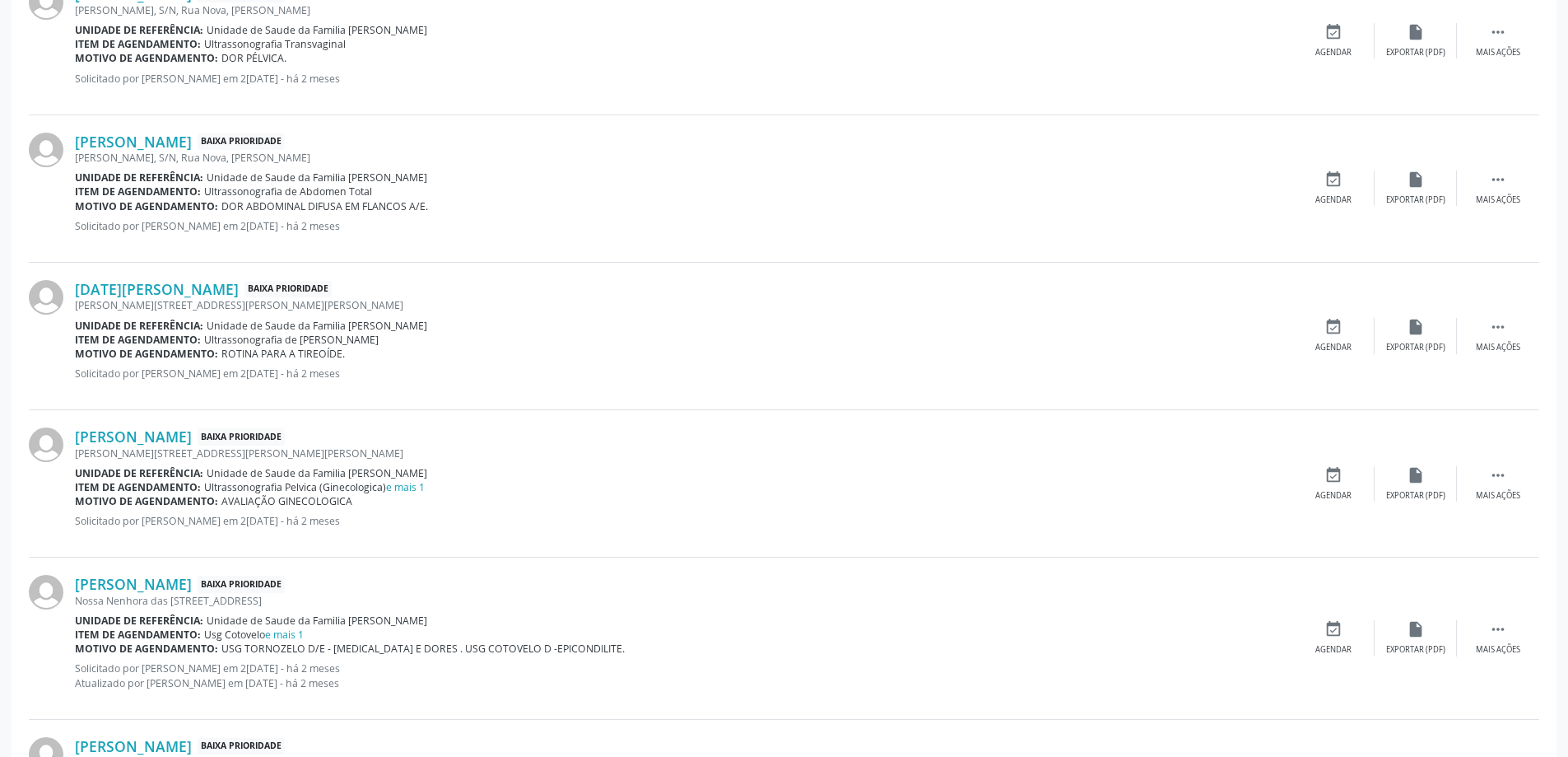
scroll to position [2063, 0]
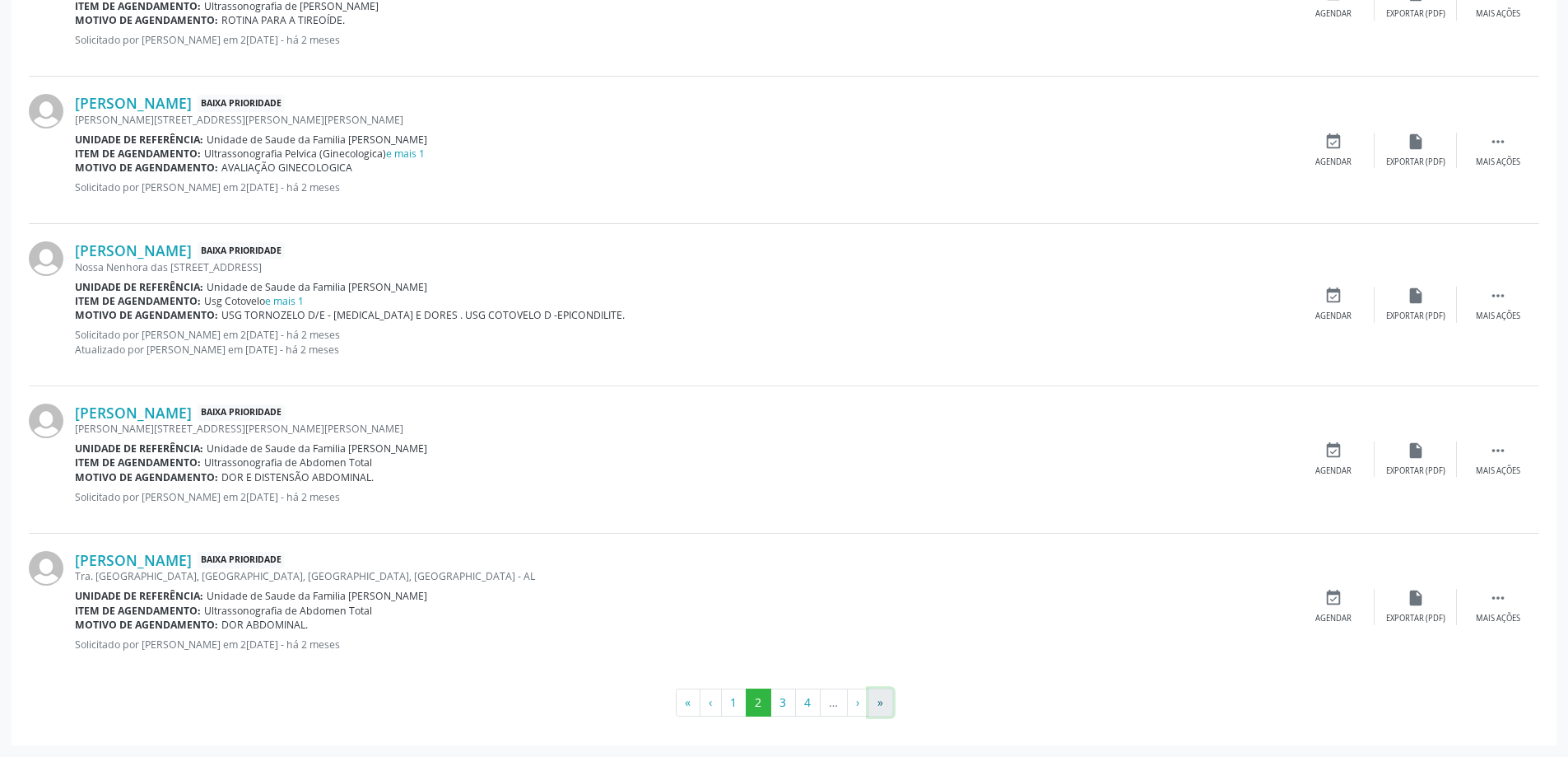
click at [881, 706] on button "»" at bounding box center [880, 702] width 24 height 28
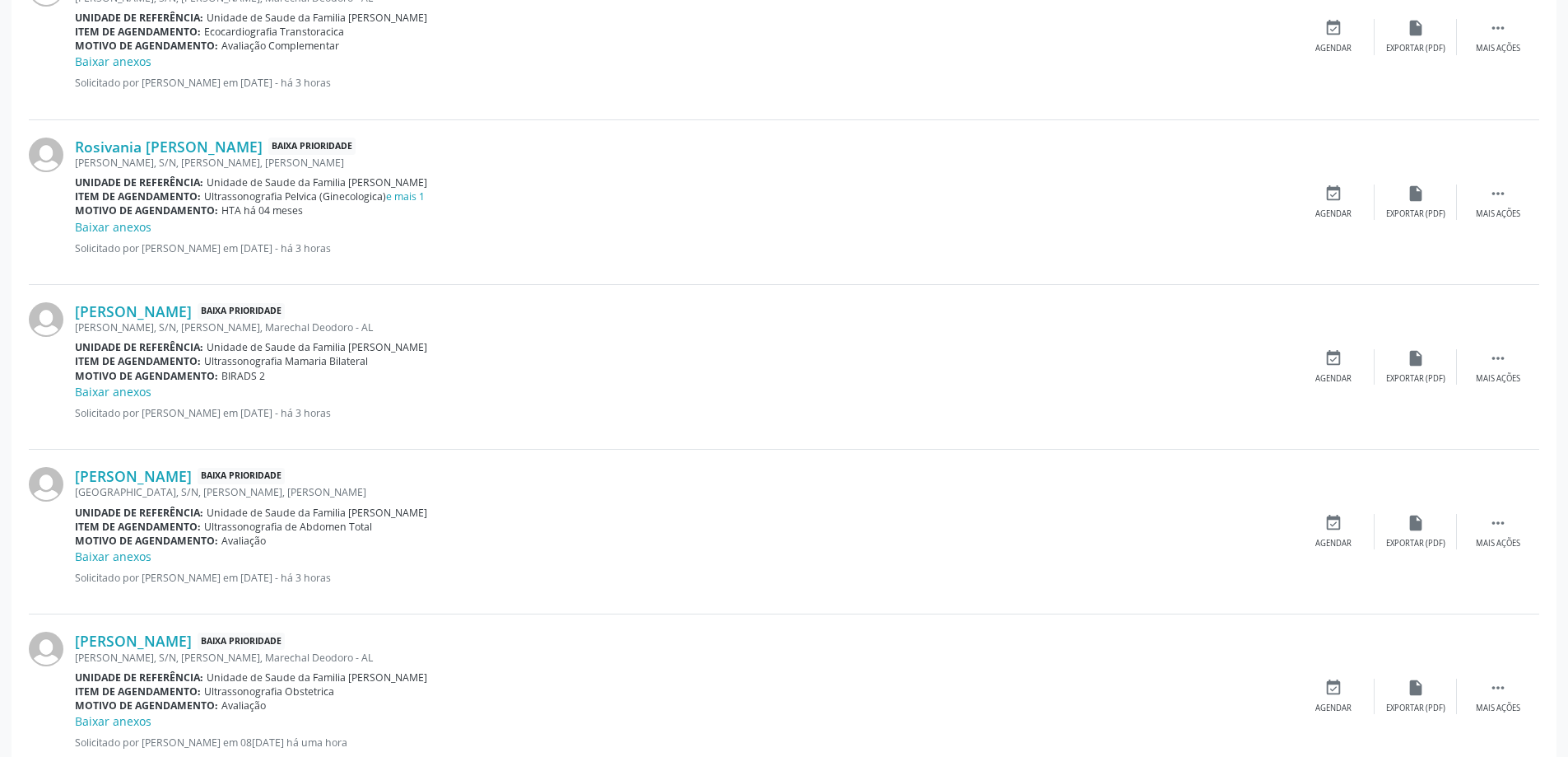
scroll to position [1814, 0]
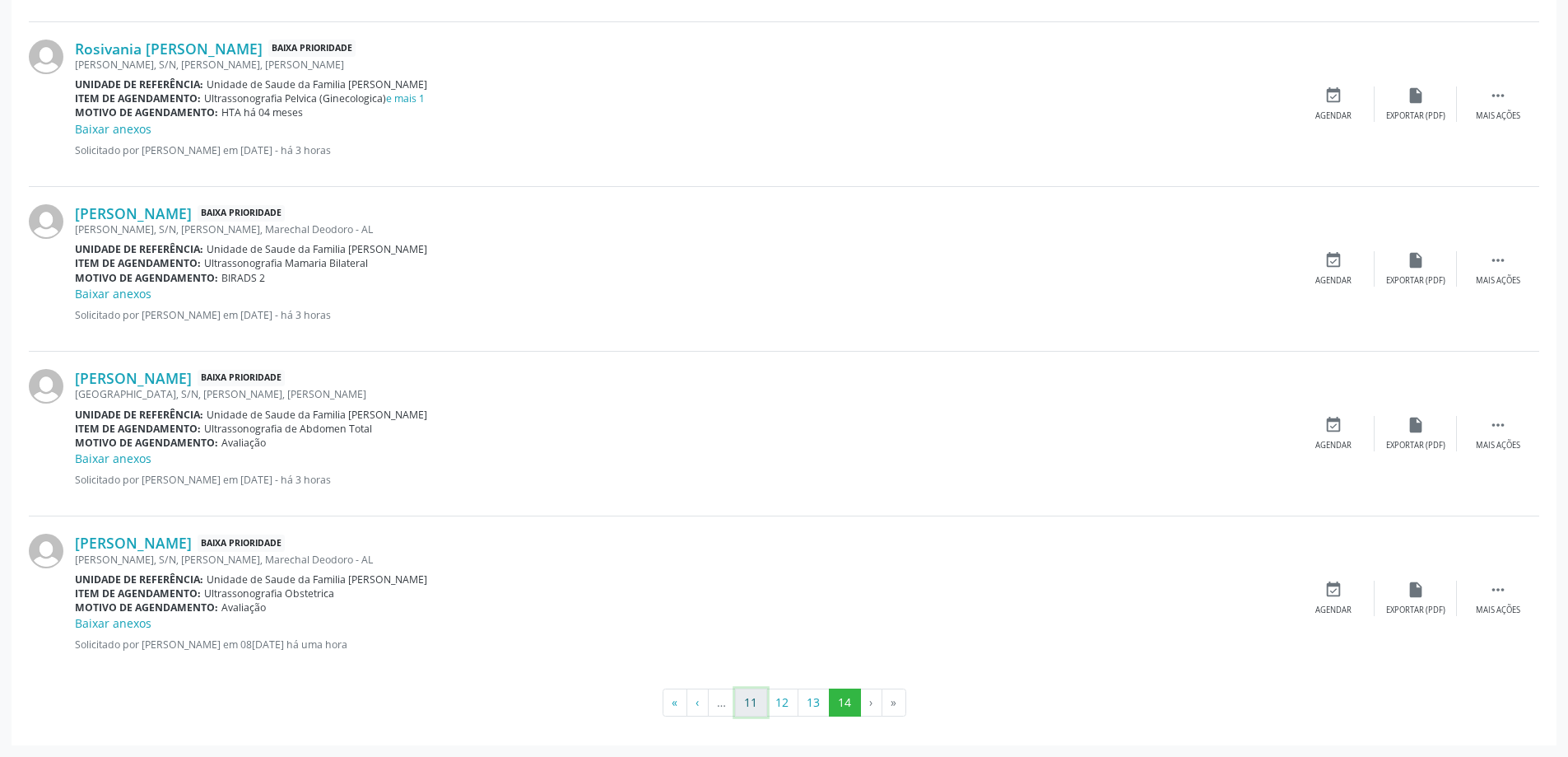
click at [750, 697] on button "11" at bounding box center [750, 702] width 32 height 28
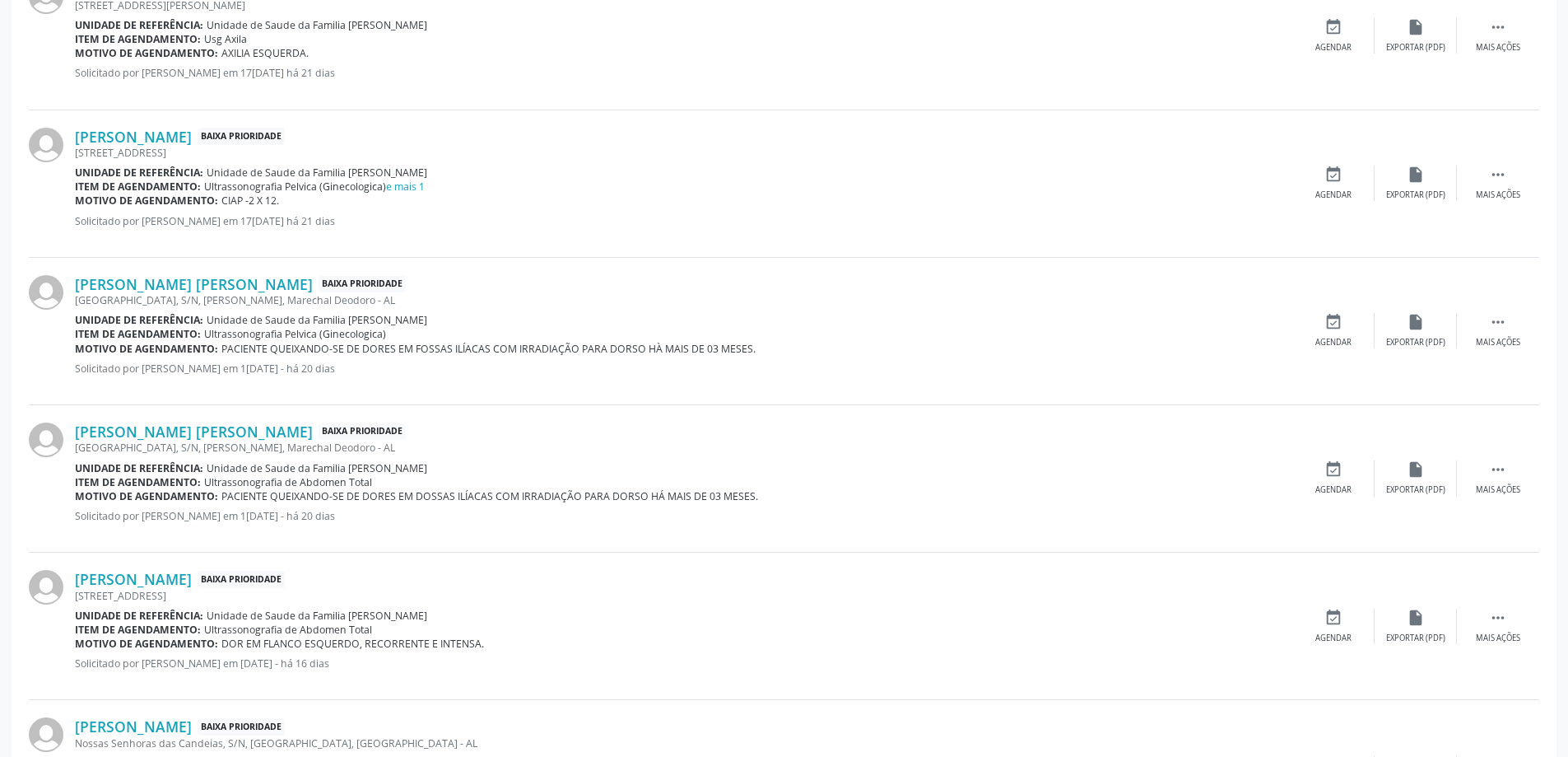
scroll to position [2083, 0]
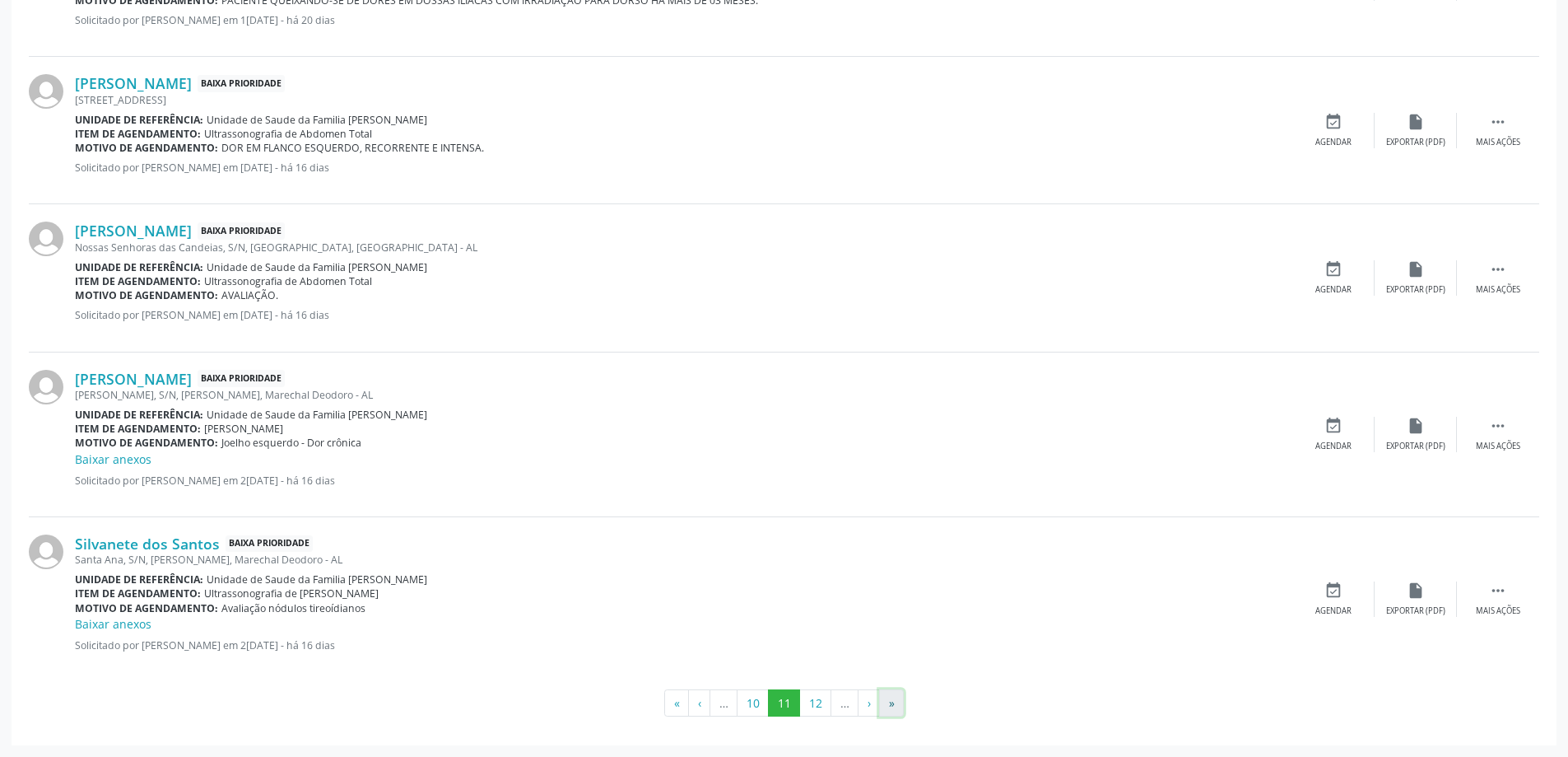
click at [901, 697] on button "»" at bounding box center [891, 703] width 24 height 28
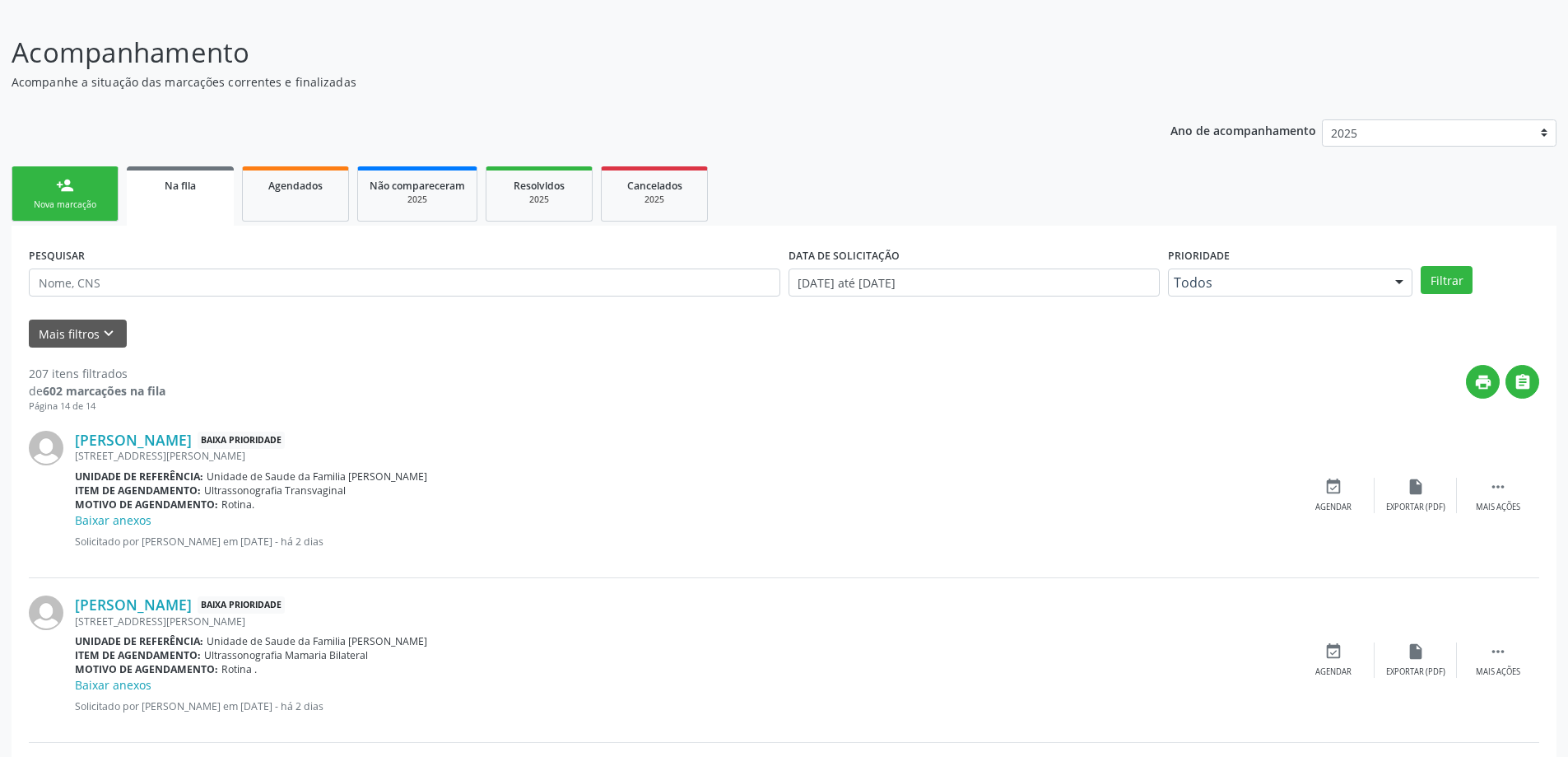
scroll to position [0, 0]
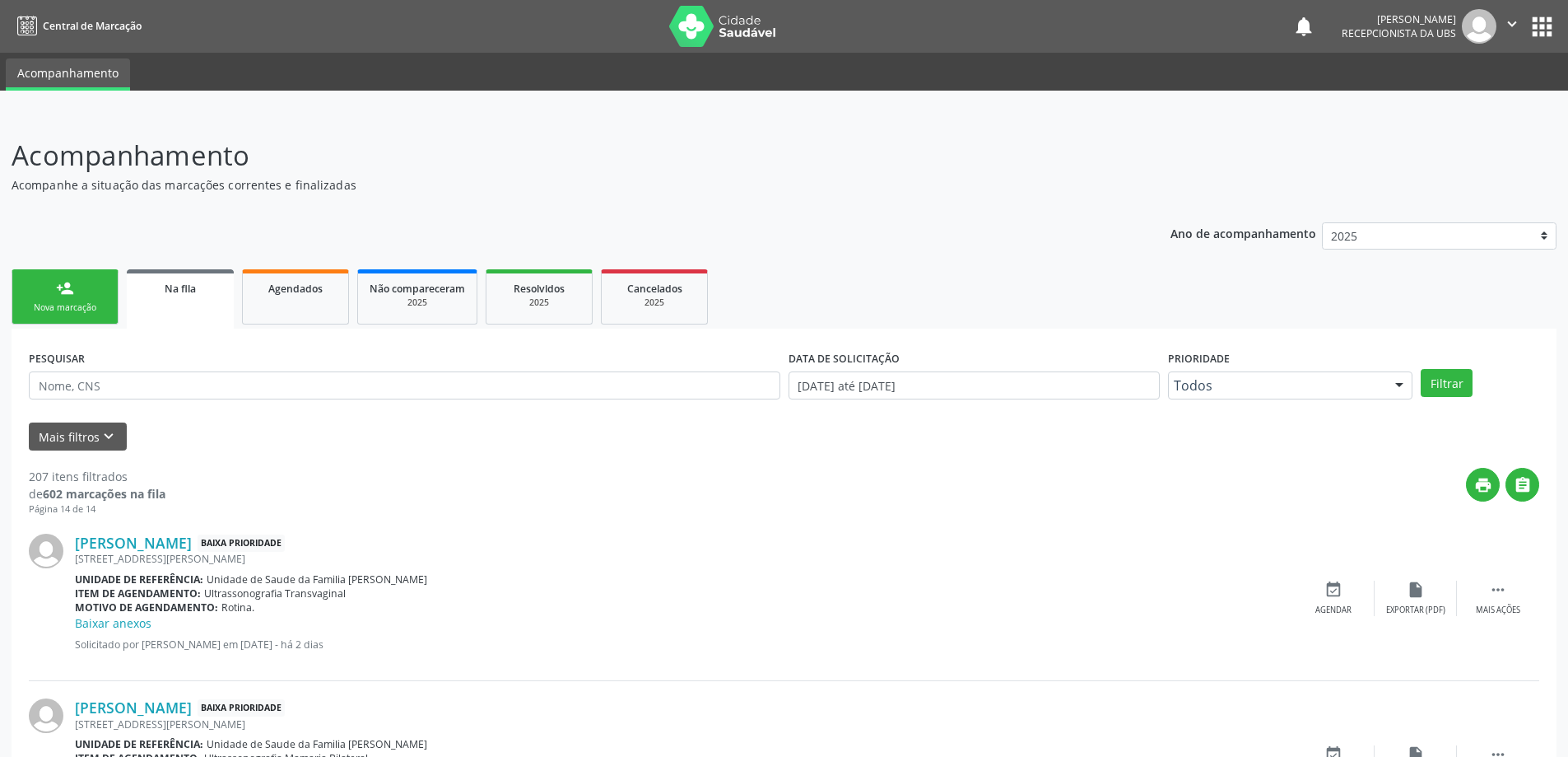
click at [101, 289] on link "person_add Nova marcação" at bounding box center [65, 297] width 107 height 55
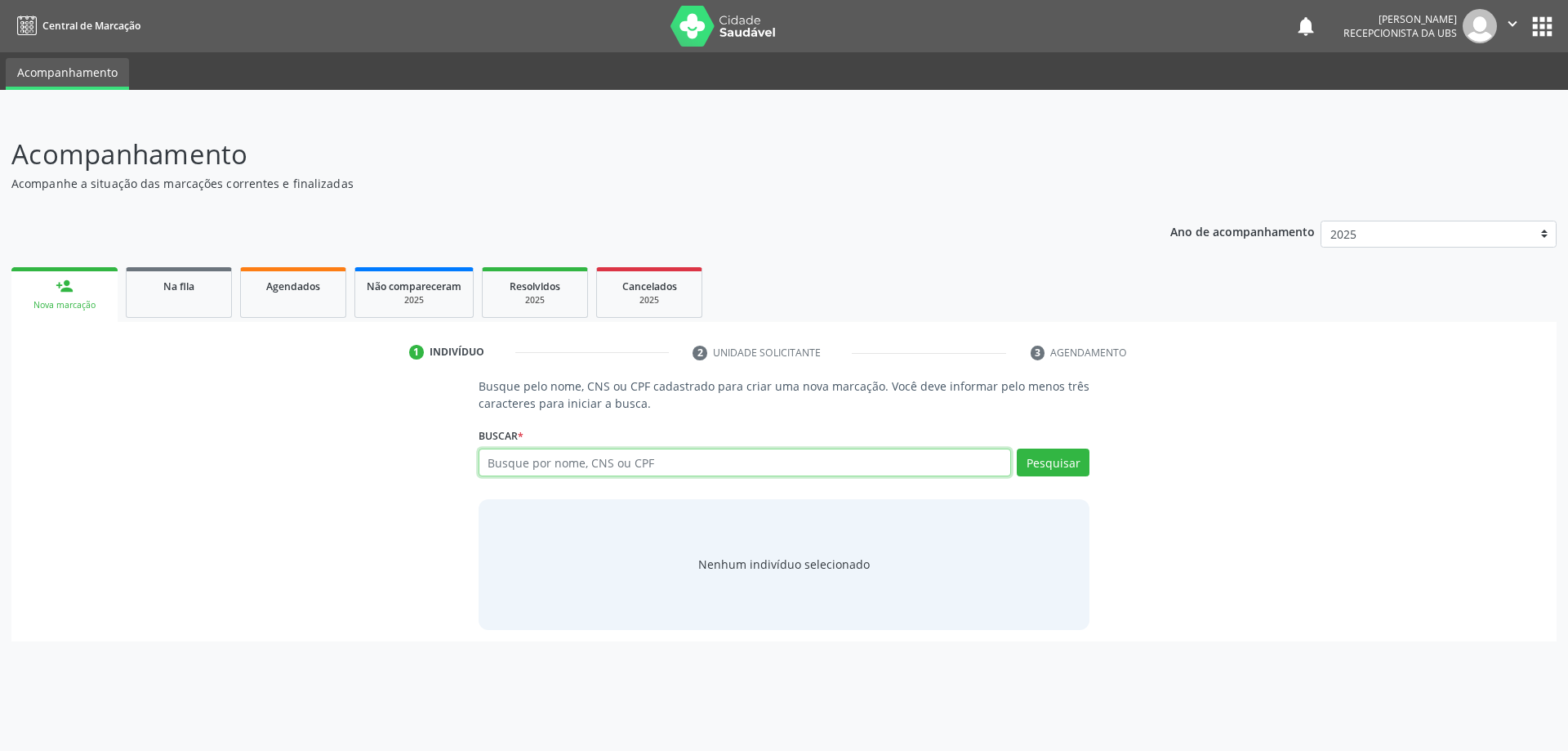
click at [513, 462] on input "text" at bounding box center [745, 462] width 533 height 28
paste input "700508973409158"
type input "700508973409158"
click at [1037, 445] on div "Buscar * Busque por nome, CNS ou CPF Nenhum resultado encontrado para: " " Não …" at bounding box center [785, 455] width 612 height 64
click at [1037, 454] on button "Pesquisar" at bounding box center [1053, 462] width 73 height 28
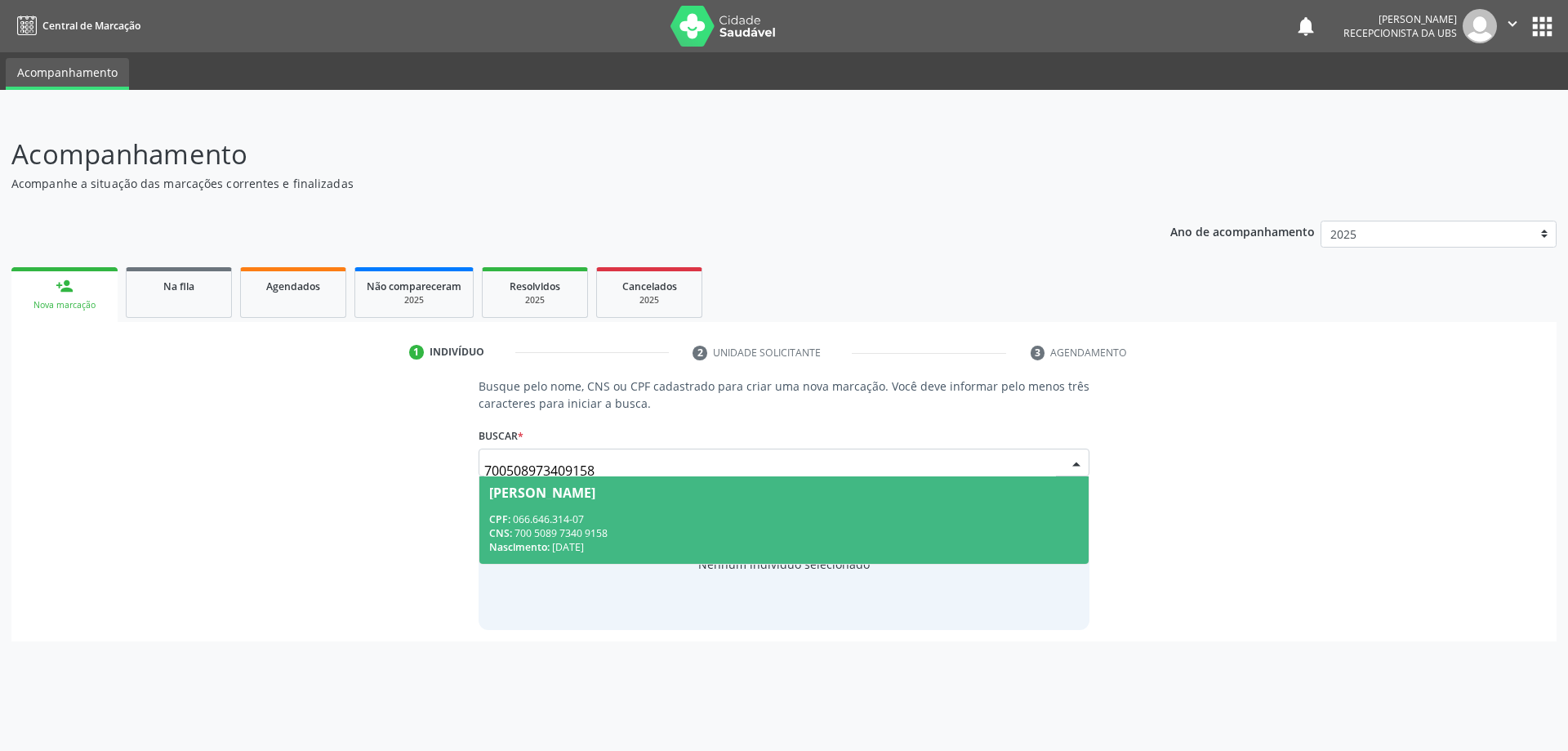
click at [645, 532] on div "CNS: 700 5089 7340 9158" at bounding box center [784, 532] width 590 height 14
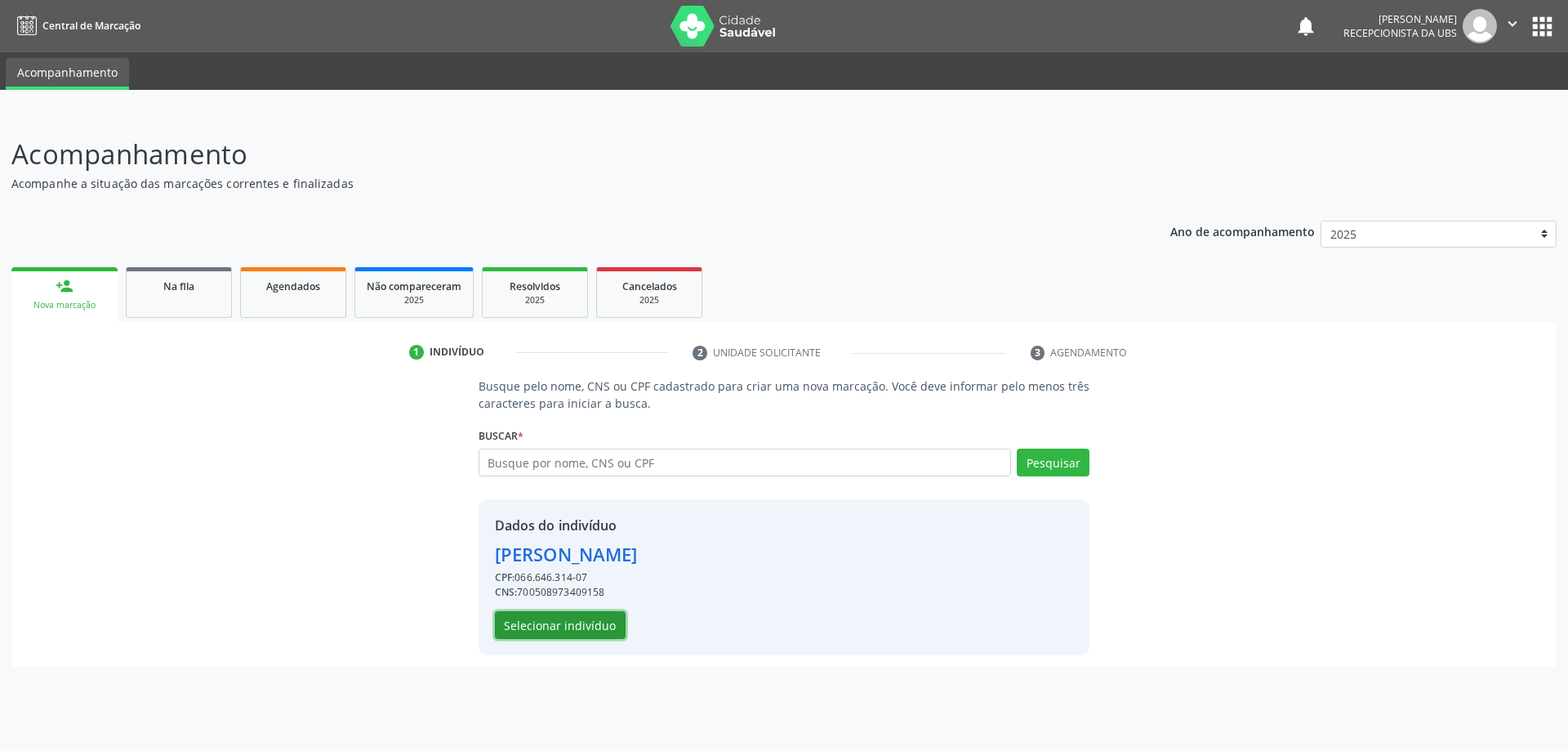
click at [601, 618] on button "Selecionar indivíduo" at bounding box center [560, 625] width 131 height 28
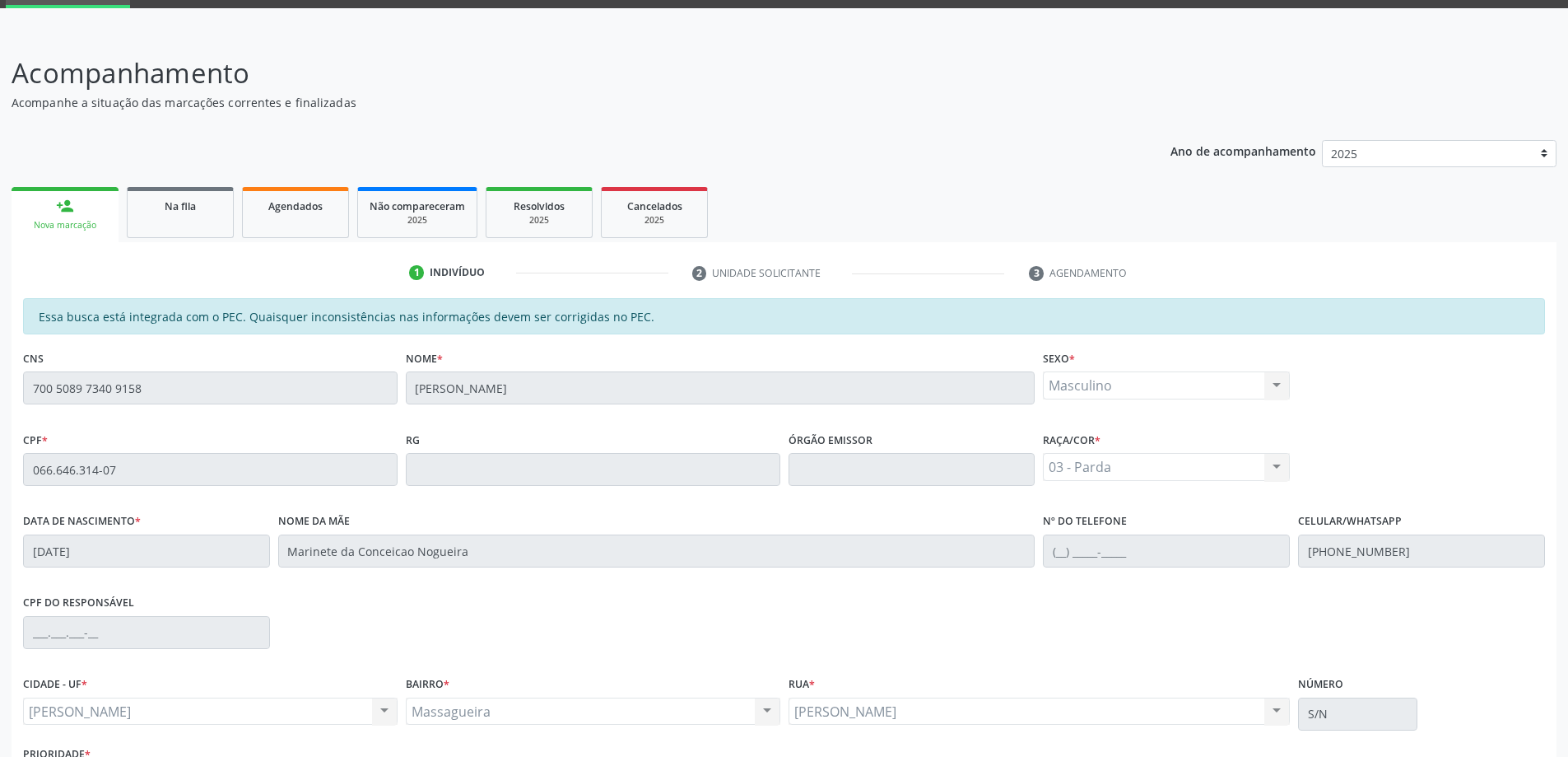
scroll to position [207, 0]
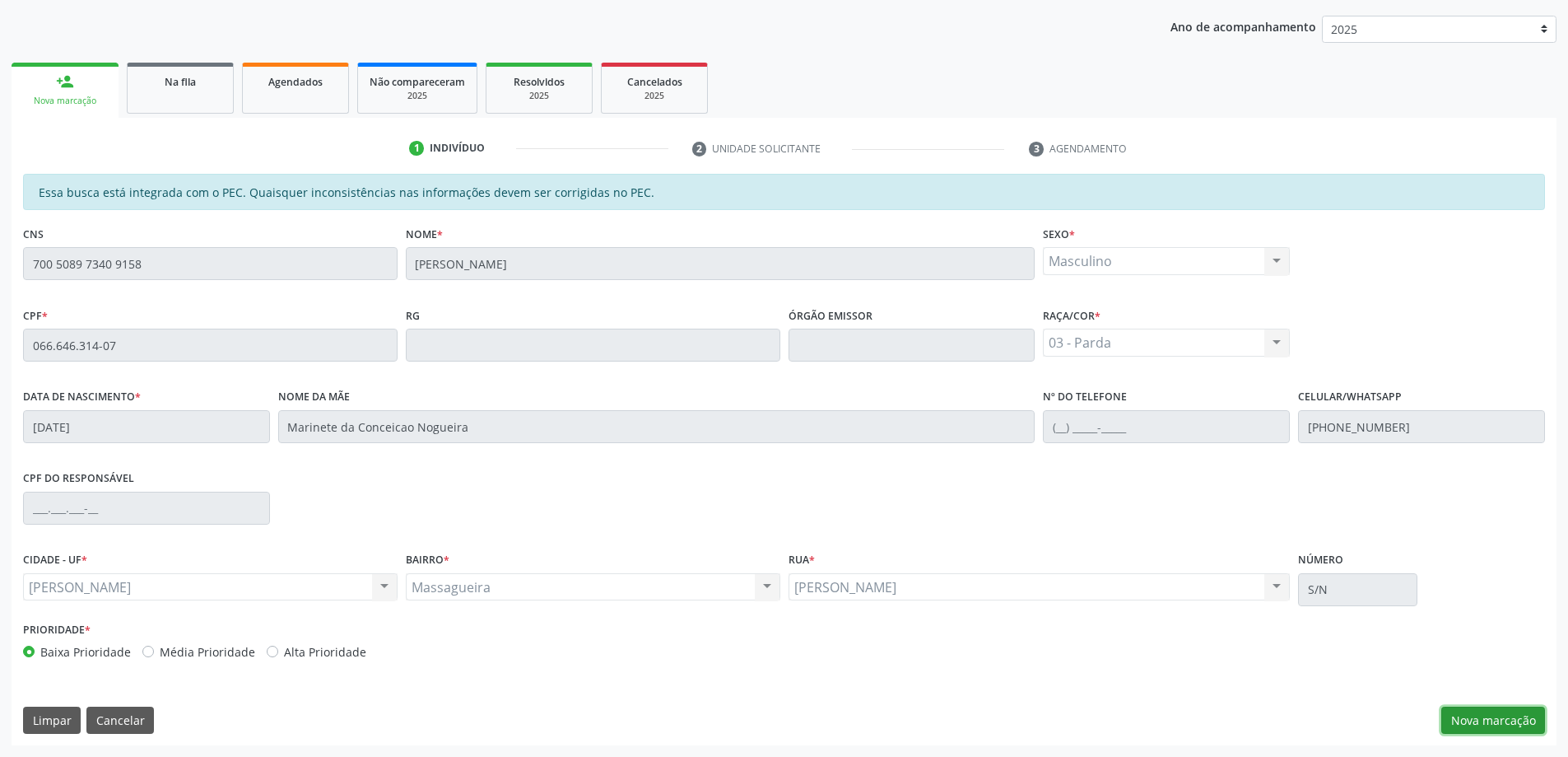
click at [1485, 720] on button "Nova marcação" at bounding box center [1494, 720] width 103 height 28
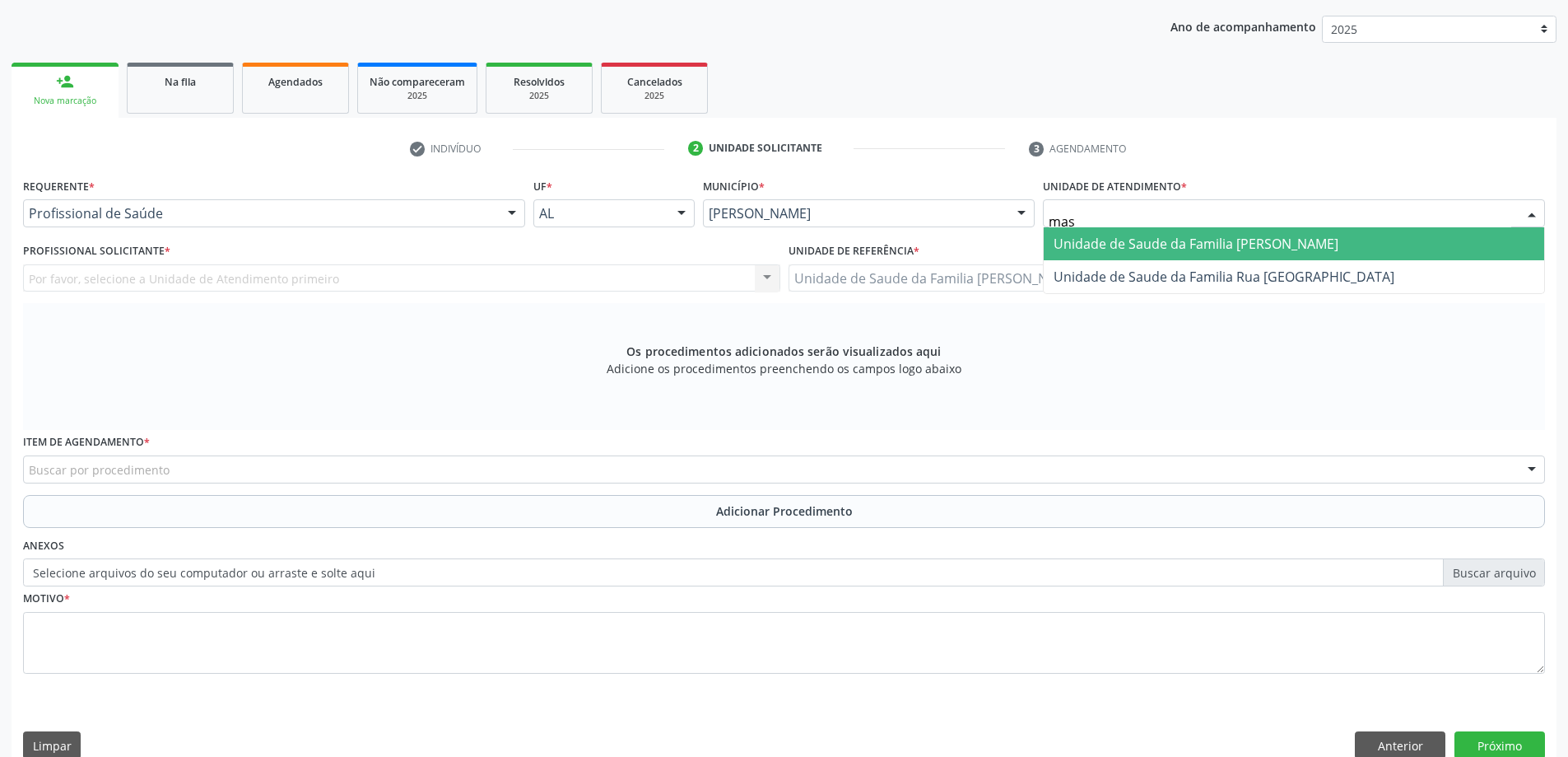
type input "mass"
click at [1162, 251] on span "Unidade de Saude da Familia [PERSON_NAME]" at bounding box center [1196, 244] width 285 height 18
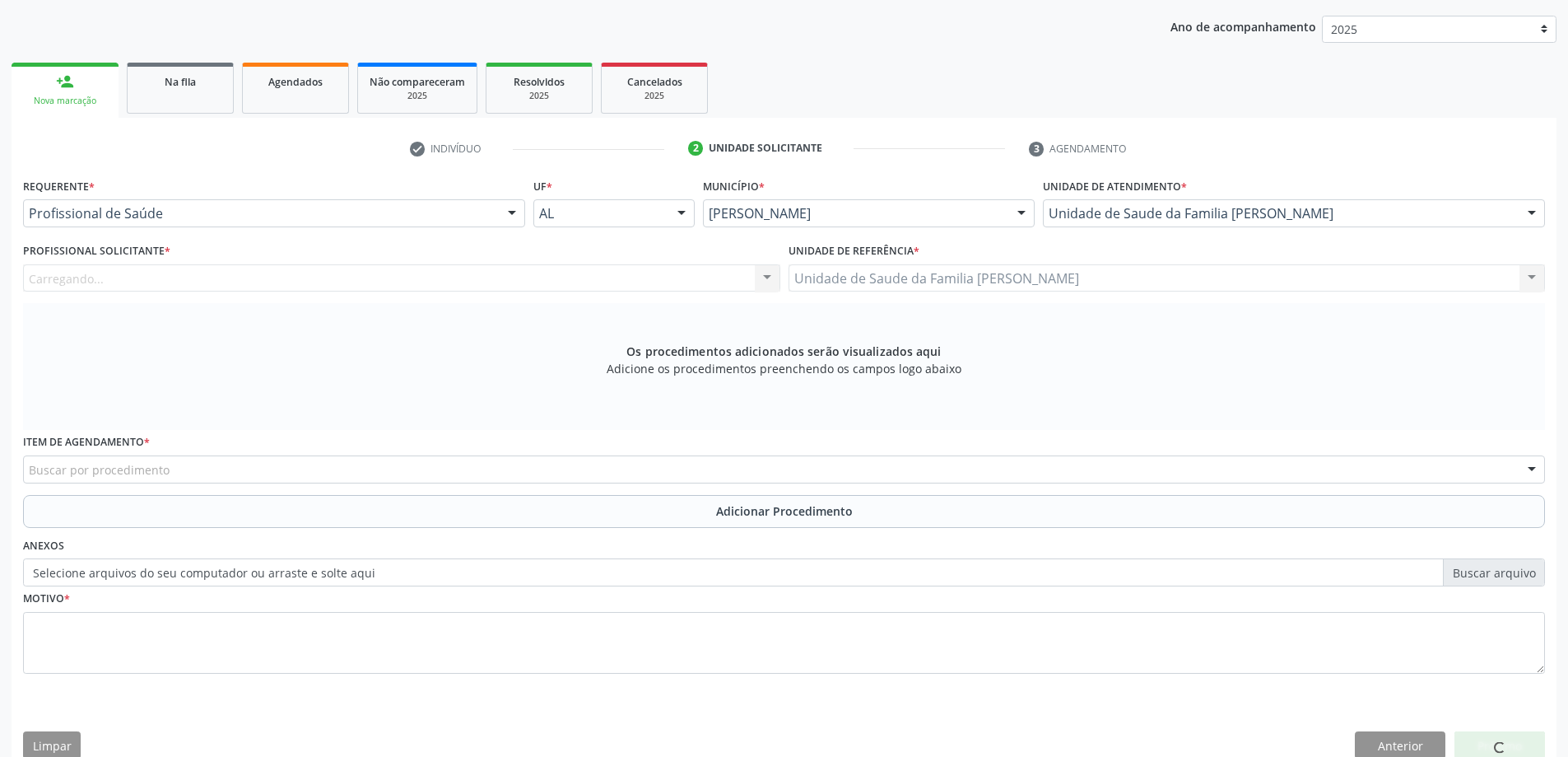
click at [535, 281] on div "Carregando... Nenhum resultado encontrado para: " " Não há nenhuma opção para s…" at bounding box center [401, 278] width 758 height 28
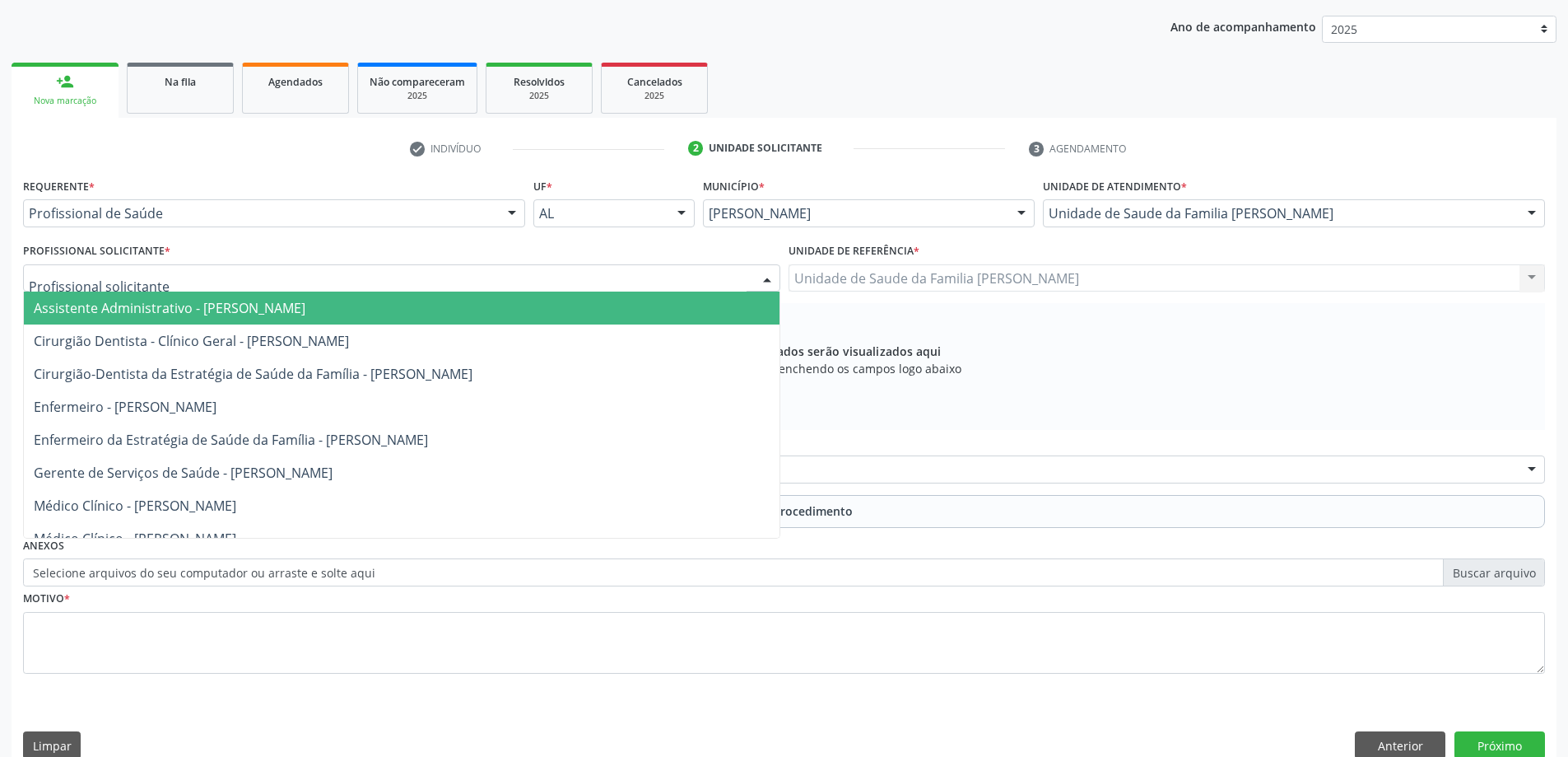
click at [535, 281] on div at bounding box center [401, 278] width 758 height 28
type input "a"
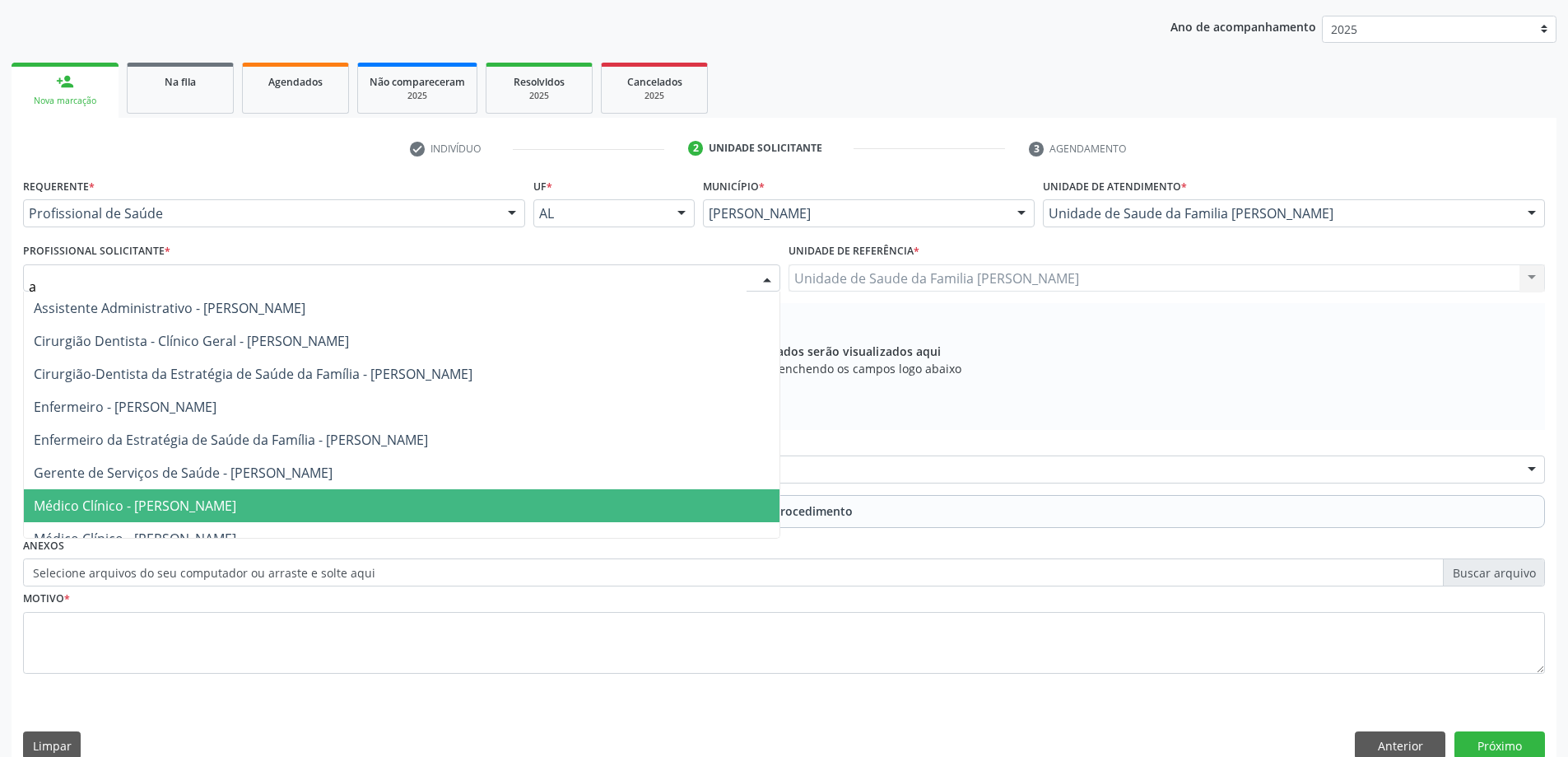
click at [246, 494] on span "Médico Clínico - [PERSON_NAME]" at bounding box center [401, 506] width 756 height 33
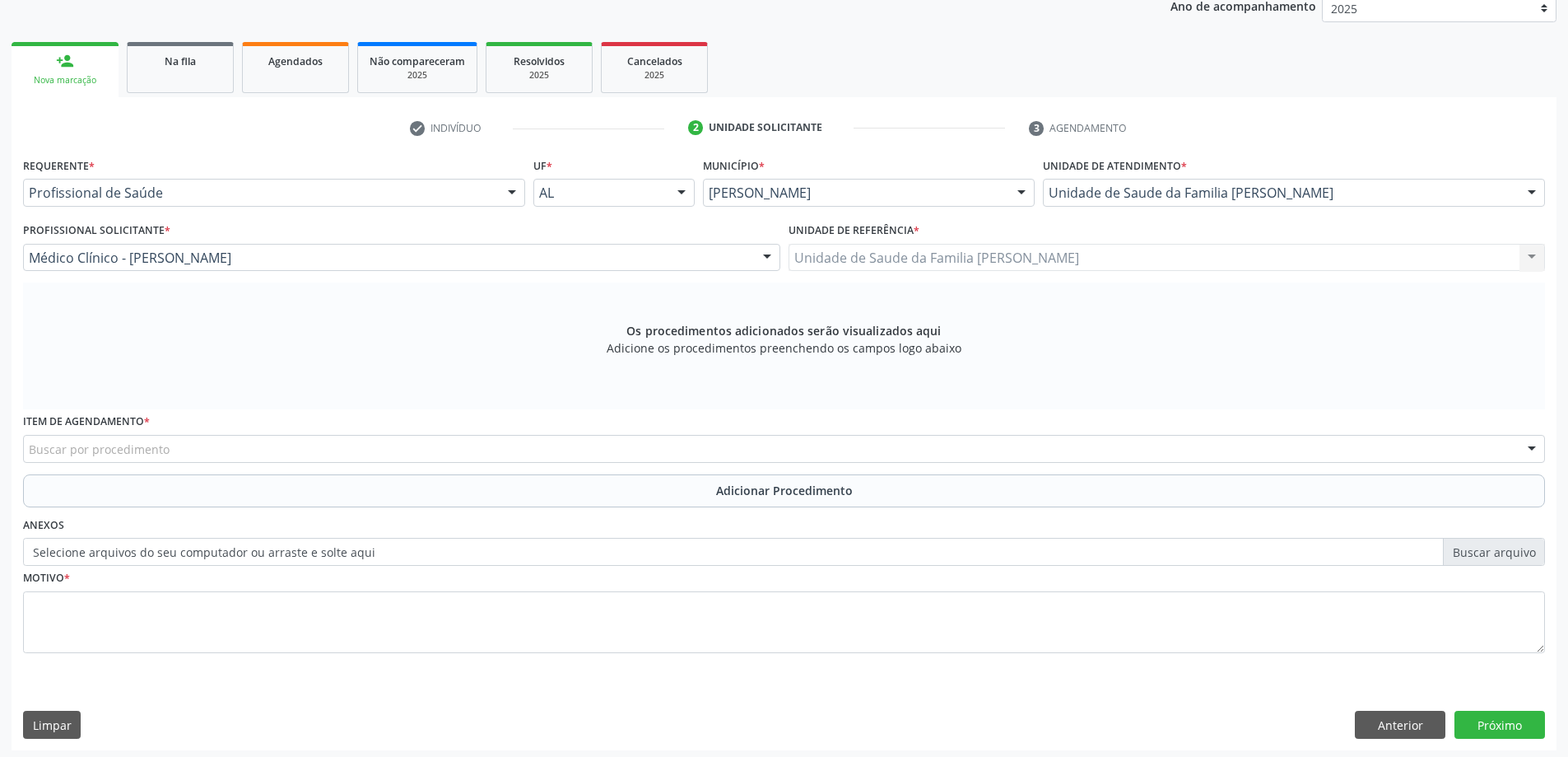
scroll to position [232, 0]
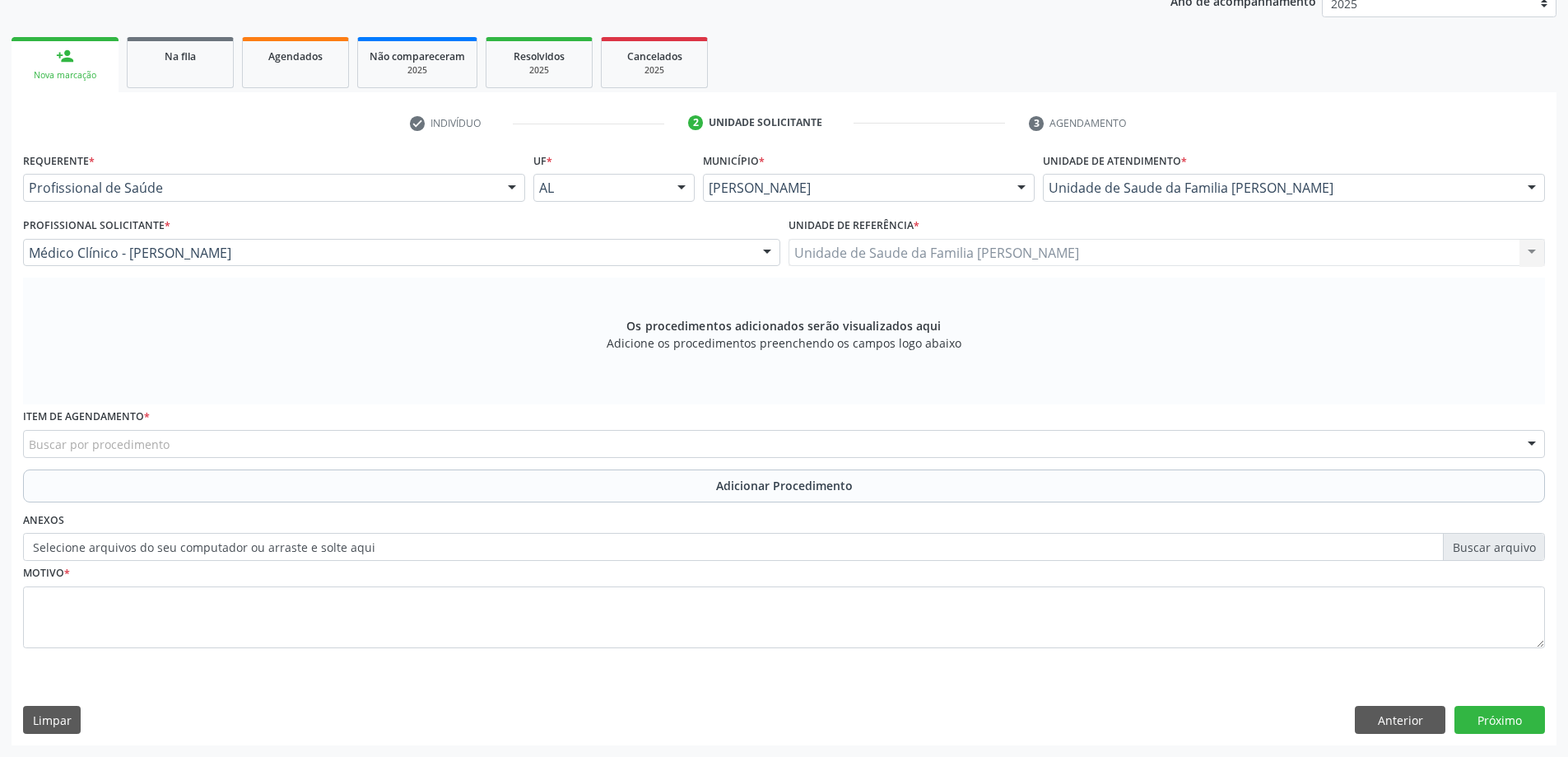
click at [332, 448] on div "Buscar por procedimento" at bounding box center [784, 444] width 1523 height 28
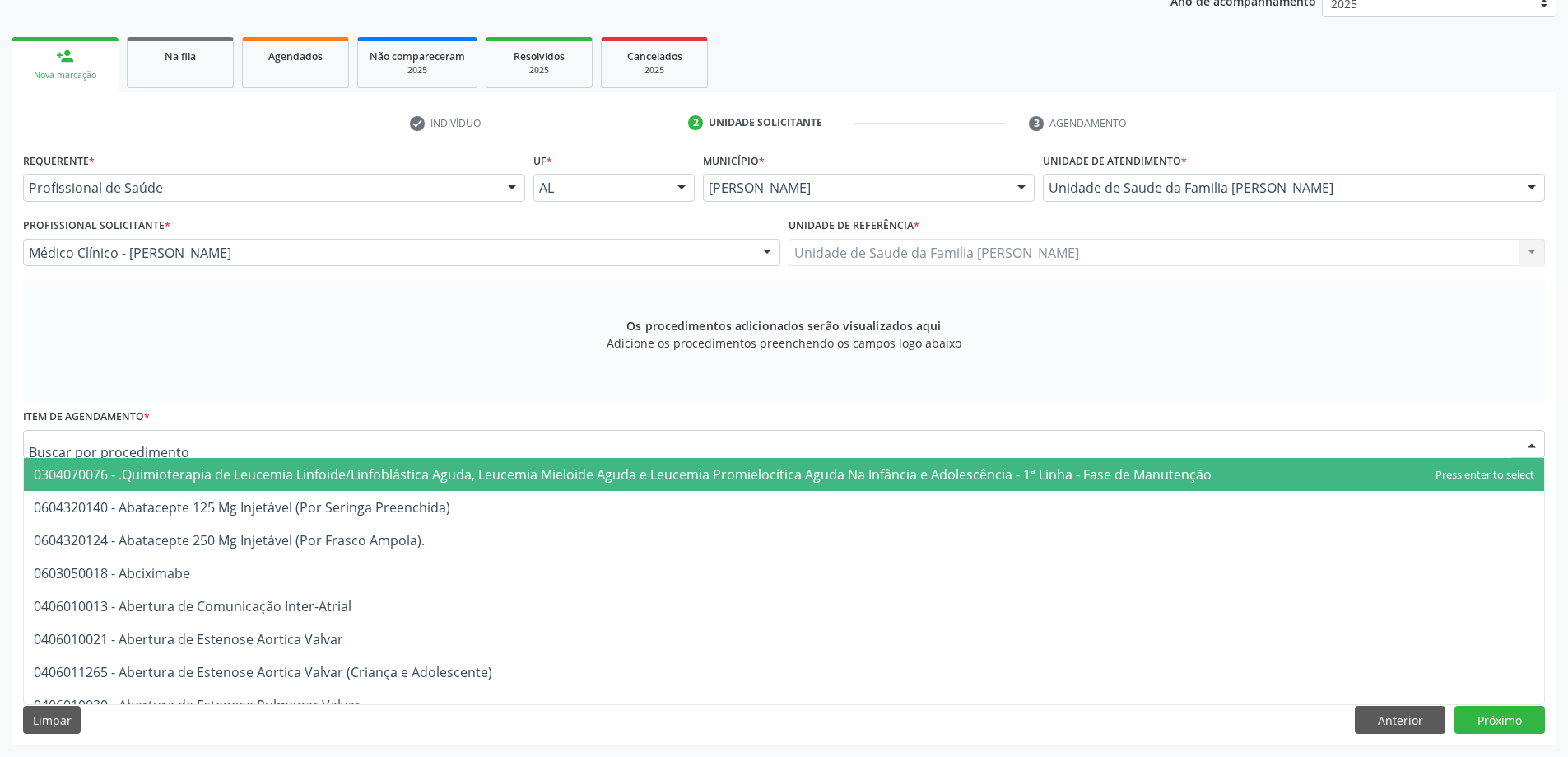
click at [293, 437] on div at bounding box center [784, 444] width 1523 height 28
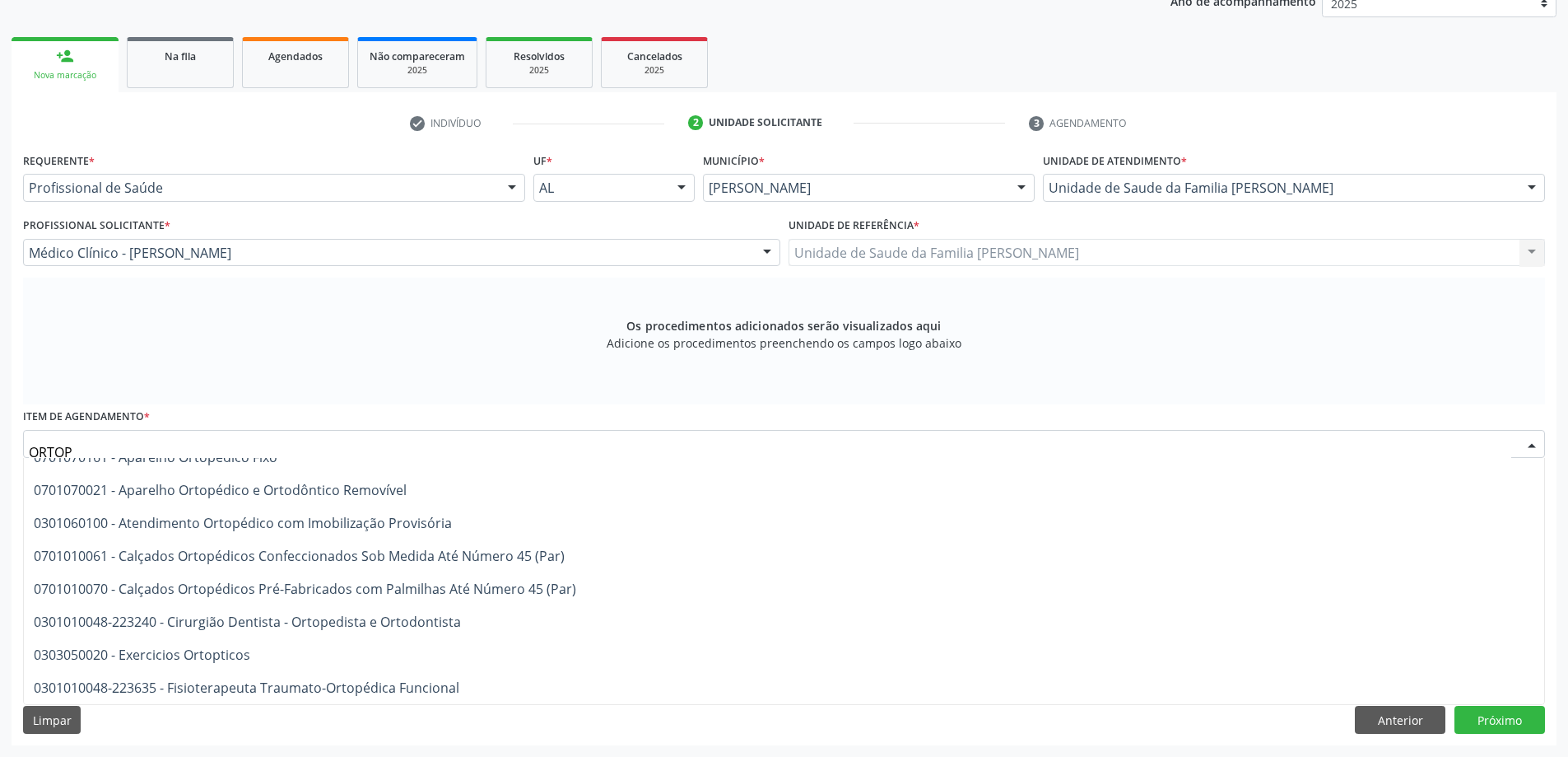
scroll to position [0, 0]
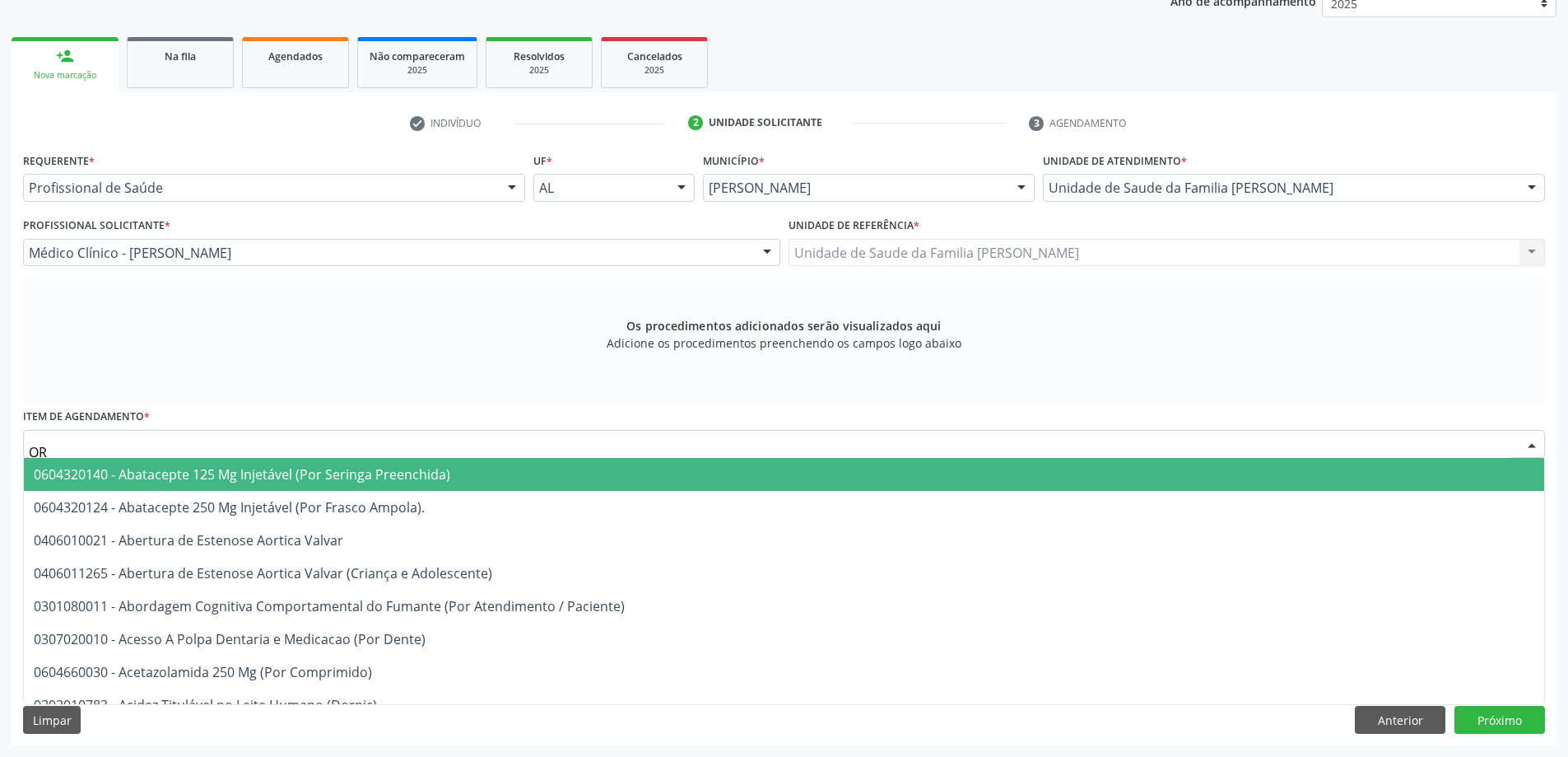
type input "O"
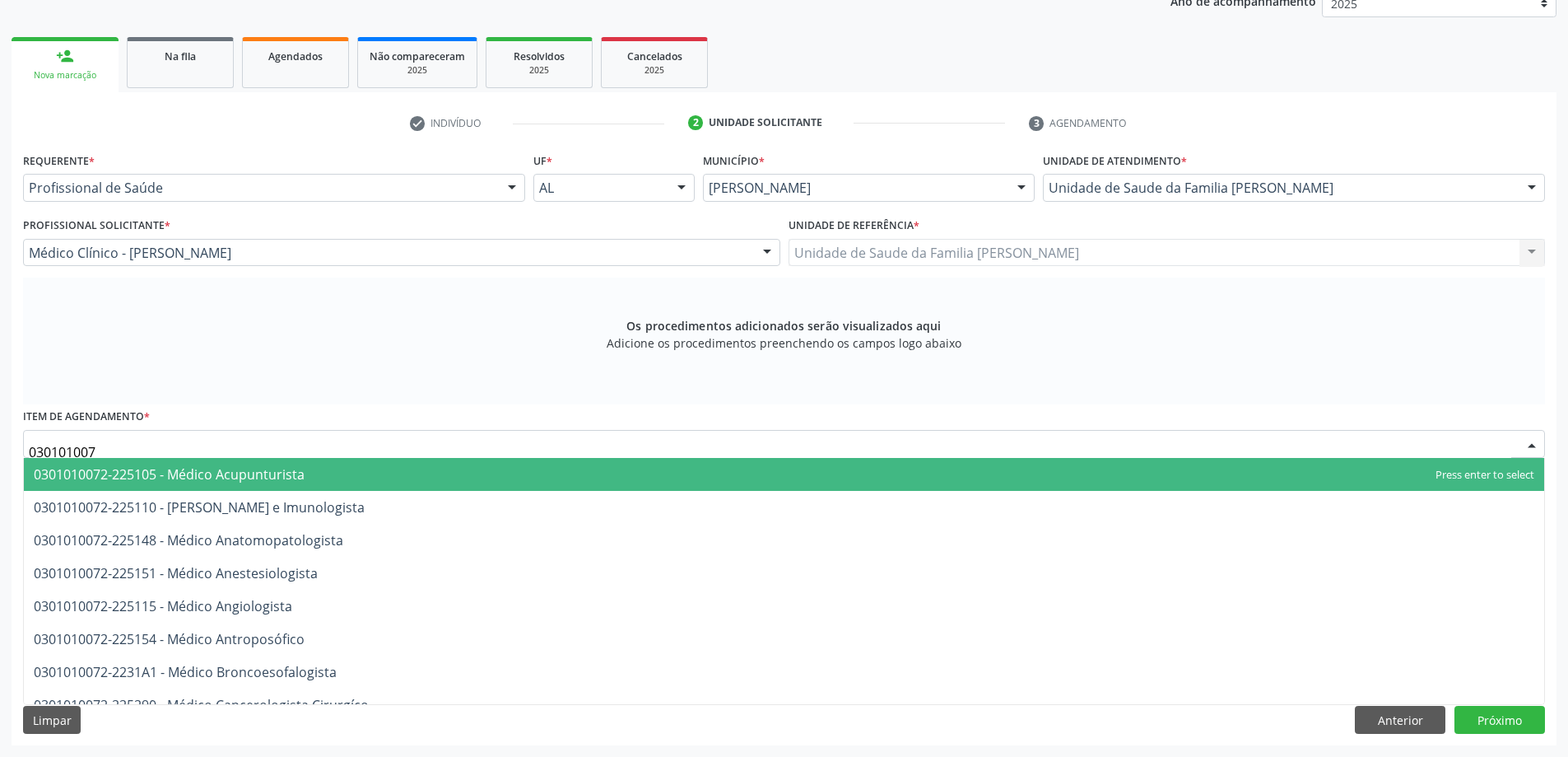
type input "0301010072"
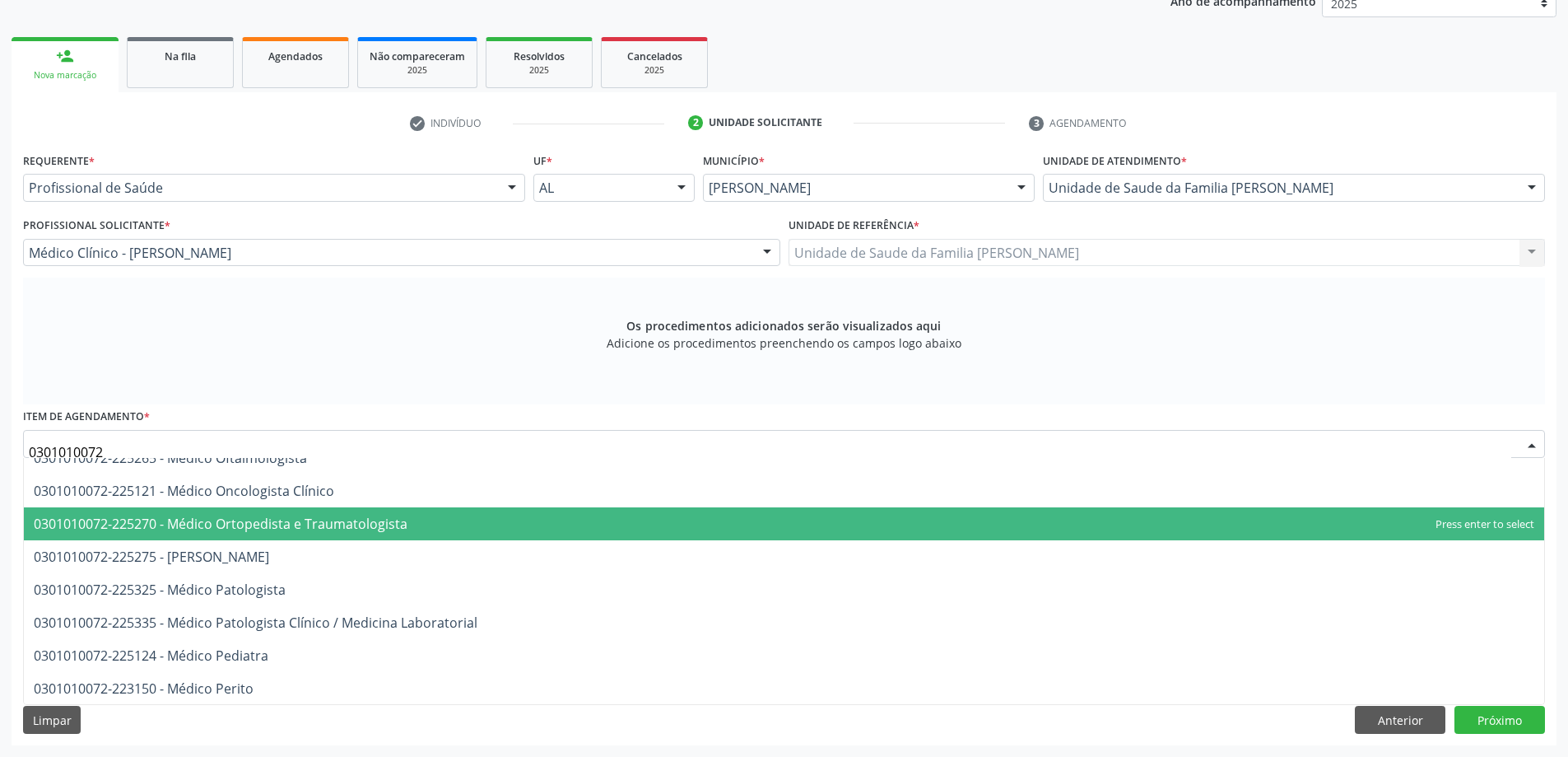
scroll to position [1318, 0]
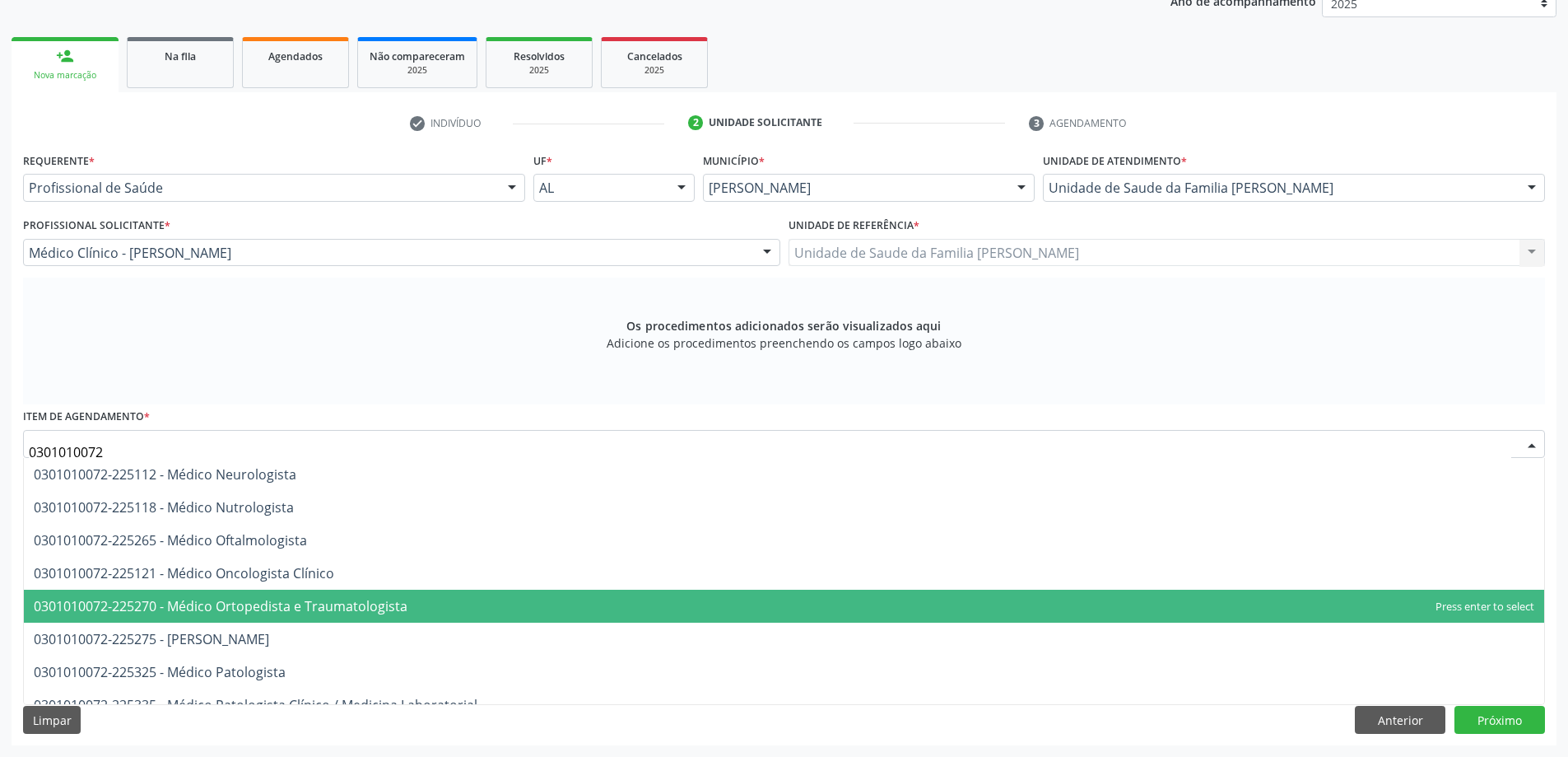
click at [262, 592] on span "0301010072-225270 - Médico Ortopedista e Traumatologista" at bounding box center [784, 606] width 1521 height 33
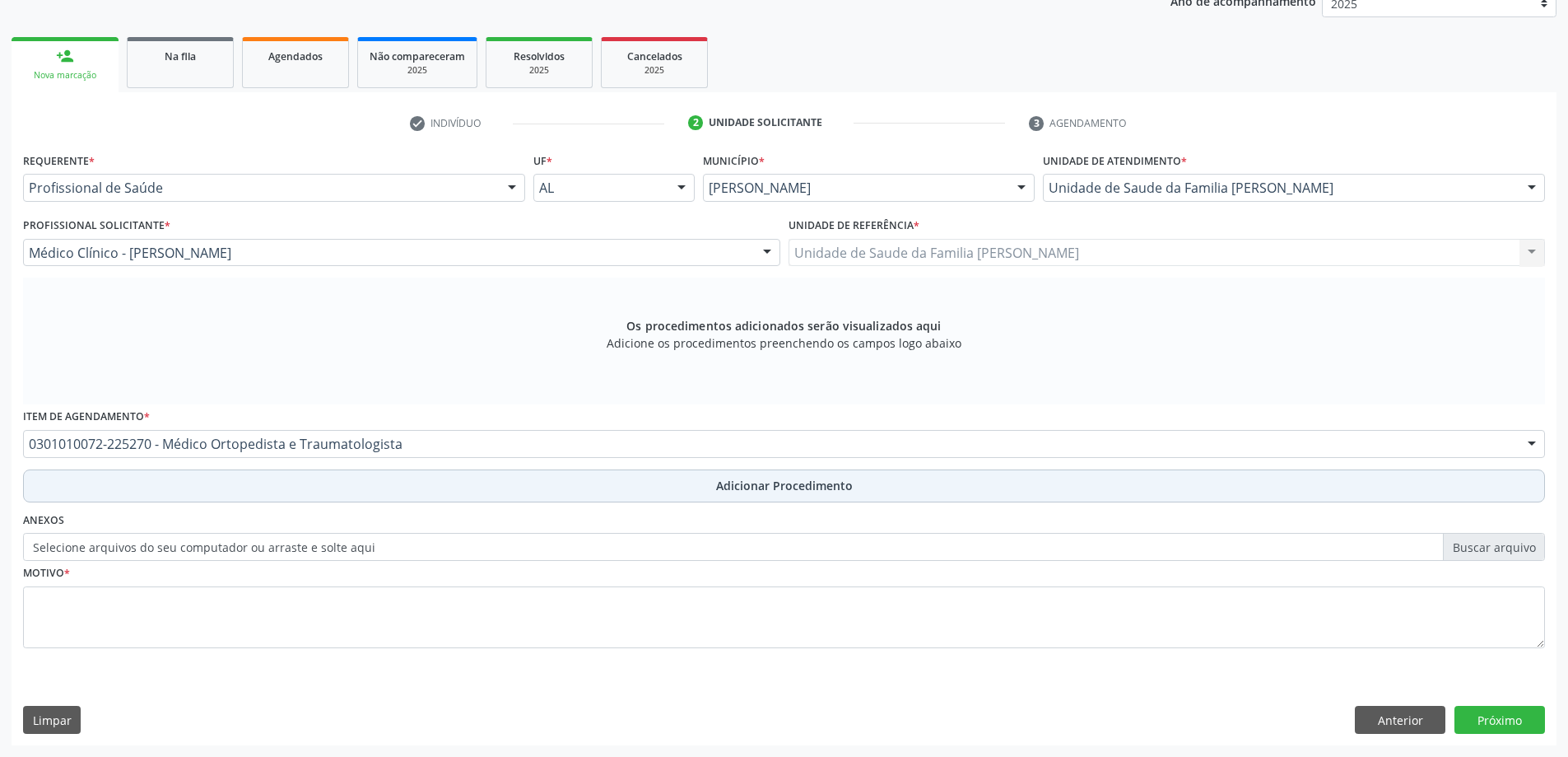
click at [279, 492] on button "Adicionar Procedimento" at bounding box center [784, 486] width 1523 height 33
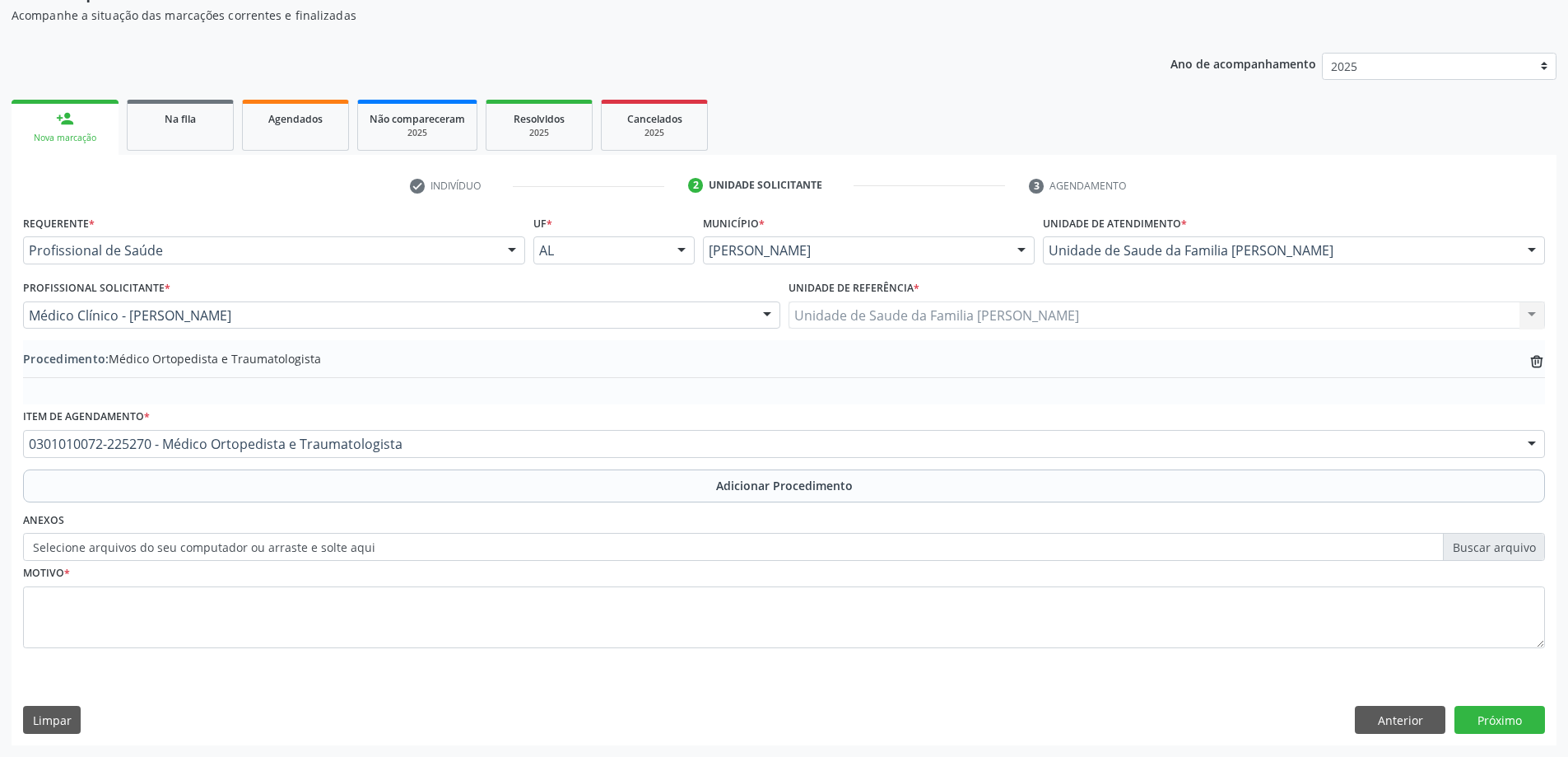
click at [166, 555] on label "Selecione arquivos do seu computador ou arraste e solte aqui" at bounding box center [784, 546] width 1523 height 28
click at [166, 555] on input "Selecione arquivos do seu computador ou arraste e solte aqui" at bounding box center [784, 546] width 1523 height 28
type input "C:\fakepath\WhatsApp Image 2025-10-08 at 14.27.00 (1).jpeg"
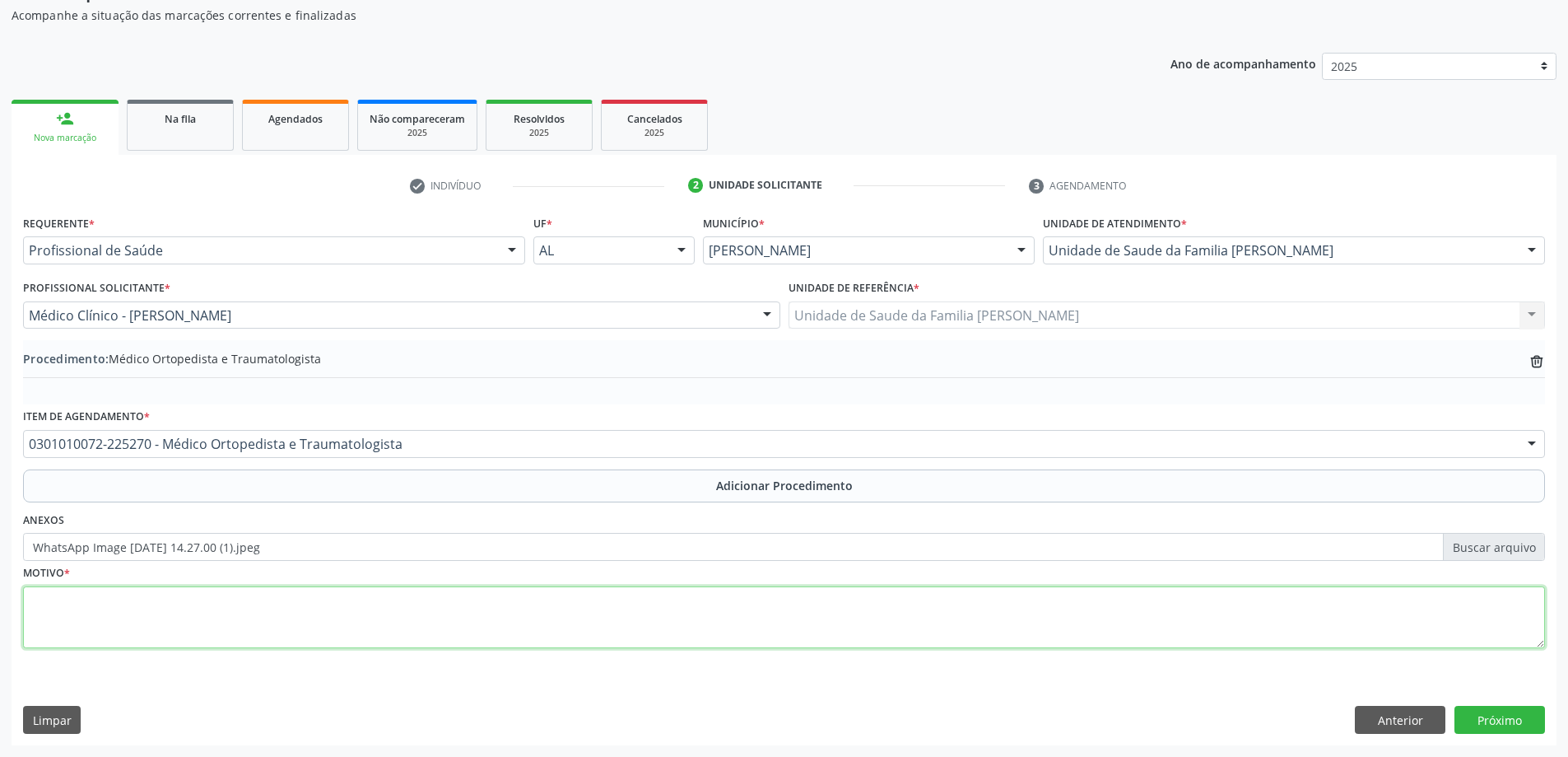
click at [153, 617] on textarea at bounding box center [784, 617] width 1523 height 63
type textarea "p"
type textarea "Paciente com historia pregressa de acidente automobilistico com fx de pelve"
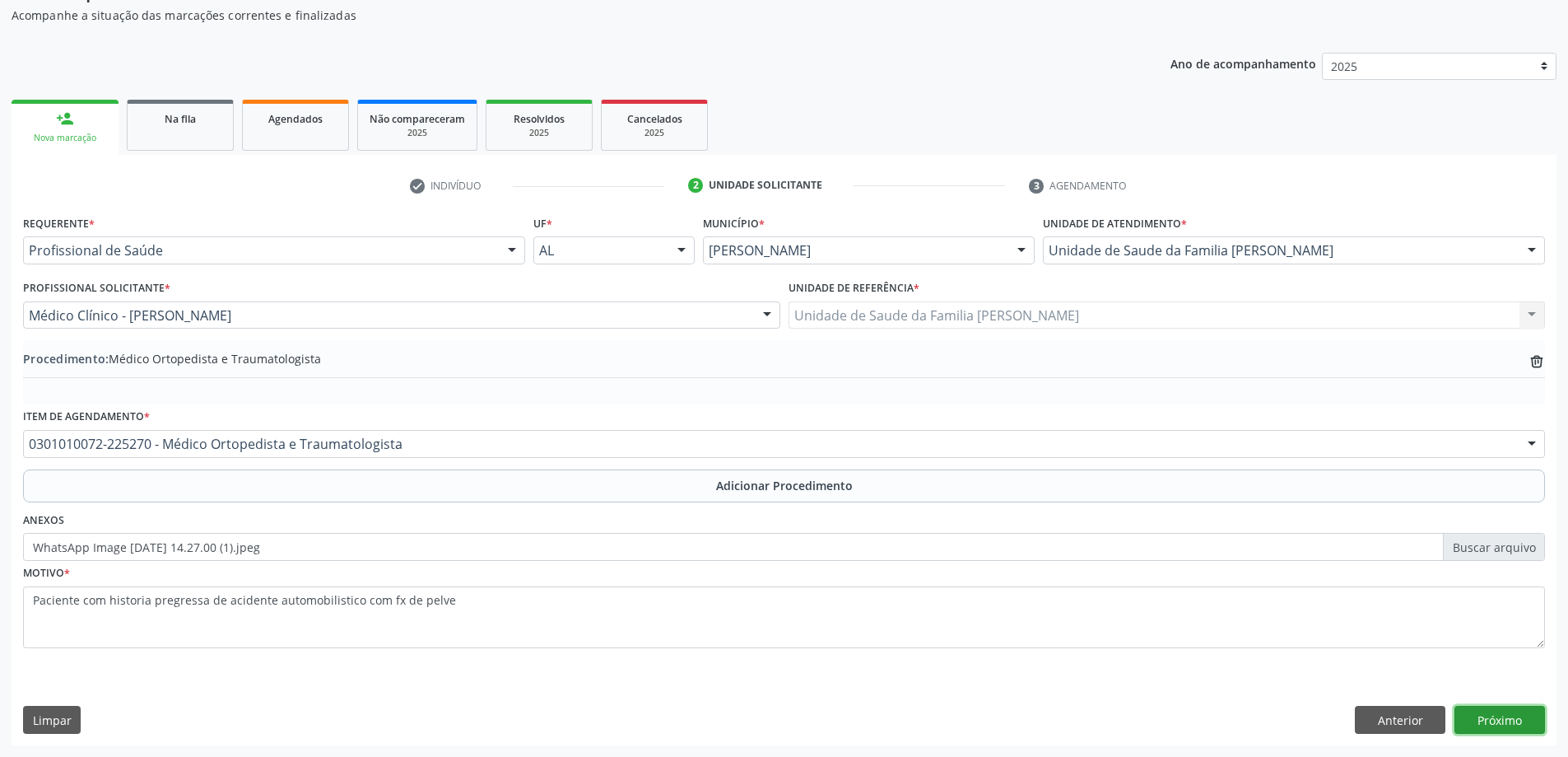
click at [1506, 717] on button "Próximo" at bounding box center [1500, 720] width 91 height 28
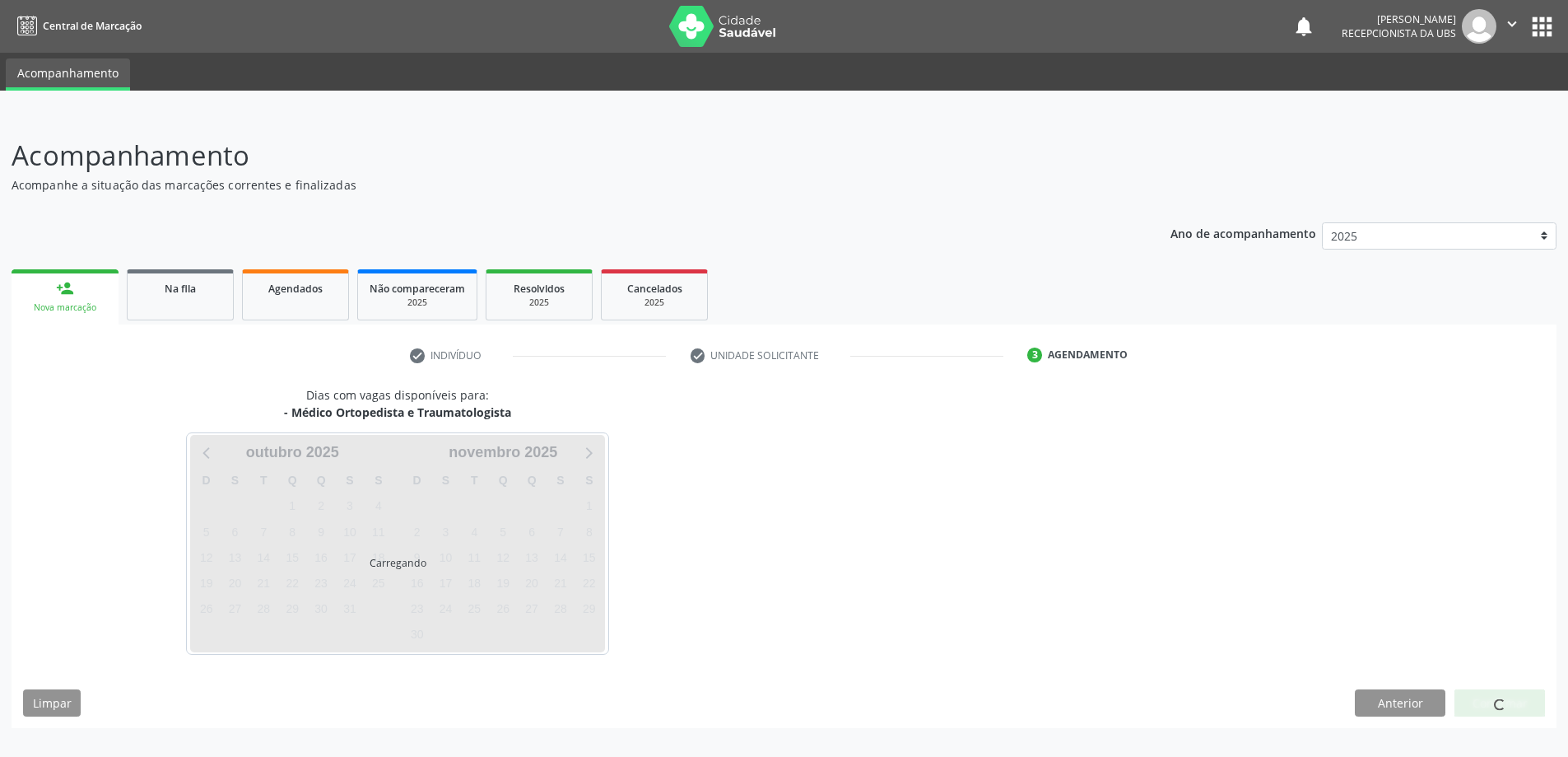
scroll to position [0, 0]
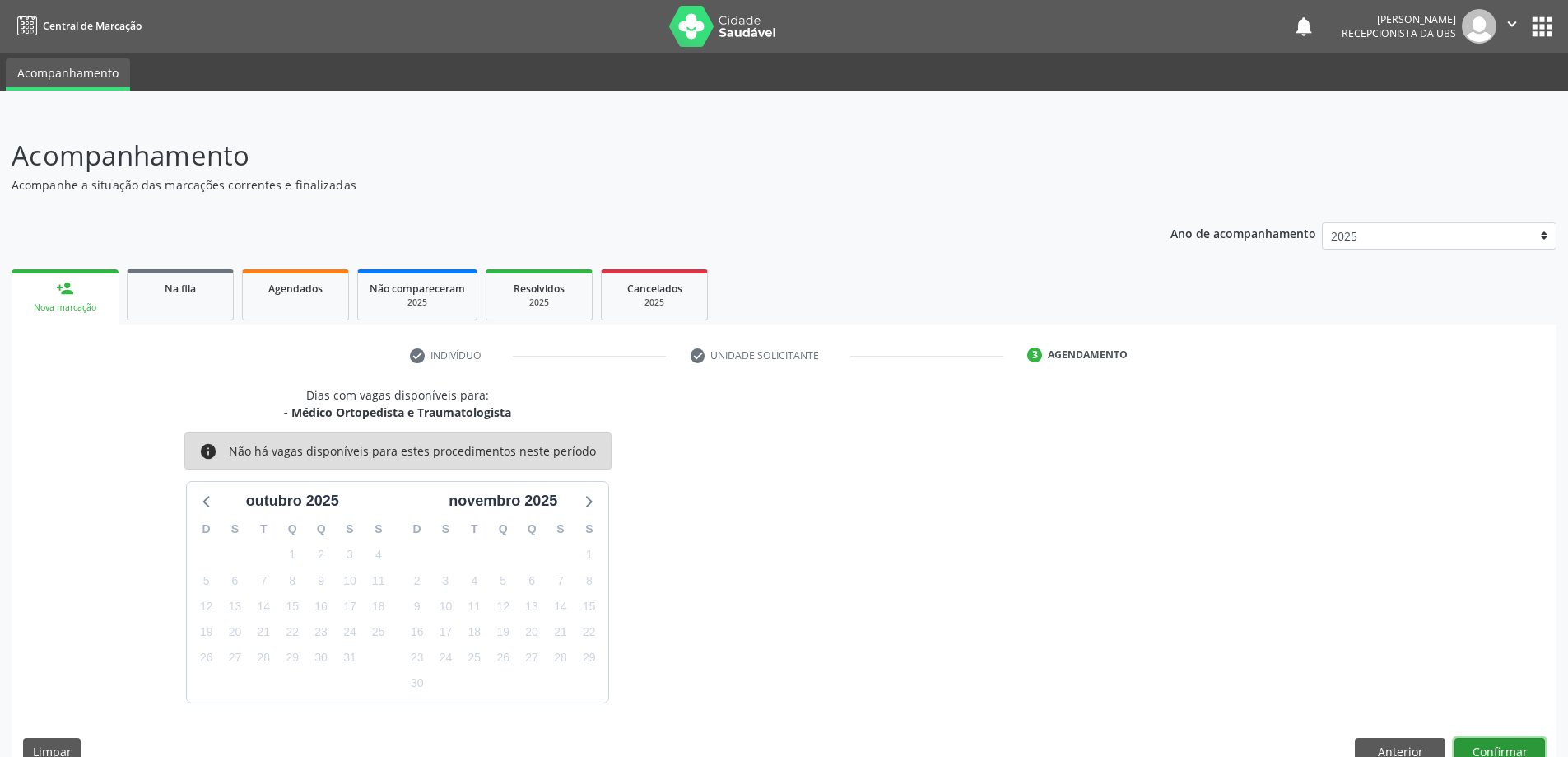
click at [1492, 742] on button "Confirmar" at bounding box center [1500, 752] width 91 height 28
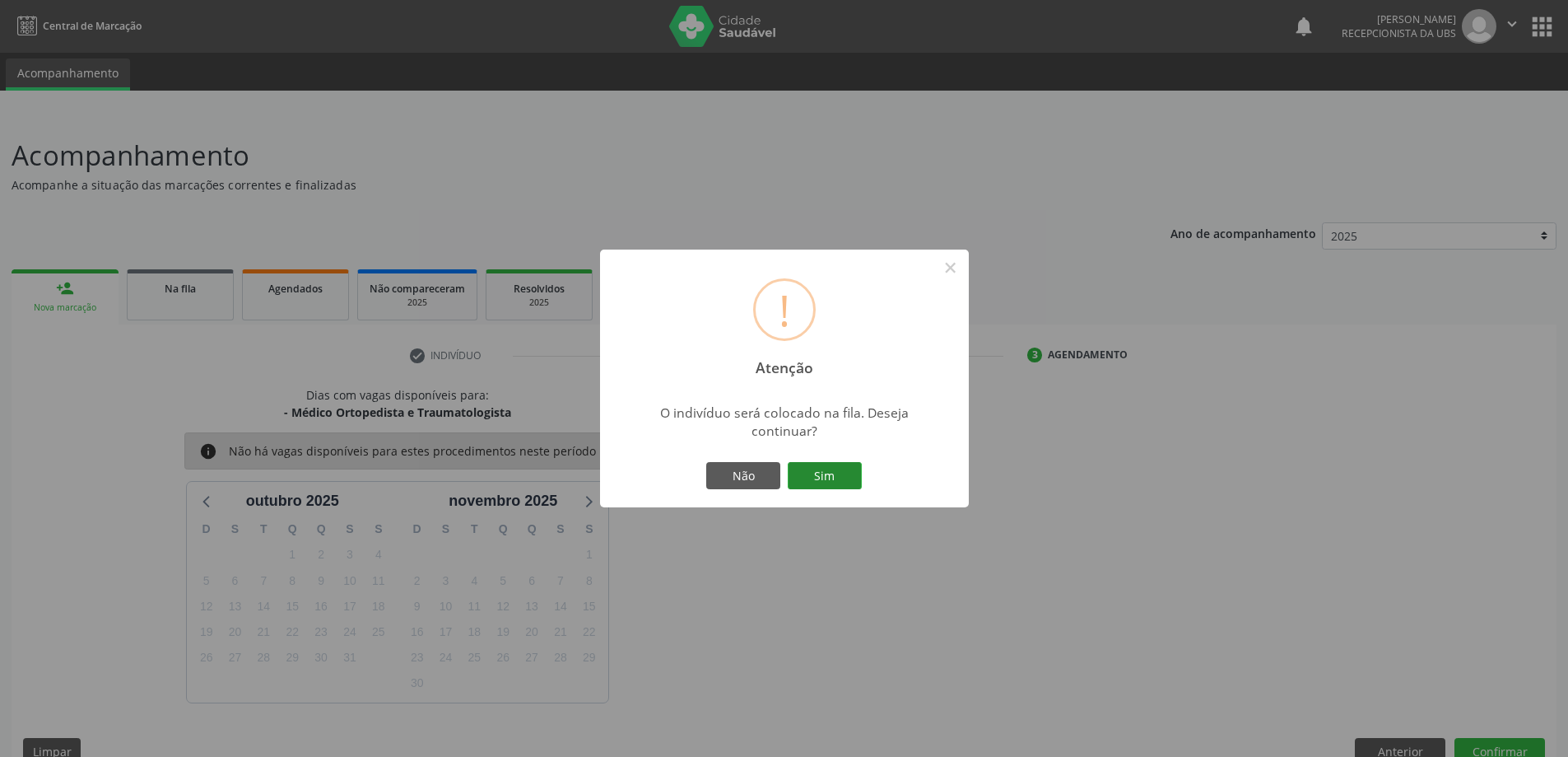
click at [818, 482] on button "Sim" at bounding box center [825, 476] width 74 height 28
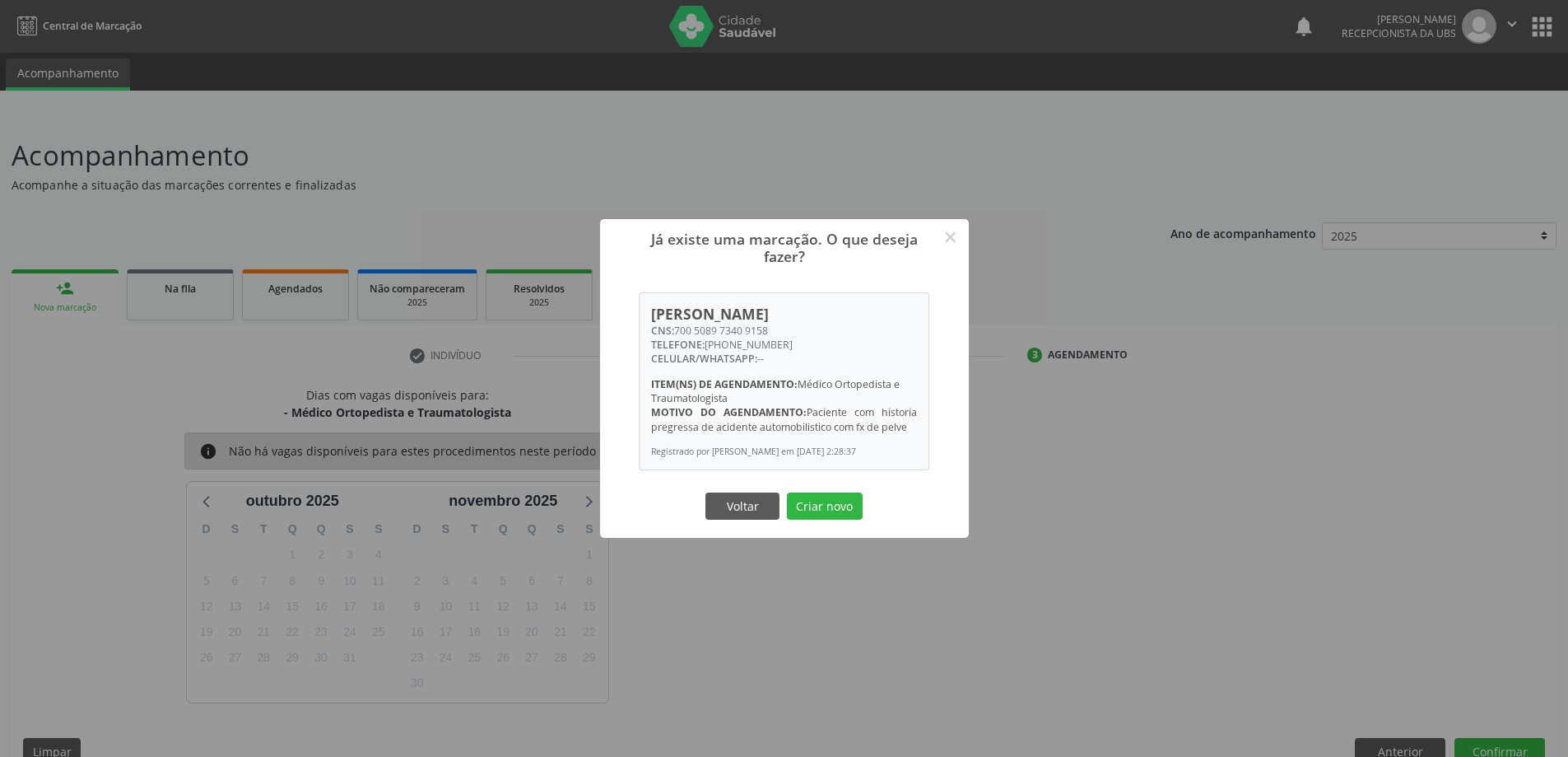
scroll to position [31, 0]
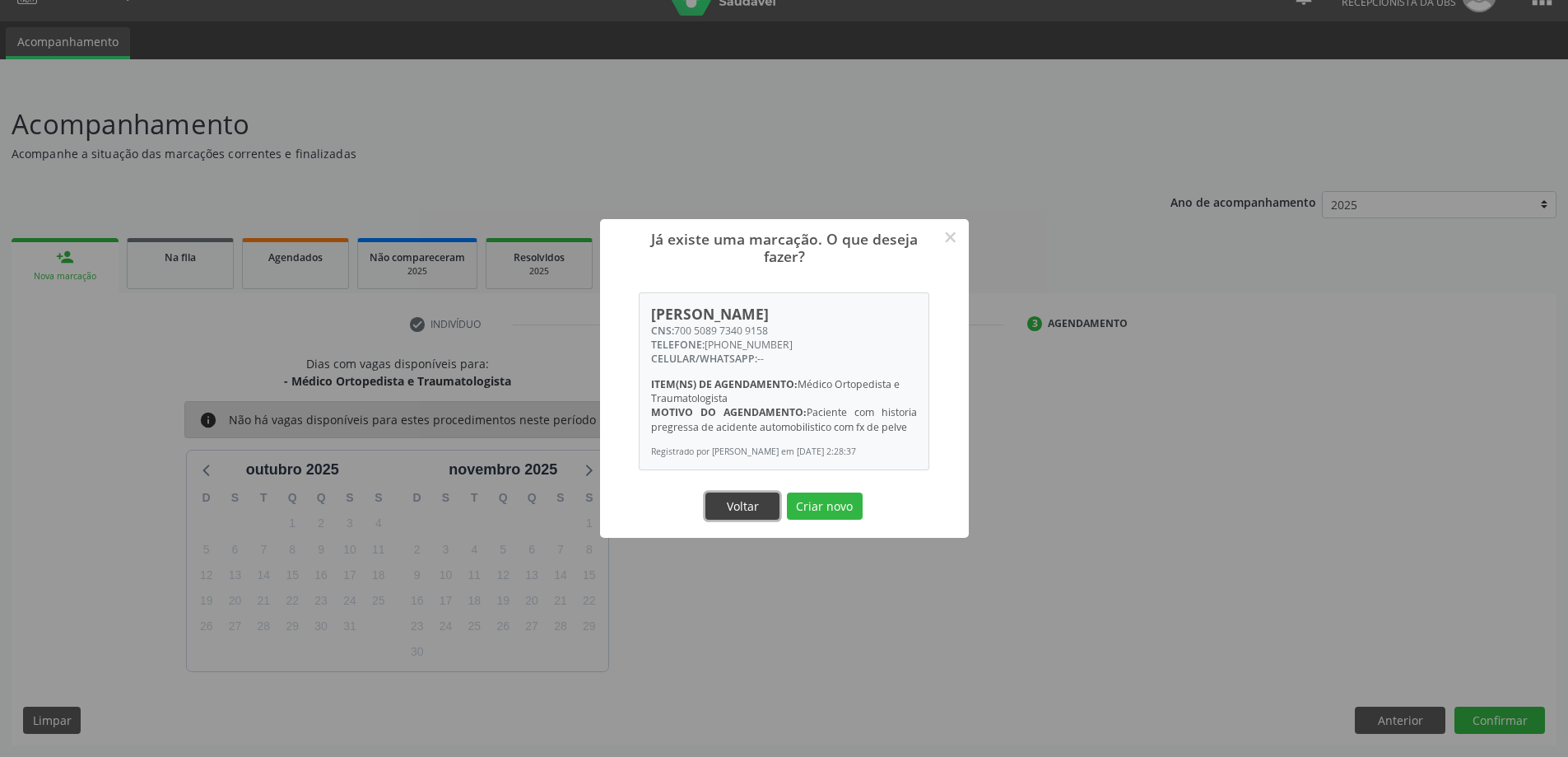
click at [733, 518] on button "Voltar" at bounding box center [743, 506] width 74 height 28
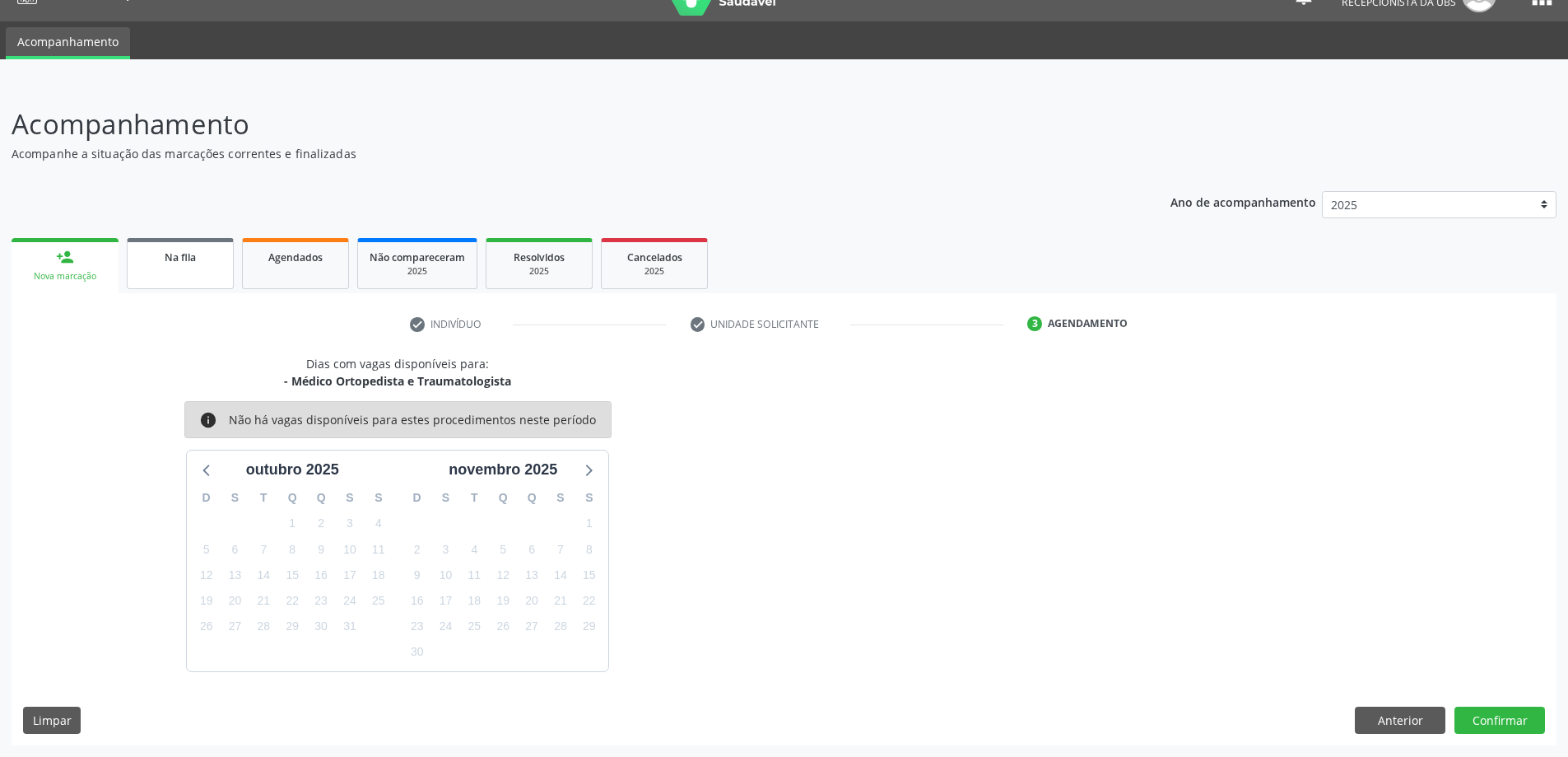
click at [204, 246] on link "Na fila" at bounding box center [181, 263] width 107 height 51
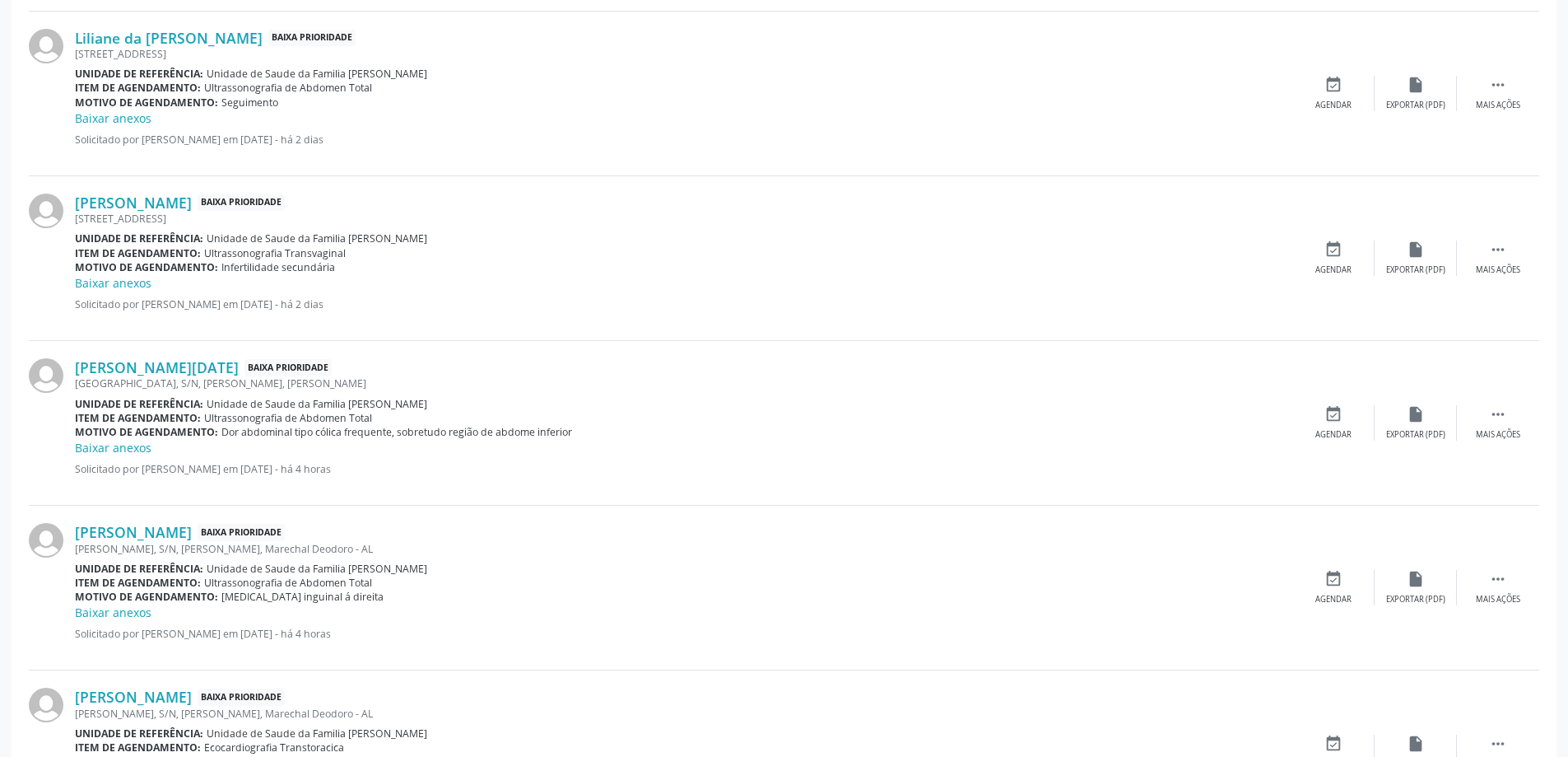
scroll to position [1648, 0]
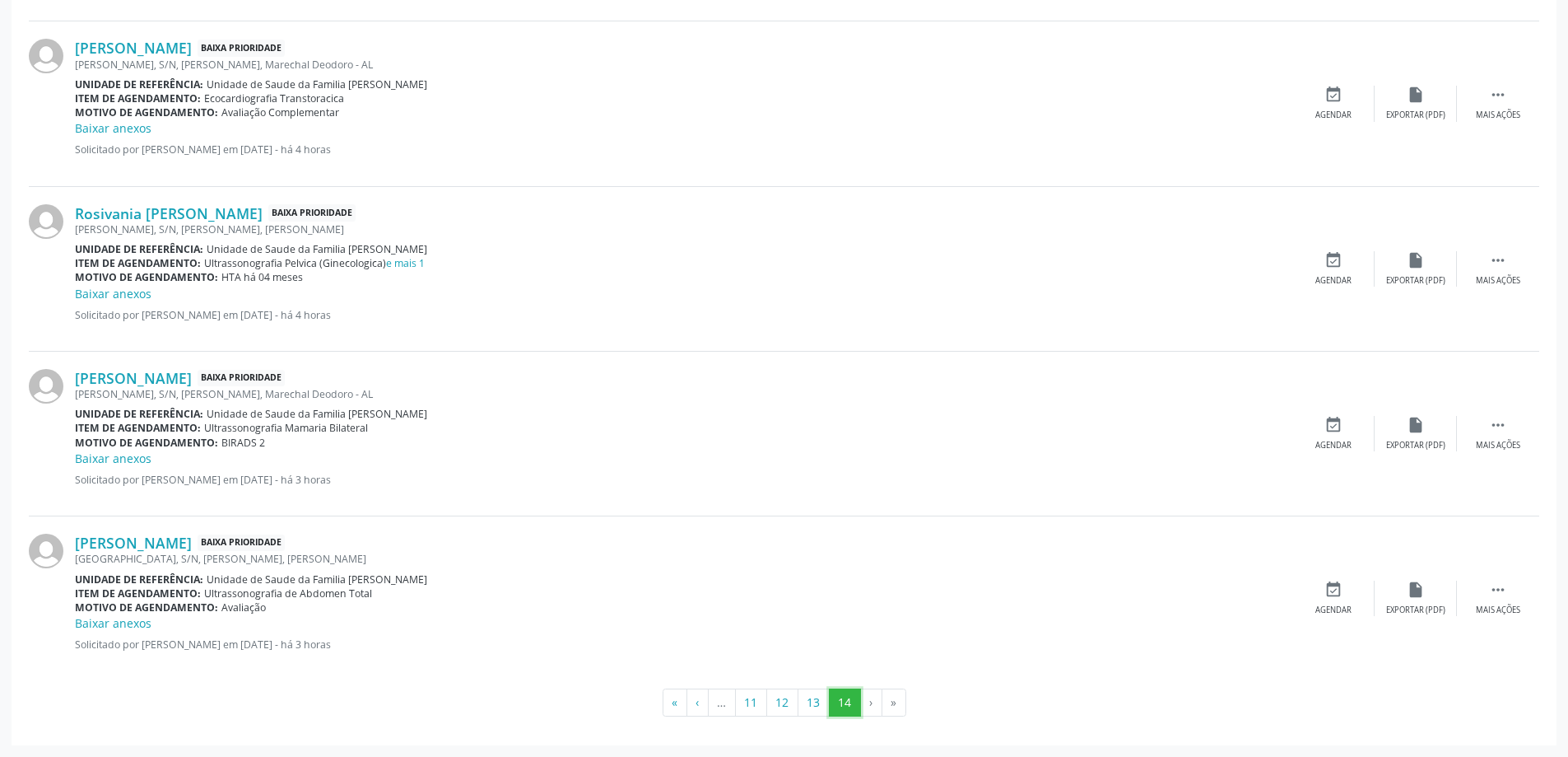
click at [857, 702] on button "14" at bounding box center [845, 702] width 32 height 28
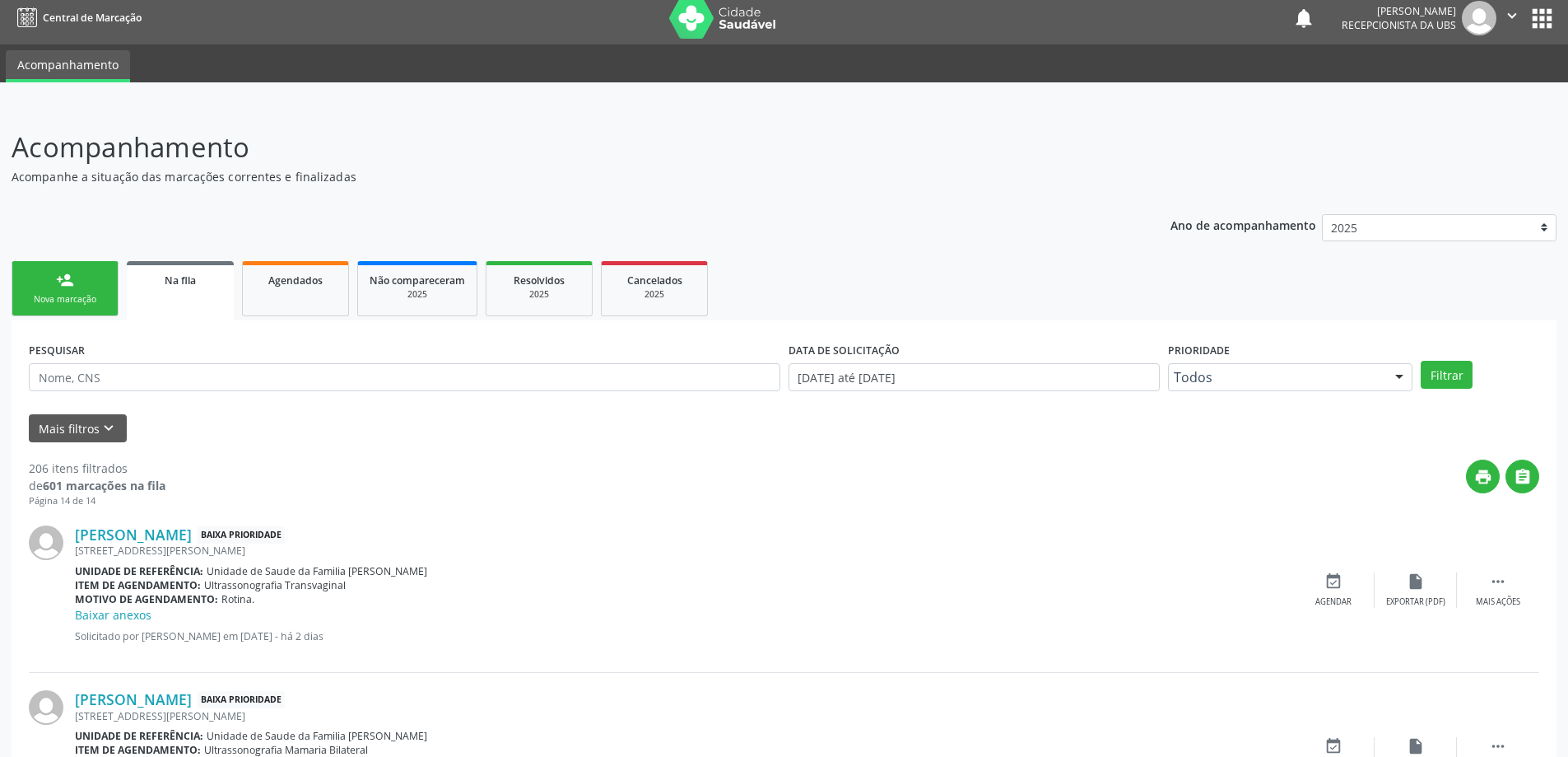
scroll to position [0, 0]
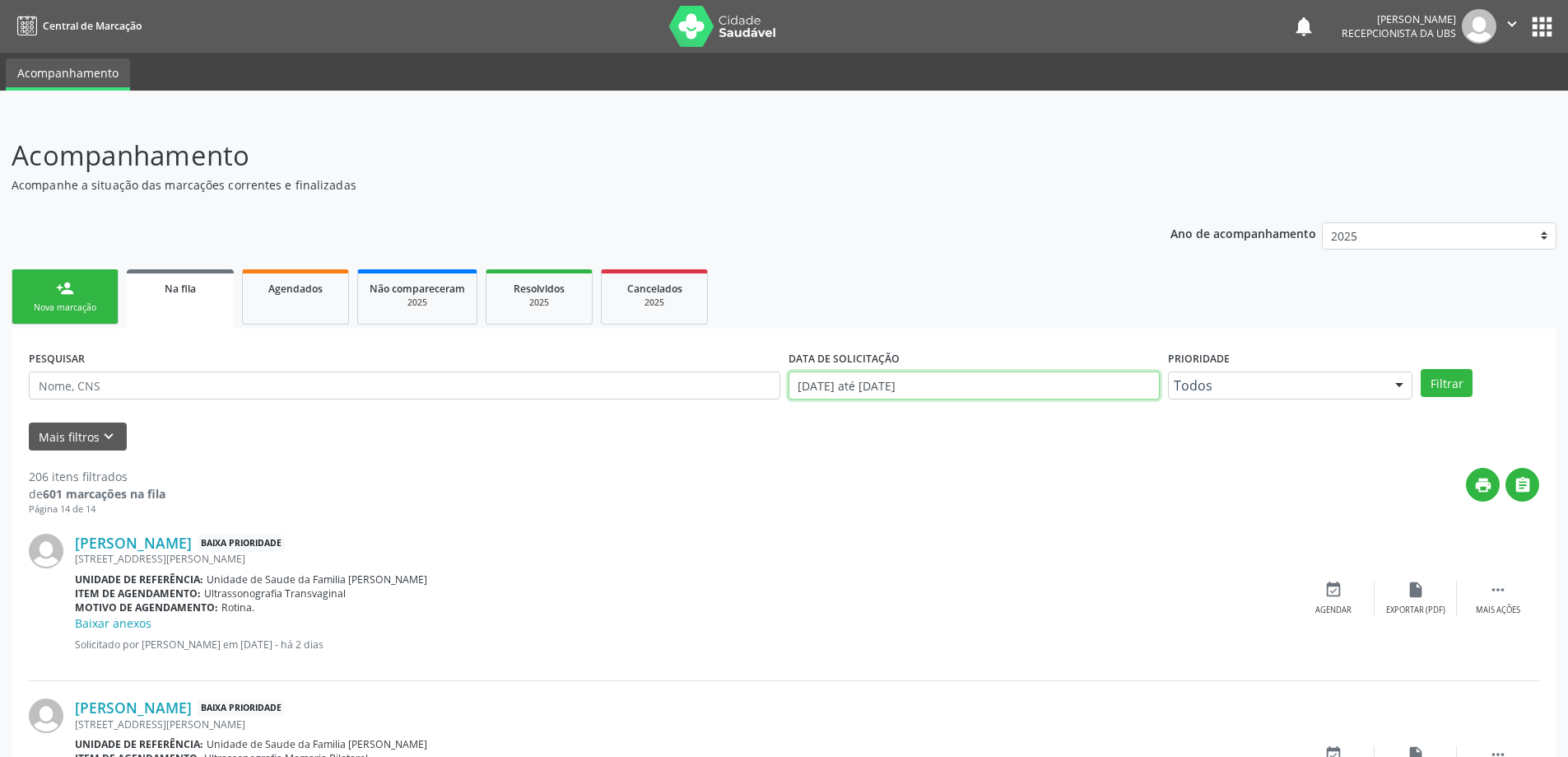
click at [814, 388] on input "[DATE] até [DATE]" at bounding box center [974, 385] width 371 height 28
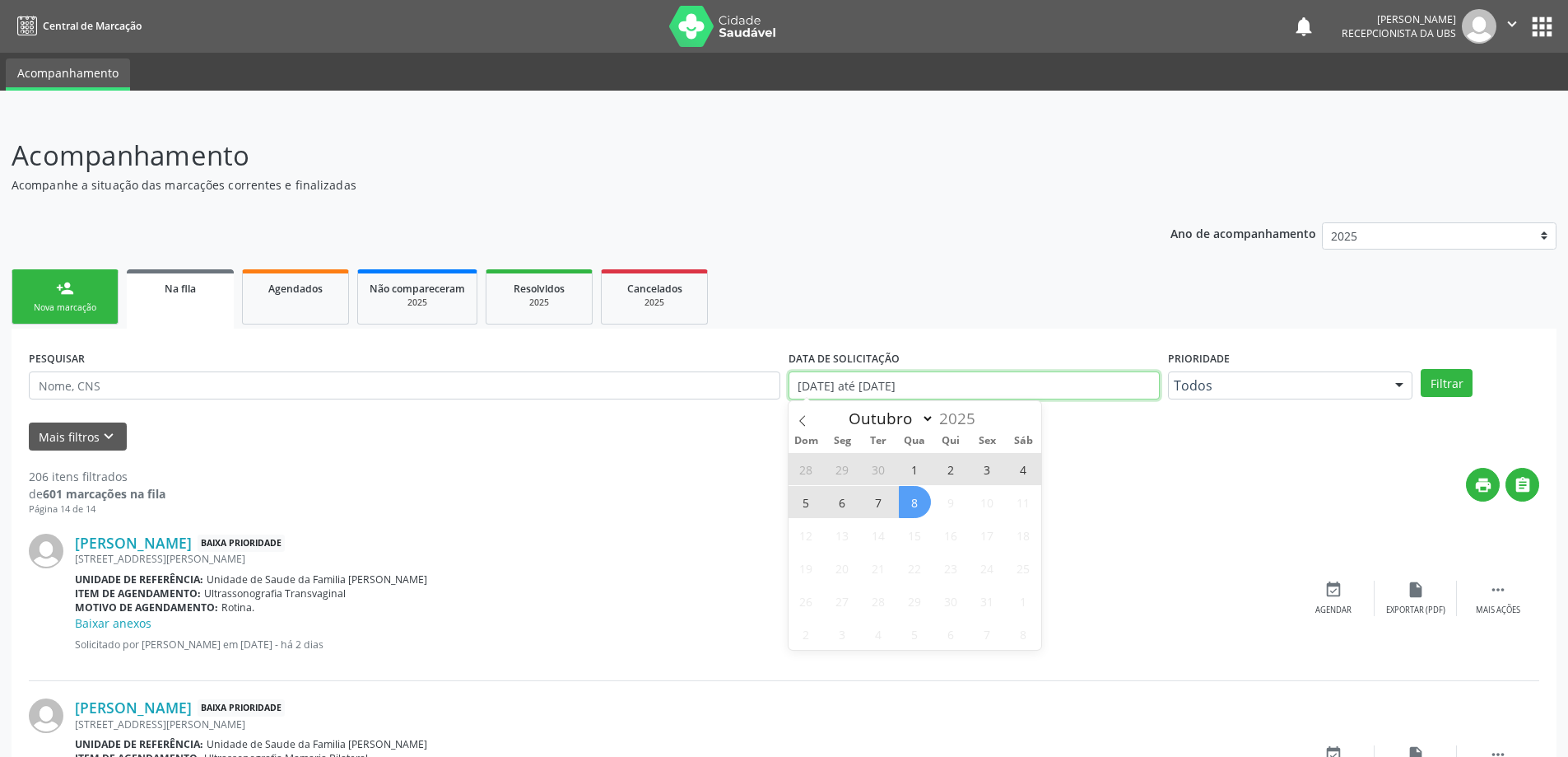
click at [801, 382] on input "[DATE] até [DATE]" at bounding box center [974, 385] width 371 height 28
click at [689, 446] on div "Mais filtros keyboard_arrow_down" at bounding box center [784, 437] width 1519 height 29
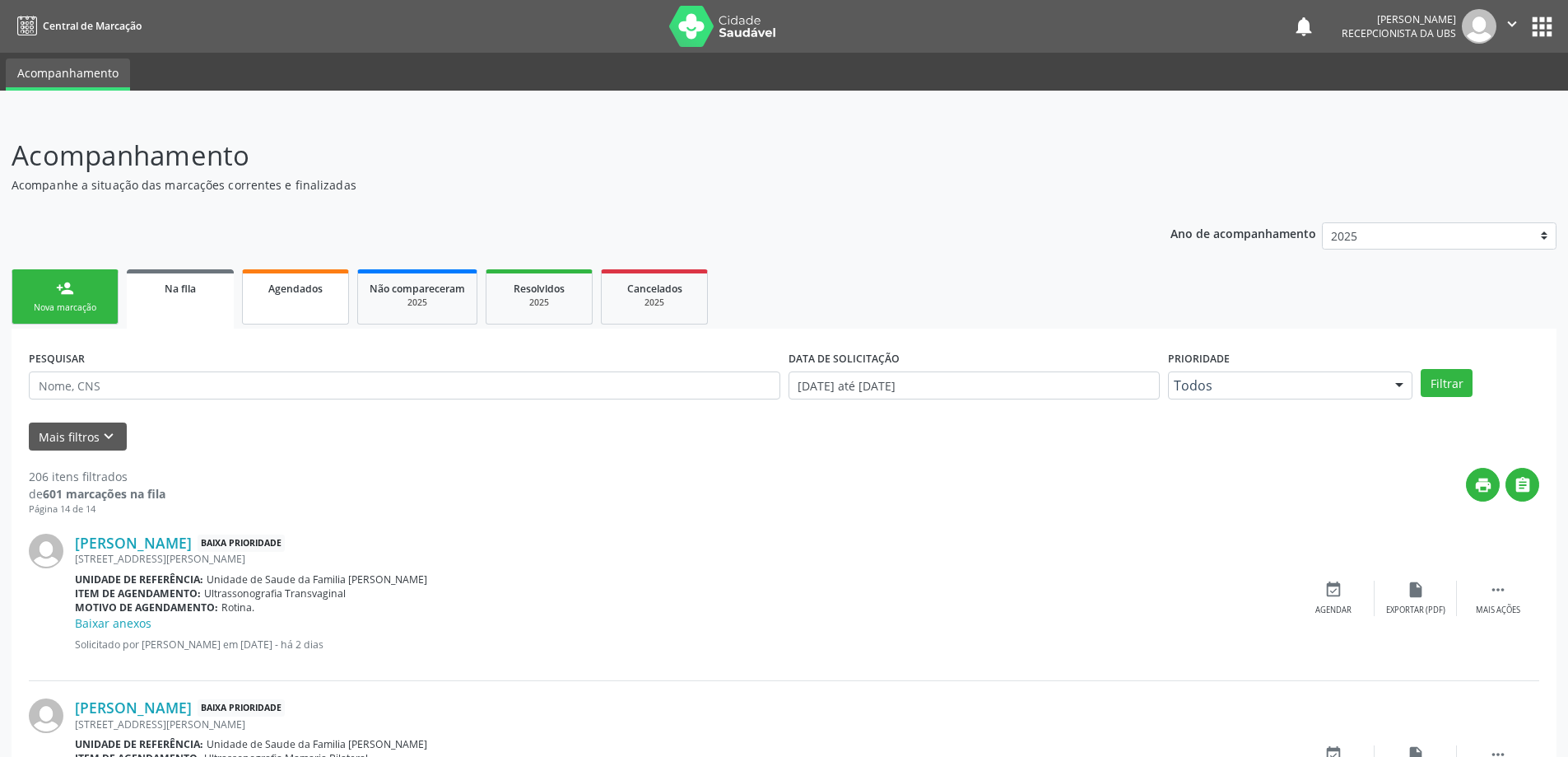
click at [290, 306] on link "Agendados" at bounding box center [296, 297] width 107 height 55
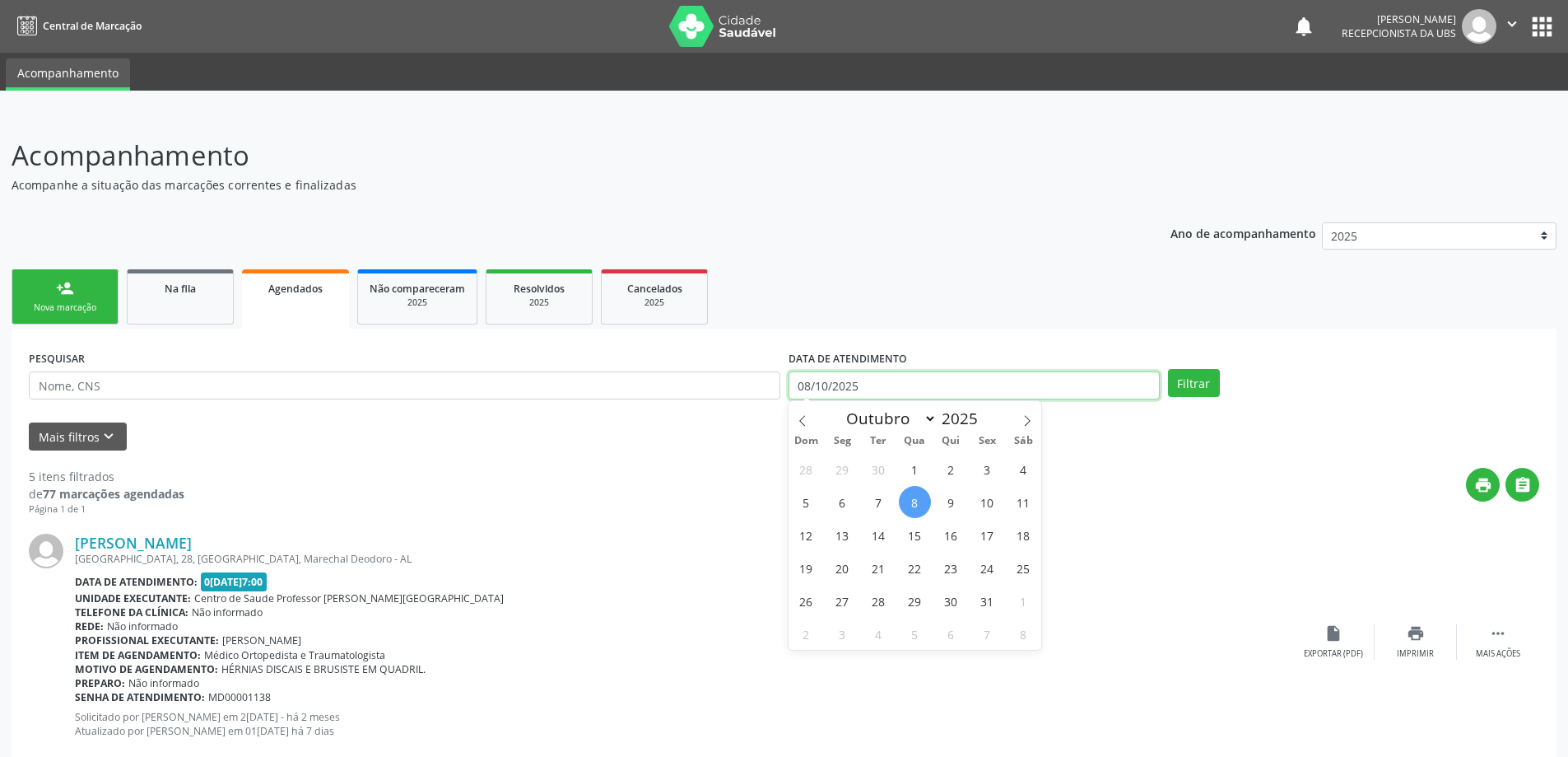
click at [881, 384] on input "08/10/2025" at bounding box center [974, 385] width 371 height 28
click at [839, 468] on span "29" at bounding box center [842, 468] width 32 height 32
type input "29/09/2025"
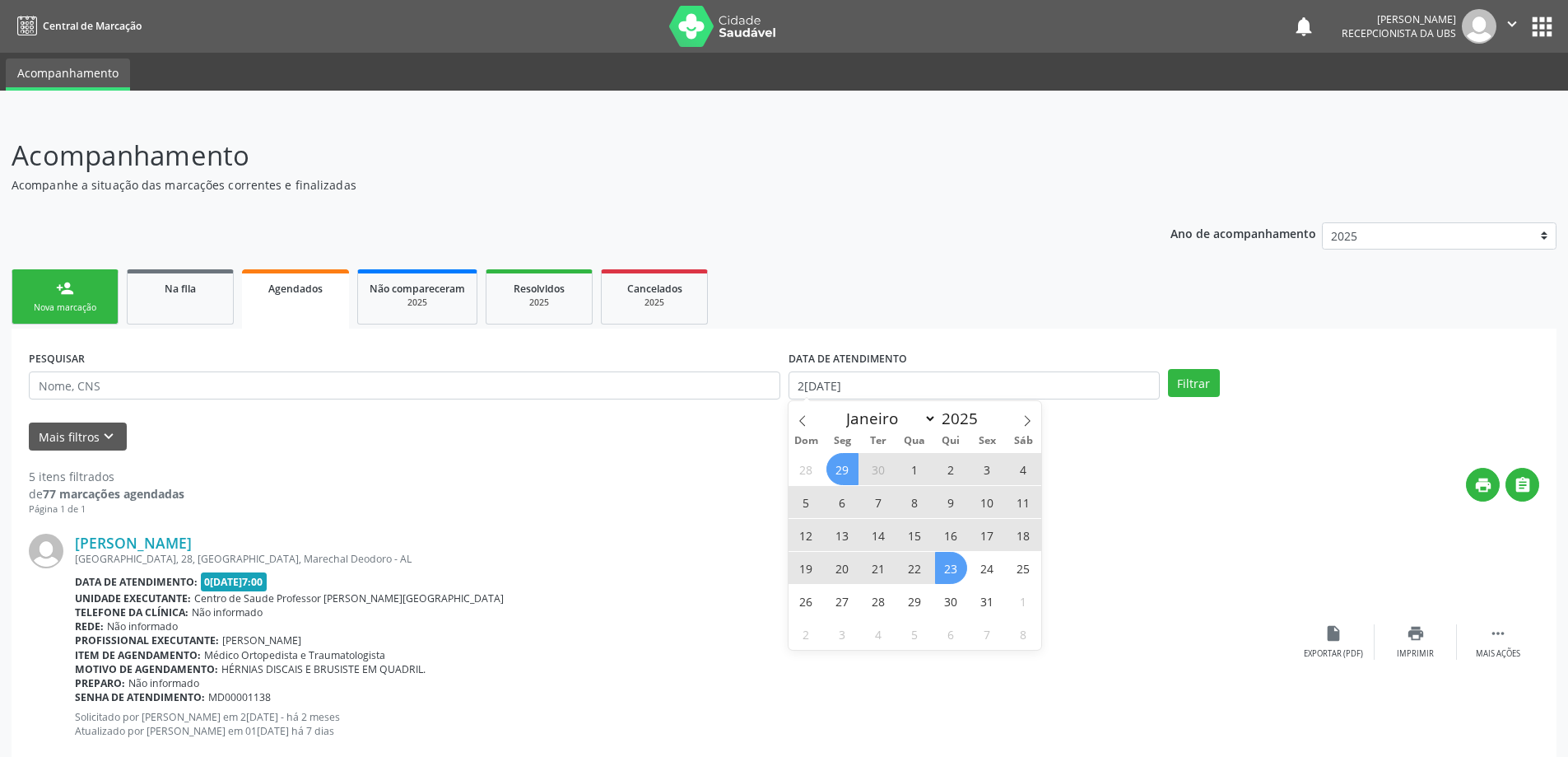
click at [955, 573] on span "23" at bounding box center [951, 567] width 32 height 32
click at [960, 394] on input "29/09/2025 até 23/10/2025" at bounding box center [974, 385] width 371 height 28
click at [985, 596] on span "31" at bounding box center [987, 600] width 32 height 32
type input "31/10/2025"
click at [833, 463] on span "29" at bounding box center [842, 468] width 32 height 32
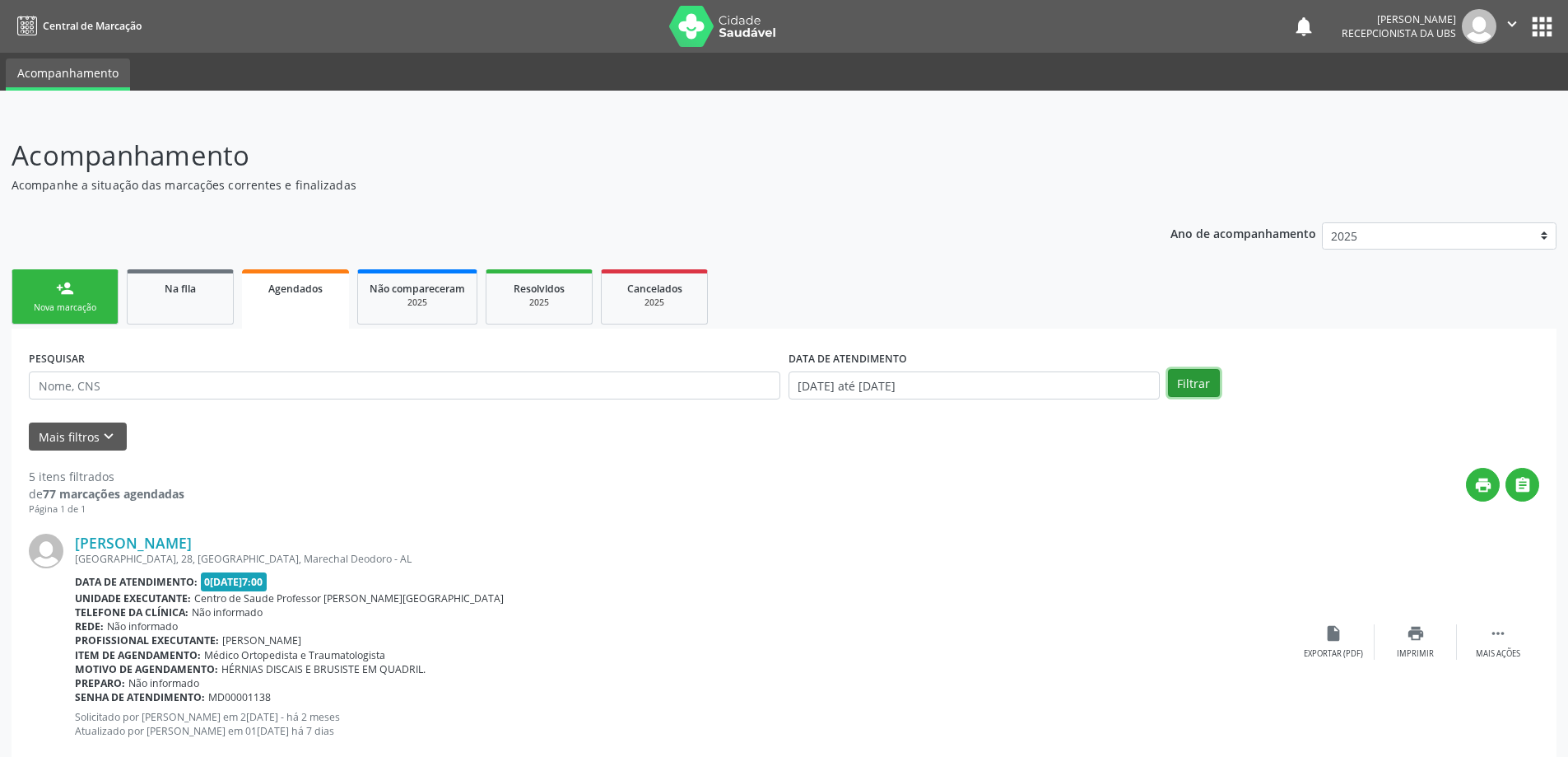
click at [1194, 378] on button "Filtrar" at bounding box center [1193, 382] width 52 height 28
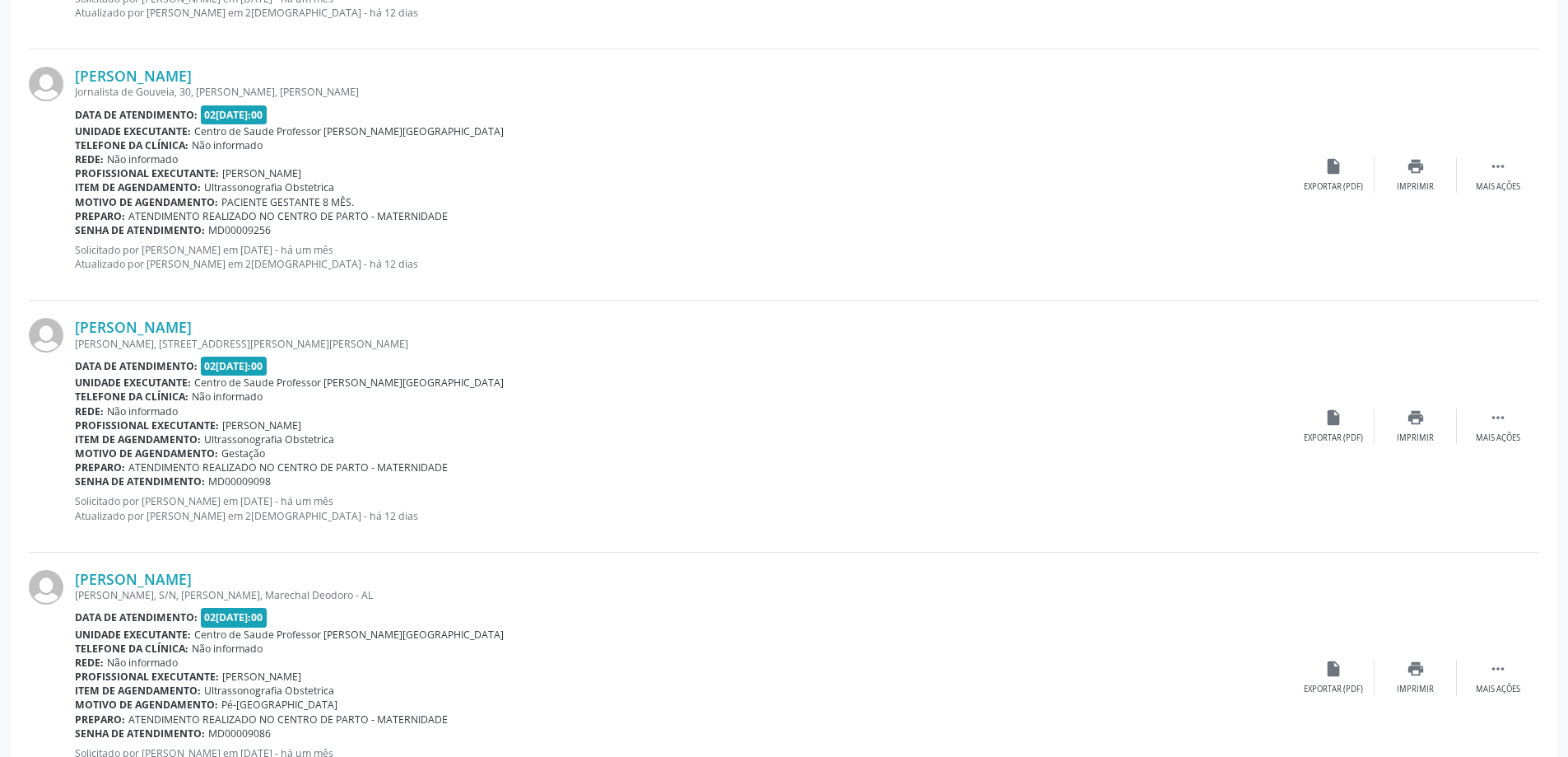
scroll to position [3608, 0]
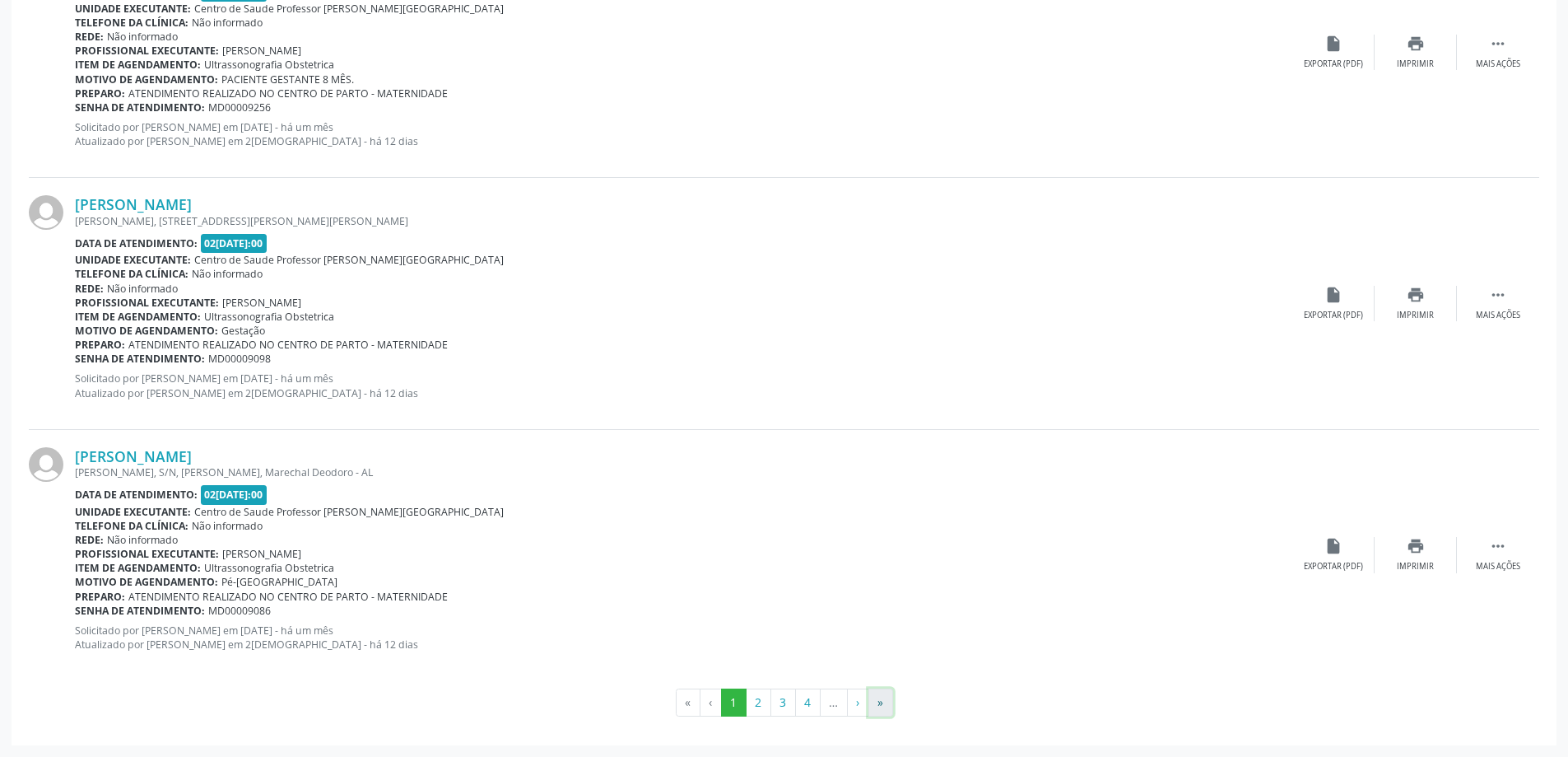
click at [877, 702] on button "»" at bounding box center [880, 702] width 24 height 28
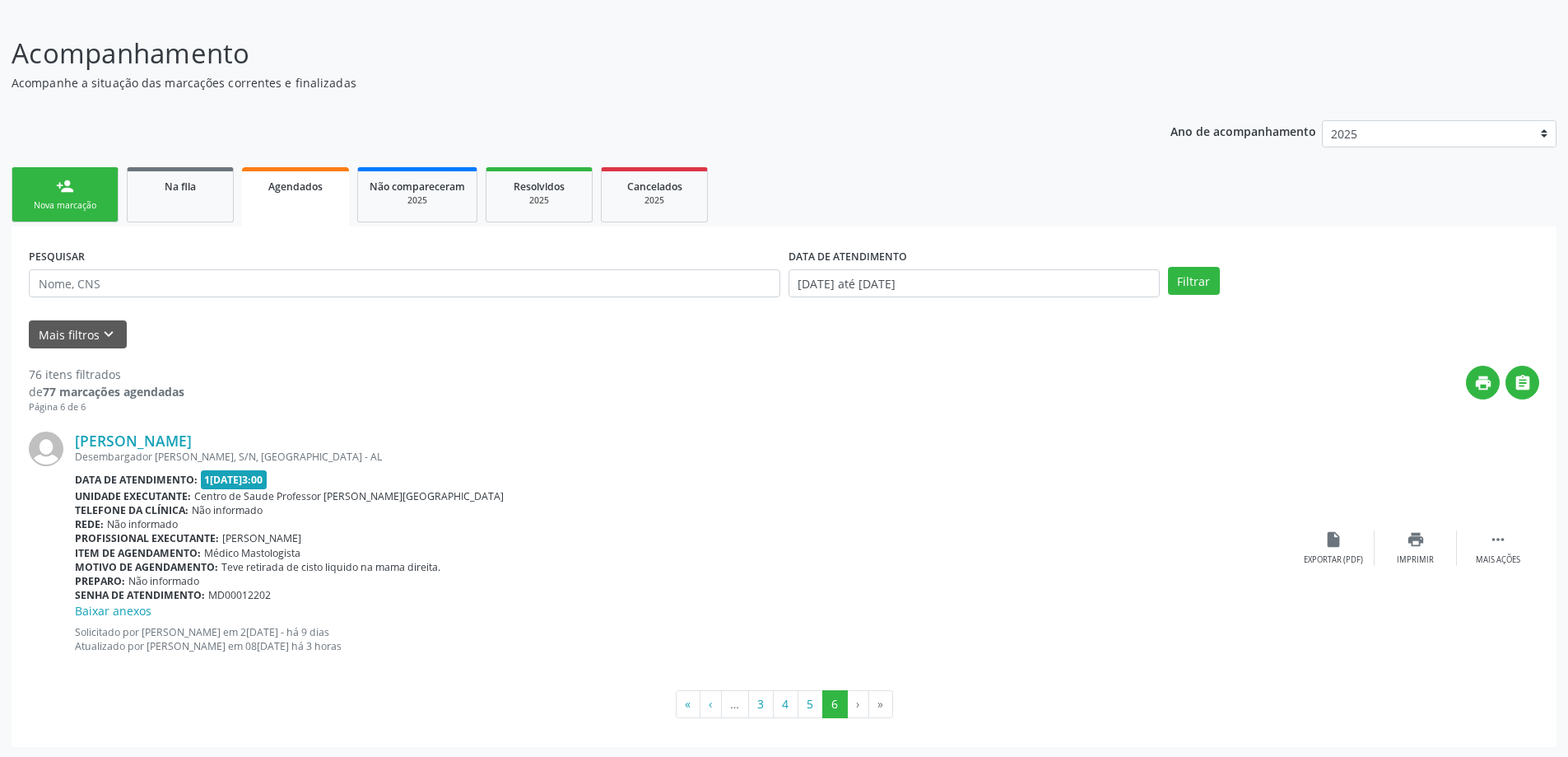
scroll to position [103, 0]
click at [1408, 562] on div "Imprimir" at bounding box center [1416, 558] width 37 height 12
click at [812, 713] on button "5" at bounding box center [810, 702] width 25 height 28
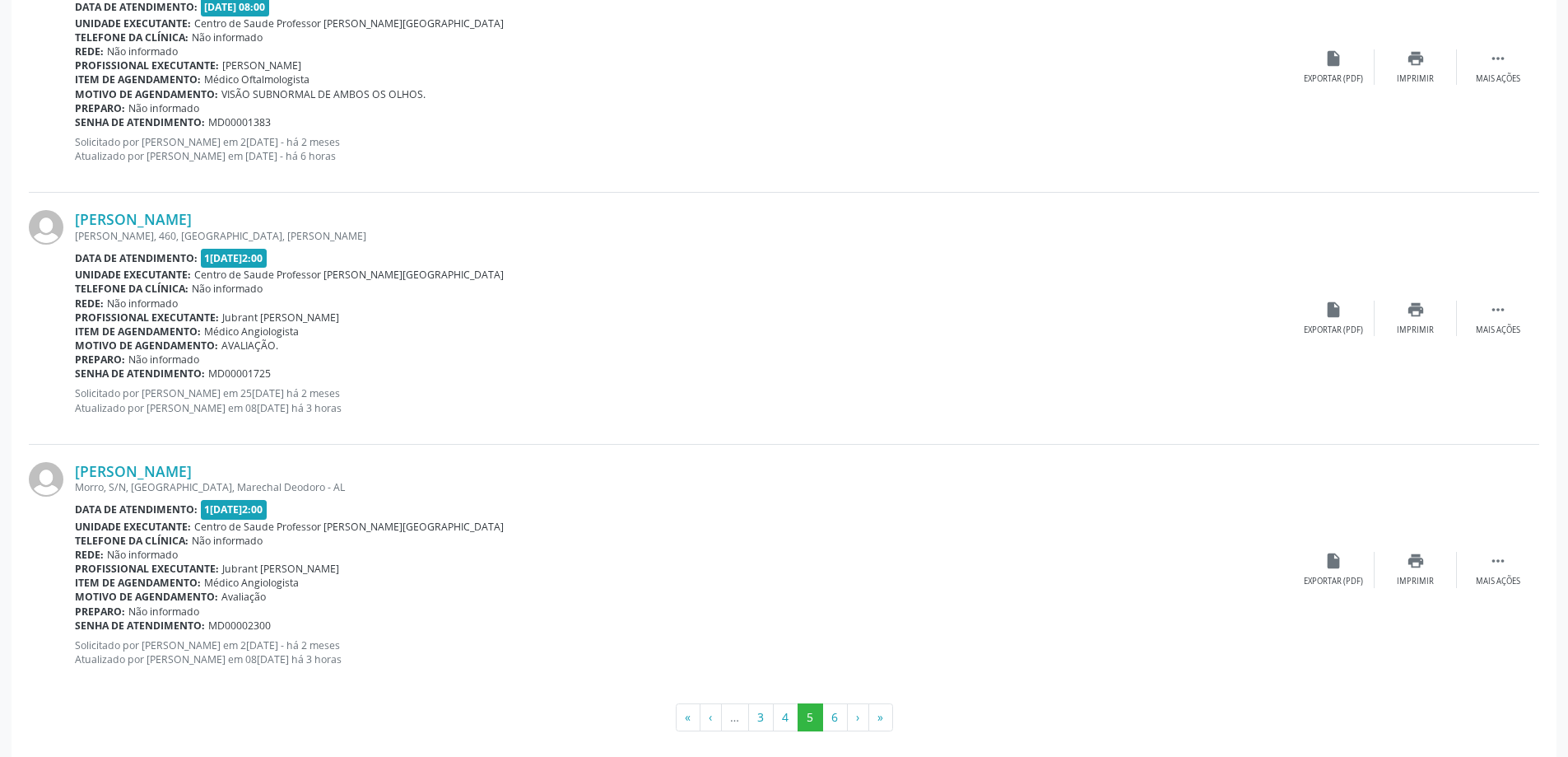
scroll to position [3625, 0]
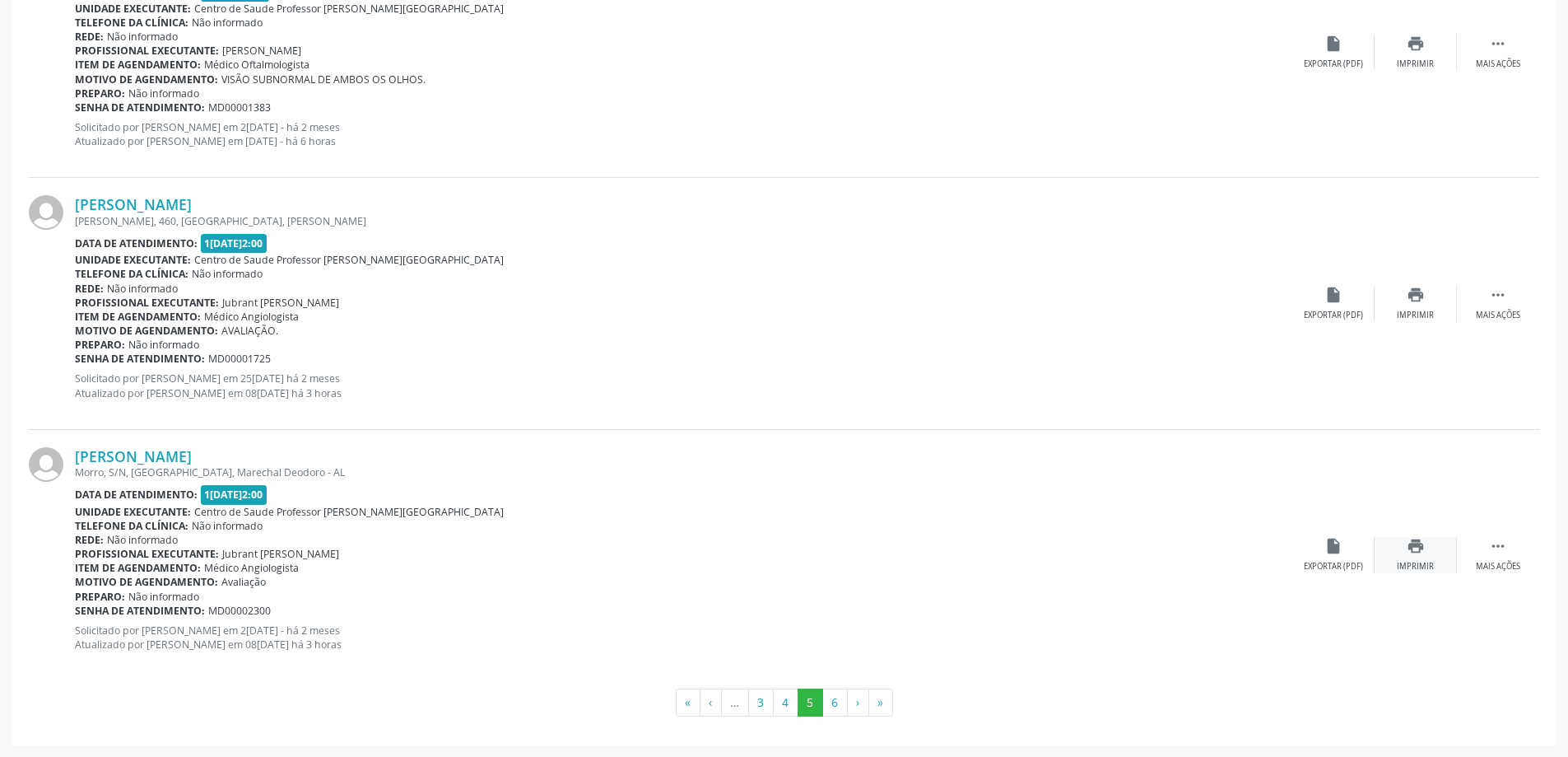
click at [1426, 543] on div "print Imprimir" at bounding box center [1416, 555] width 83 height 35
click at [1407, 566] on div "Imprimir" at bounding box center [1416, 566] width 37 height 12
click at [775, 711] on button "4" at bounding box center [786, 702] width 25 height 28
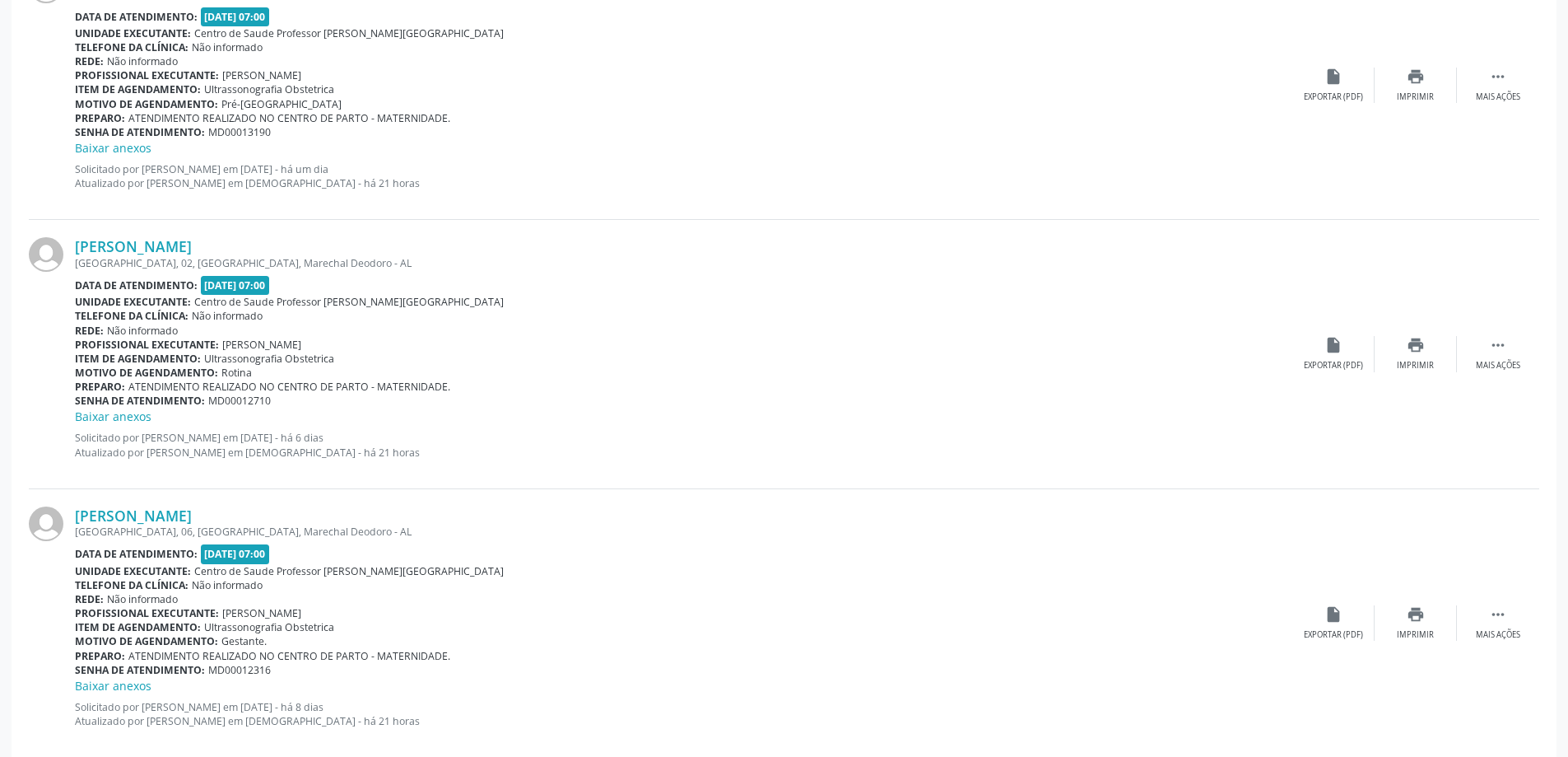
scroll to position [3694, 0]
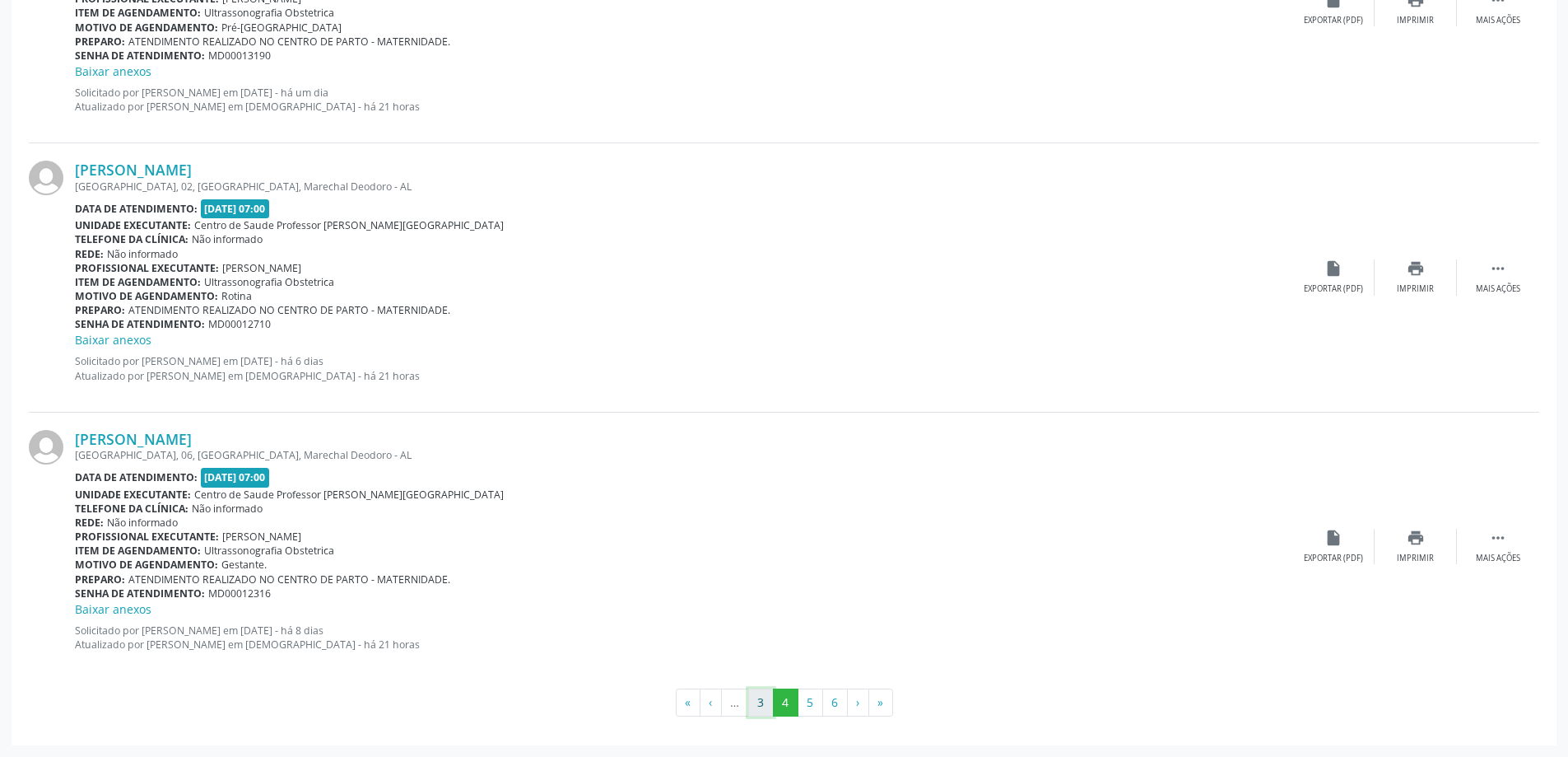
click at [761, 696] on button "3" at bounding box center [761, 702] width 25 height 28
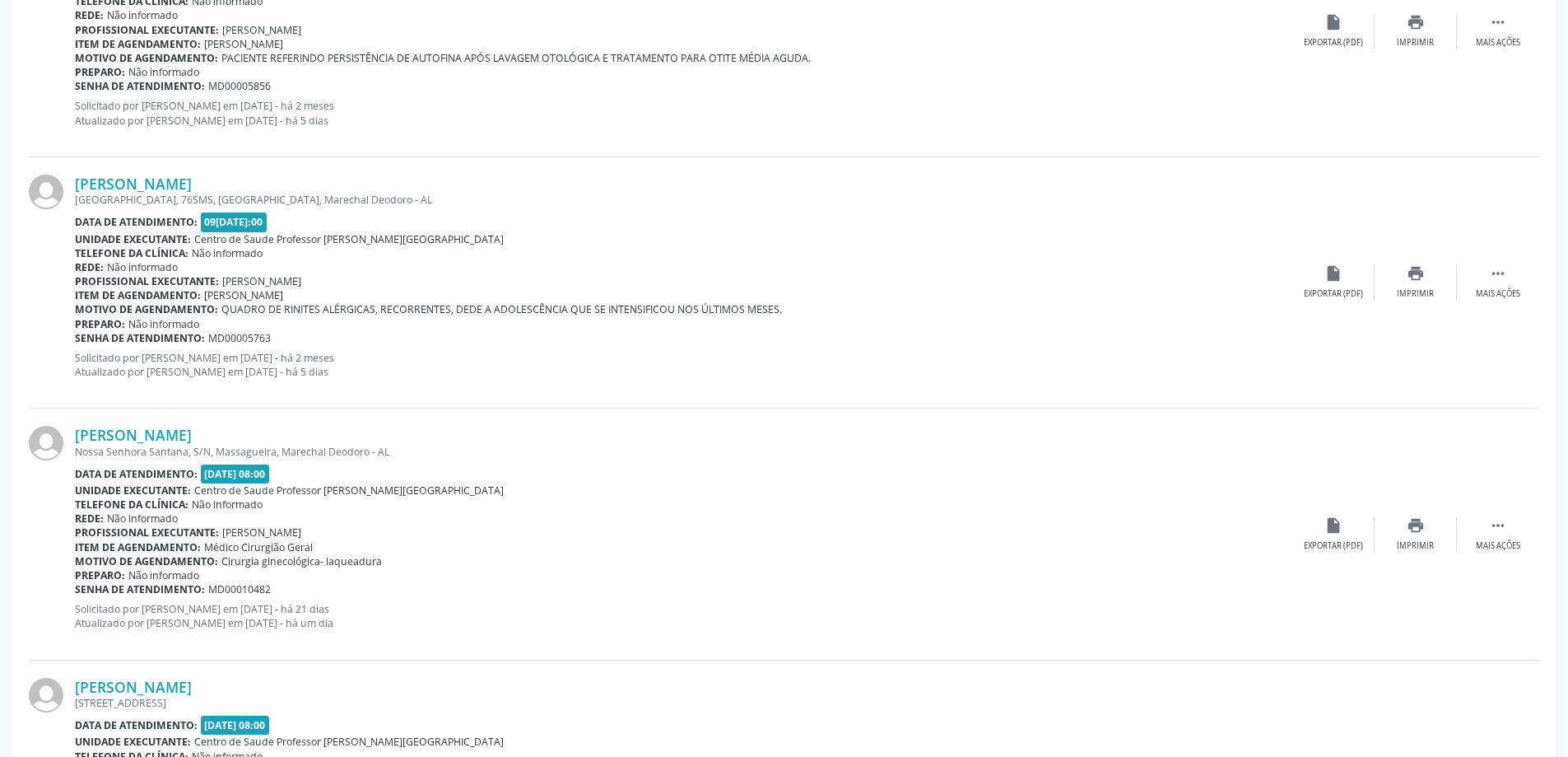
scroll to position [2718, 0]
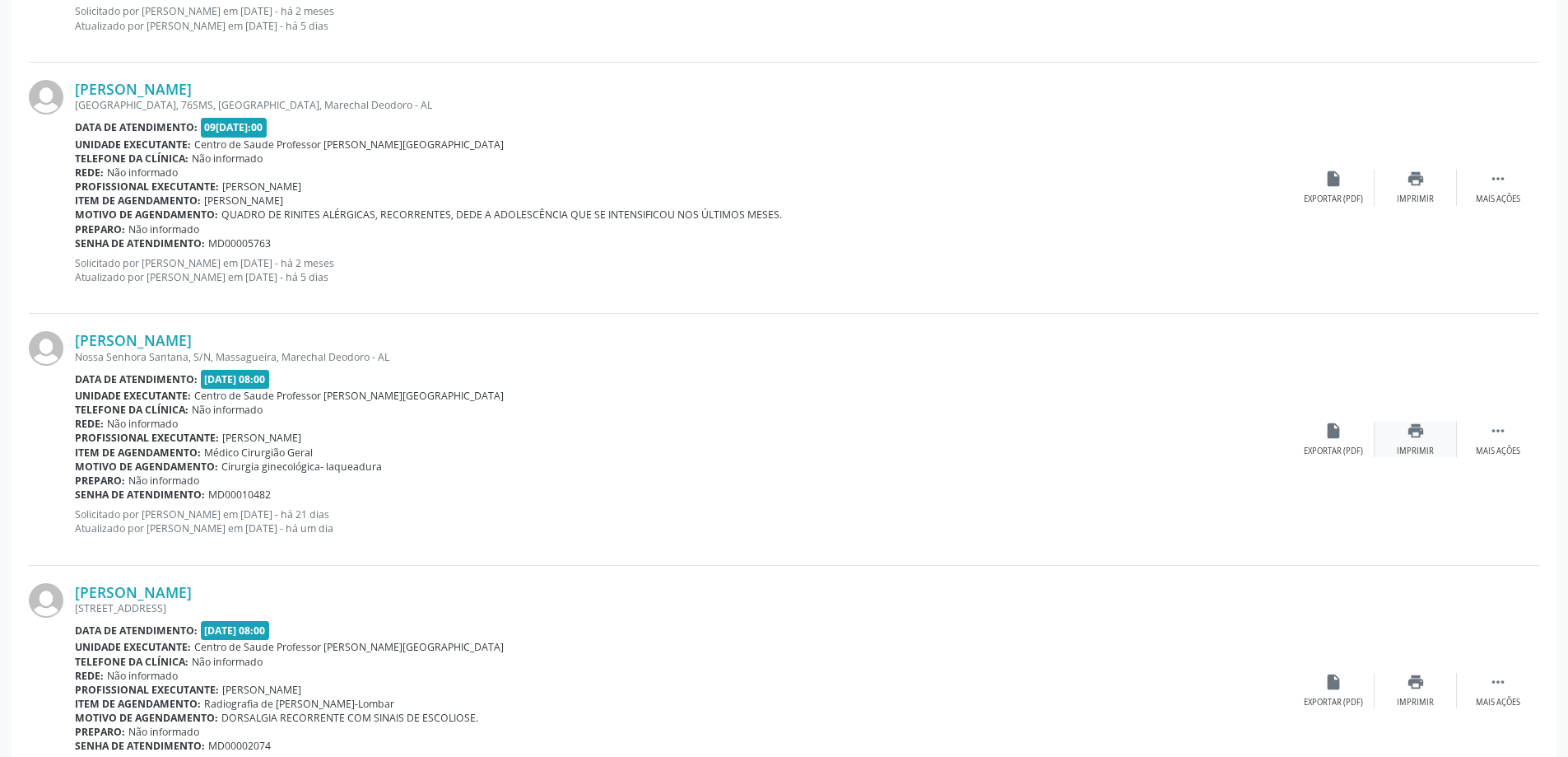
click at [1425, 422] on icon "print" at bounding box center [1416, 431] width 18 height 18
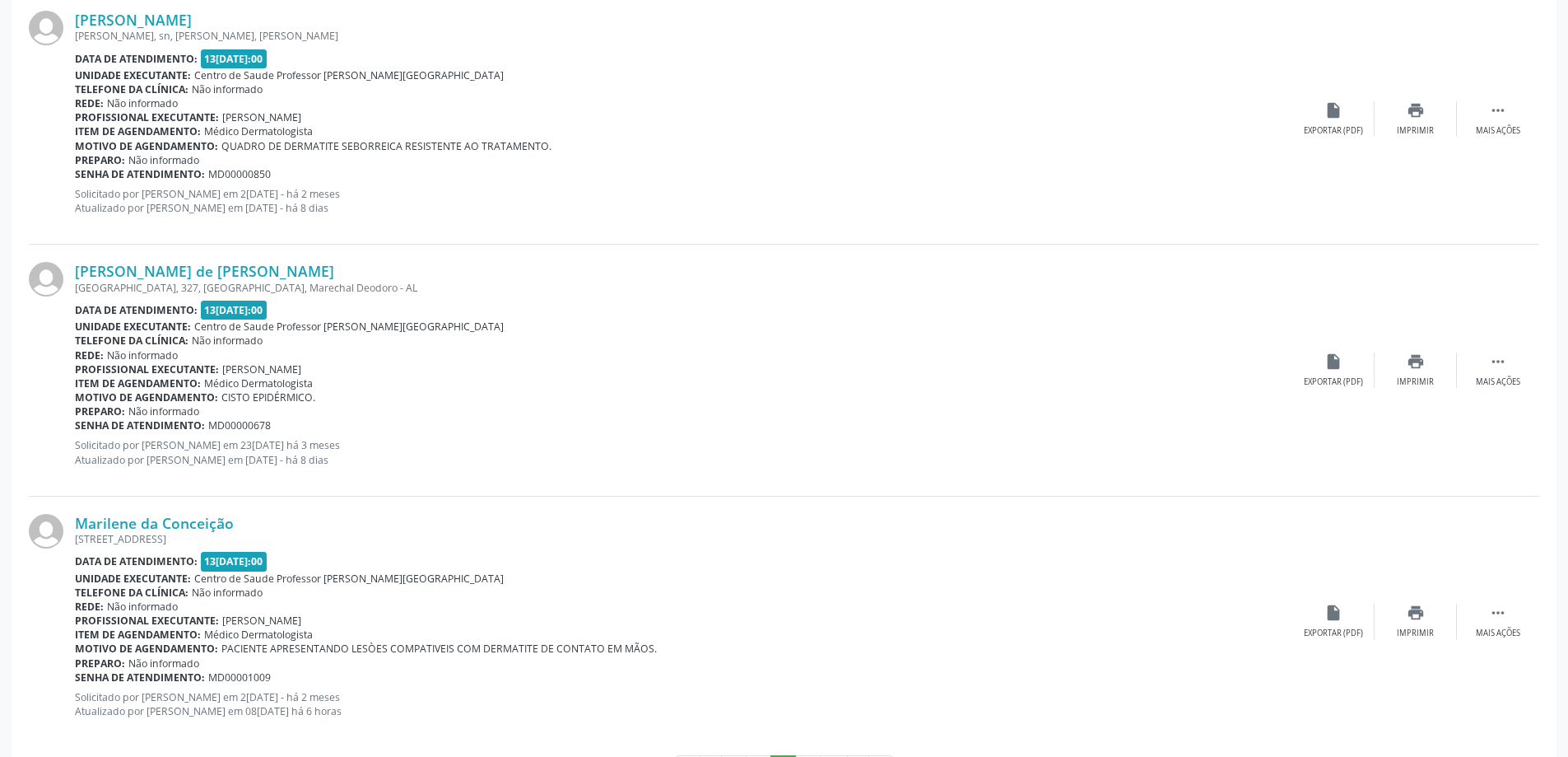
scroll to position [3608, 0]
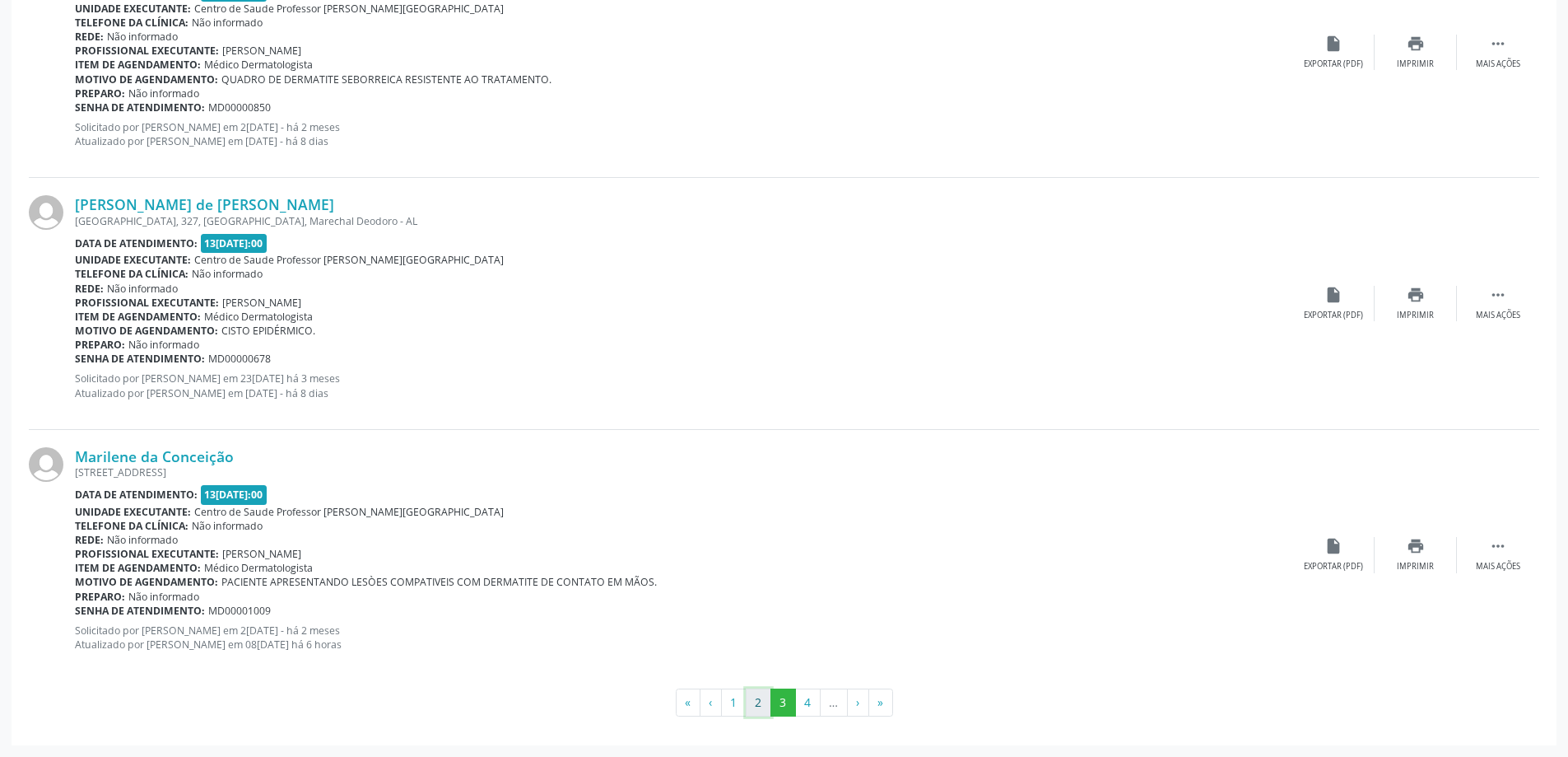
click at [761, 704] on button "2" at bounding box center [759, 702] width 25 height 28
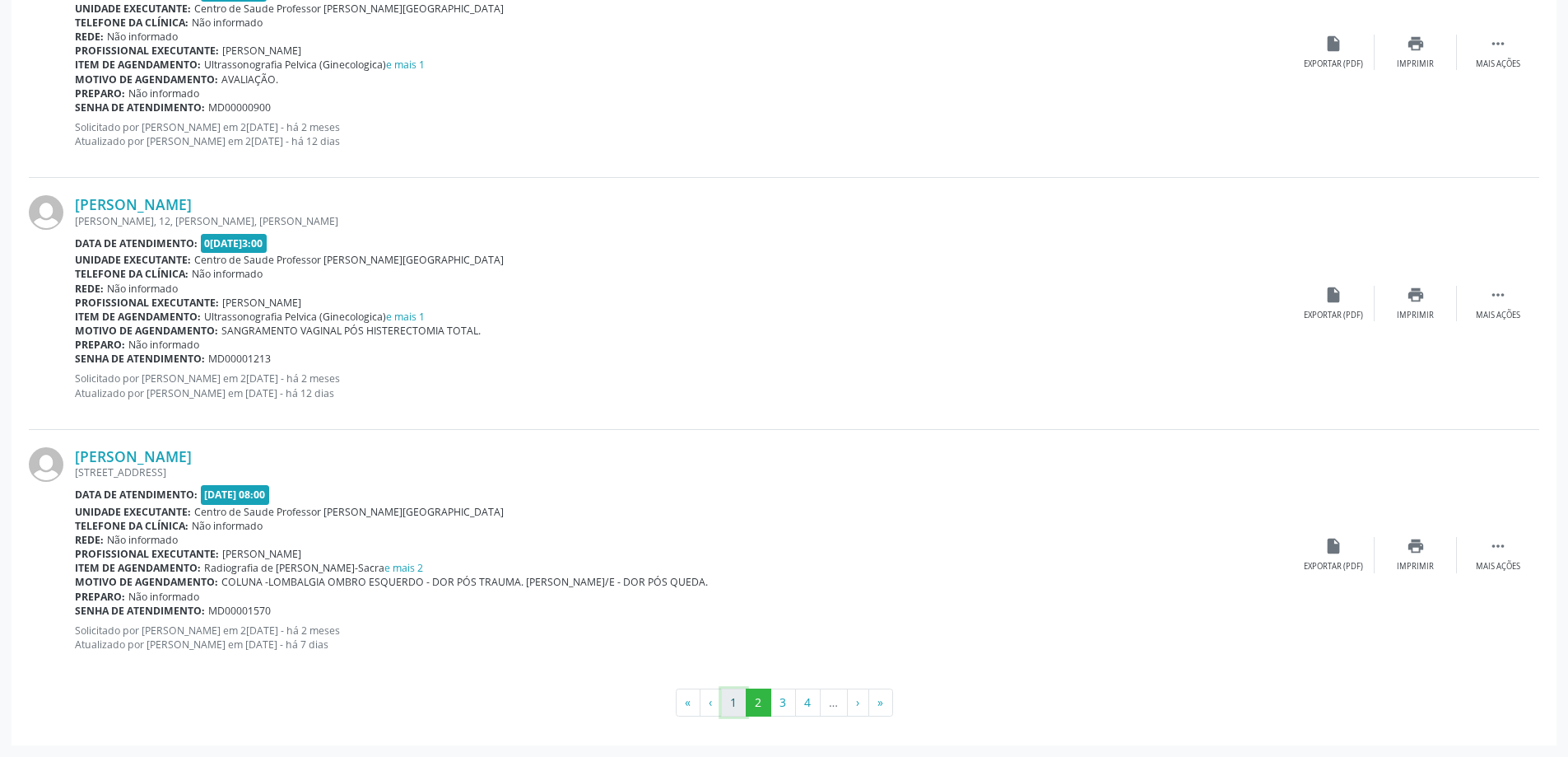
click at [740, 703] on button "1" at bounding box center [734, 702] width 25 height 28
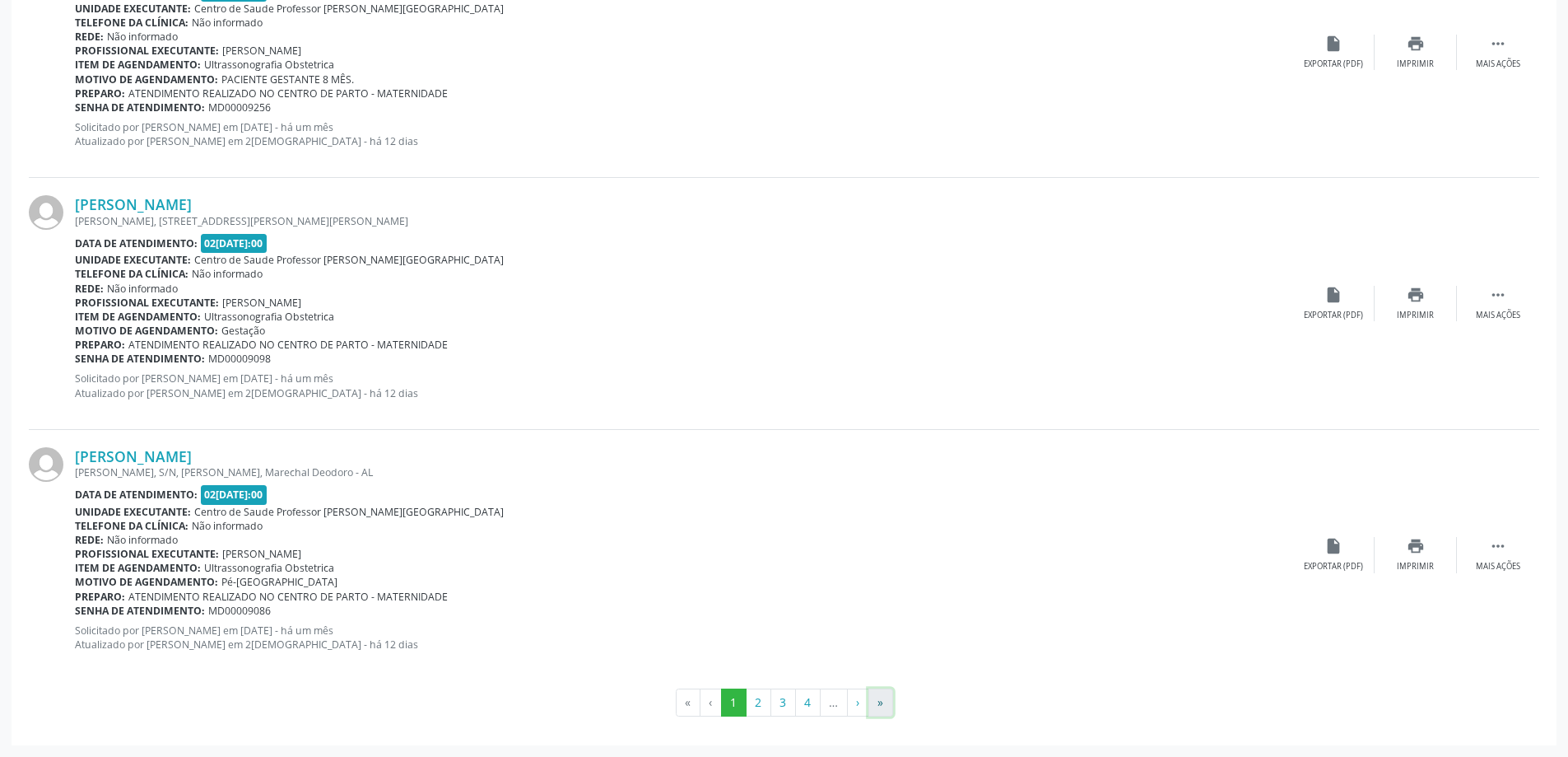
click at [891, 708] on button "»" at bounding box center [880, 702] width 24 height 28
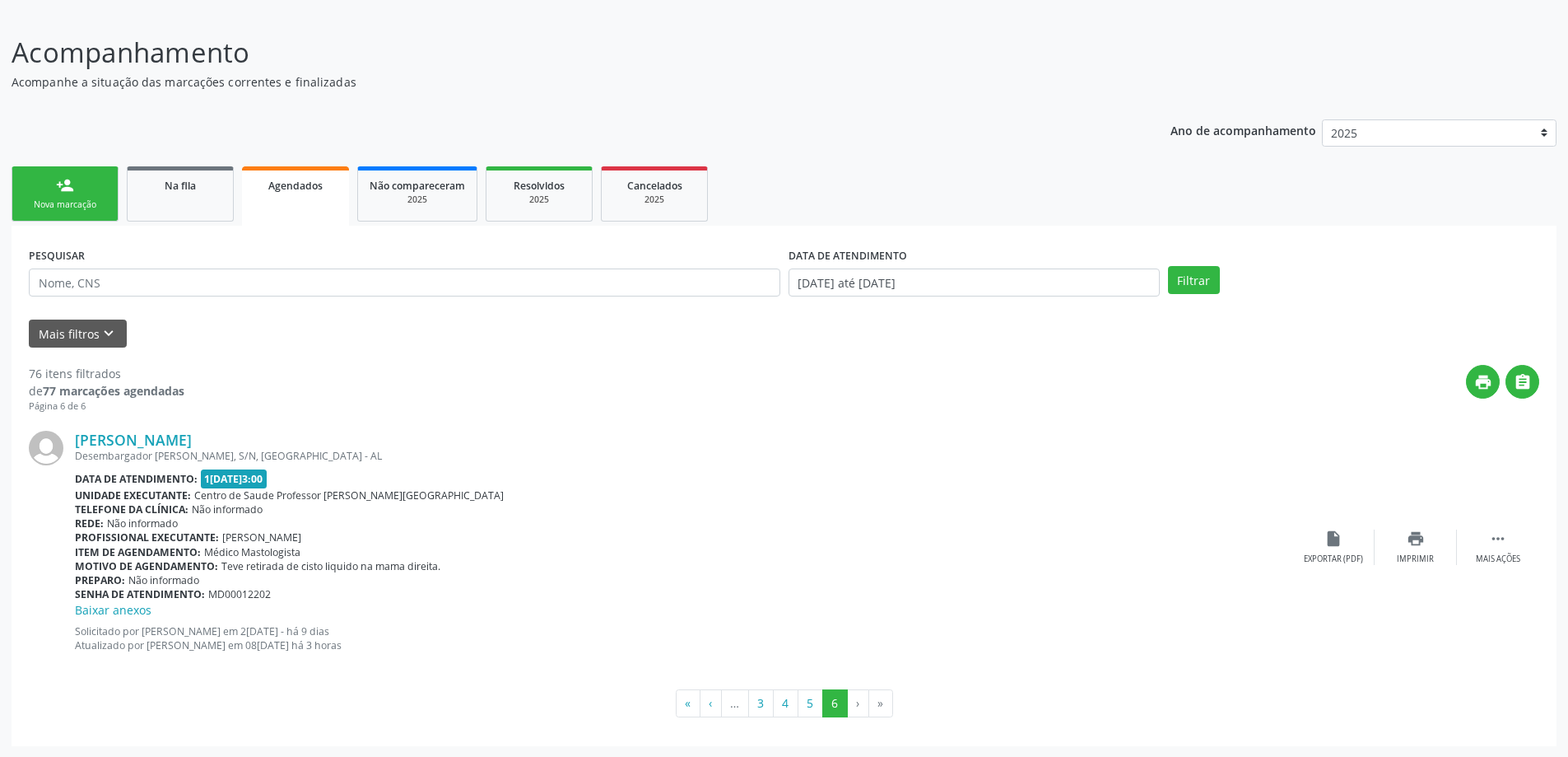
scroll to position [103, 0]
click at [215, 182] on div "Na fila" at bounding box center [180, 183] width 83 height 17
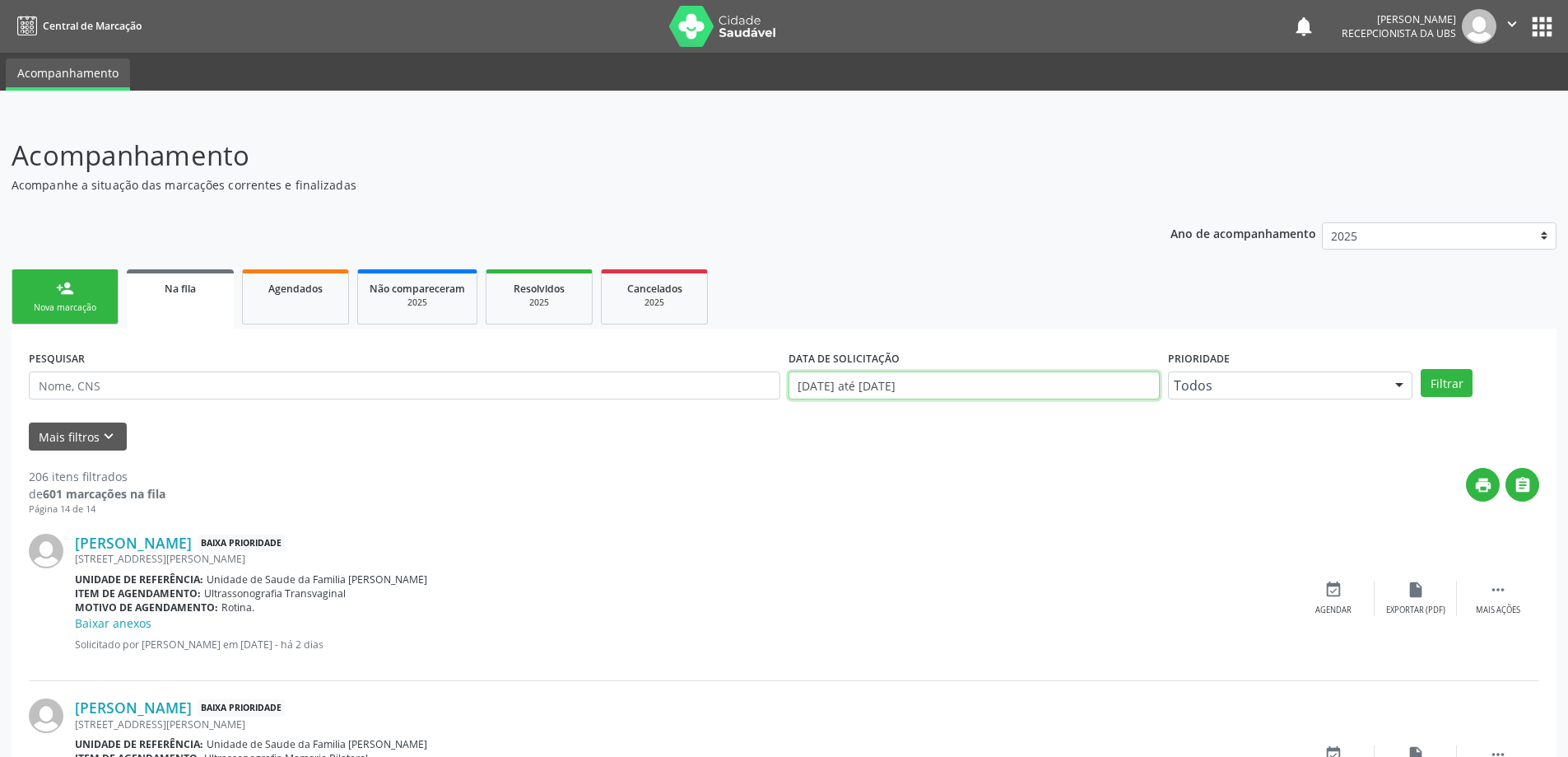
click at [878, 380] on input "[DATE] até [DATE]" at bounding box center [974, 385] width 371 height 28
click at [629, 519] on div "Cristina Maria Campos Baixa Prioridade Avenida Anatolio de Oliveira, 262, Massa…" at bounding box center [784, 598] width 1511 height 164
click at [345, 279] on link "Agendados" at bounding box center [296, 297] width 107 height 55
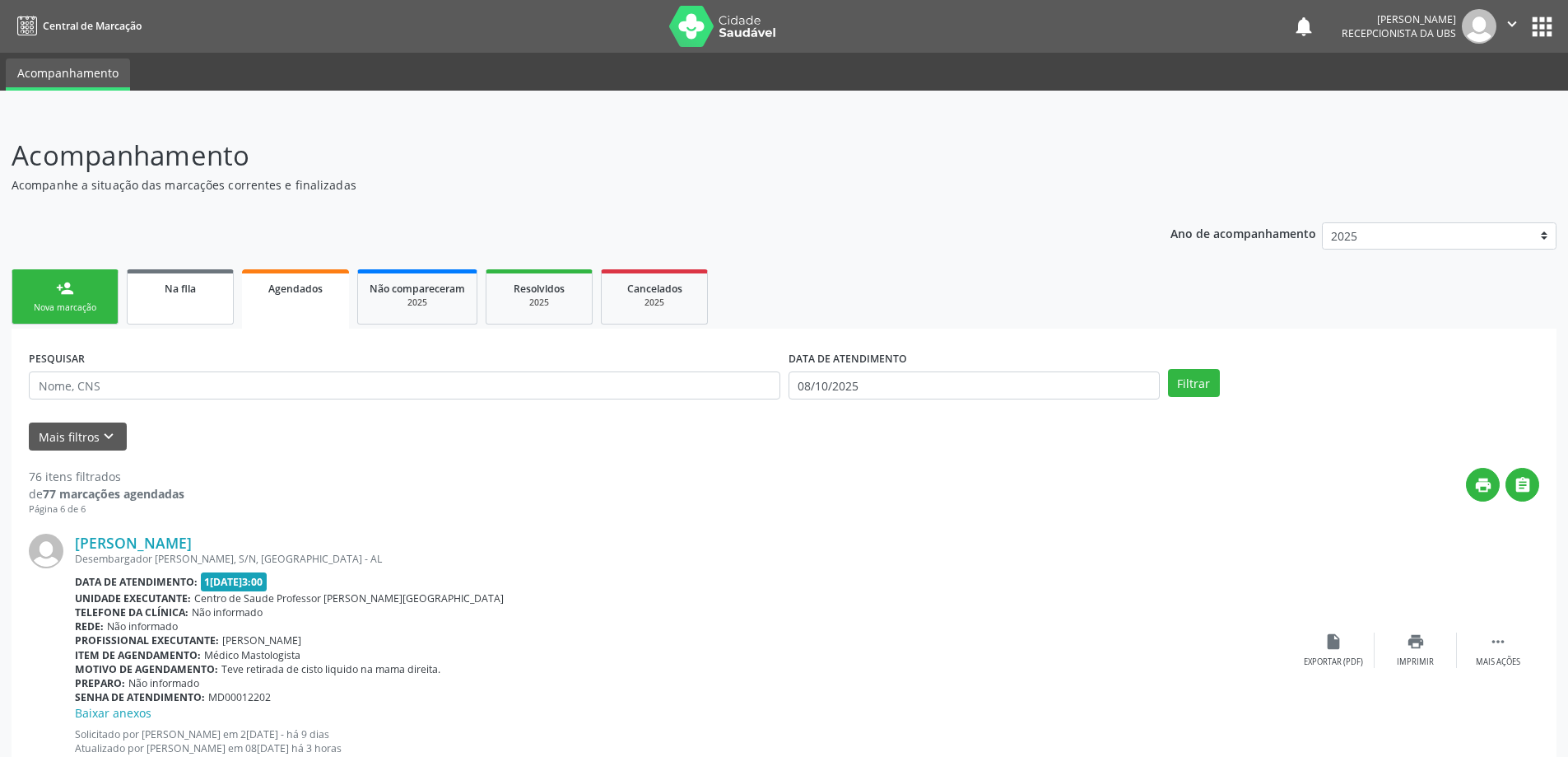
click at [206, 315] on link "Na fila" at bounding box center [181, 297] width 107 height 55
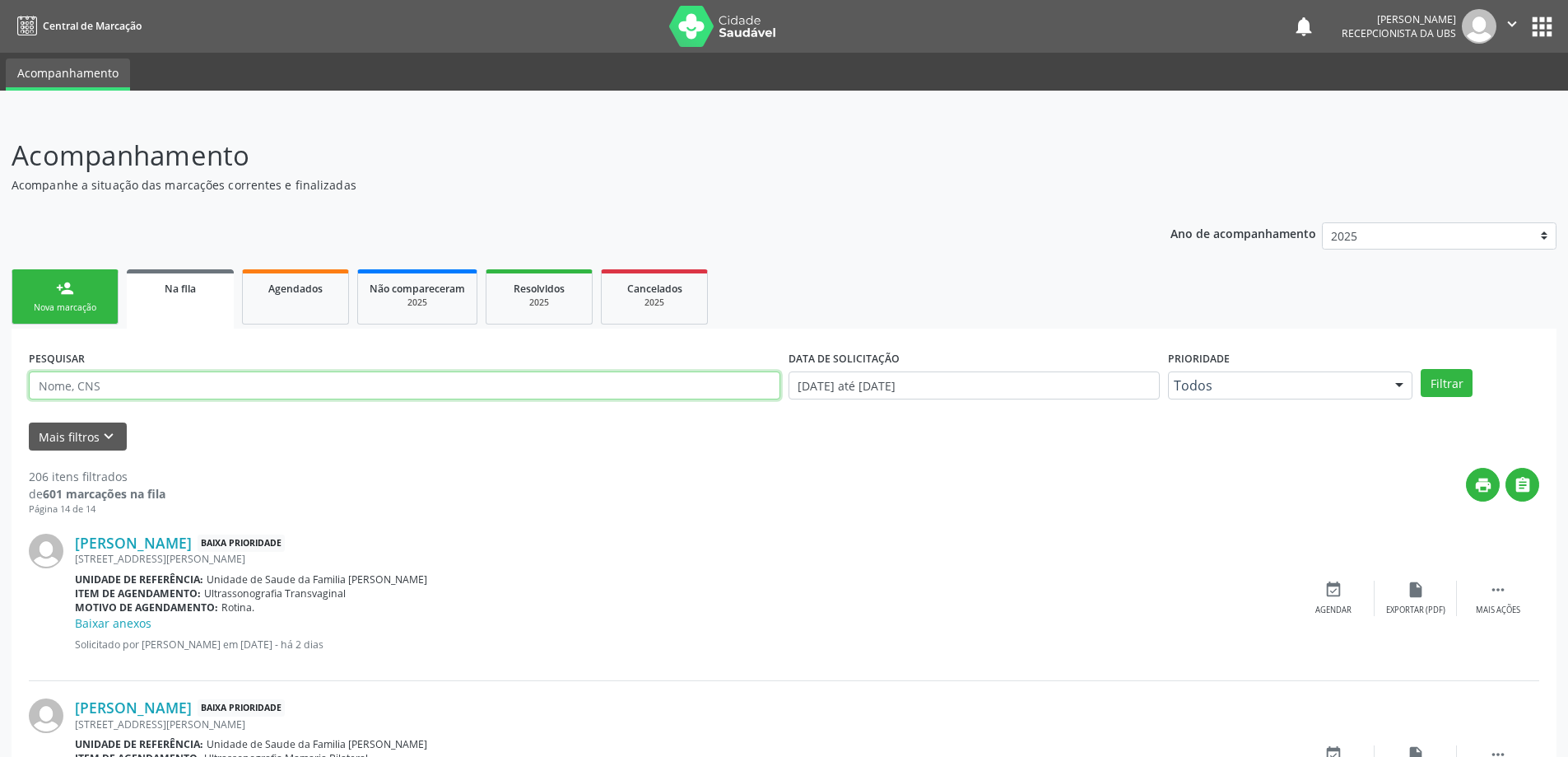
drag, startPoint x: 213, startPoint y: 383, endPoint x: 218, endPoint y: 393, distance: 11.2
click at [218, 393] on input "text" at bounding box center [405, 385] width 751 height 28
type input "renan carlos"
click at [1421, 369] on button "Filtrar" at bounding box center [1446, 382] width 52 height 28
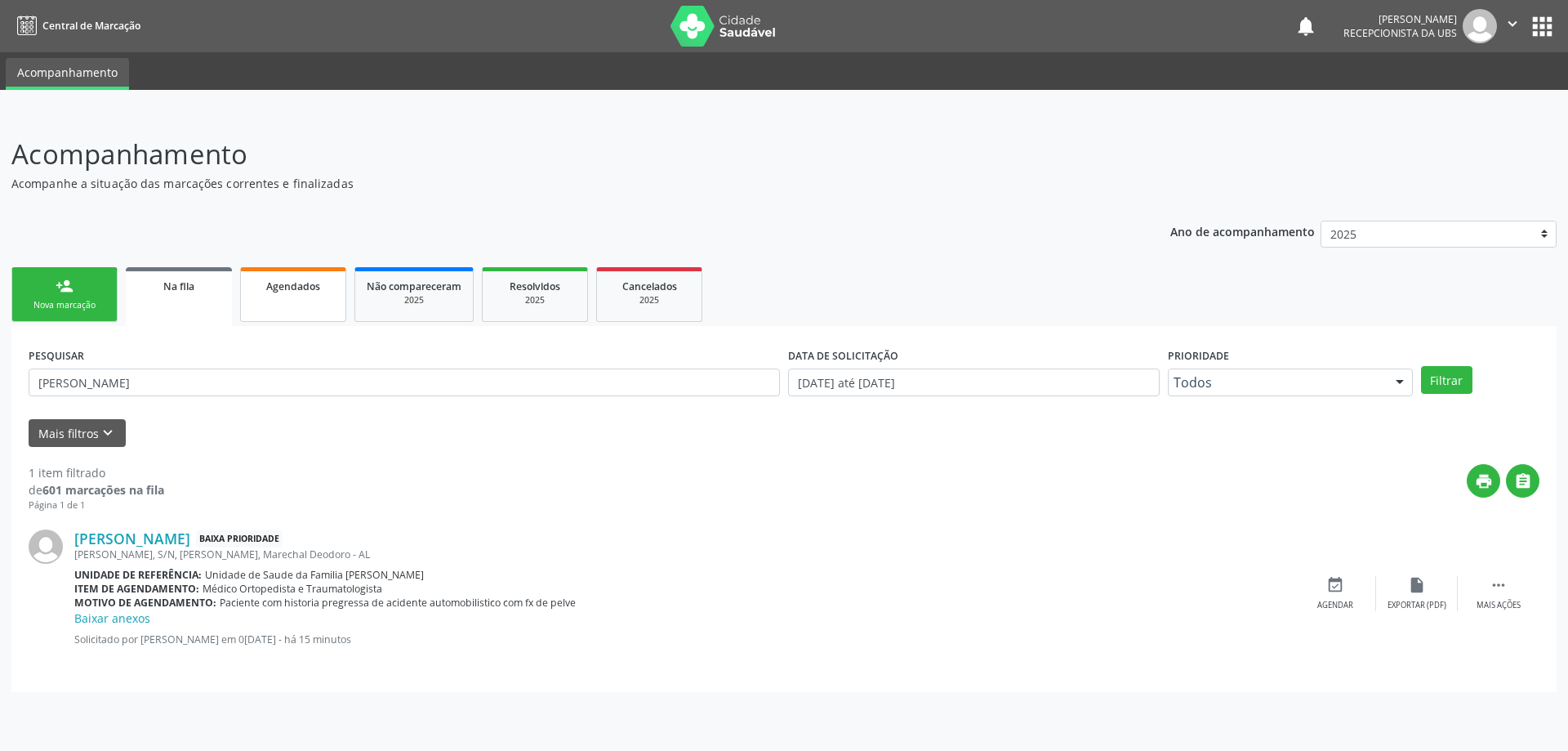
click at [316, 297] on link "Agendados" at bounding box center [293, 294] width 106 height 55
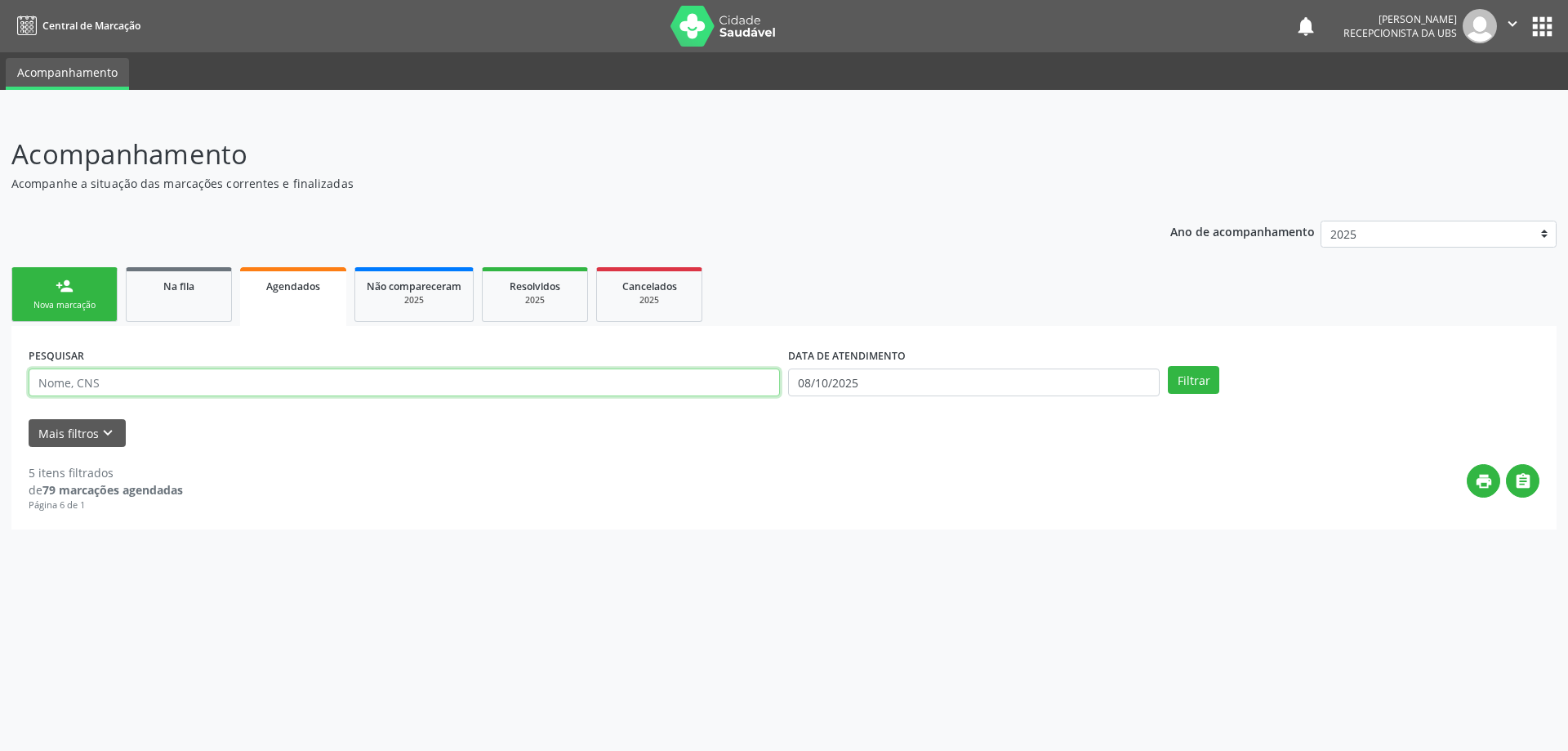
click at [618, 375] on input "text" at bounding box center [404, 382] width 752 height 28
type input "renan carlos"
click at [863, 391] on input "08/10/2025" at bounding box center [974, 382] width 372 height 28
click at [833, 477] on span "29" at bounding box center [835, 465] width 32 height 32
type input "29/09/2025"
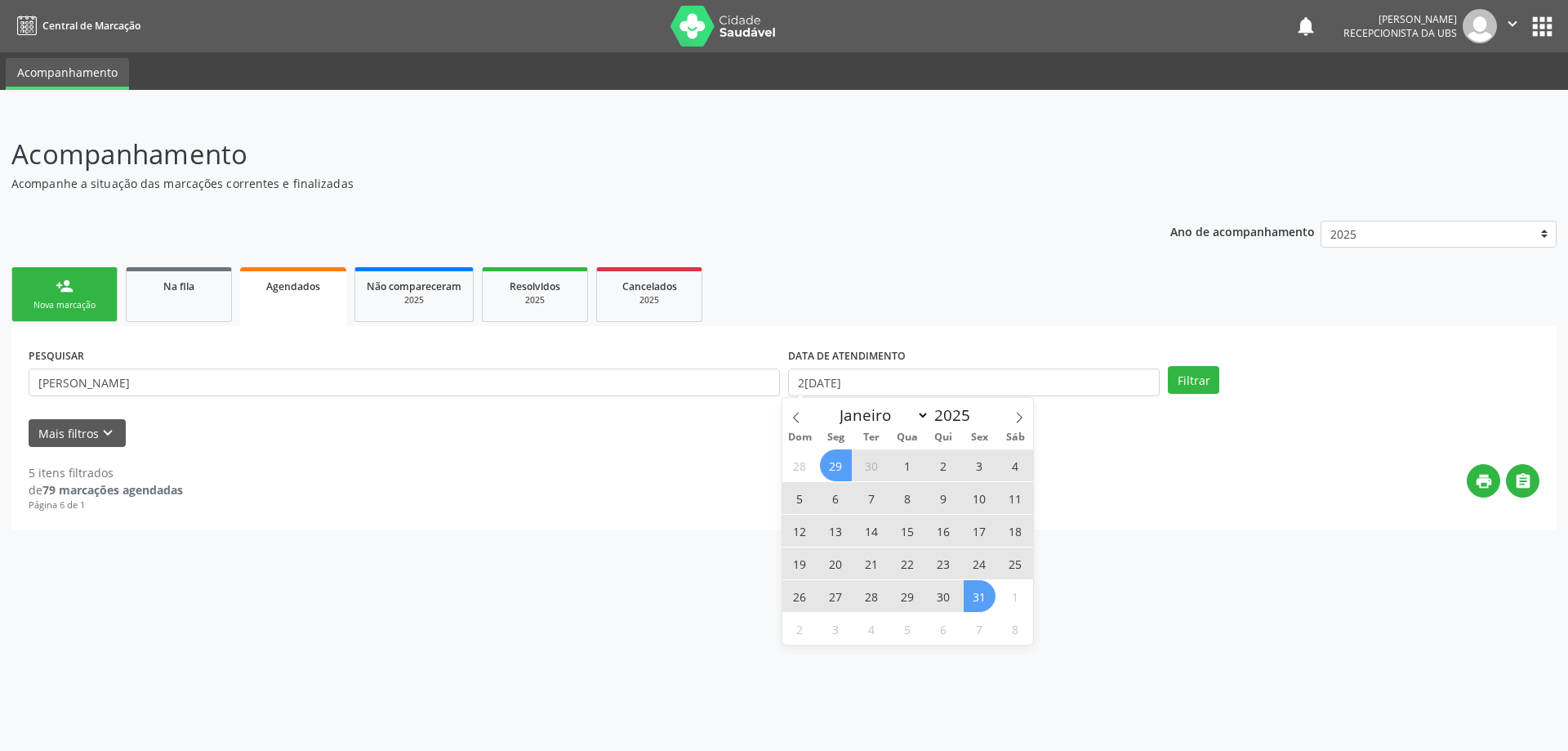
click at [973, 595] on span "31" at bounding box center [979, 595] width 32 height 32
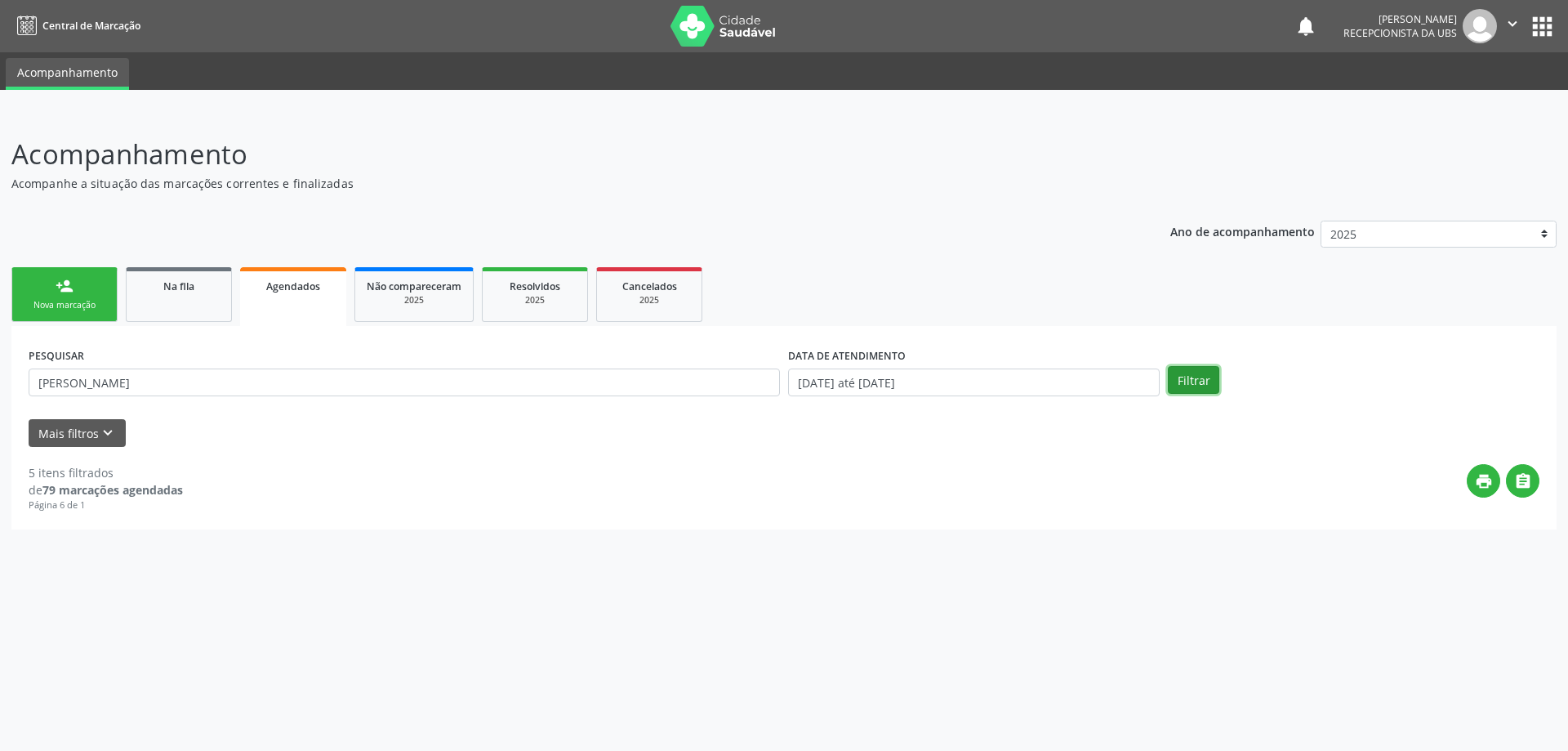
click at [1178, 377] on button "Filtrar" at bounding box center [1193, 379] width 51 height 28
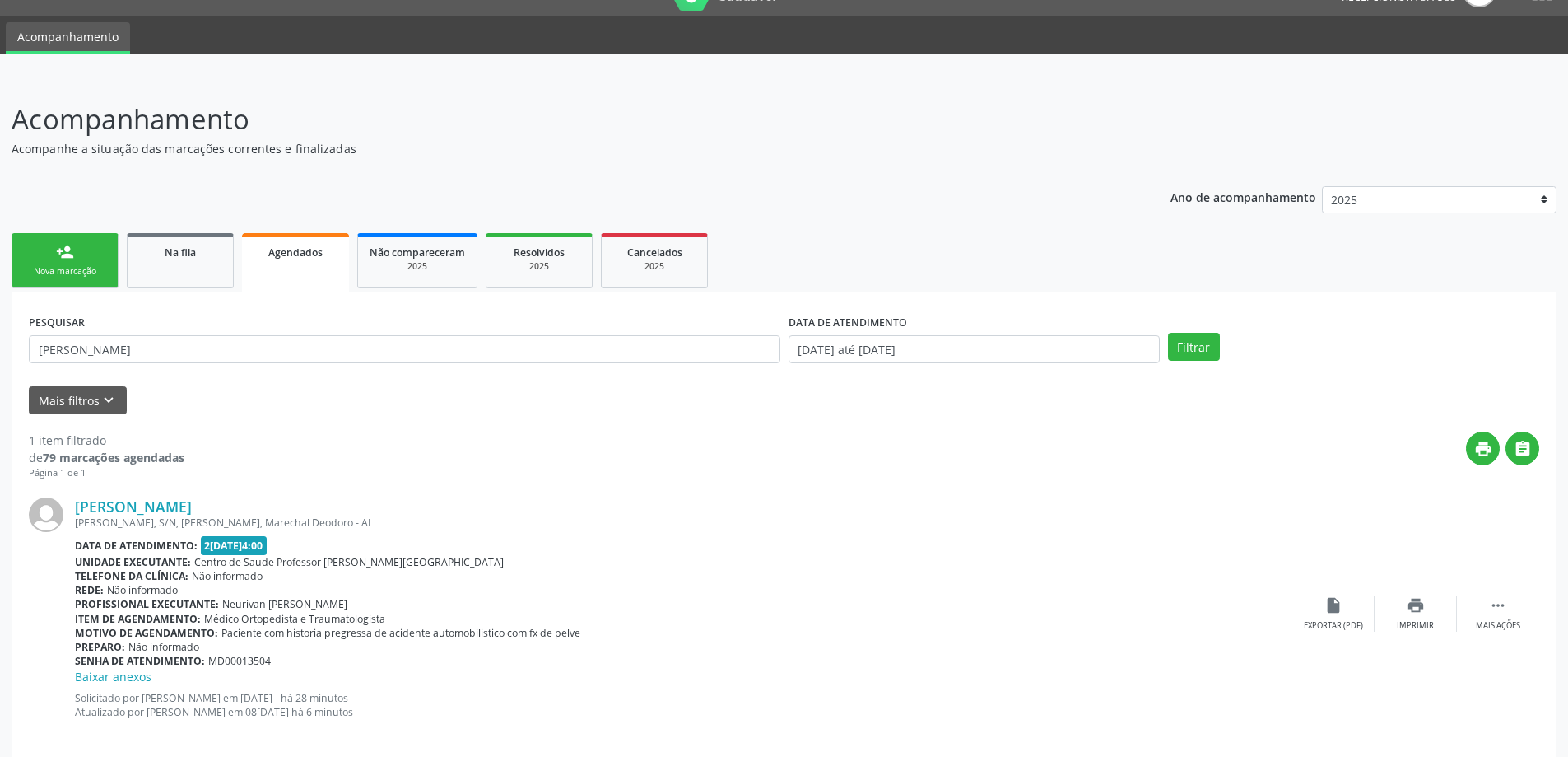
scroll to position [56, 0]
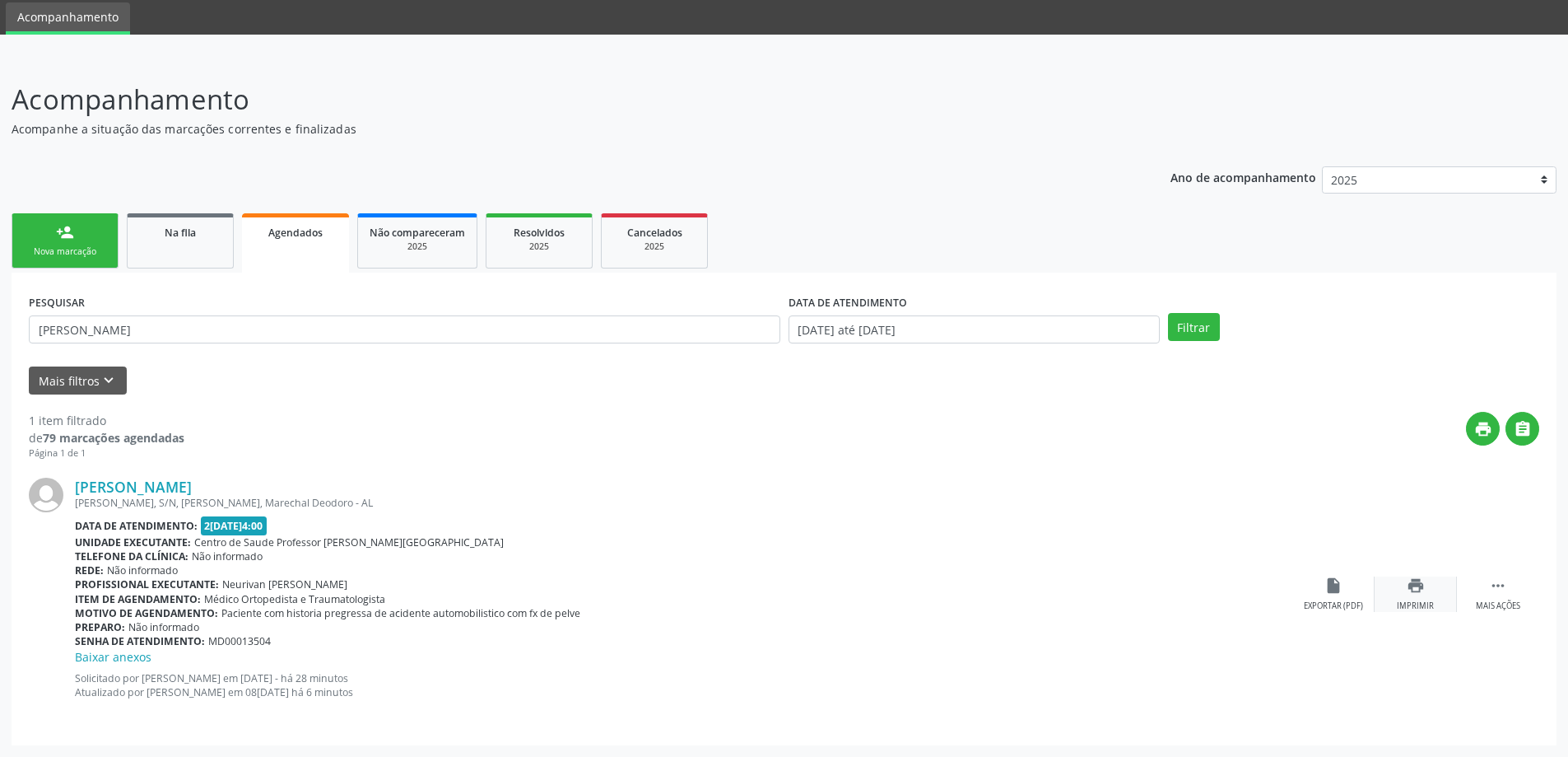
click at [1430, 600] on div "print Imprimir" at bounding box center [1416, 594] width 83 height 35
click at [162, 213] on link "Na fila" at bounding box center [181, 241] width 107 height 55
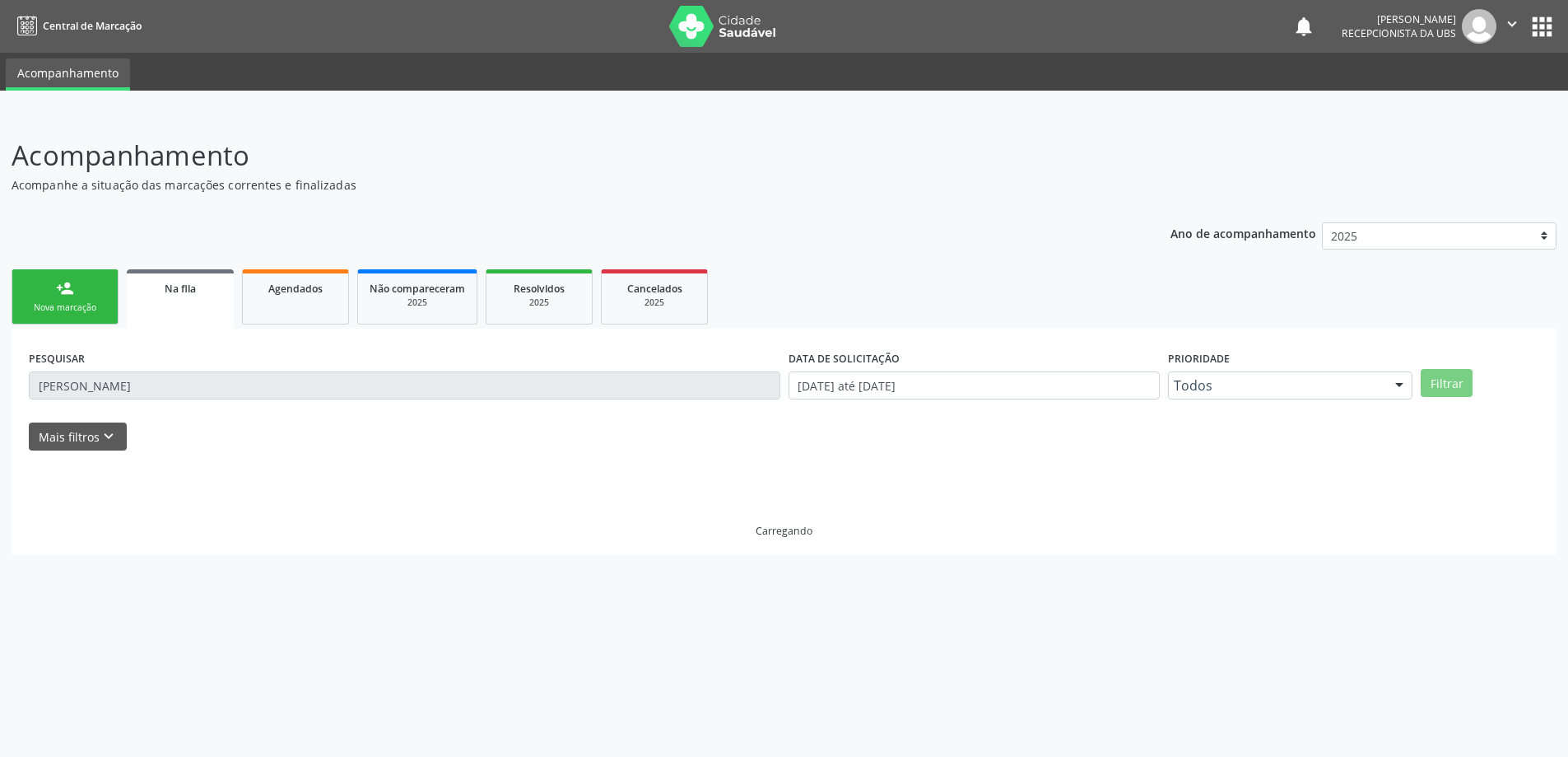
scroll to position [0, 0]
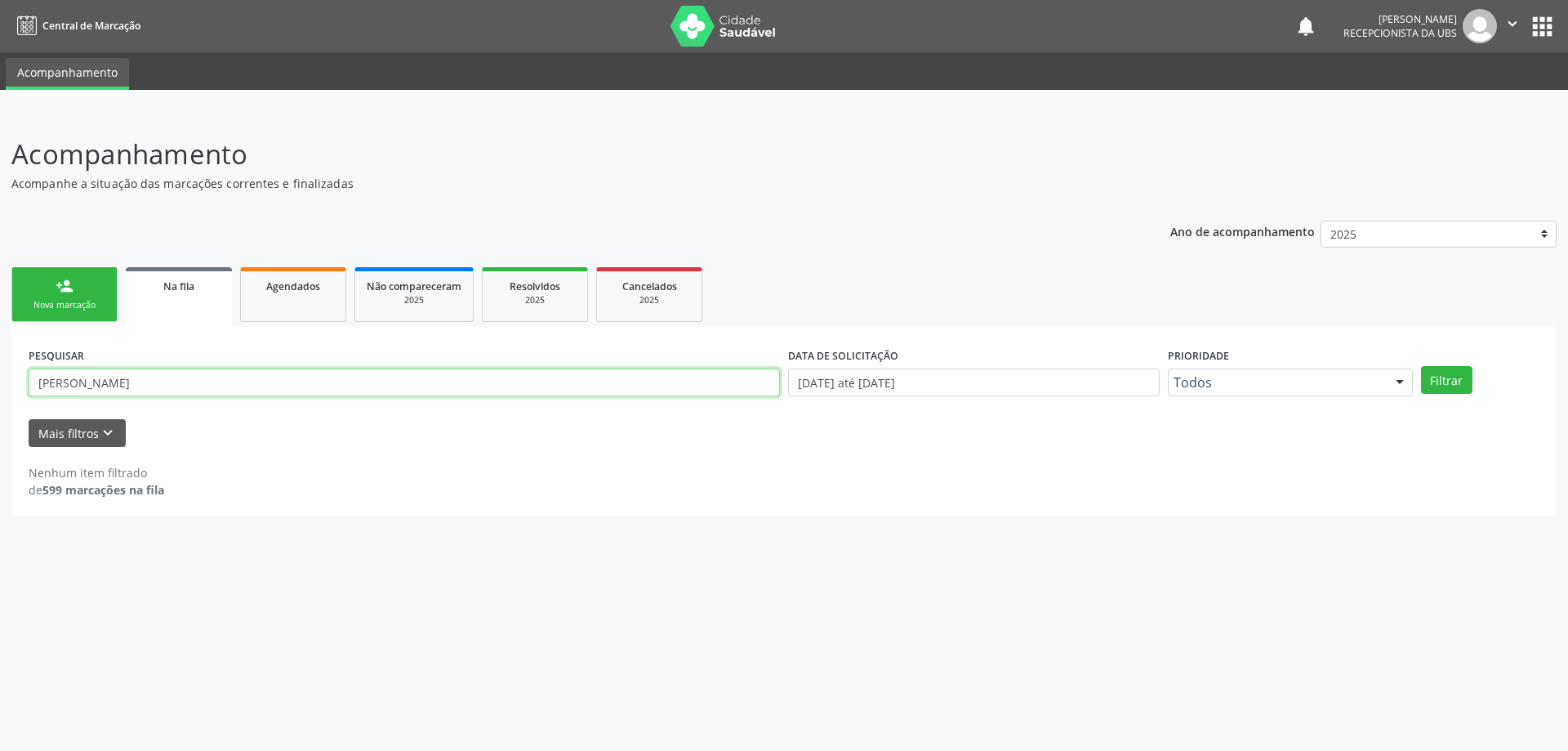
click at [164, 372] on input "renan carlos" at bounding box center [404, 382] width 752 height 28
type input "r"
click at [164, 335] on div "PESQUISAR DATA DE SOLICITAÇÃO 0[DATE] até 0[DATE] Prioridade Todos Todos Baixa …" at bounding box center [784, 421] width 1545 height 189
click at [181, 385] on input "text" at bounding box center [404, 382] width 752 height 28
drag, startPoint x: 315, startPoint y: 278, endPoint x: 266, endPoint y: 283, distance: 49.3
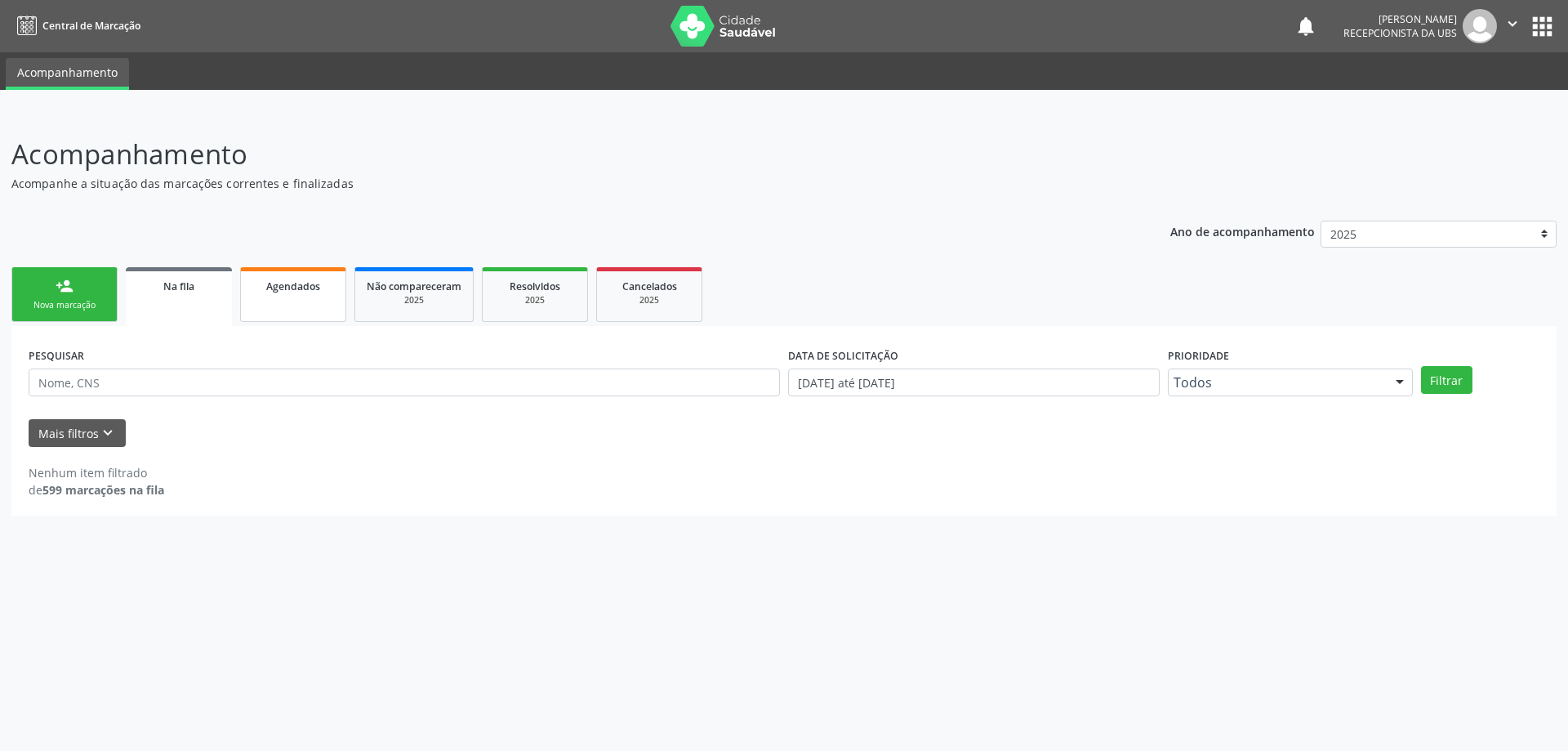
click at [317, 278] on div "Agendados" at bounding box center [293, 285] width 82 height 17
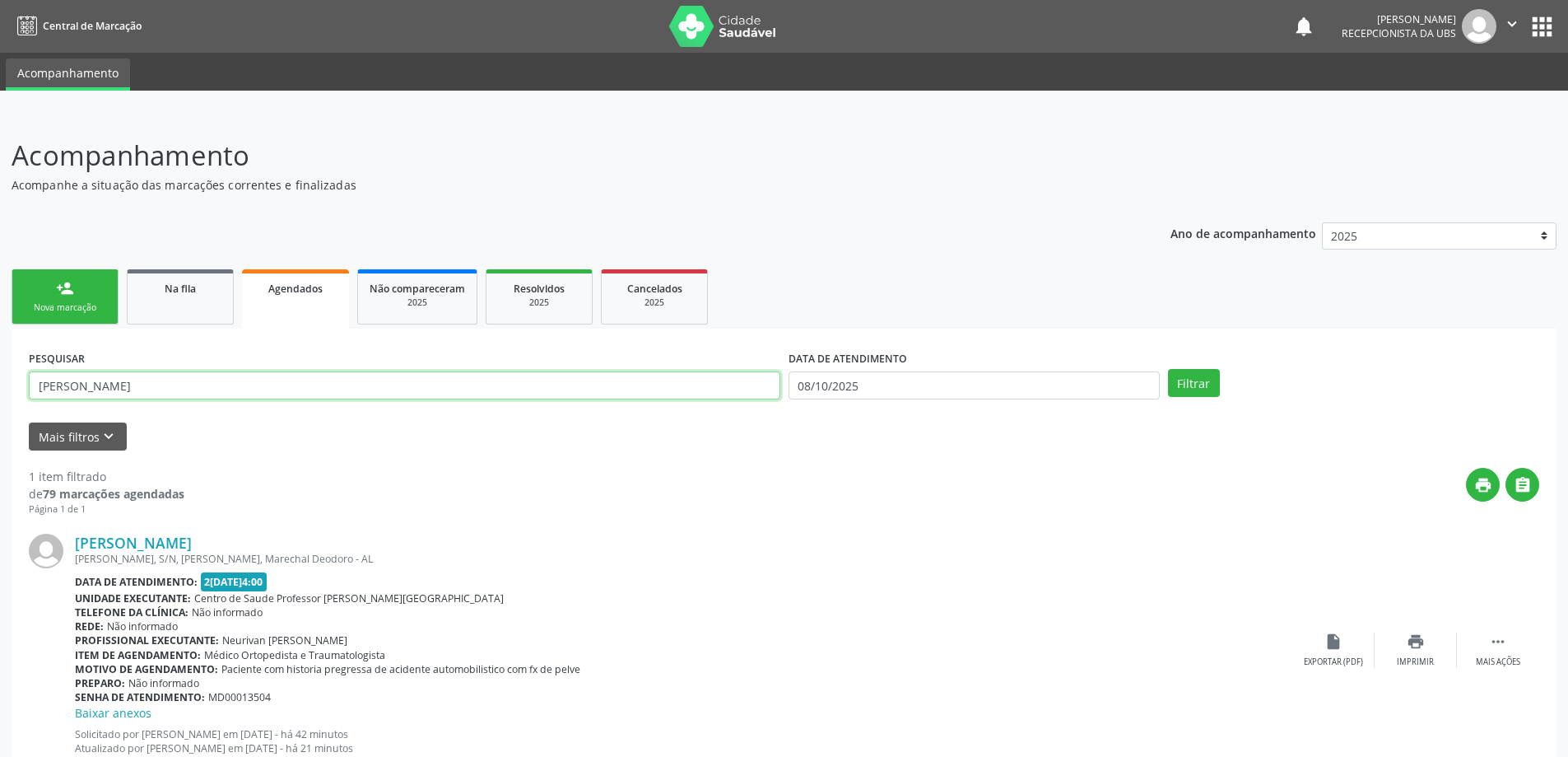
click at [200, 387] on input "renan carlos" at bounding box center [405, 385] width 751 height 28
type input "r"
click at [386, 289] on span "Não compareceram" at bounding box center [416, 288] width 95 height 14
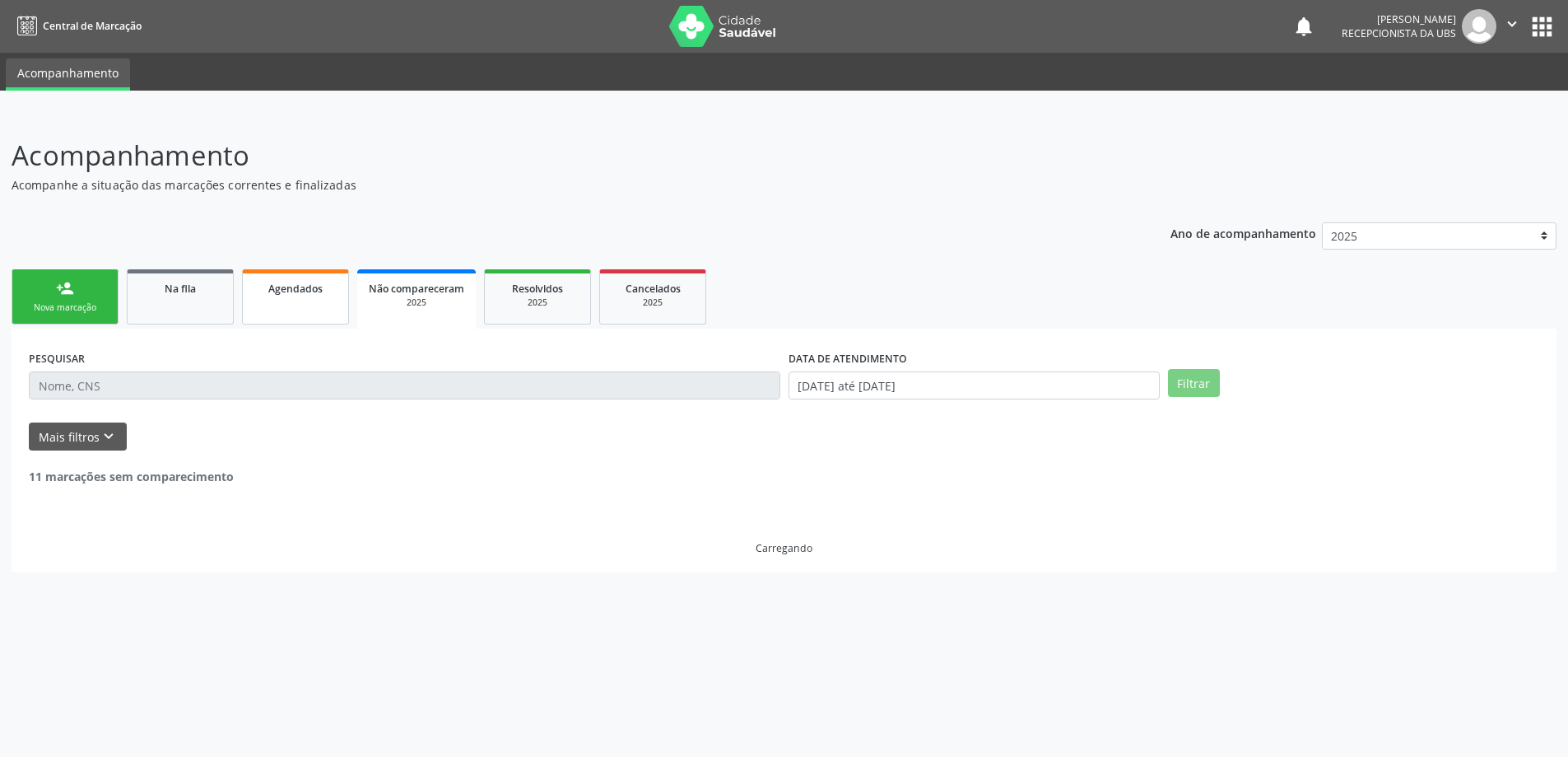
click at [342, 271] on link "Agendados" at bounding box center [296, 297] width 107 height 55
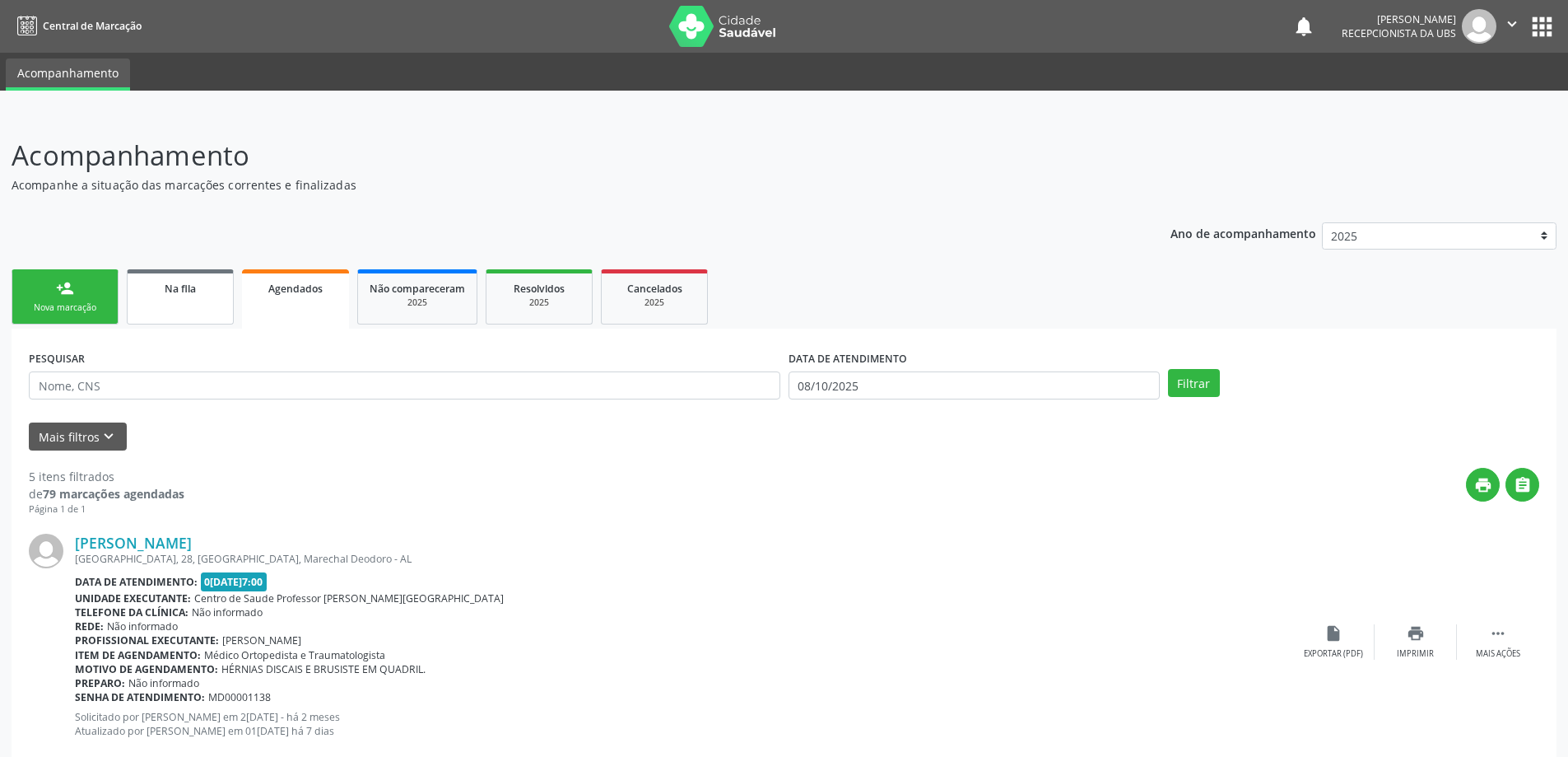
click at [178, 272] on link "Na fila" at bounding box center [181, 297] width 107 height 55
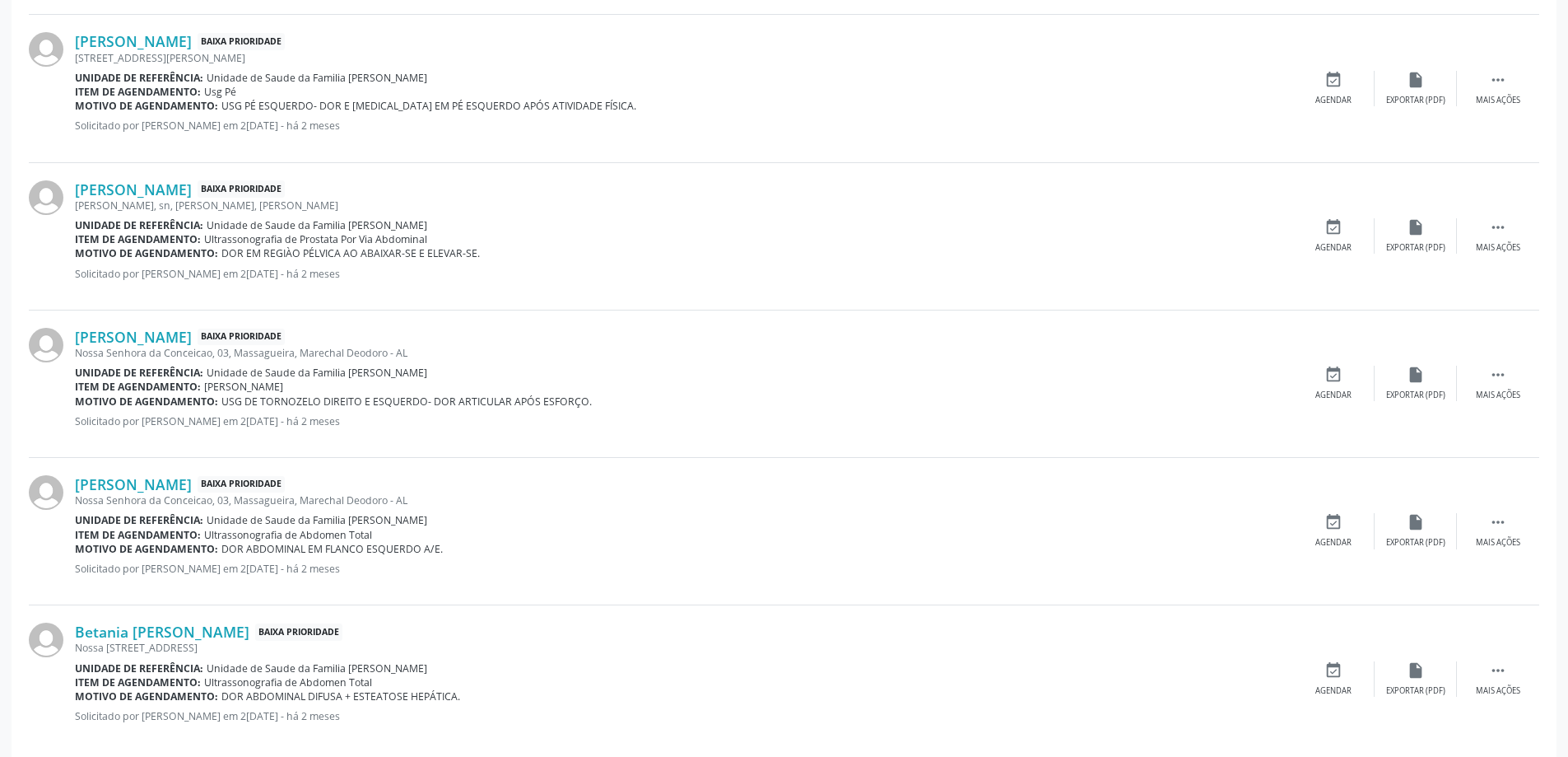
scroll to position [2048, 0]
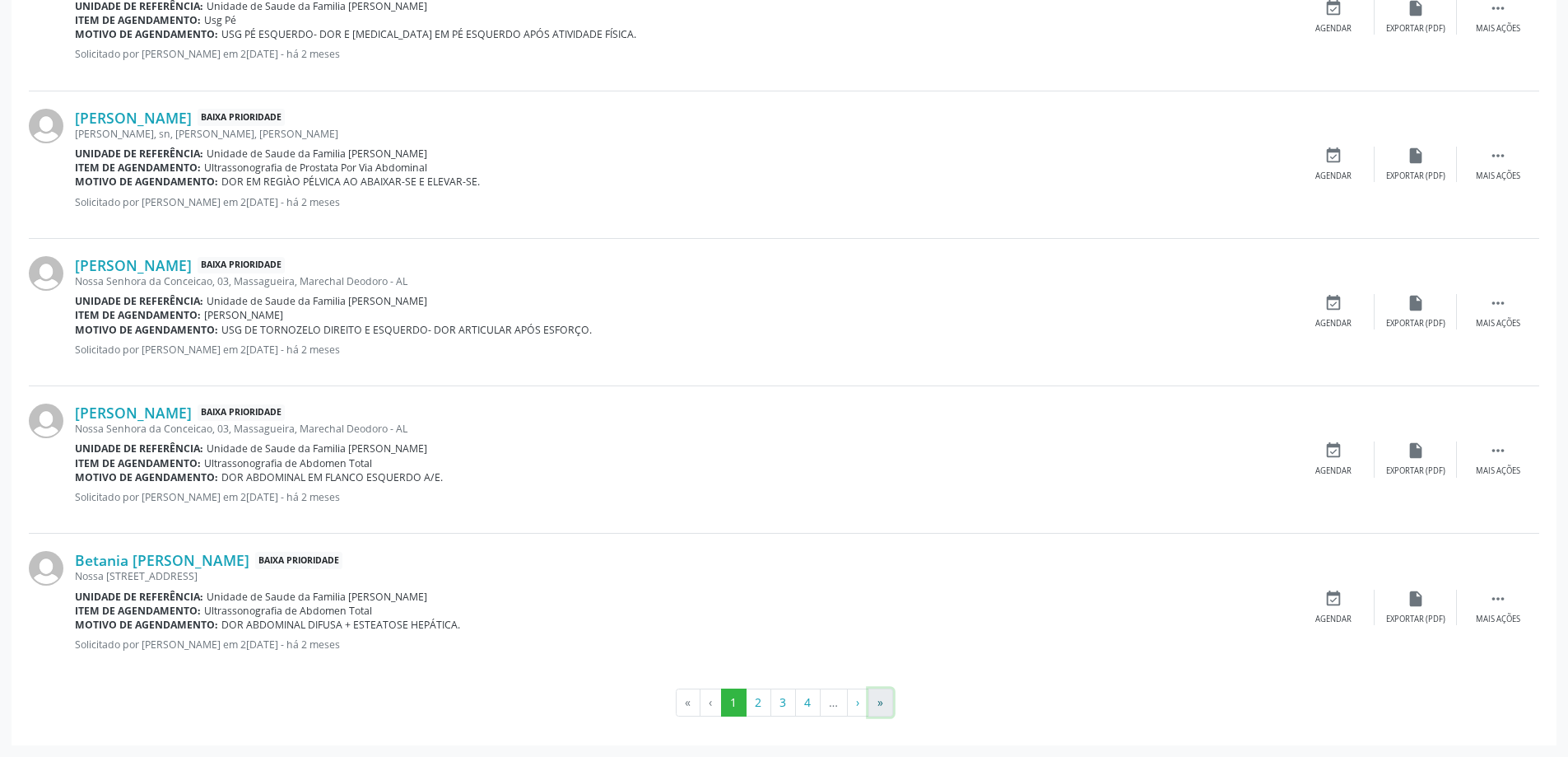
click at [873, 705] on button "»" at bounding box center [880, 702] width 24 height 28
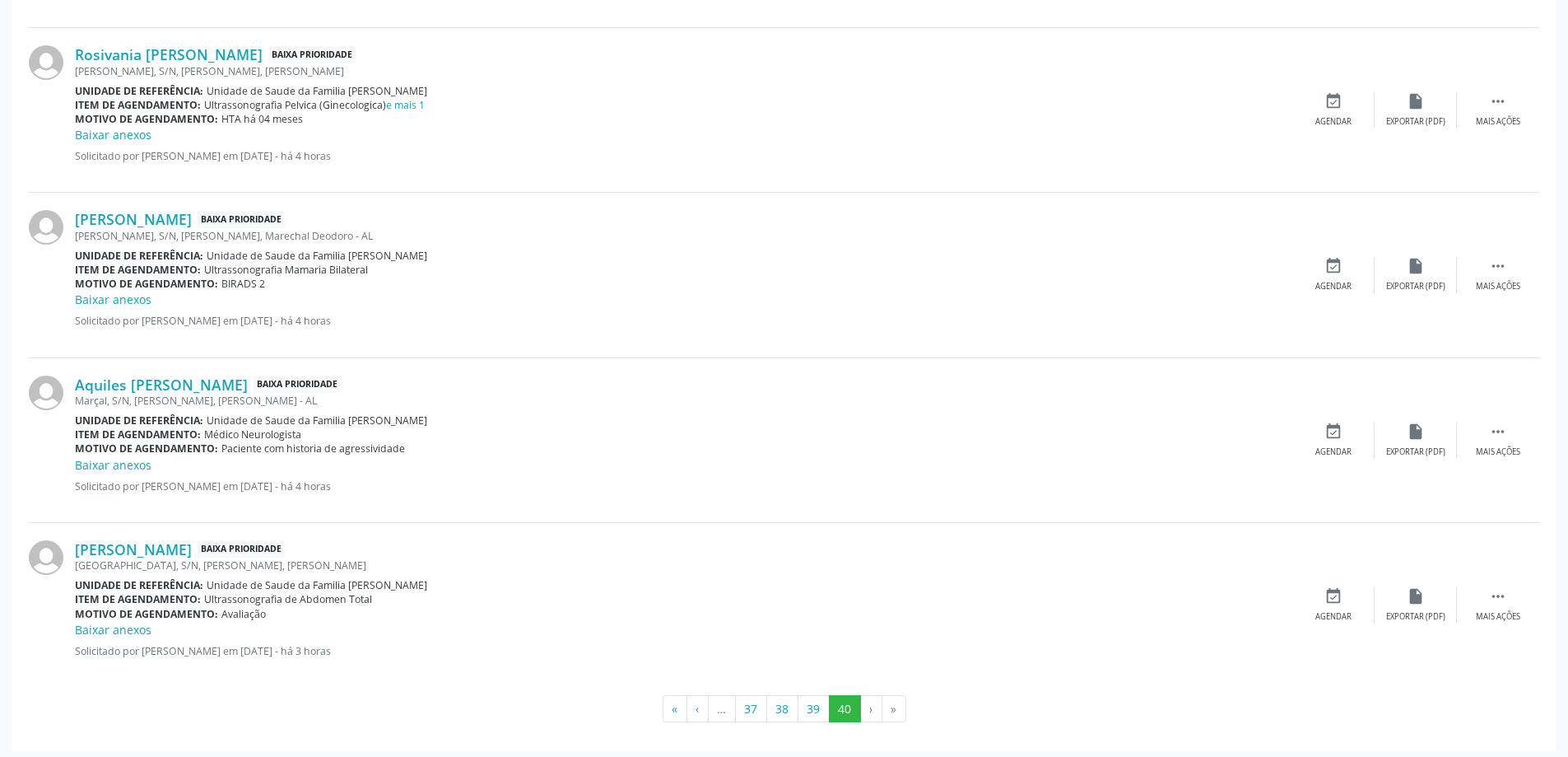
scroll to position [2128, 0]
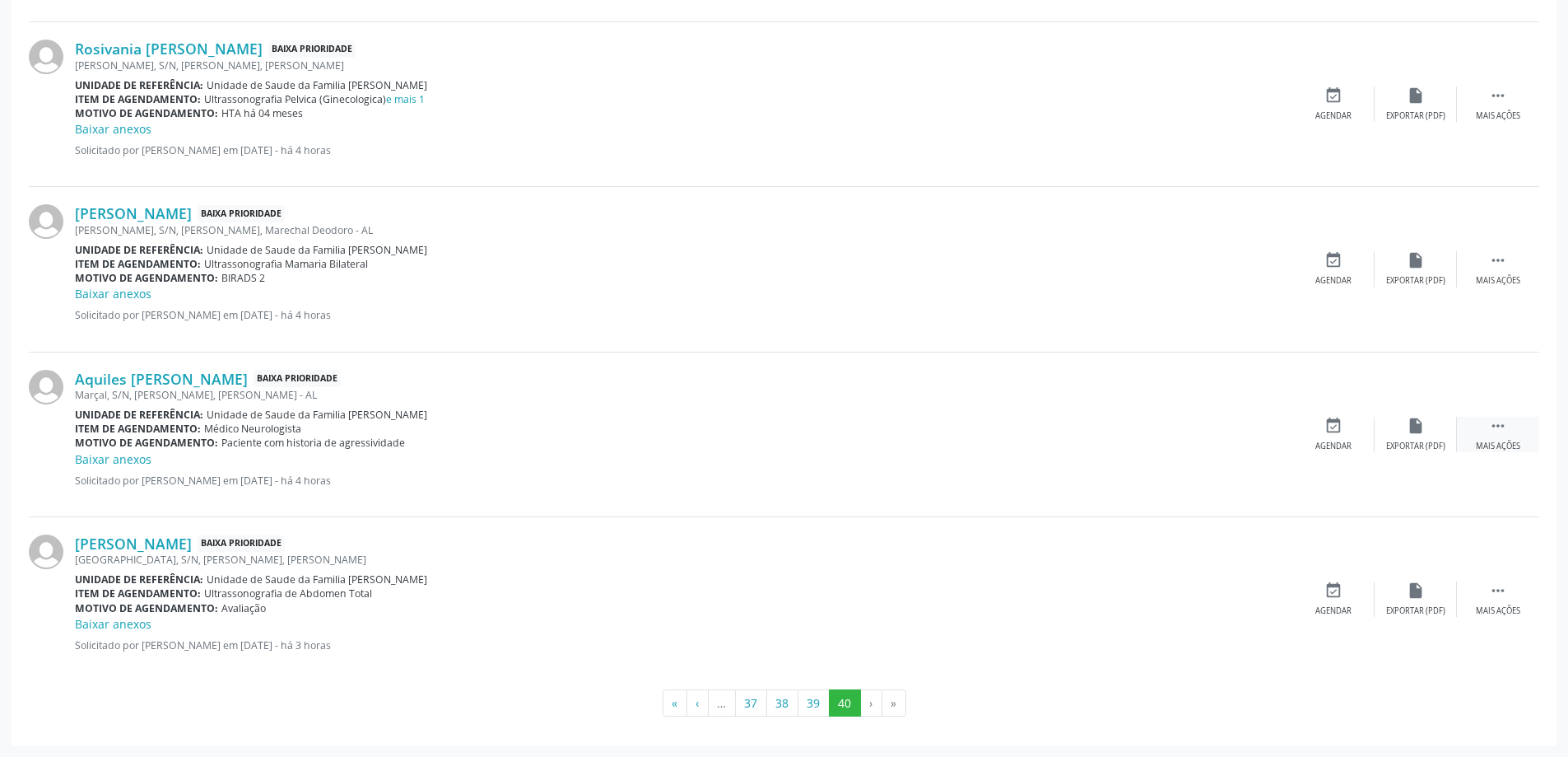
click at [1521, 433] on div " Mais ações" at bounding box center [1498, 434] width 83 height 35
click at [1406, 439] on div "edit Editar" at bounding box center [1416, 434] width 83 height 35
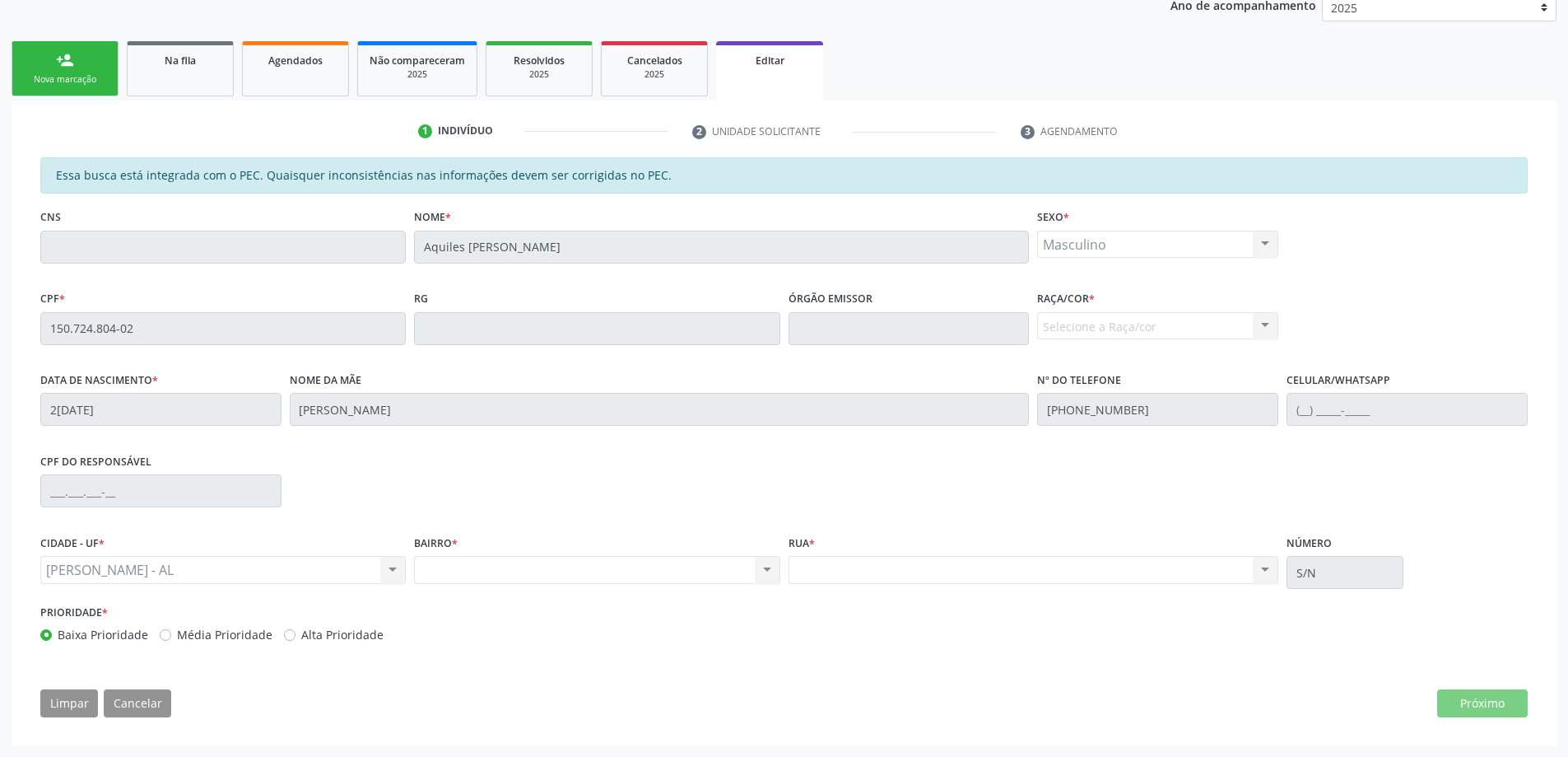
scroll to position [229, 0]
